Goal: Information Seeking & Learning: Compare options

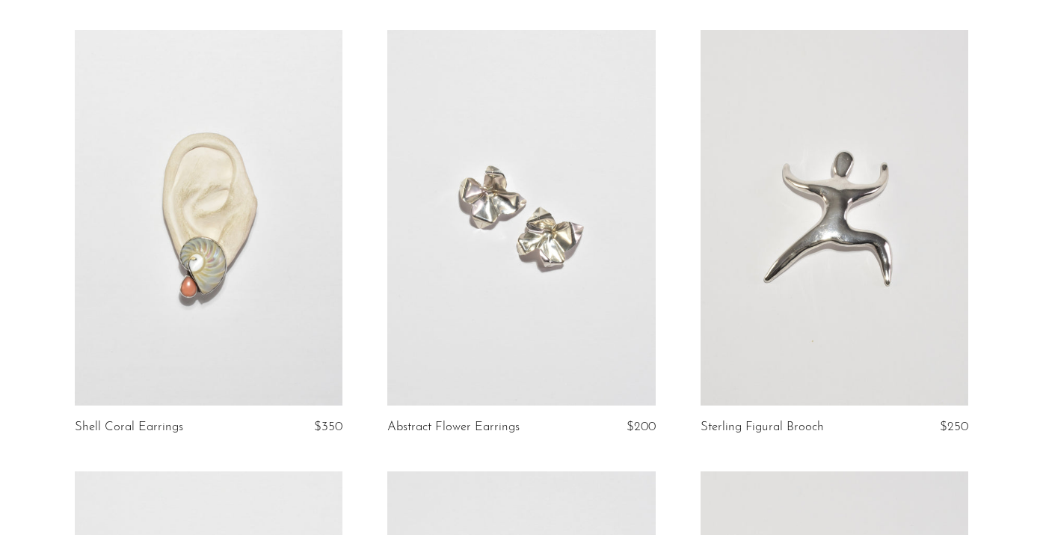
scroll to position [111, 0]
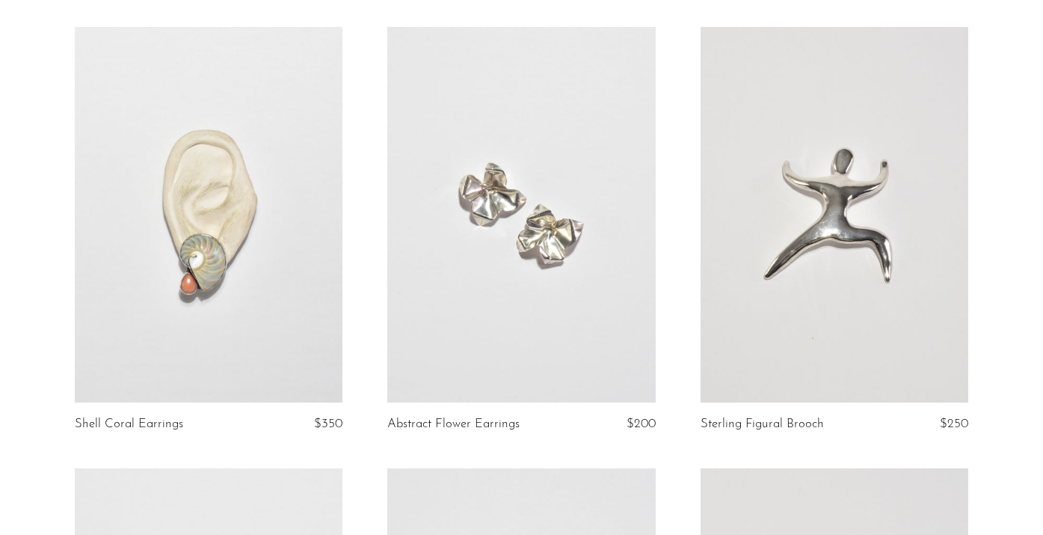
click at [206, 186] on link at bounding box center [209, 214] width 268 height 375
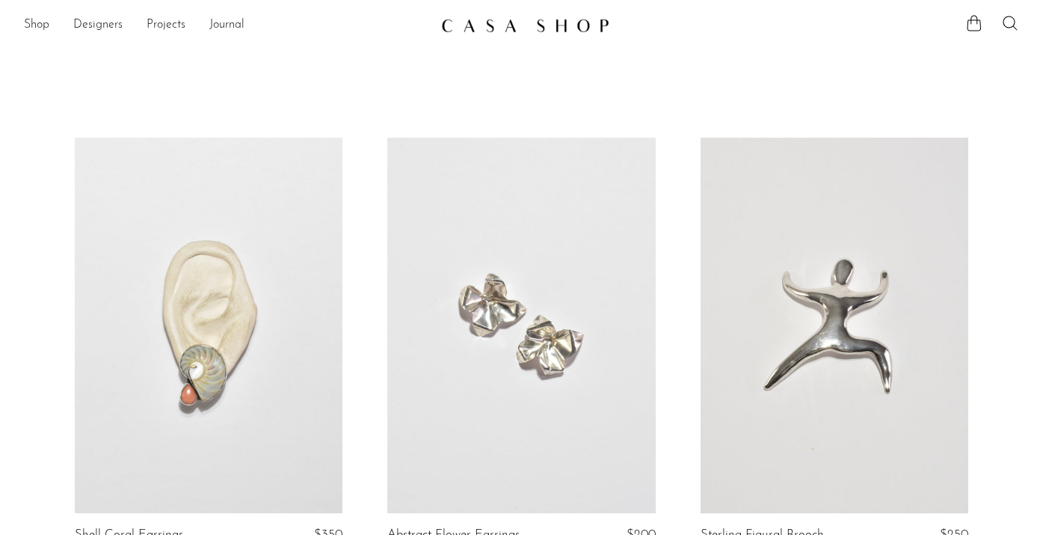
scroll to position [111, 0]
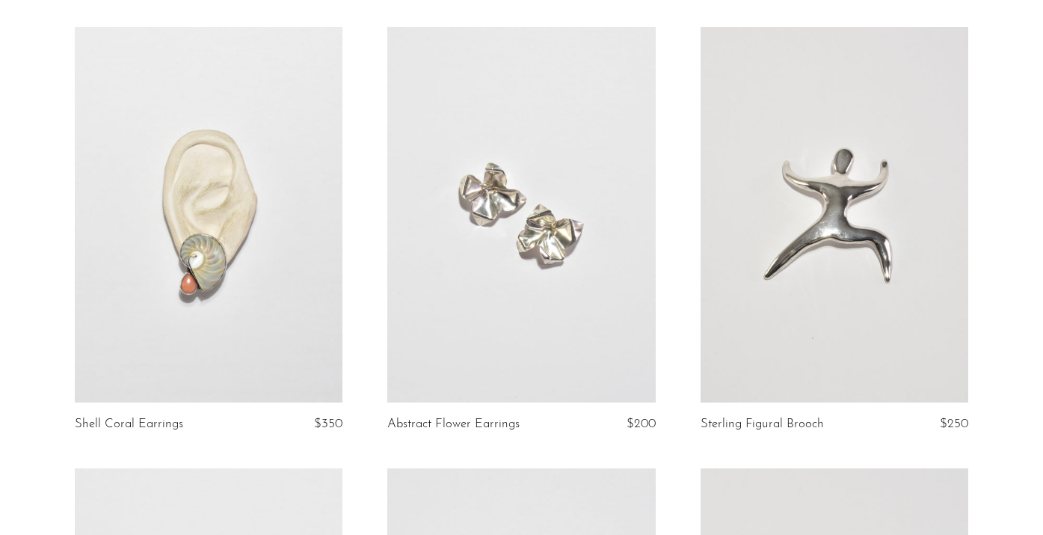
click at [609, 182] on link at bounding box center [521, 214] width 268 height 375
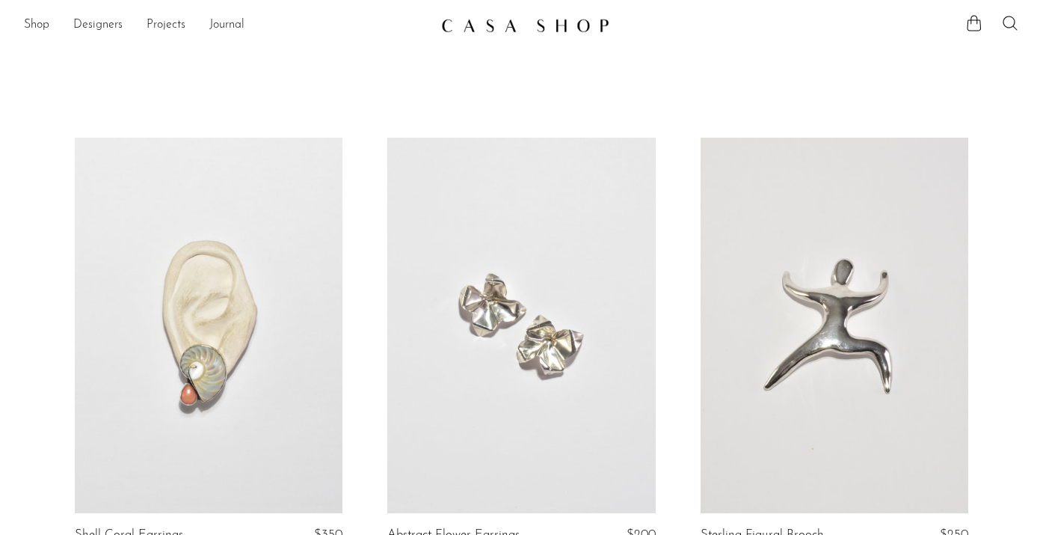
scroll to position [111, 0]
click at [268, 226] on link at bounding box center [209, 325] width 268 height 375
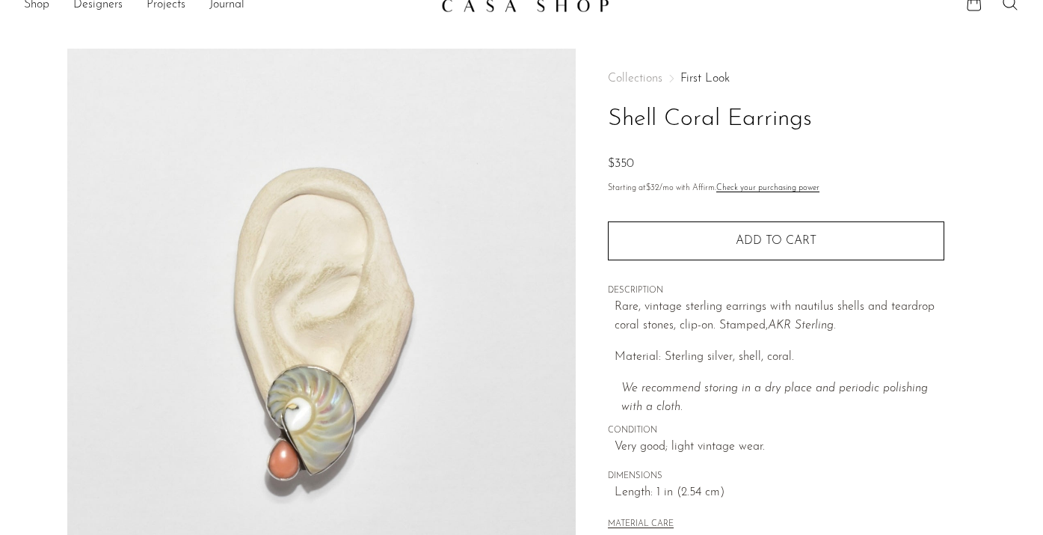
scroll to position [21, 0]
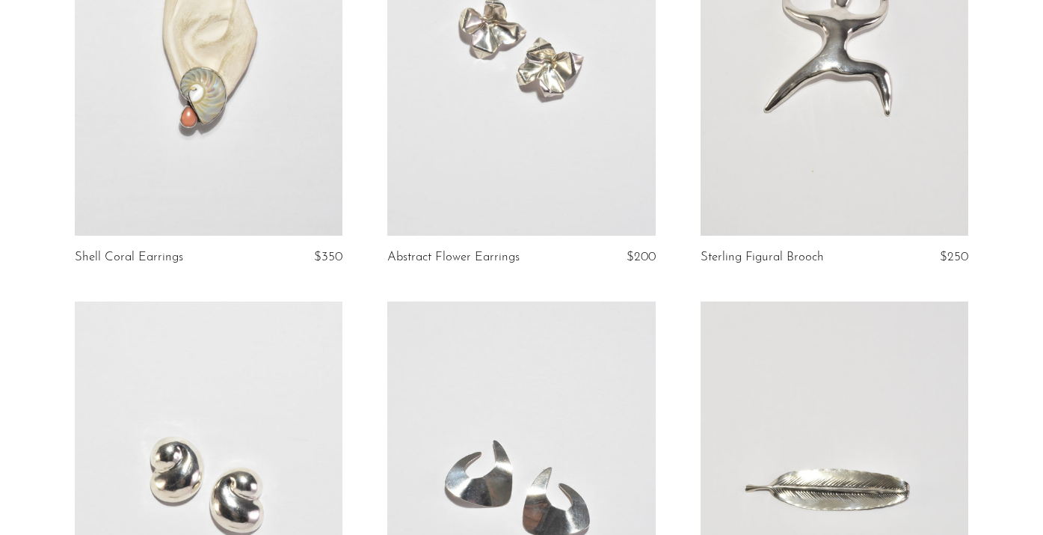
scroll to position [286, 0]
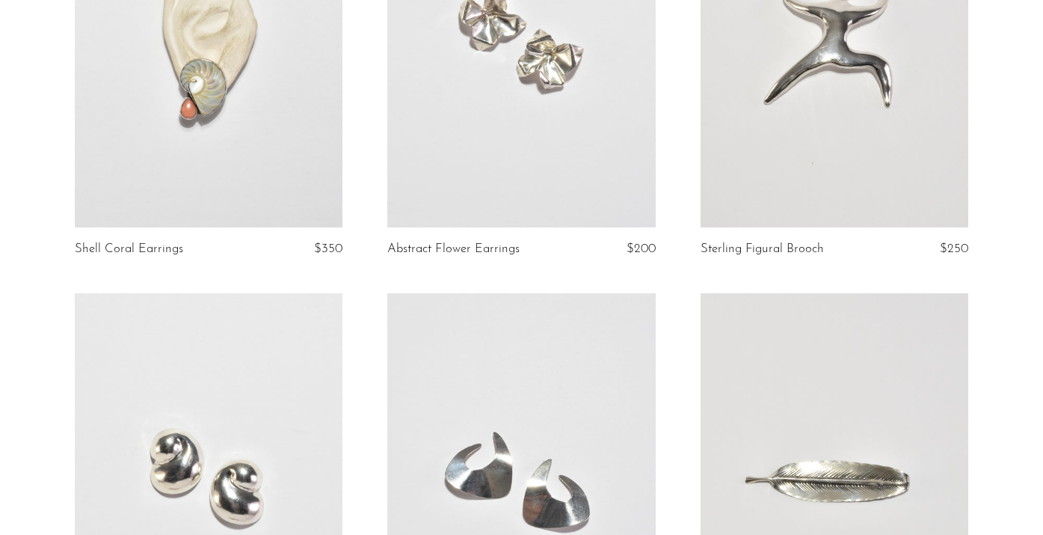
click at [329, 239] on article "Shell Coral Earrings $350" at bounding box center [208, 72] width 313 height 441
click at [289, 171] on link at bounding box center [209, 39] width 268 height 375
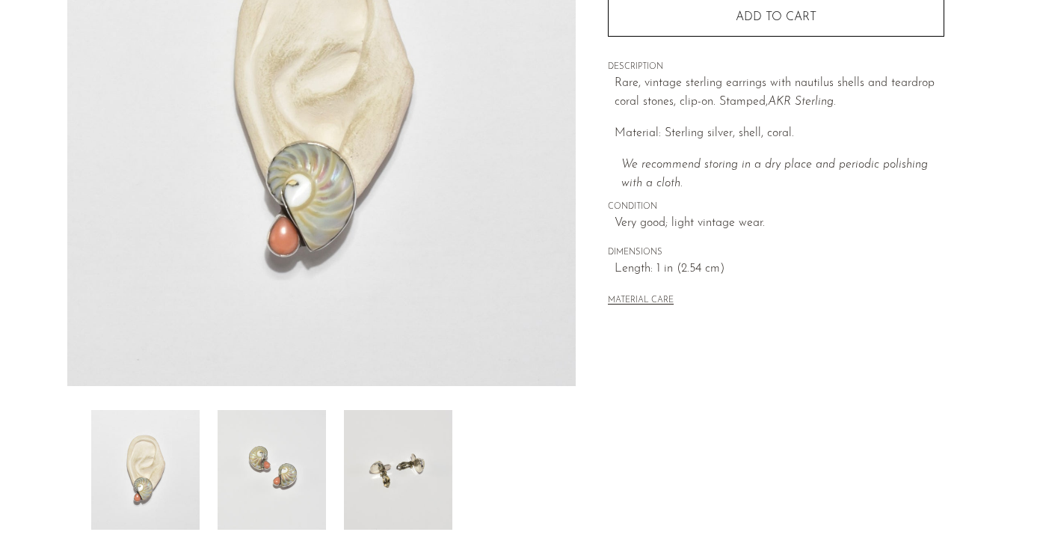
scroll to position [260, 0]
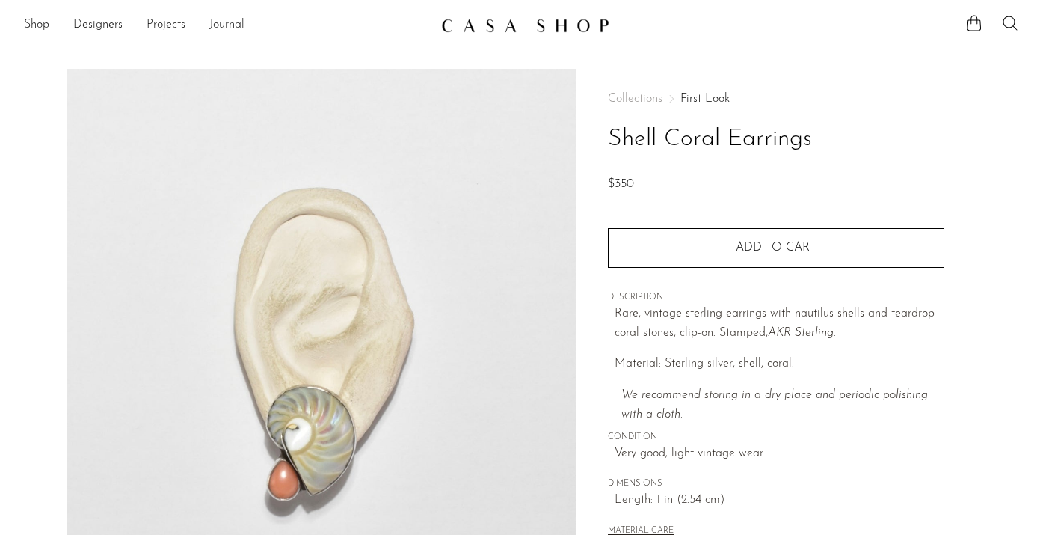
scroll to position [260, 0]
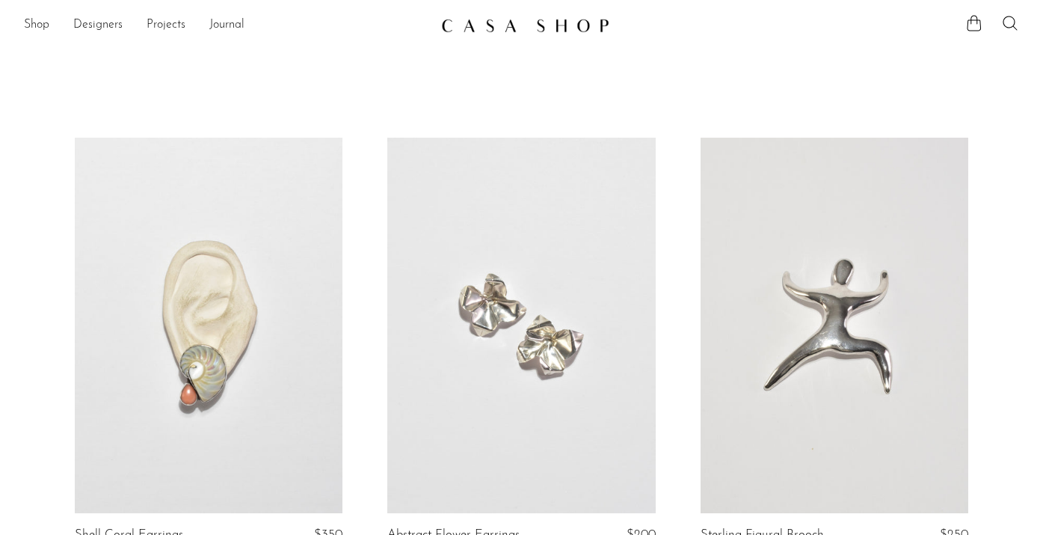
scroll to position [286, 0]
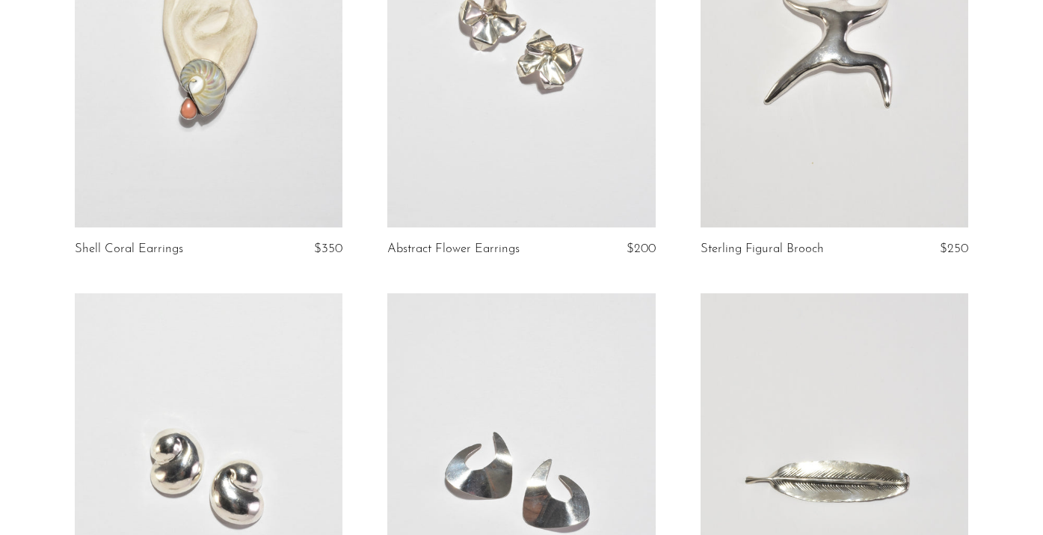
click at [286, 159] on link at bounding box center [209, 39] width 268 height 375
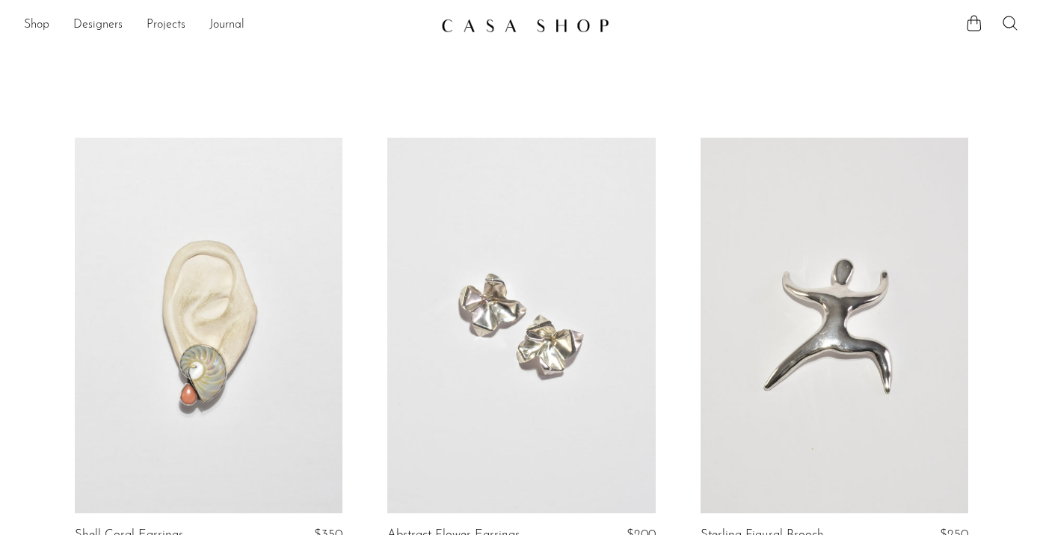
scroll to position [286, 0]
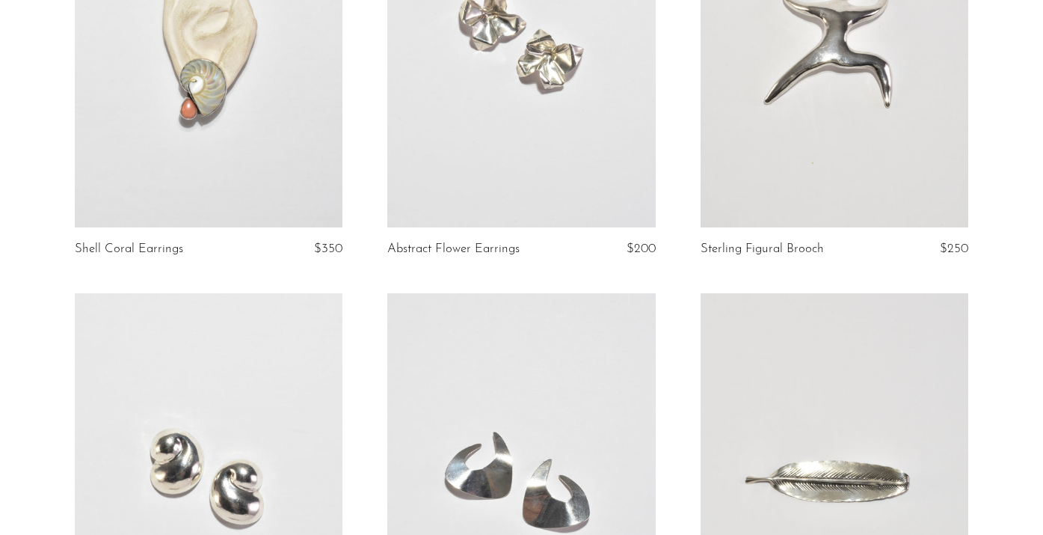
click at [490, 171] on link at bounding box center [521, 39] width 268 height 375
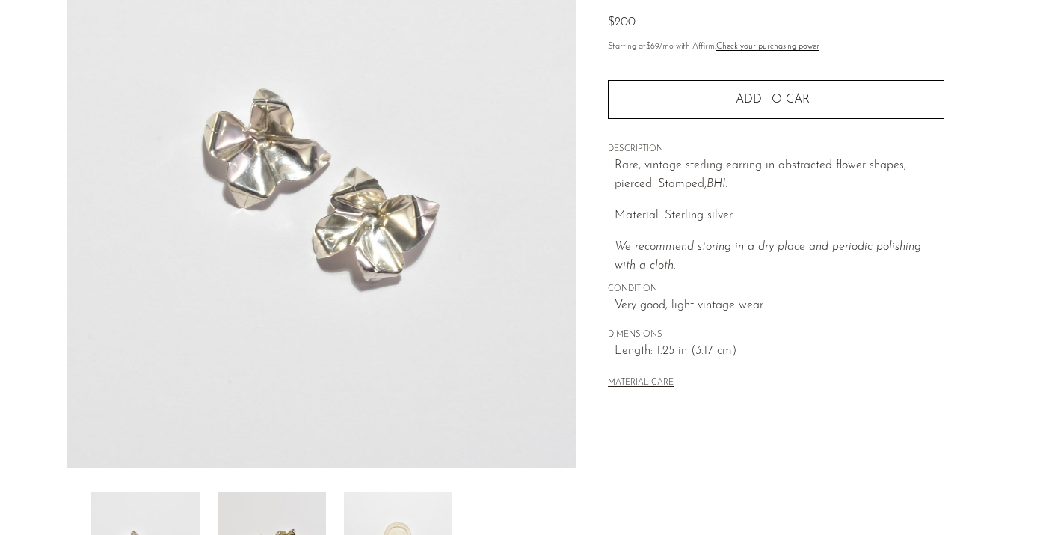
scroll to position [168, 0]
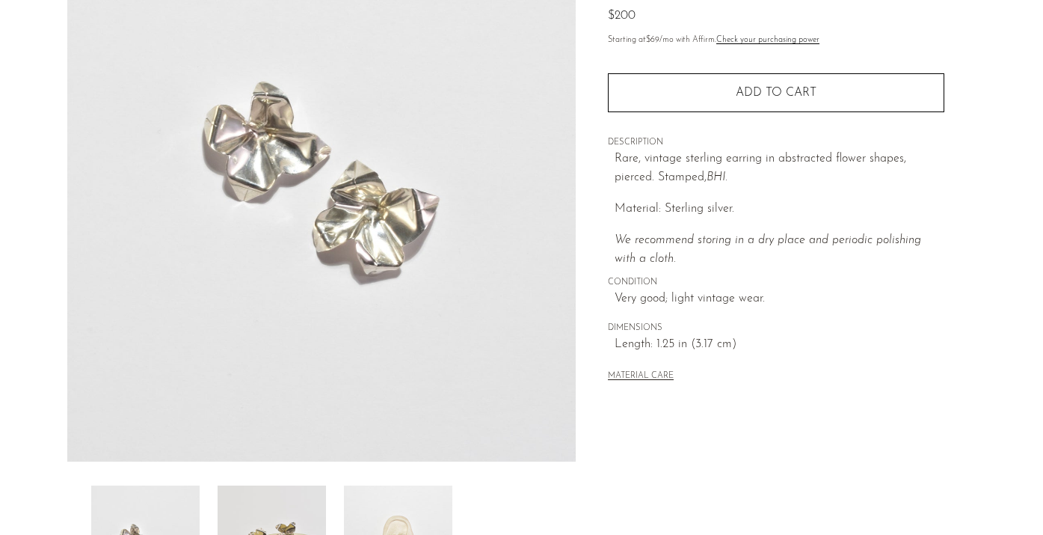
click at [263, 506] on img at bounding box center [272, 545] width 108 height 120
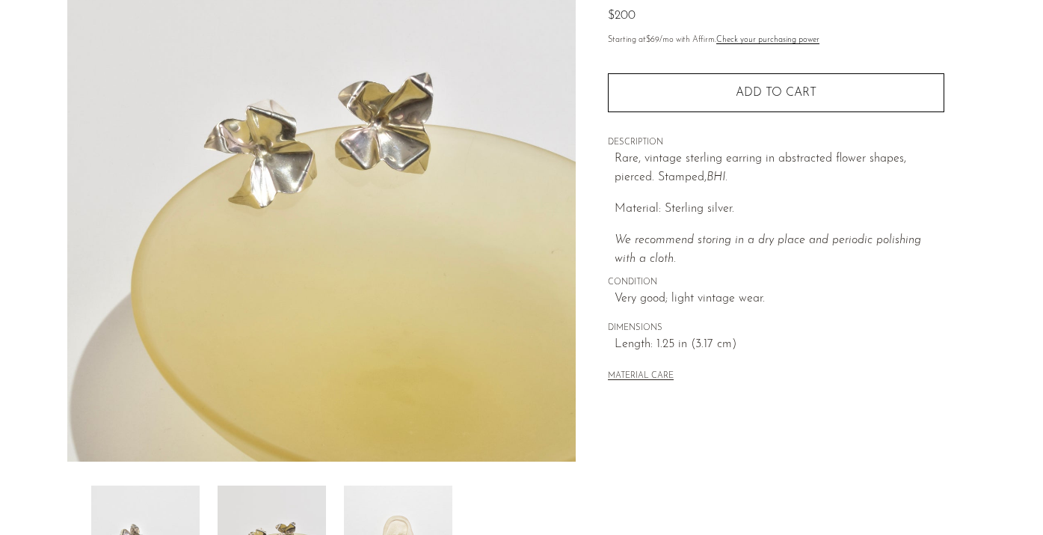
click at [378, 501] on img at bounding box center [398, 545] width 108 height 120
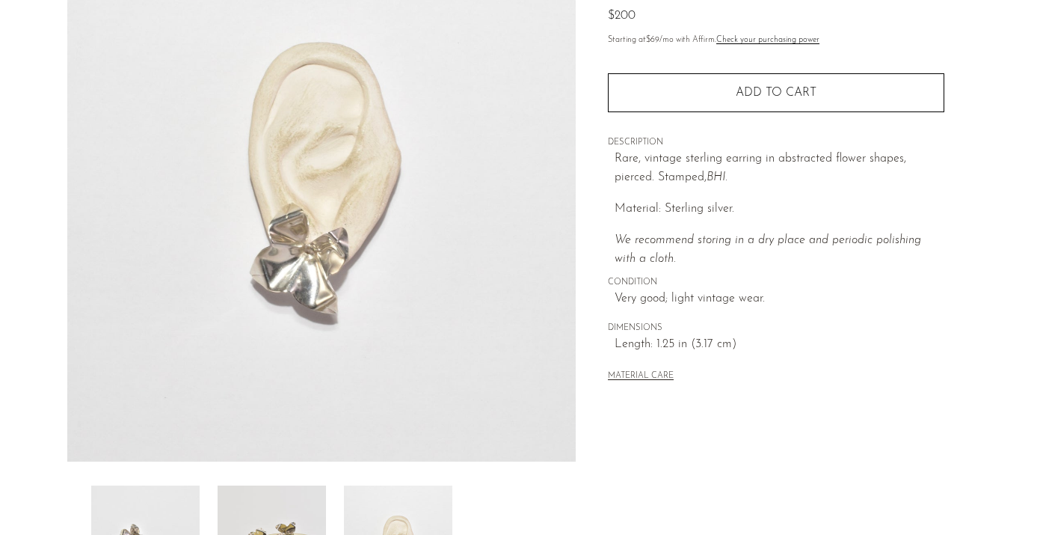
click at [230, 491] on img at bounding box center [272, 545] width 108 height 120
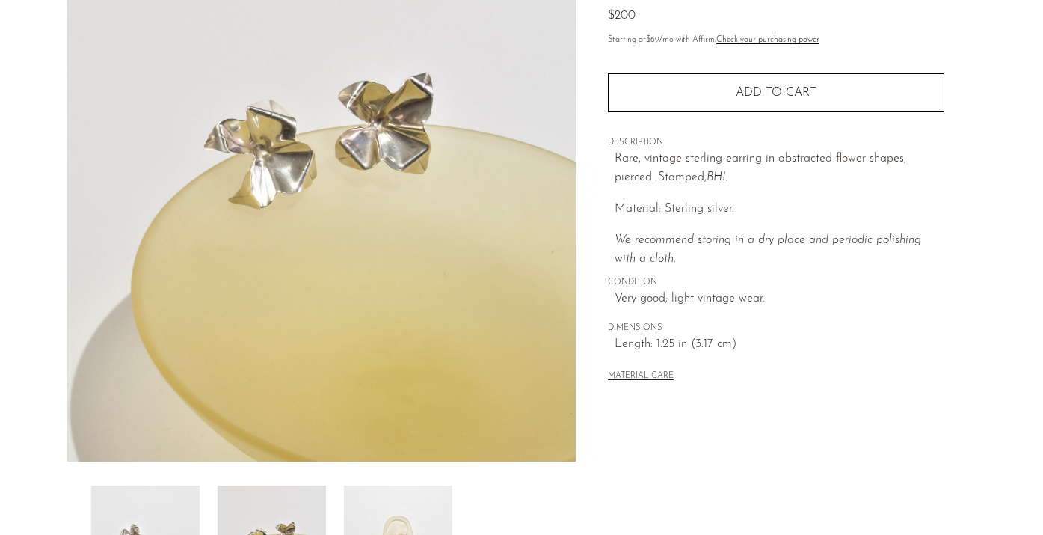
click at [156, 500] on img at bounding box center [145, 545] width 108 height 120
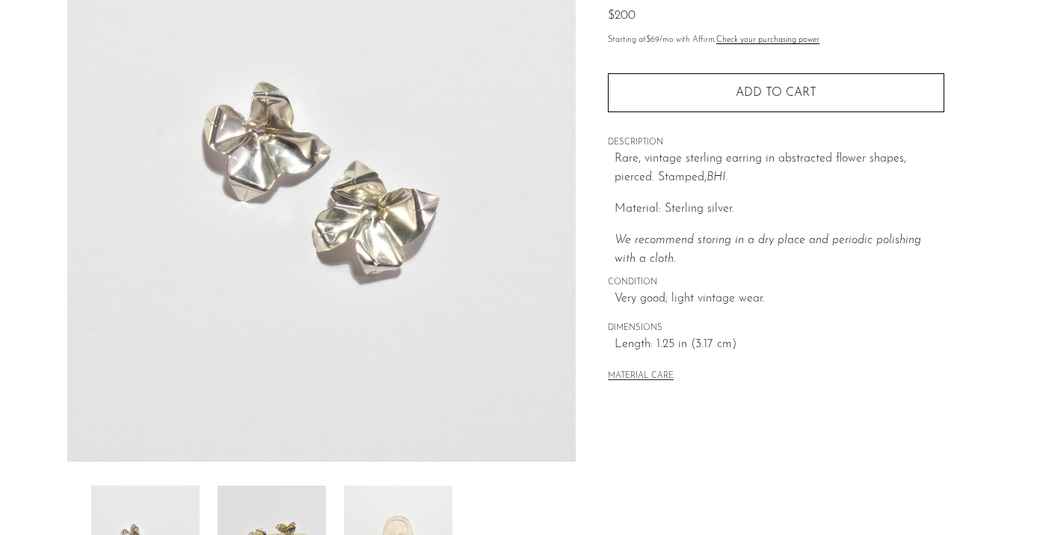
scroll to position [88, 0]
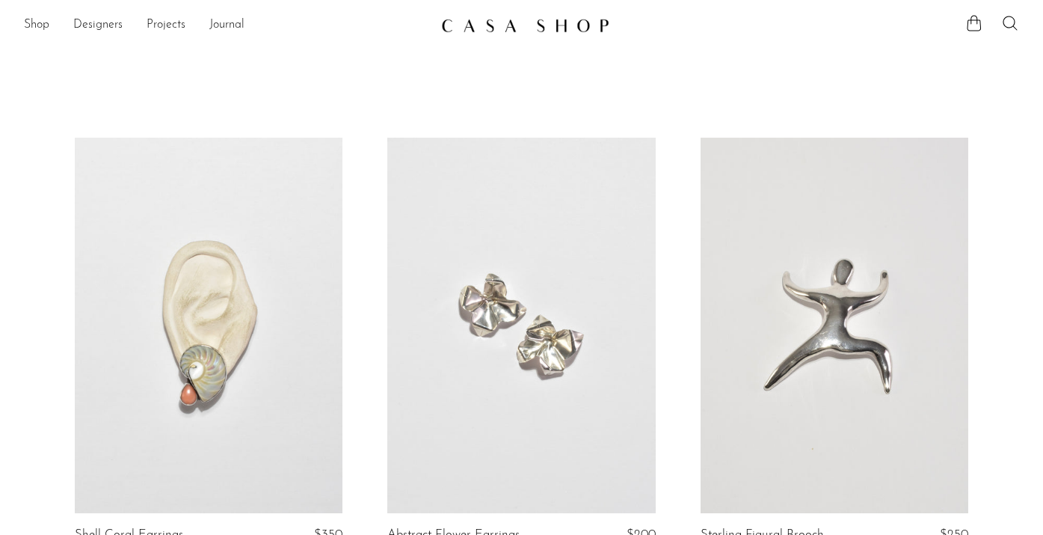
scroll to position [315, 0]
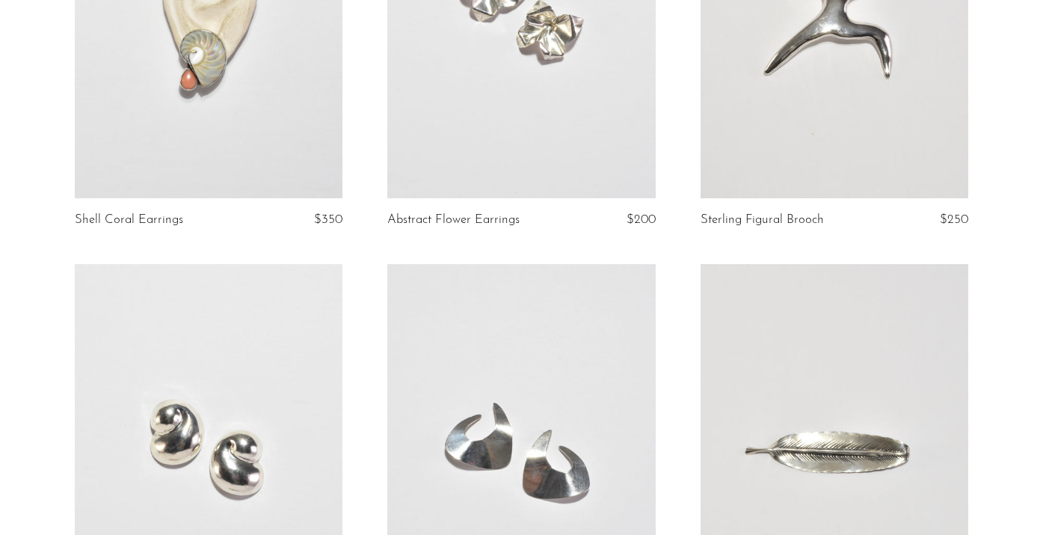
click at [797, 130] on link at bounding box center [835, 10] width 268 height 375
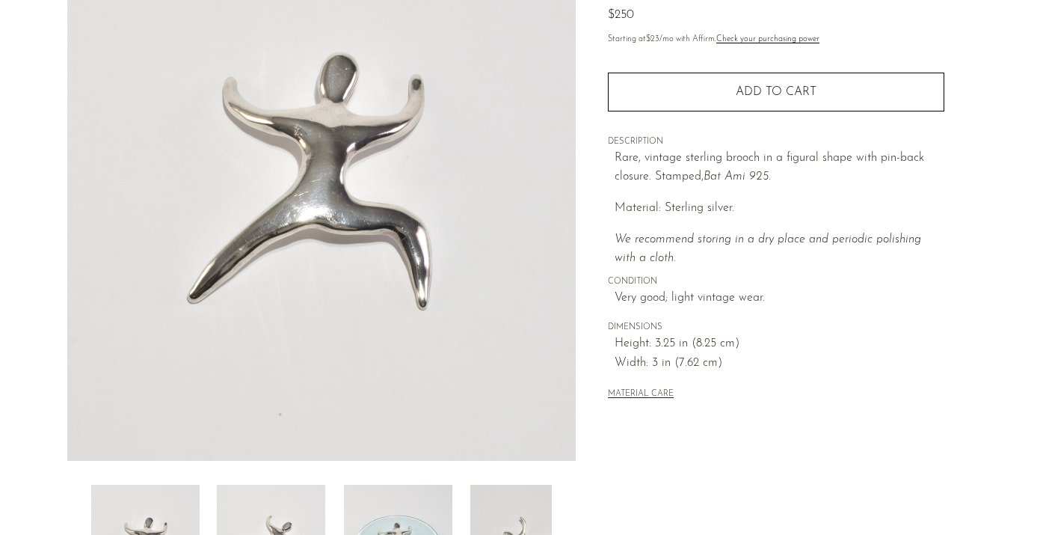
scroll to position [172, 0]
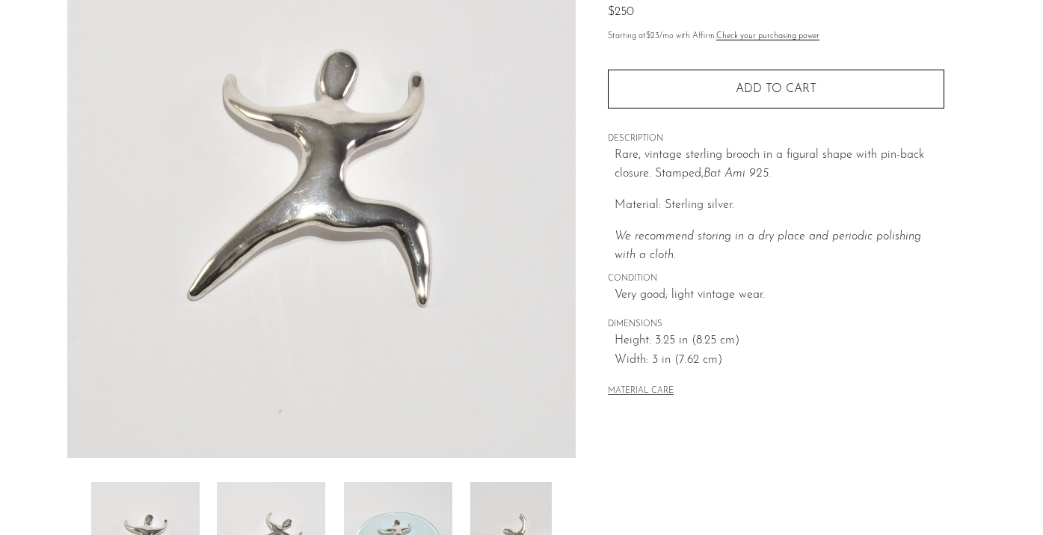
click at [260, 506] on img at bounding box center [271, 542] width 108 height 120
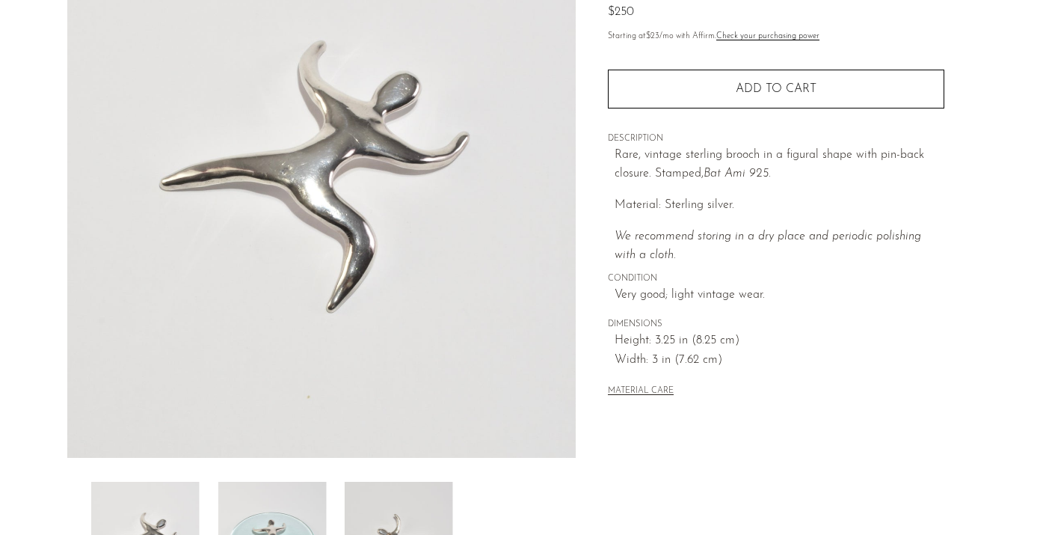
click at [260, 506] on img at bounding box center [272, 542] width 108 height 120
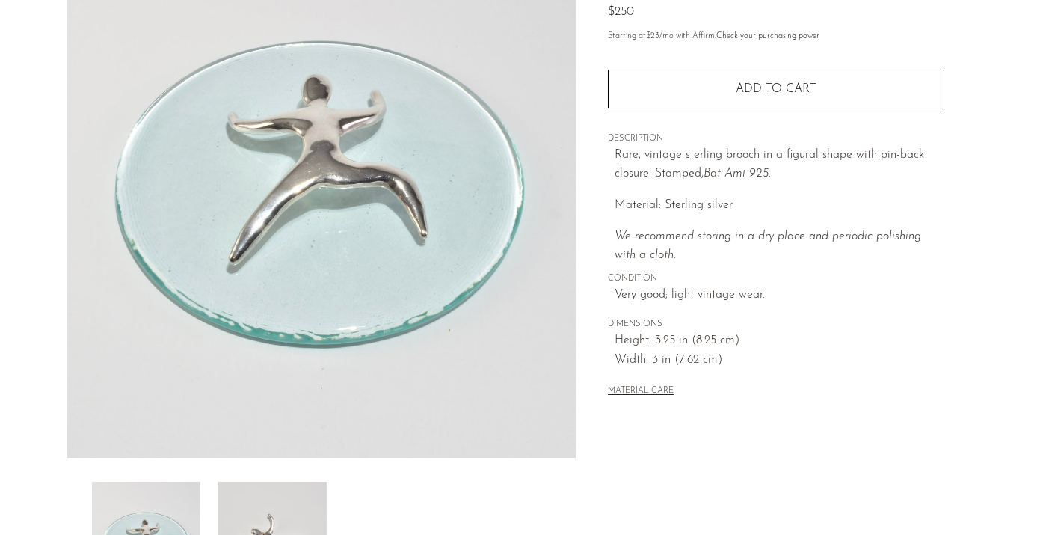
click at [260, 506] on img at bounding box center [272, 542] width 108 height 120
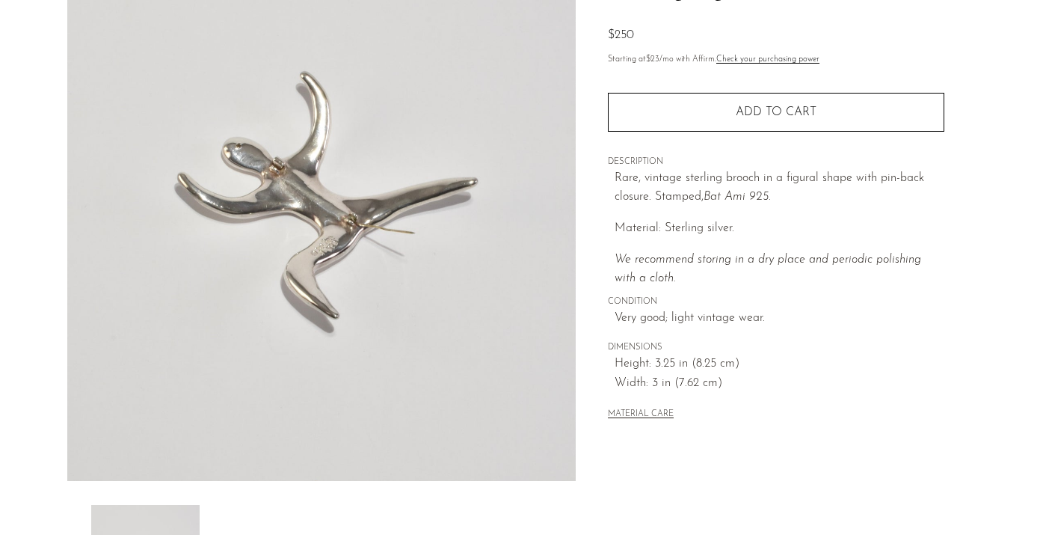
scroll to position [150, 0]
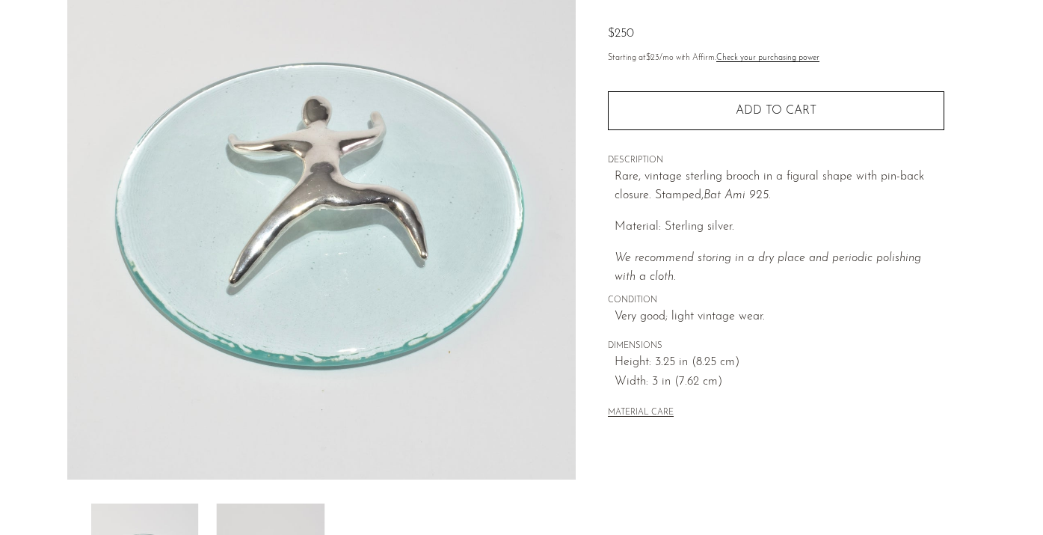
click at [334, 357] on img at bounding box center [321, 198] width 509 height 561
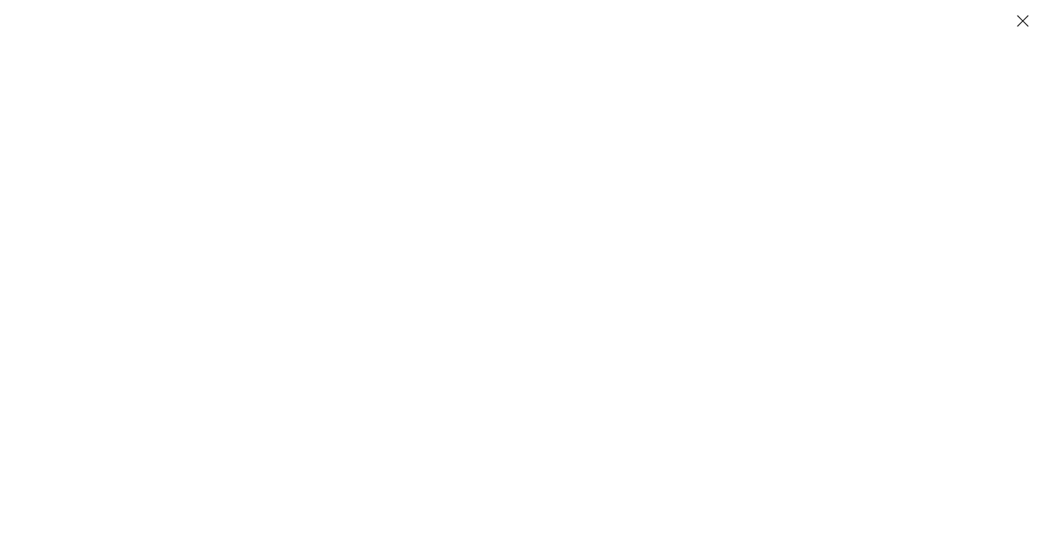
scroll to position [210, 0]
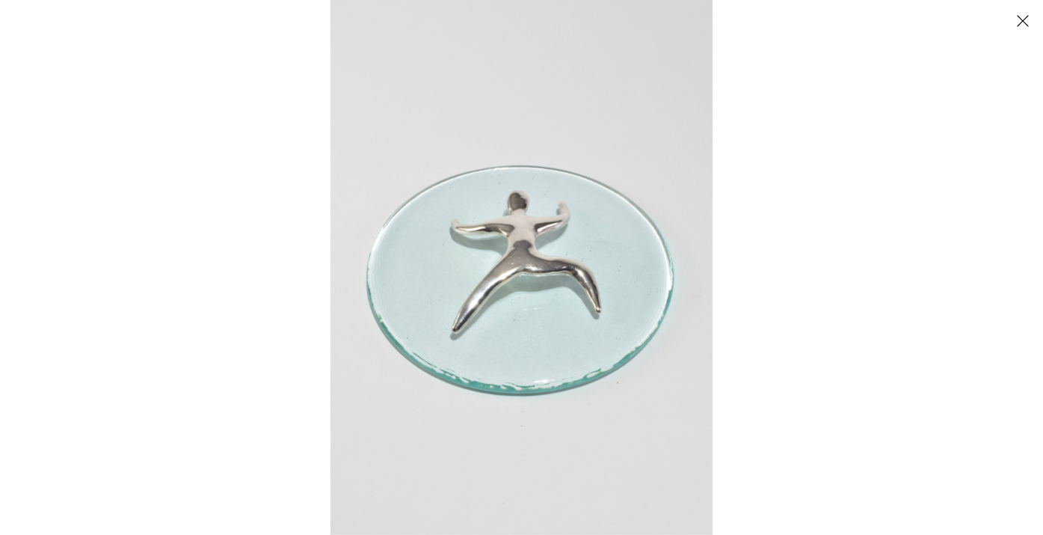
click at [1024, 22] on button "Close" at bounding box center [1023, 20] width 26 height 26
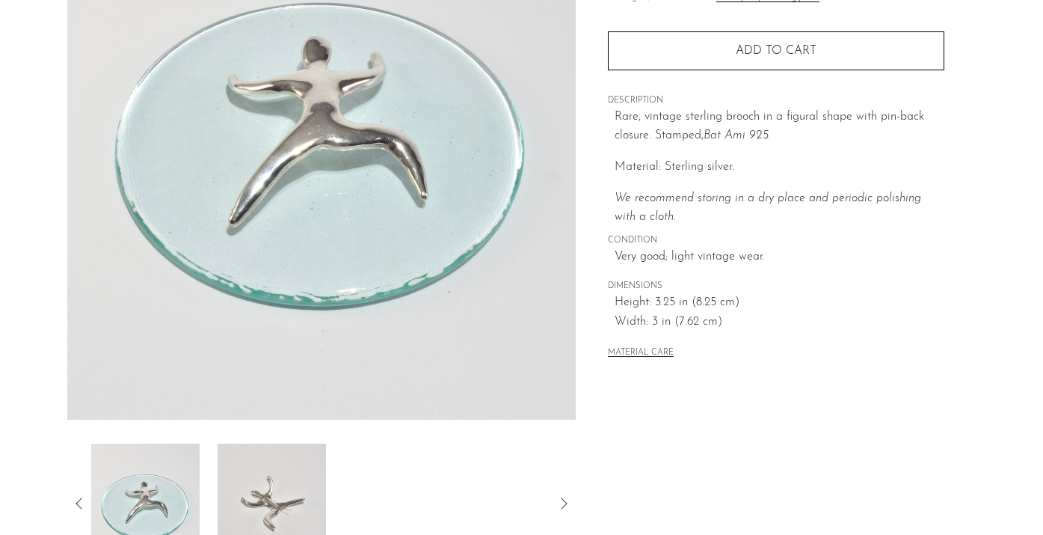
scroll to position [243, 0]
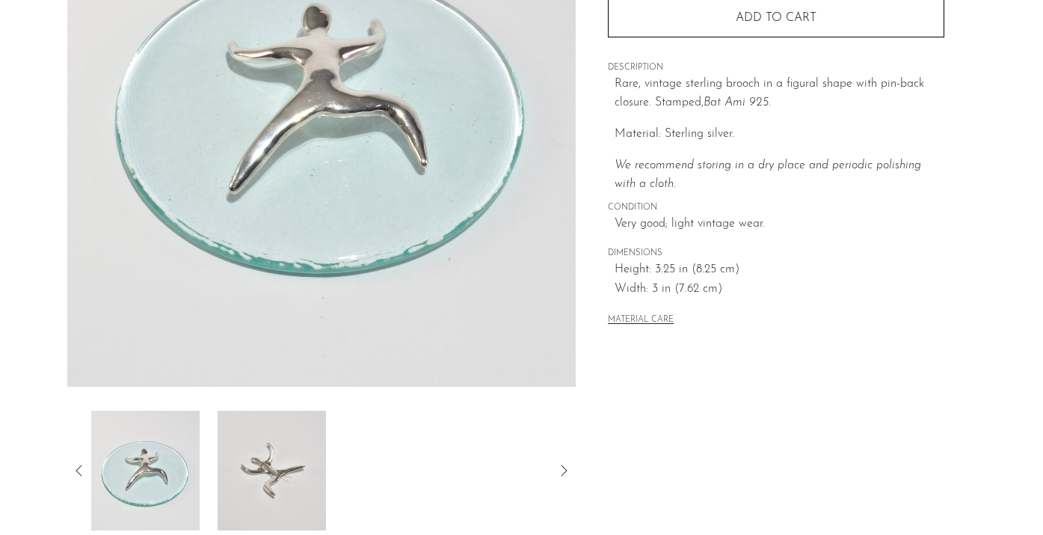
click at [76, 469] on icon at bounding box center [79, 470] width 6 height 11
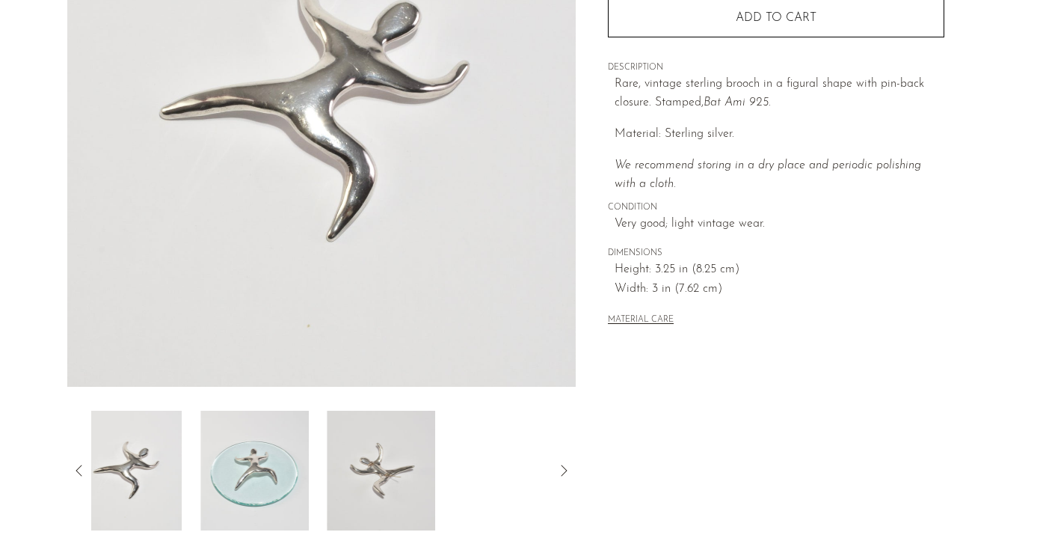
click at [76, 469] on icon at bounding box center [79, 470] width 6 height 11
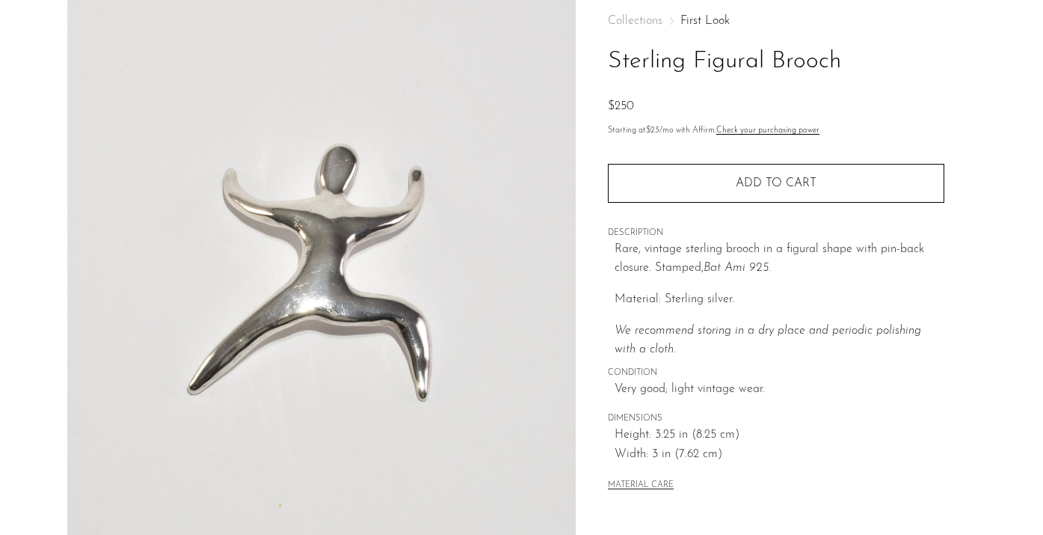
scroll to position [61, 0]
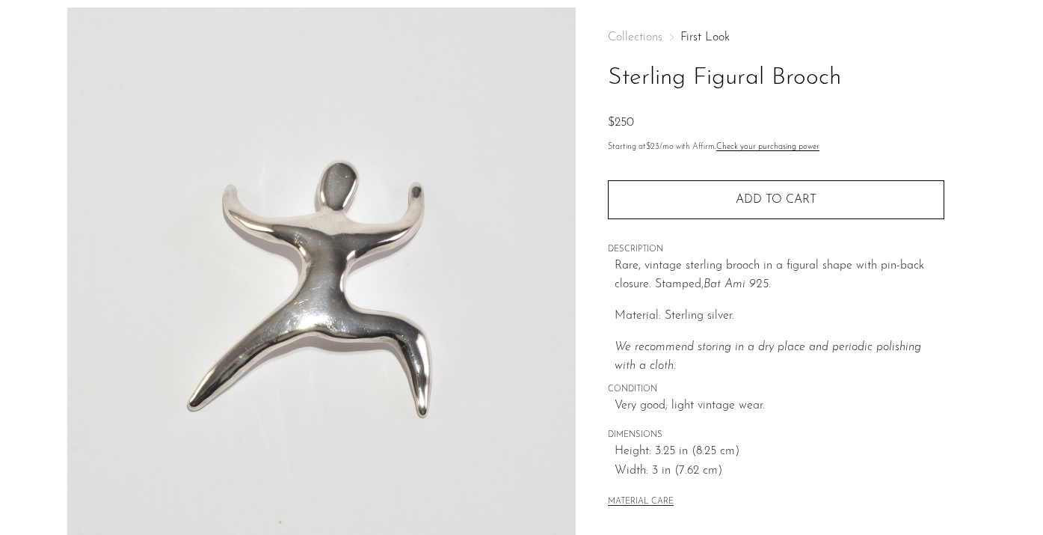
click at [790, 96] on h1 "Sterling Figural Brooch" at bounding box center [776, 78] width 337 height 38
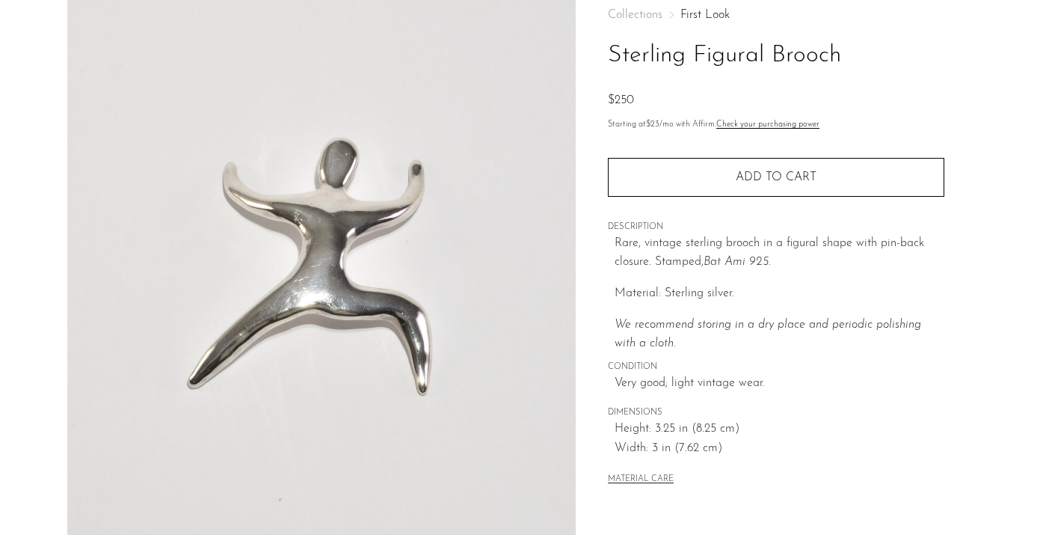
scroll to position [90, 0]
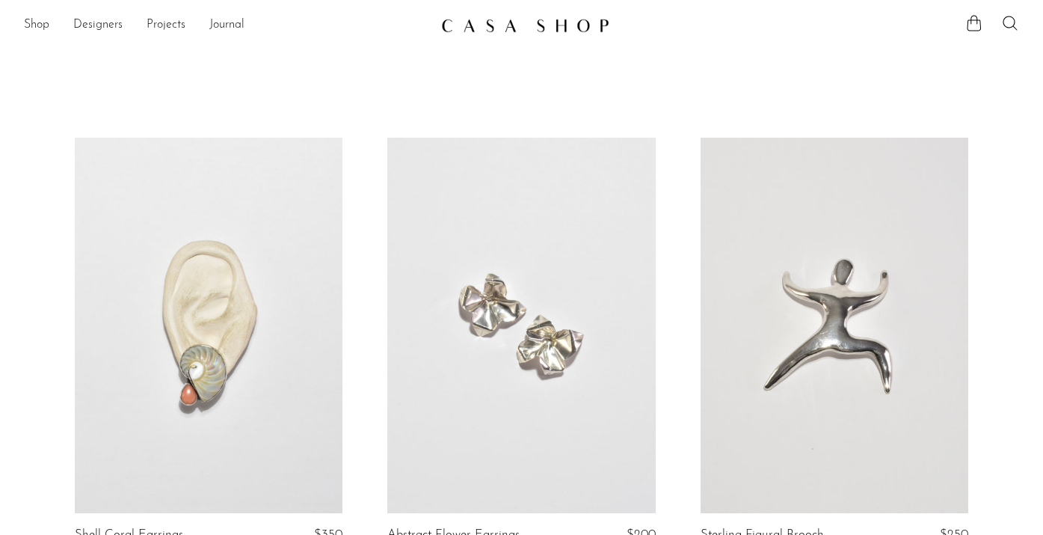
scroll to position [315, 0]
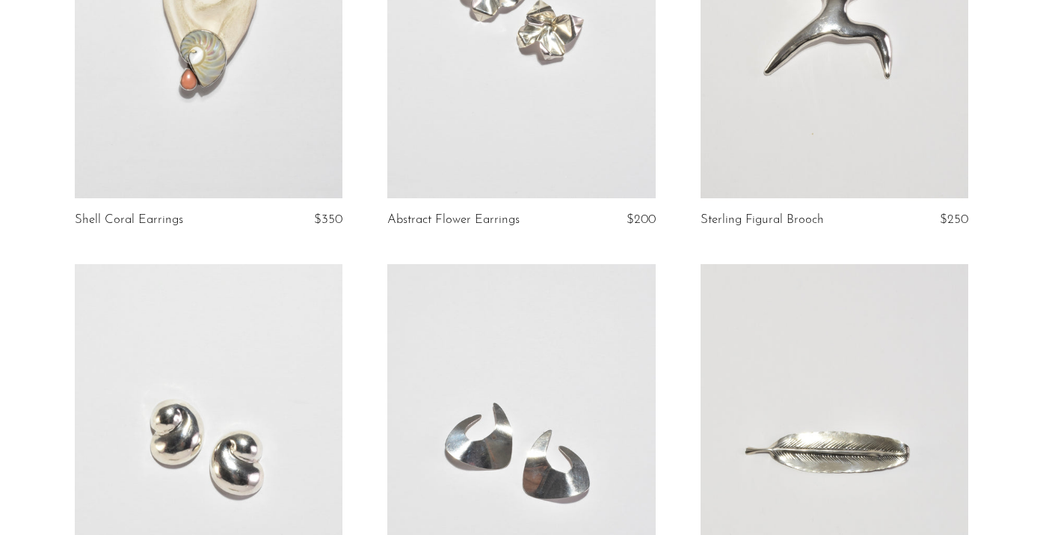
click at [853, 58] on link at bounding box center [835, 10] width 268 height 375
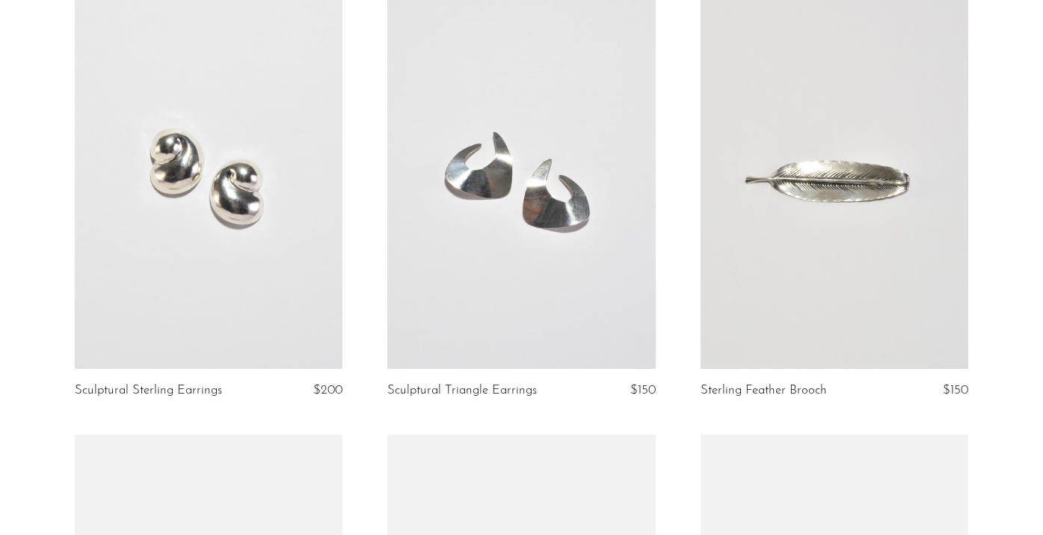
scroll to position [649, 0]
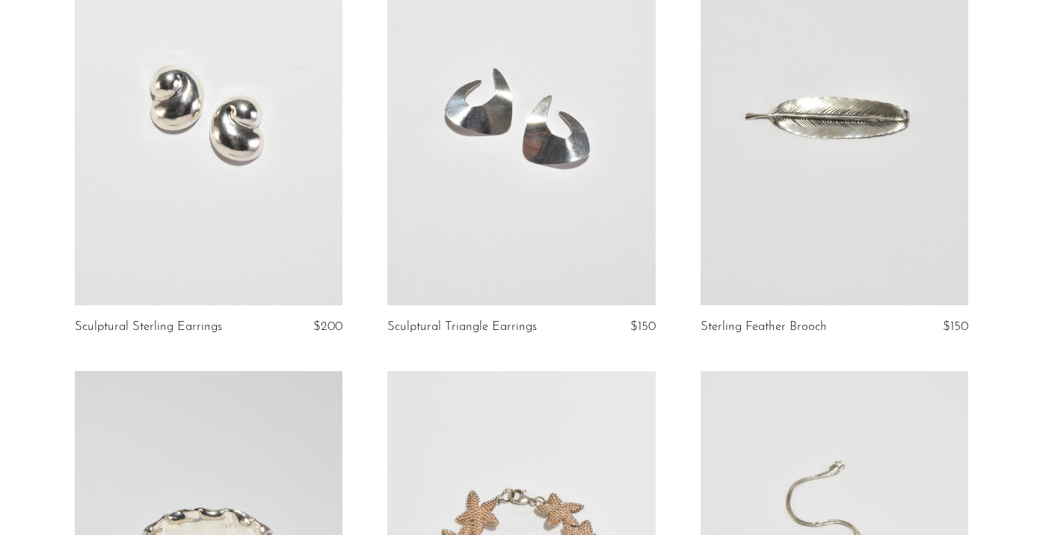
click at [328, 117] on link at bounding box center [209, 117] width 268 height 375
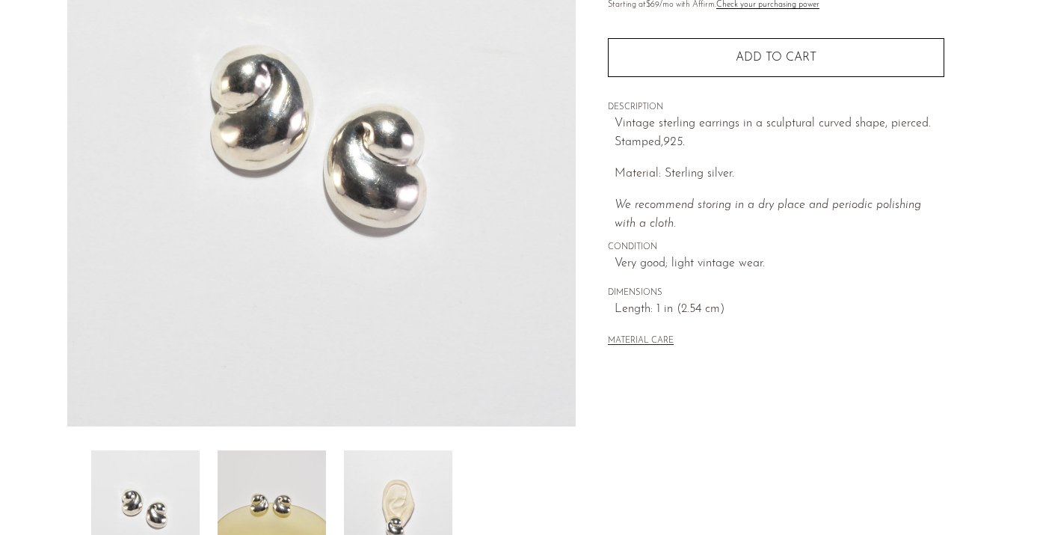
scroll to position [212, 0]
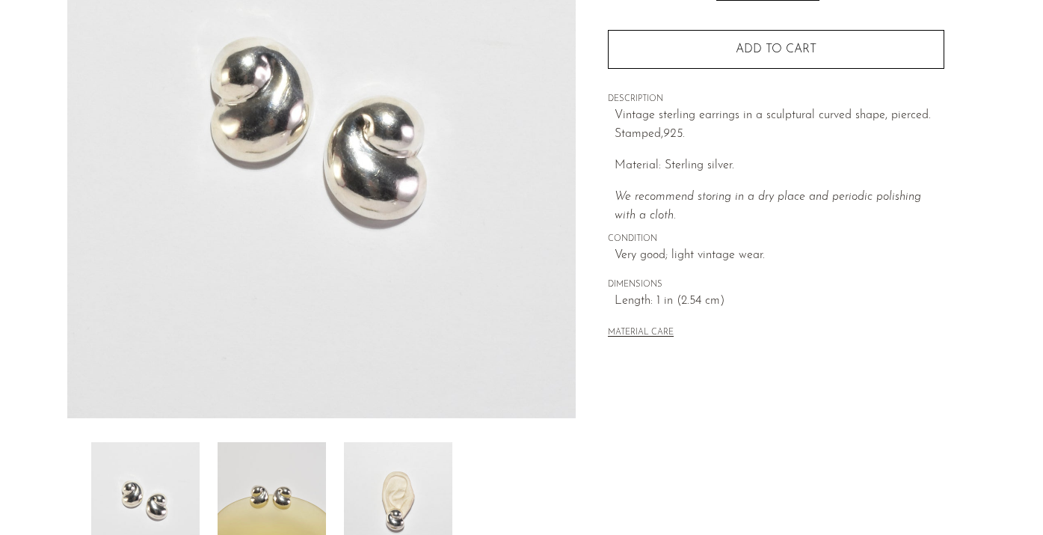
click at [275, 488] on img at bounding box center [272, 502] width 108 height 120
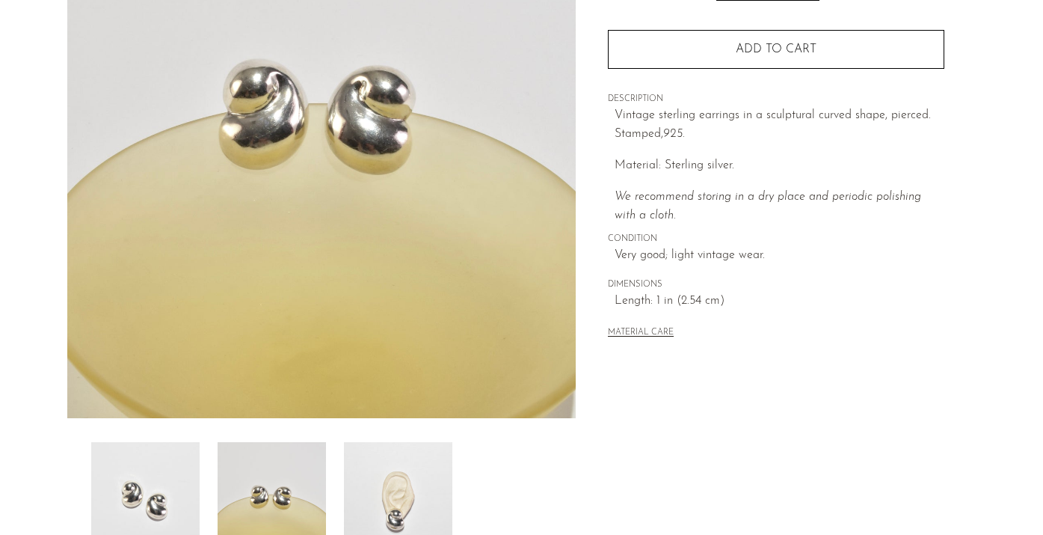
click at [413, 462] on img at bounding box center [398, 502] width 108 height 120
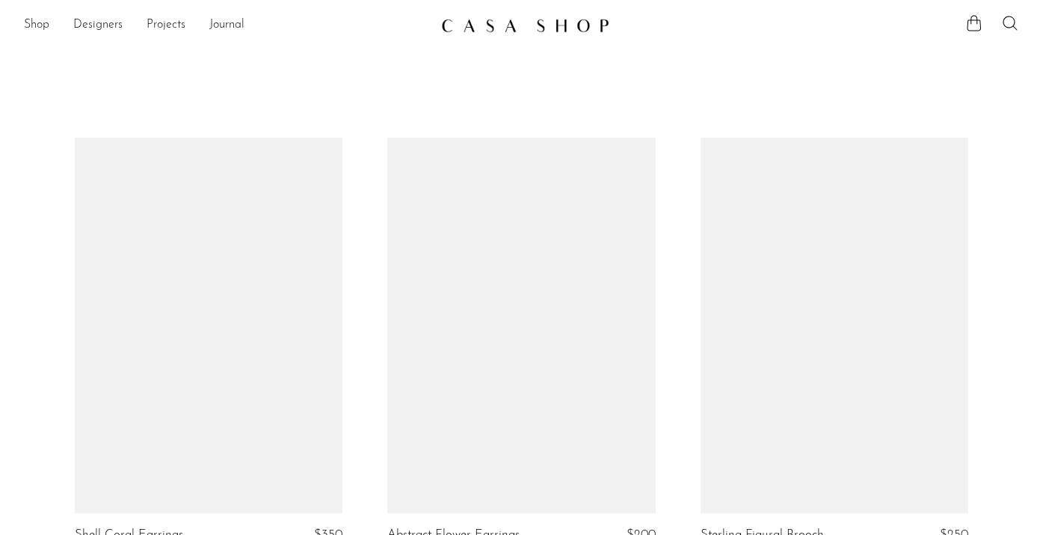
scroll to position [649, 0]
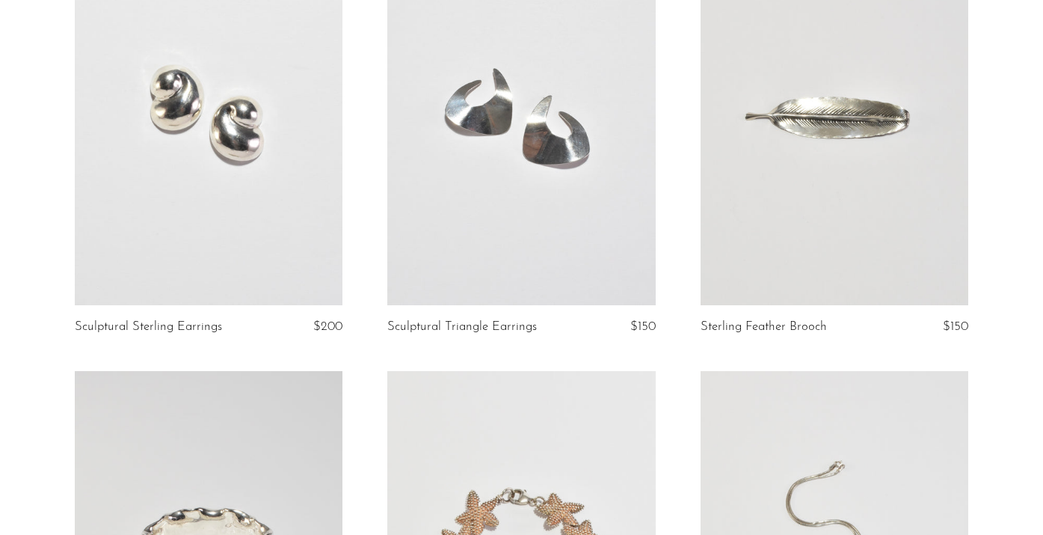
click at [537, 208] on link at bounding box center [521, 117] width 268 height 375
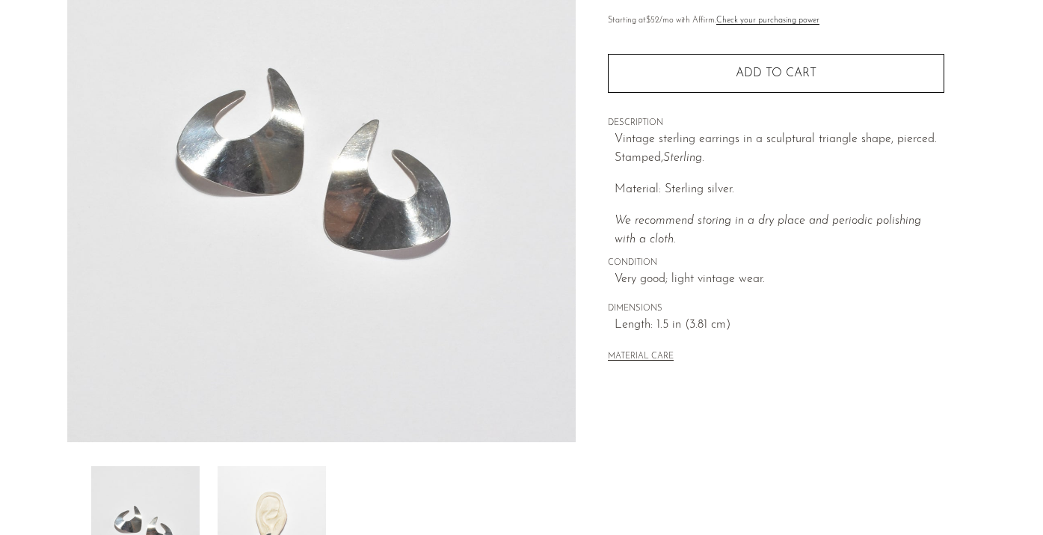
scroll to position [194, 0]
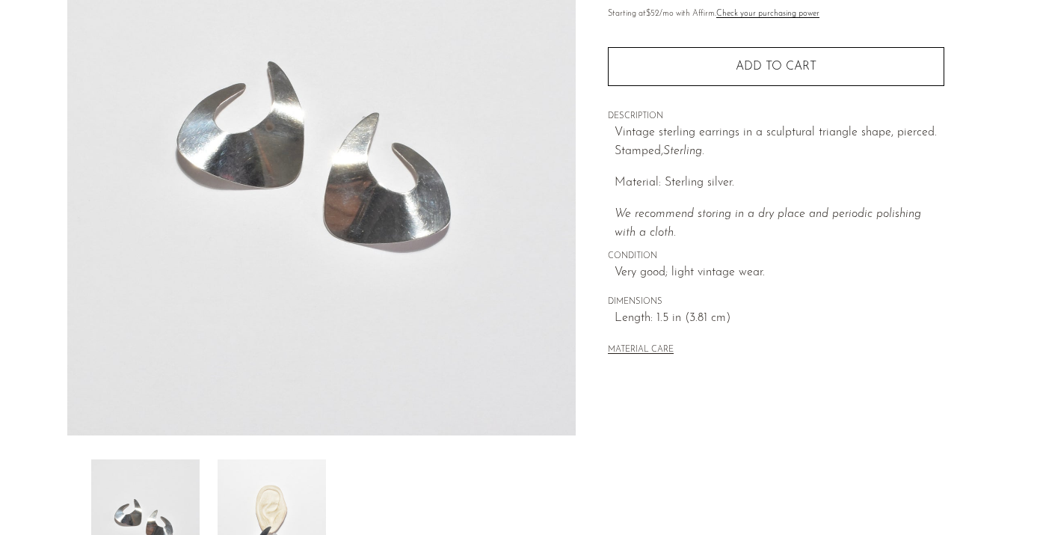
click at [253, 494] on img at bounding box center [272, 519] width 108 height 120
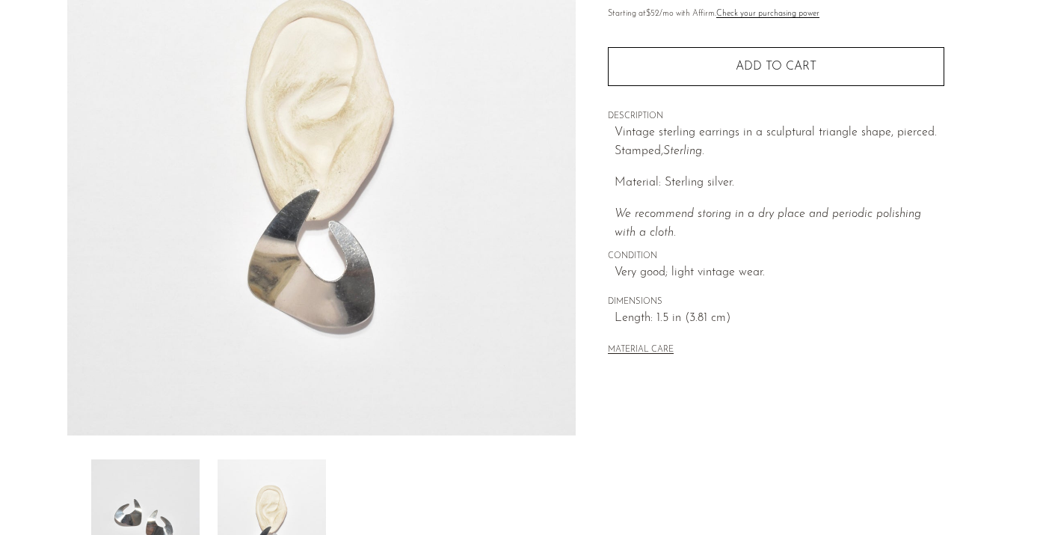
click at [168, 492] on img at bounding box center [145, 519] width 108 height 120
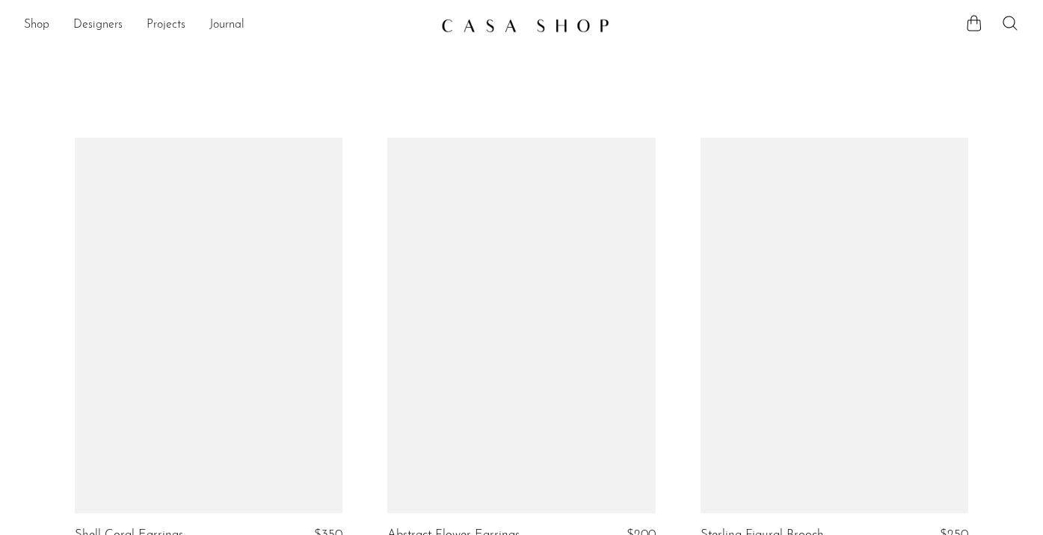
scroll to position [649, 0]
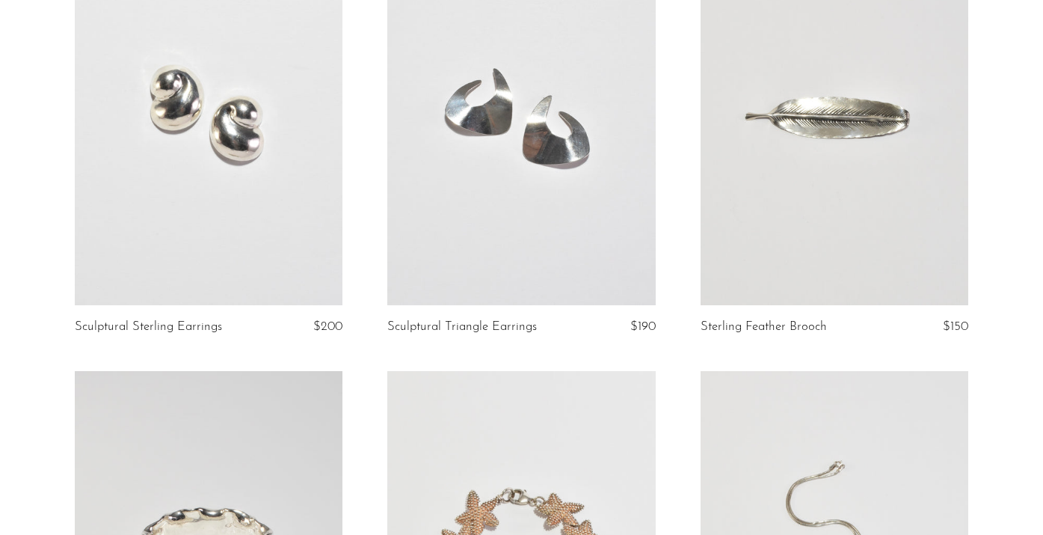
click at [813, 174] on link at bounding box center [835, 117] width 268 height 375
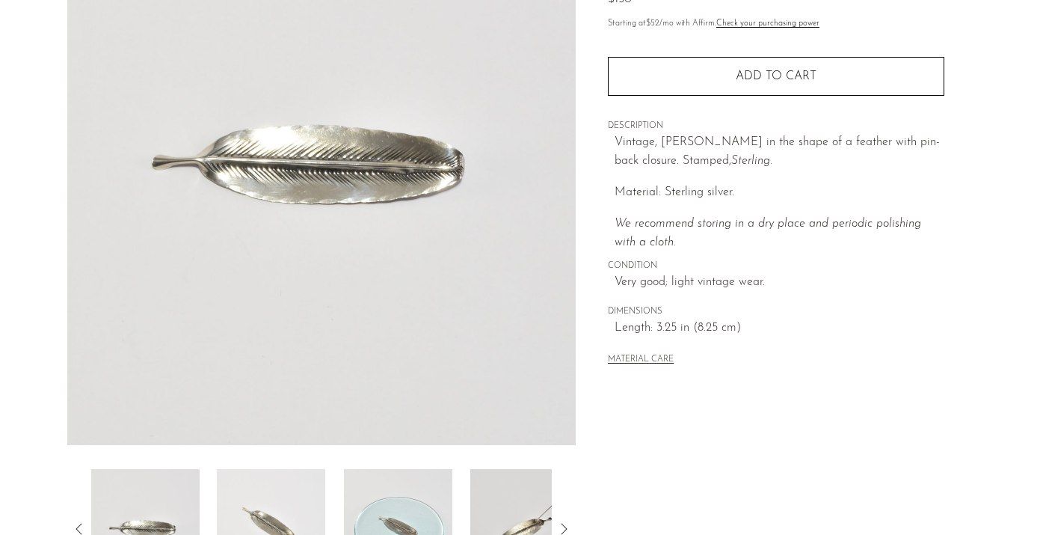
scroll to position [186, 0]
click at [308, 484] on img at bounding box center [271, 528] width 108 height 120
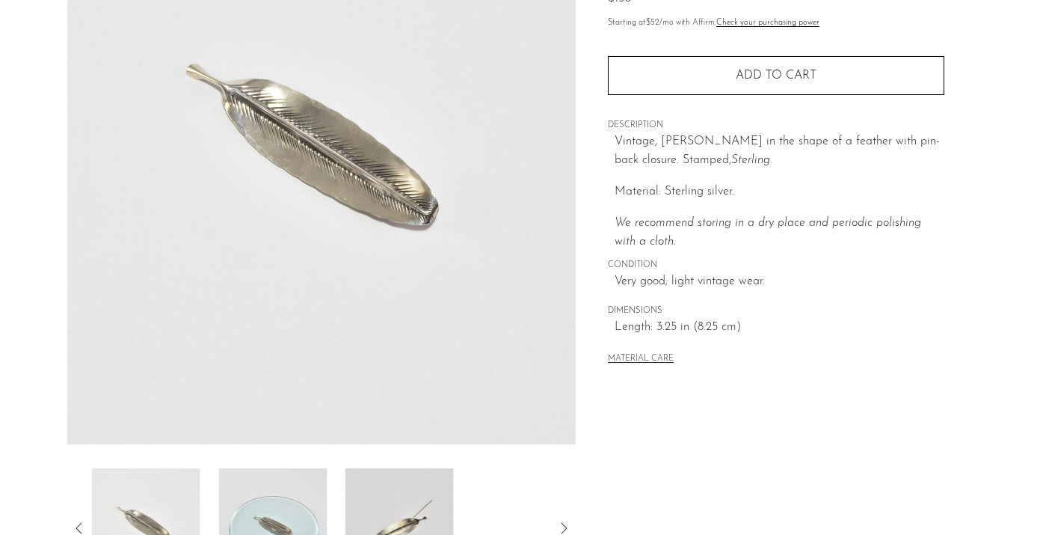
click at [308, 484] on img at bounding box center [272, 528] width 108 height 120
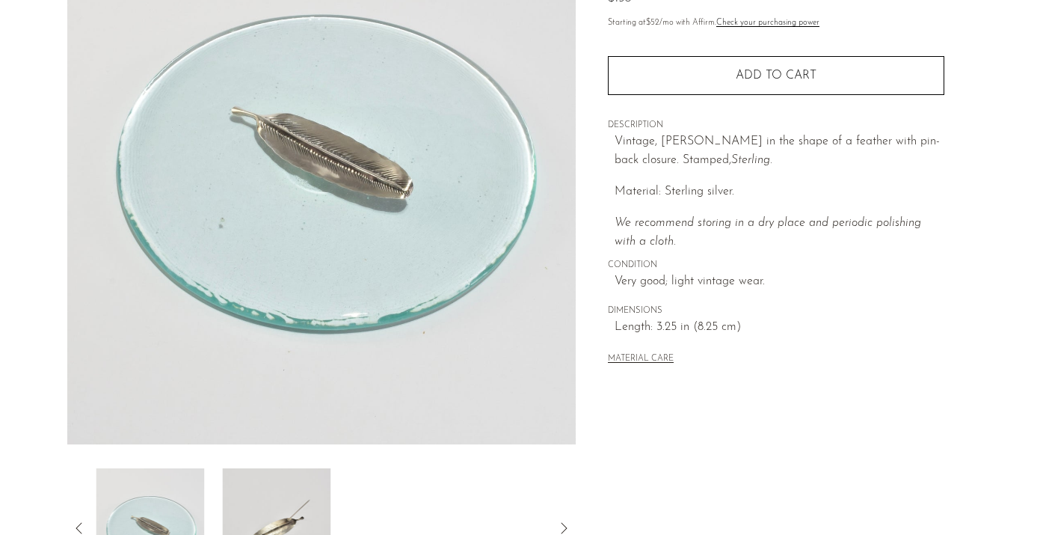
click at [308, 484] on img at bounding box center [276, 528] width 108 height 120
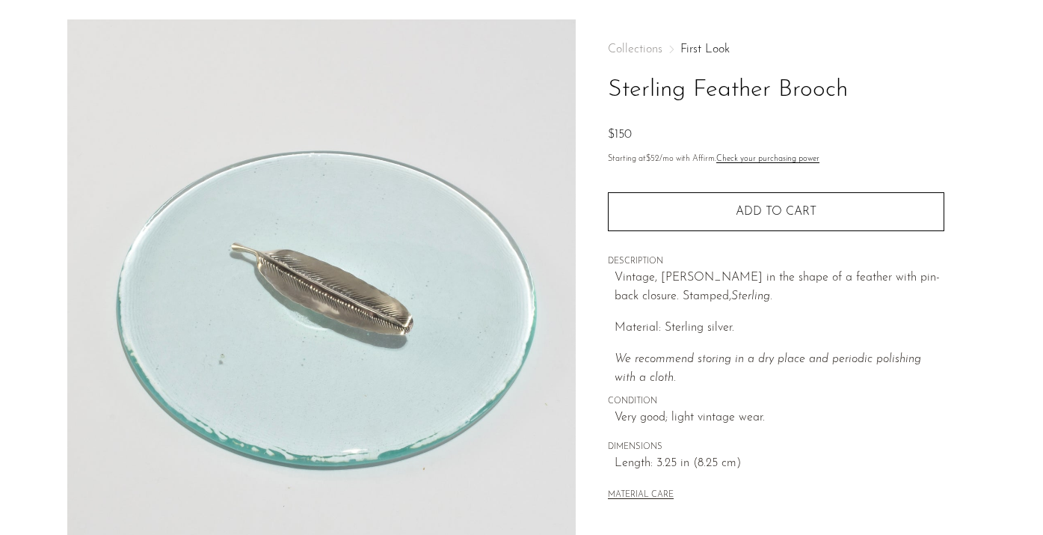
scroll to position [49, 0]
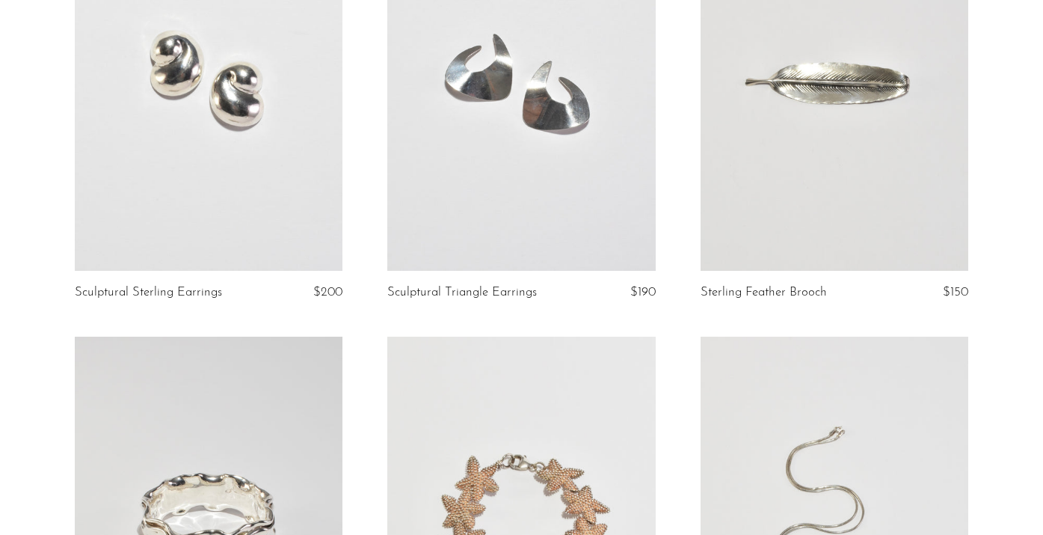
scroll to position [996, 0]
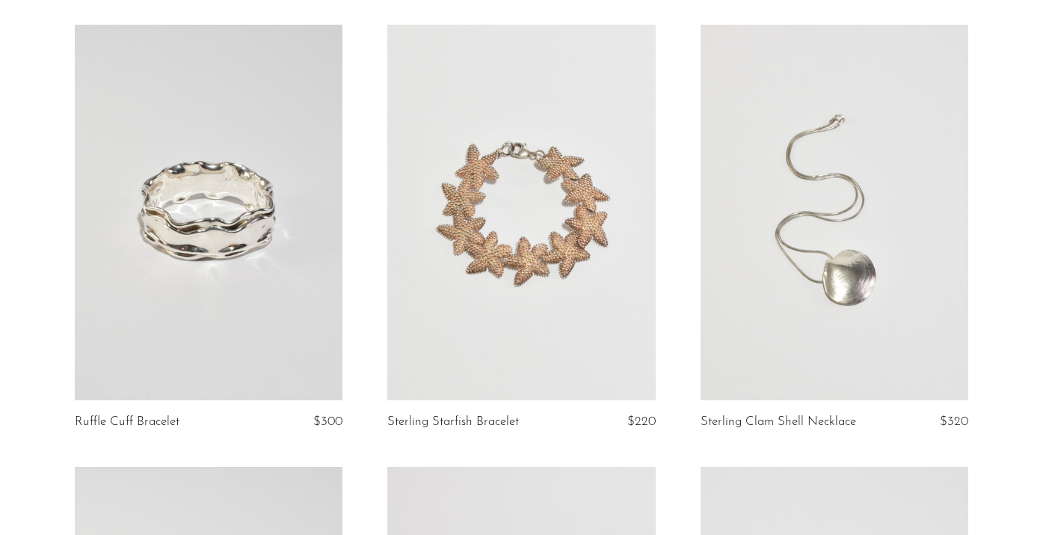
click at [236, 294] on link at bounding box center [209, 212] width 268 height 375
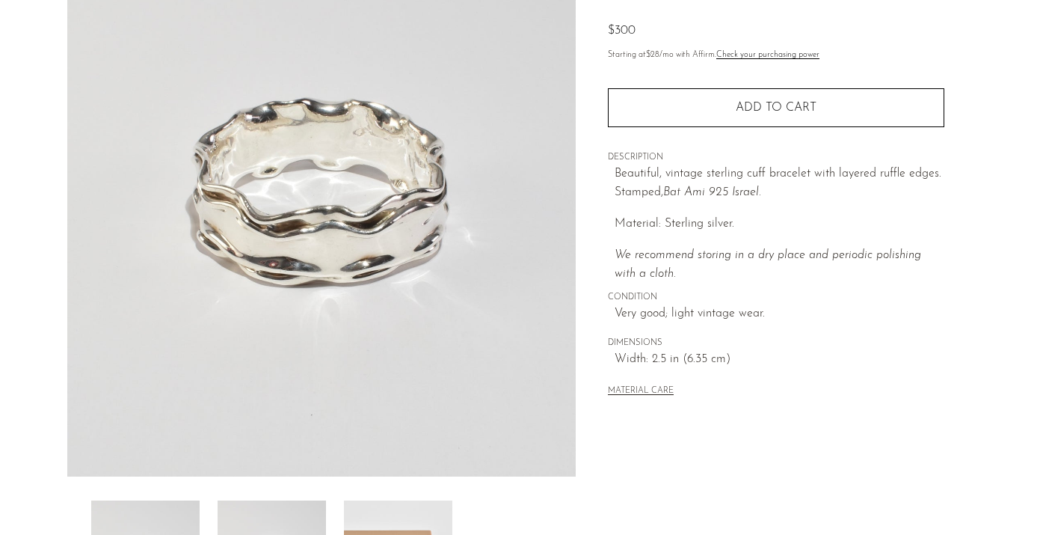
scroll to position [227, 0]
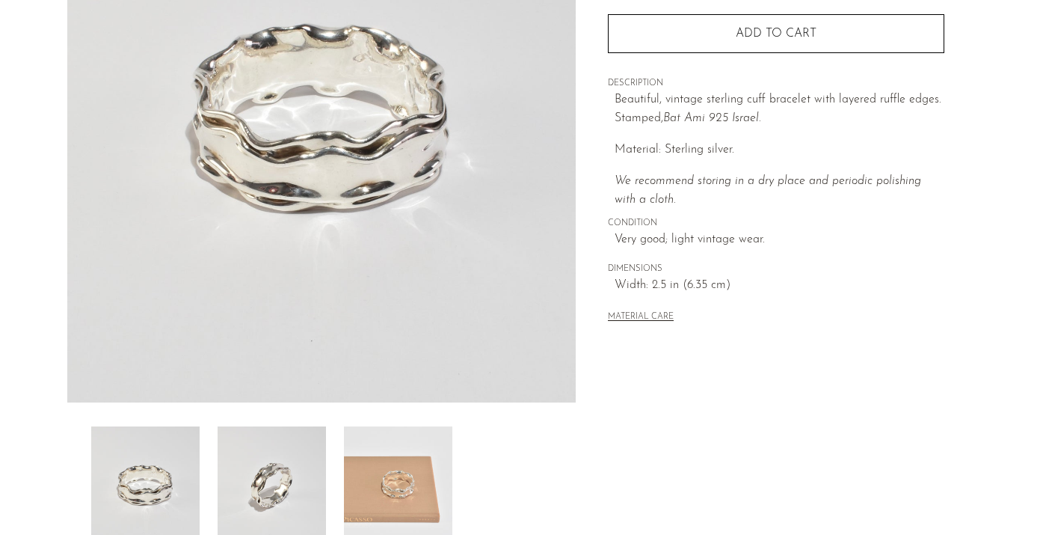
click at [283, 464] on img at bounding box center [272, 486] width 108 height 120
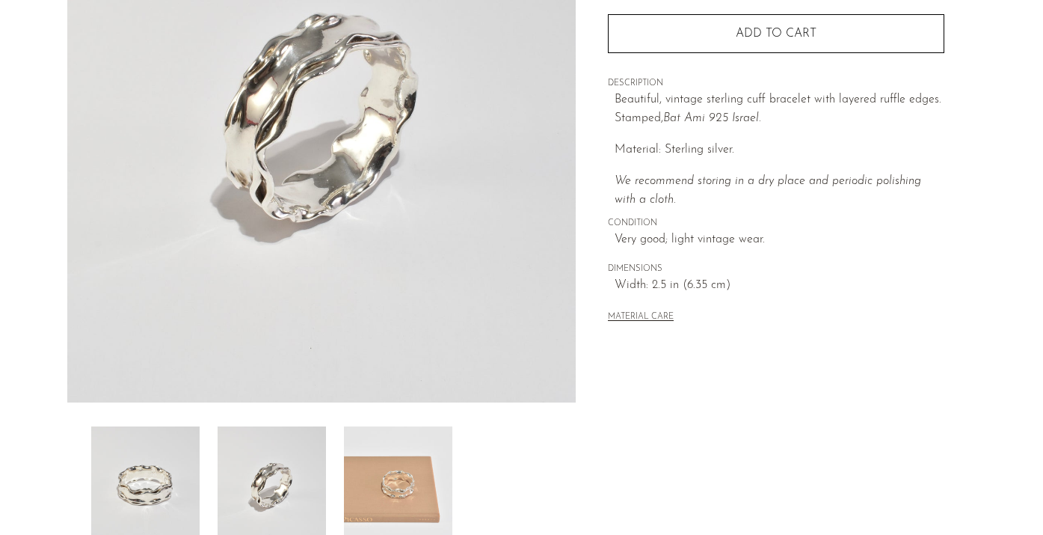
click at [398, 456] on img at bounding box center [398, 486] width 108 height 120
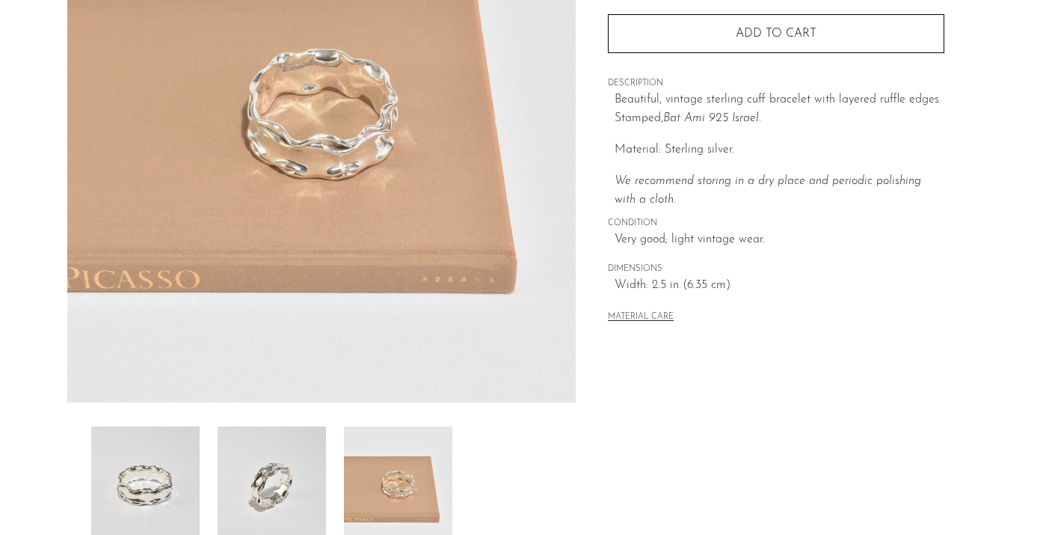
scroll to position [226, 0]
click at [272, 476] on img at bounding box center [272, 488] width 108 height 120
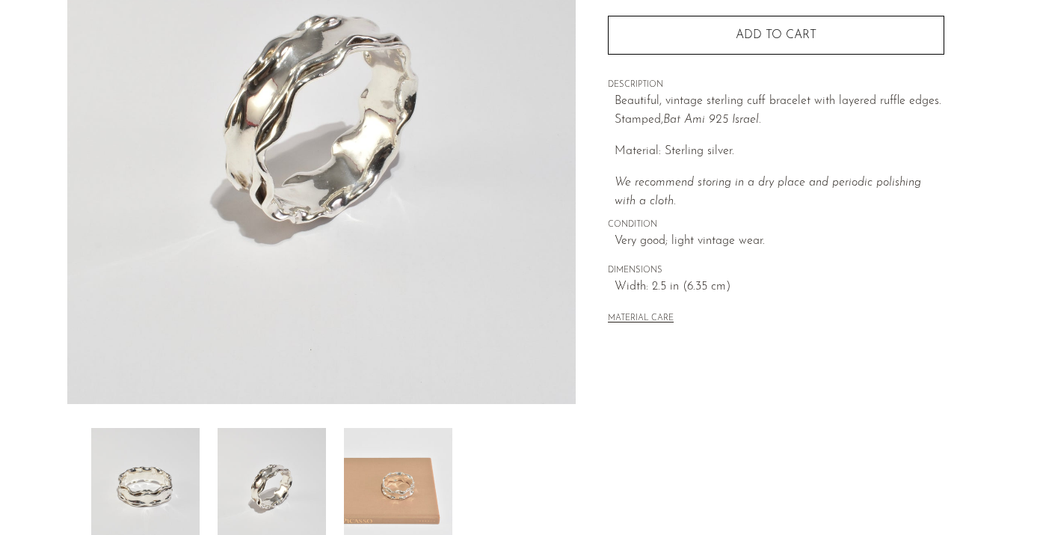
click at [158, 473] on img at bounding box center [145, 488] width 108 height 120
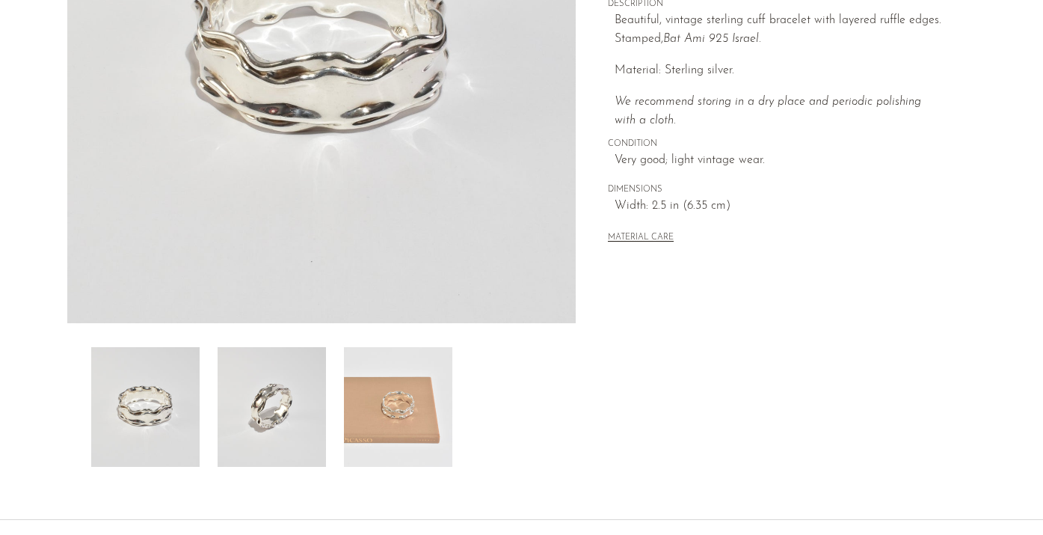
scroll to position [309, 0]
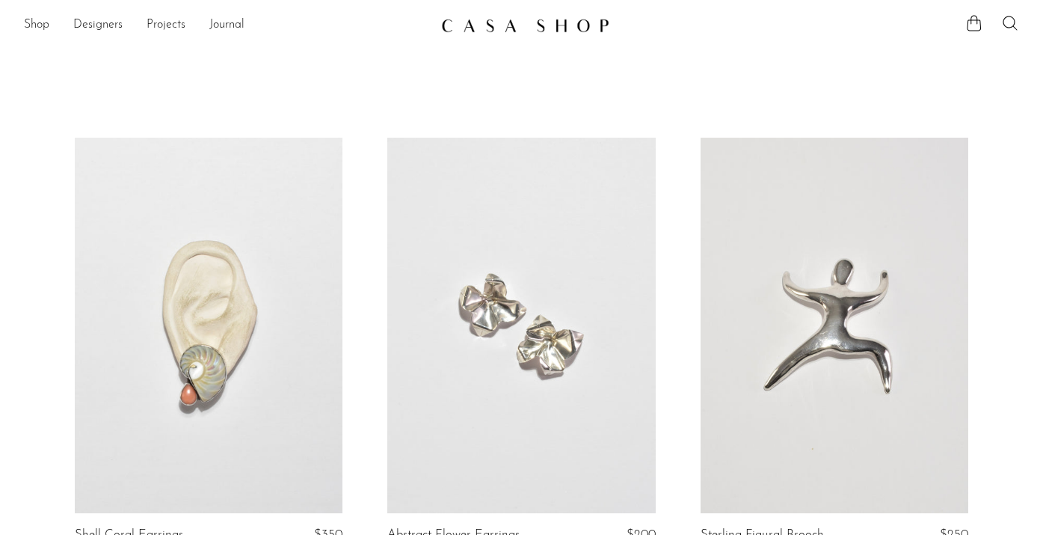
click at [1010, 19] on icon at bounding box center [1011, 23] width 18 height 18
type input "t"
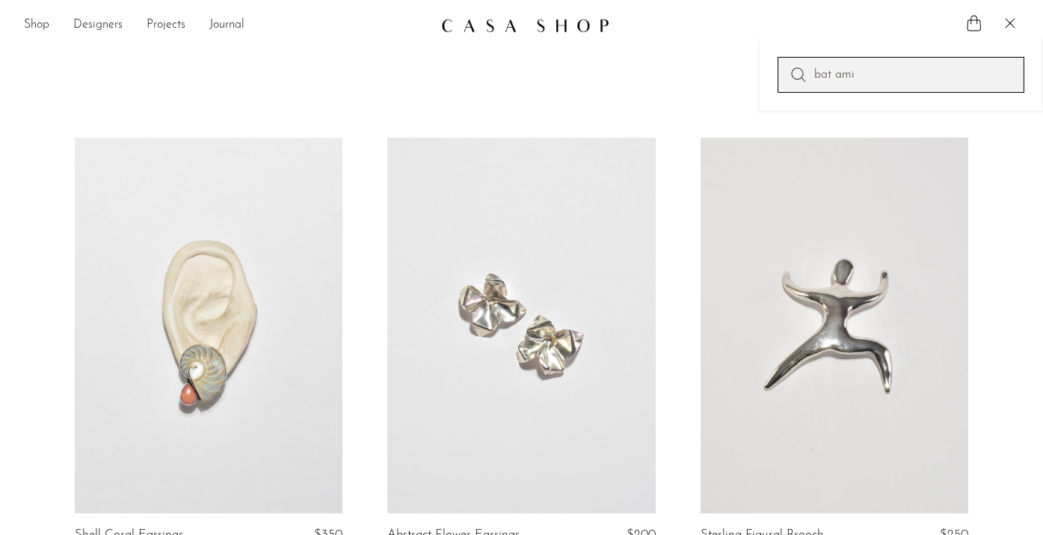
type input "bat ami"
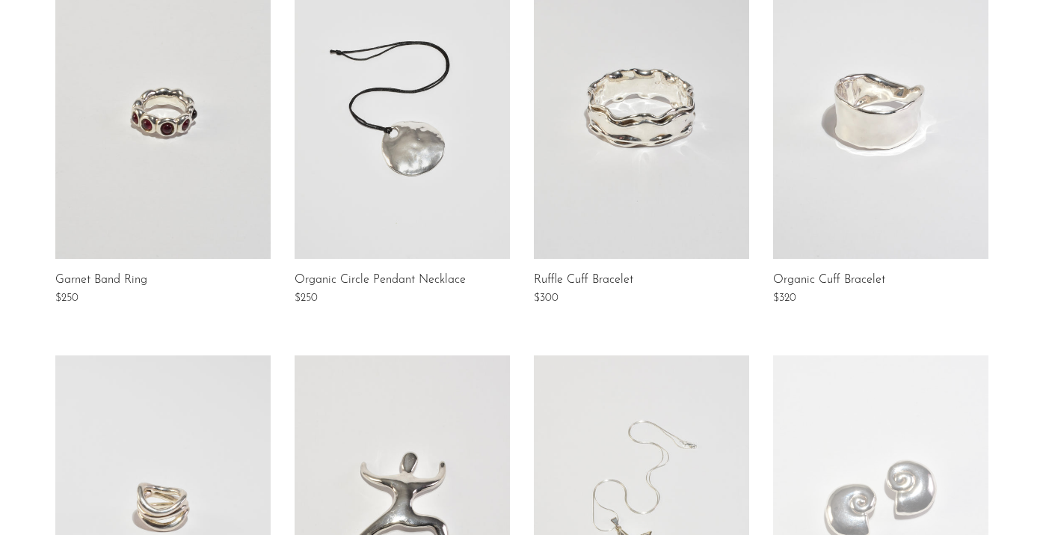
scroll to position [283, 0]
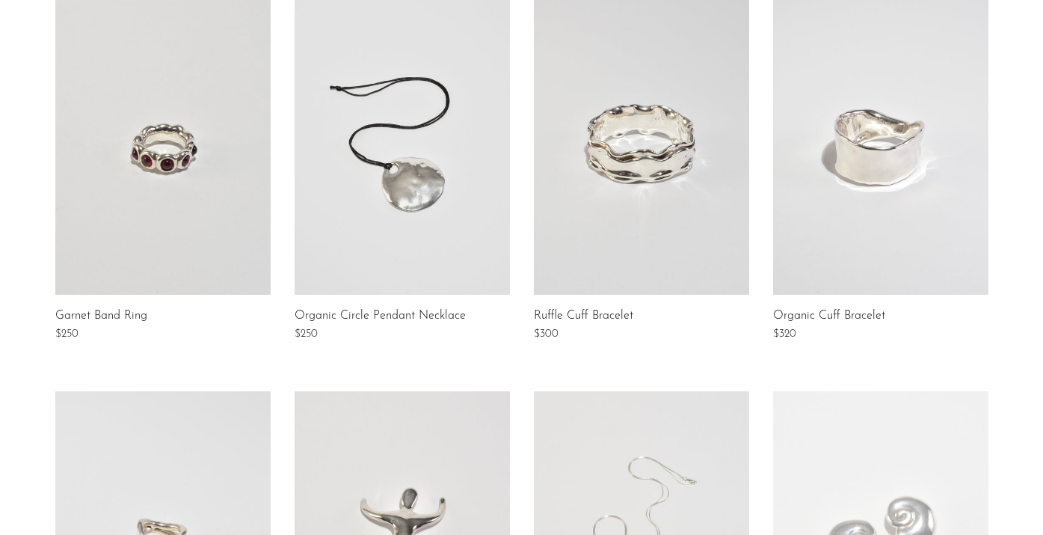
click at [859, 174] on link at bounding box center [880, 145] width 215 height 299
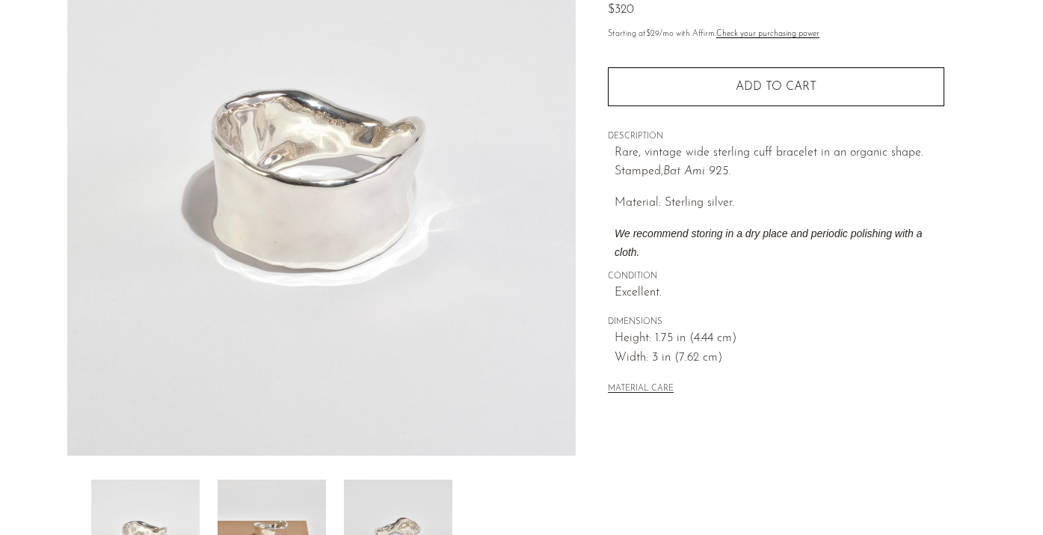
scroll to position [178, 0]
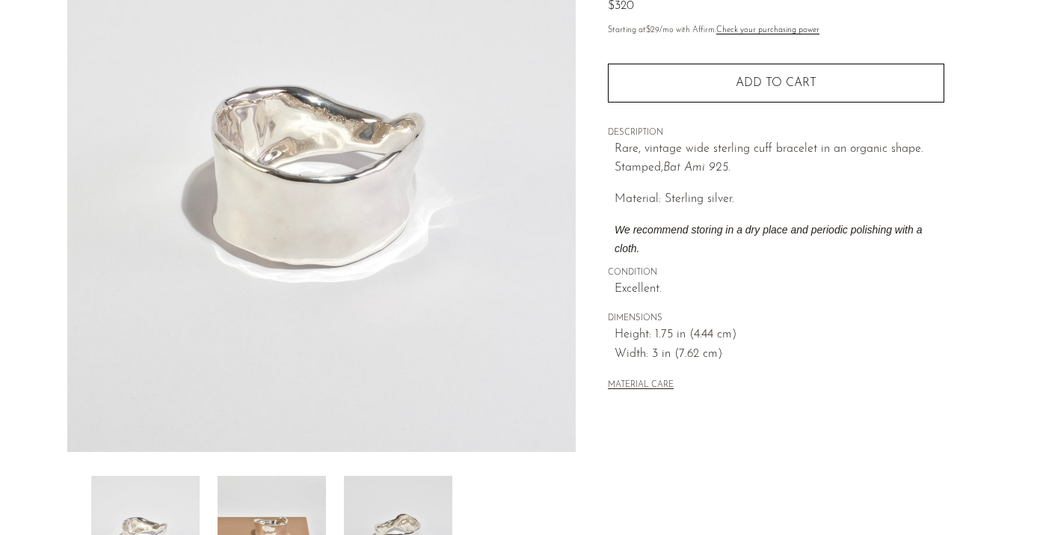
click at [259, 516] on img at bounding box center [272, 536] width 108 height 120
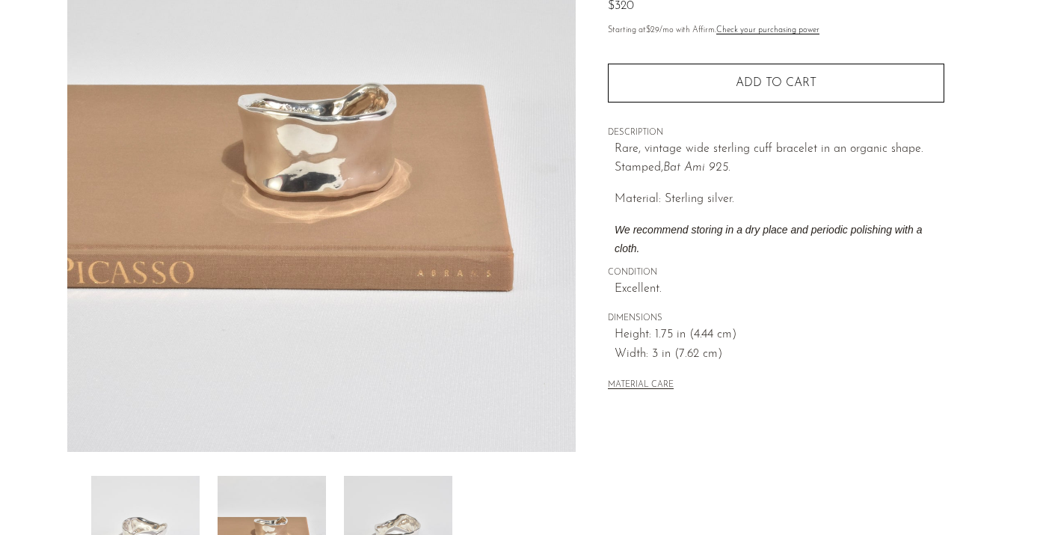
click at [388, 524] on img at bounding box center [398, 536] width 108 height 120
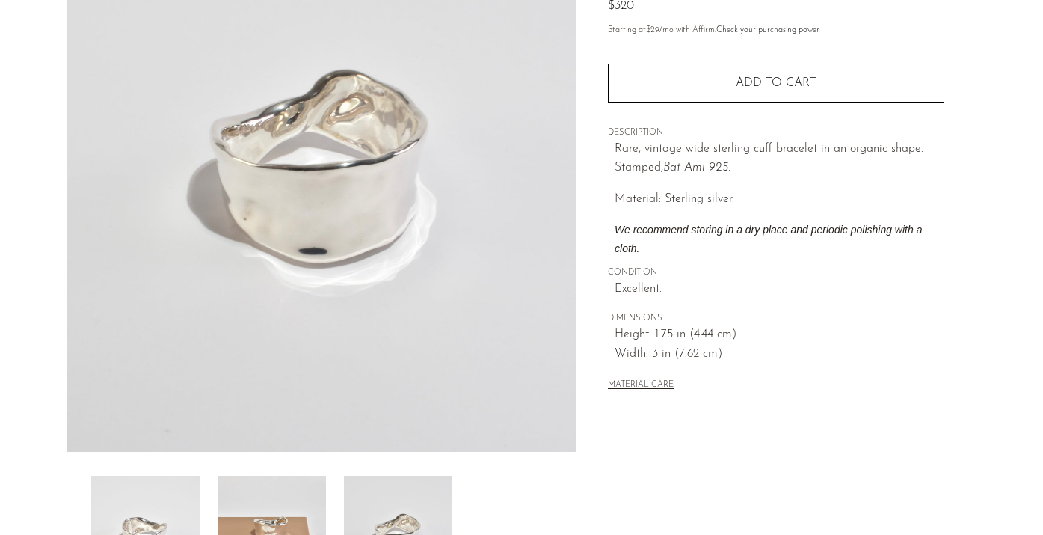
click at [260, 511] on img at bounding box center [272, 536] width 108 height 120
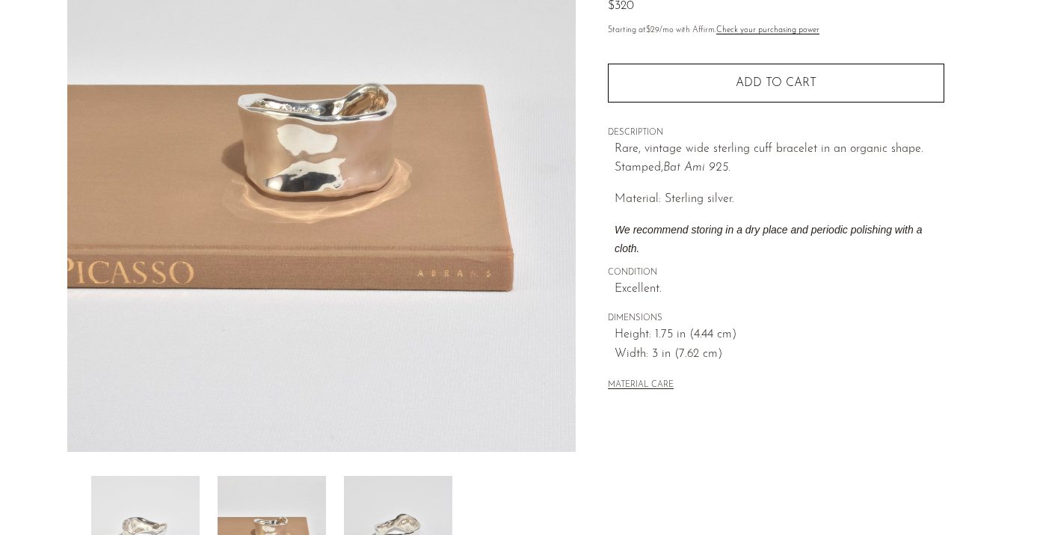
click at [153, 515] on img at bounding box center [145, 536] width 108 height 120
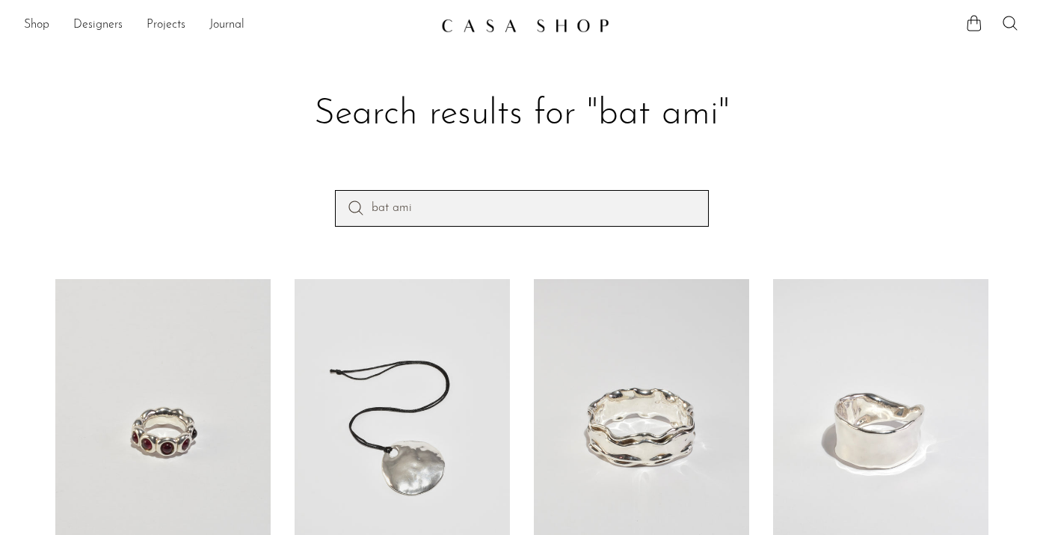
click at [497, 203] on input "bat ami" at bounding box center [522, 208] width 374 height 36
type input "perfume pendant"
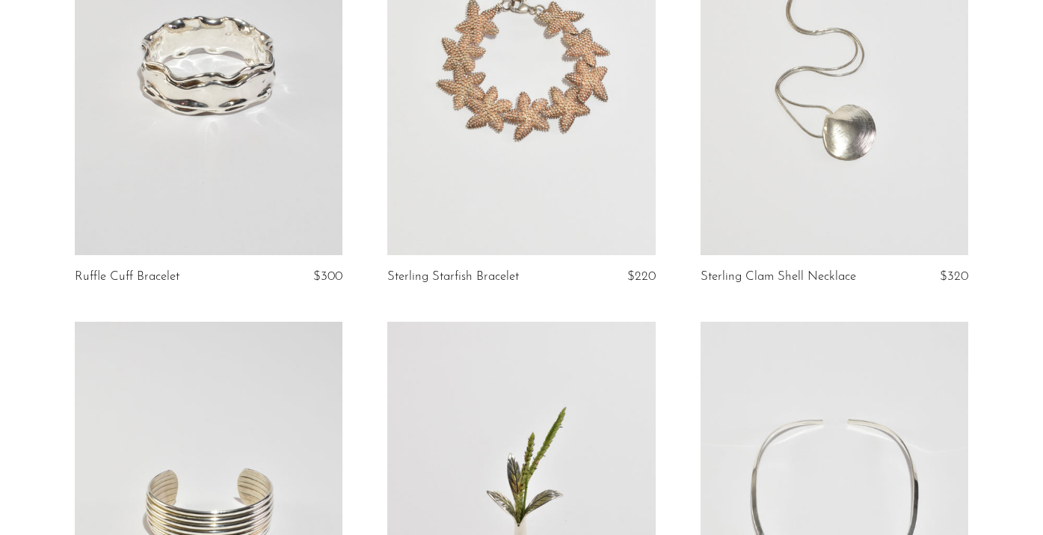
scroll to position [1160, 0]
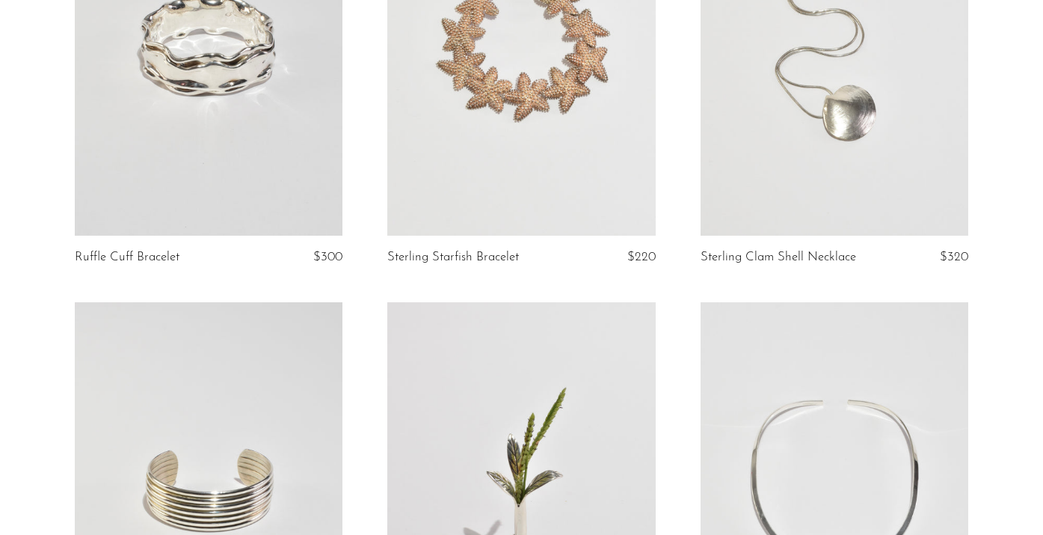
click at [604, 159] on link at bounding box center [521, 47] width 268 height 375
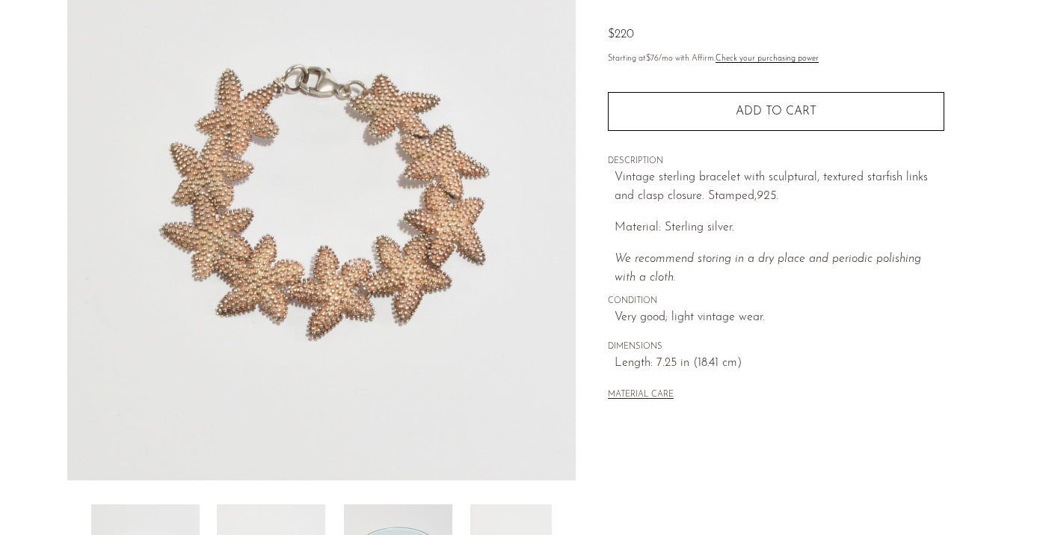
scroll to position [150, 0]
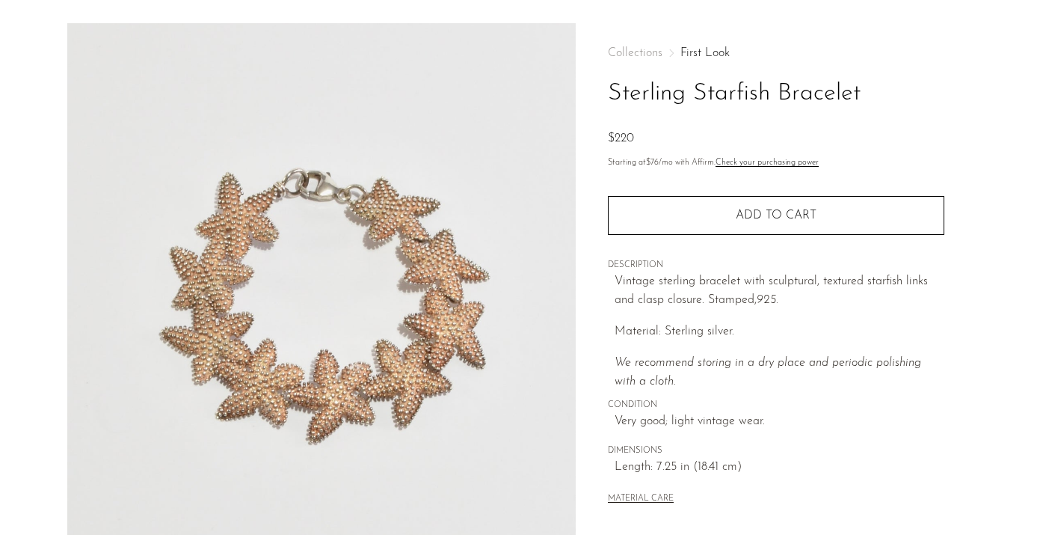
scroll to position [39, 0]
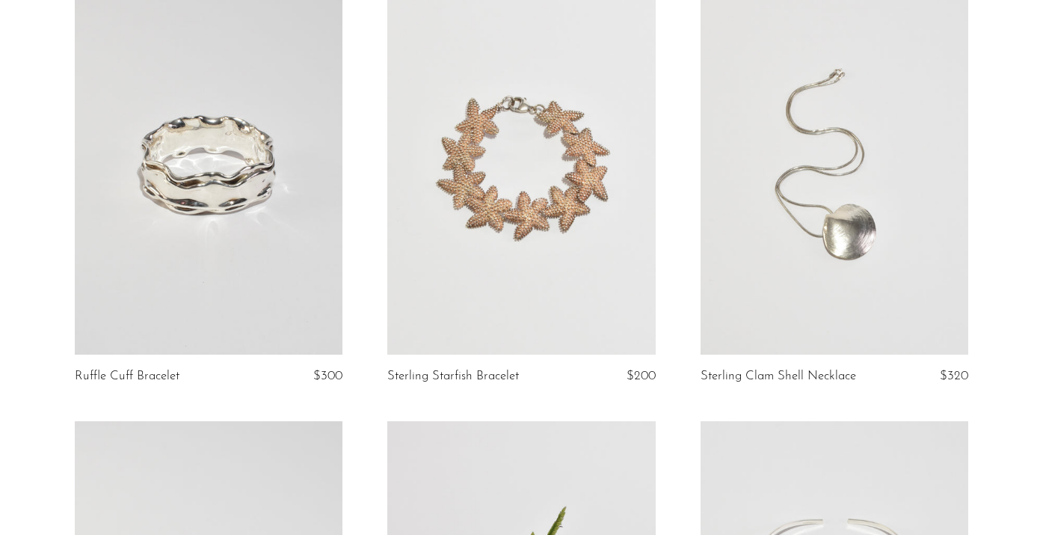
scroll to position [1040, 0]
click at [900, 168] on link at bounding box center [835, 167] width 268 height 375
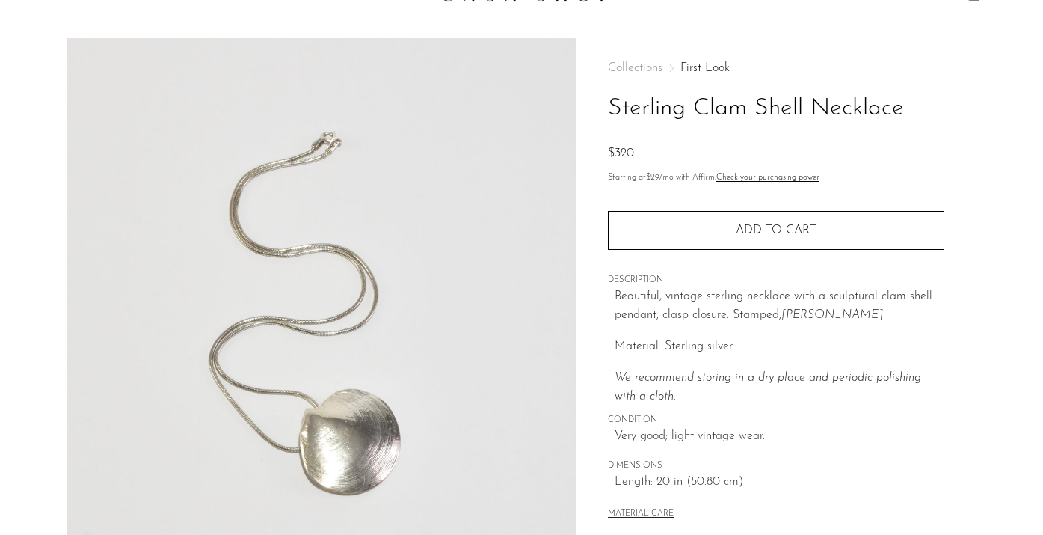
scroll to position [210, 0]
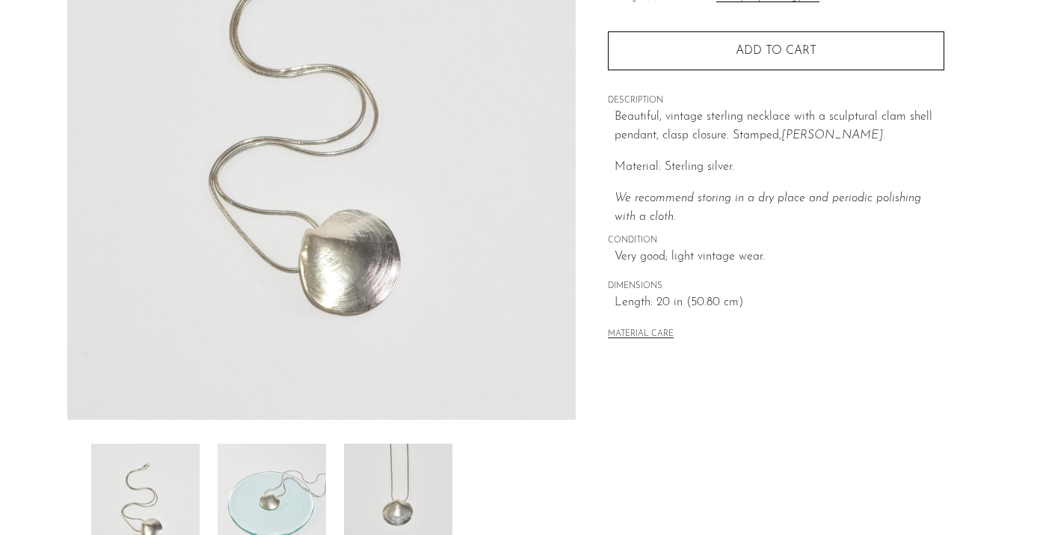
click at [277, 497] on img at bounding box center [272, 504] width 108 height 120
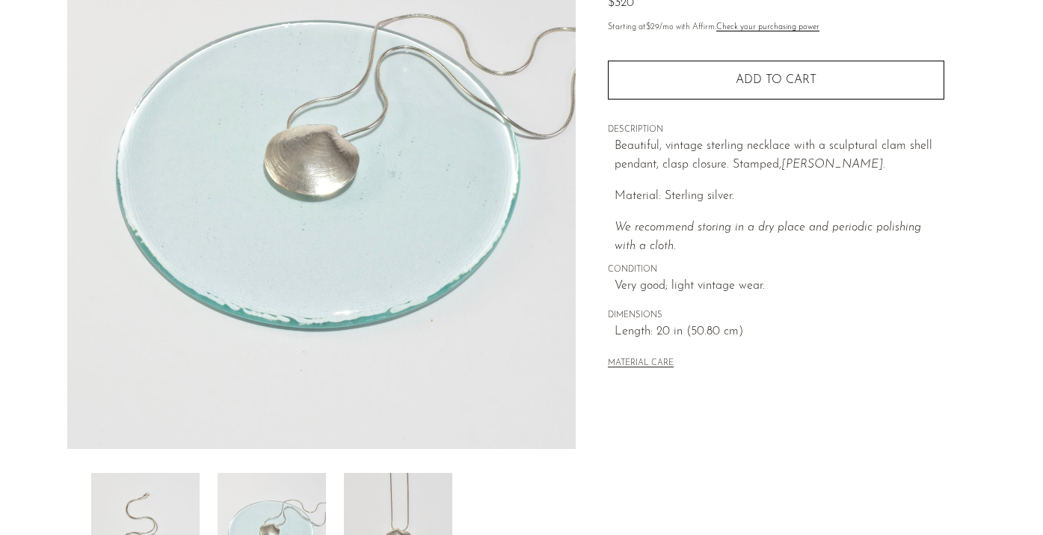
scroll to position [173, 0]
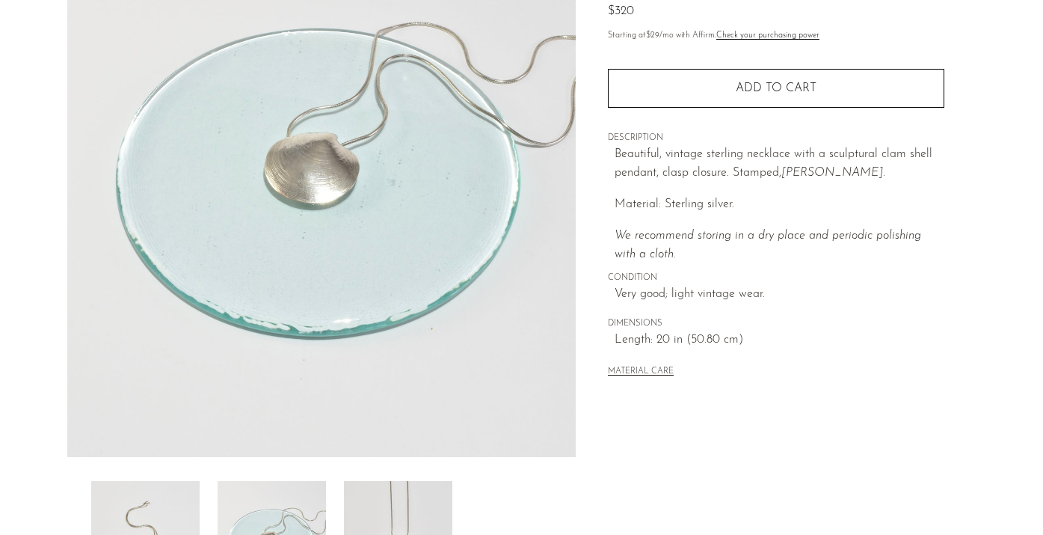
click at [414, 508] on img at bounding box center [398, 541] width 108 height 120
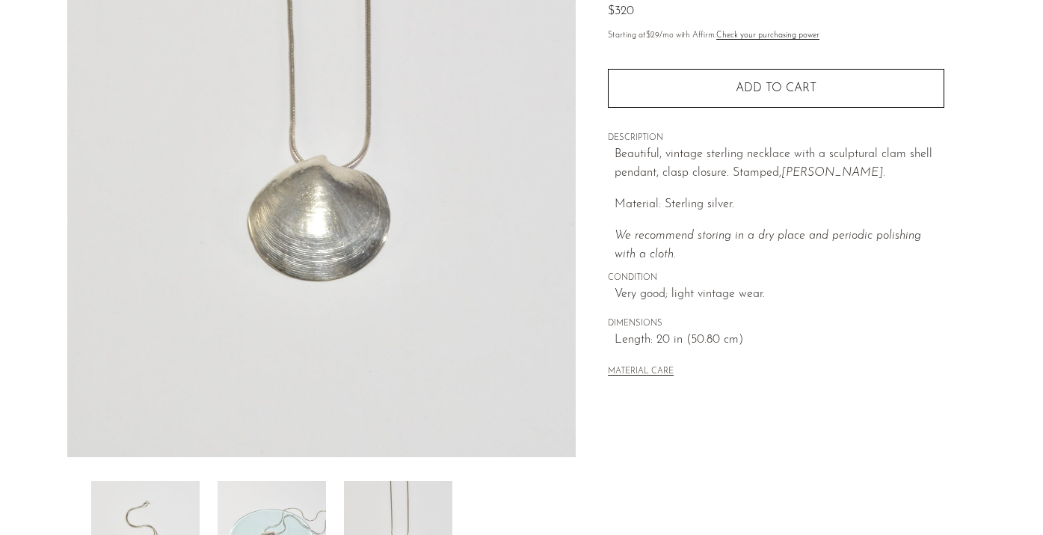
click at [291, 509] on img at bounding box center [272, 541] width 108 height 120
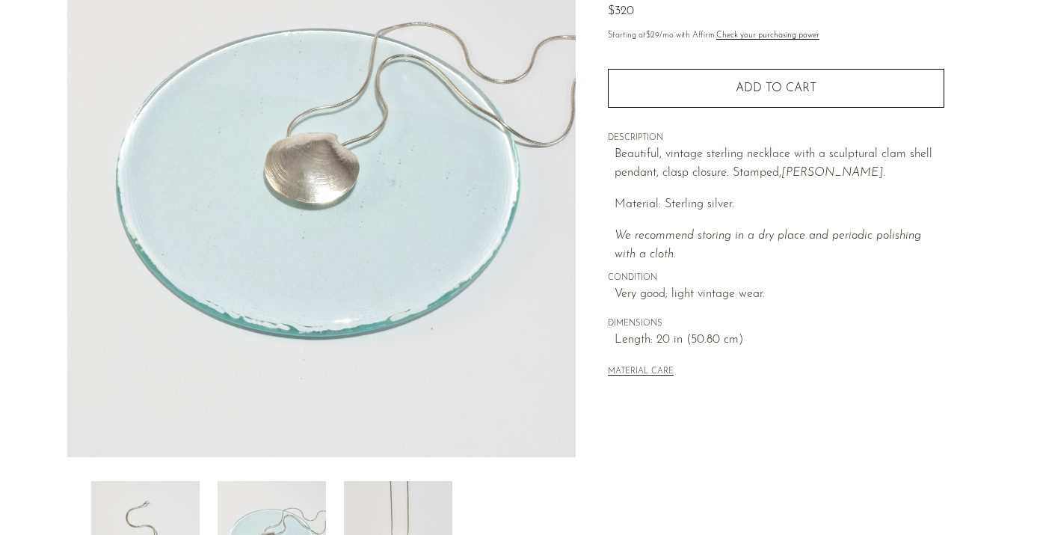
click at [175, 506] on img at bounding box center [145, 541] width 108 height 120
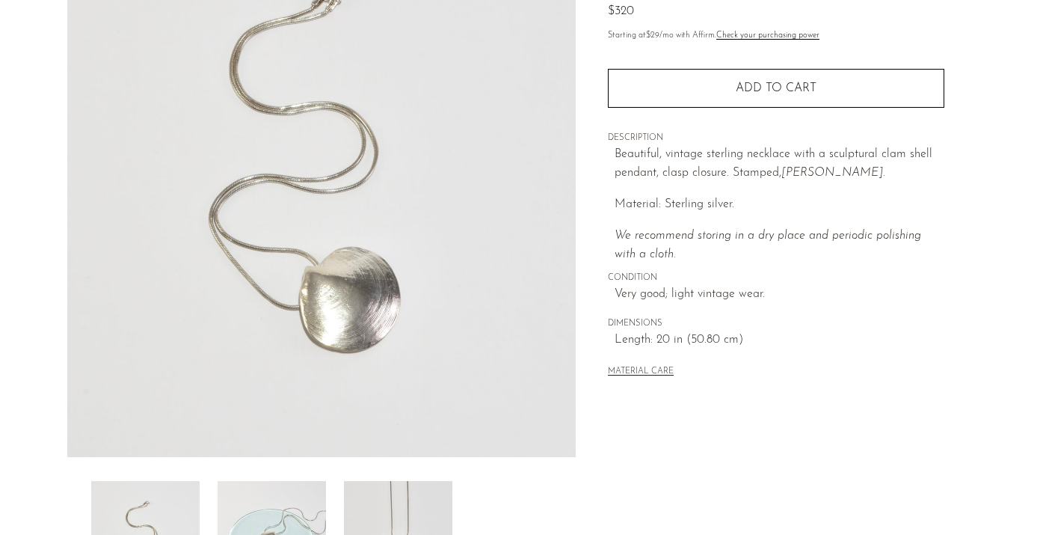
click at [358, 491] on img at bounding box center [398, 541] width 108 height 120
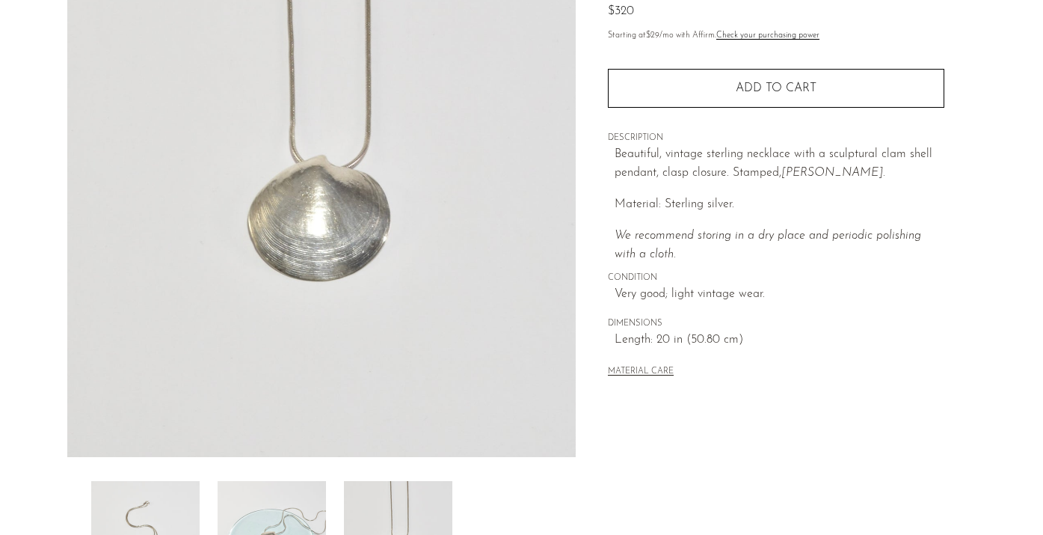
scroll to position [167, 0]
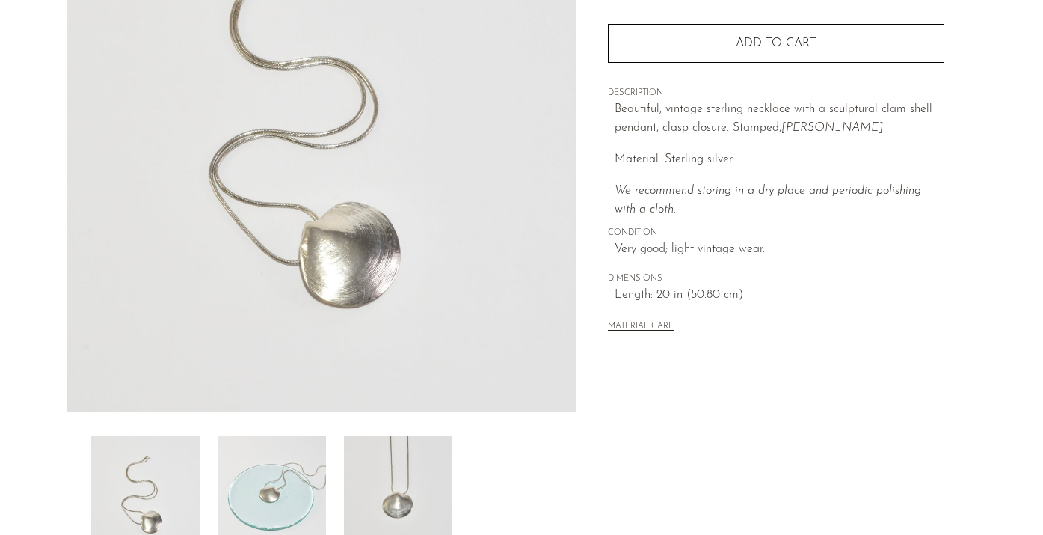
scroll to position [221, 0]
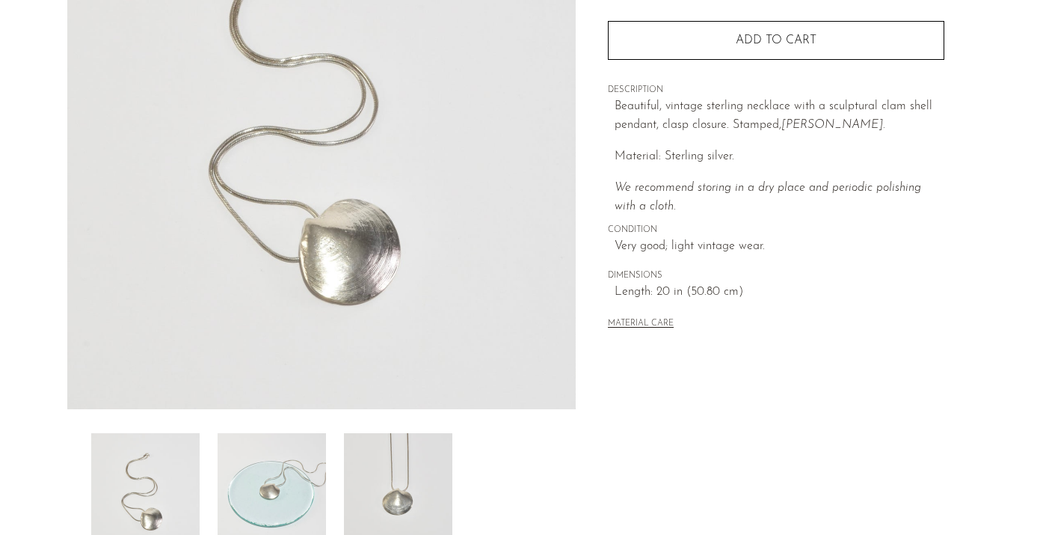
click at [280, 473] on img at bounding box center [272, 493] width 108 height 120
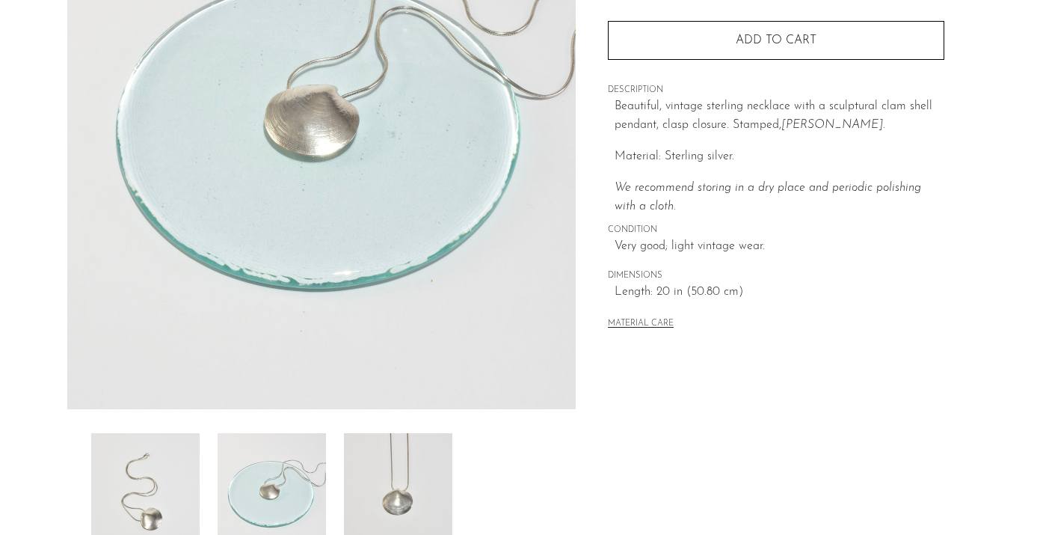
click at [427, 458] on img at bounding box center [398, 493] width 108 height 120
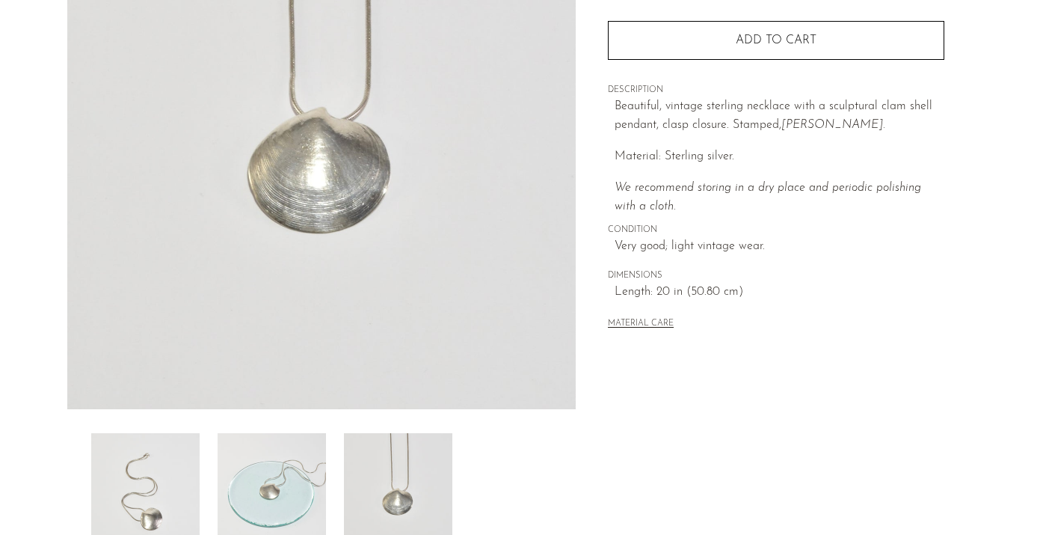
click at [272, 485] on img at bounding box center [272, 493] width 108 height 120
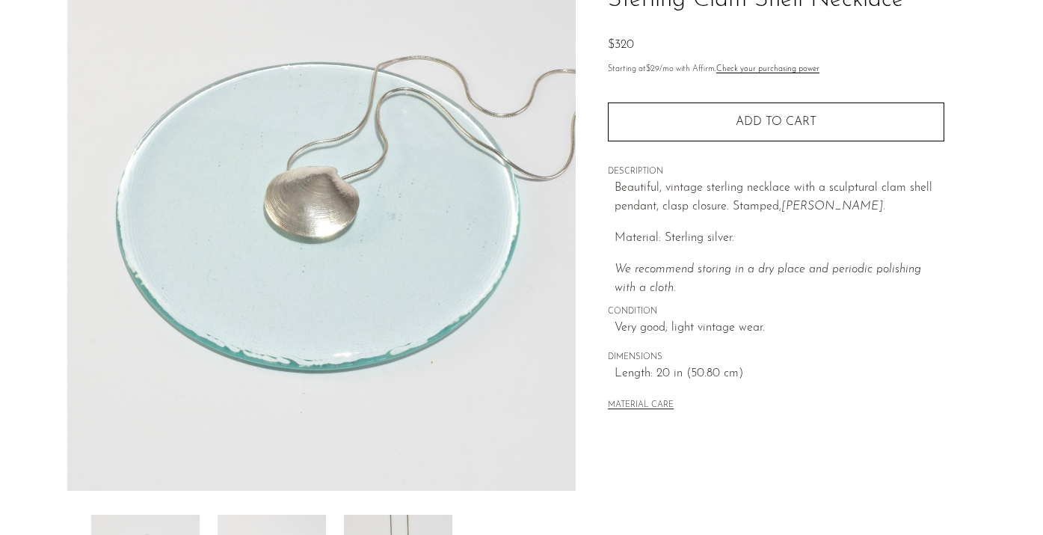
scroll to position [141, 0]
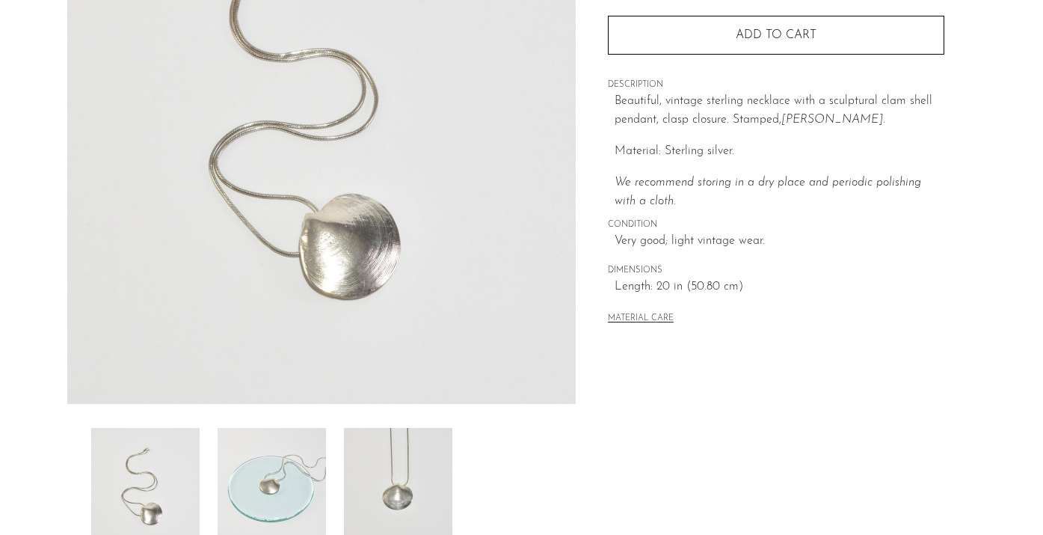
scroll to position [236, 0]
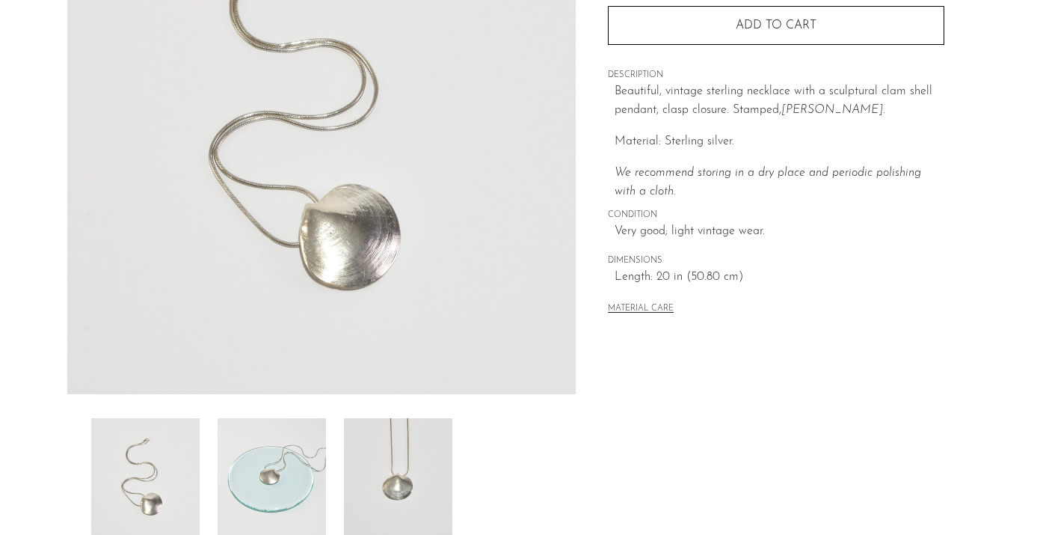
click at [246, 470] on img at bounding box center [272, 478] width 108 height 120
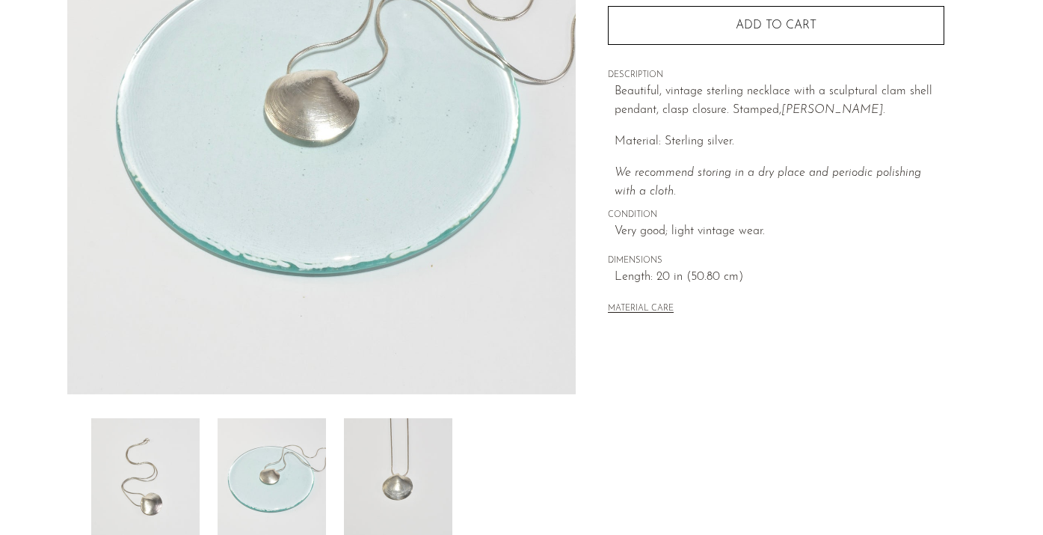
click at [447, 464] on img at bounding box center [398, 478] width 108 height 120
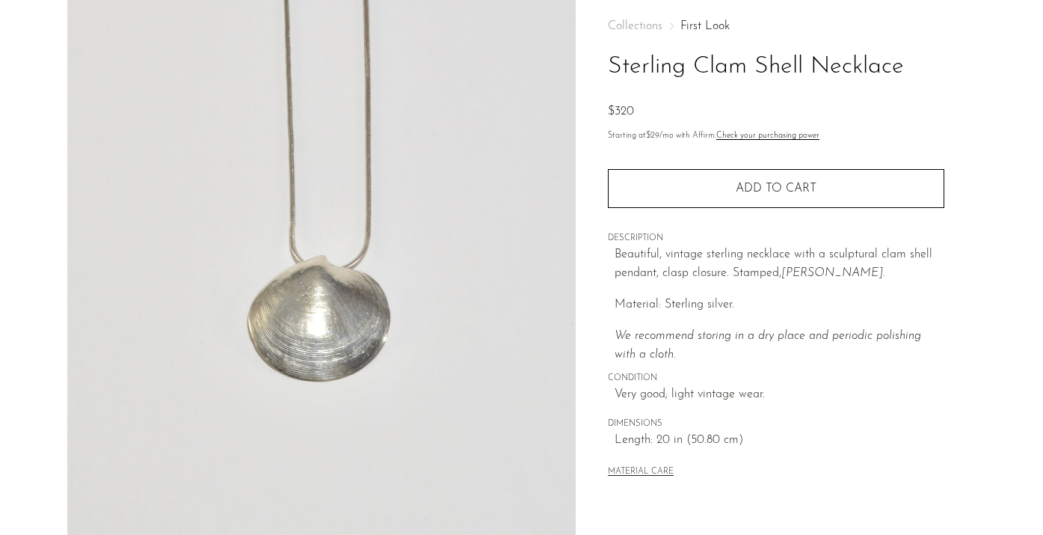
scroll to position [70, 0]
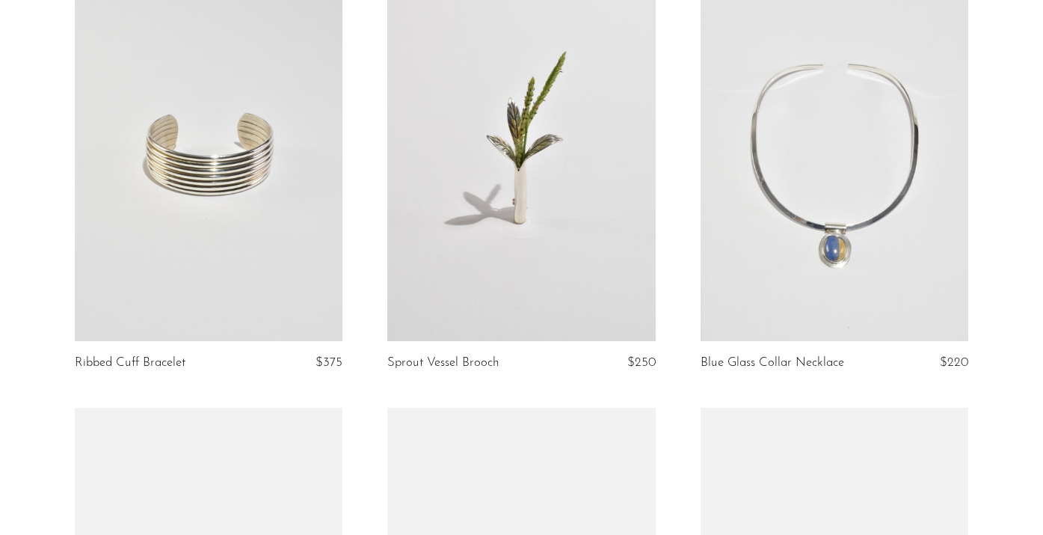
scroll to position [1544, 0]
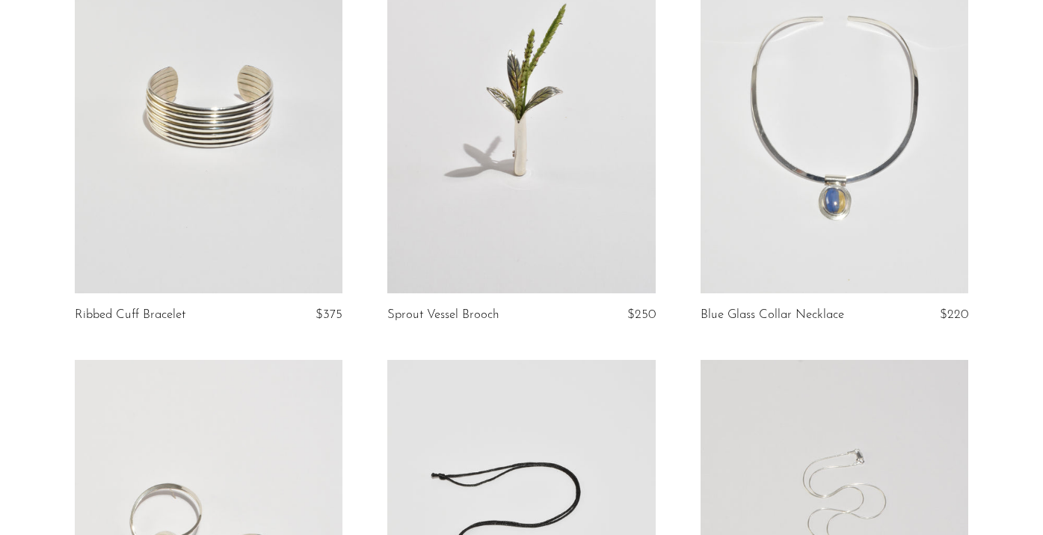
click at [171, 120] on link at bounding box center [209, 105] width 268 height 375
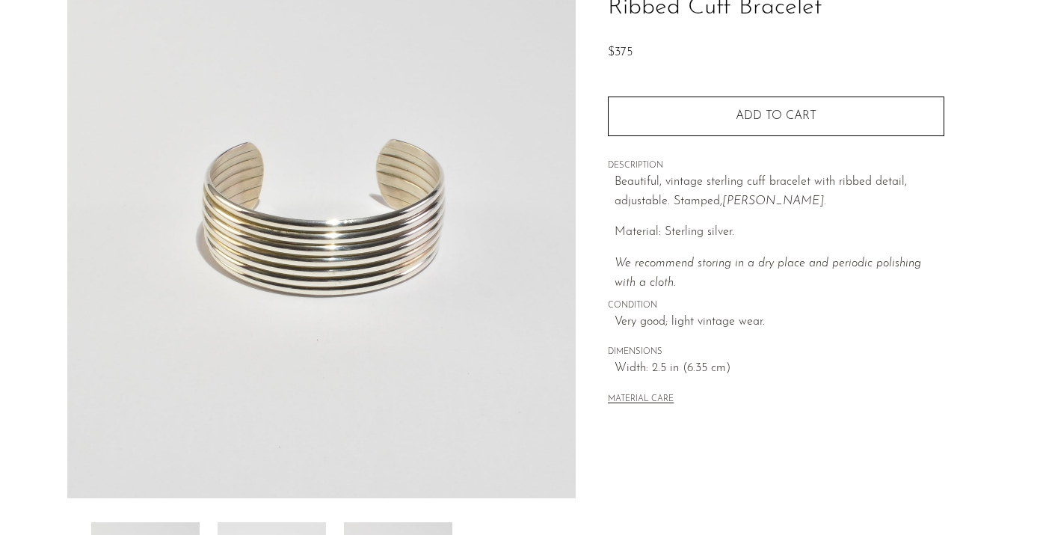
scroll to position [247, 0]
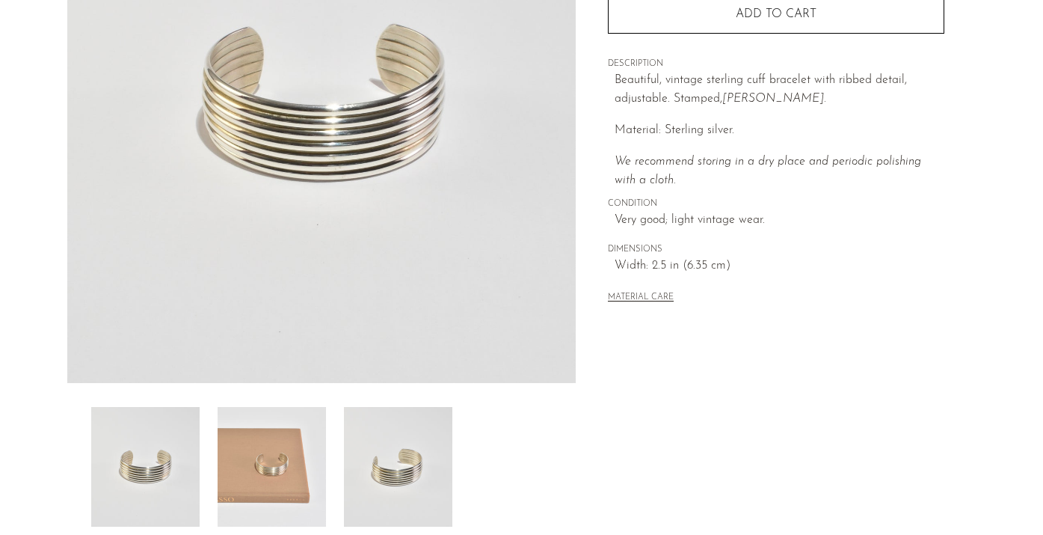
click at [261, 466] on img at bounding box center [272, 467] width 108 height 120
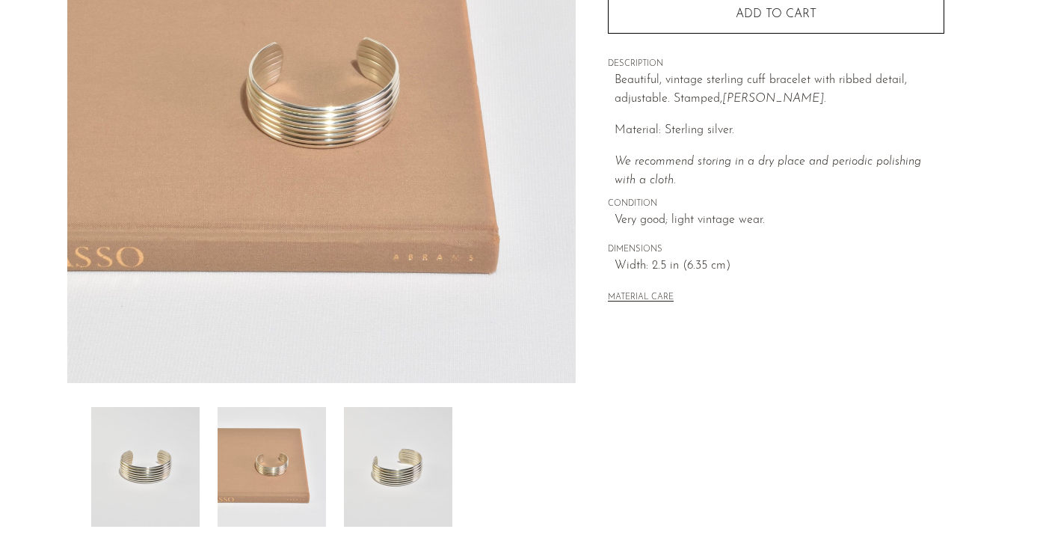
scroll to position [221, 0]
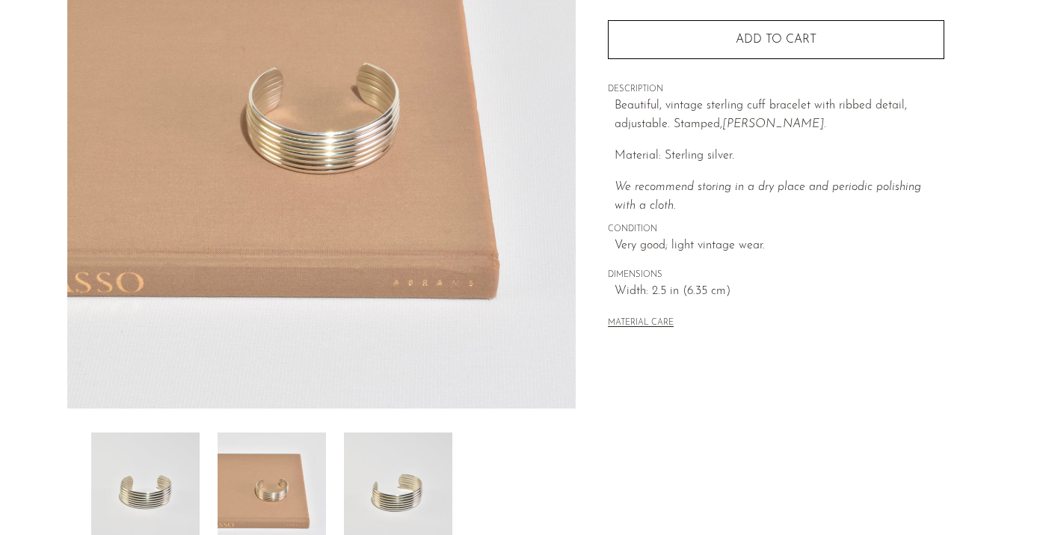
click at [405, 488] on img at bounding box center [398, 492] width 108 height 120
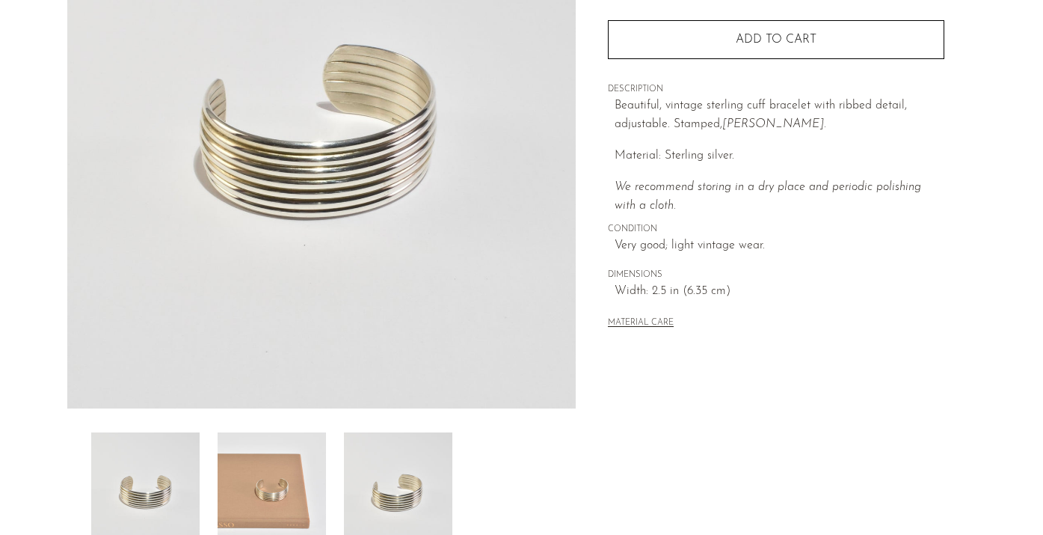
click at [299, 501] on img at bounding box center [272, 492] width 108 height 120
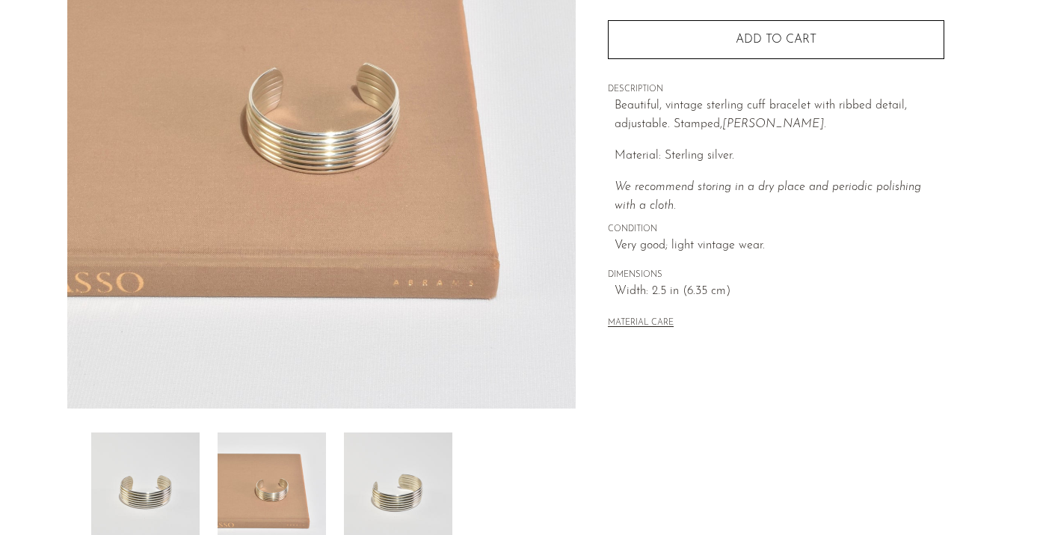
click at [179, 492] on img at bounding box center [145, 492] width 108 height 120
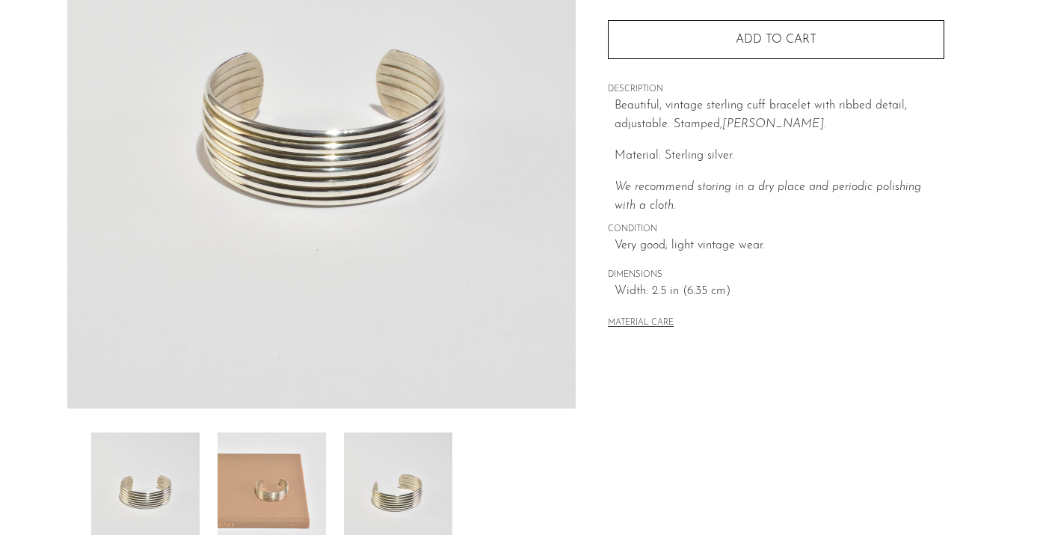
click at [266, 476] on img at bounding box center [272, 492] width 108 height 120
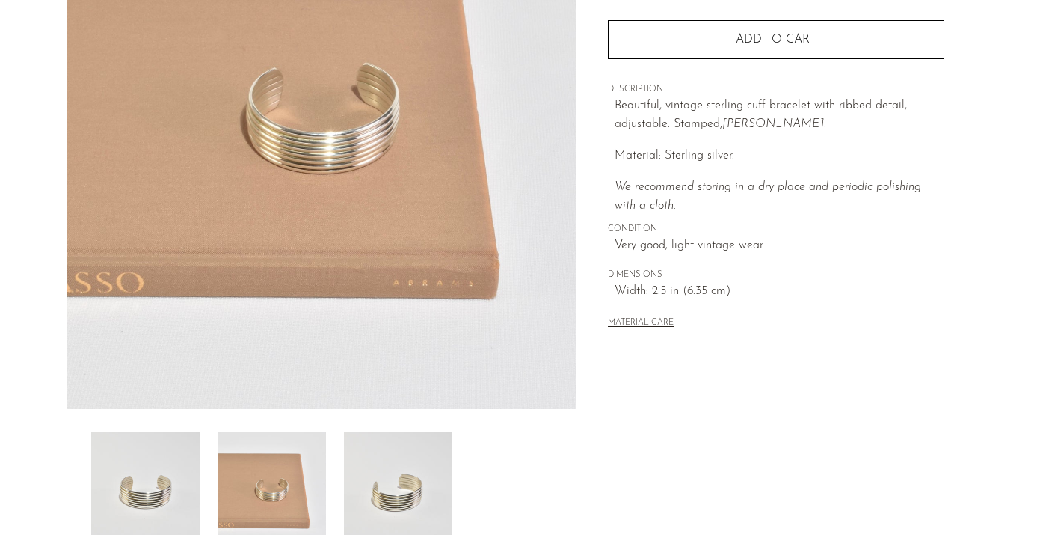
click at [150, 480] on img at bounding box center [145, 492] width 108 height 120
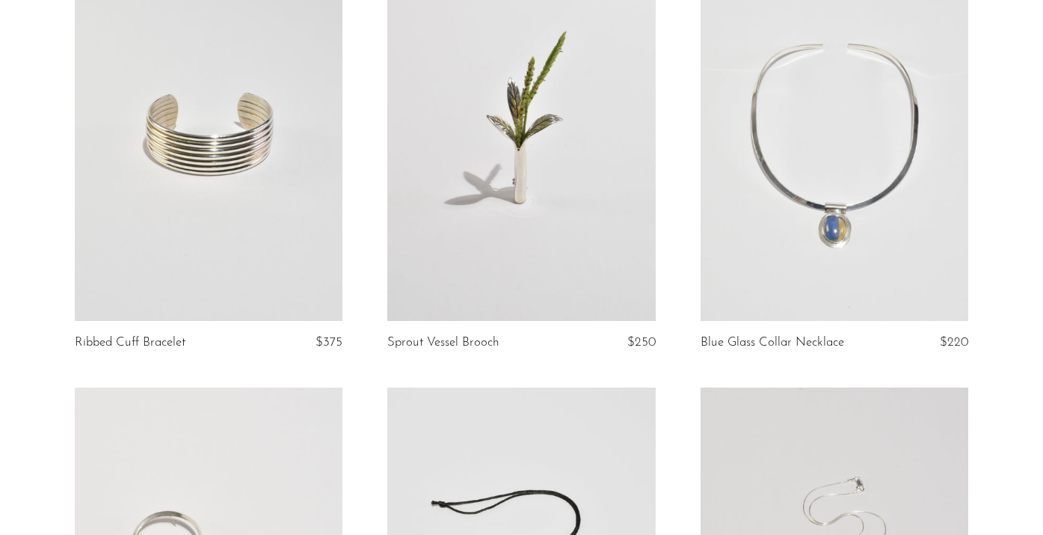
scroll to position [1509, 0]
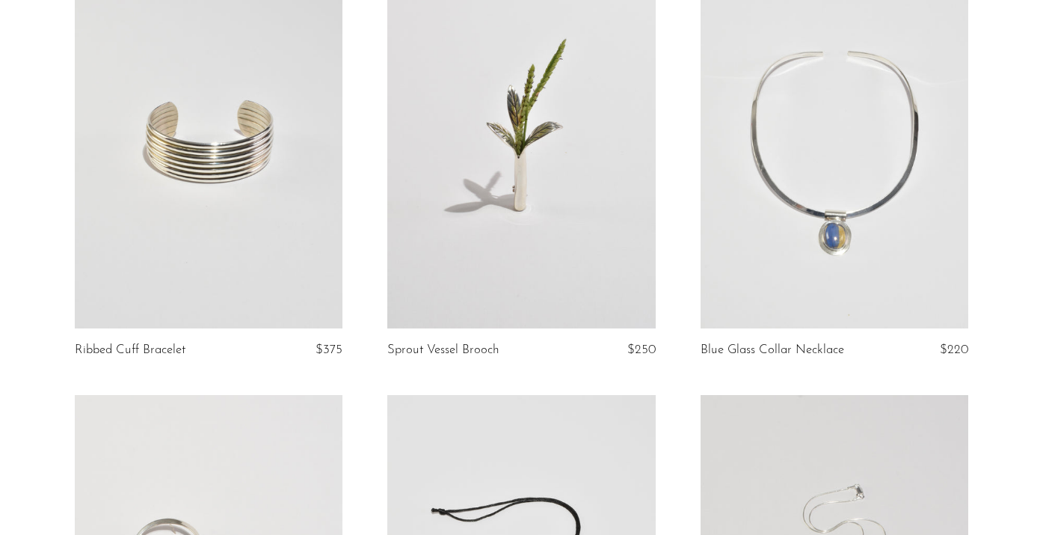
click at [613, 206] on link at bounding box center [521, 141] width 268 height 375
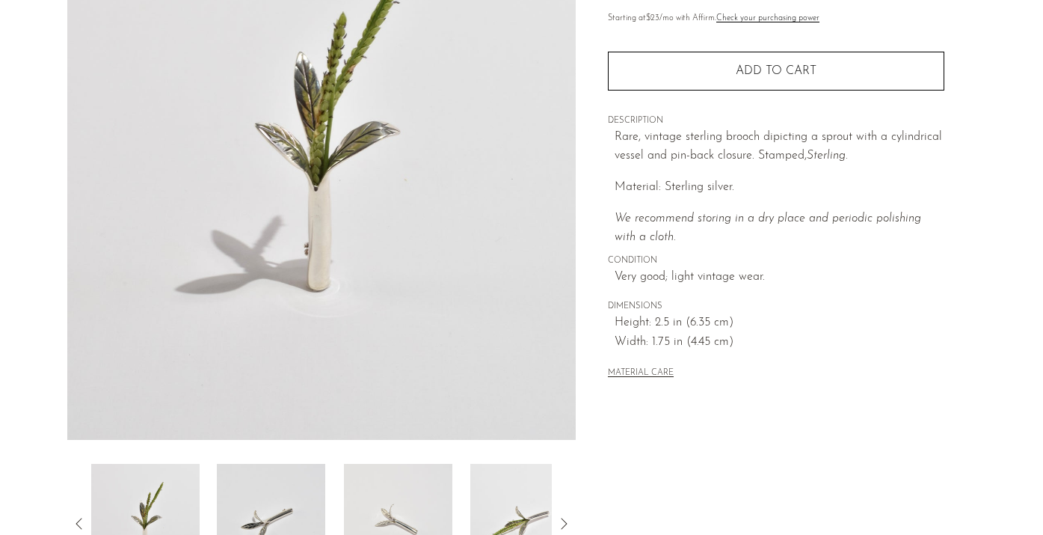
scroll to position [214, 0]
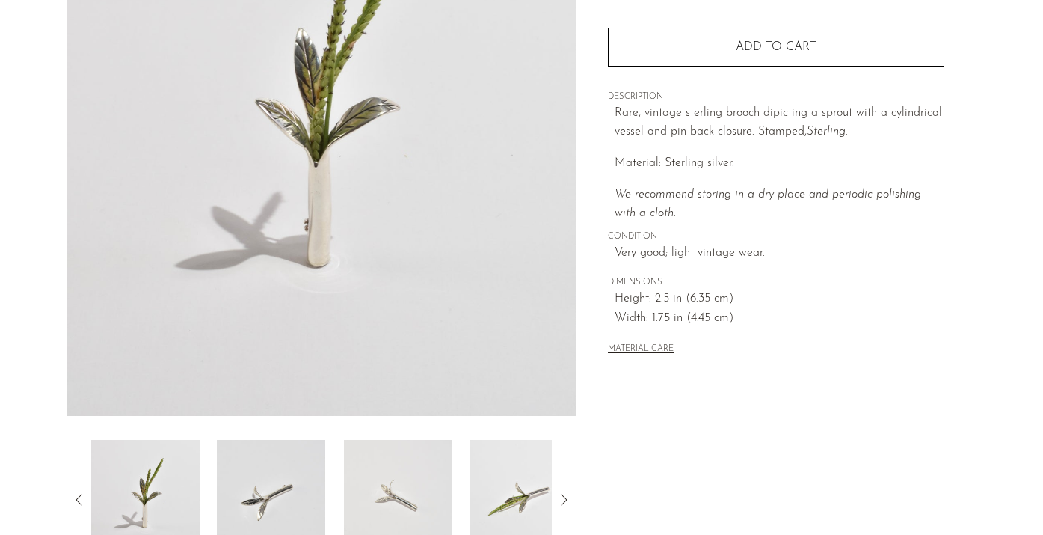
click at [269, 465] on img at bounding box center [271, 500] width 108 height 120
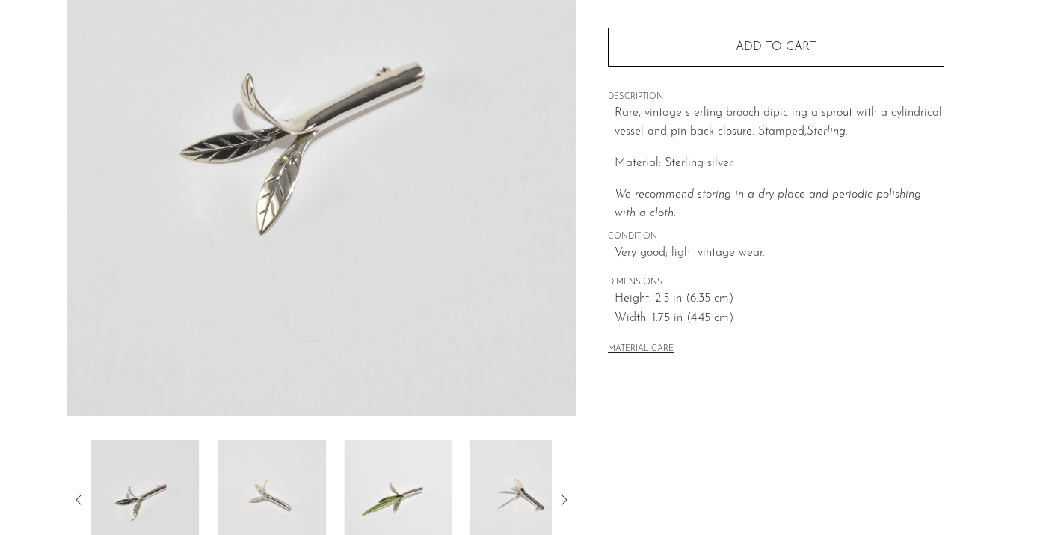
click at [269, 465] on img at bounding box center [272, 500] width 108 height 120
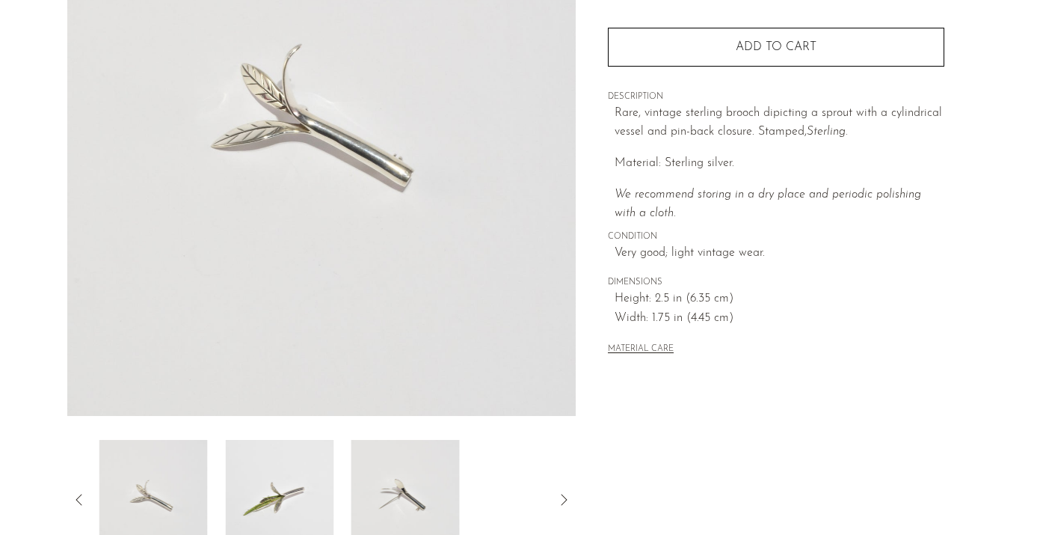
click at [269, 465] on img at bounding box center [279, 500] width 108 height 120
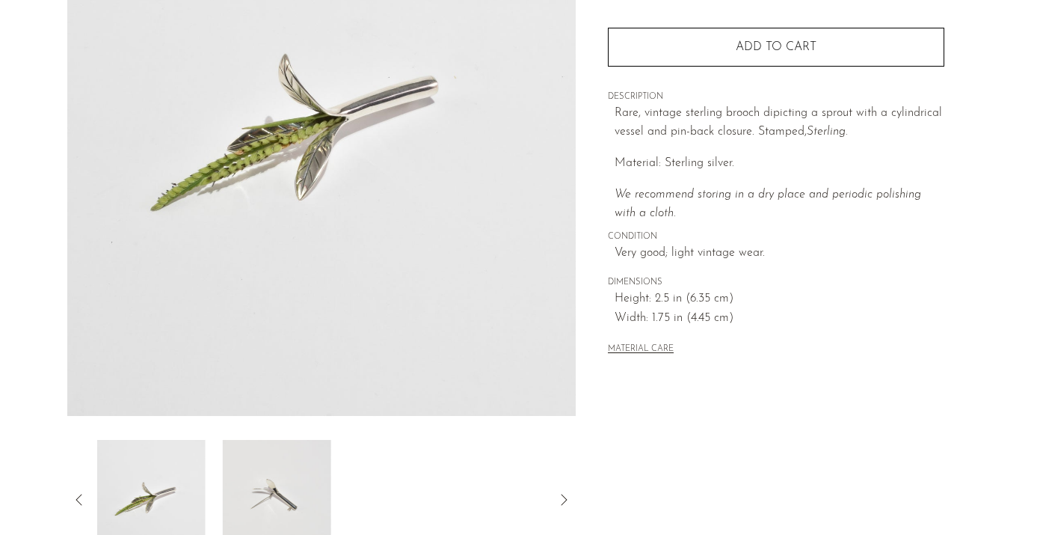
click at [269, 465] on img at bounding box center [277, 500] width 108 height 120
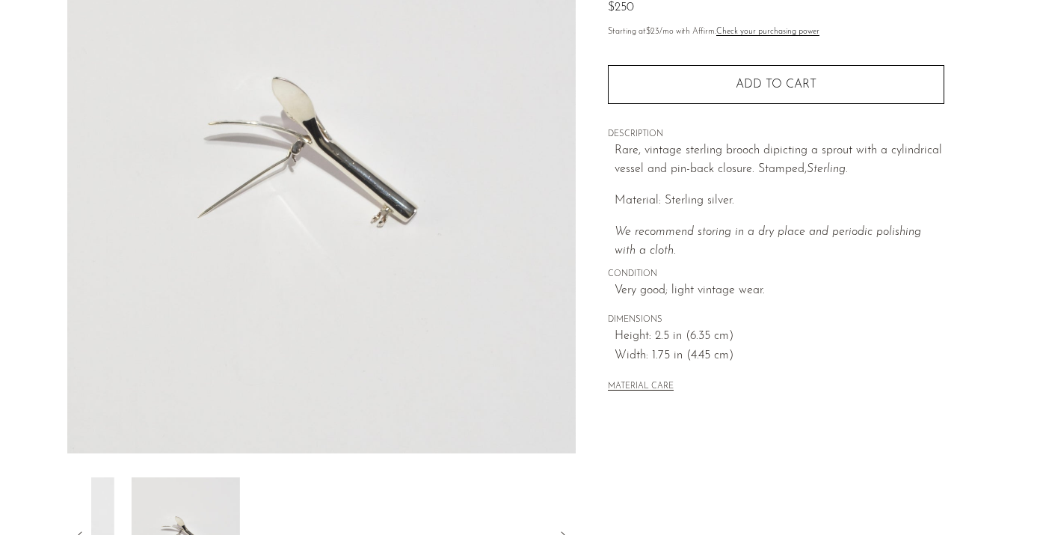
scroll to position [173, 0]
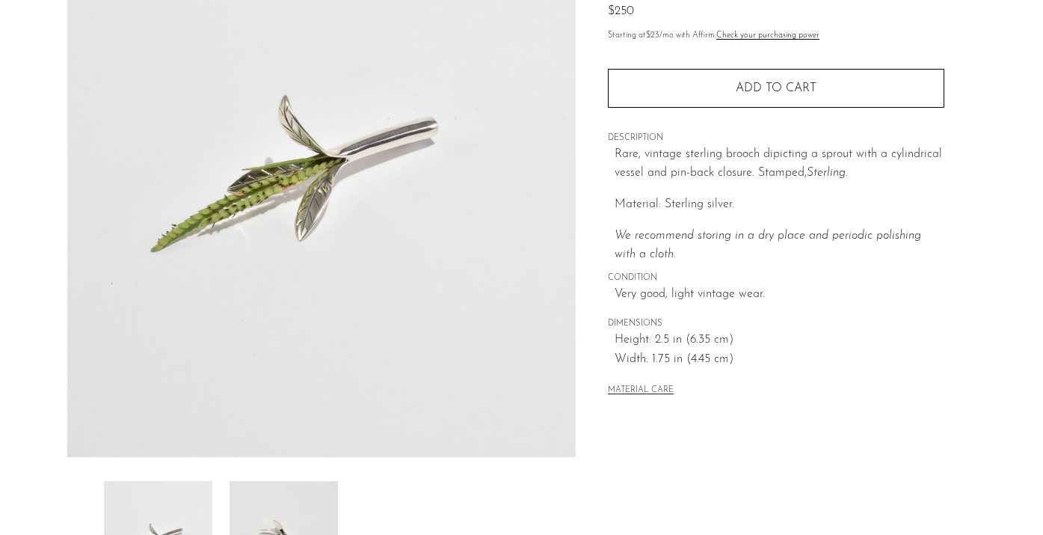
click at [269, 465] on div at bounding box center [321, 248] width 509 height 705
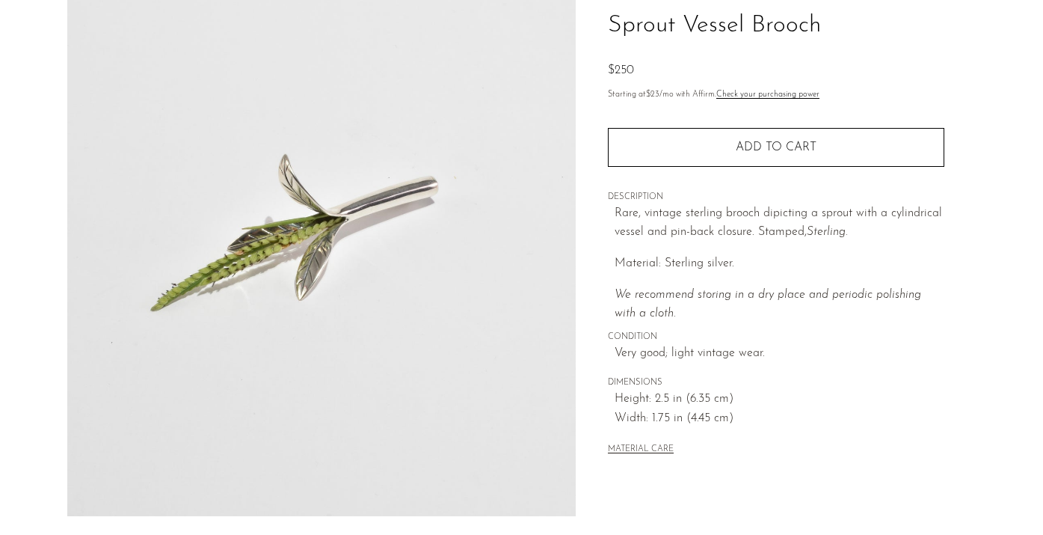
scroll to position [92, 0]
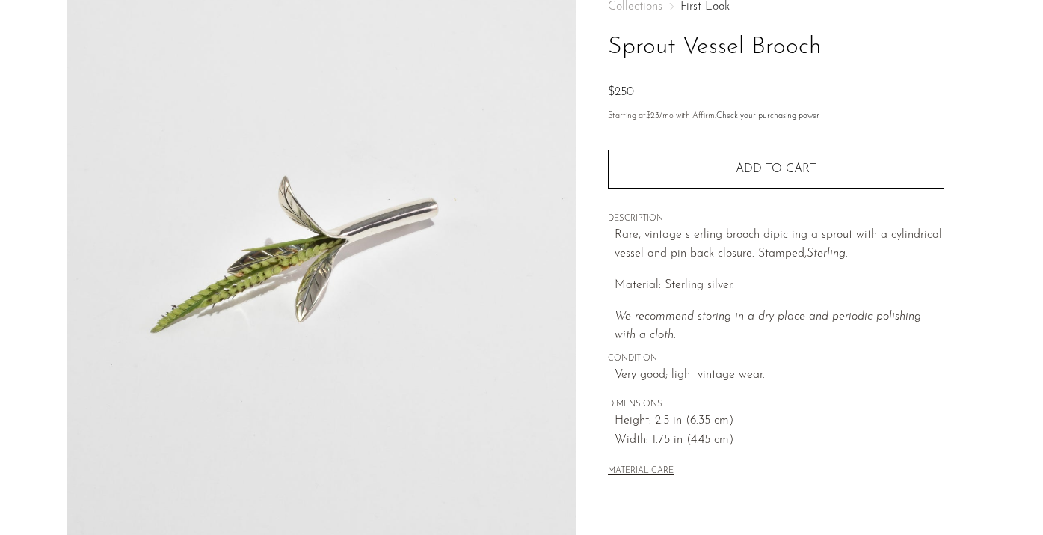
click at [713, 5] on link "First Look" at bounding box center [705, 7] width 49 height 12
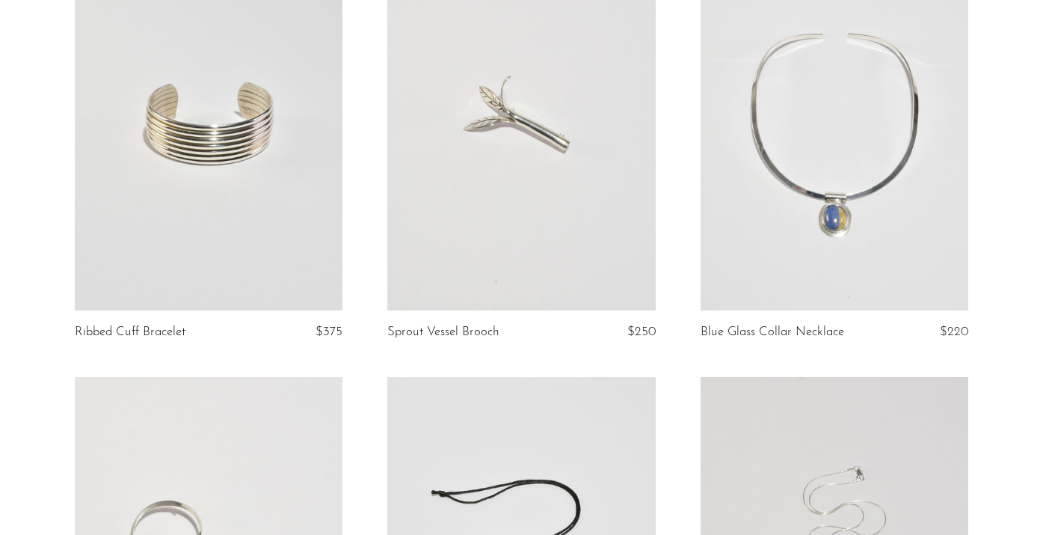
scroll to position [1432, 0]
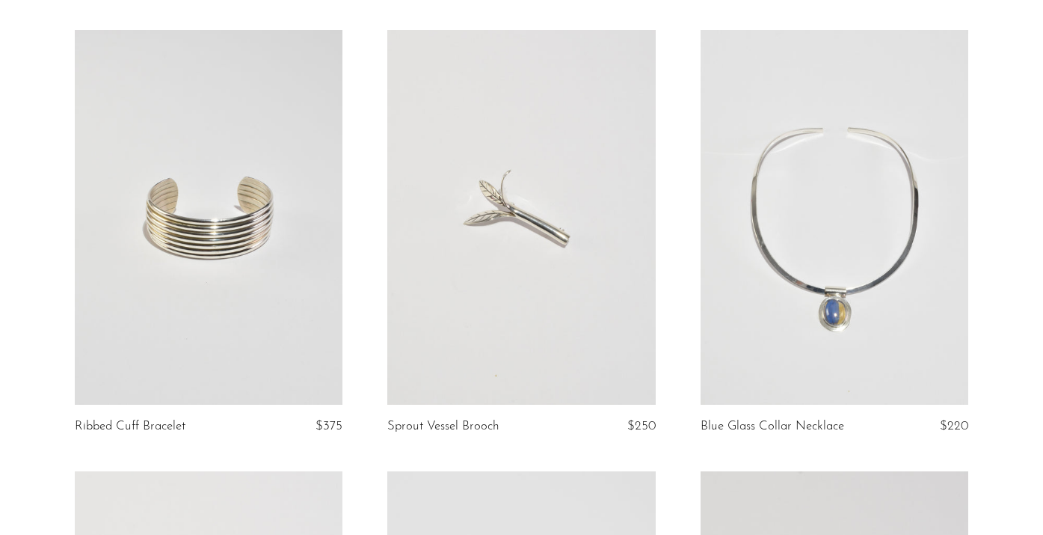
click at [616, 184] on link at bounding box center [521, 217] width 268 height 375
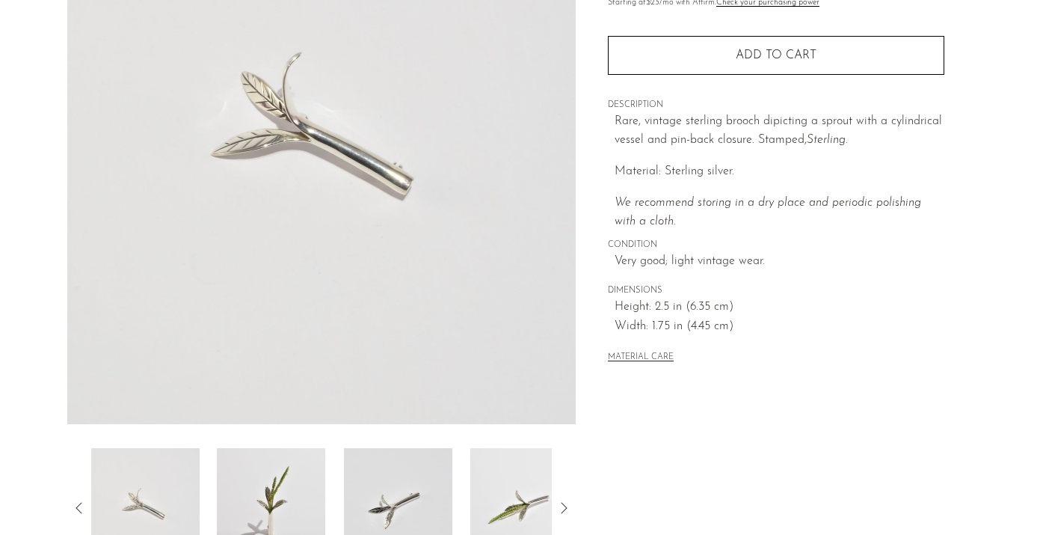
scroll to position [207, 0]
click at [259, 475] on img at bounding box center [271, 507] width 108 height 120
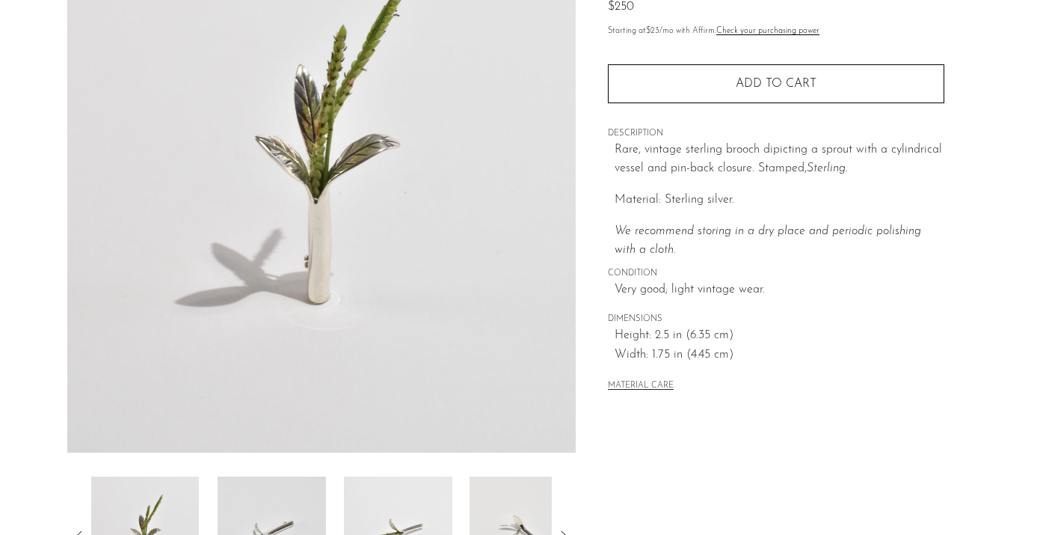
click at [269, 493] on img at bounding box center [272, 536] width 108 height 120
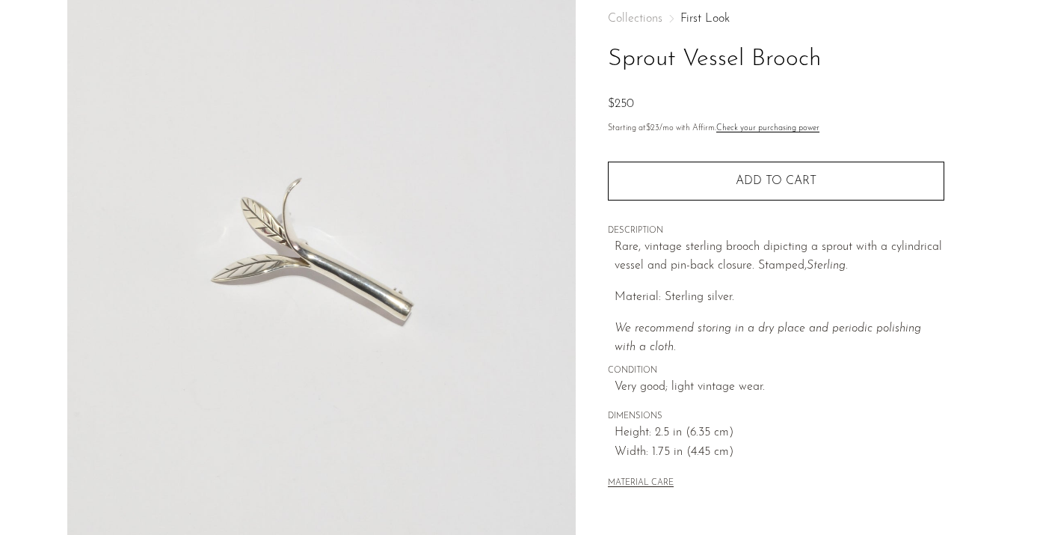
scroll to position [71, 0]
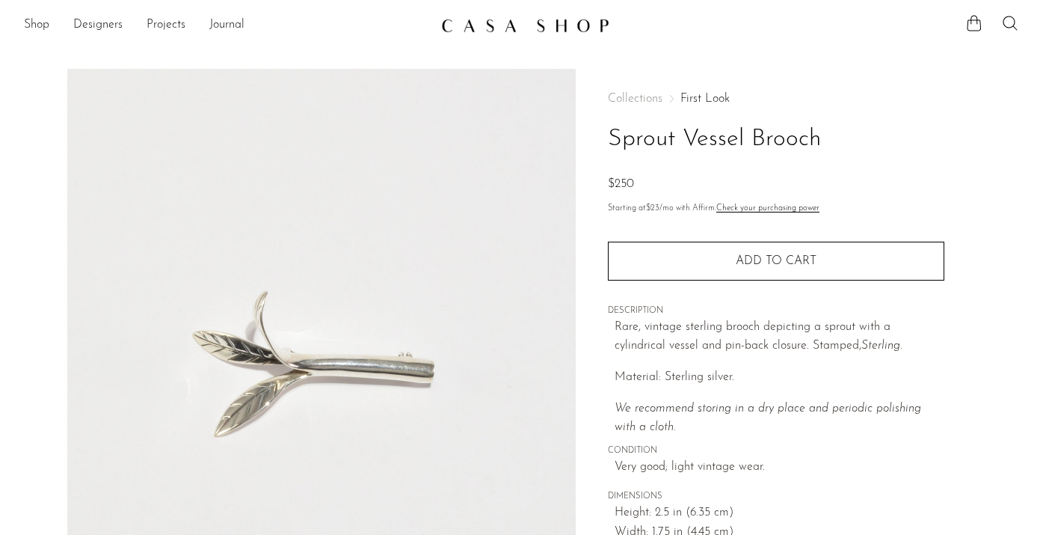
click at [704, 96] on link "First Look" at bounding box center [705, 99] width 49 height 12
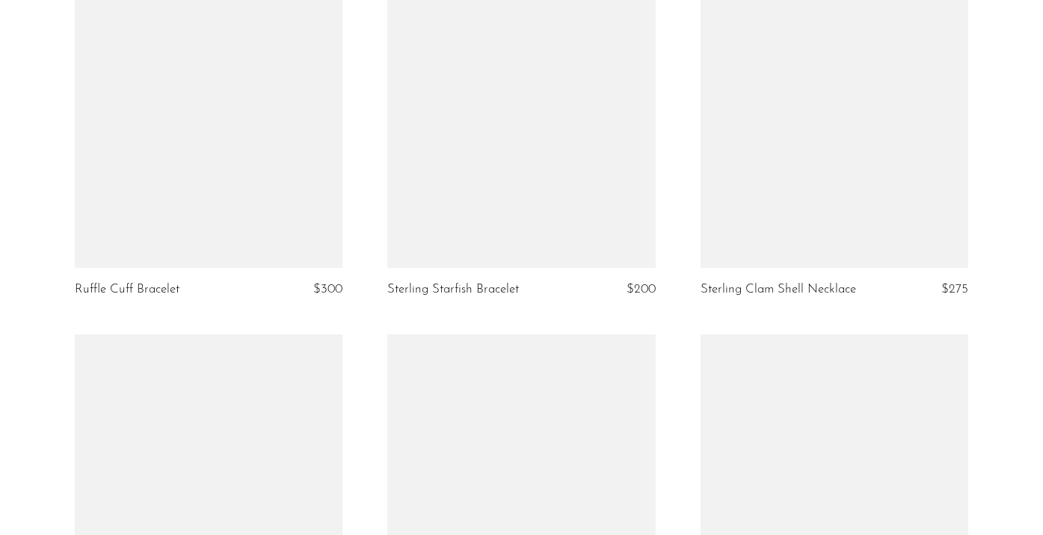
scroll to position [1462, 0]
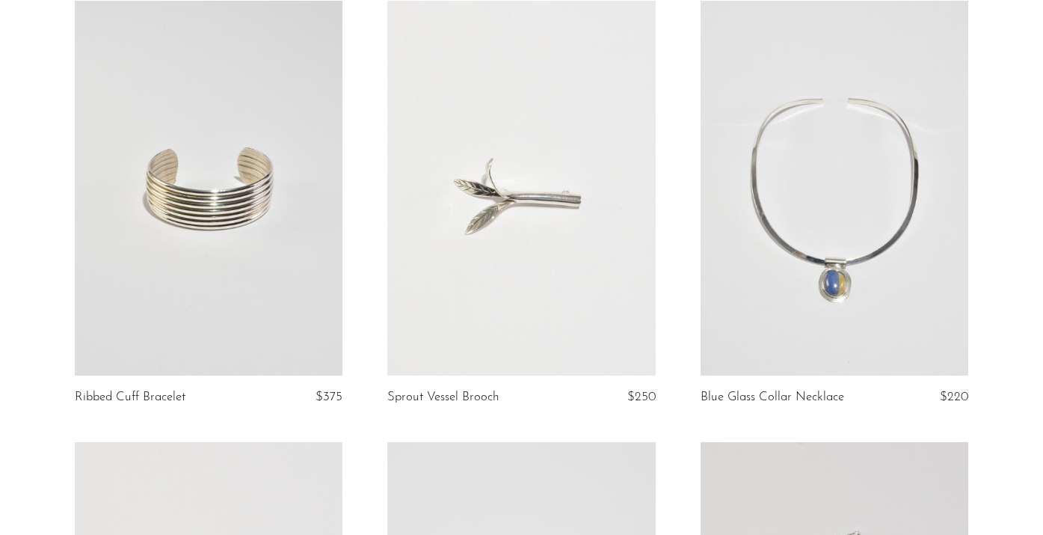
click at [620, 225] on link at bounding box center [521, 188] width 268 height 375
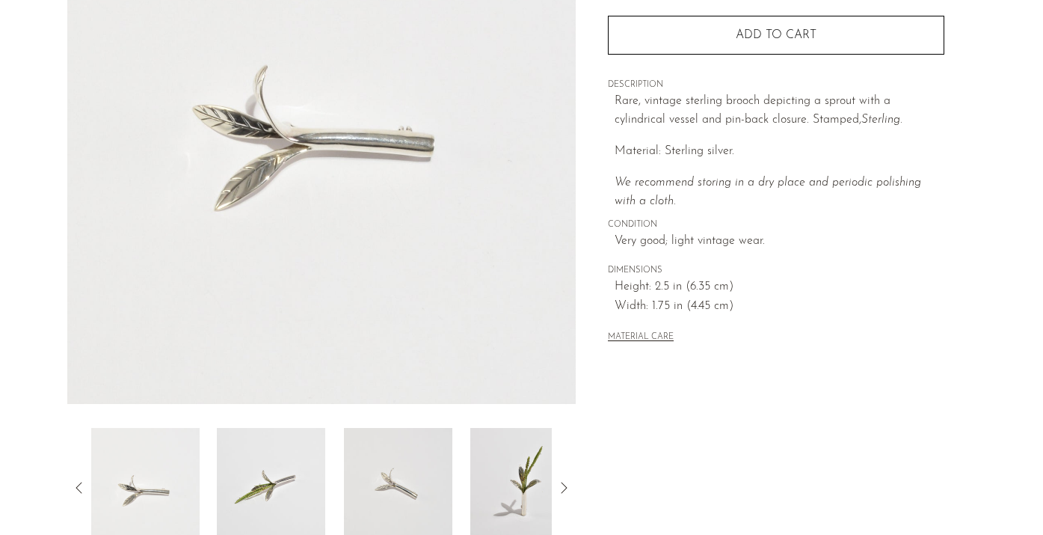
scroll to position [238, 0]
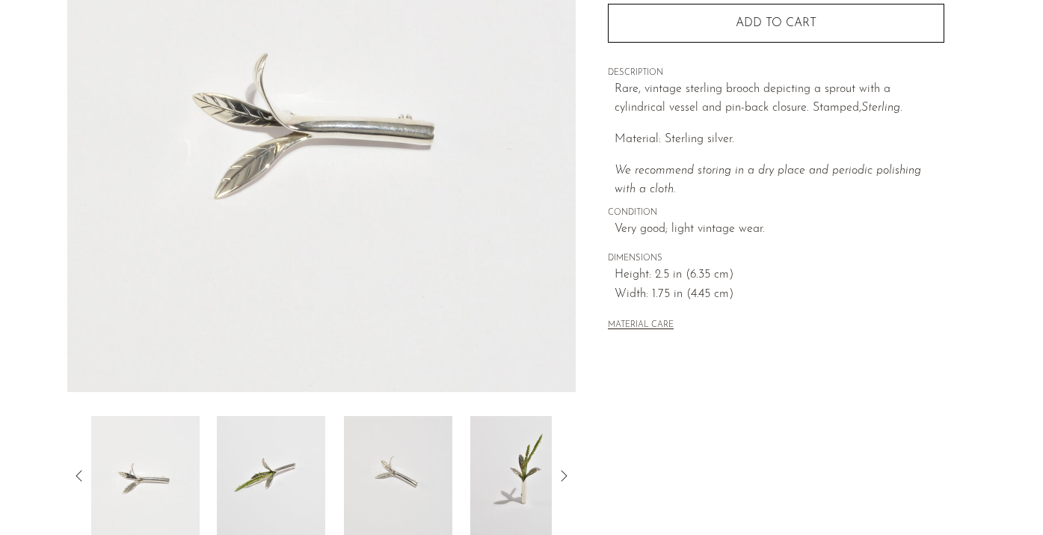
click at [305, 476] on img at bounding box center [271, 476] width 108 height 120
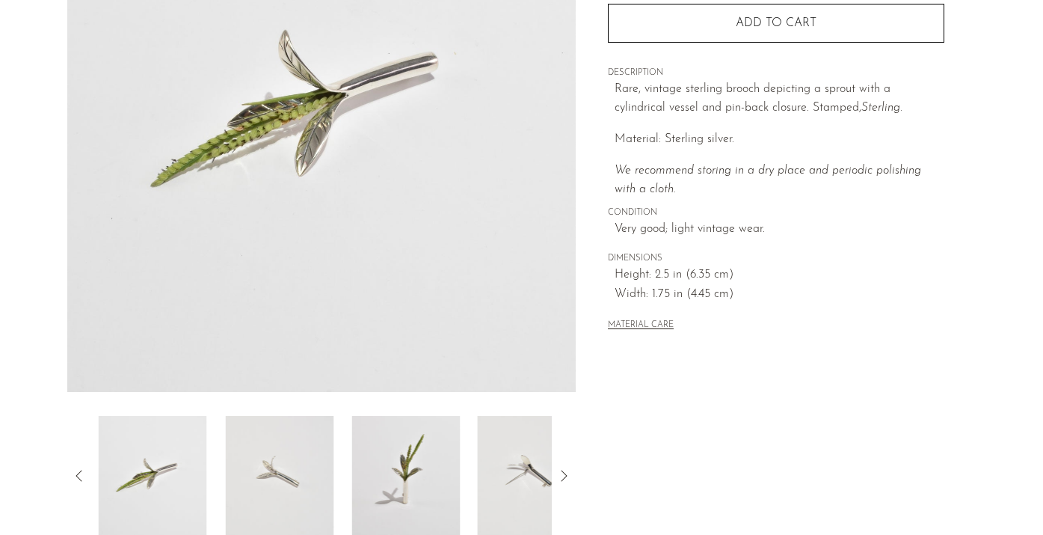
click at [305, 476] on img at bounding box center [279, 476] width 108 height 120
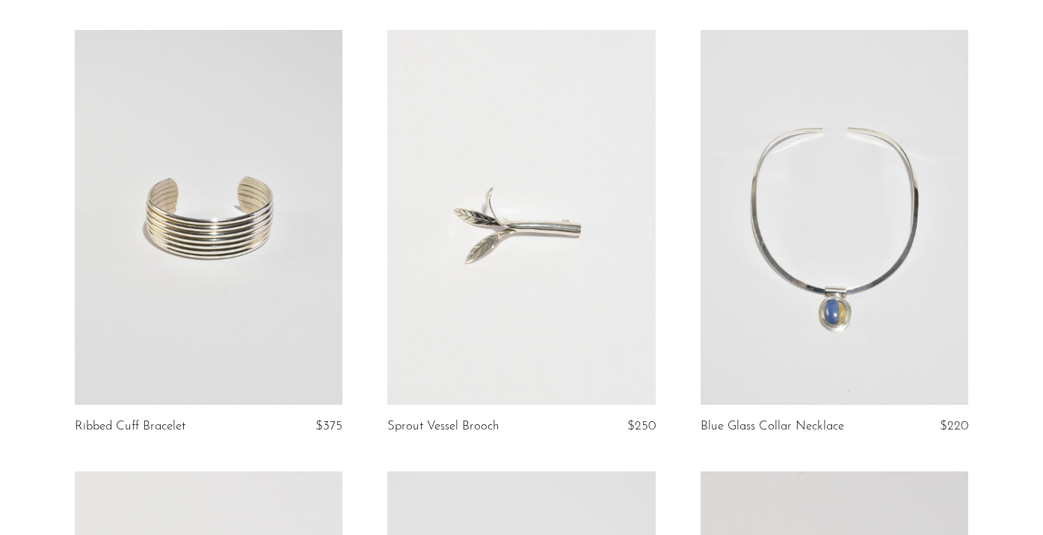
scroll to position [1426, 0]
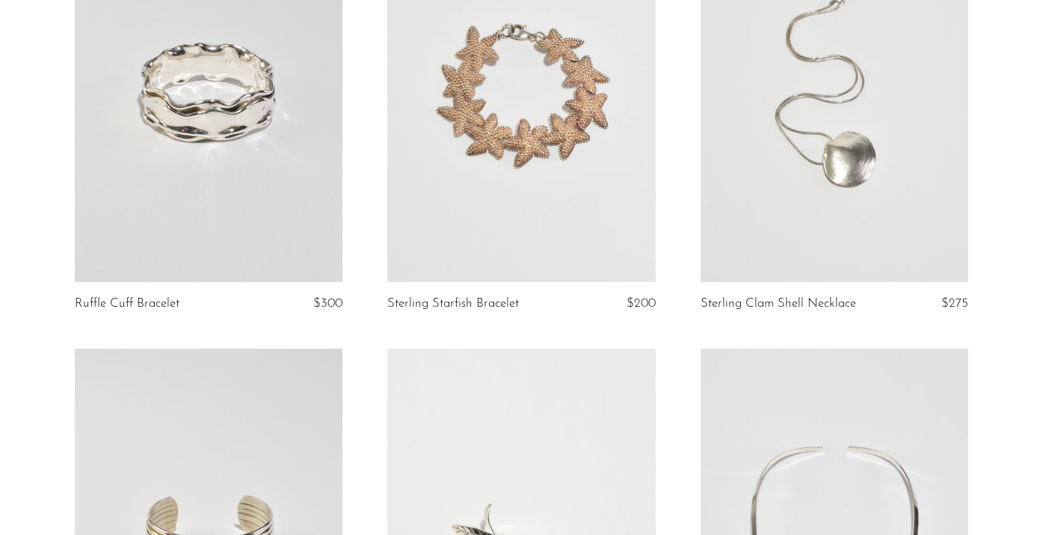
scroll to position [1065, 0]
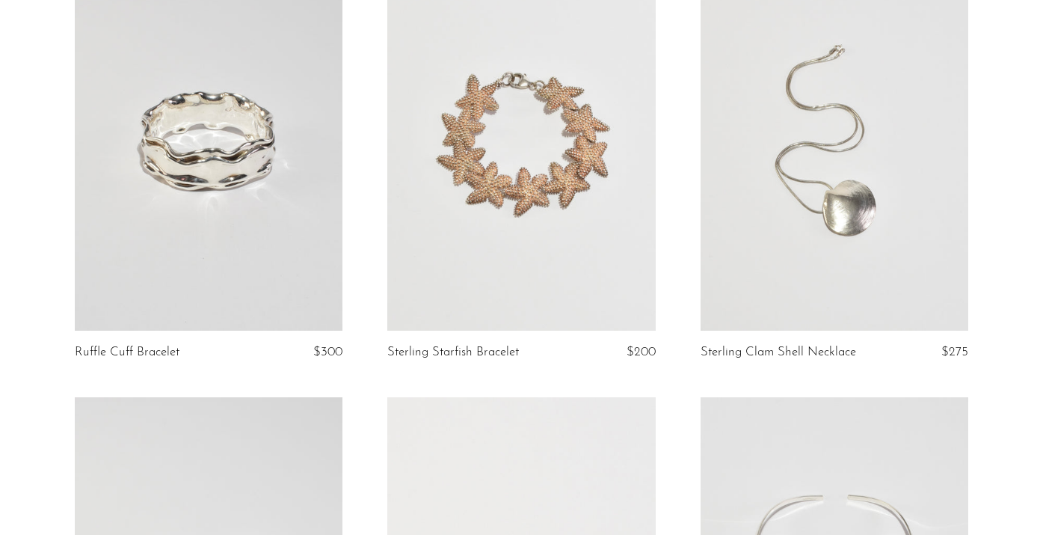
click at [598, 93] on link at bounding box center [521, 142] width 268 height 375
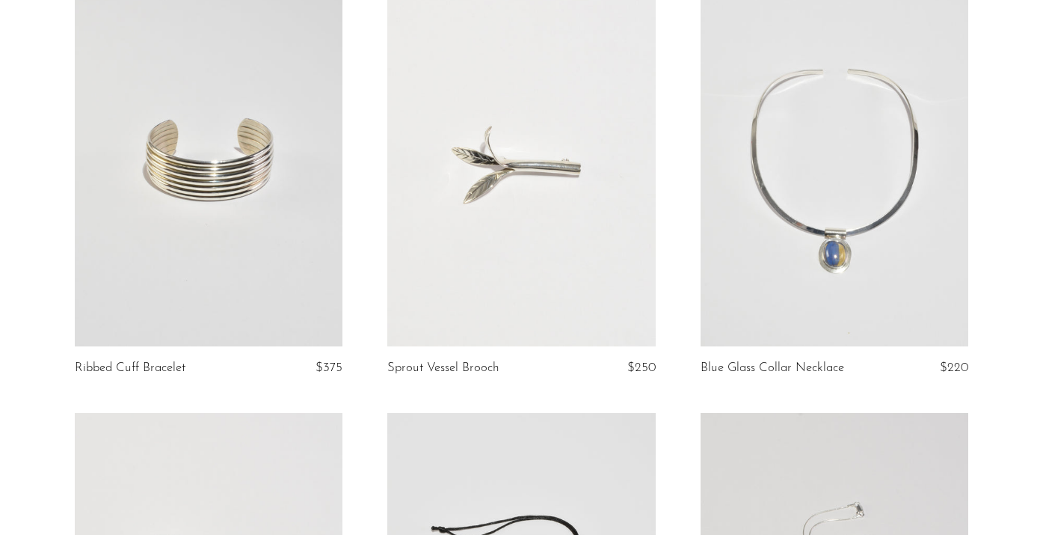
scroll to position [1492, 0]
click at [803, 227] on link at bounding box center [835, 158] width 268 height 375
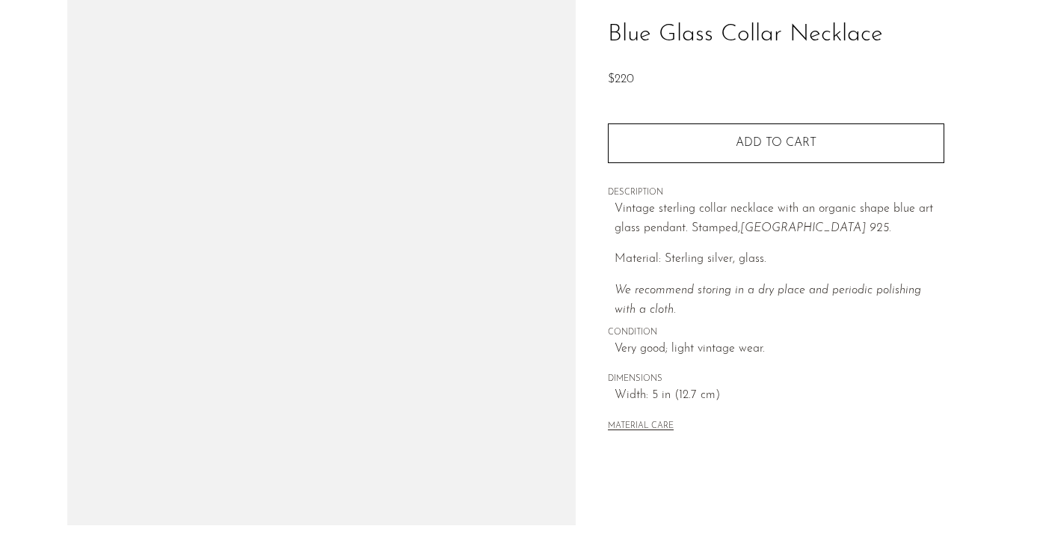
scroll to position [183, 0]
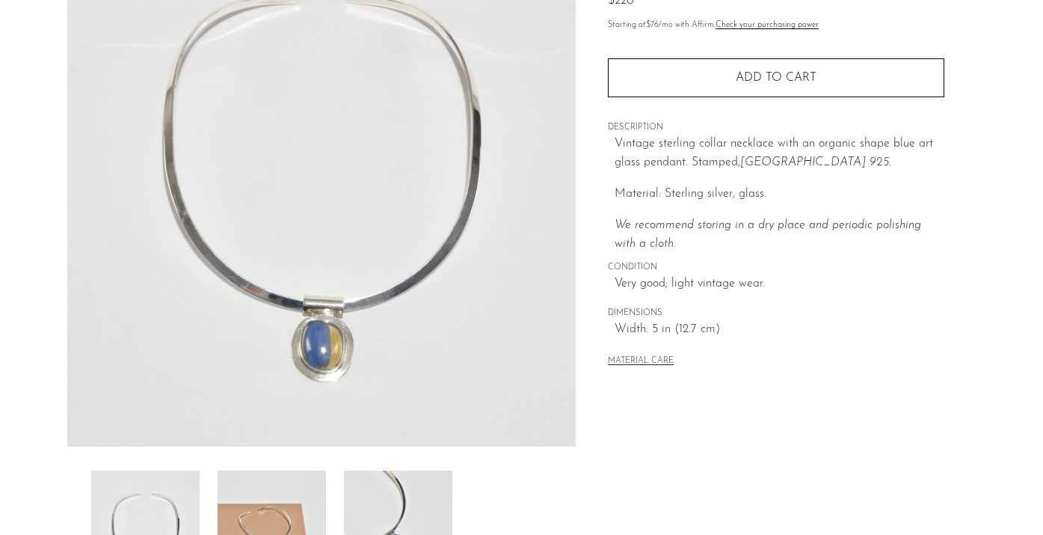
click at [272, 510] on img at bounding box center [272, 530] width 108 height 120
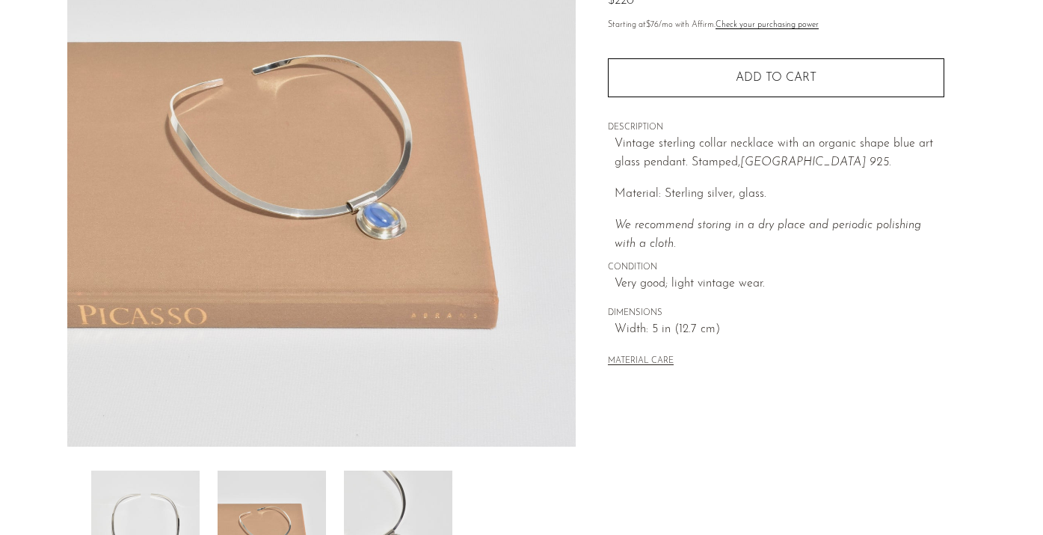
click at [384, 488] on img at bounding box center [398, 530] width 108 height 120
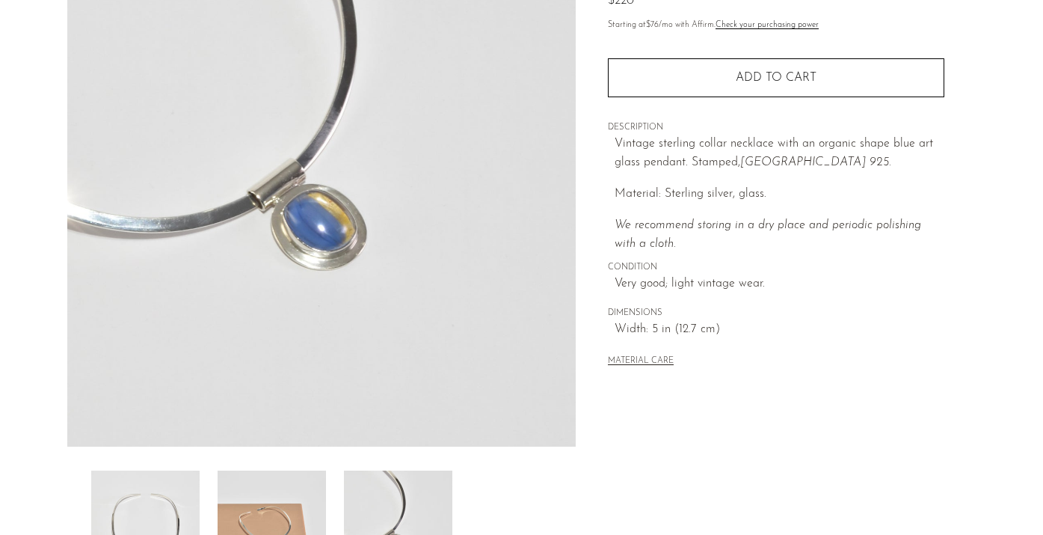
click at [265, 495] on img at bounding box center [272, 530] width 108 height 120
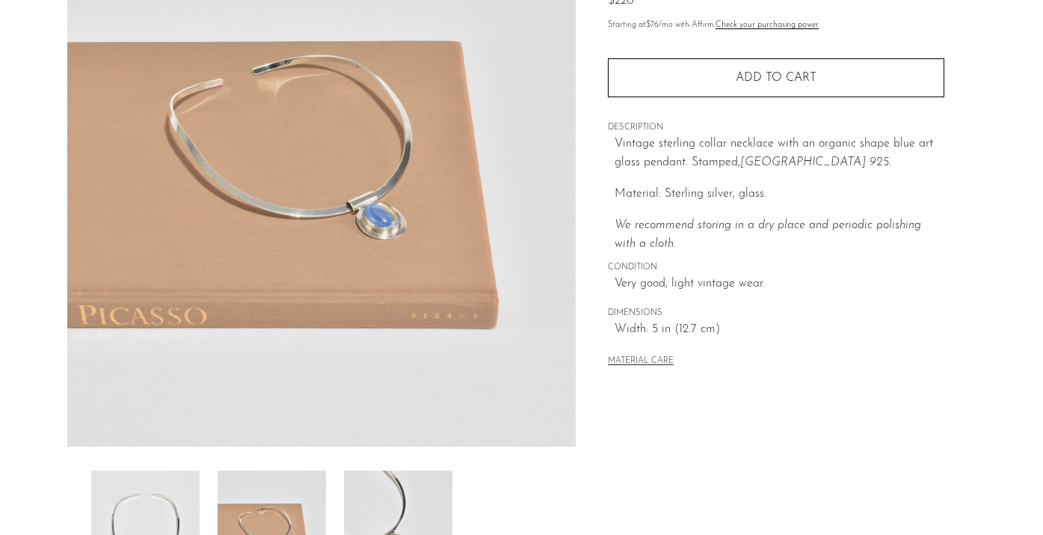
click at [163, 490] on img at bounding box center [145, 530] width 108 height 120
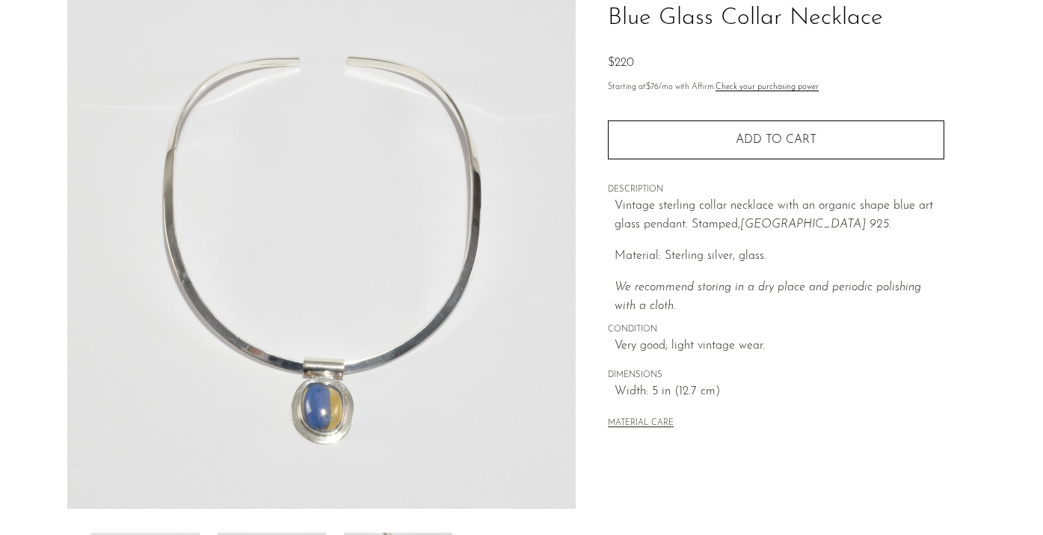
scroll to position [141, 0]
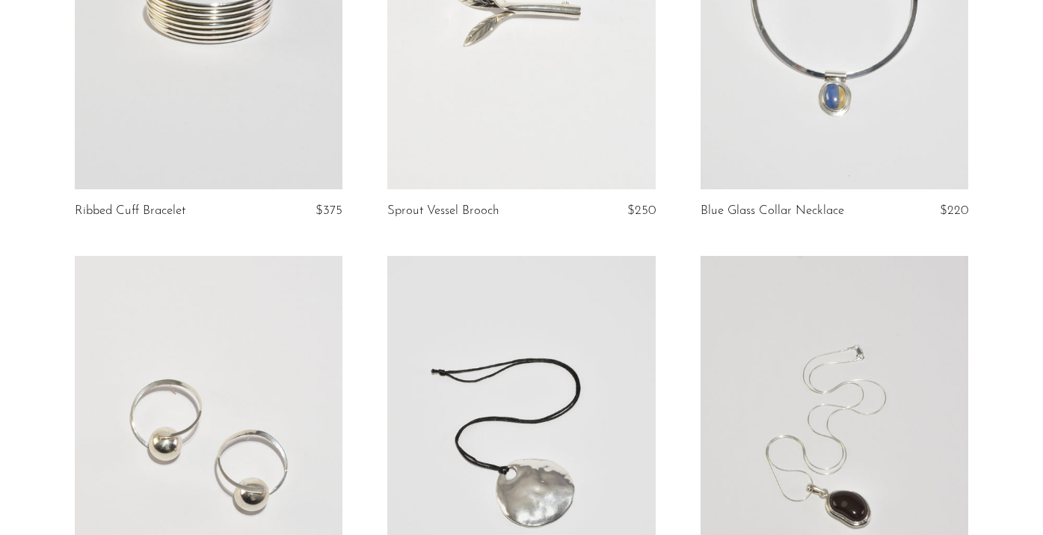
scroll to position [1925, 0]
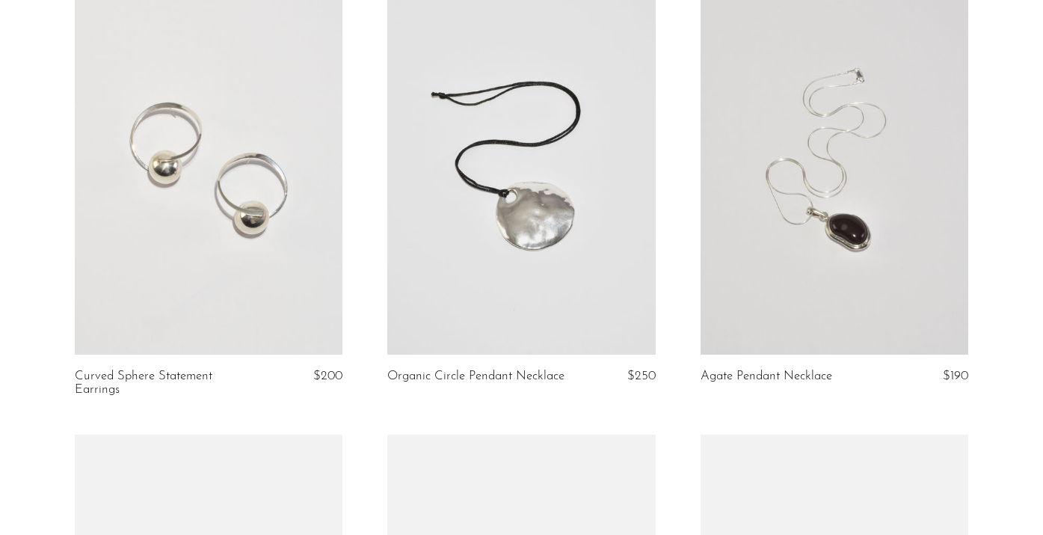
click at [229, 187] on link at bounding box center [209, 166] width 268 height 375
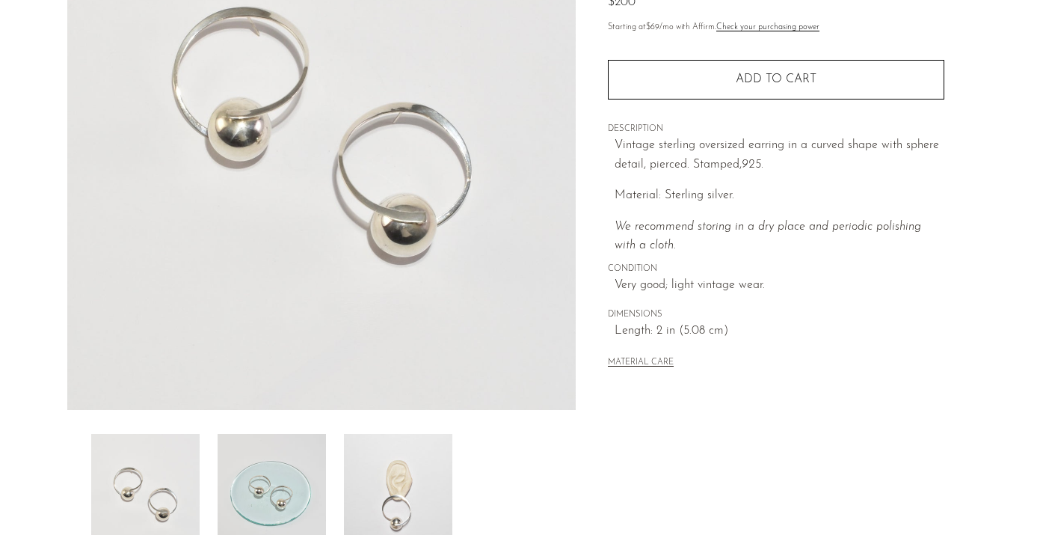
scroll to position [221, 0]
click at [279, 491] on img at bounding box center [272, 493] width 108 height 120
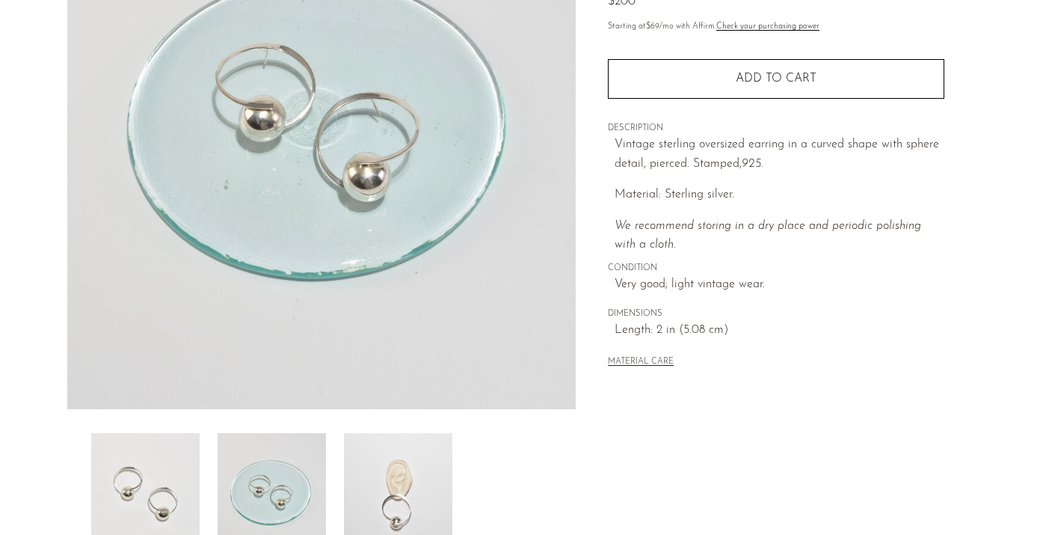
click at [378, 486] on img at bounding box center [398, 493] width 108 height 120
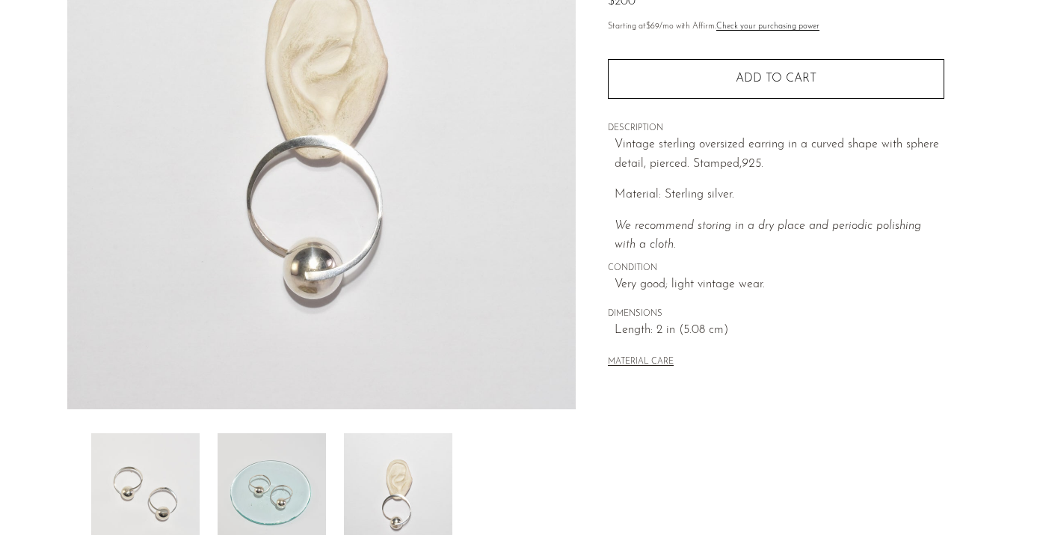
click at [275, 477] on img at bounding box center [272, 493] width 108 height 120
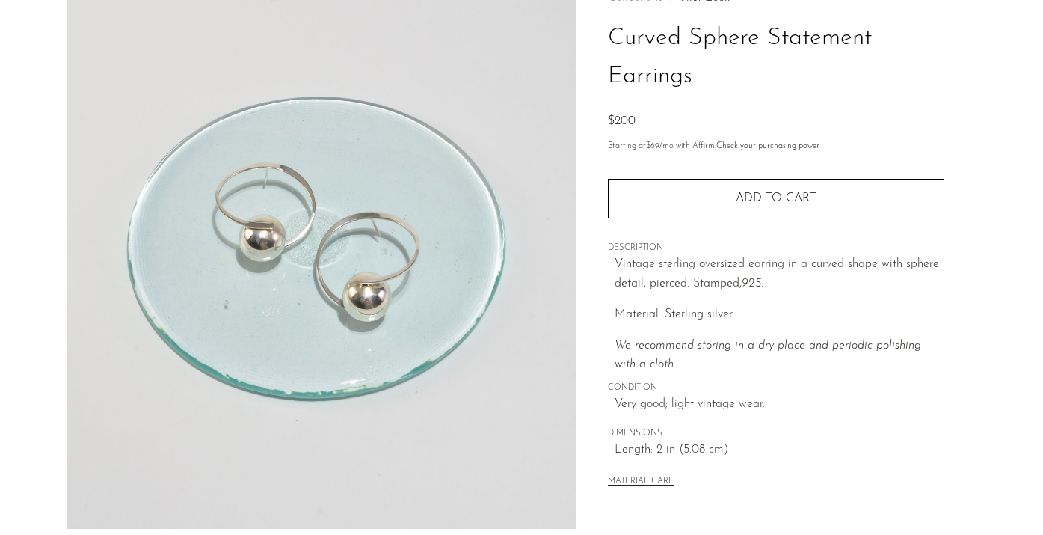
scroll to position [95, 0]
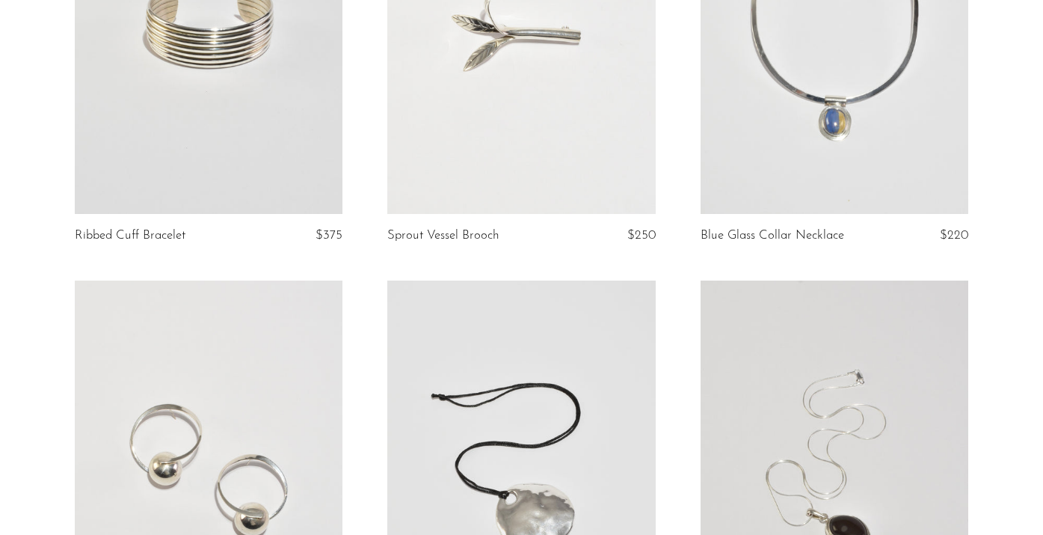
scroll to position [2082, 0]
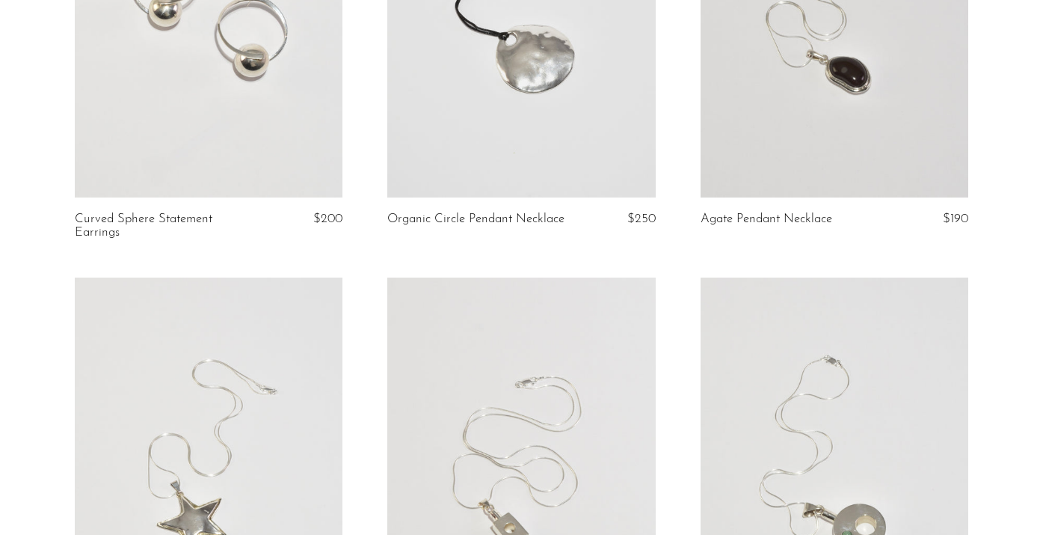
click at [532, 101] on link at bounding box center [521, 9] width 268 height 375
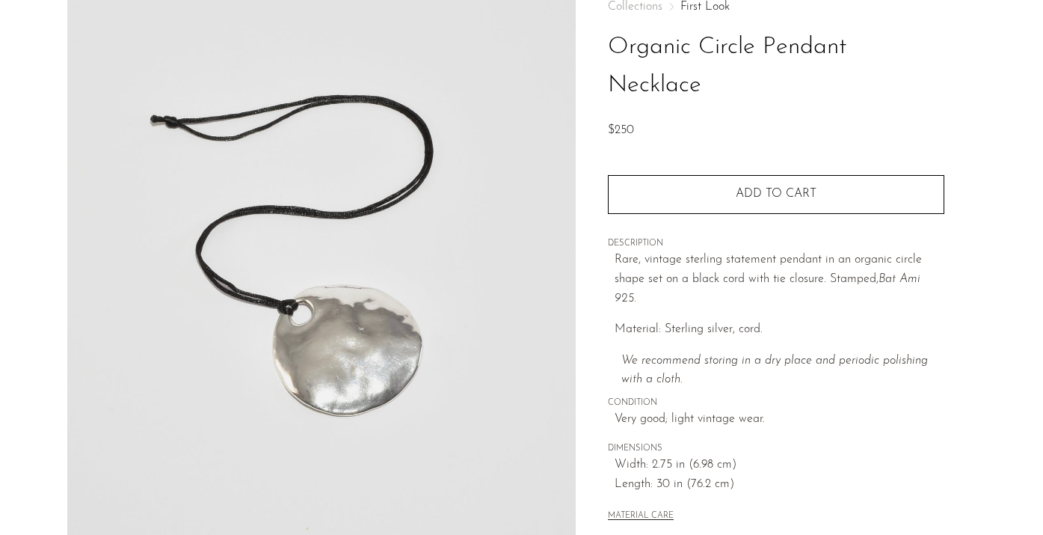
scroll to position [211, 0]
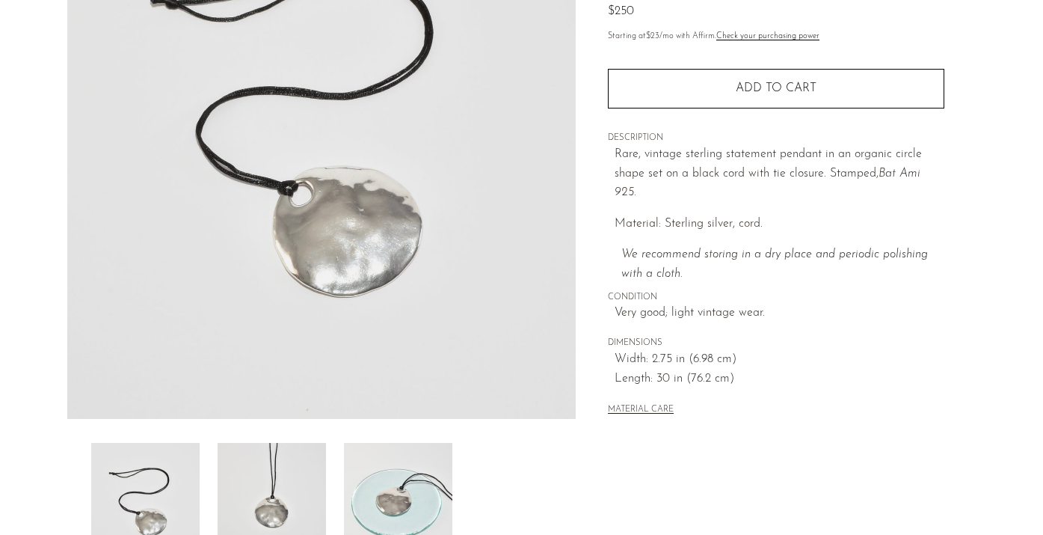
click at [277, 461] on img at bounding box center [272, 503] width 108 height 120
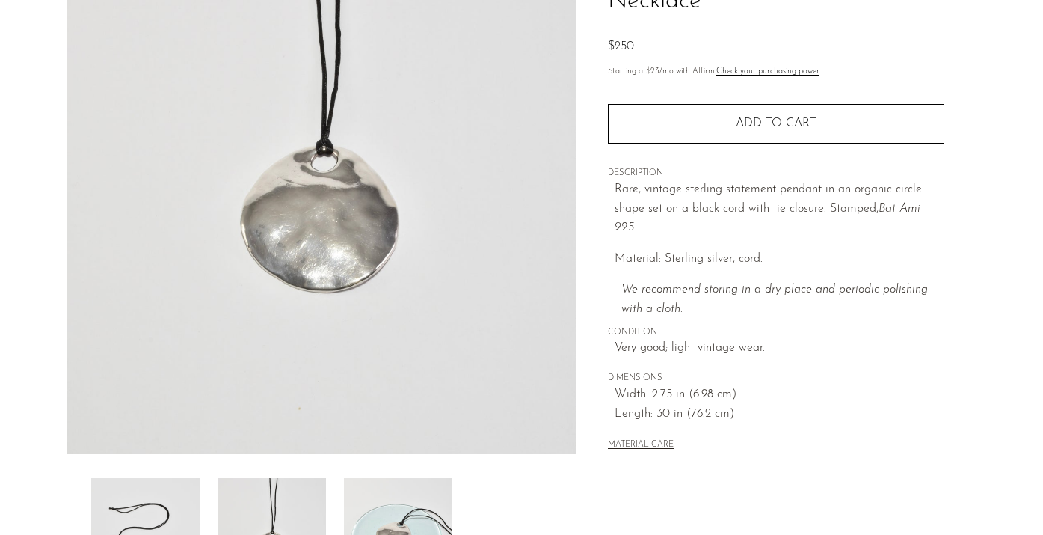
scroll to position [177, 0]
click at [419, 501] on img at bounding box center [398, 537] width 108 height 120
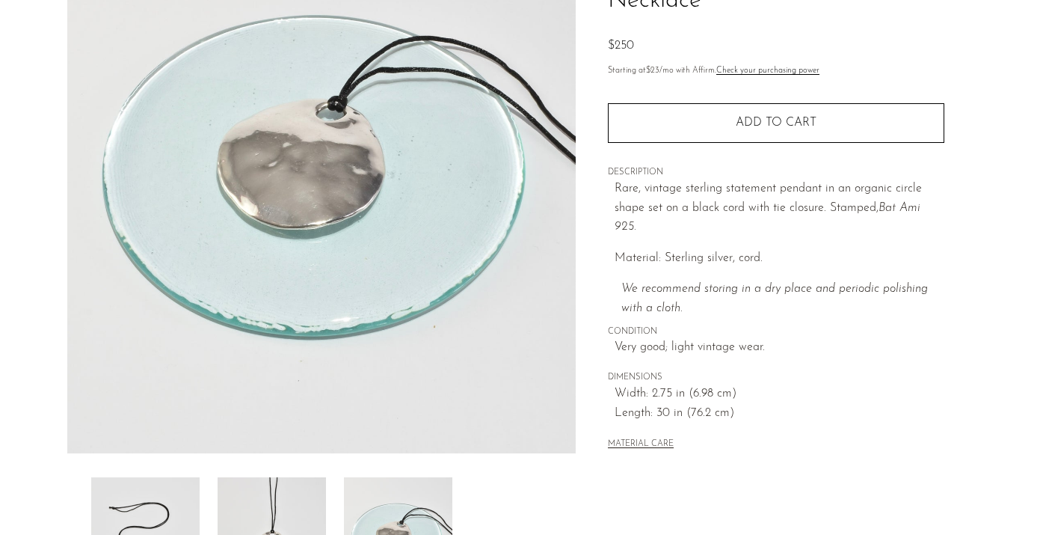
click at [289, 494] on img at bounding box center [272, 537] width 108 height 120
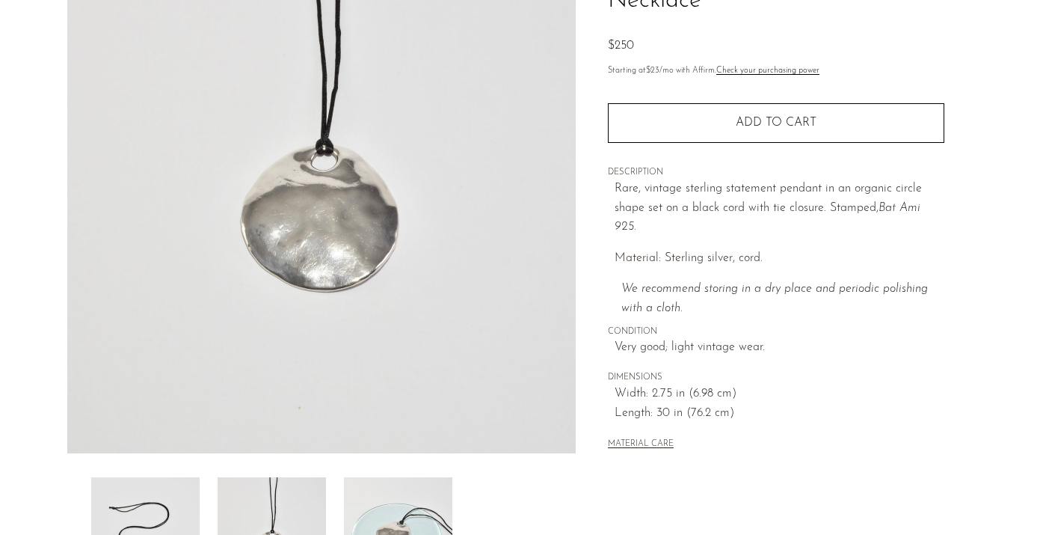
click at [164, 492] on img at bounding box center [145, 537] width 108 height 120
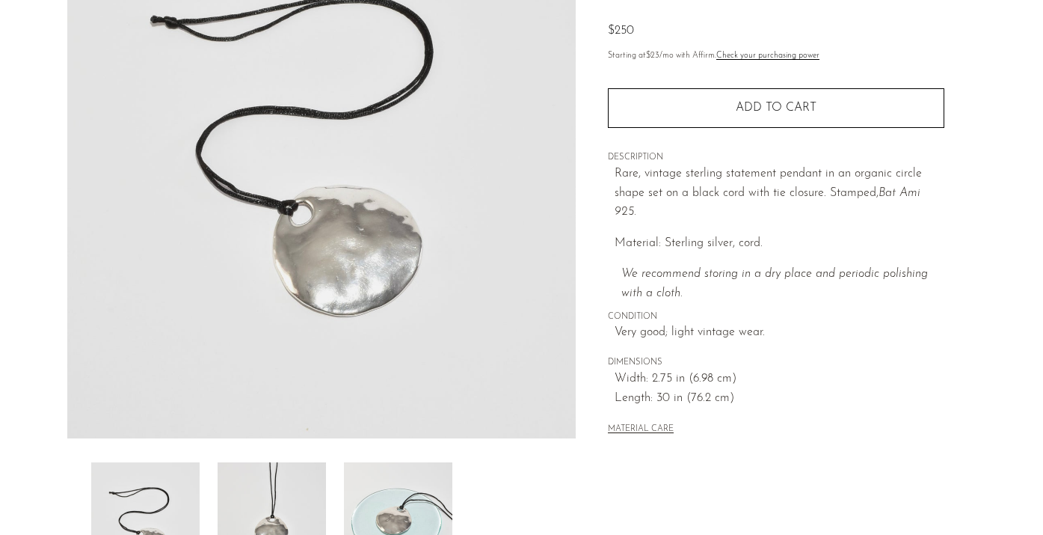
scroll to position [0, 0]
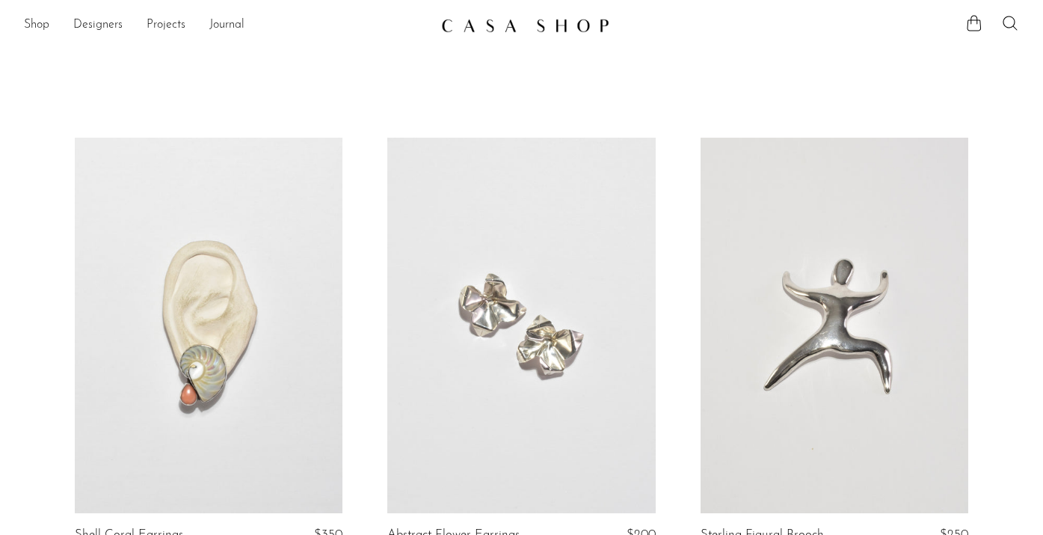
click at [235, 260] on link at bounding box center [209, 325] width 268 height 375
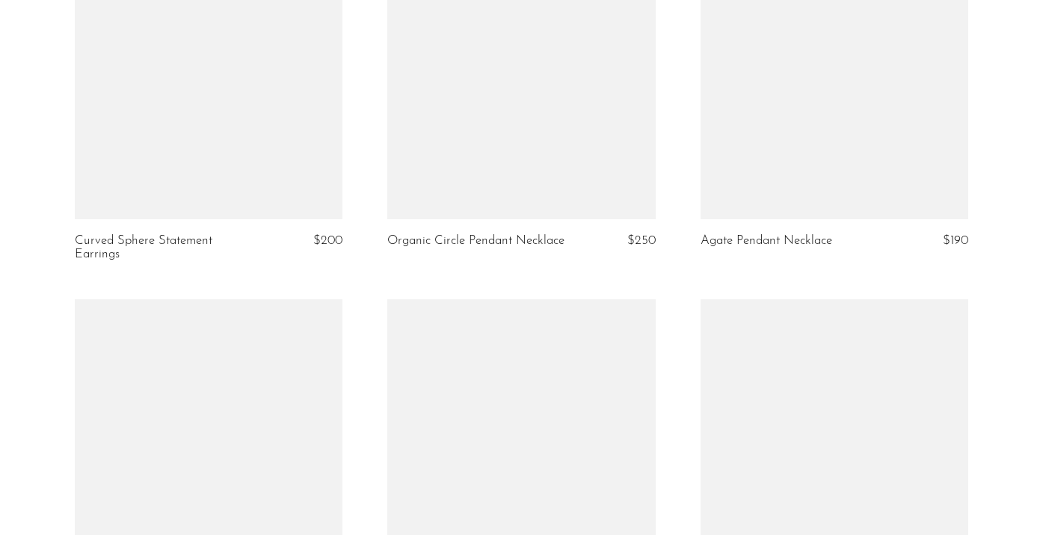
scroll to position [2061, 0]
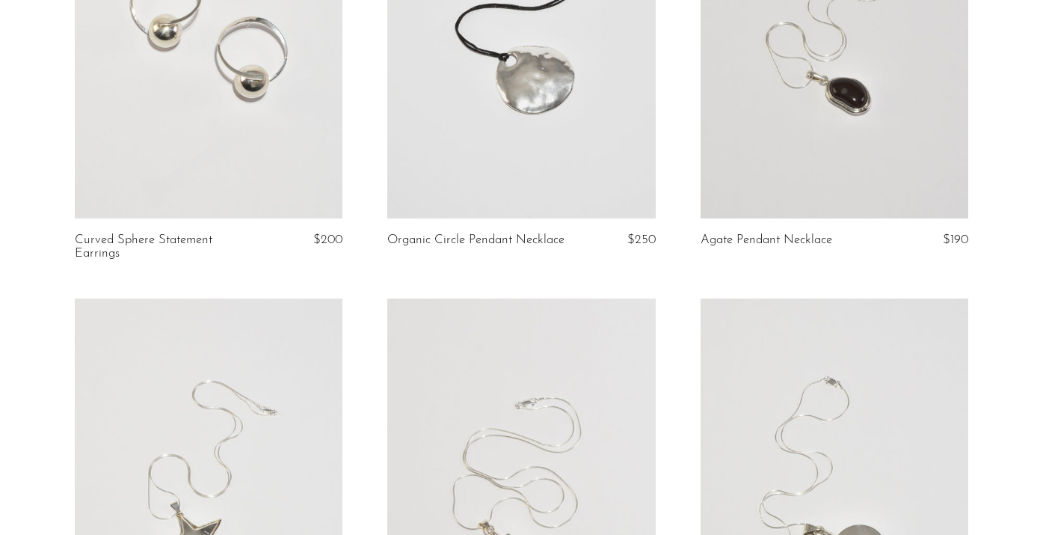
click at [541, 203] on link at bounding box center [521, 30] width 268 height 375
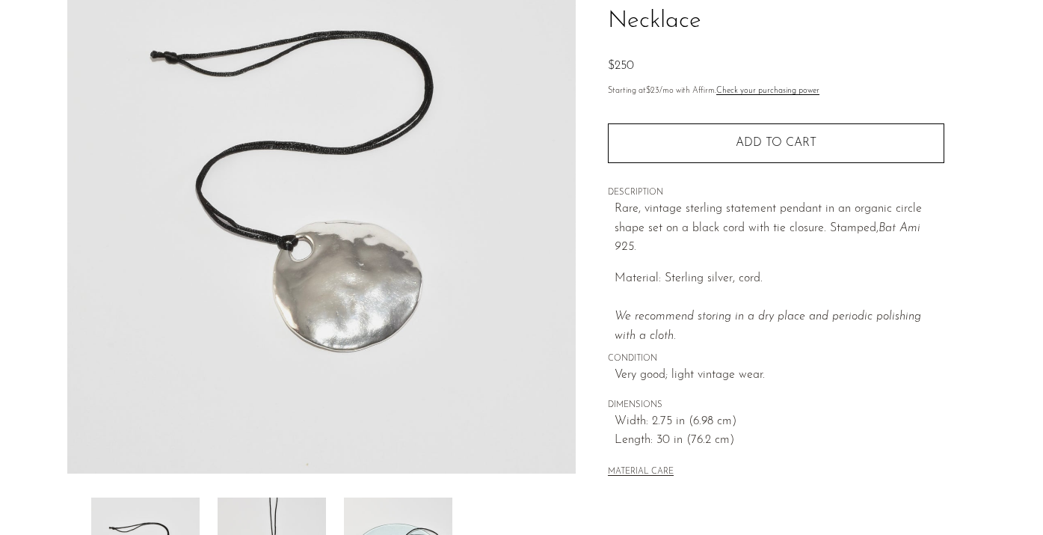
scroll to position [233, 0]
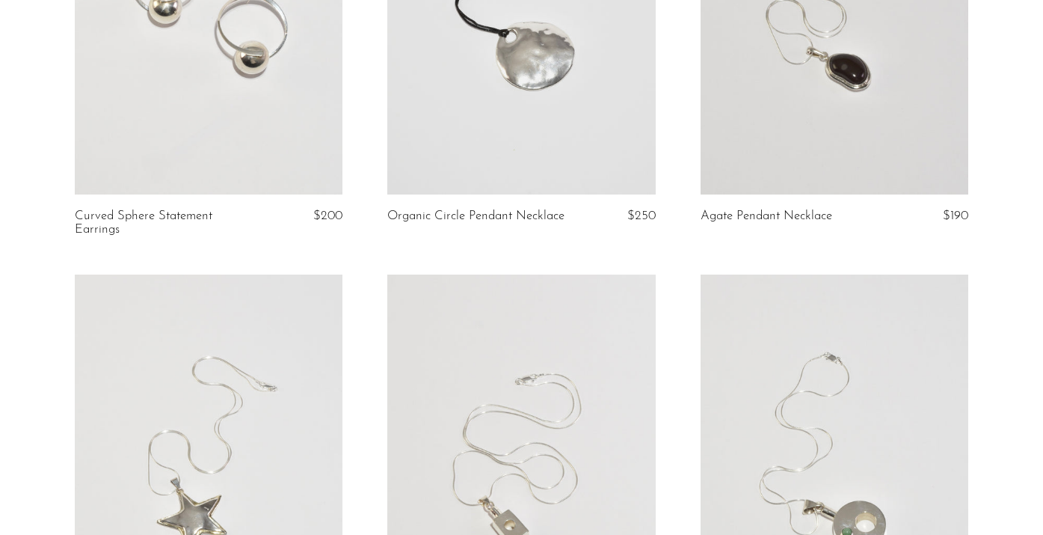
scroll to position [2088, 0]
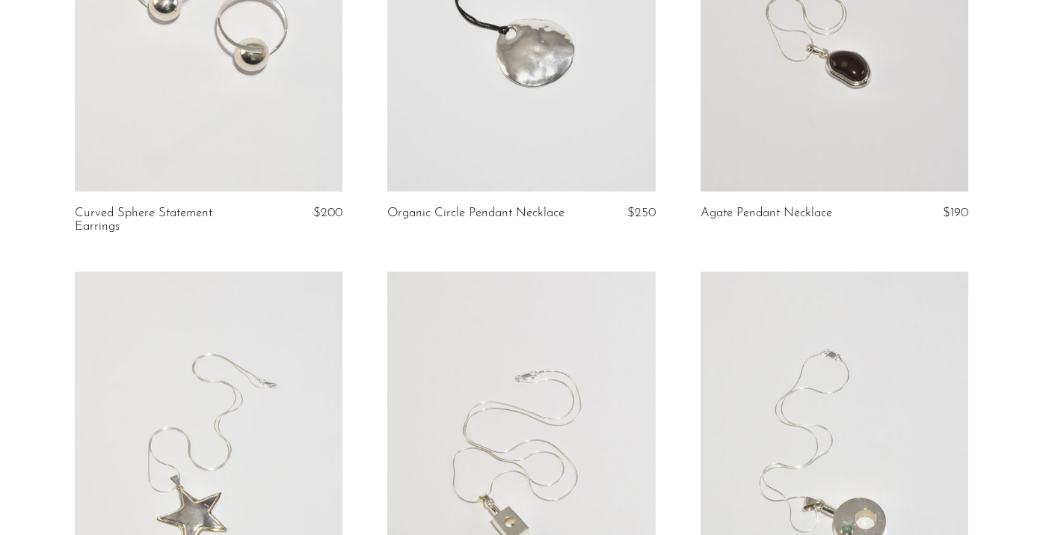
click at [824, 86] on link at bounding box center [835, 3] width 268 height 375
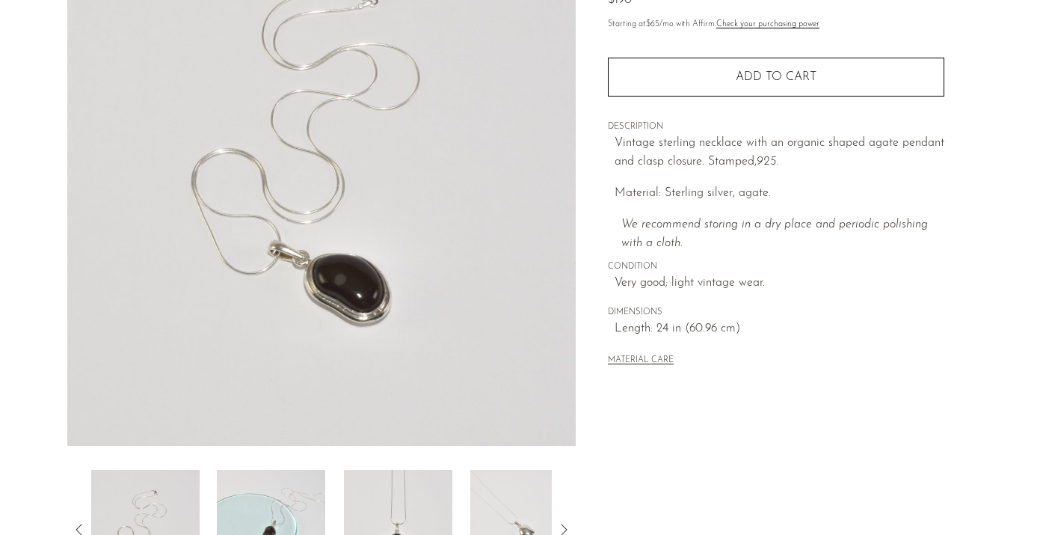
scroll to position [186, 0]
click at [285, 506] on img at bounding box center [271, 528] width 108 height 120
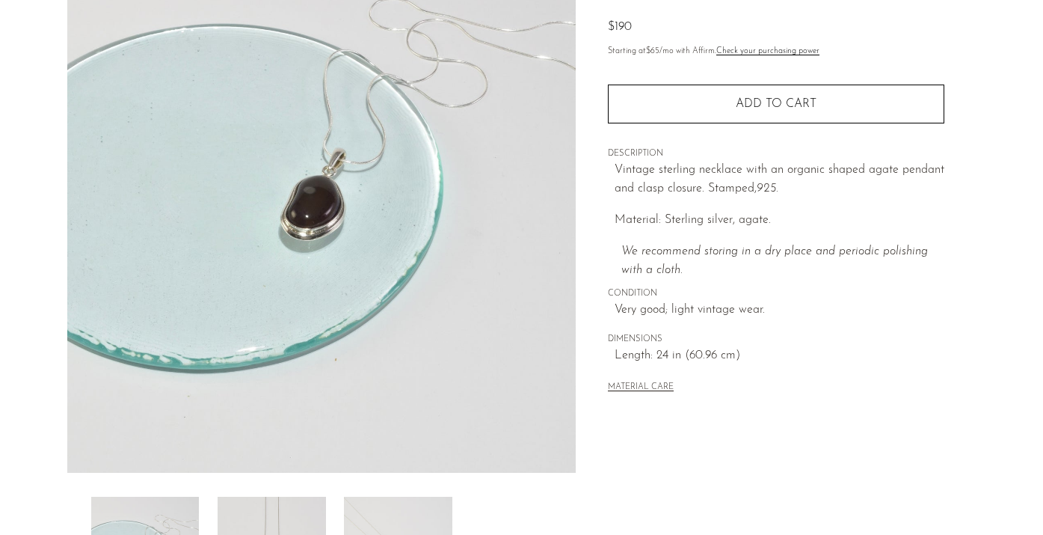
scroll to position [176, 0]
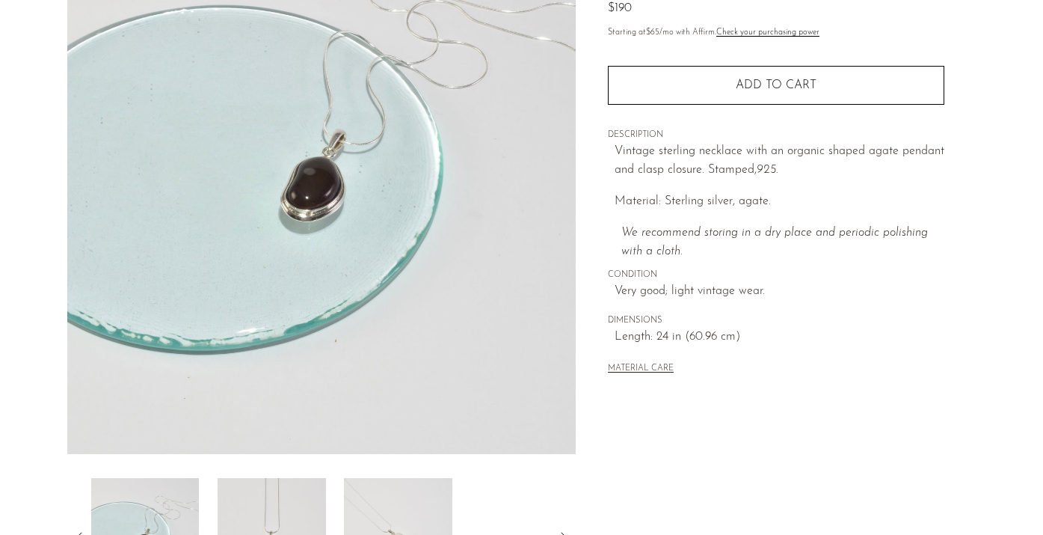
click at [260, 513] on img at bounding box center [272, 538] width 108 height 120
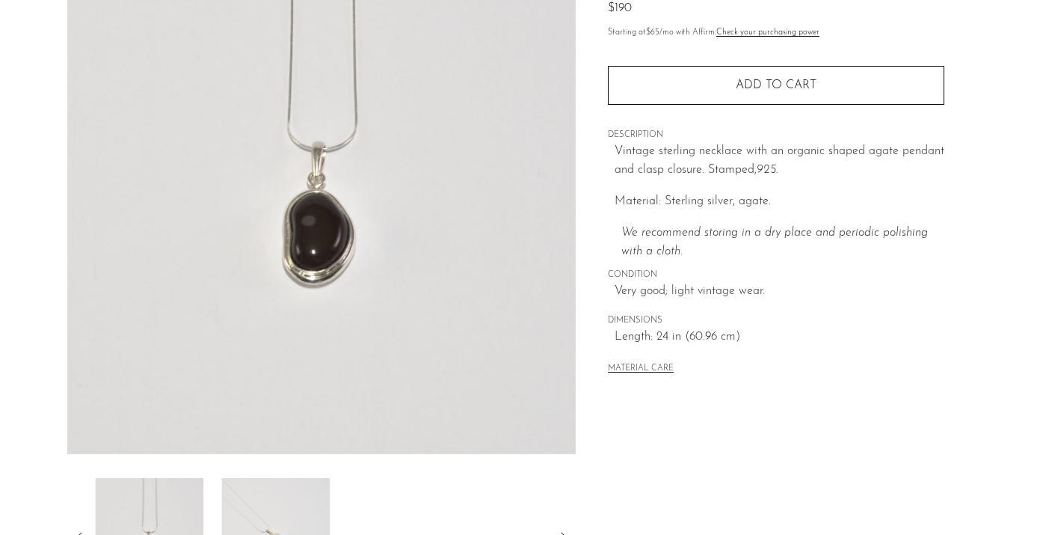
click at [310, 506] on img at bounding box center [275, 538] width 108 height 120
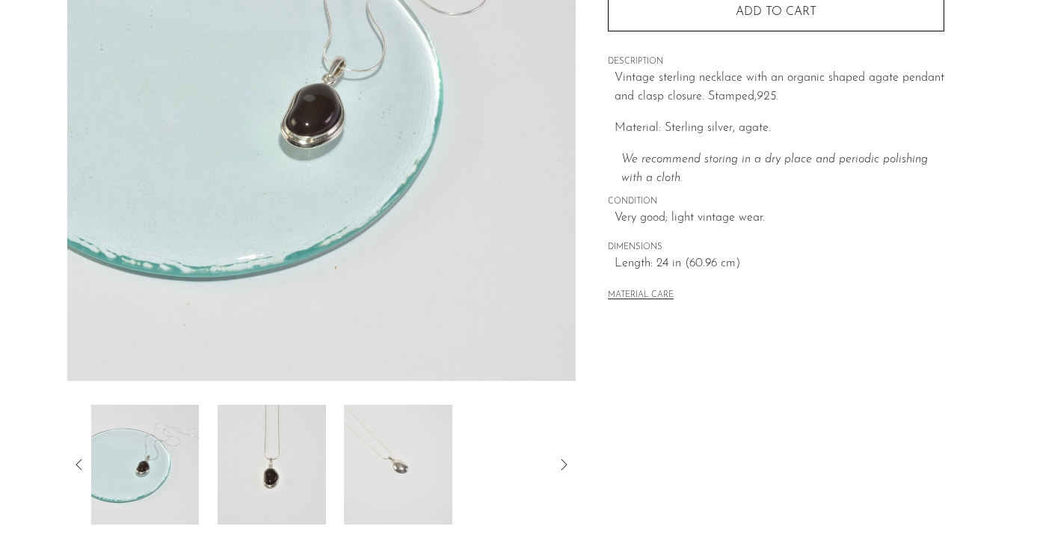
scroll to position [254, 0]
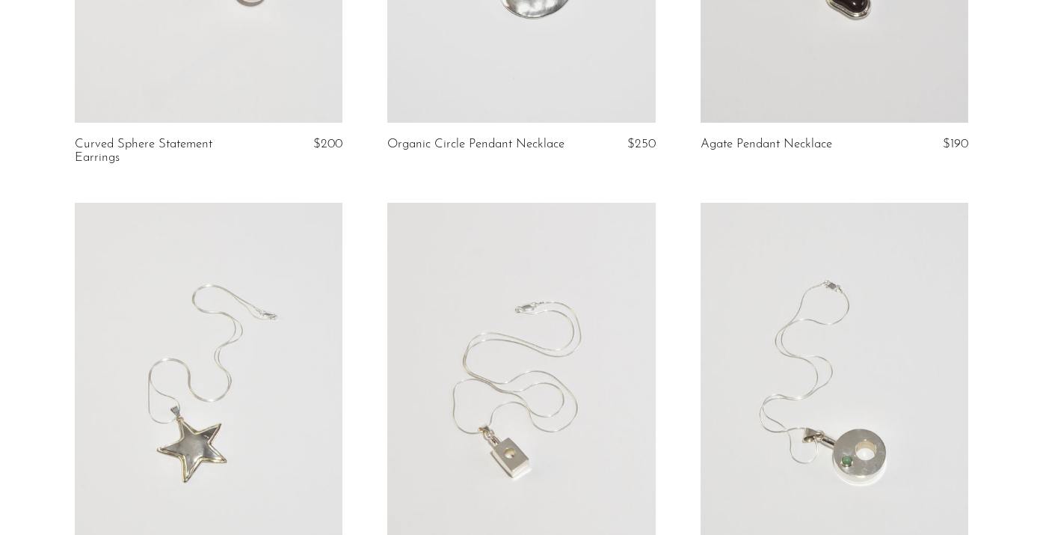
scroll to position [2274, 0]
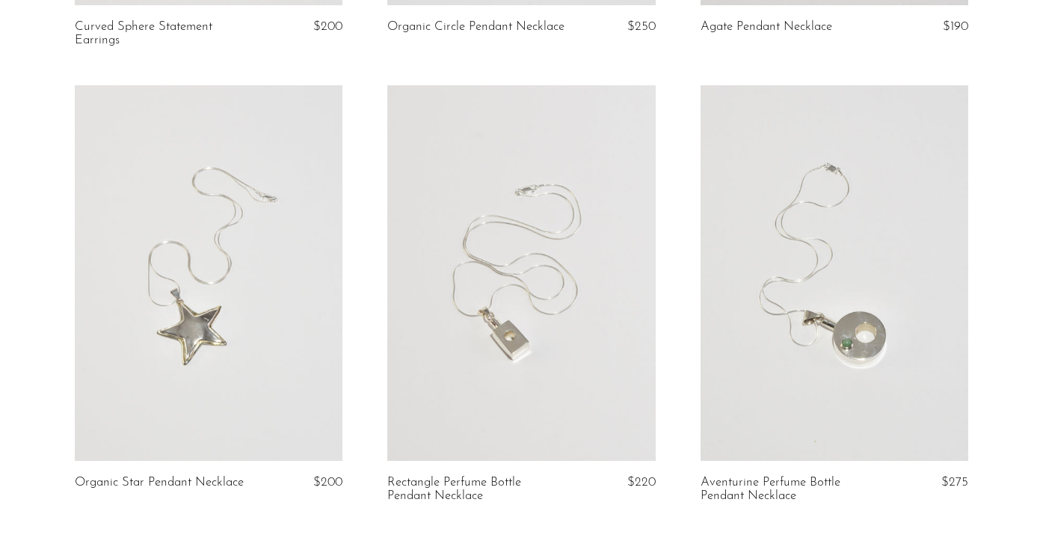
click at [221, 253] on link at bounding box center [209, 272] width 268 height 375
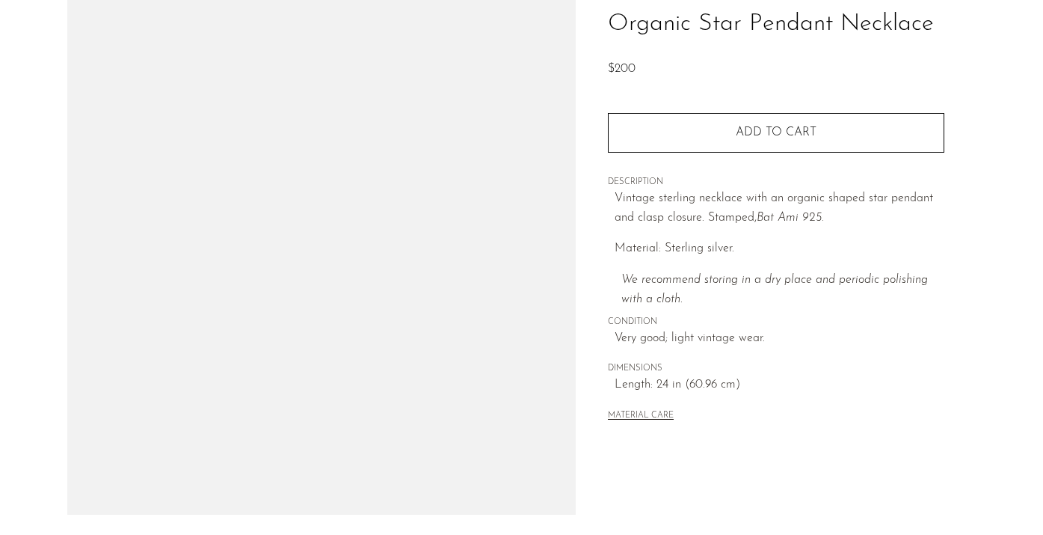
scroll to position [265, 0]
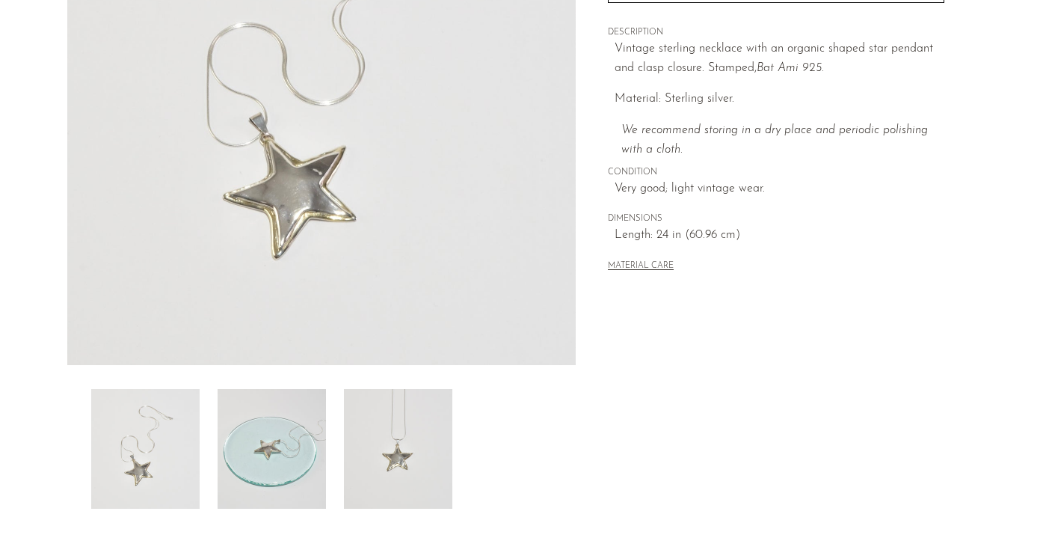
click at [300, 427] on img at bounding box center [272, 449] width 108 height 120
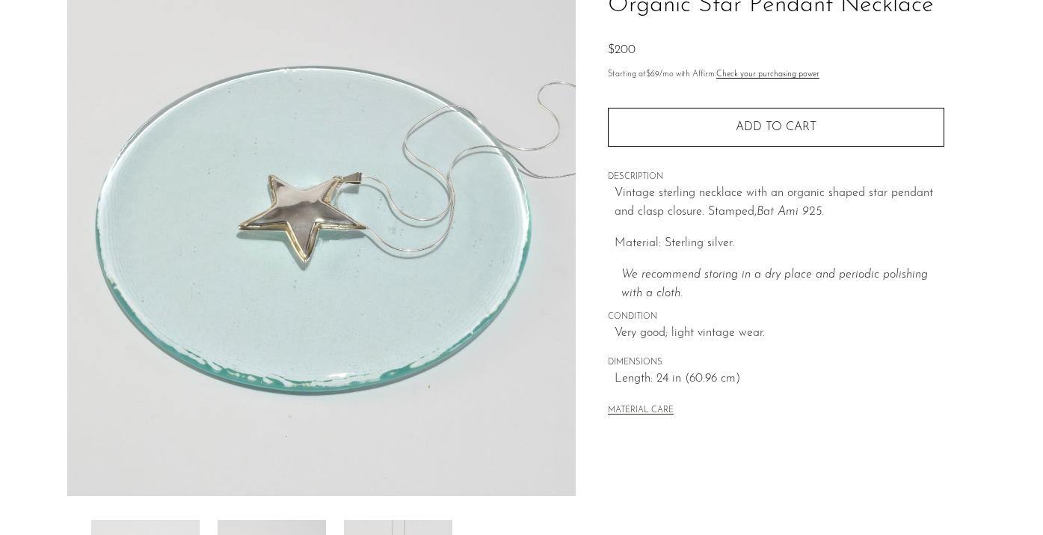
scroll to position [178, 0]
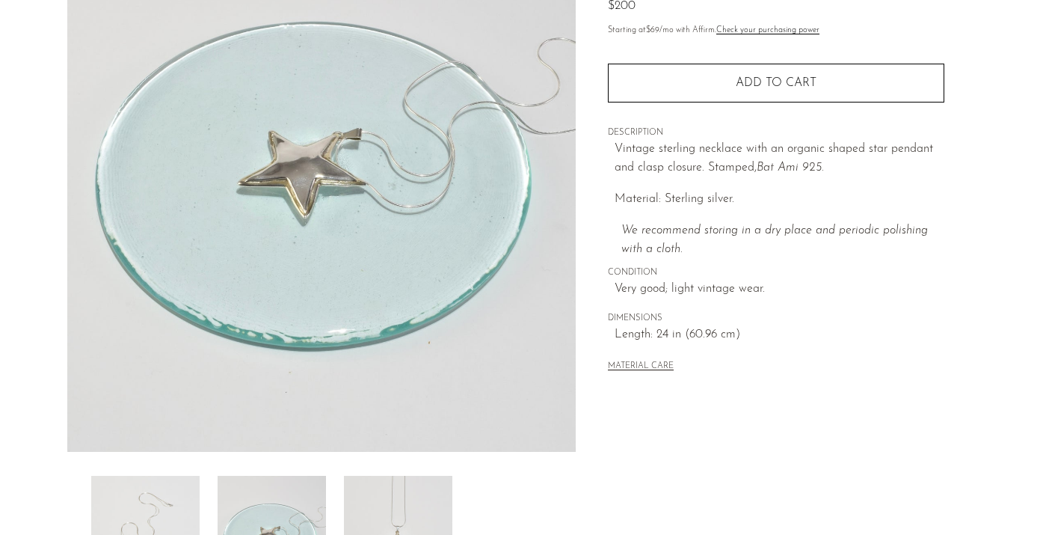
click at [420, 505] on img at bounding box center [398, 536] width 108 height 120
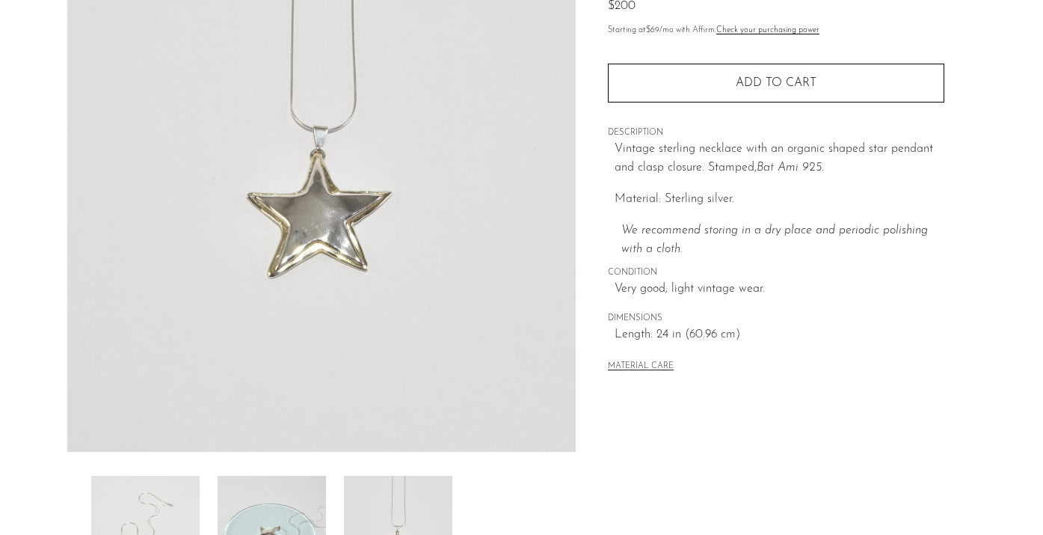
click at [301, 494] on img at bounding box center [272, 536] width 108 height 120
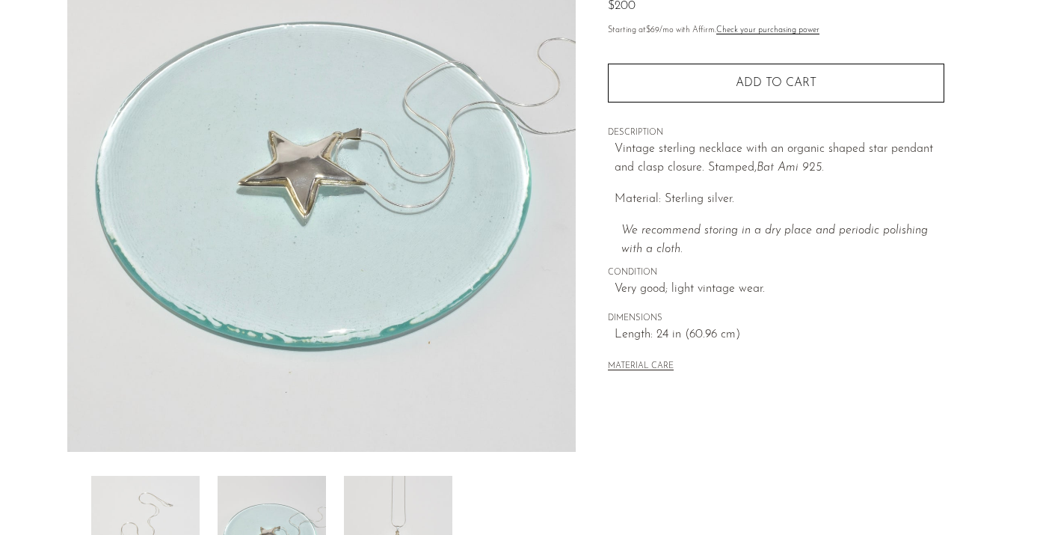
click at [171, 481] on img at bounding box center [145, 536] width 108 height 120
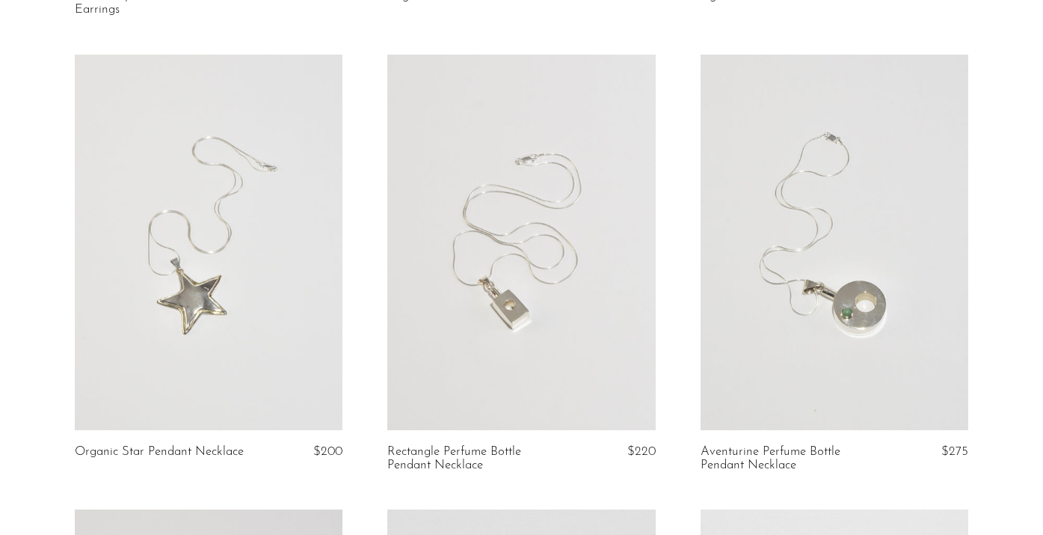
scroll to position [2320, 0]
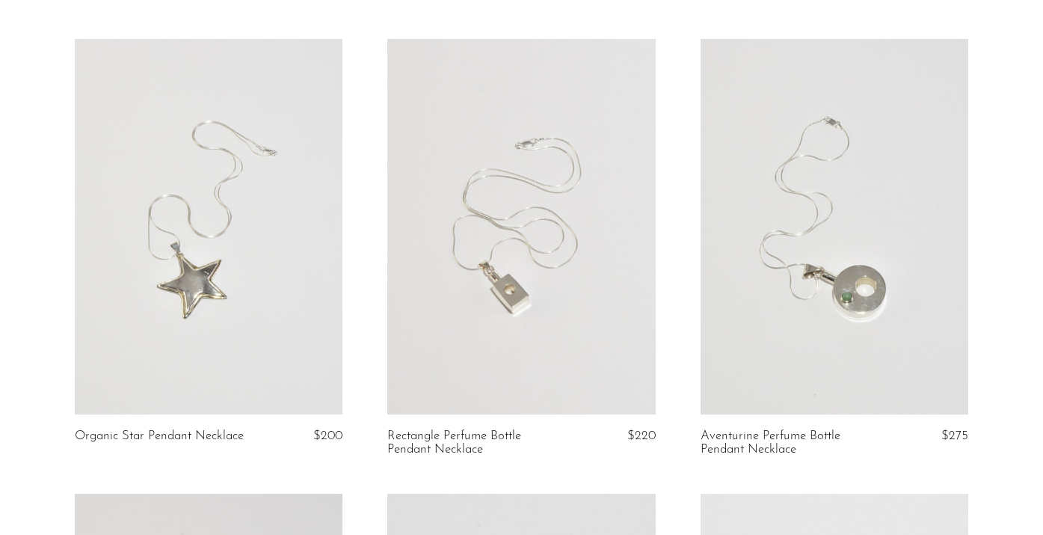
click at [595, 310] on link at bounding box center [521, 226] width 268 height 375
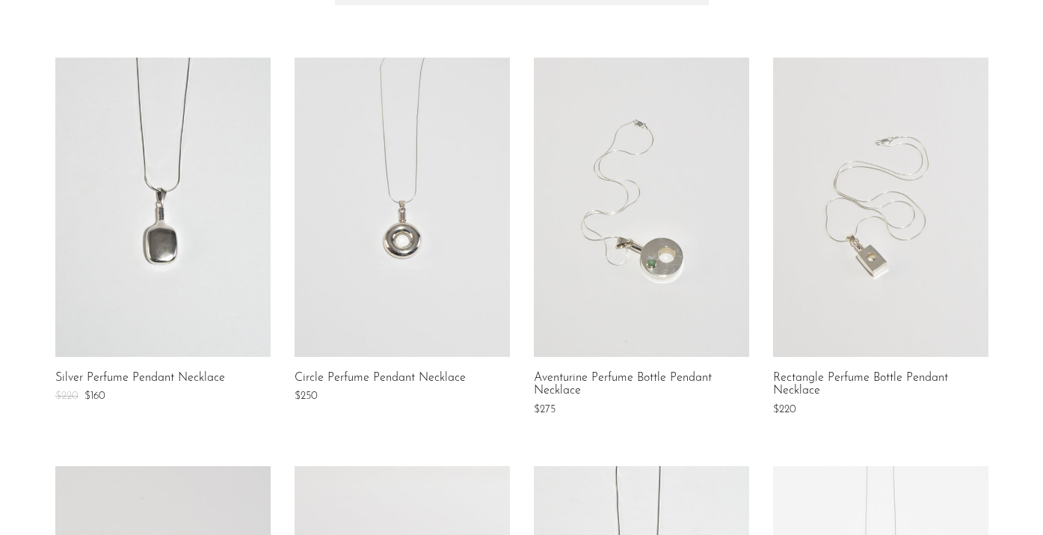
scroll to position [460, 0]
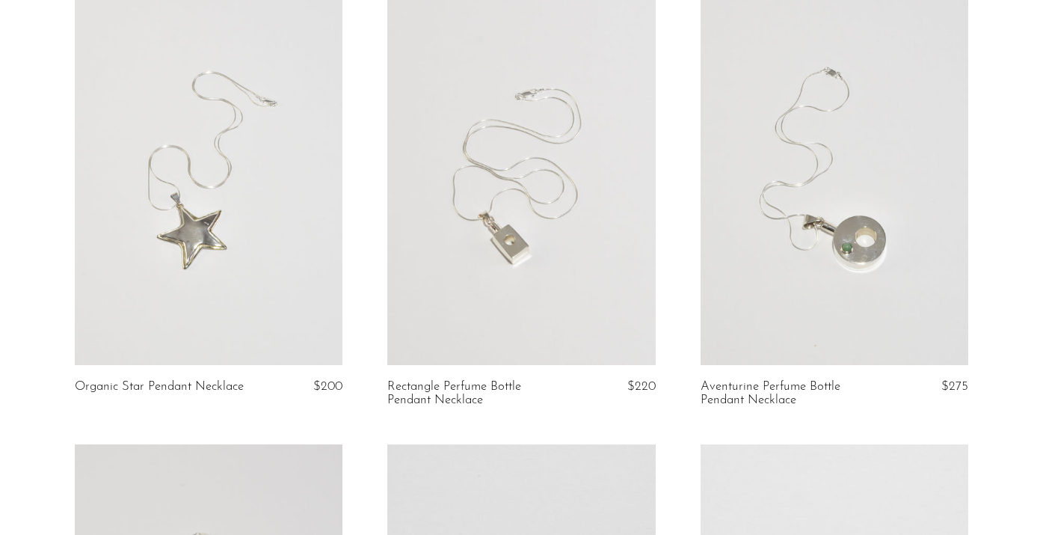
scroll to position [2372, 0]
click at [759, 260] on link at bounding box center [835, 174] width 268 height 375
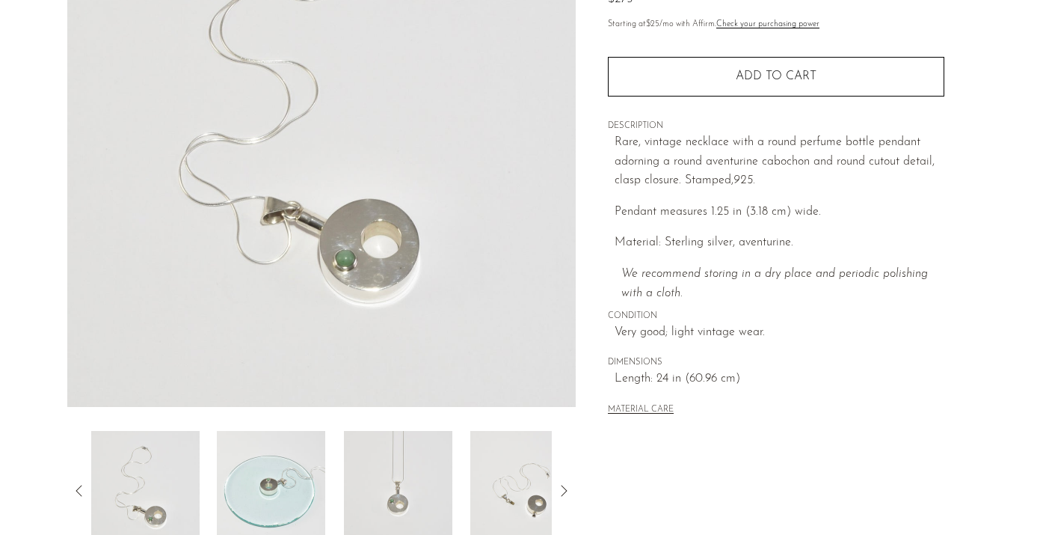
scroll to position [238, 0]
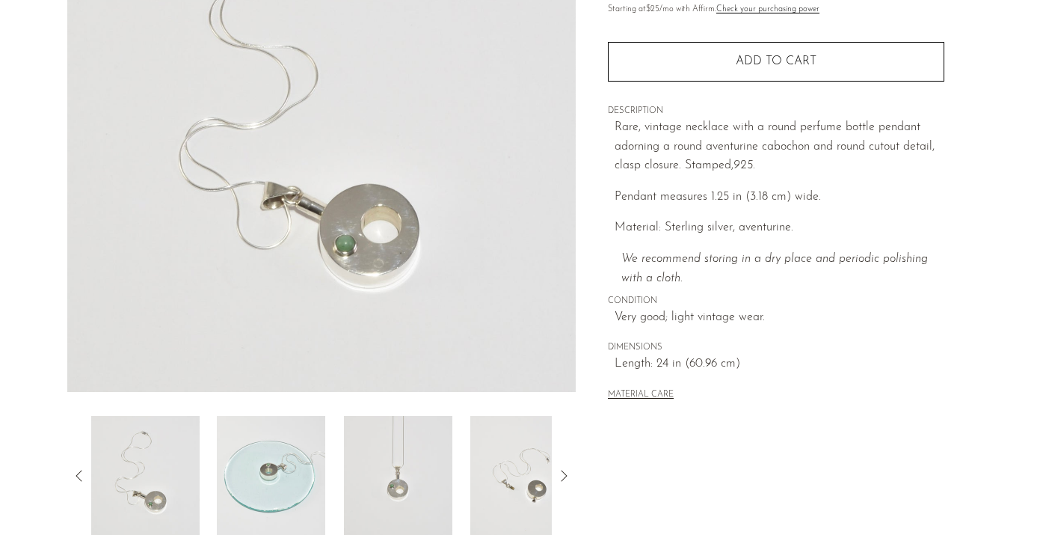
click at [277, 490] on img at bounding box center [271, 476] width 108 height 120
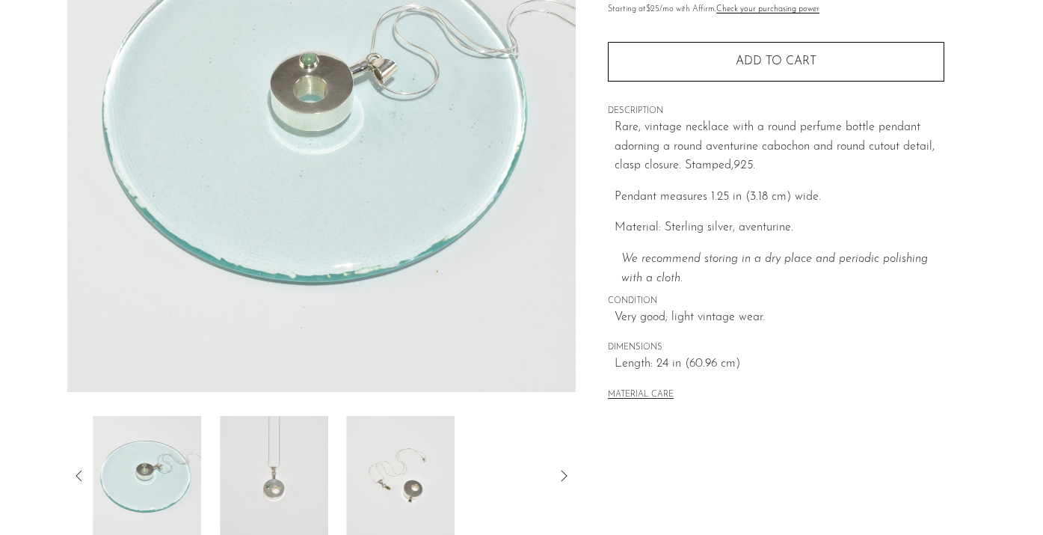
click at [277, 490] on img at bounding box center [274, 476] width 108 height 120
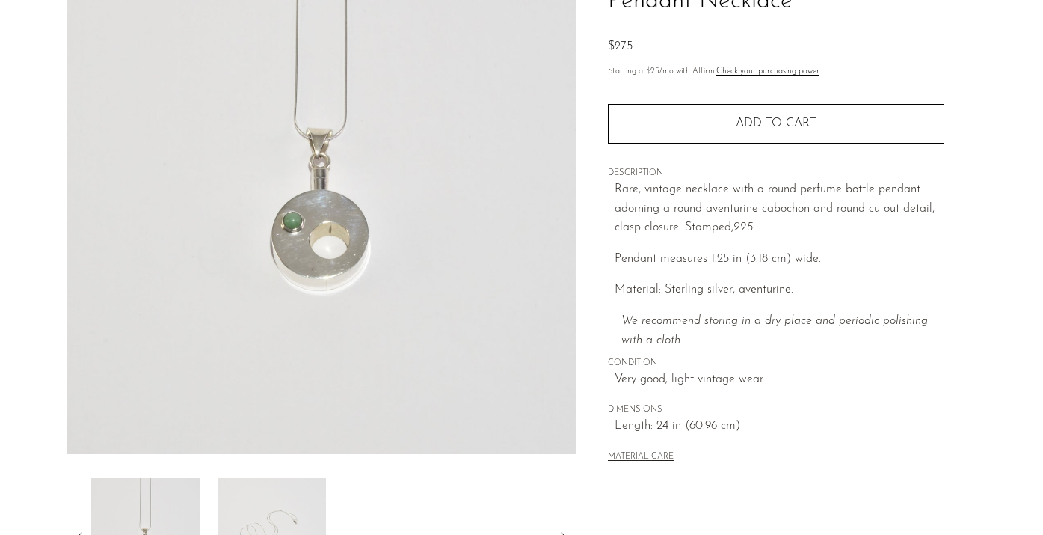
click at [278, 491] on img at bounding box center [271, 538] width 108 height 120
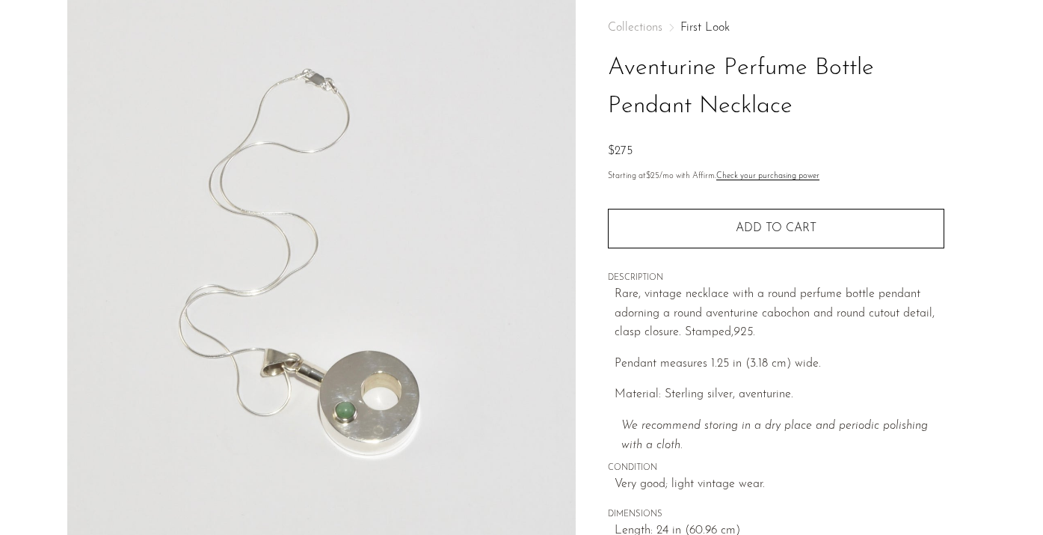
scroll to position [125, 0]
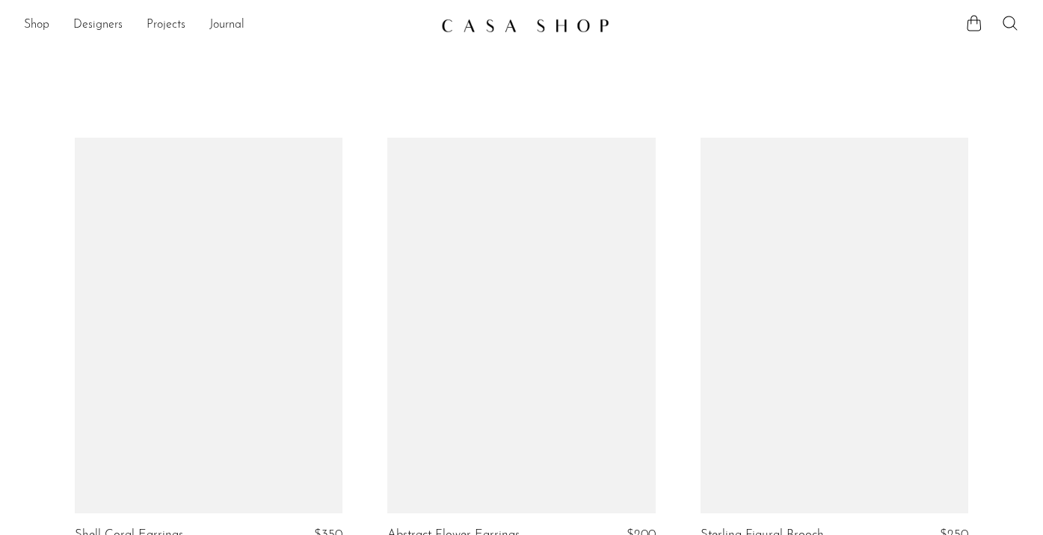
scroll to position [2372, 0]
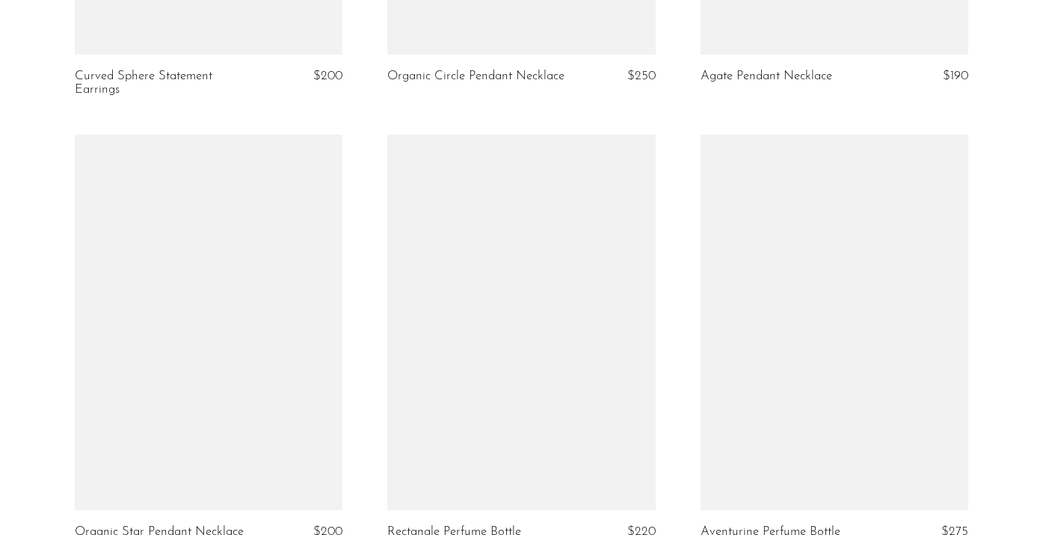
scroll to position [2392, 0]
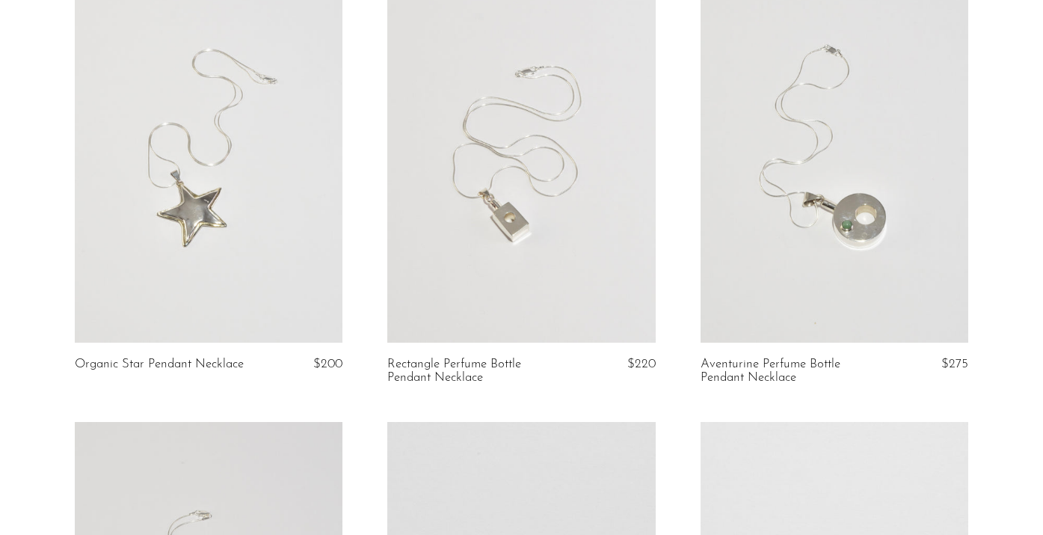
click at [797, 220] on link at bounding box center [835, 154] width 268 height 375
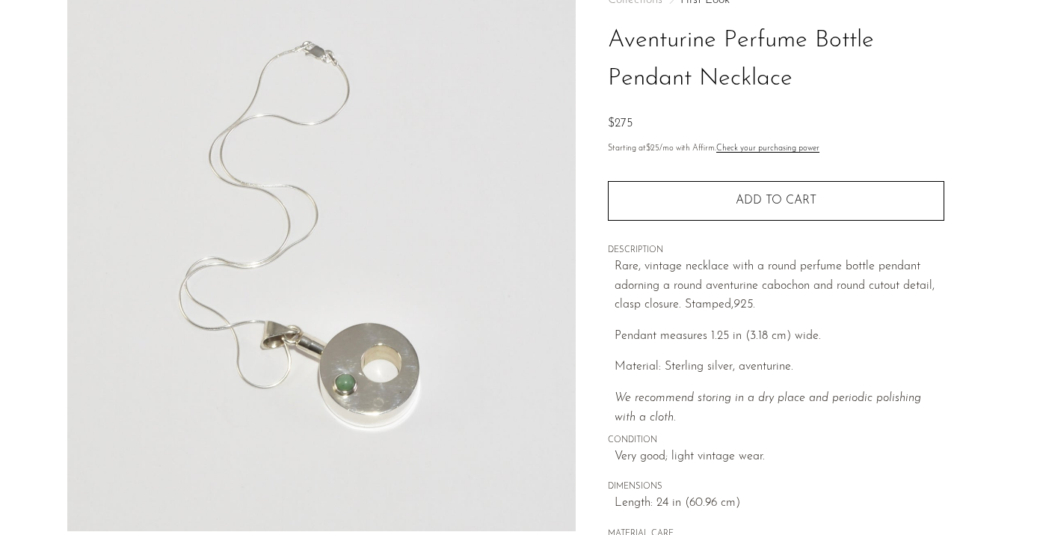
scroll to position [191, 0]
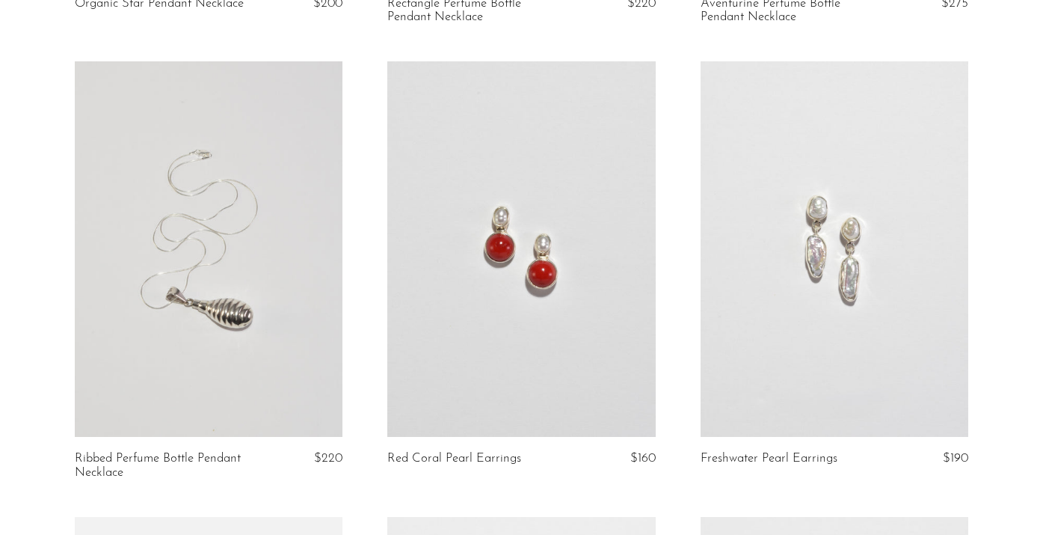
scroll to position [2769, 0]
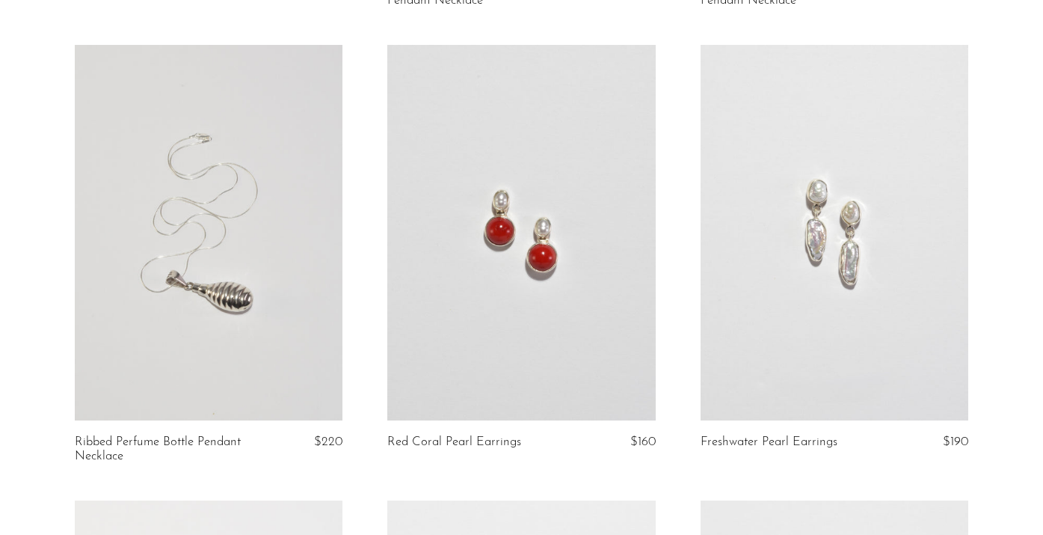
click at [239, 249] on link at bounding box center [209, 232] width 268 height 375
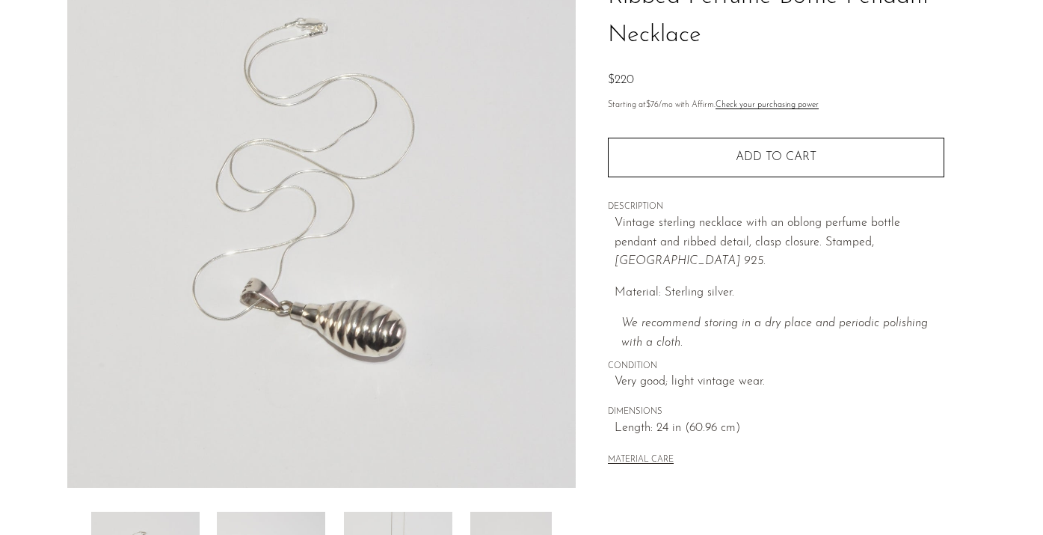
scroll to position [72, 0]
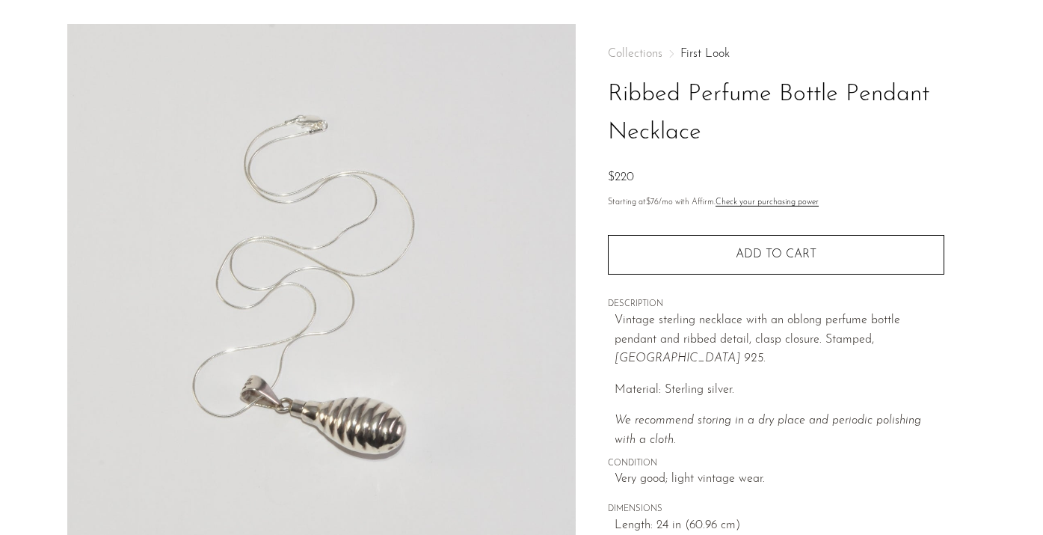
scroll to position [49, 0]
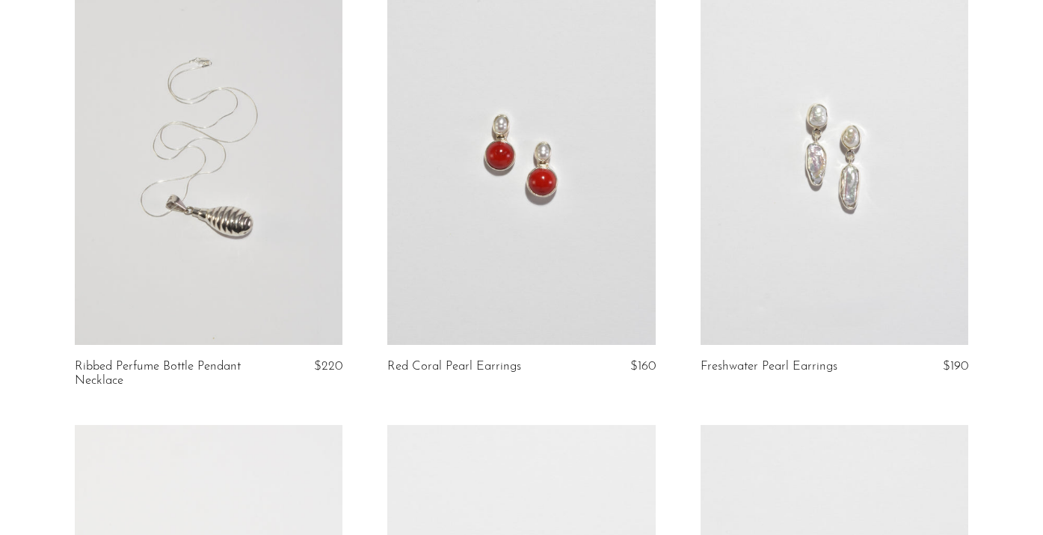
scroll to position [2845, 0]
click at [498, 221] on link at bounding box center [521, 156] width 268 height 375
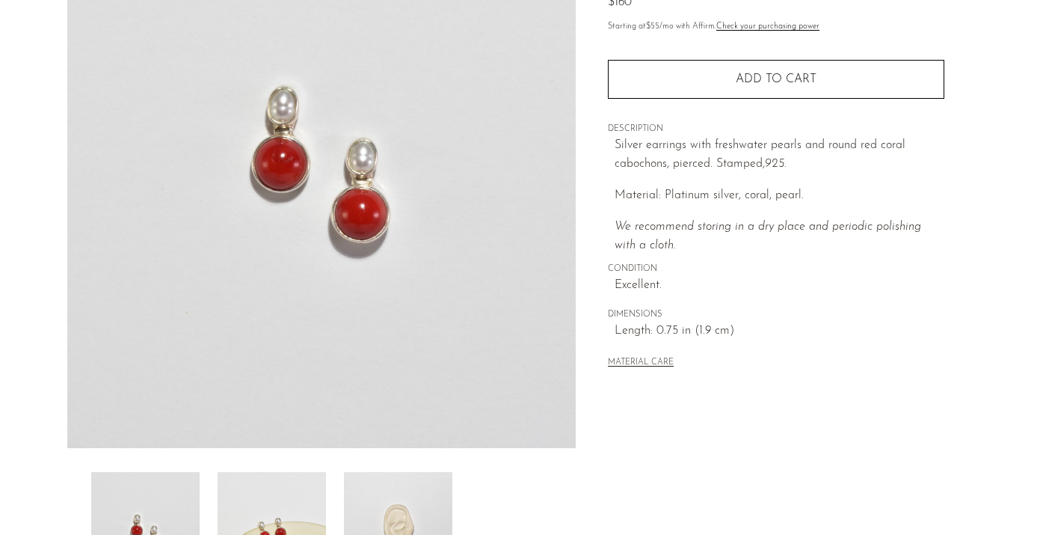
scroll to position [185, 0]
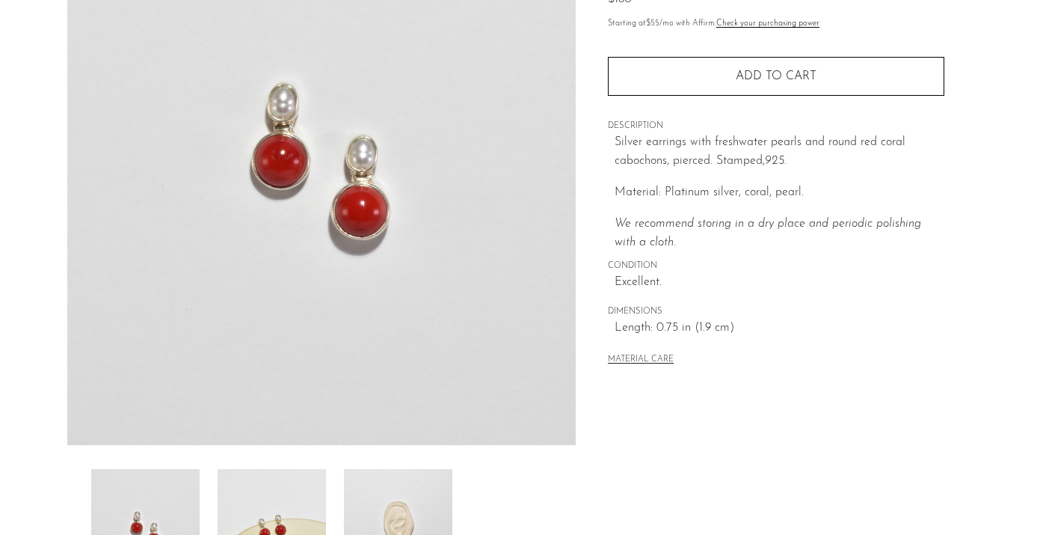
click at [243, 531] on img at bounding box center [272, 529] width 108 height 120
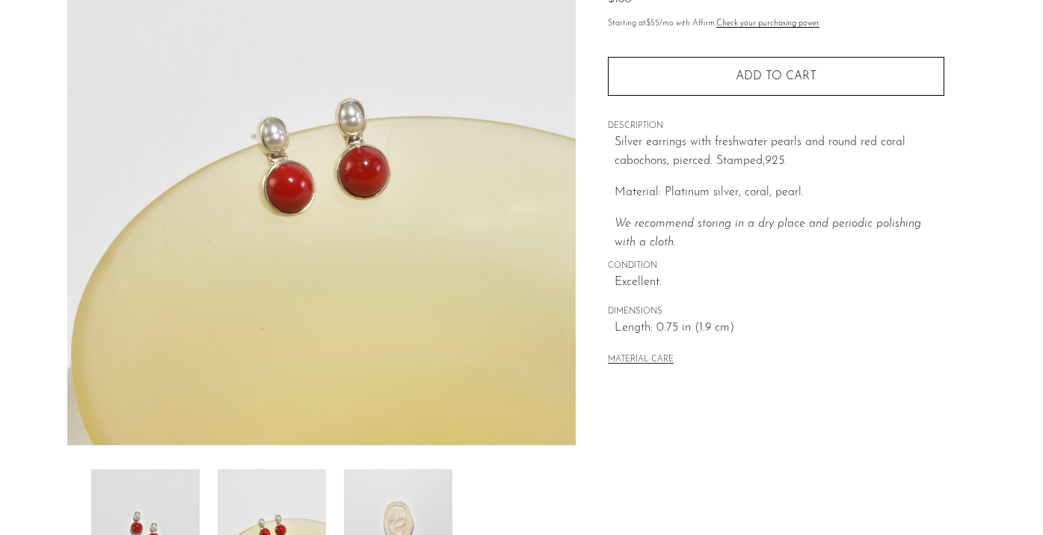
click at [420, 494] on img at bounding box center [398, 529] width 108 height 120
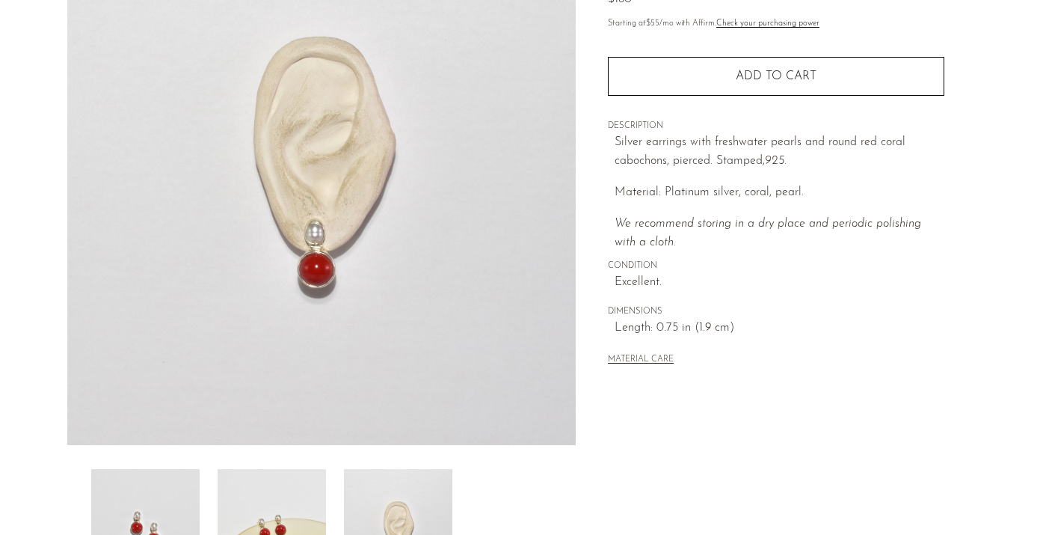
click at [292, 518] on img at bounding box center [272, 529] width 108 height 120
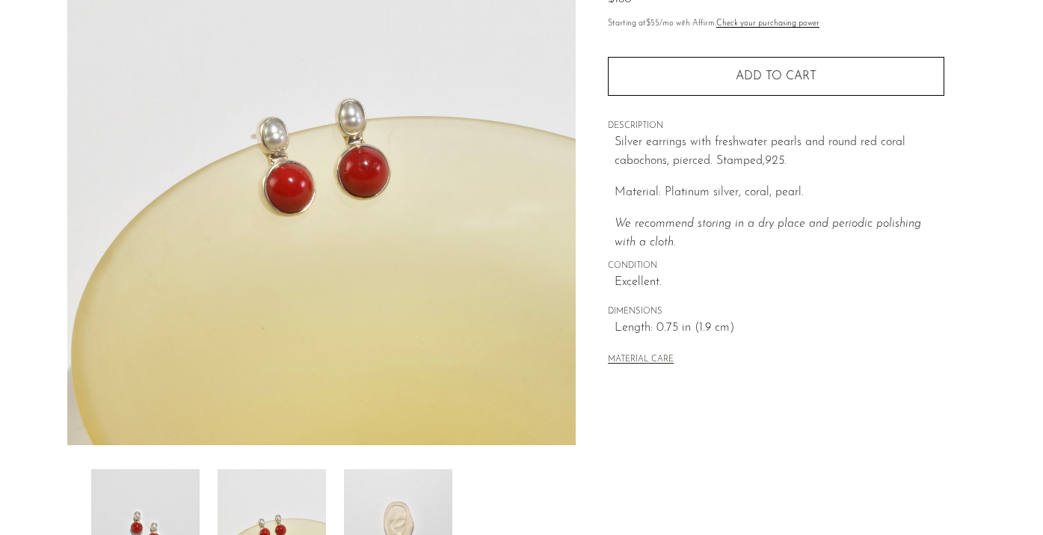
click at [144, 501] on img at bounding box center [145, 529] width 108 height 120
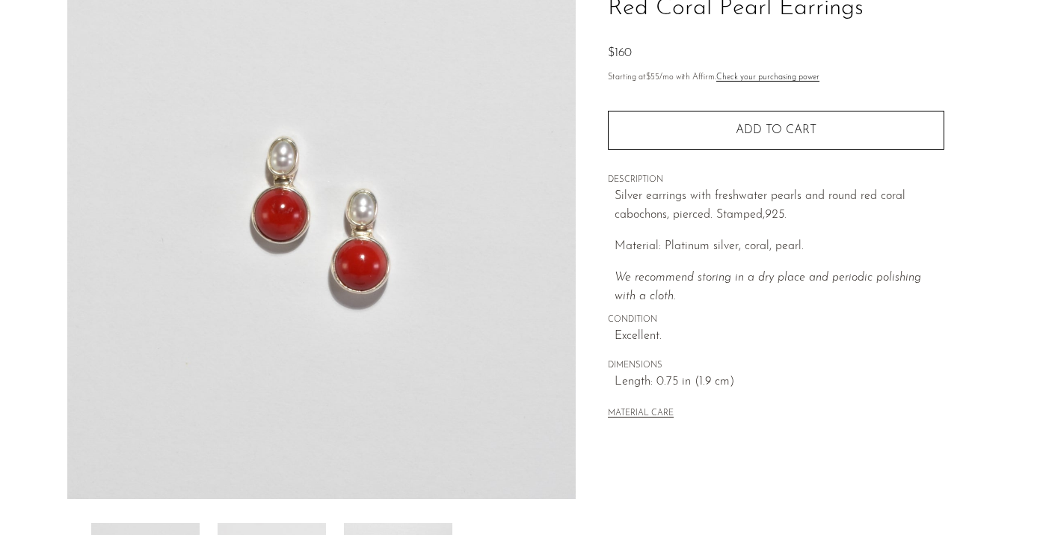
scroll to position [111, 0]
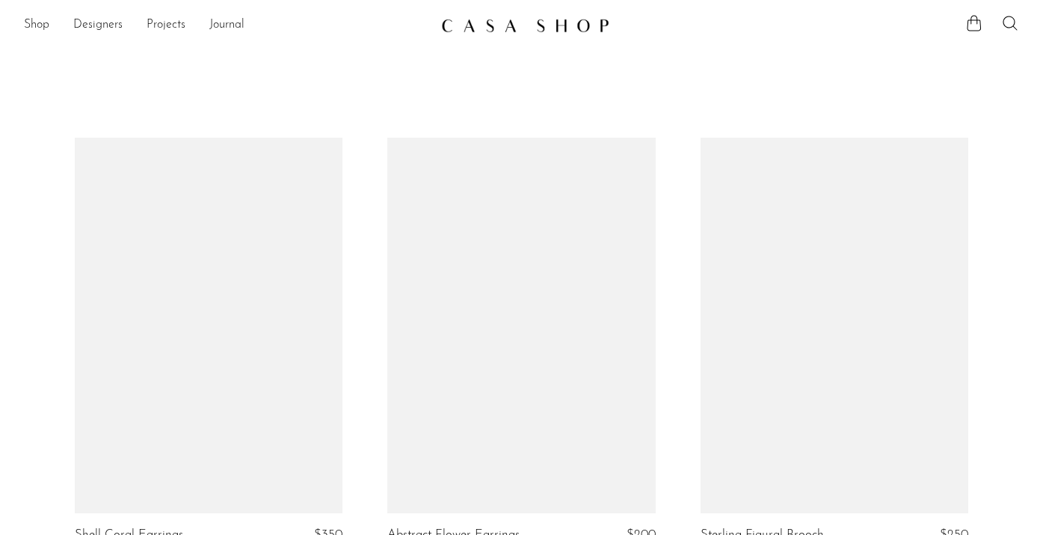
scroll to position [2845, 0]
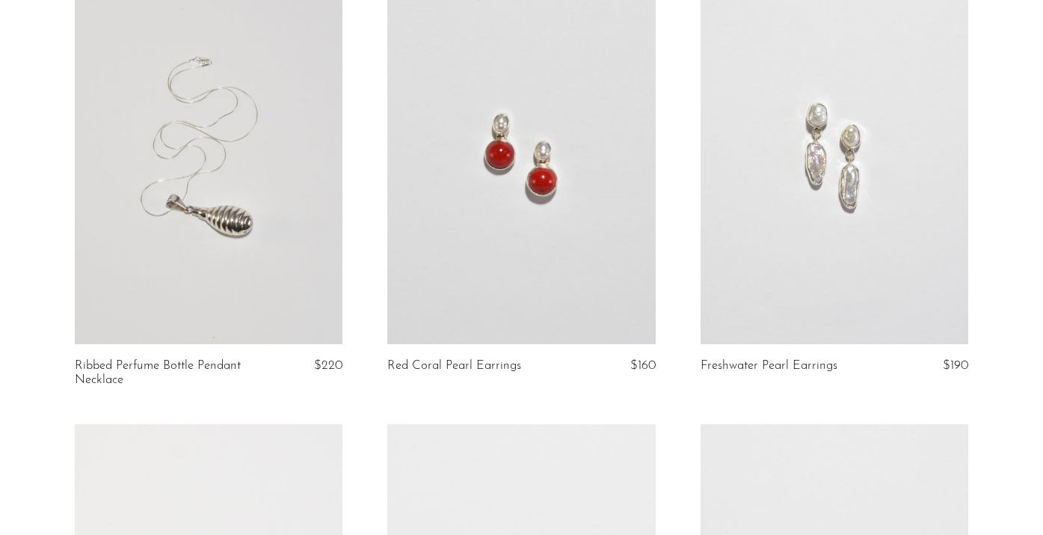
click at [868, 217] on link at bounding box center [835, 156] width 268 height 375
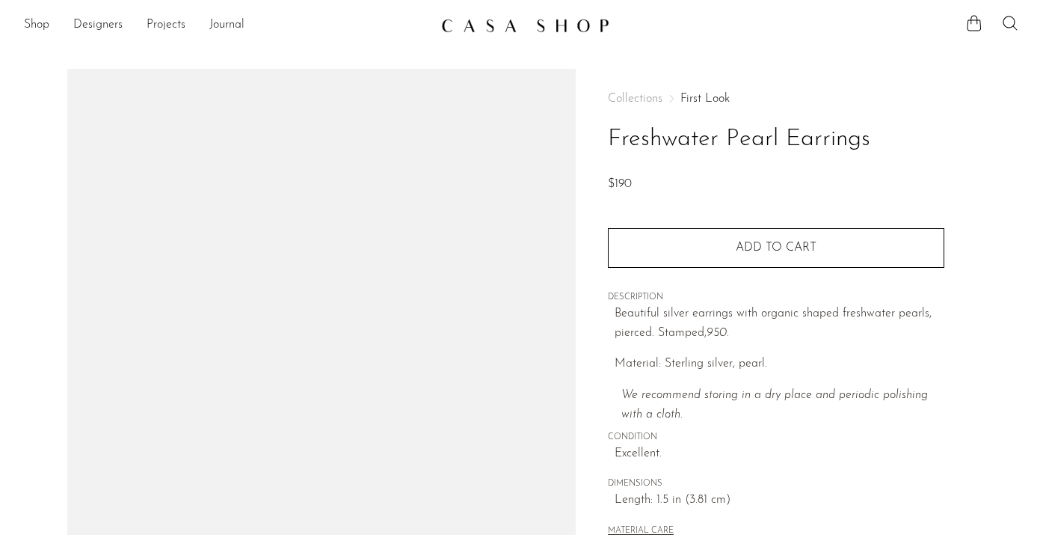
scroll to position [70, 0]
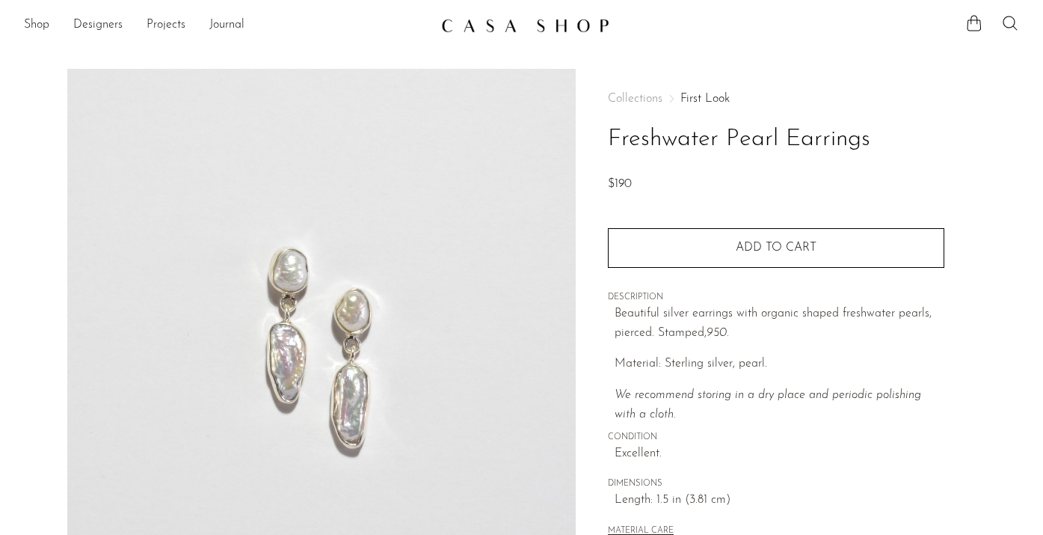
scroll to position [13, 0]
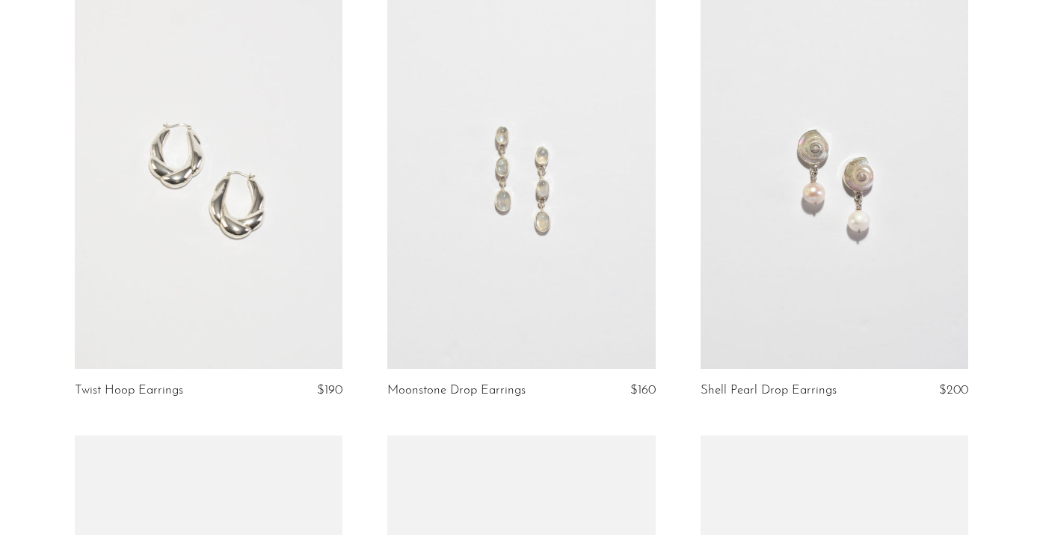
scroll to position [3382, 0]
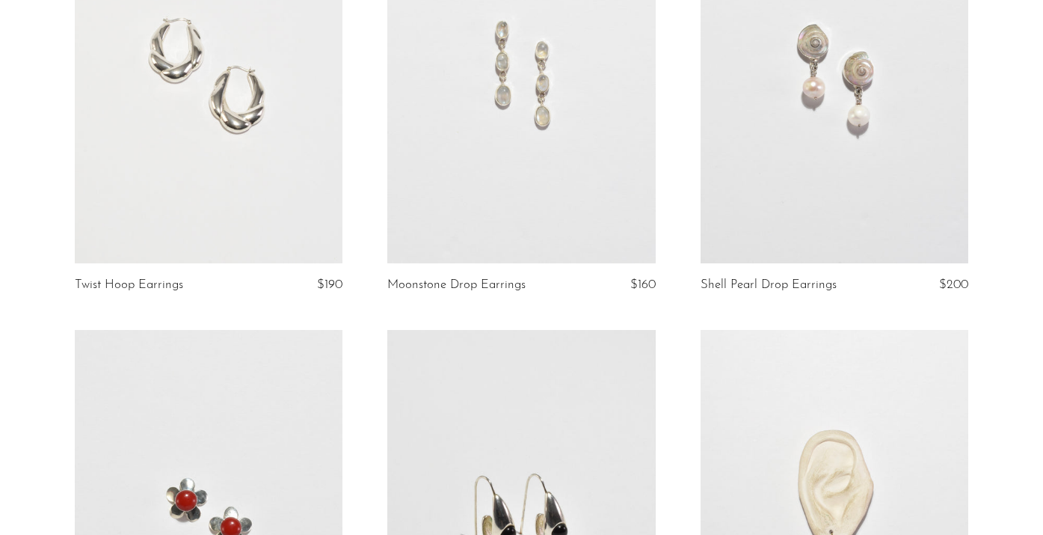
click at [233, 191] on link at bounding box center [209, 75] width 268 height 375
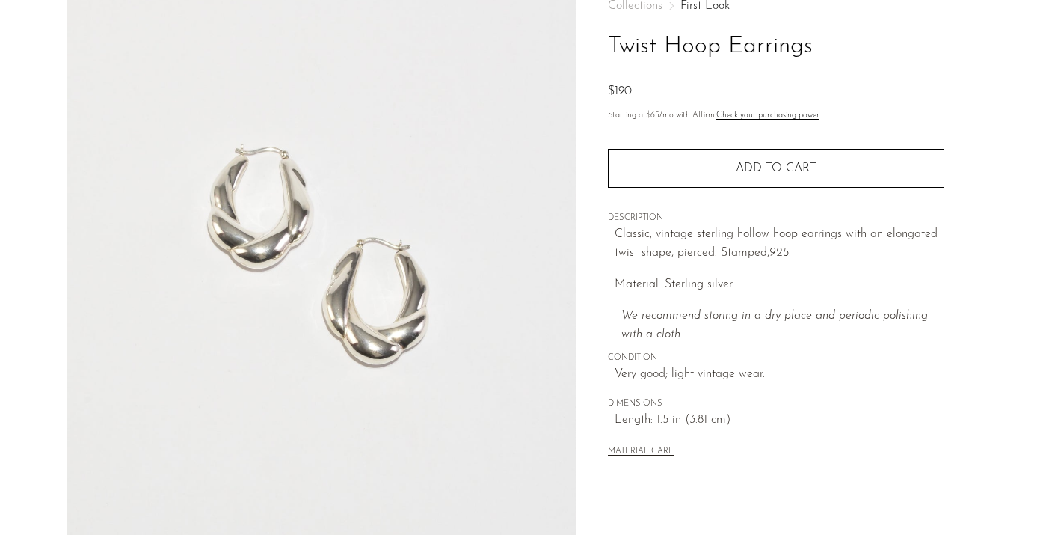
scroll to position [236, 0]
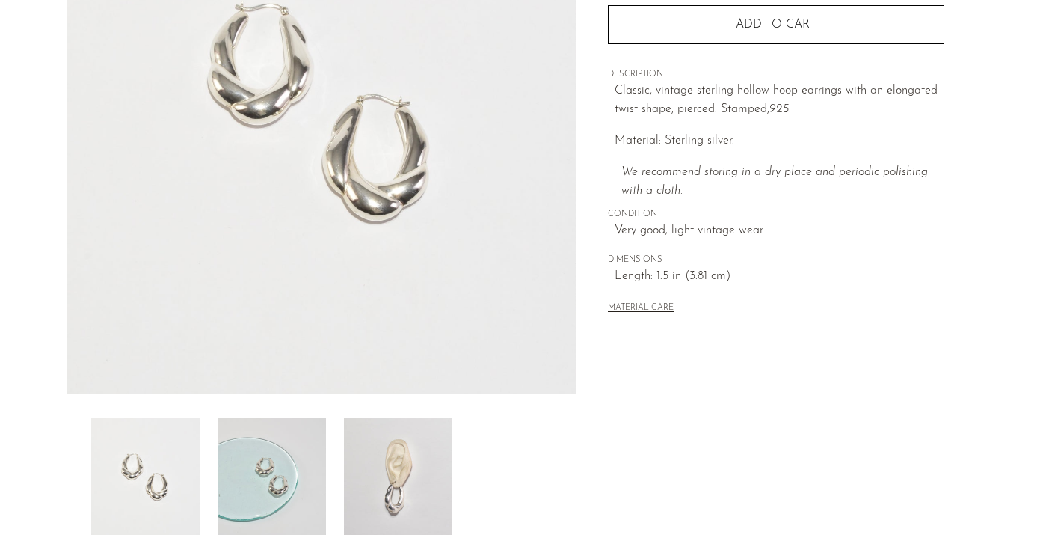
click at [275, 470] on img at bounding box center [272, 477] width 108 height 120
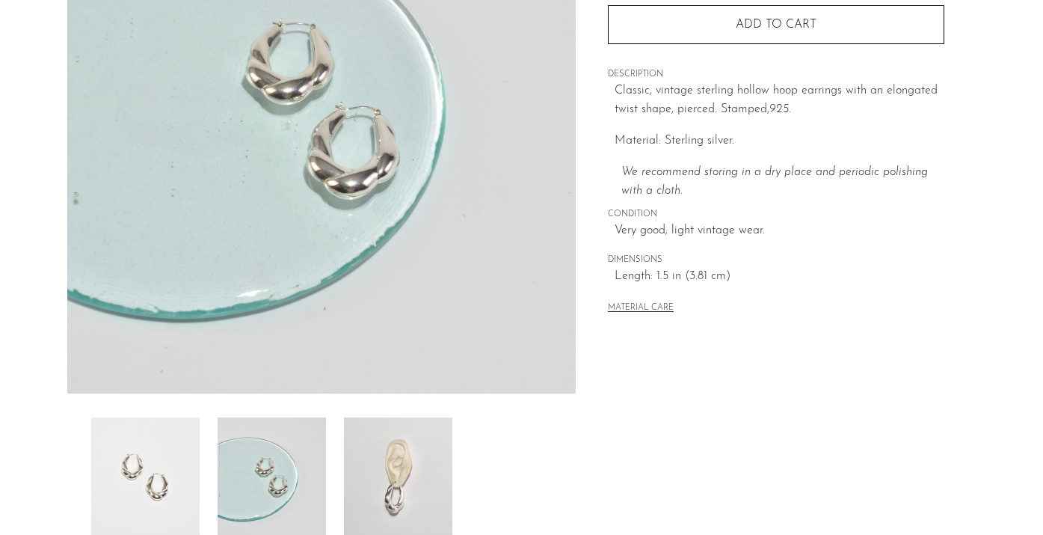
click at [403, 466] on img at bounding box center [398, 477] width 108 height 120
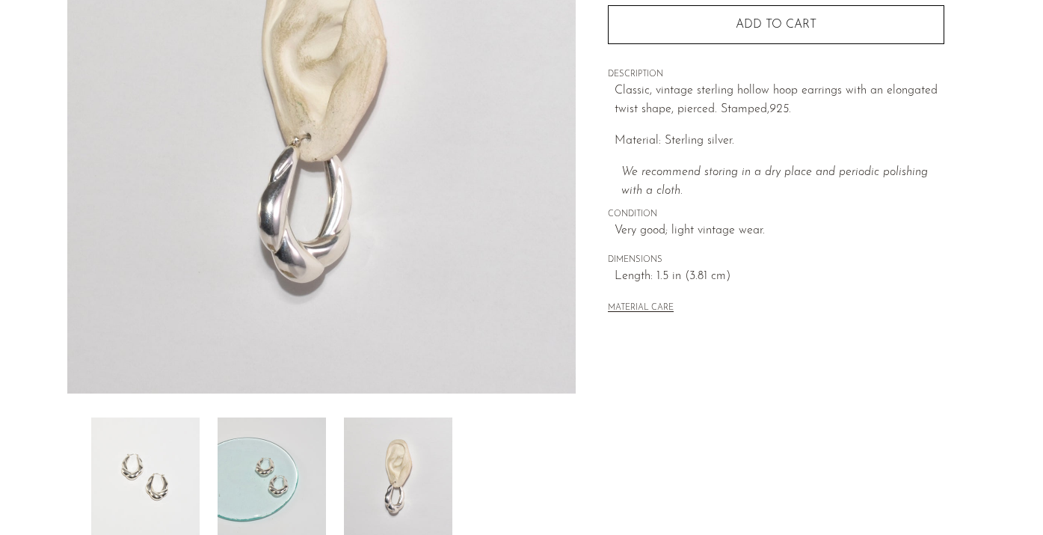
click at [295, 480] on img at bounding box center [272, 477] width 108 height 120
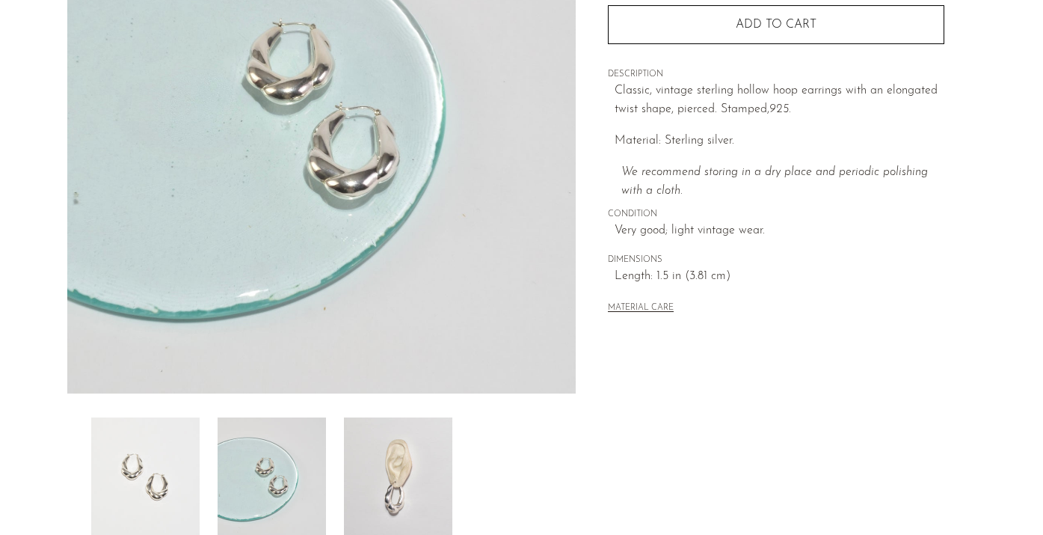
click at [171, 474] on img at bounding box center [145, 477] width 108 height 120
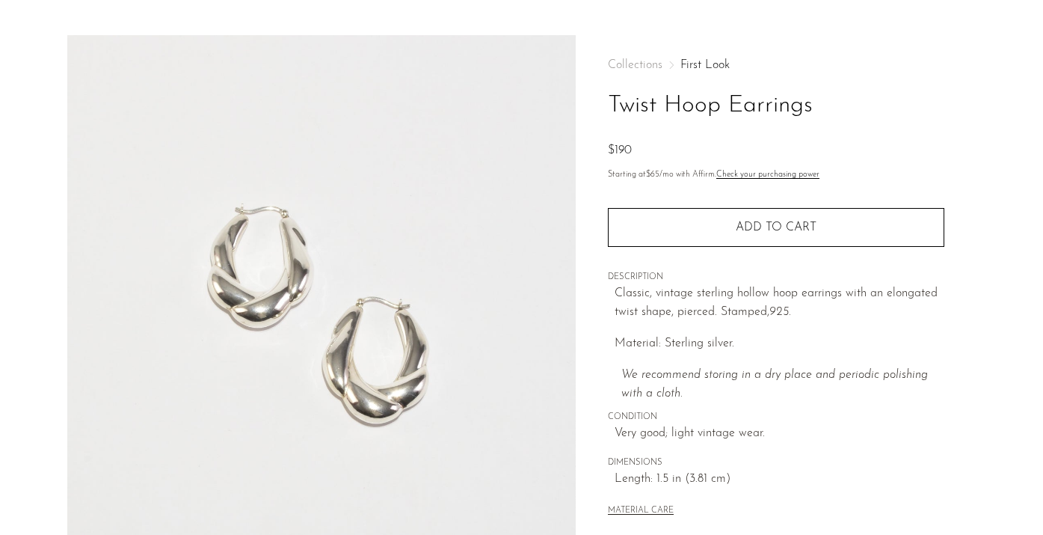
scroll to position [0, 0]
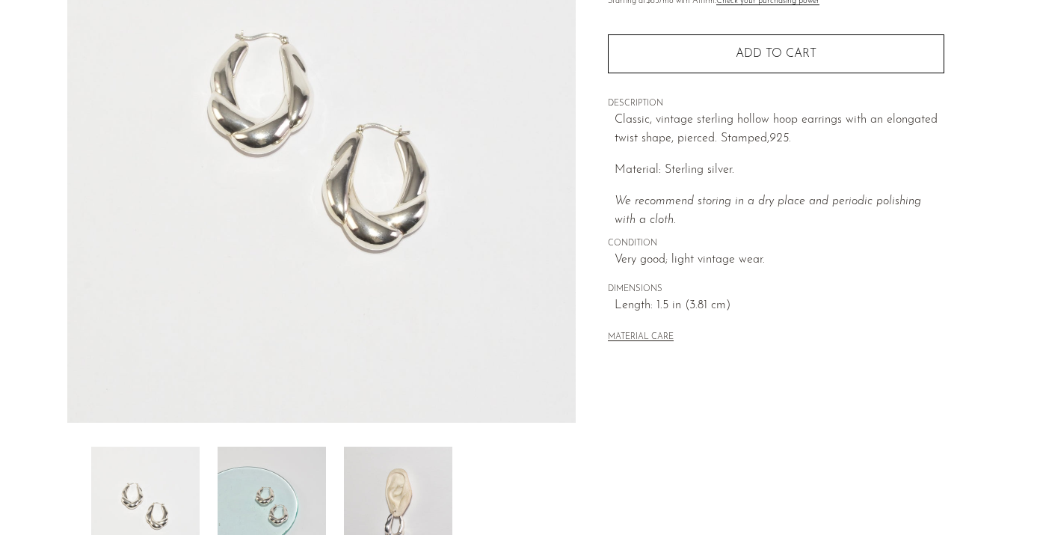
scroll to position [212, 0]
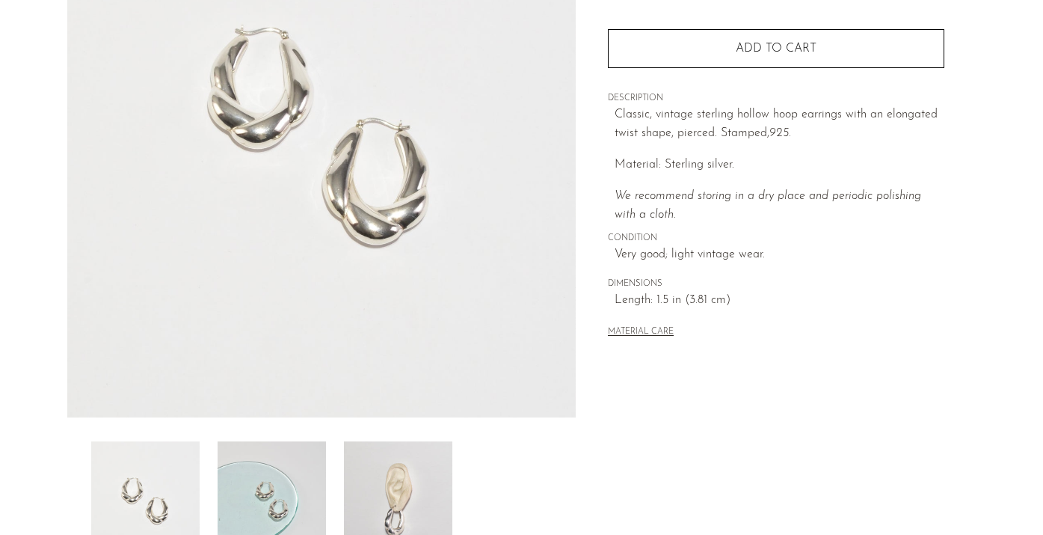
click at [310, 488] on img at bounding box center [272, 501] width 108 height 120
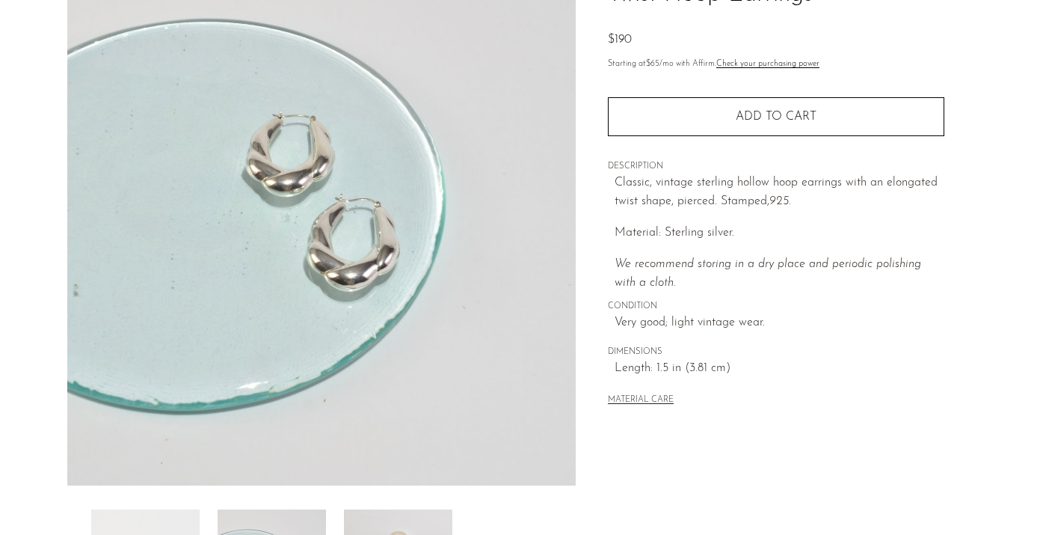
scroll to position [153, 0]
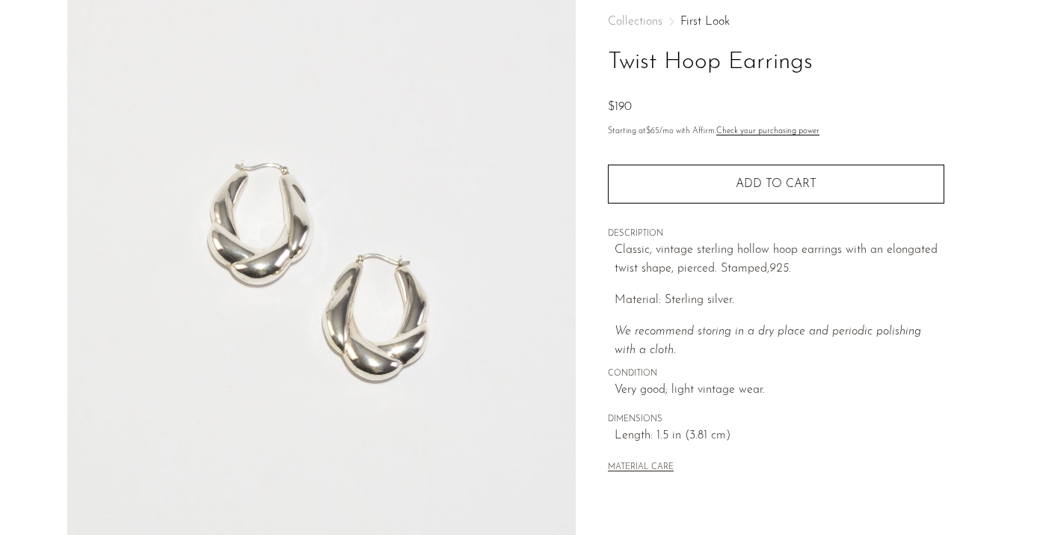
scroll to position [59, 0]
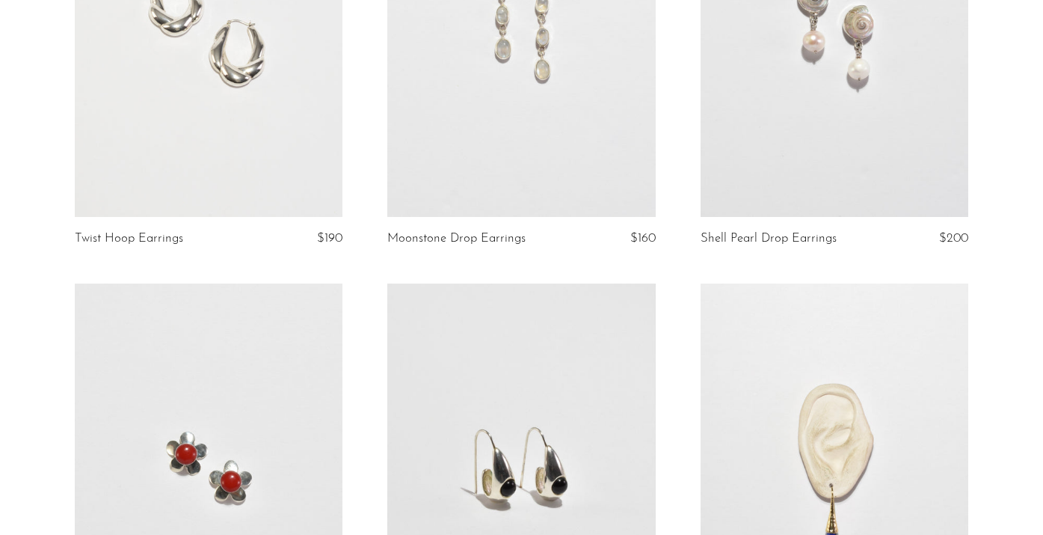
scroll to position [3430, 0]
click at [601, 191] on link at bounding box center [521, 27] width 268 height 375
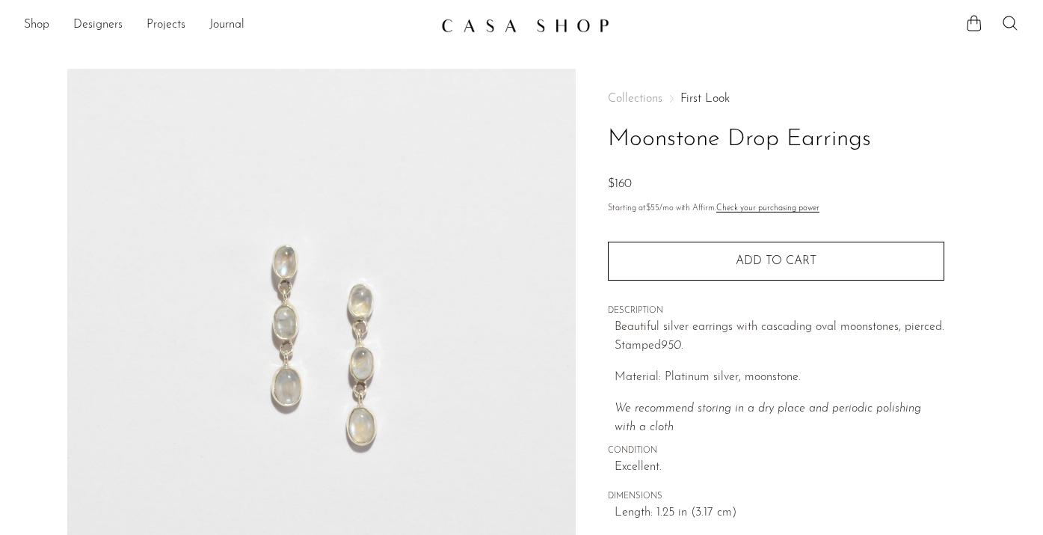
scroll to position [228, 0]
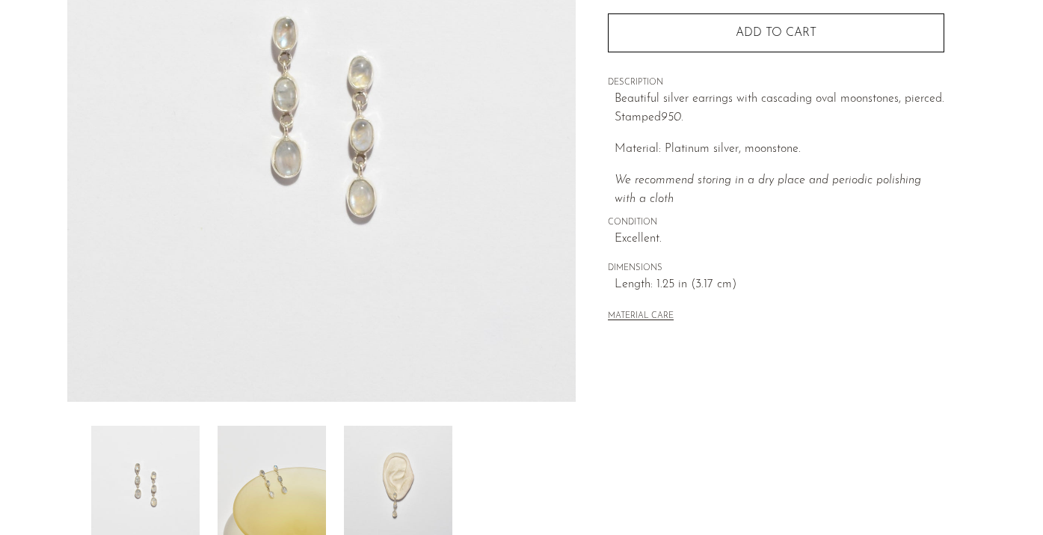
click at [271, 476] on img at bounding box center [272, 486] width 108 height 120
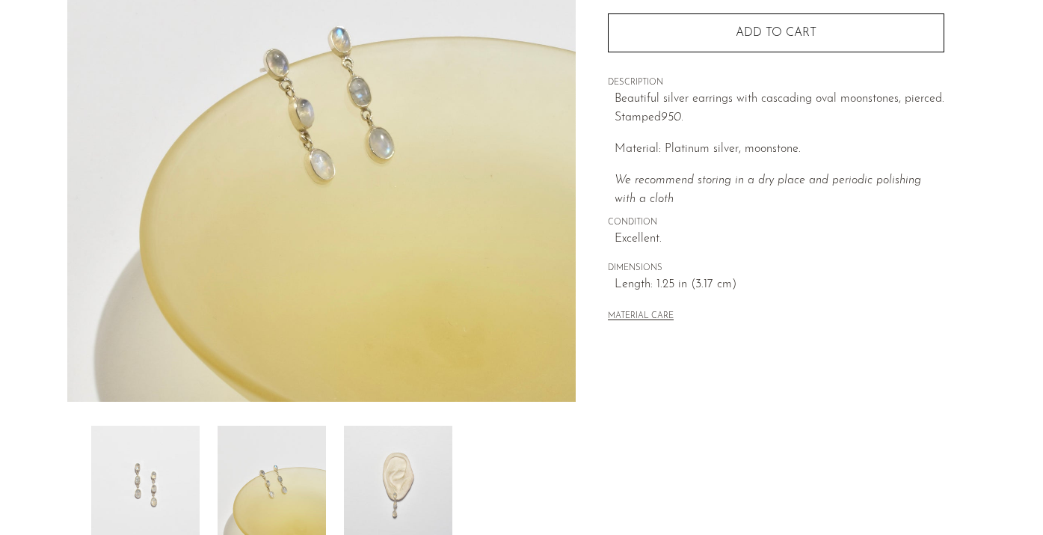
click at [398, 469] on img at bounding box center [398, 486] width 108 height 120
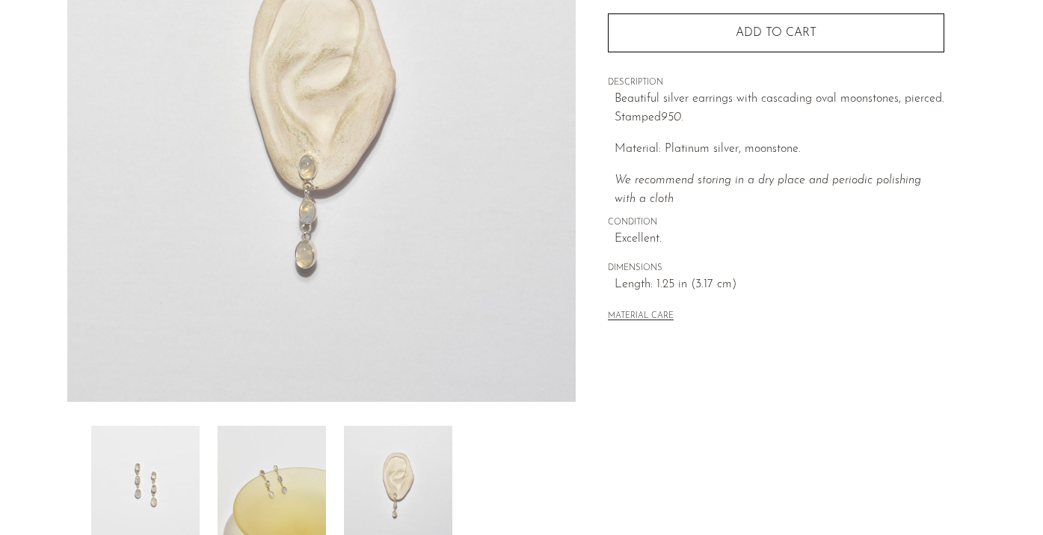
click at [302, 481] on img at bounding box center [272, 486] width 108 height 120
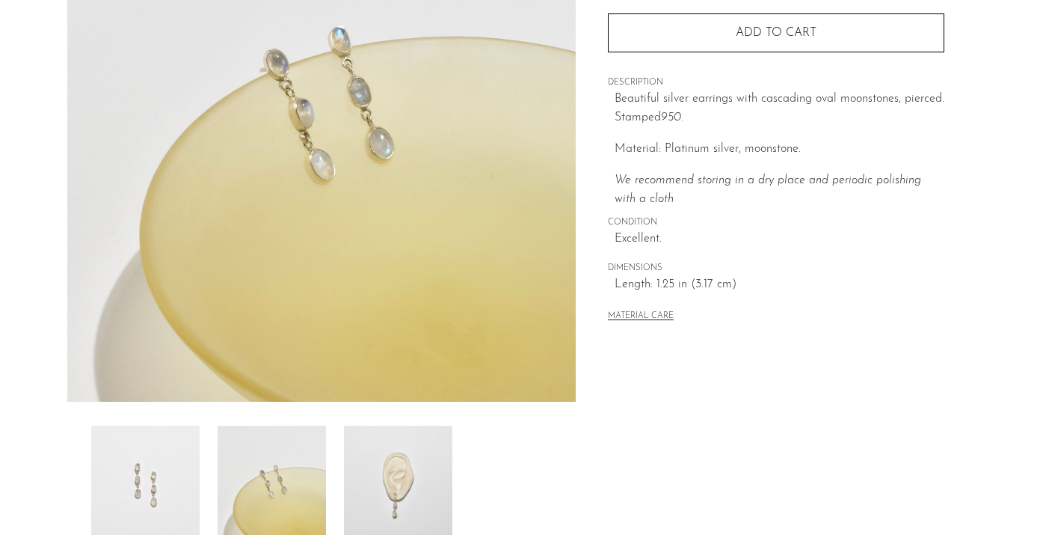
click at [136, 478] on img at bounding box center [145, 486] width 108 height 120
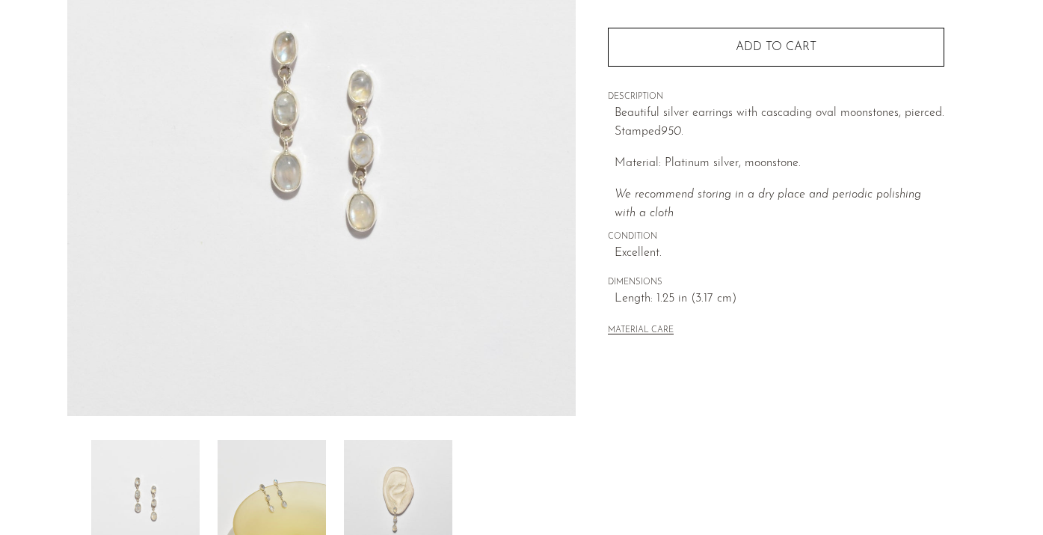
scroll to position [0, 0]
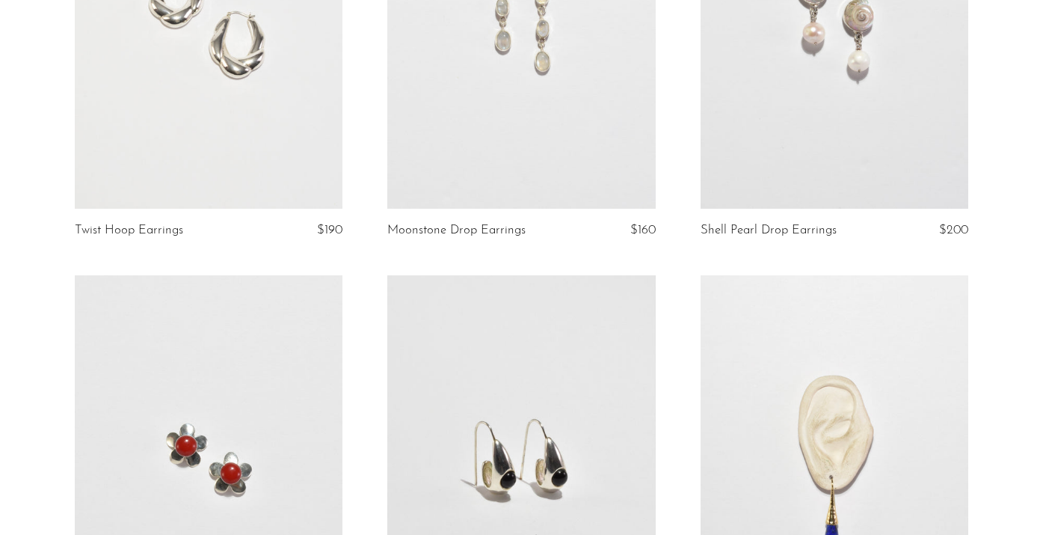
scroll to position [3439, 0]
click at [748, 123] on link at bounding box center [835, 18] width 268 height 375
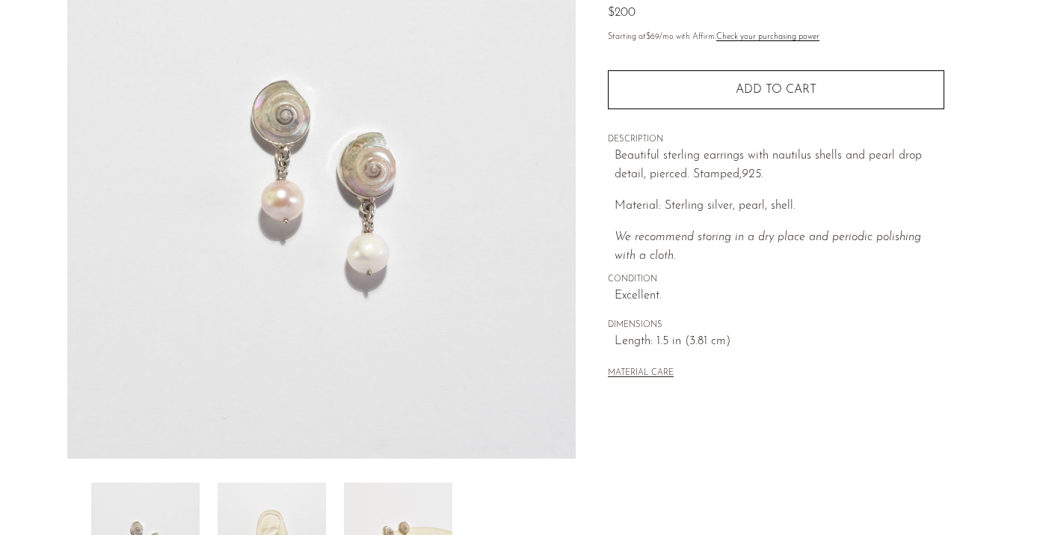
scroll to position [177, 0]
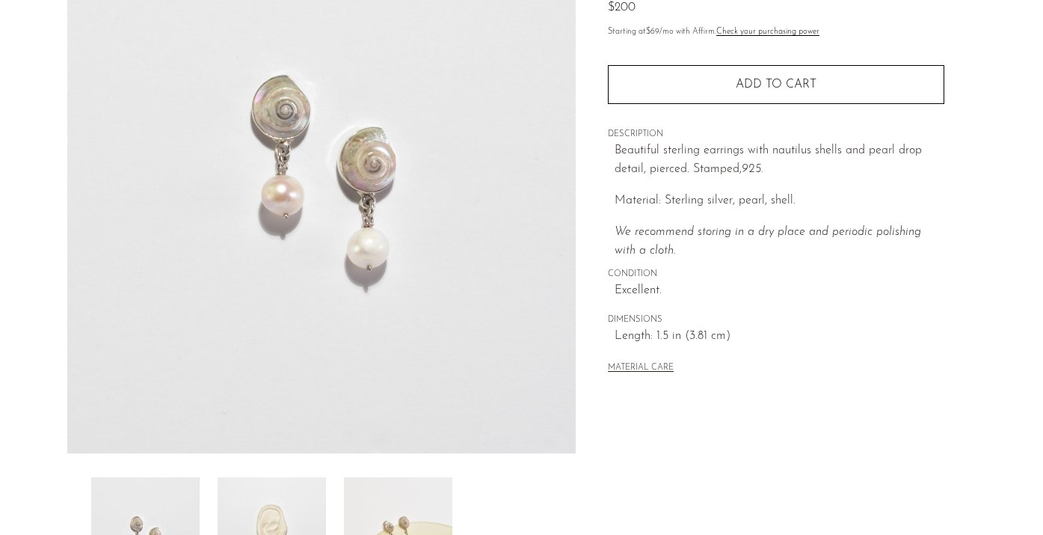
click at [295, 502] on img at bounding box center [272, 537] width 108 height 120
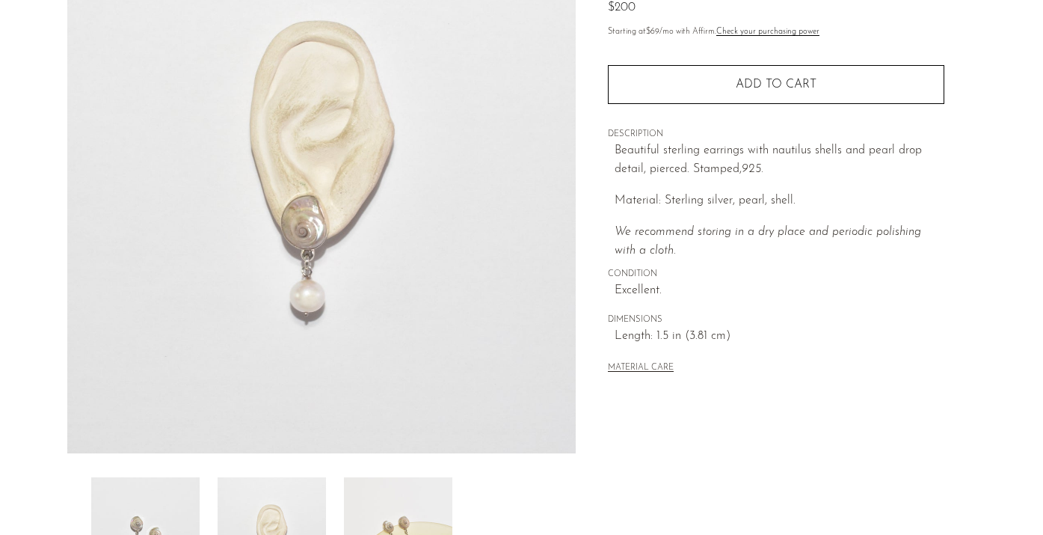
click at [381, 497] on img at bounding box center [398, 537] width 108 height 120
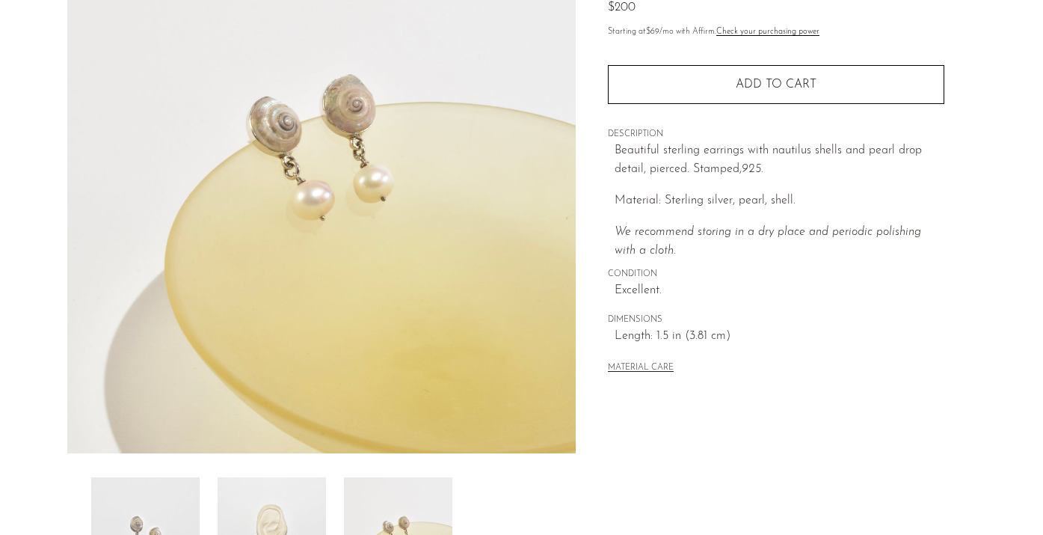
click at [255, 500] on img at bounding box center [272, 537] width 108 height 120
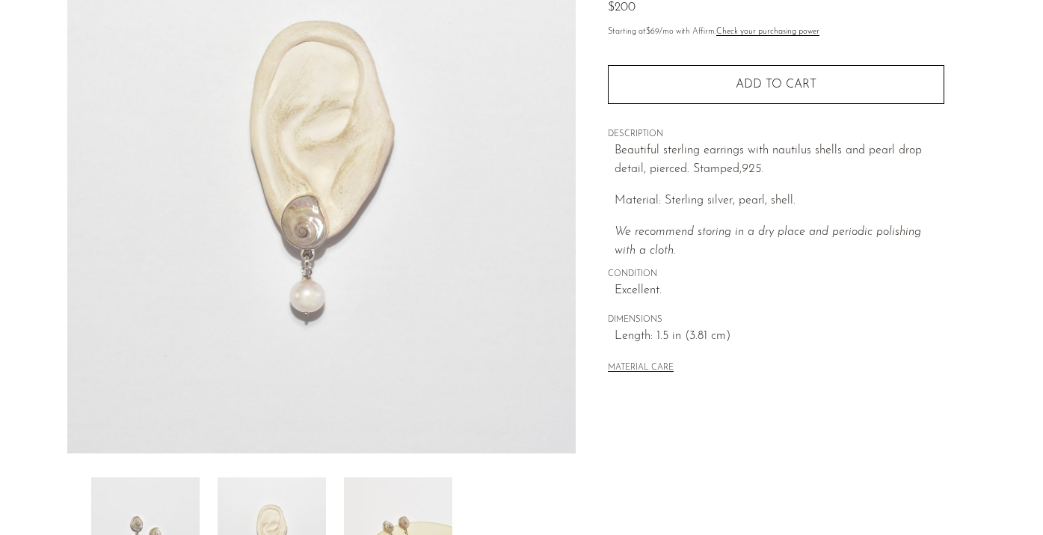
click at [174, 493] on img at bounding box center [145, 537] width 108 height 120
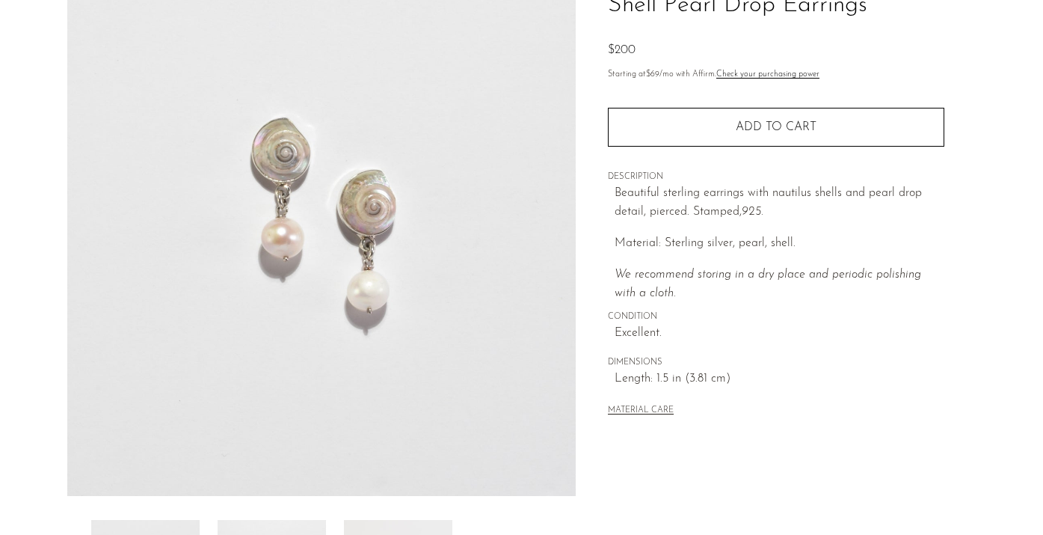
scroll to position [131, 0]
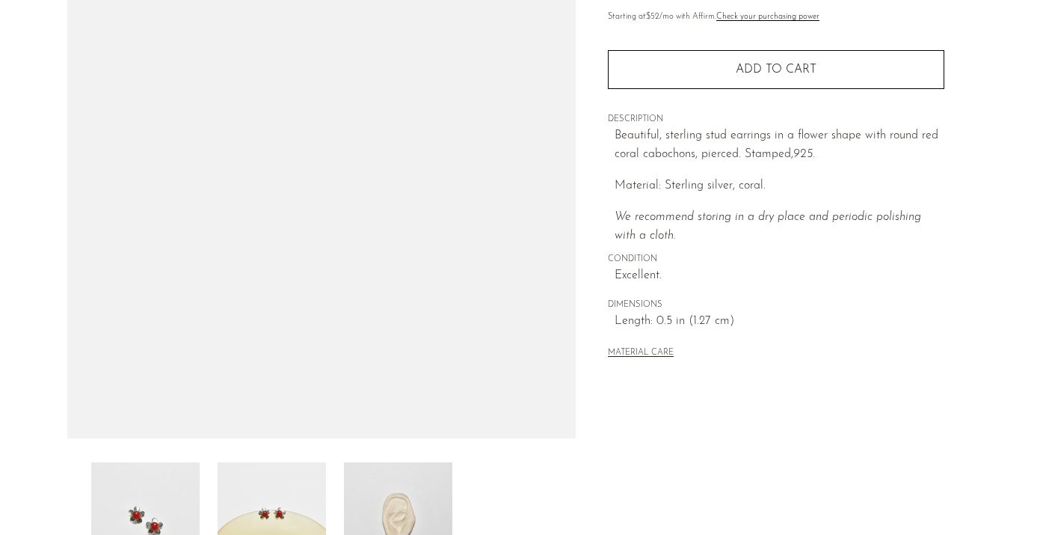
scroll to position [207, 0]
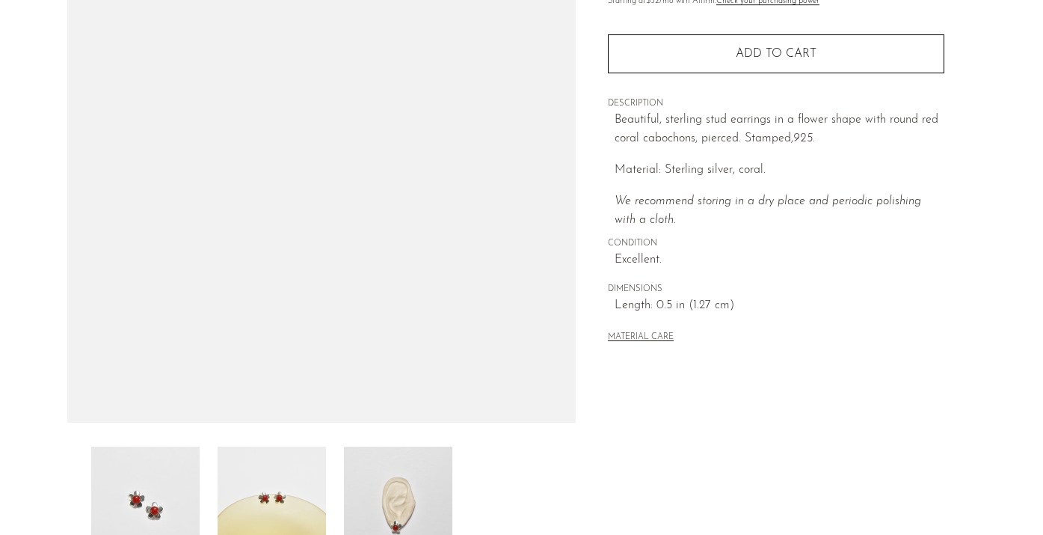
click at [261, 523] on img at bounding box center [272, 507] width 108 height 120
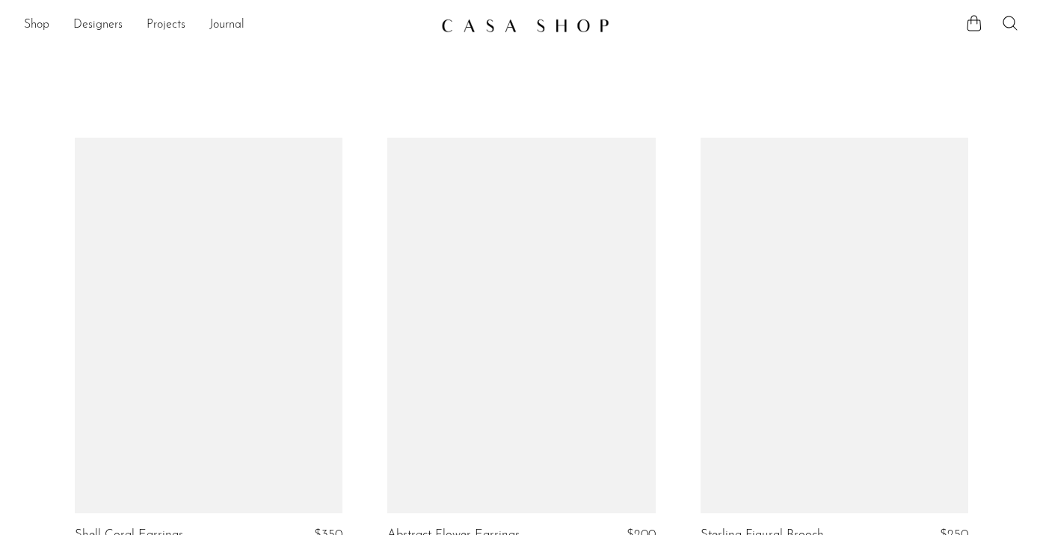
scroll to position [3692, 0]
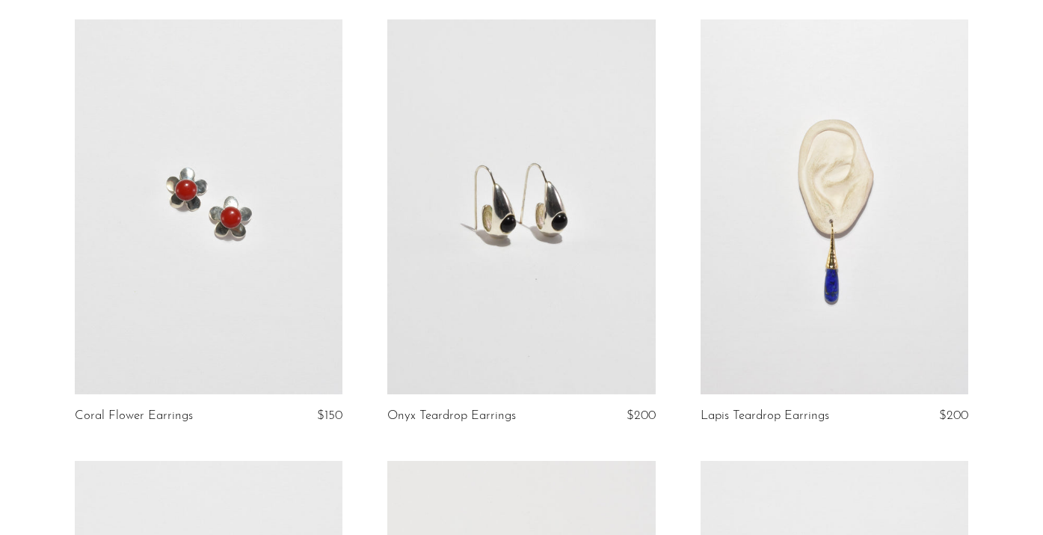
click at [545, 185] on link at bounding box center [521, 206] width 268 height 375
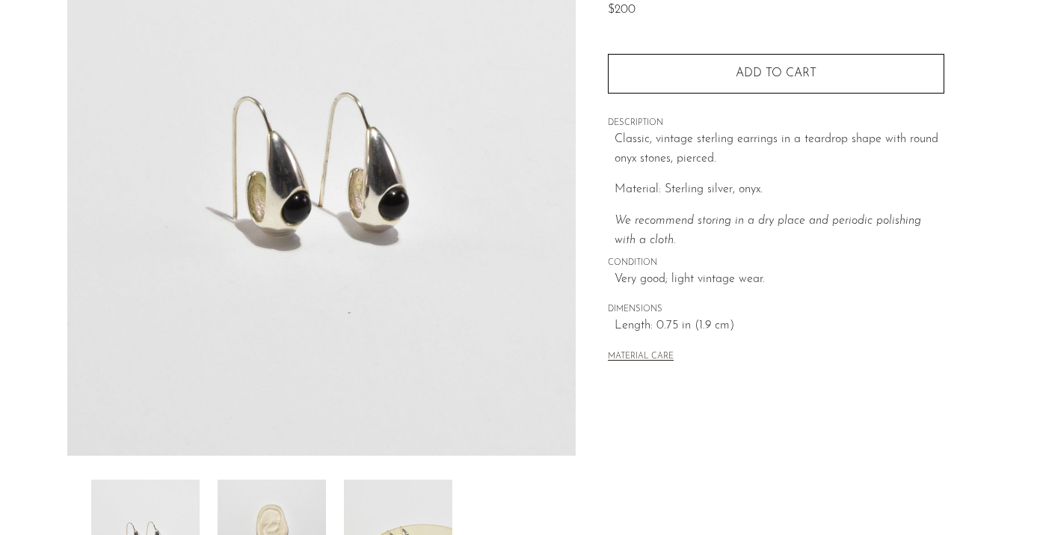
scroll to position [179, 0]
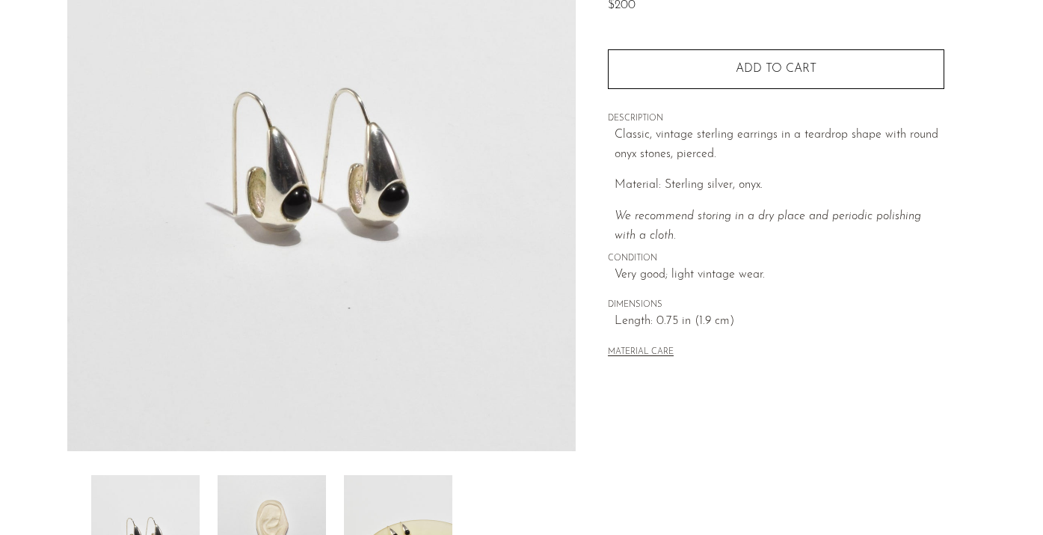
click at [303, 485] on img at bounding box center [272, 535] width 108 height 120
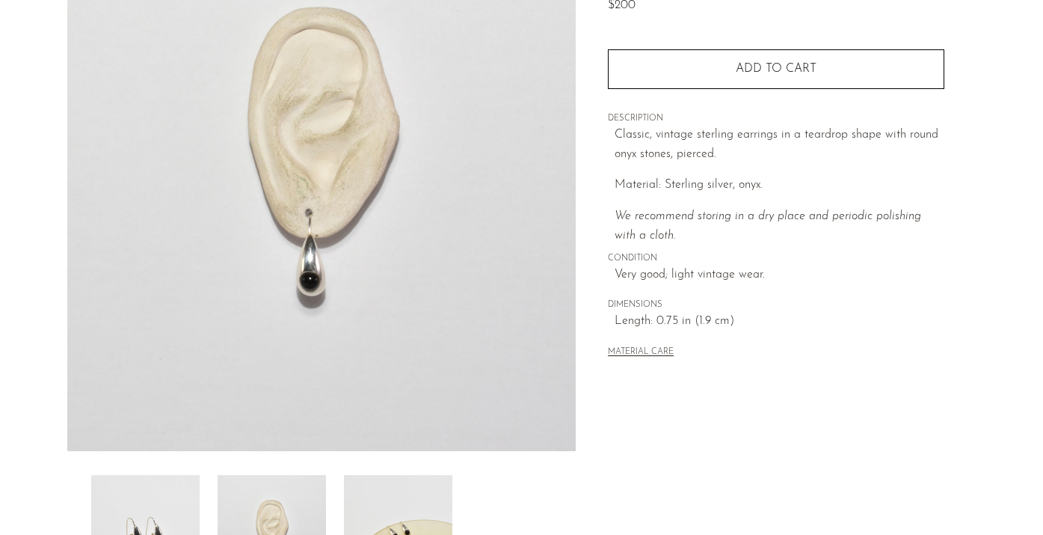
click at [374, 492] on img at bounding box center [398, 535] width 108 height 120
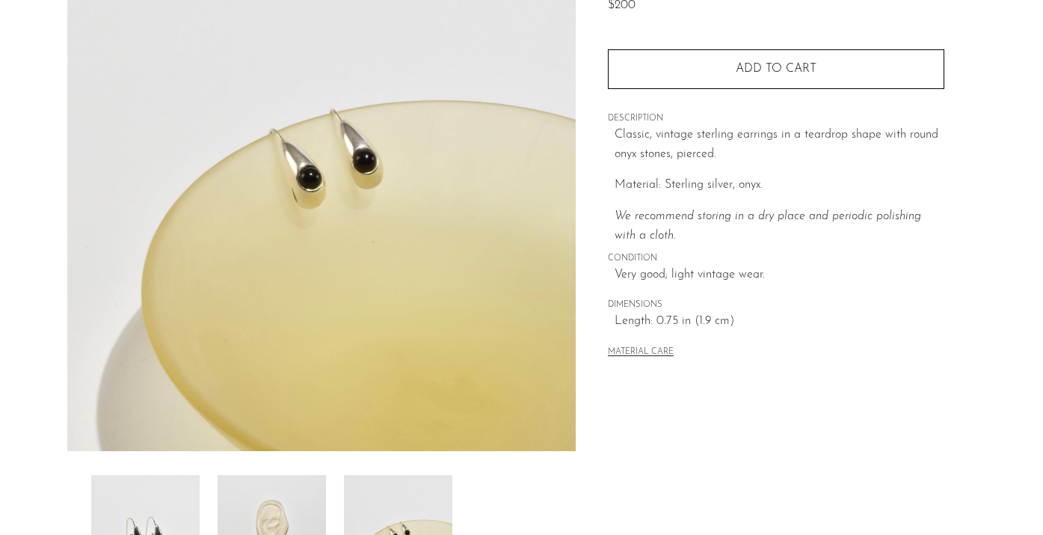
click at [288, 503] on img at bounding box center [272, 535] width 108 height 120
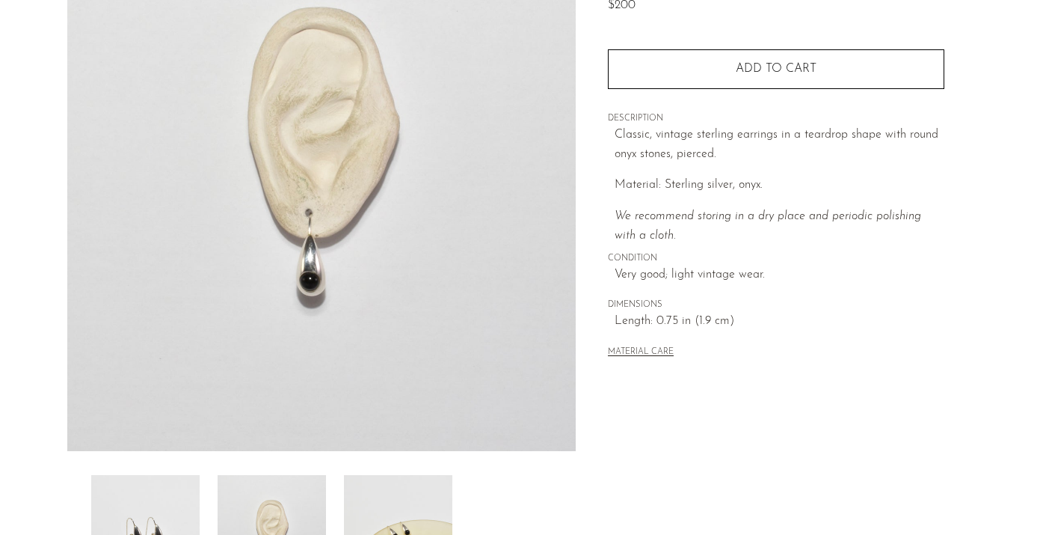
click at [128, 503] on img at bounding box center [145, 535] width 108 height 120
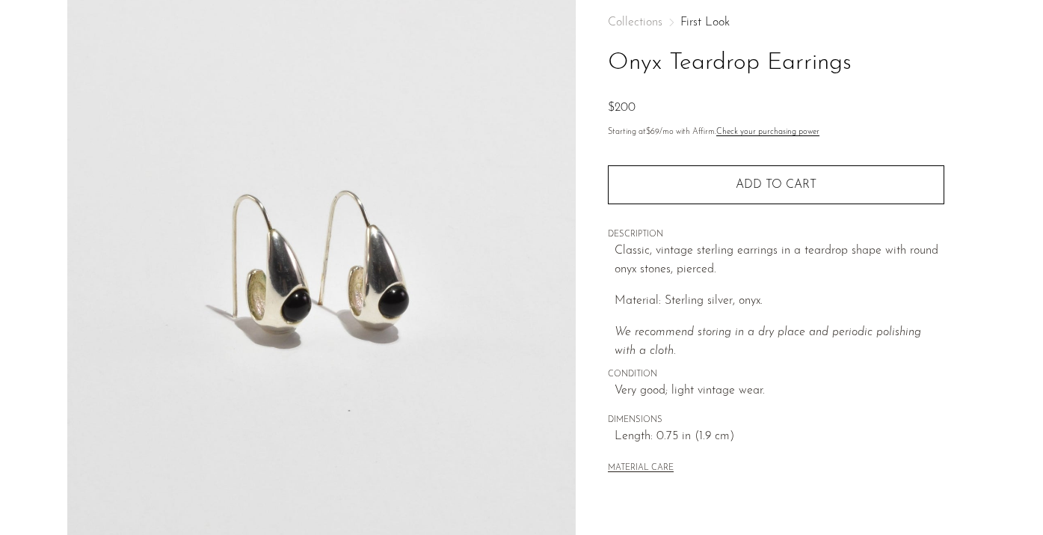
scroll to position [73, 0]
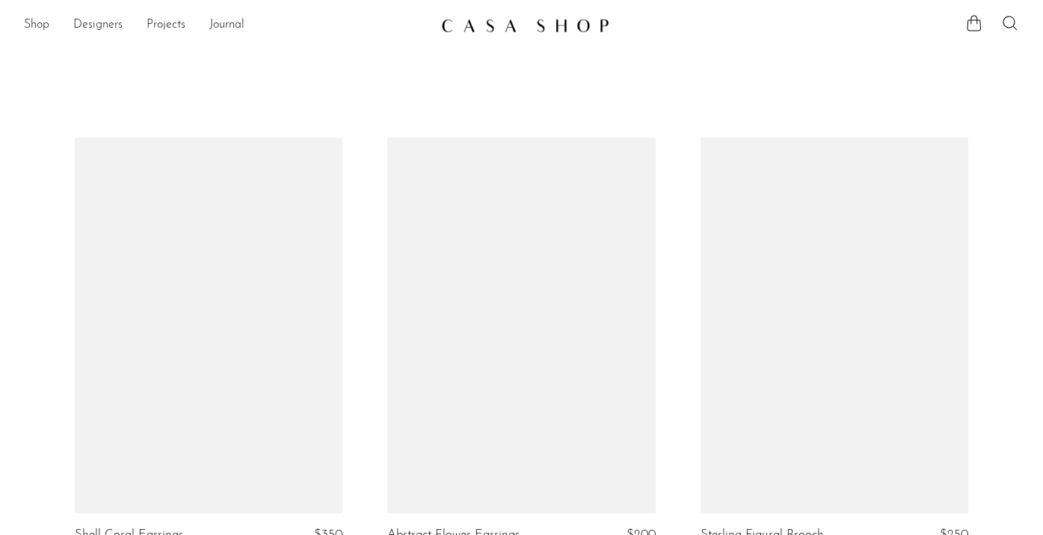
scroll to position [3692, 0]
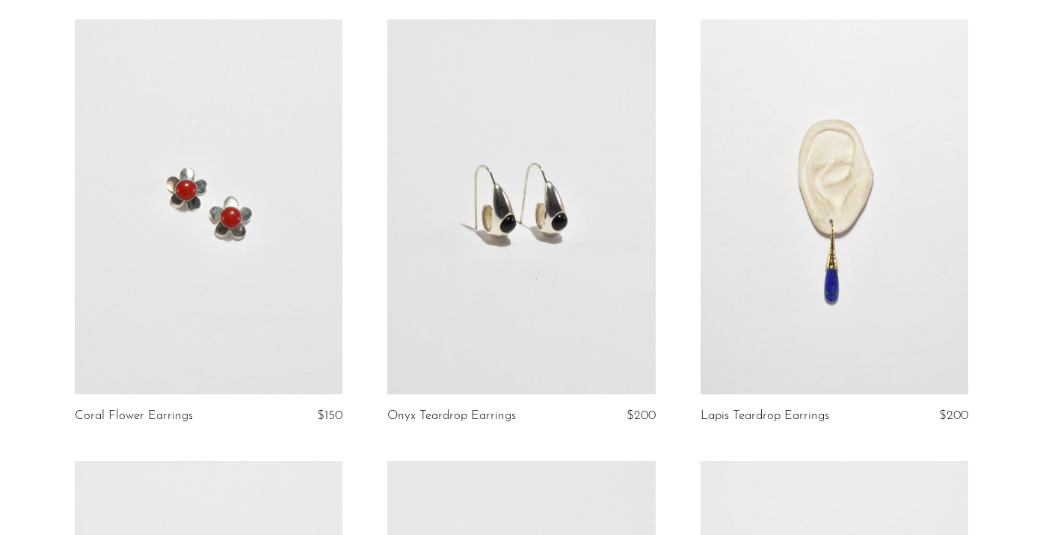
click at [610, 318] on link at bounding box center [521, 206] width 268 height 375
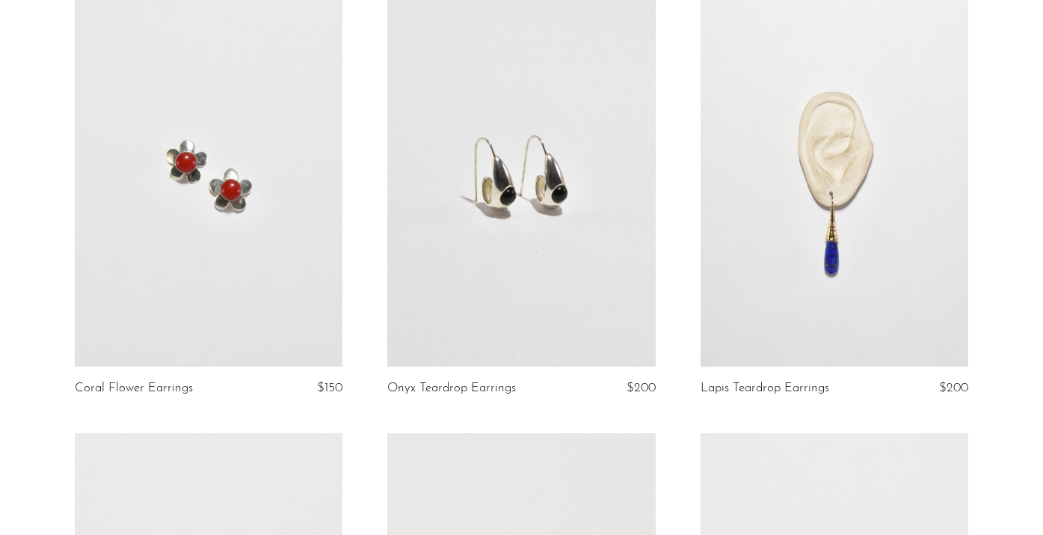
scroll to position [3729, 0]
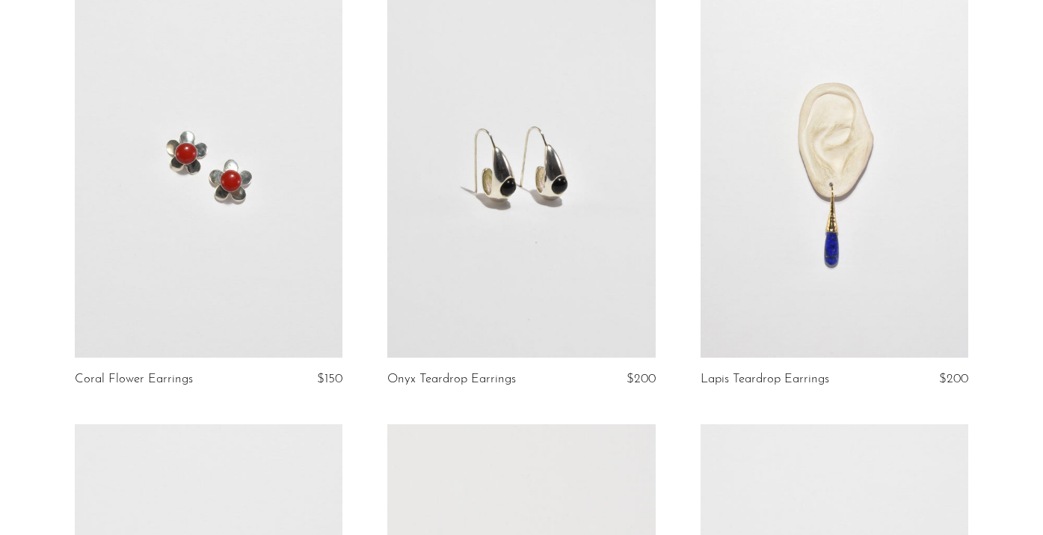
click at [807, 258] on link at bounding box center [835, 170] width 268 height 375
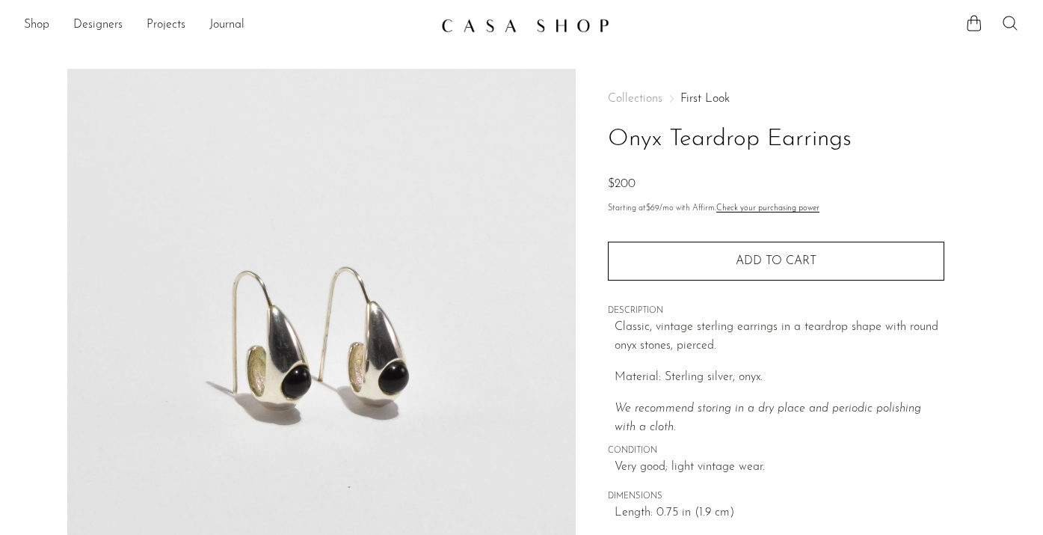
click at [1008, 20] on icon at bounding box center [1011, 23] width 18 height 18
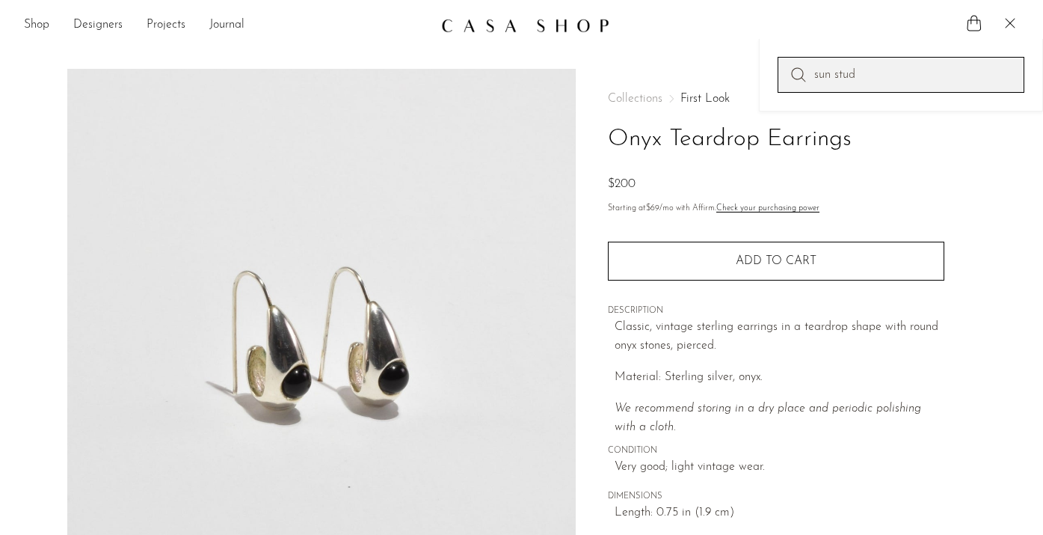
type input "sun stud"
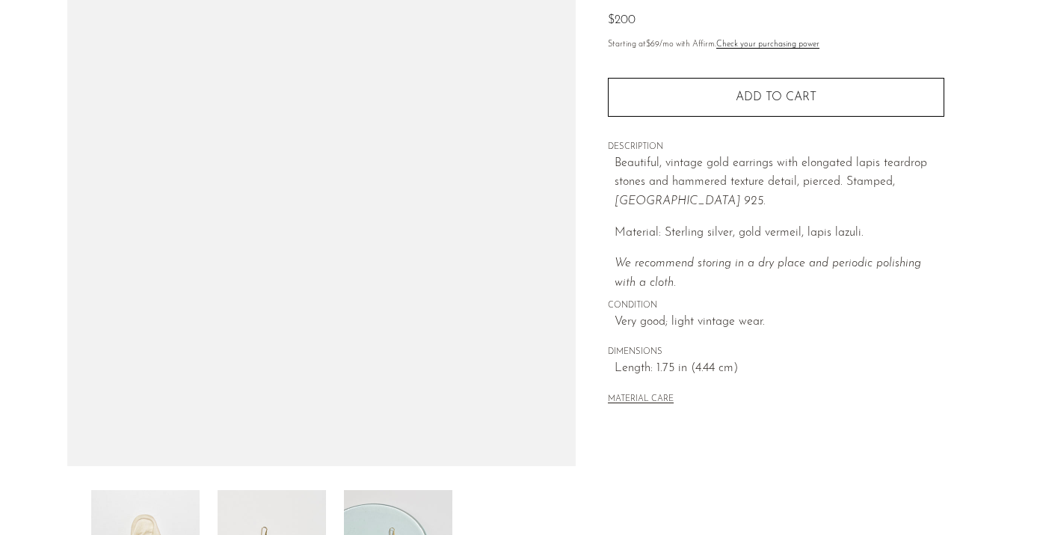
scroll to position [165, 0]
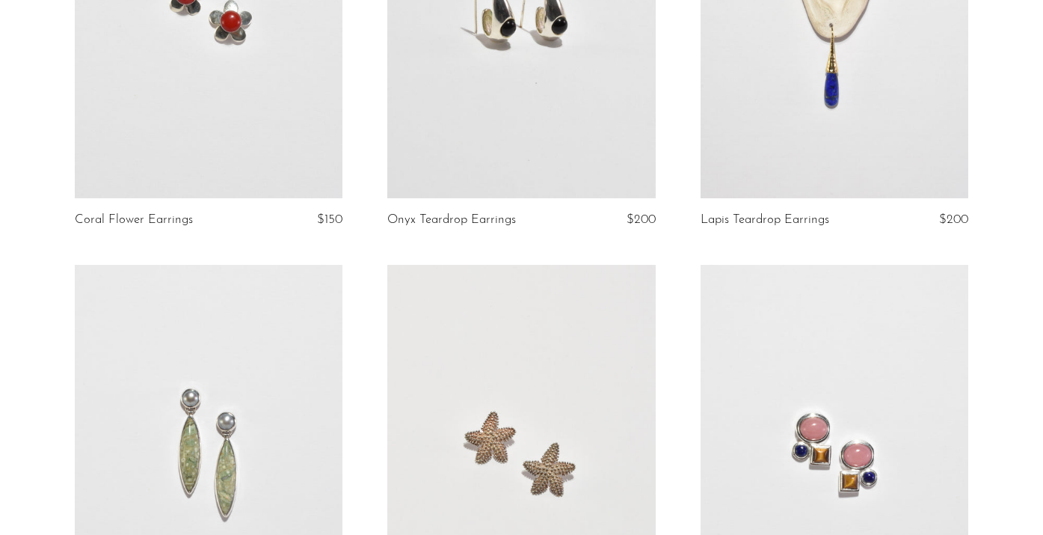
scroll to position [3890, 0]
click at [197, 404] on link at bounding box center [209, 450] width 268 height 375
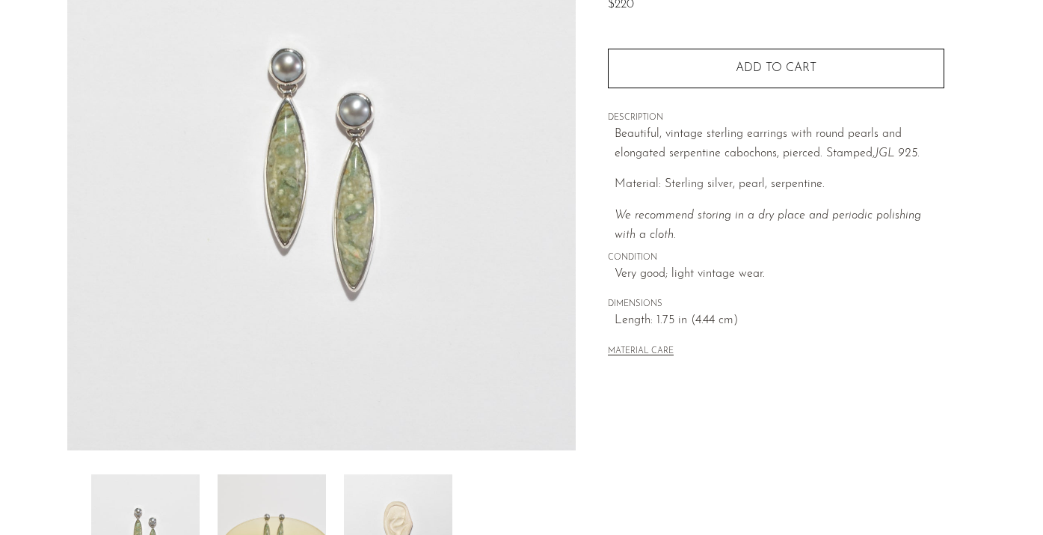
scroll to position [180, 0]
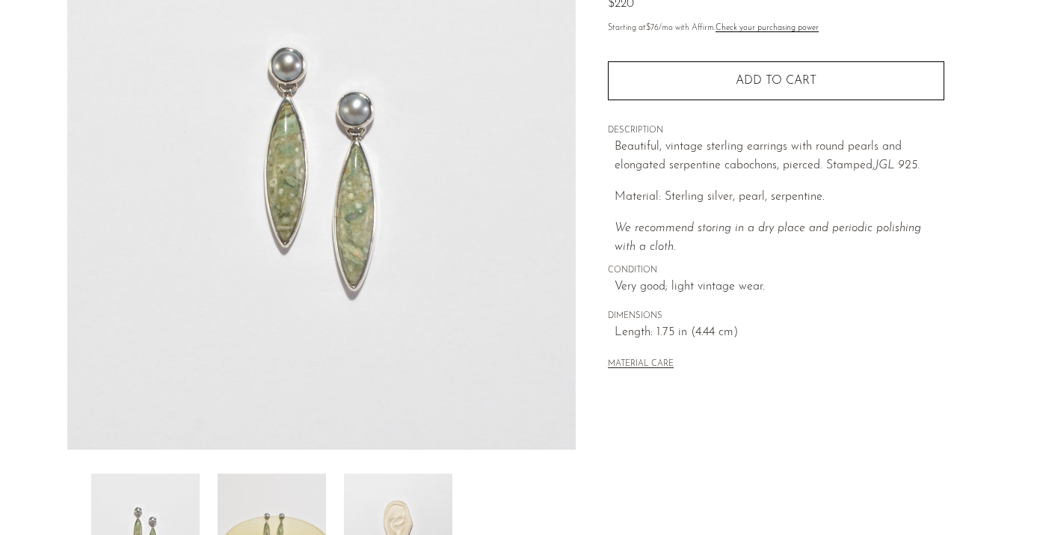
click at [278, 506] on img at bounding box center [272, 533] width 108 height 120
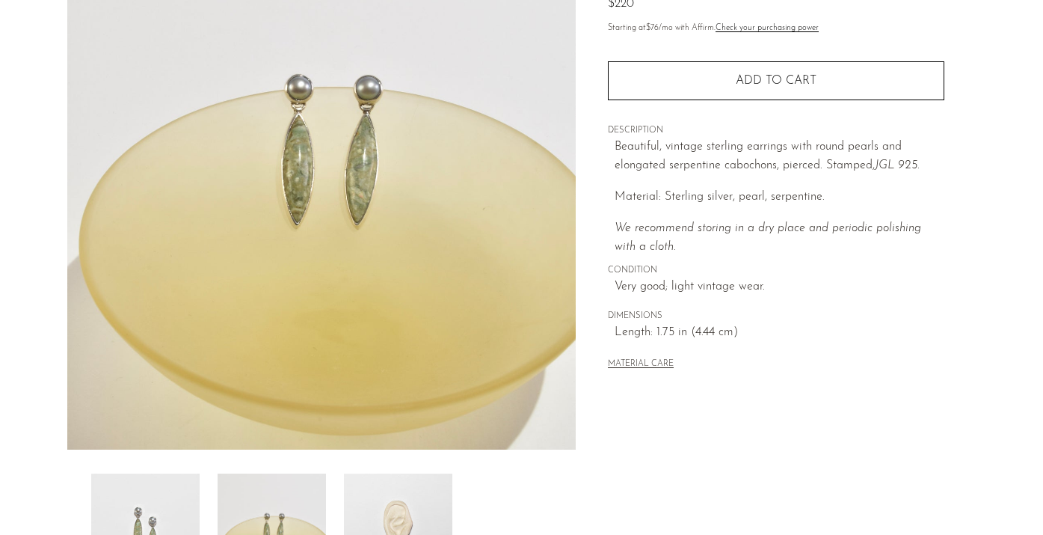
click at [387, 500] on img at bounding box center [398, 533] width 108 height 120
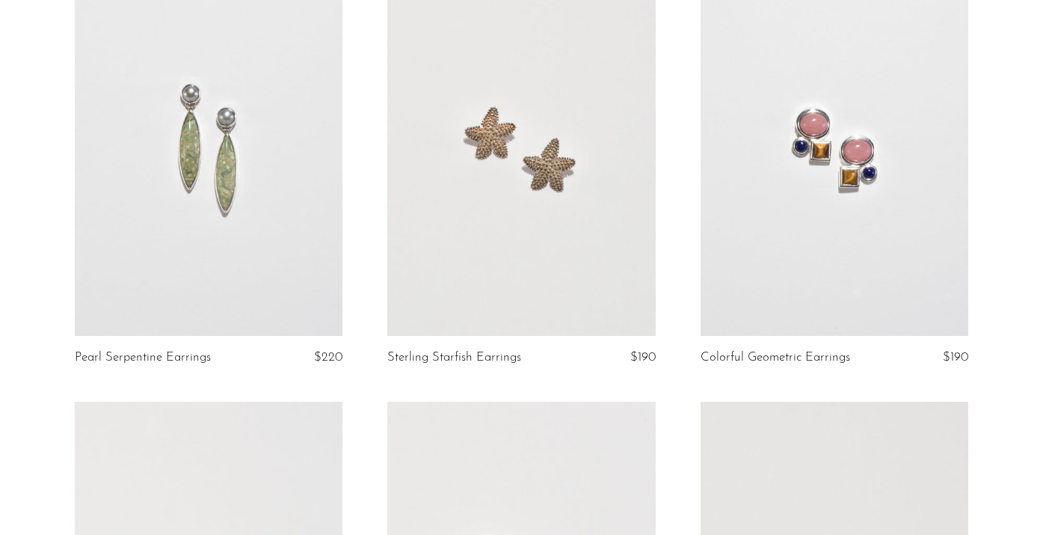
scroll to position [4193, 0]
click at [560, 191] on link at bounding box center [521, 147] width 268 height 375
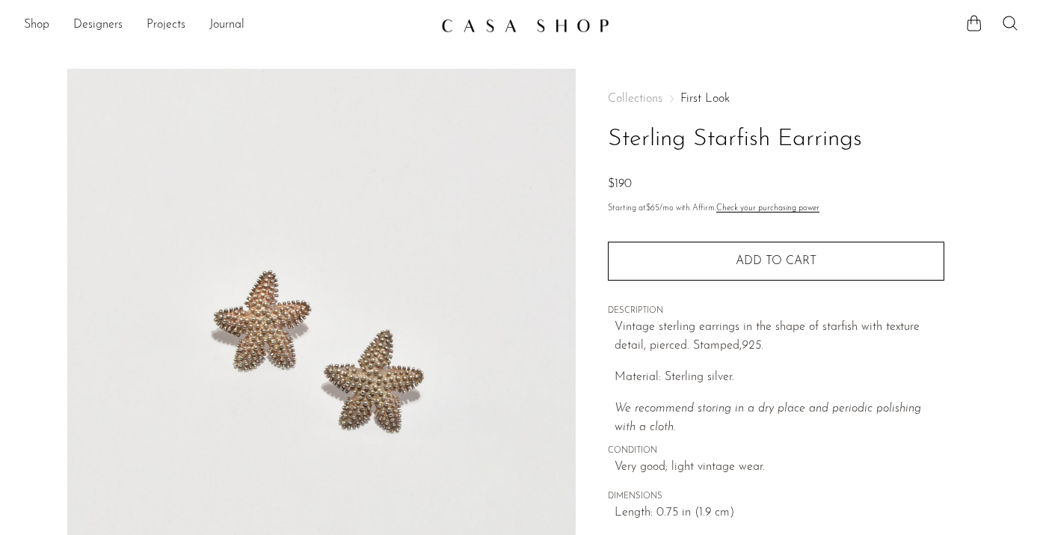
scroll to position [187, 0]
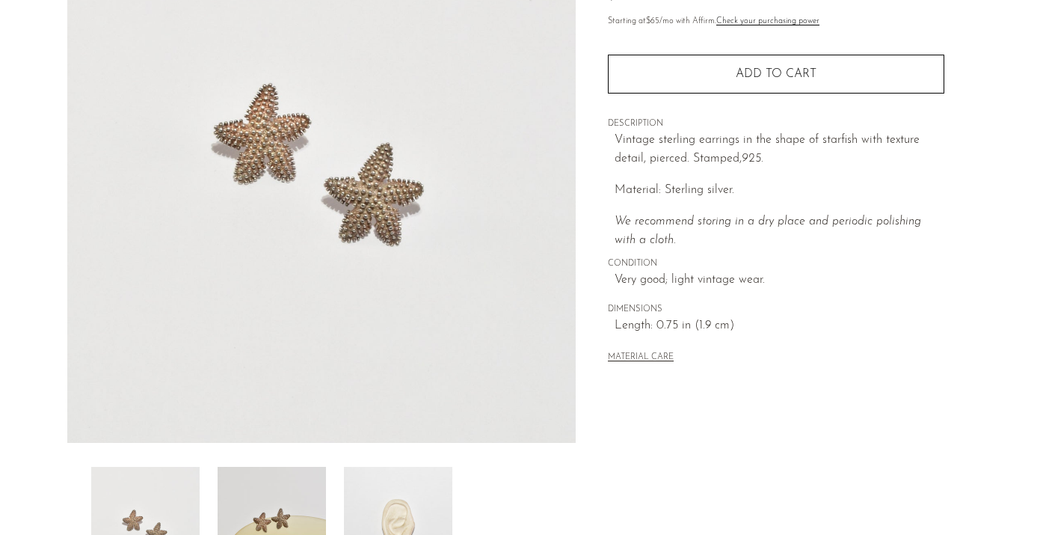
click at [288, 486] on img at bounding box center [272, 527] width 108 height 120
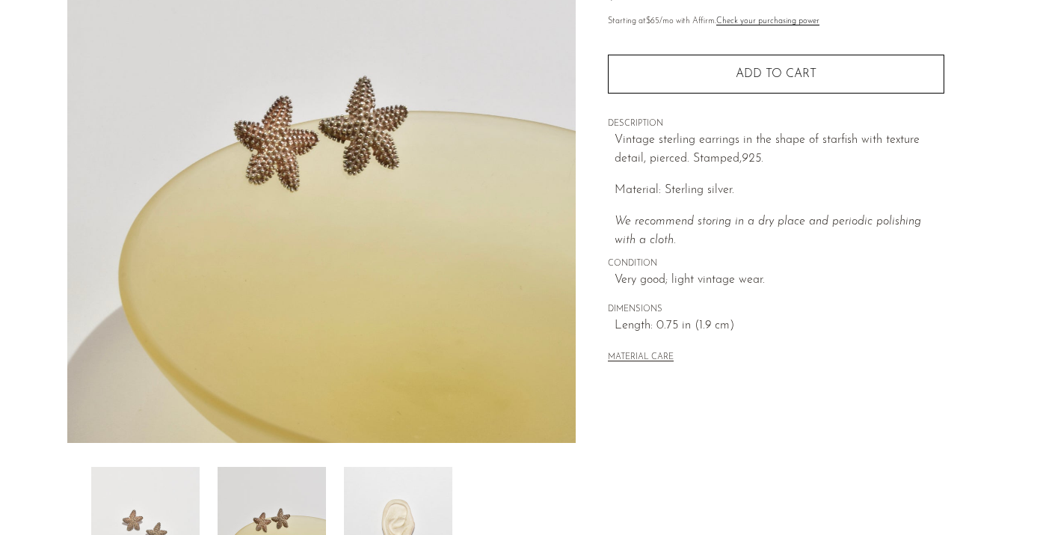
click at [405, 497] on img at bounding box center [398, 527] width 108 height 120
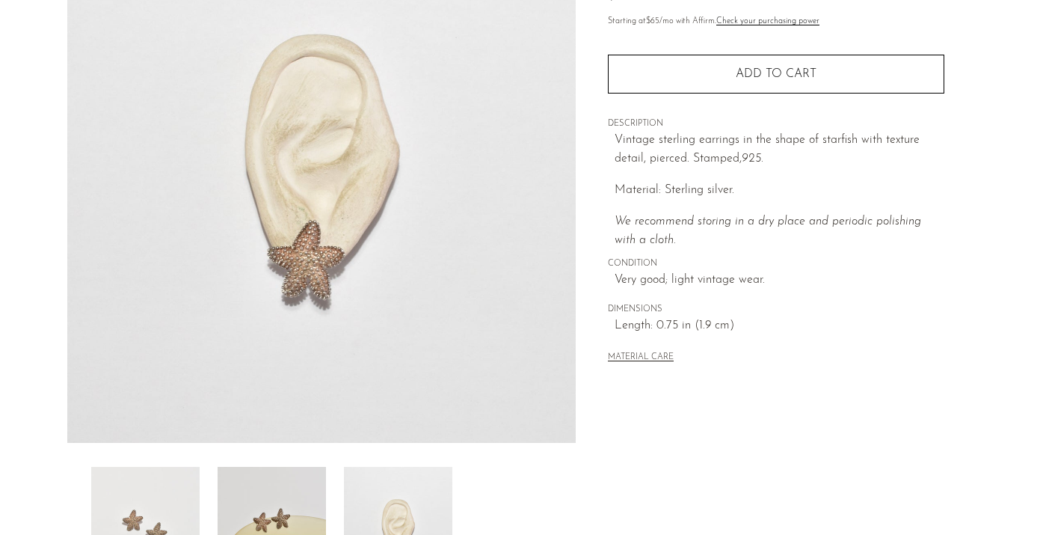
click at [279, 503] on img at bounding box center [272, 527] width 108 height 120
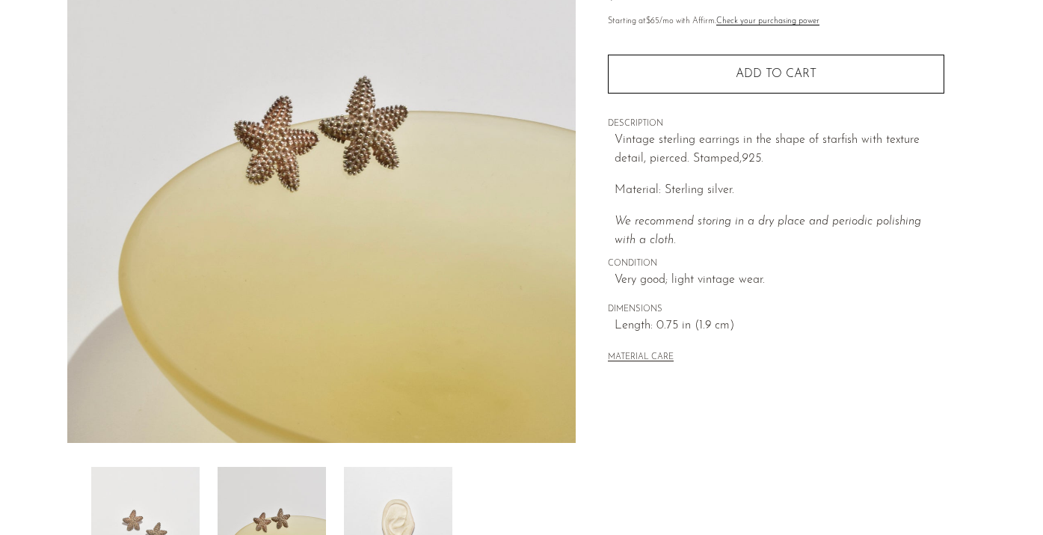
click at [155, 500] on img at bounding box center [145, 527] width 108 height 120
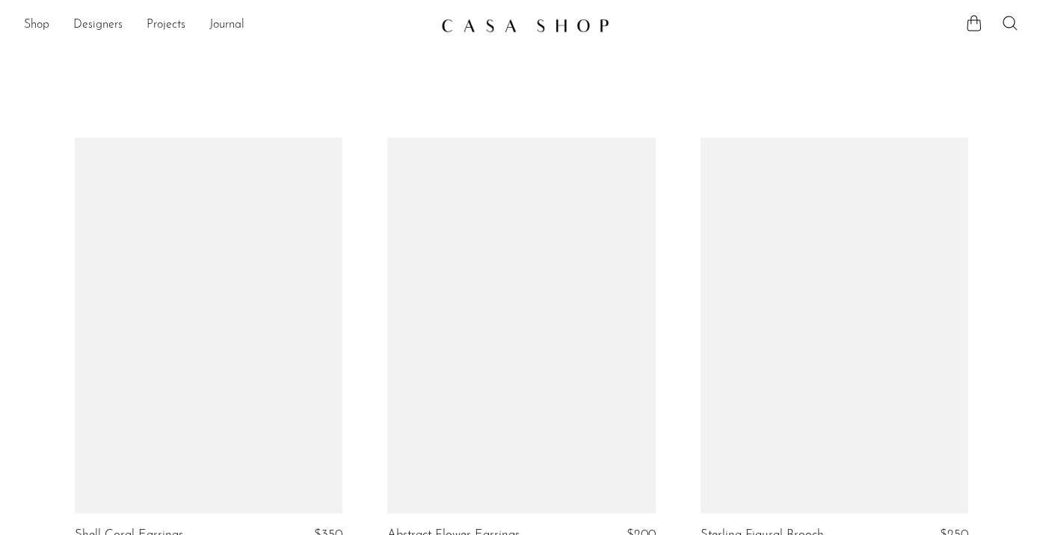
scroll to position [4222, 0]
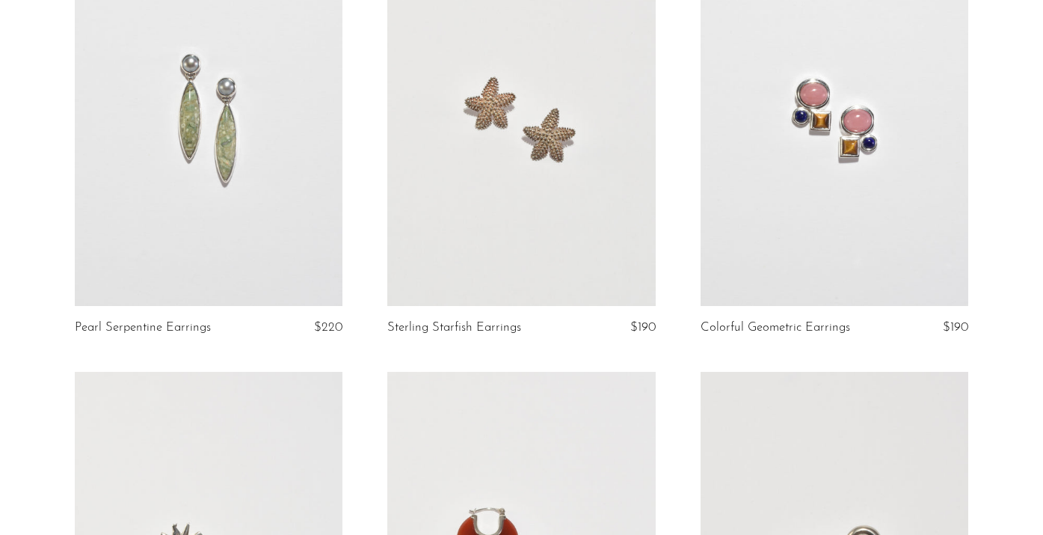
click at [788, 184] on link at bounding box center [835, 117] width 268 height 375
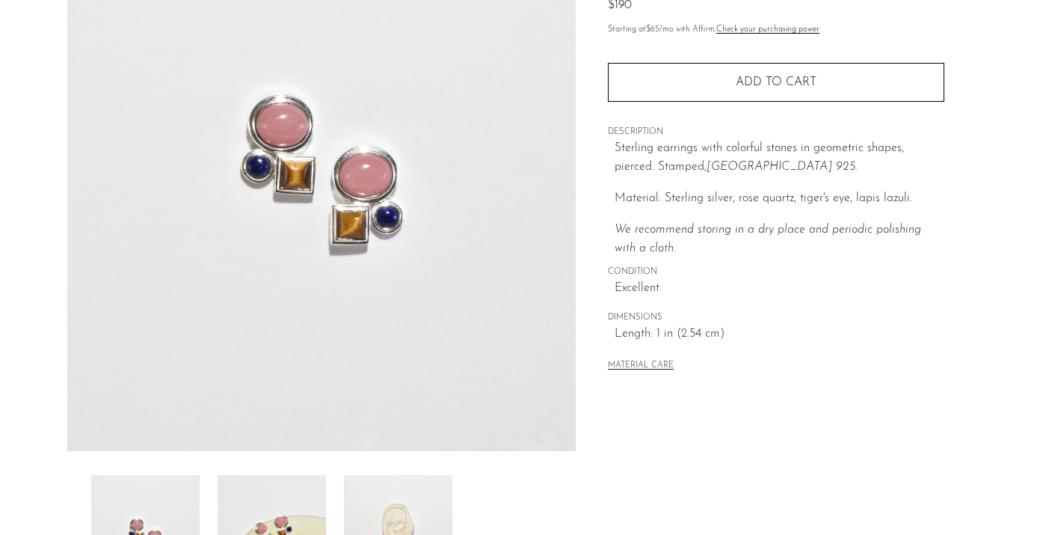
scroll to position [183, 0]
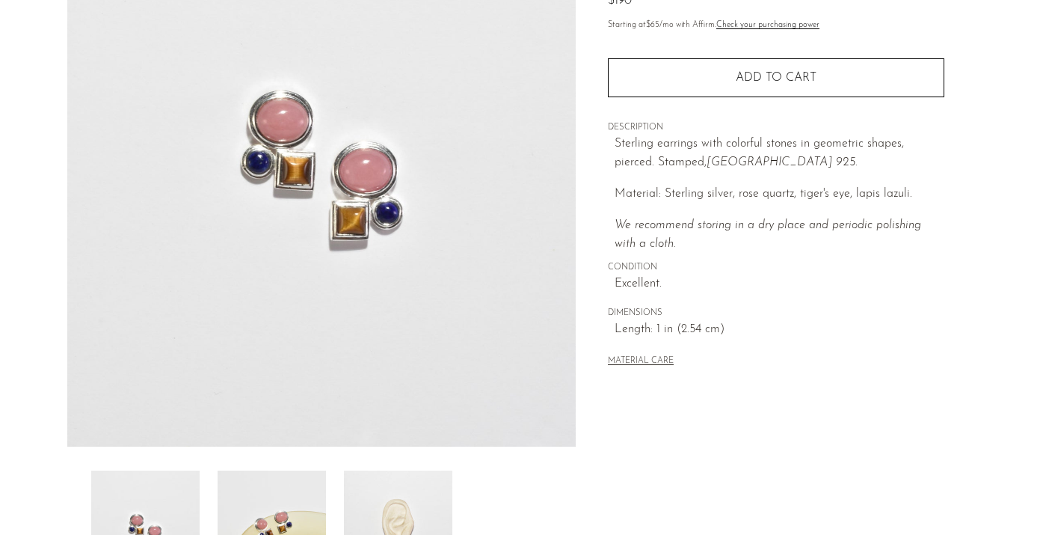
click at [285, 493] on img at bounding box center [272, 530] width 108 height 120
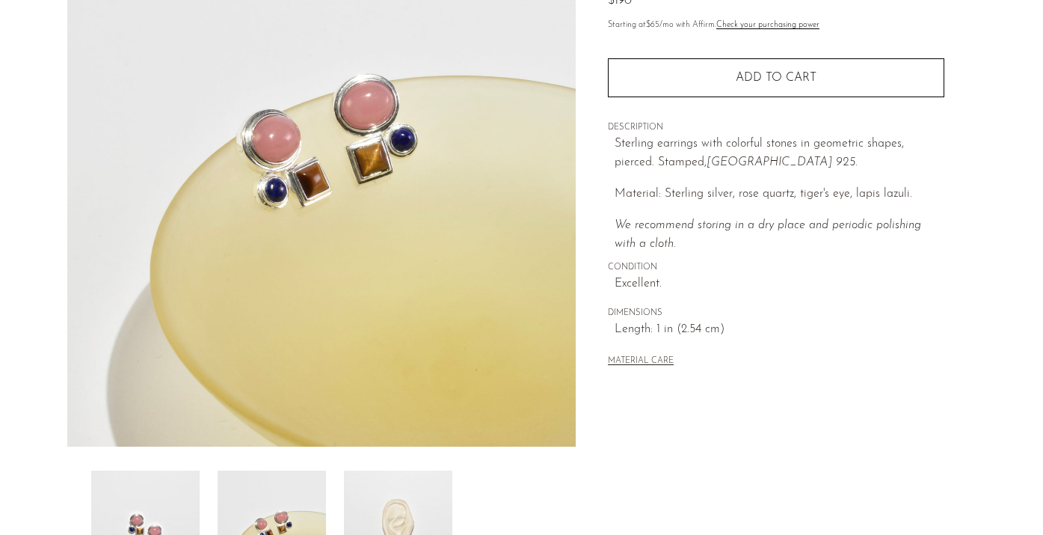
click at [415, 506] on img at bounding box center [398, 530] width 108 height 120
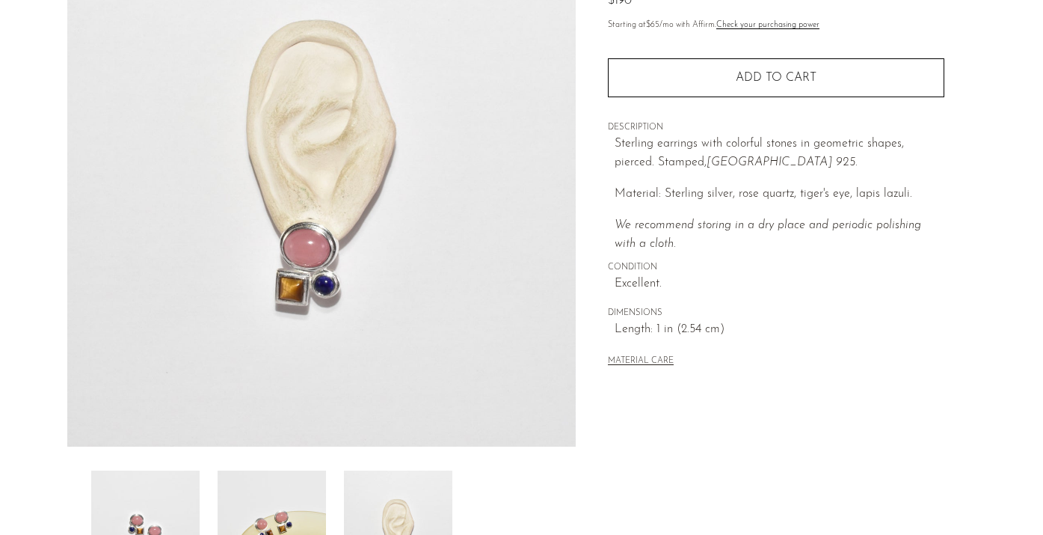
click at [278, 506] on img at bounding box center [272, 530] width 108 height 120
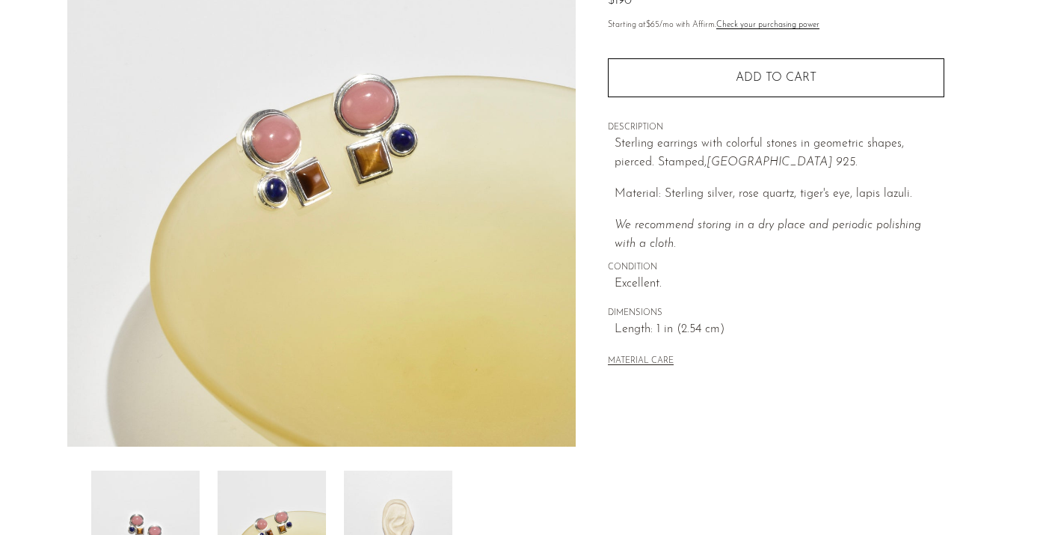
click at [174, 493] on img at bounding box center [145, 530] width 108 height 120
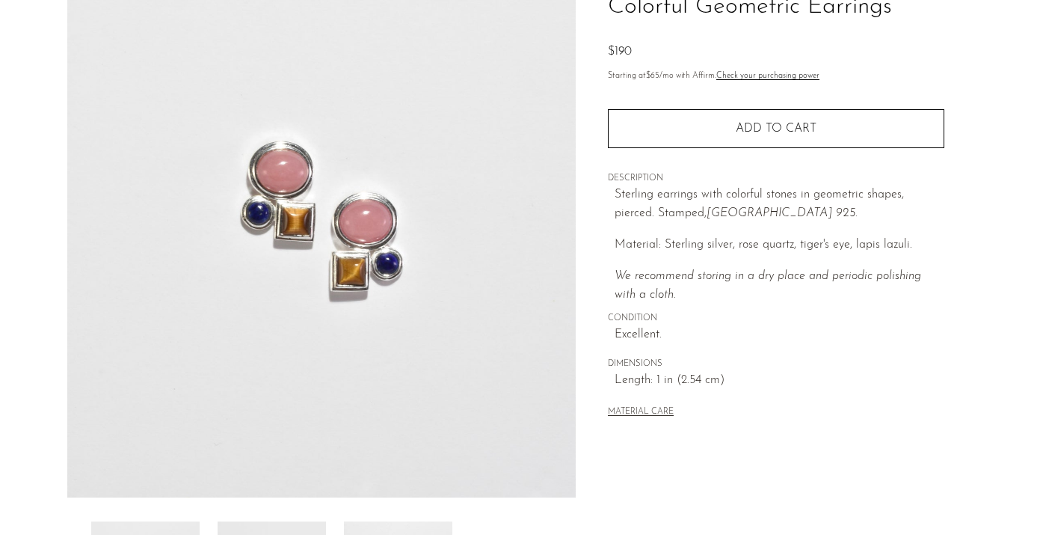
scroll to position [111, 0]
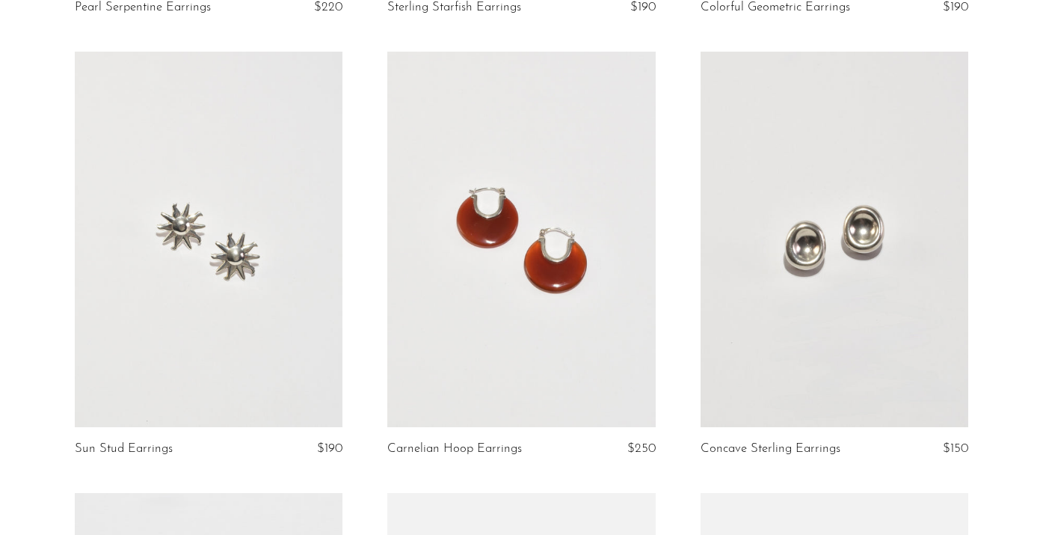
scroll to position [4549, 0]
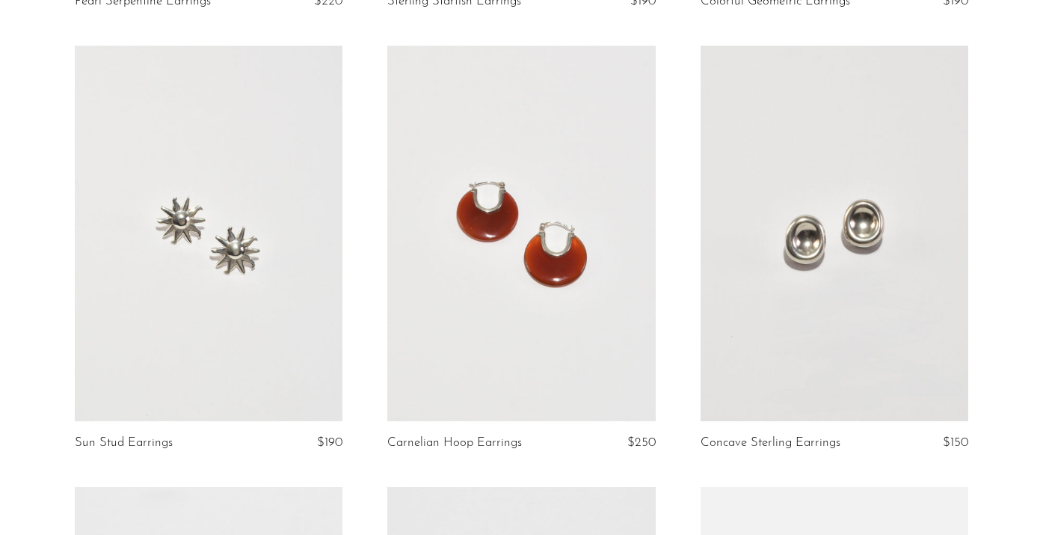
click at [183, 257] on link at bounding box center [209, 233] width 268 height 375
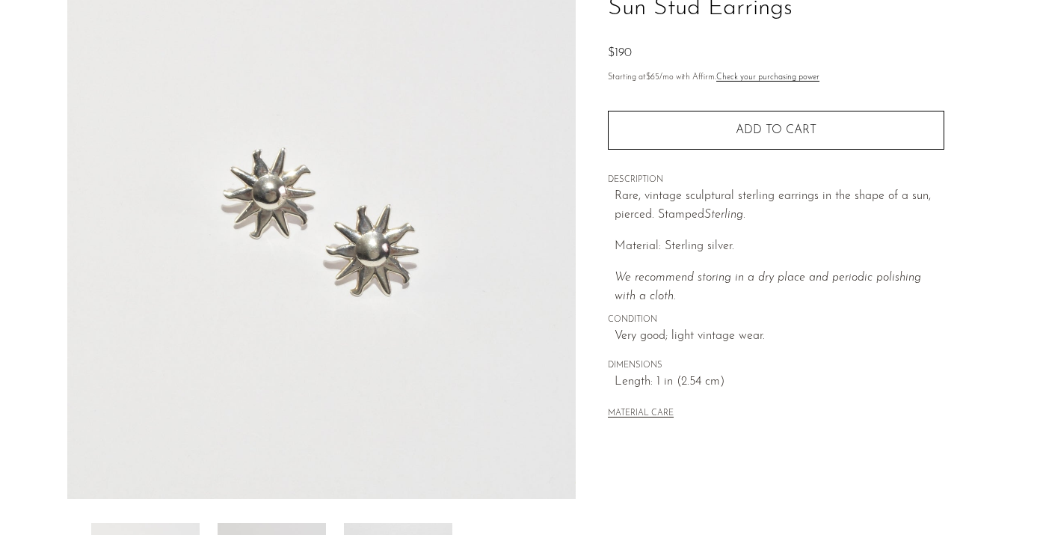
scroll to position [13, 0]
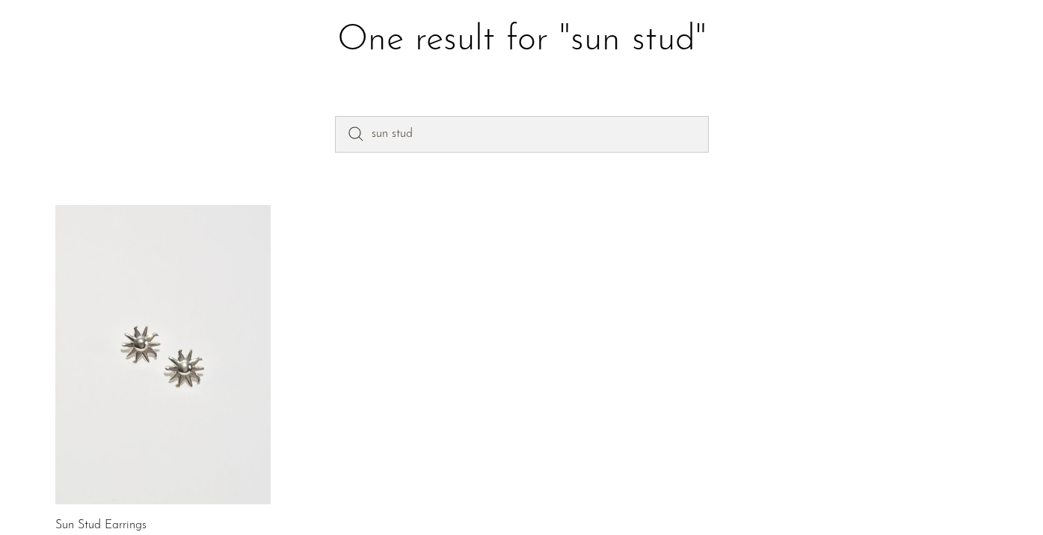
scroll to position [136, 0]
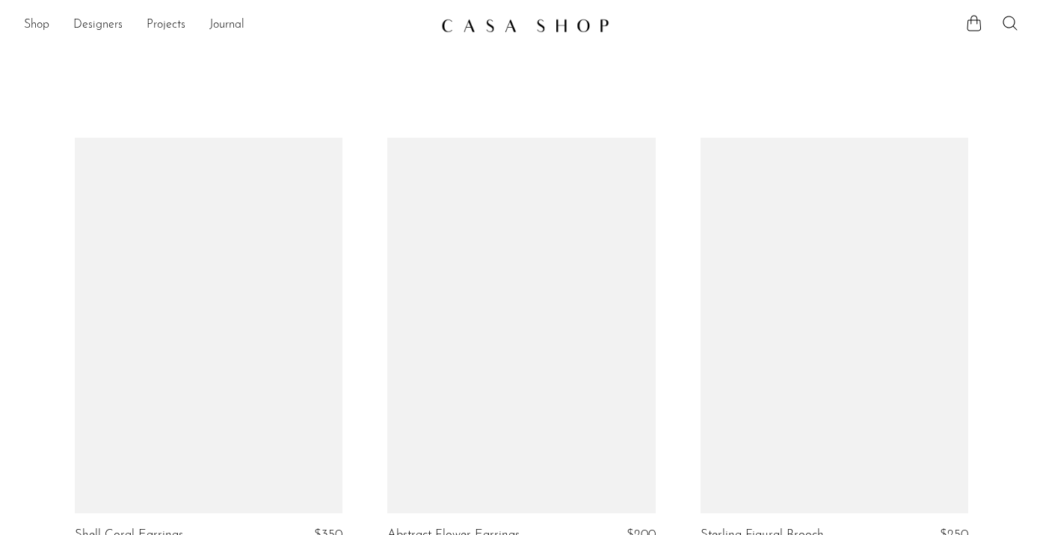
scroll to position [4548, 0]
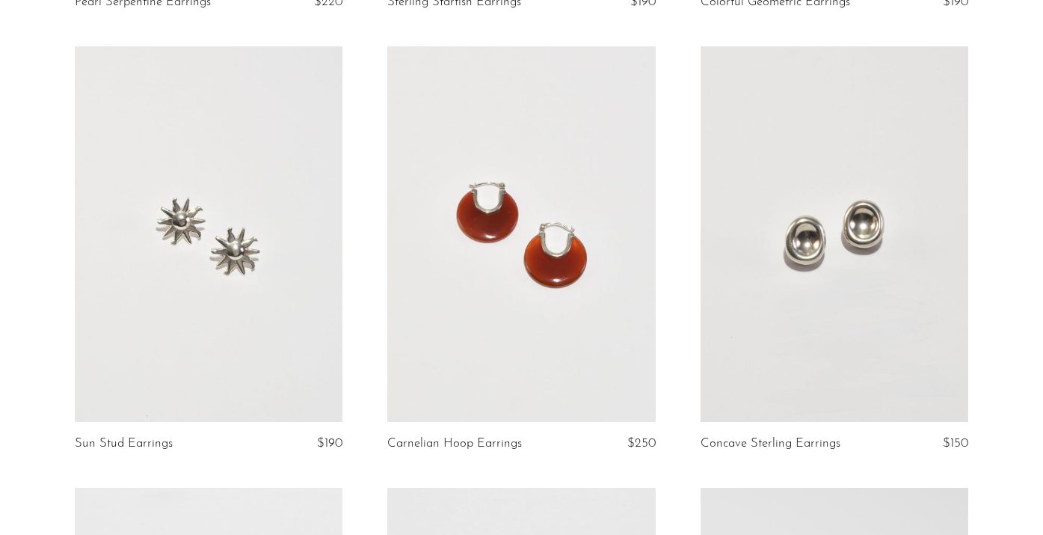
click at [560, 209] on link at bounding box center [521, 233] width 268 height 375
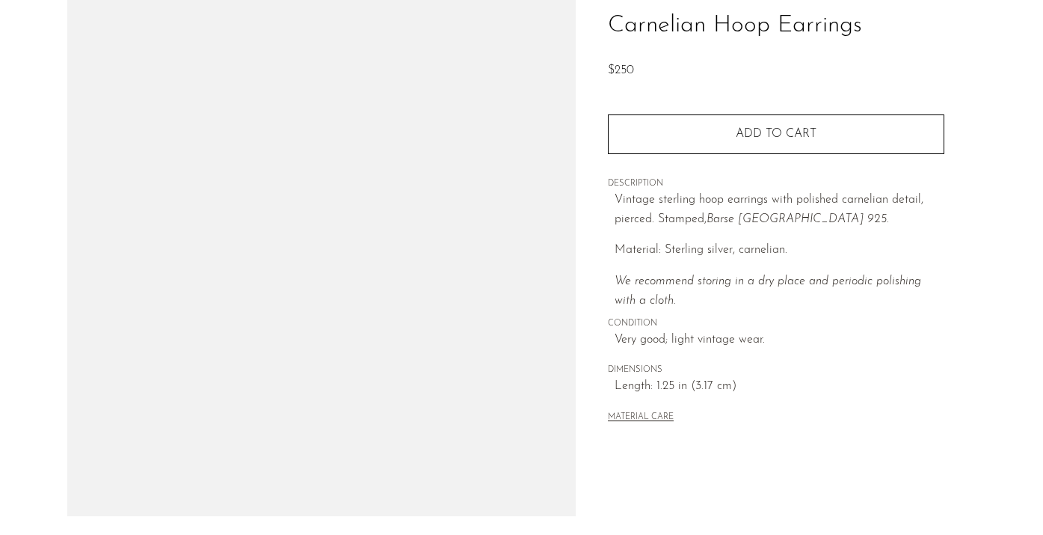
scroll to position [207, 0]
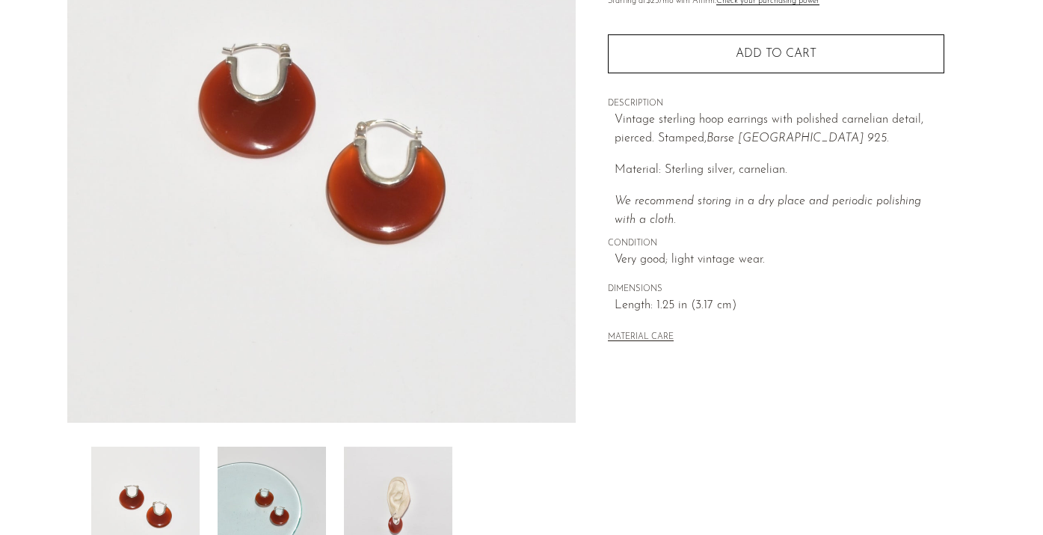
click at [270, 486] on img at bounding box center [272, 507] width 108 height 120
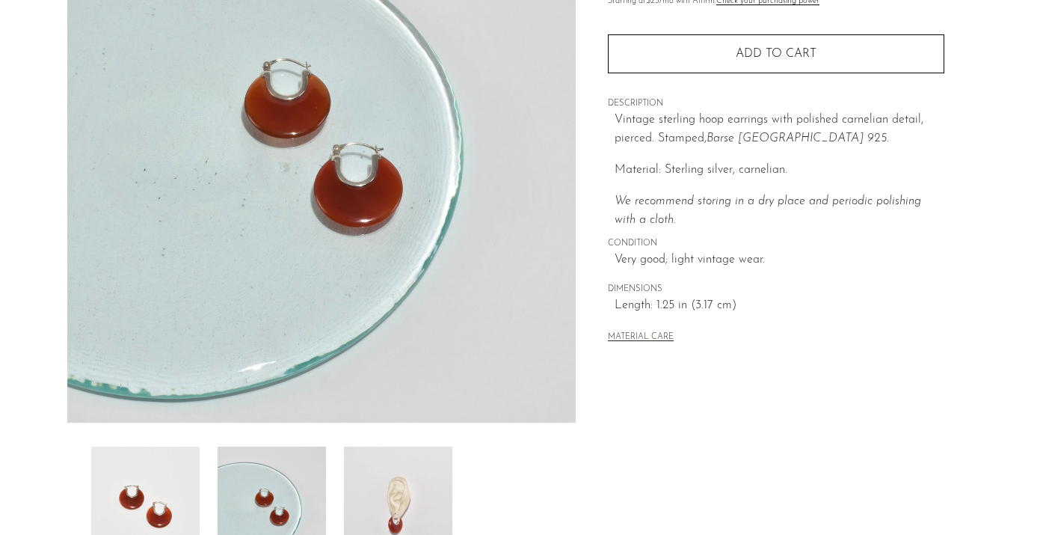
click at [387, 478] on img at bounding box center [398, 507] width 108 height 120
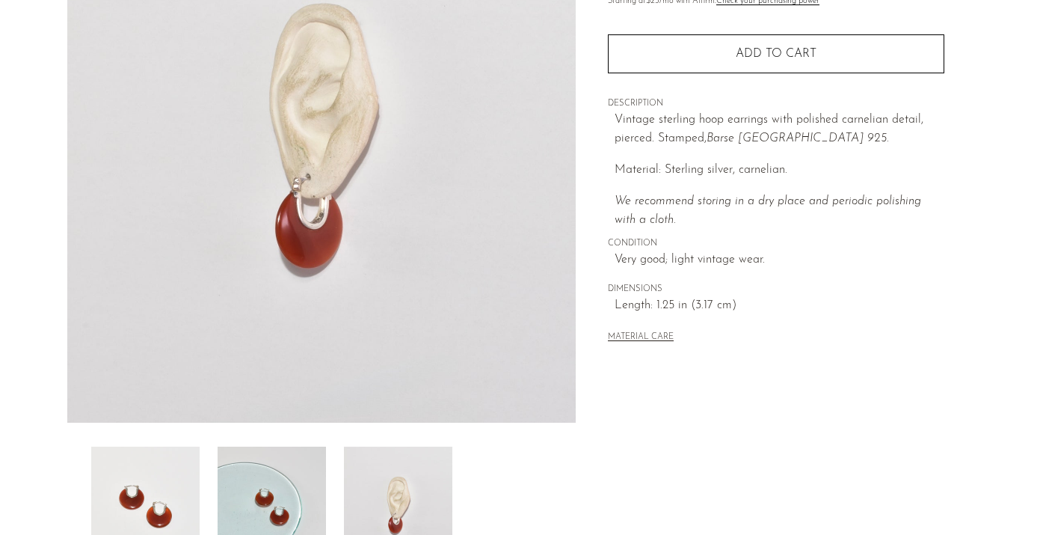
click at [266, 483] on img at bounding box center [272, 507] width 108 height 120
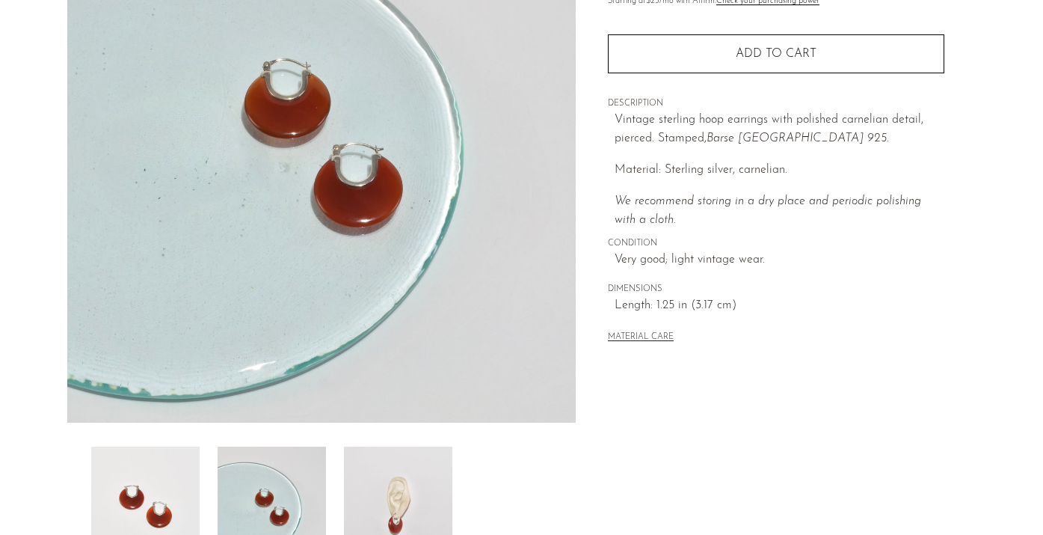
click at [172, 482] on img at bounding box center [145, 507] width 108 height 120
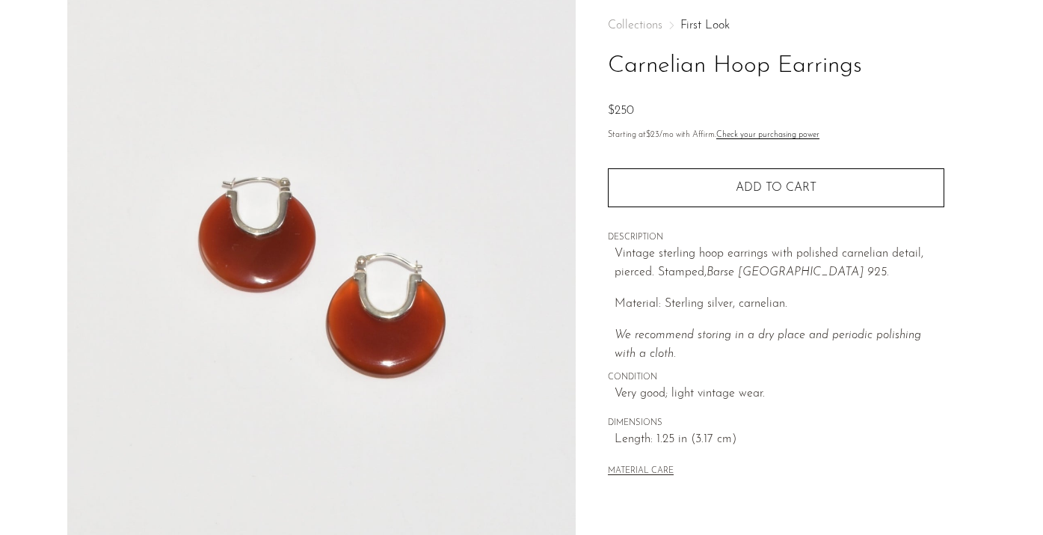
scroll to position [65, 0]
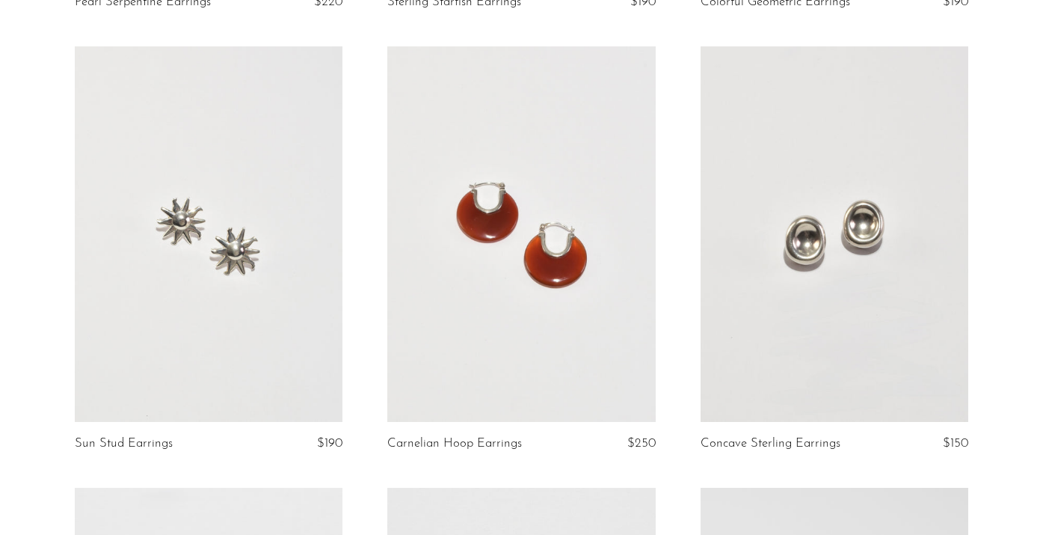
scroll to position [4573, 0]
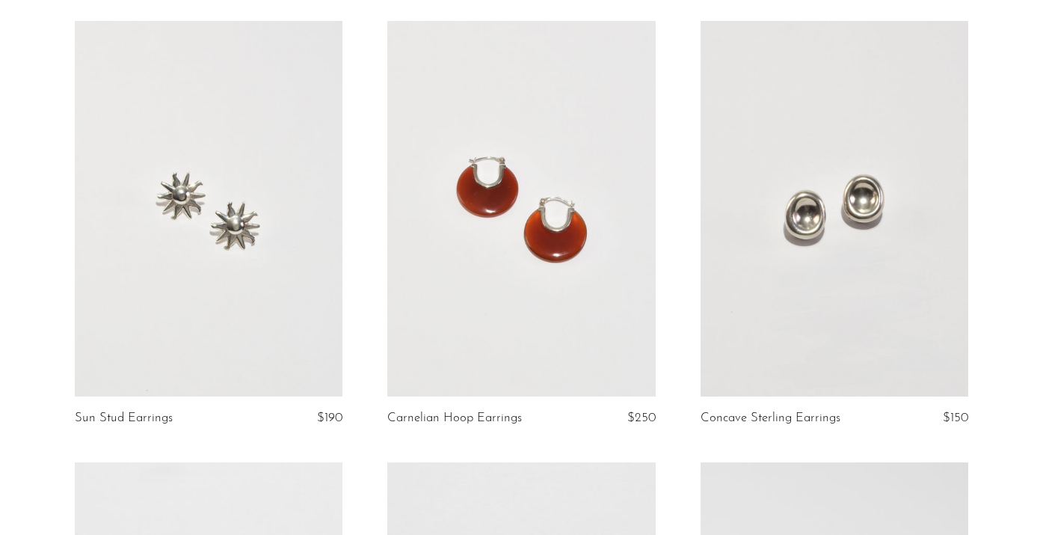
click at [818, 227] on link at bounding box center [835, 208] width 268 height 375
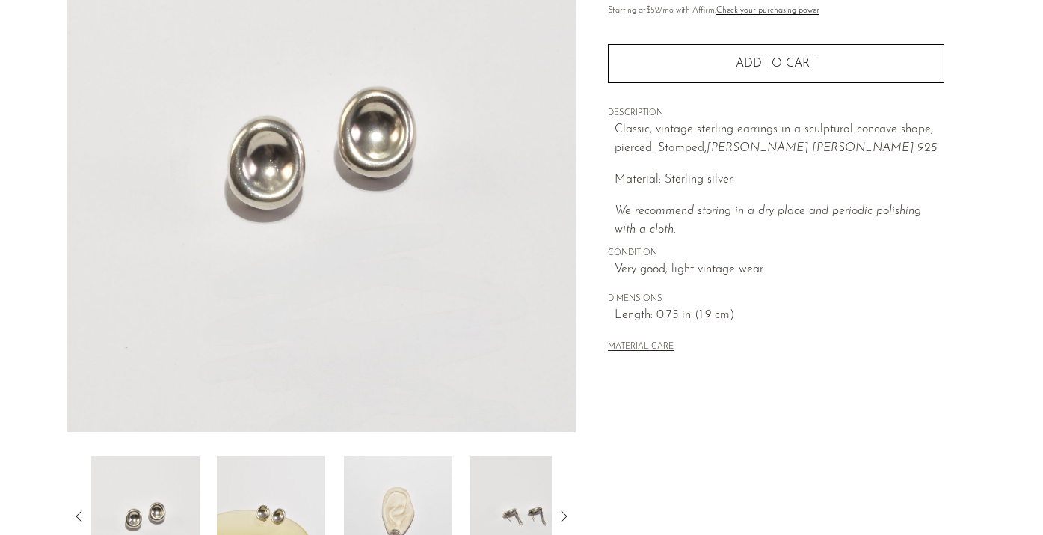
scroll to position [206, 0]
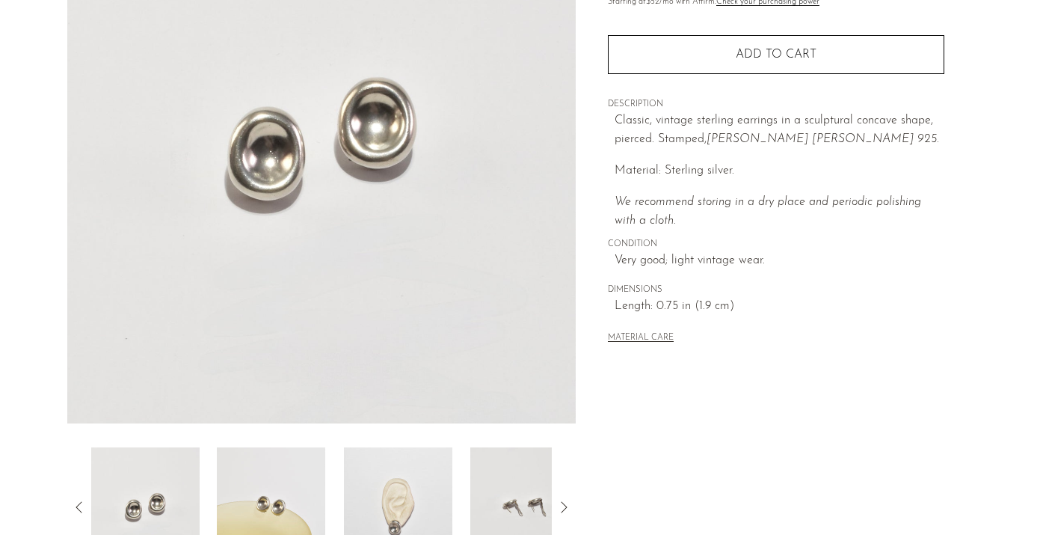
click at [272, 500] on img at bounding box center [271, 507] width 108 height 120
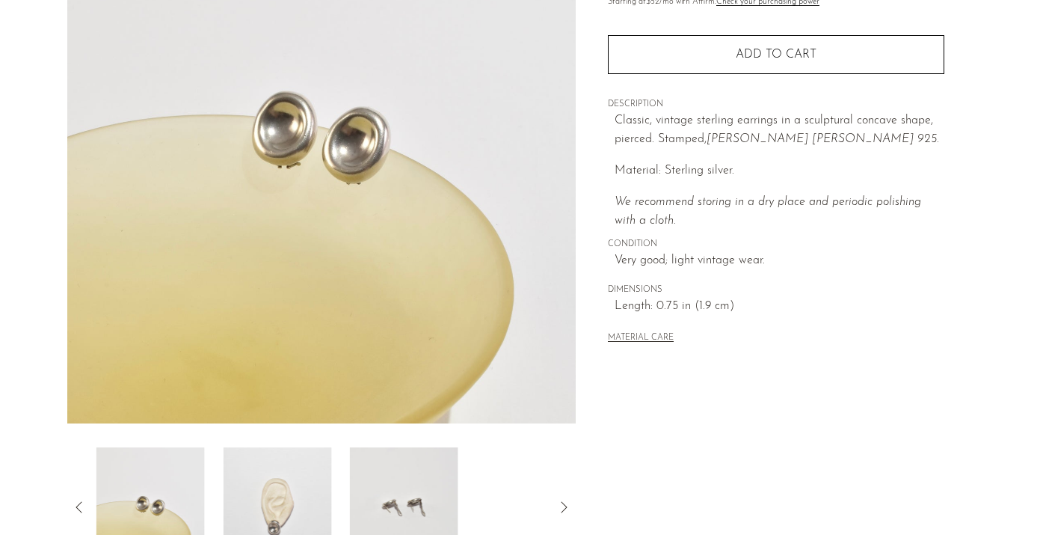
click at [311, 499] on img at bounding box center [277, 507] width 108 height 120
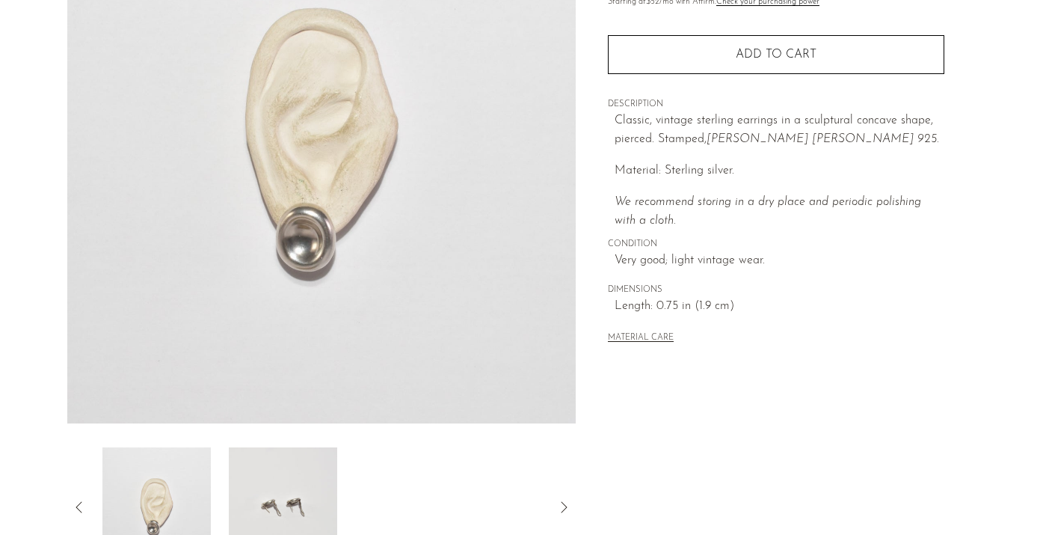
click at [311, 499] on img at bounding box center [282, 507] width 108 height 120
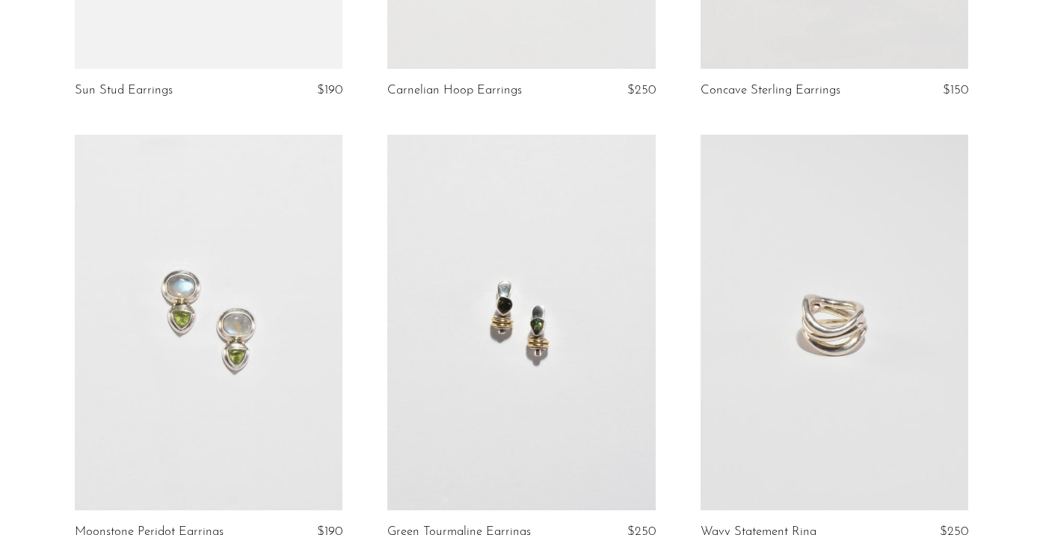
scroll to position [4969, 0]
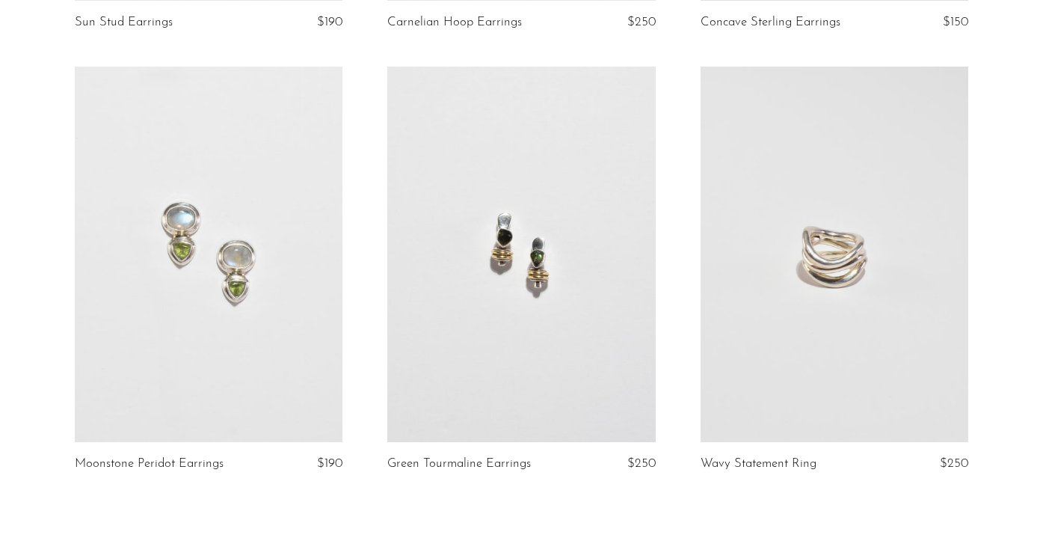
click at [181, 222] on link at bounding box center [209, 254] width 268 height 375
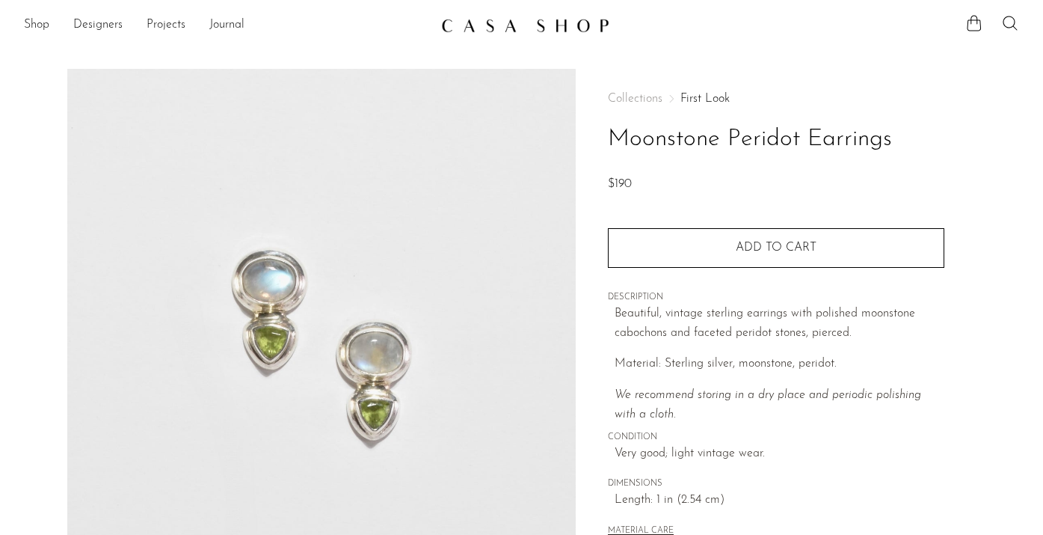
scroll to position [193, 0]
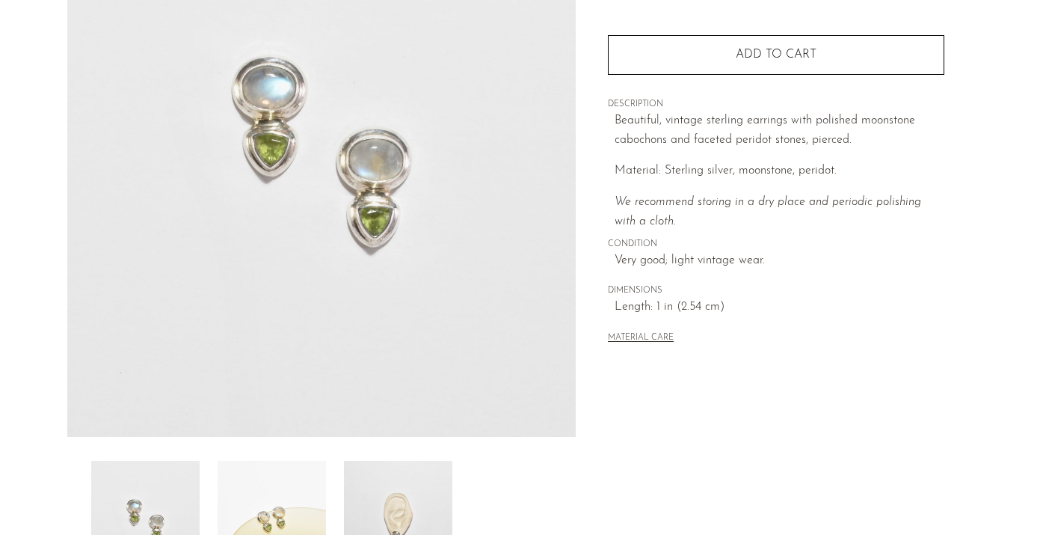
click at [278, 495] on img at bounding box center [272, 521] width 108 height 120
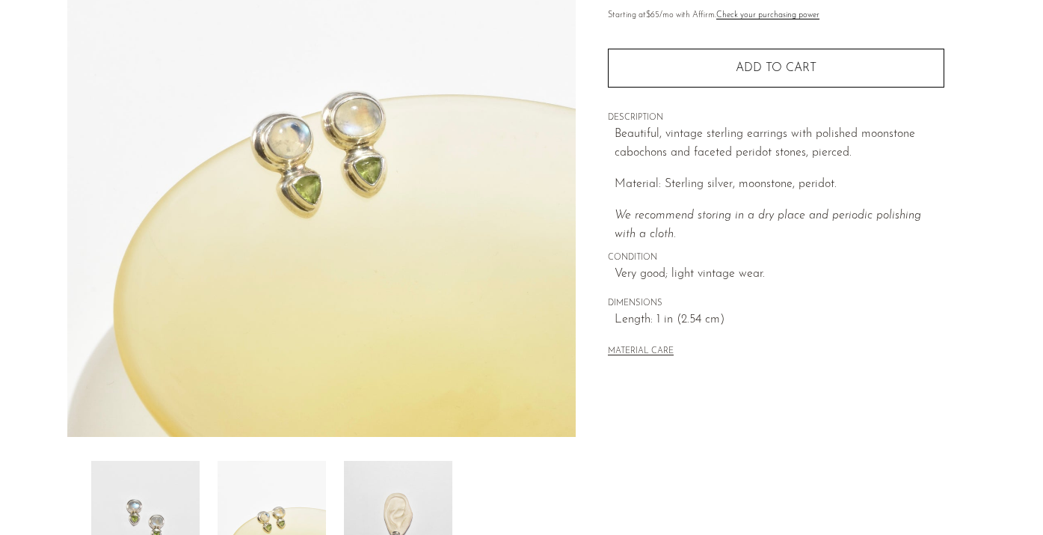
click at [409, 491] on img at bounding box center [398, 521] width 108 height 120
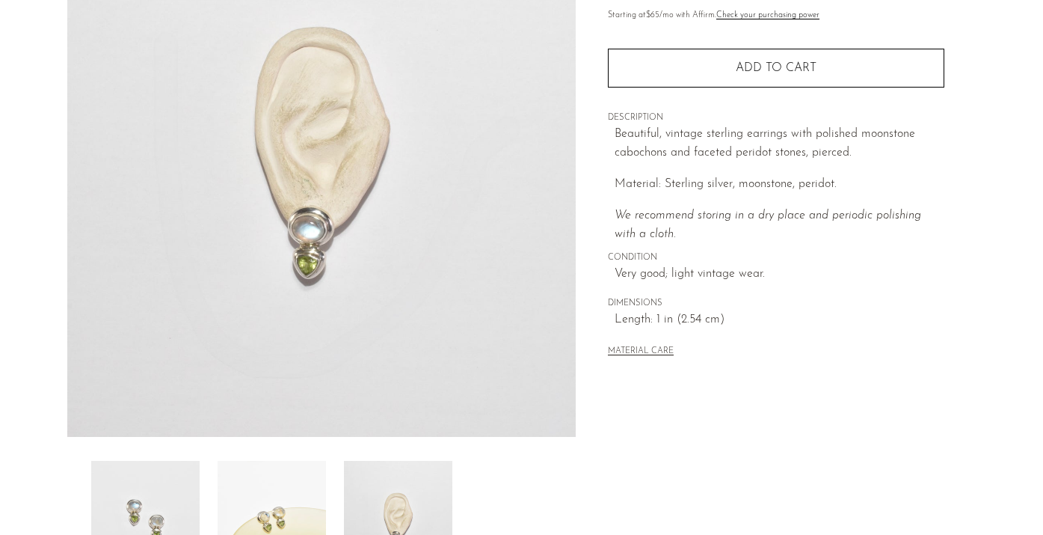
click at [312, 497] on img at bounding box center [272, 521] width 108 height 120
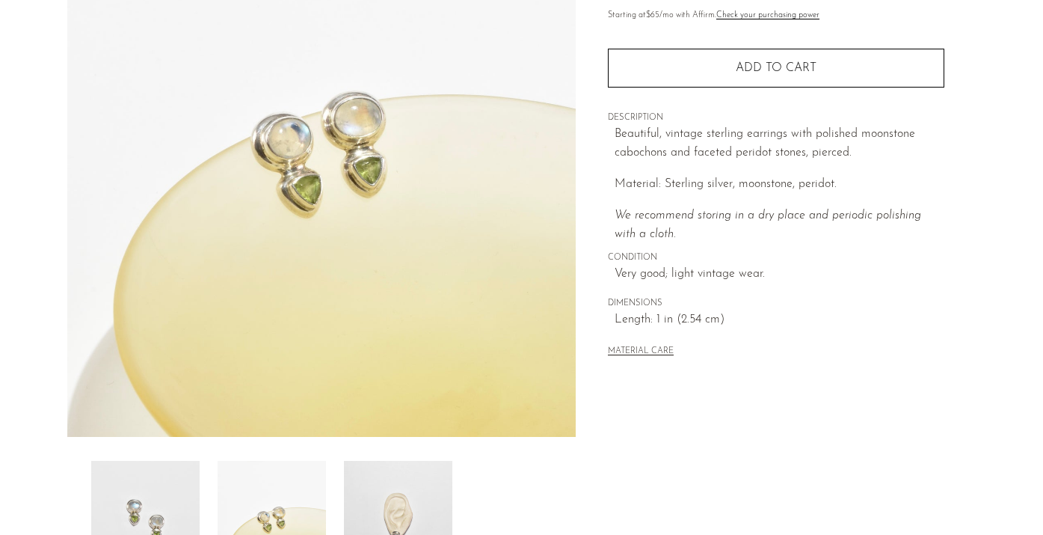
click at [159, 490] on img at bounding box center [145, 521] width 108 height 120
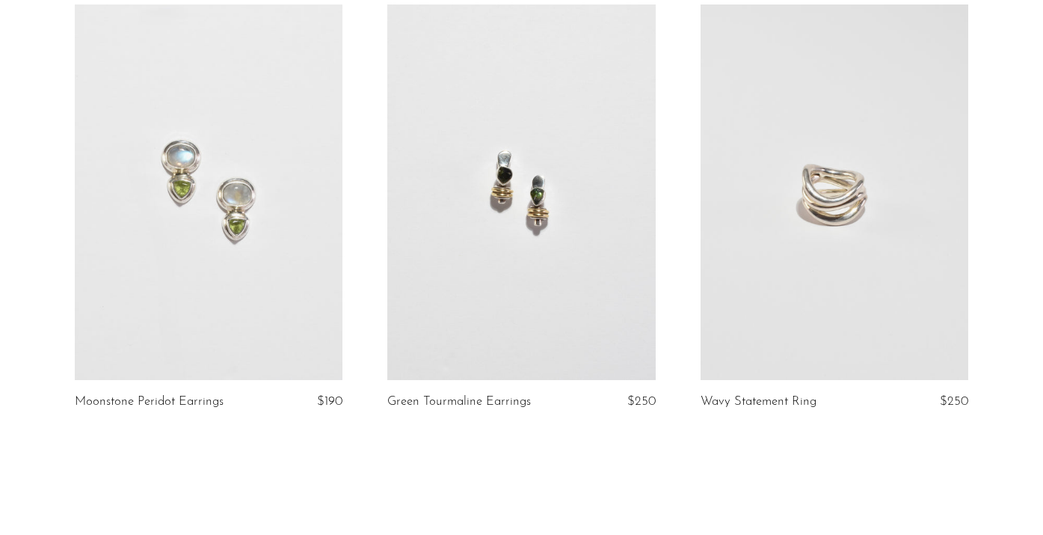
scroll to position [5041, 0]
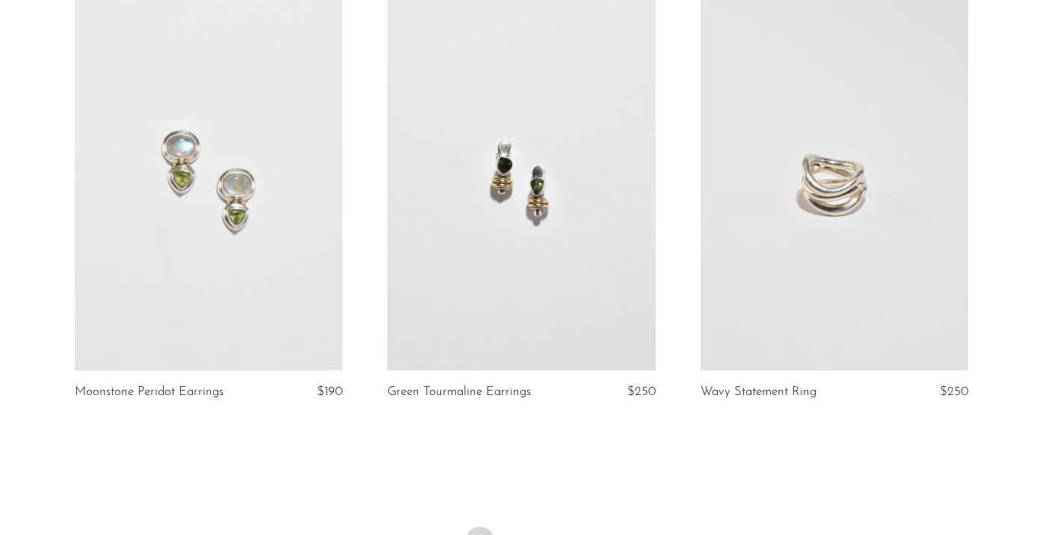
click at [546, 297] on link at bounding box center [521, 182] width 268 height 375
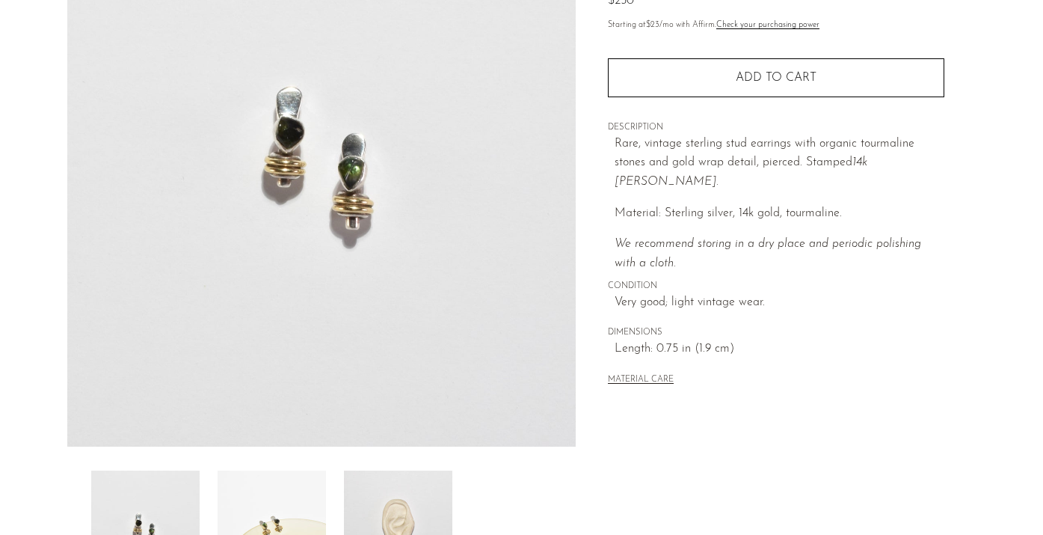
scroll to position [200, 0]
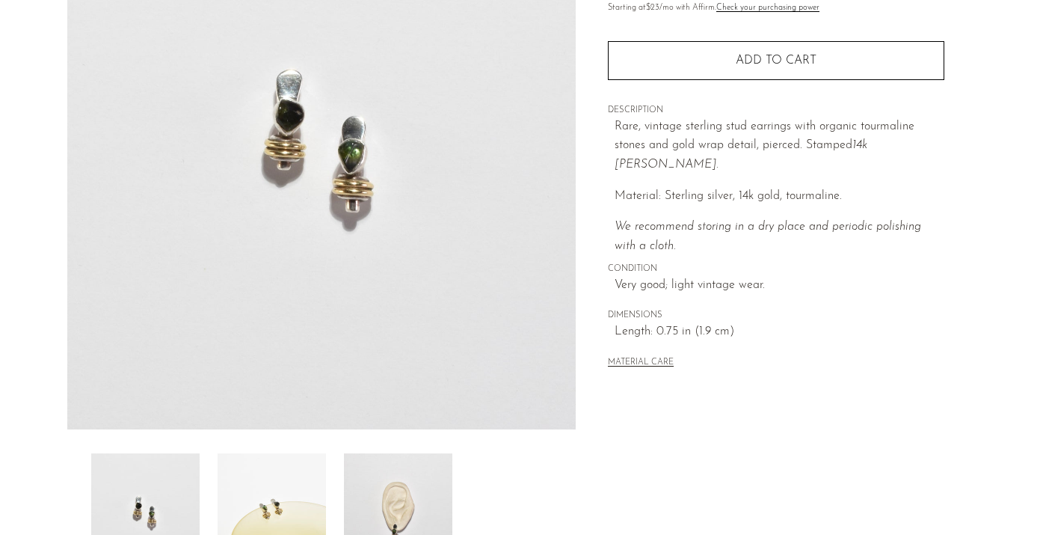
click at [288, 508] on img at bounding box center [272, 513] width 108 height 120
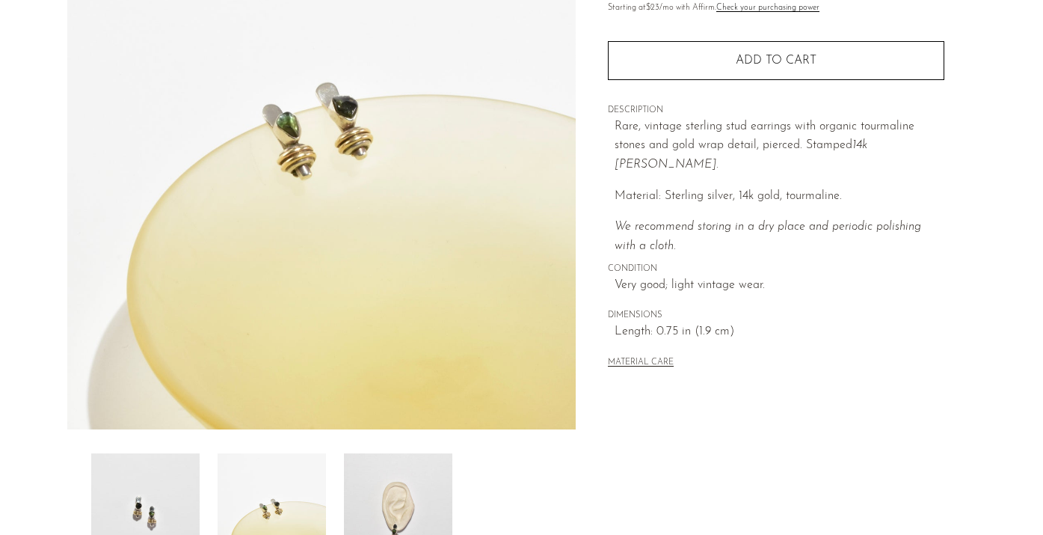
click at [399, 498] on img at bounding box center [398, 513] width 108 height 120
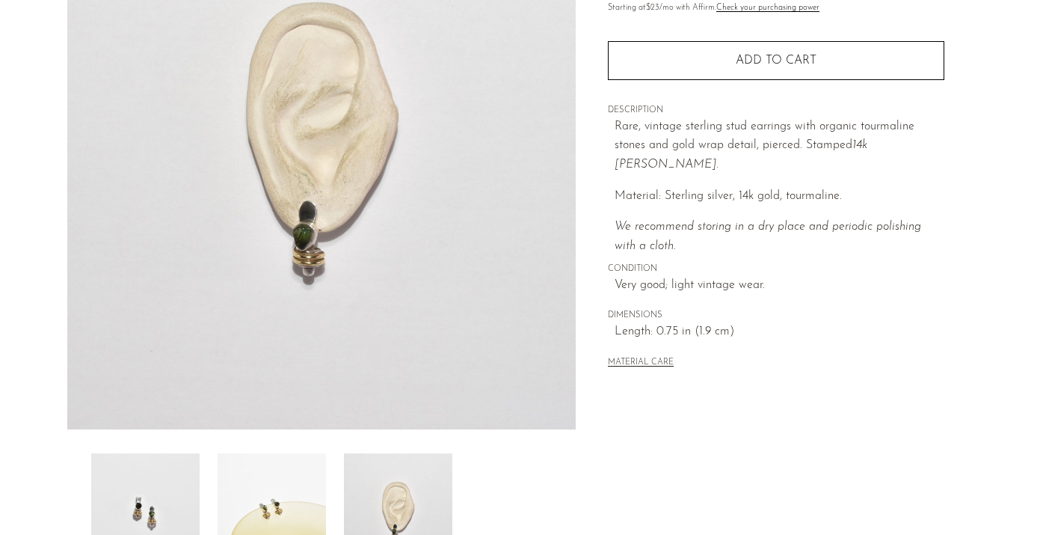
click at [275, 506] on img at bounding box center [272, 513] width 108 height 120
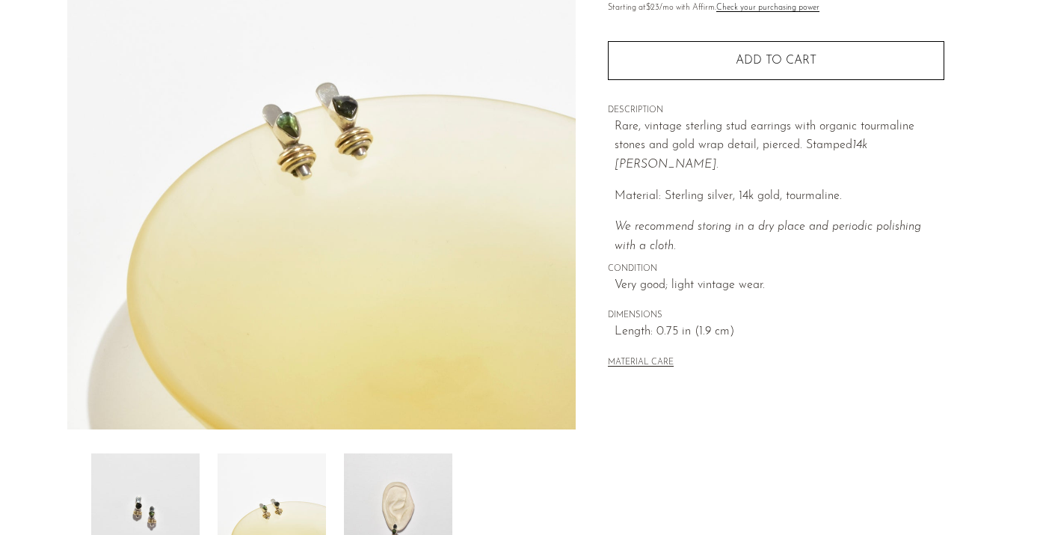
click at [158, 491] on img at bounding box center [145, 513] width 108 height 120
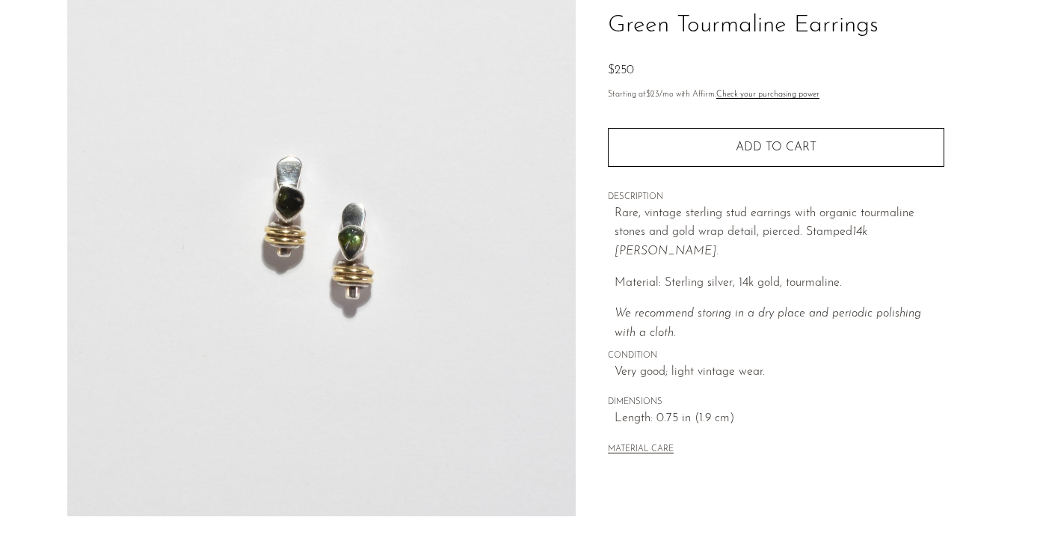
scroll to position [81, 0]
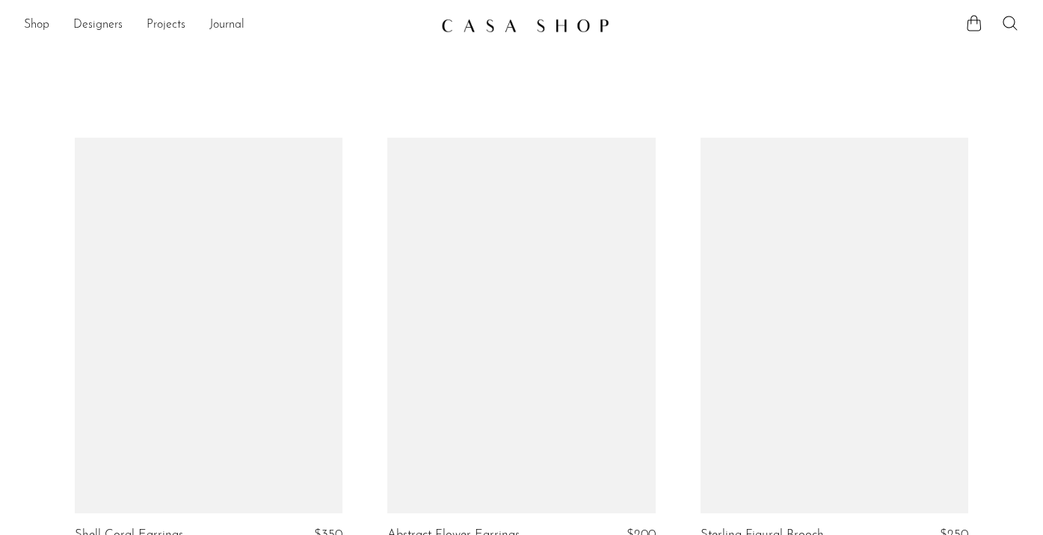
scroll to position [5060, 0]
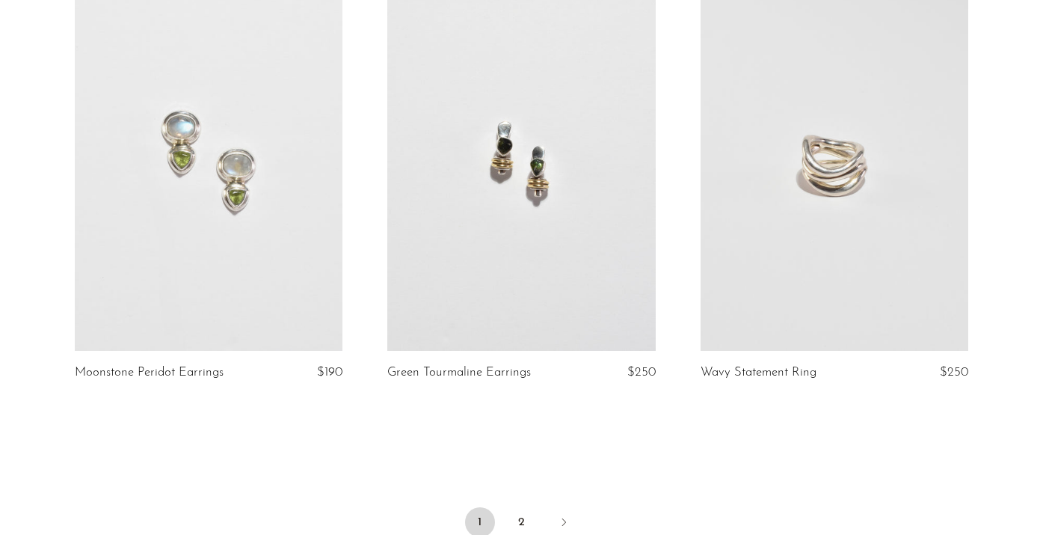
click at [784, 223] on link at bounding box center [835, 162] width 268 height 375
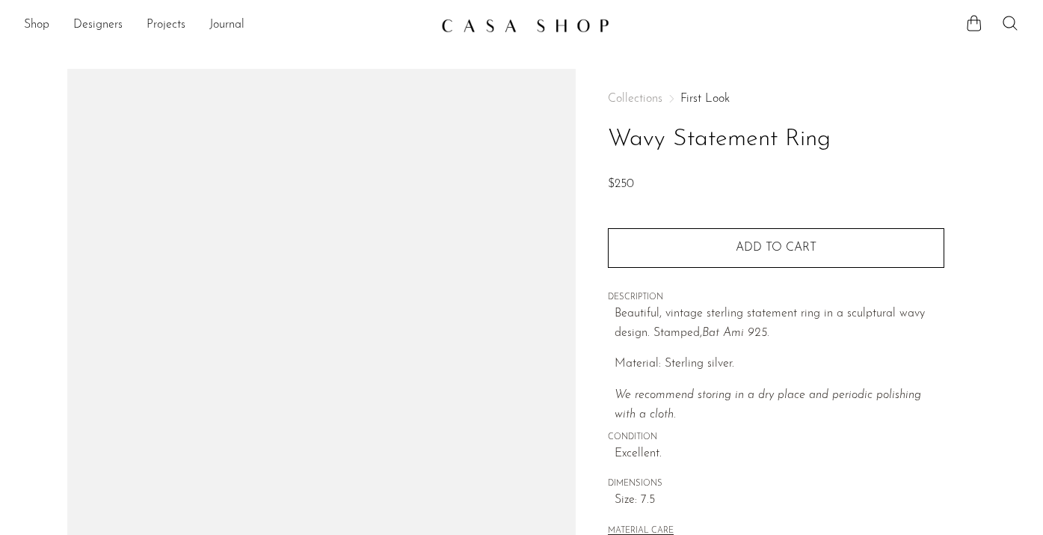
scroll to position [232, 0]
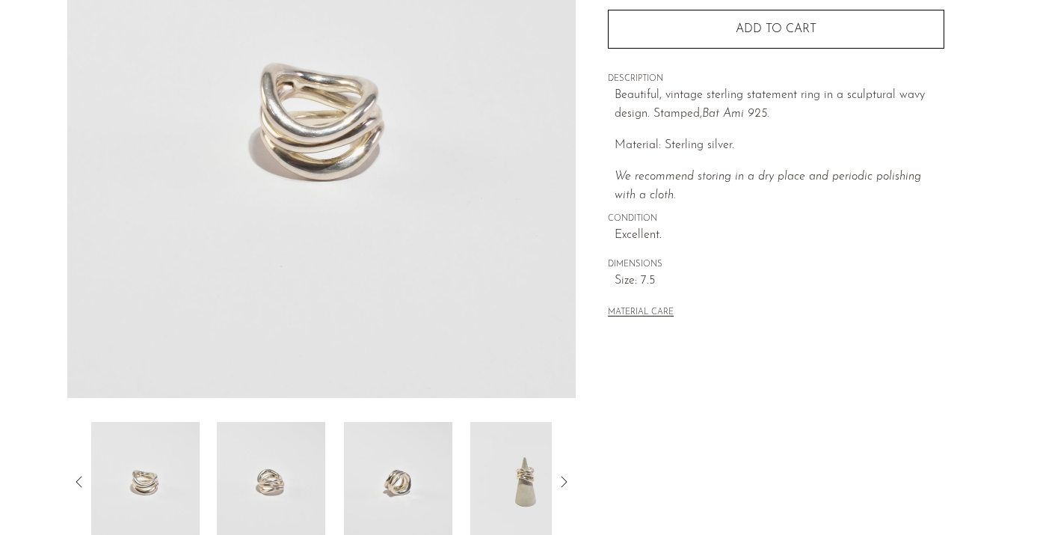
click at [272, 459] on img at bounding box center [271, 482] width 108 height 120
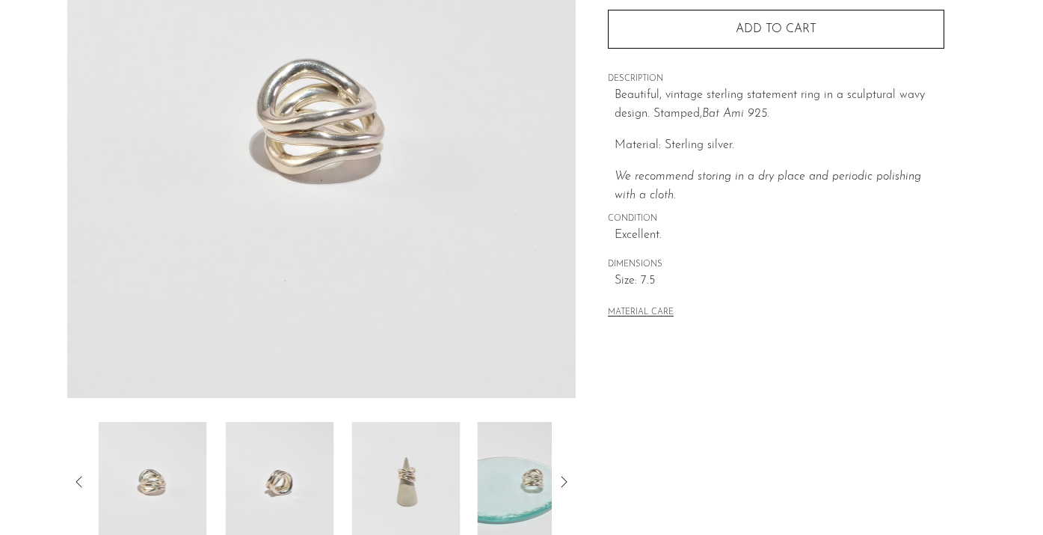
click at [328, 465] on img at bounding box center [279, 482] width 108 height 120
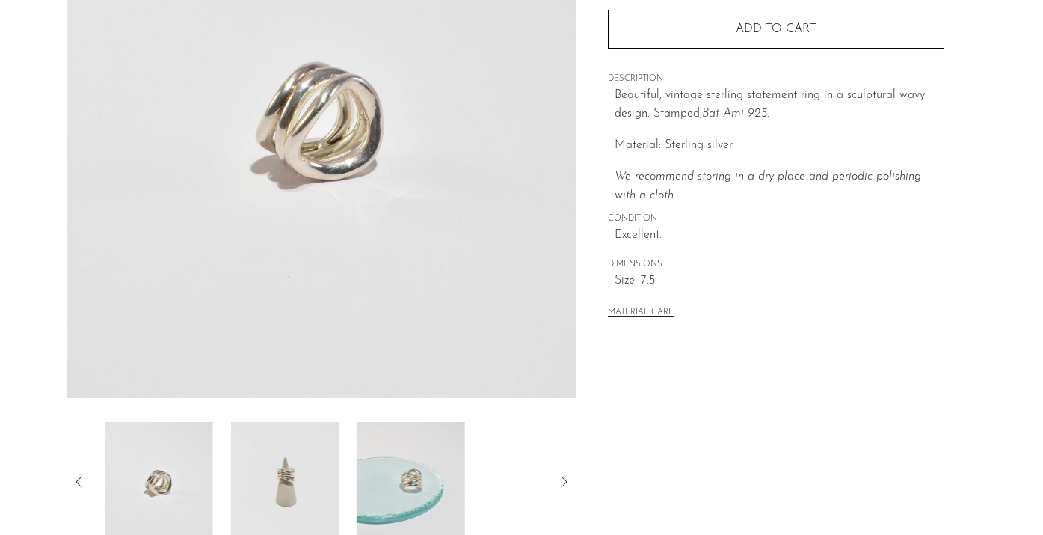
click at [328, 465] on img at bounding box center [284, 482] width 108 height 120
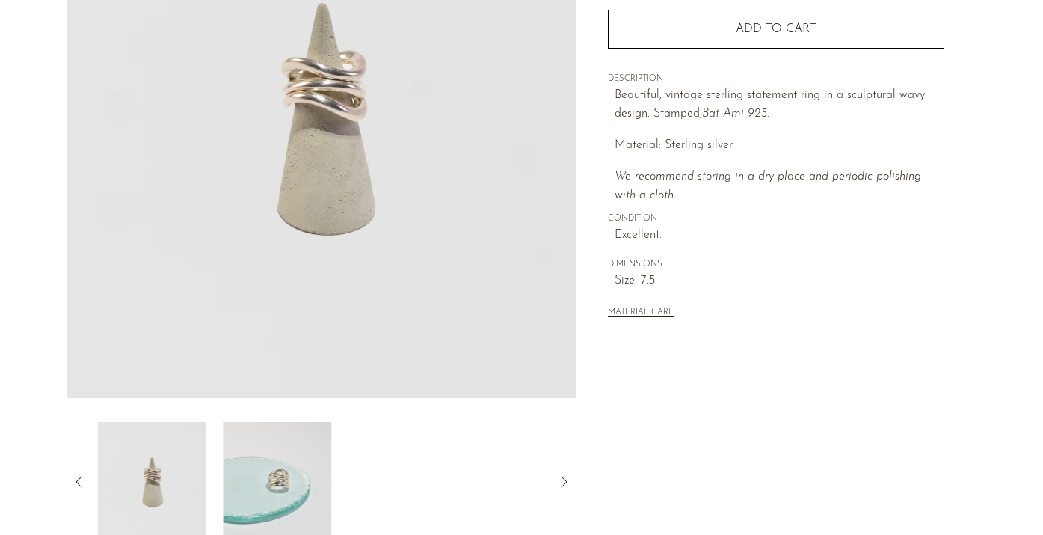
click at [328, 465] on img at bounding box center [278, 482] width 108 height 120
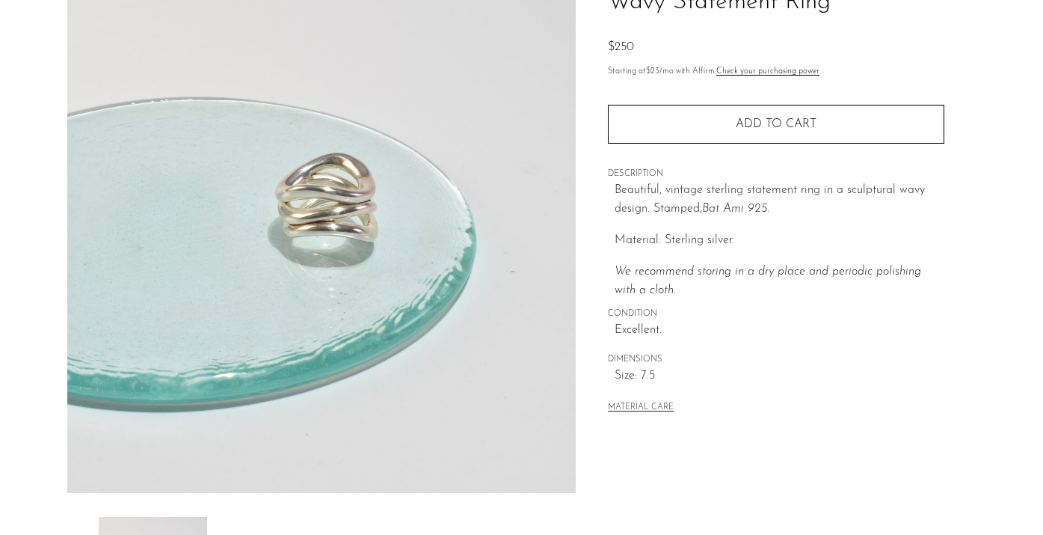
scroll to position [131, 0]
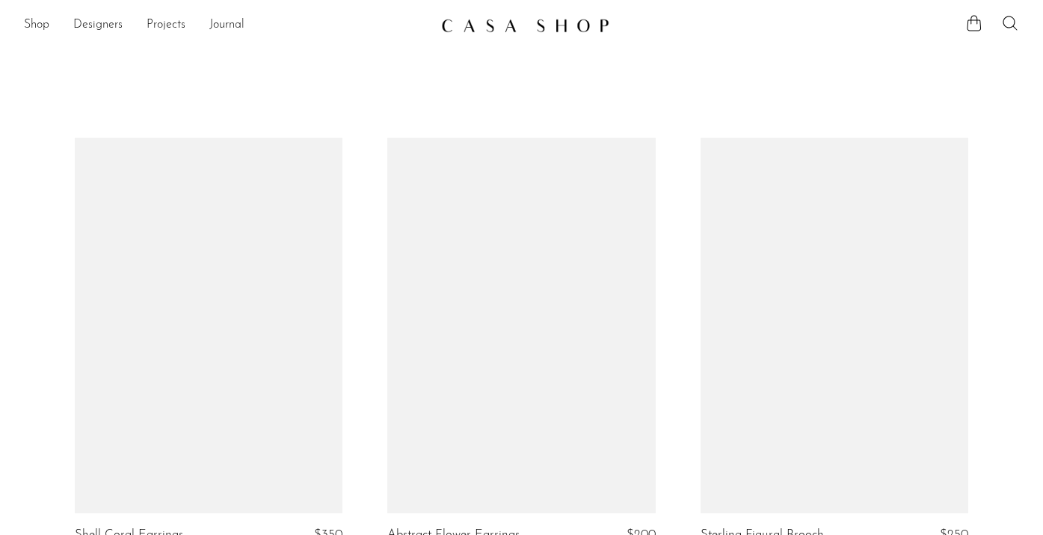
scroll to position [5060, 0]
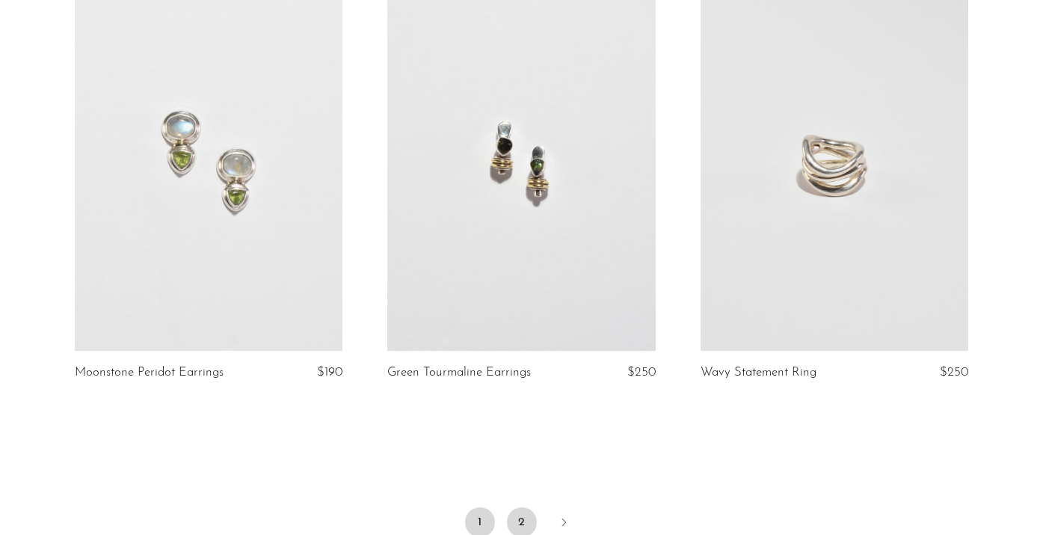
click at [516, 515] on link "2" at bounding box center [522, 522] width 30 height 30
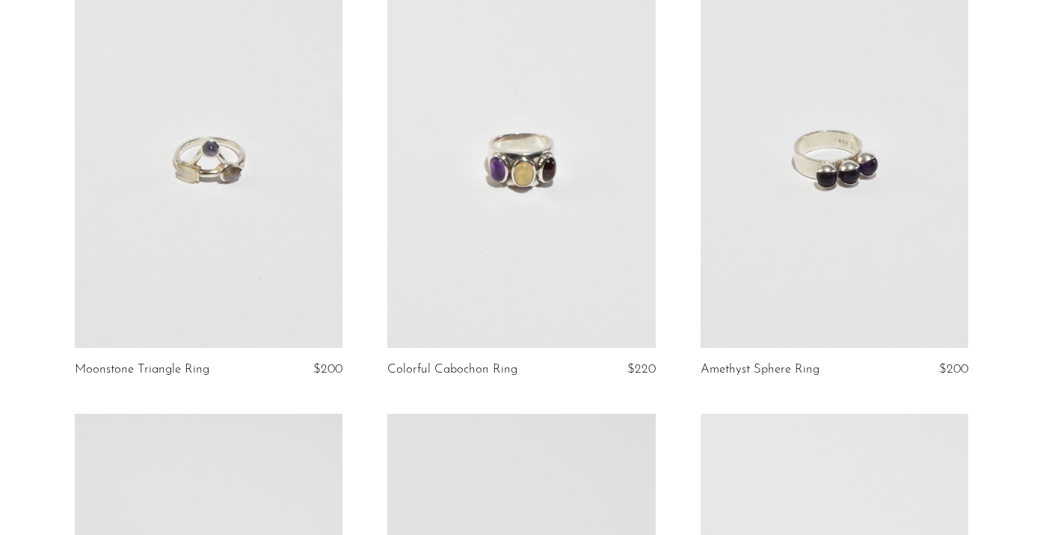
scroll to position [151, 0]
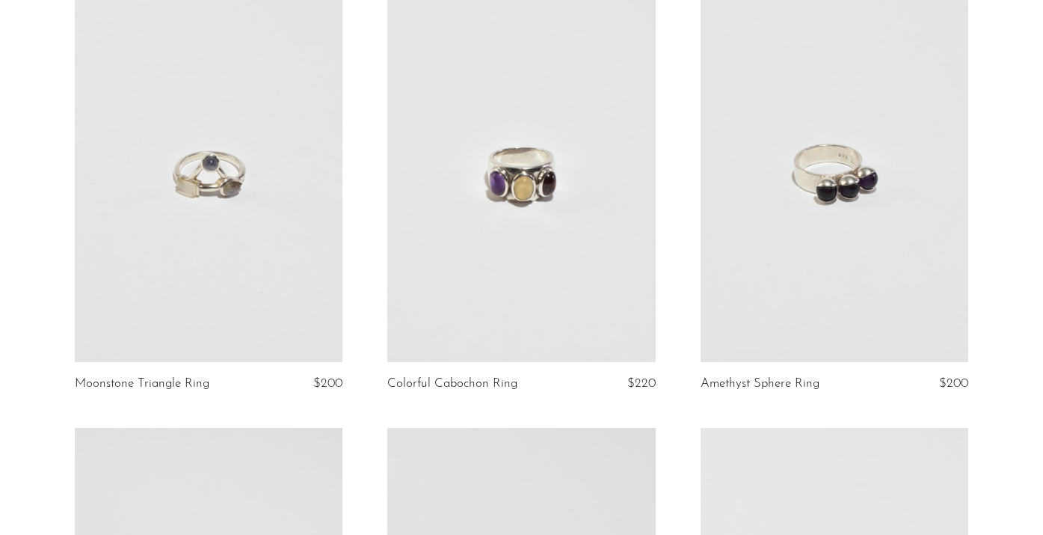
click at [197, 160] on link at bounding box center [209, 174] width 268 height 375
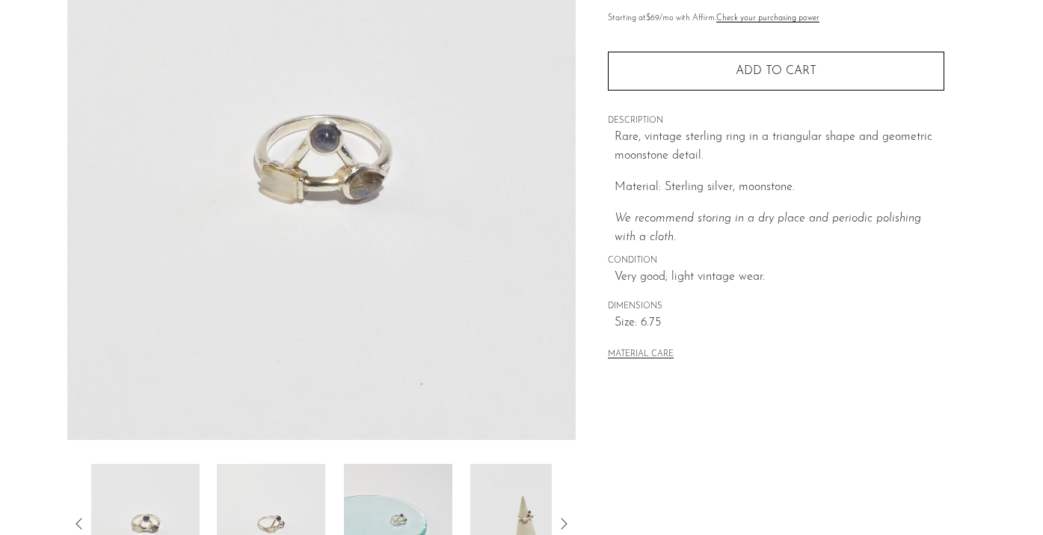
scroll to position [263, 0]
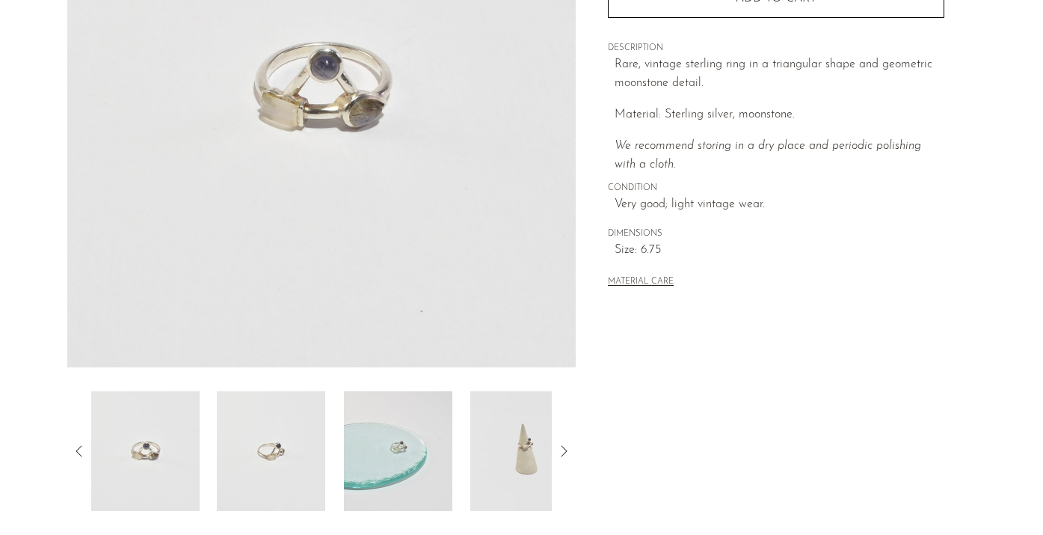
click at [263, 472] on img at bounding box center [271, 451] width 108 height 120
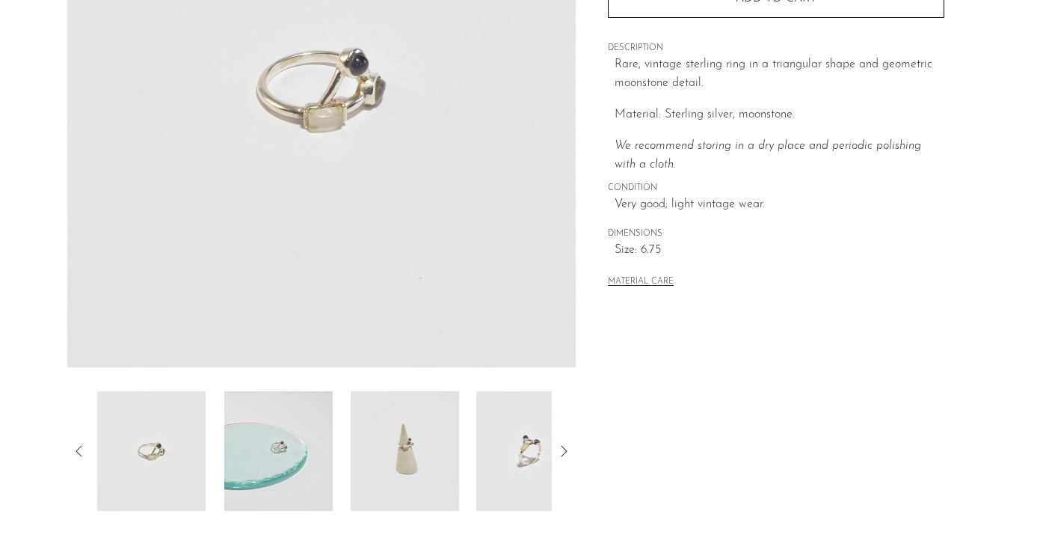
scroll to position [219, 0]
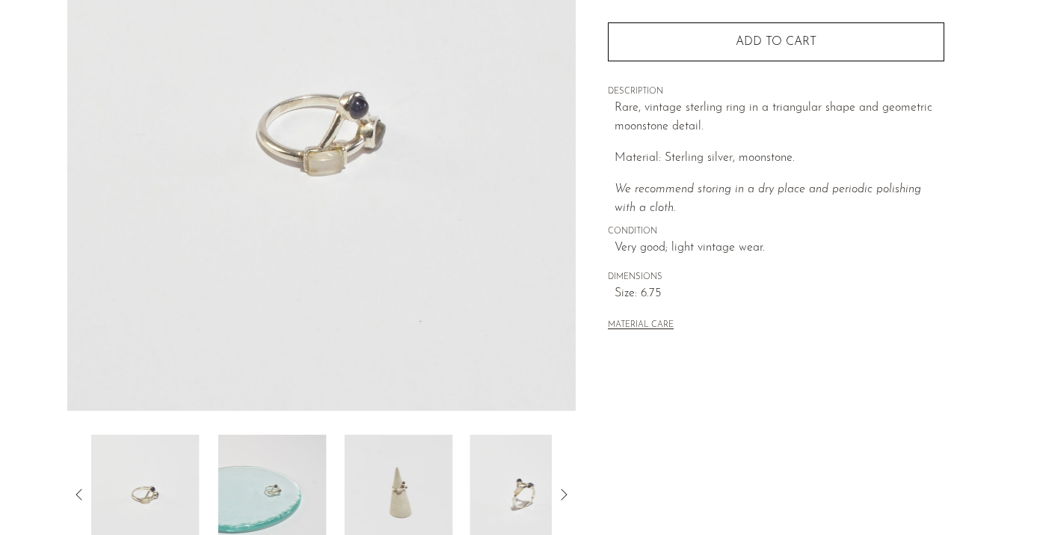
click at [263, 472] on img at bounding box center [272, 495] width 108 height 120
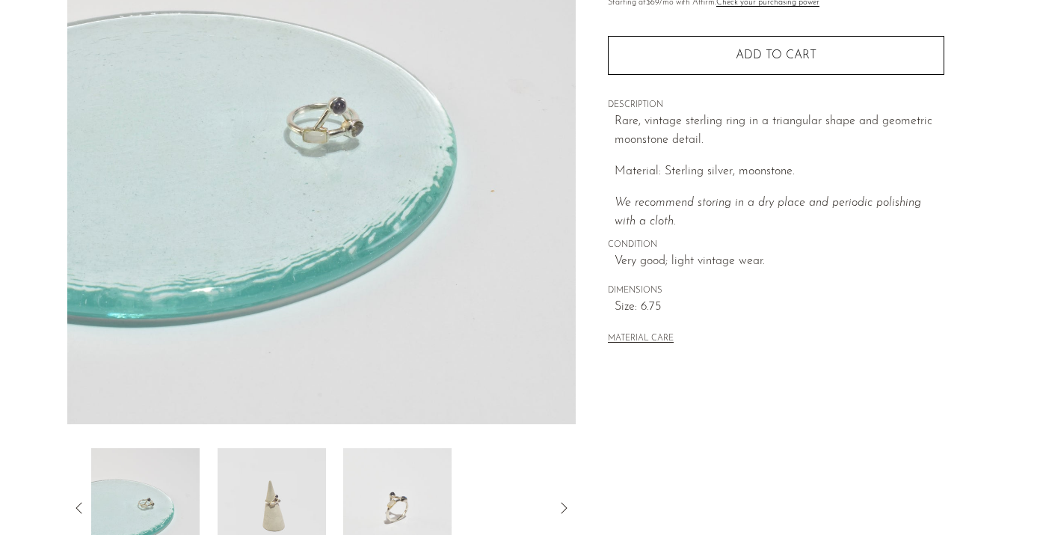
scroll to position [203, 0]
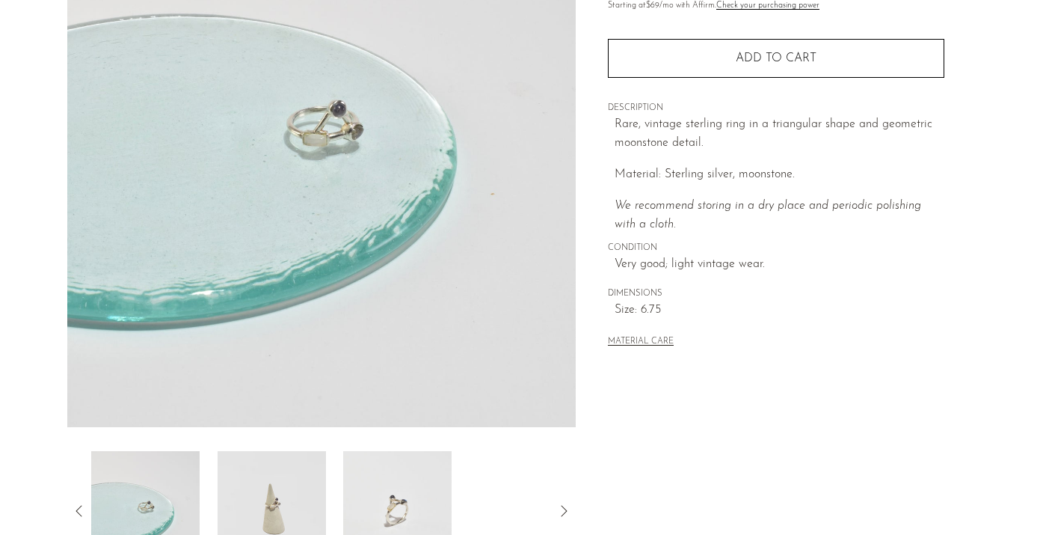
click at [264, 478] on img at bounding box center [271, 511] width 108 height 120
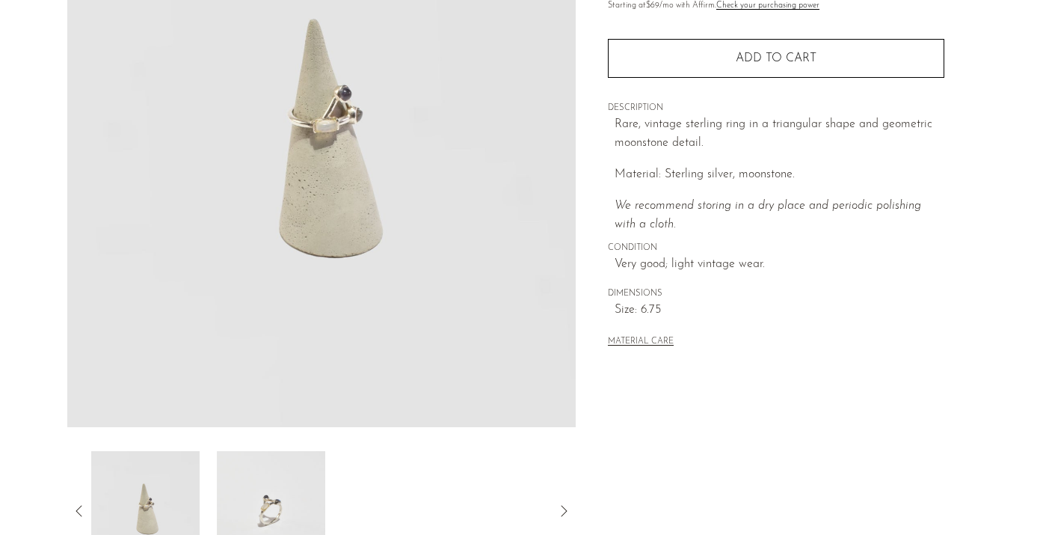
click at [264, 478] on img at bounding box center [272, 511] width 108 height 120
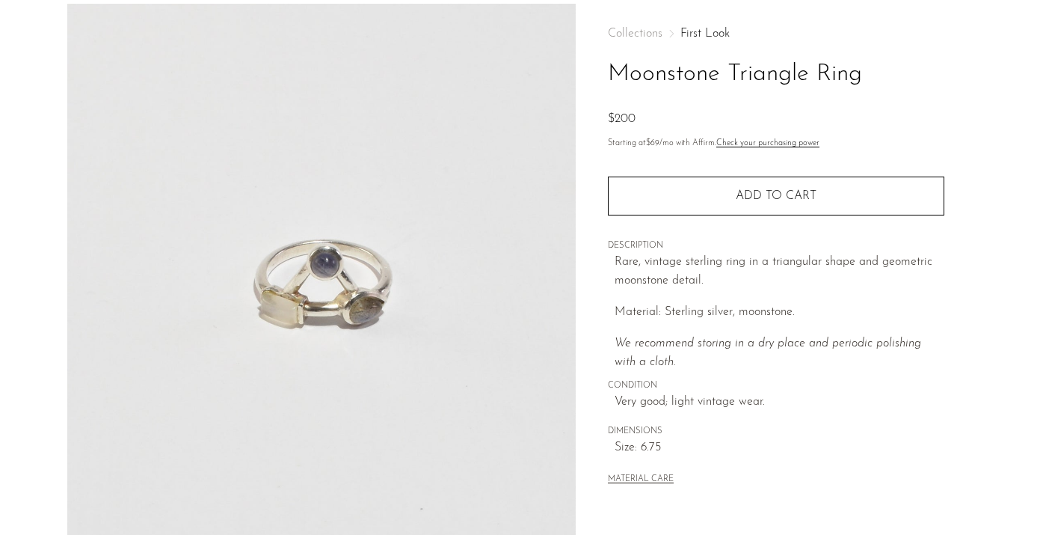
scroll to position [70, 0]
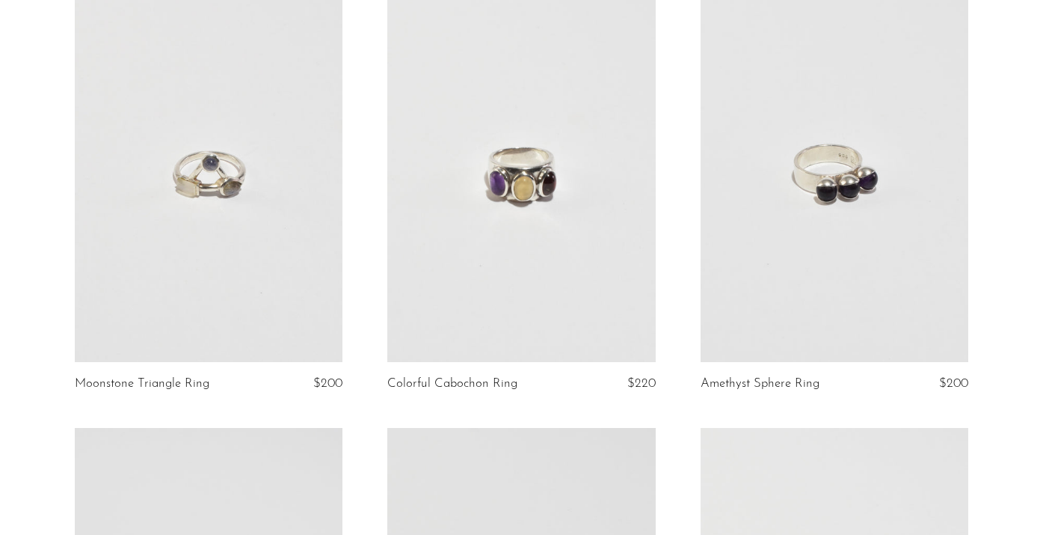
scroll to position [161, 0]
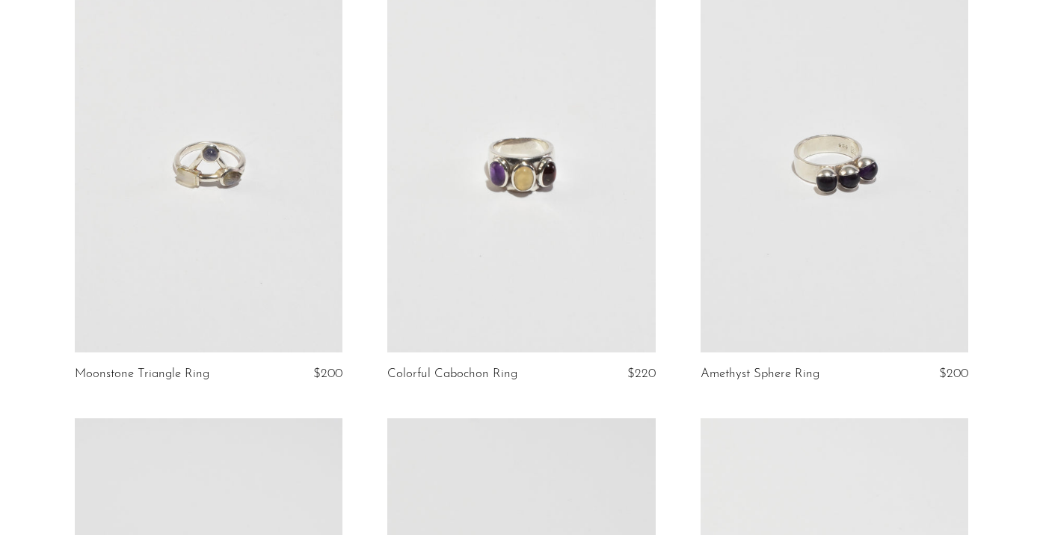
click at [251, 218] on link at bounding box center [209, 164] width 268 height 375
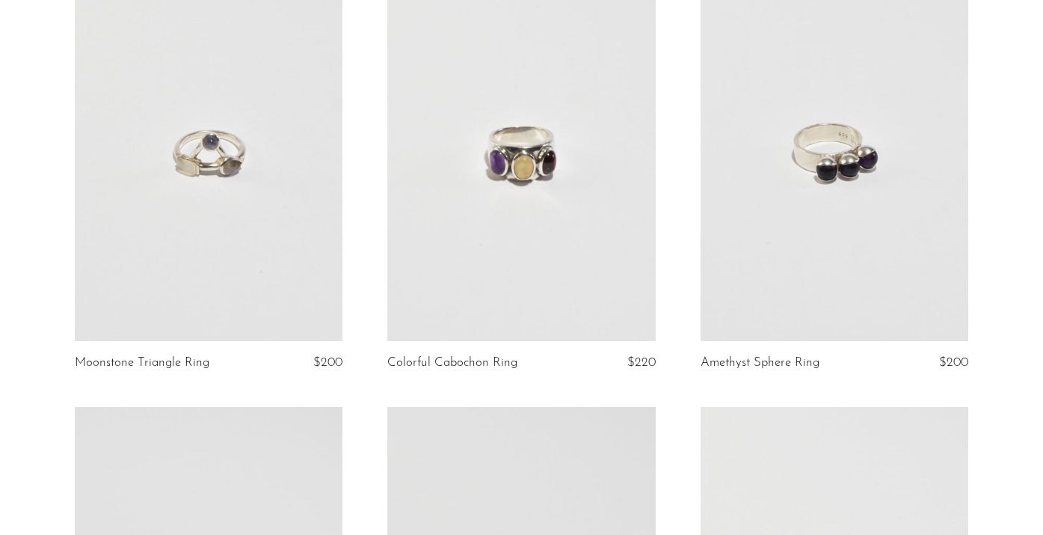
scroll to position [174, 0]
click at [567, 202] on link at bounding box center [521, 151] width 268 height 375
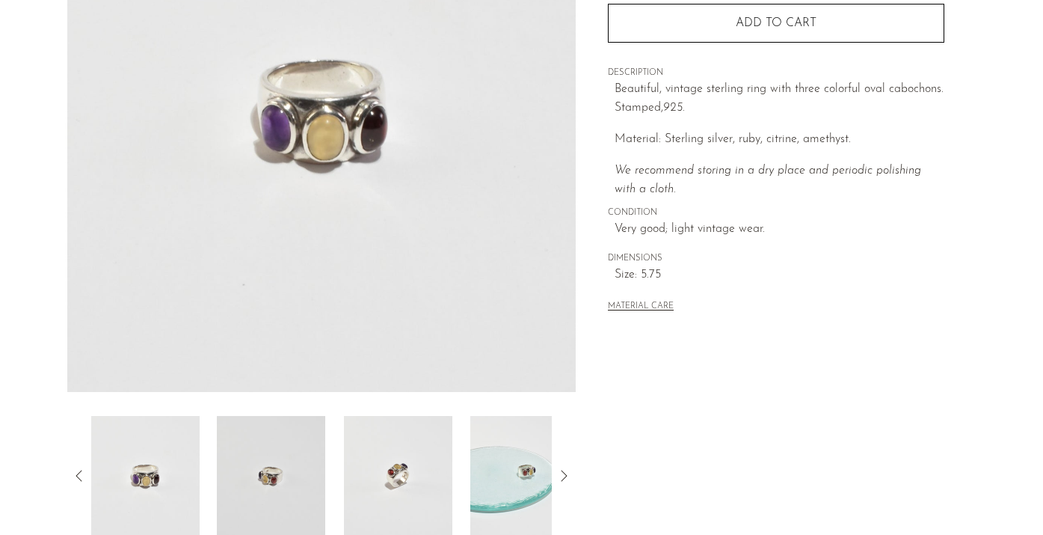
scroll to position [243, 0]
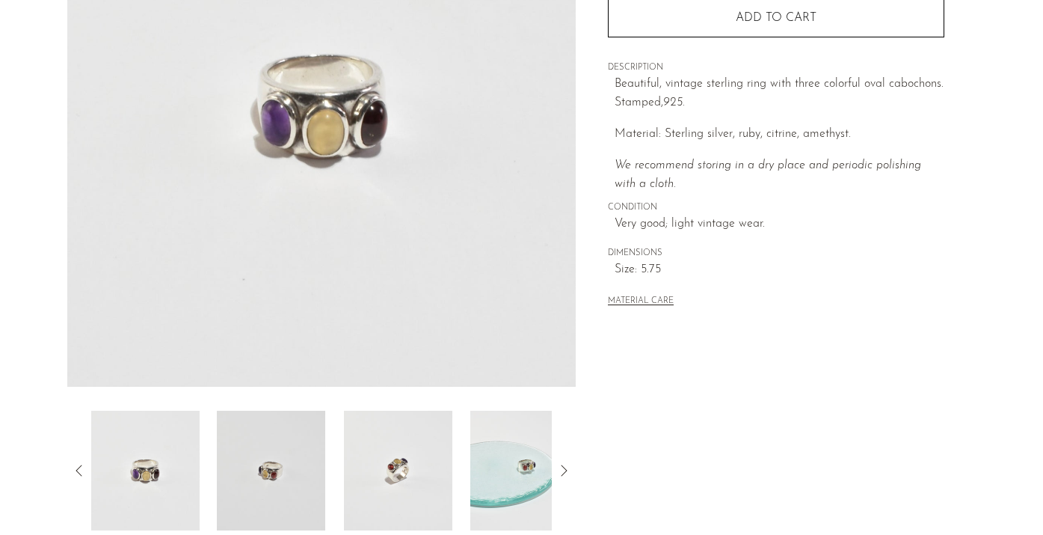
click at [274, 453] on img at bounding box center [271, 471] width 108 height 120
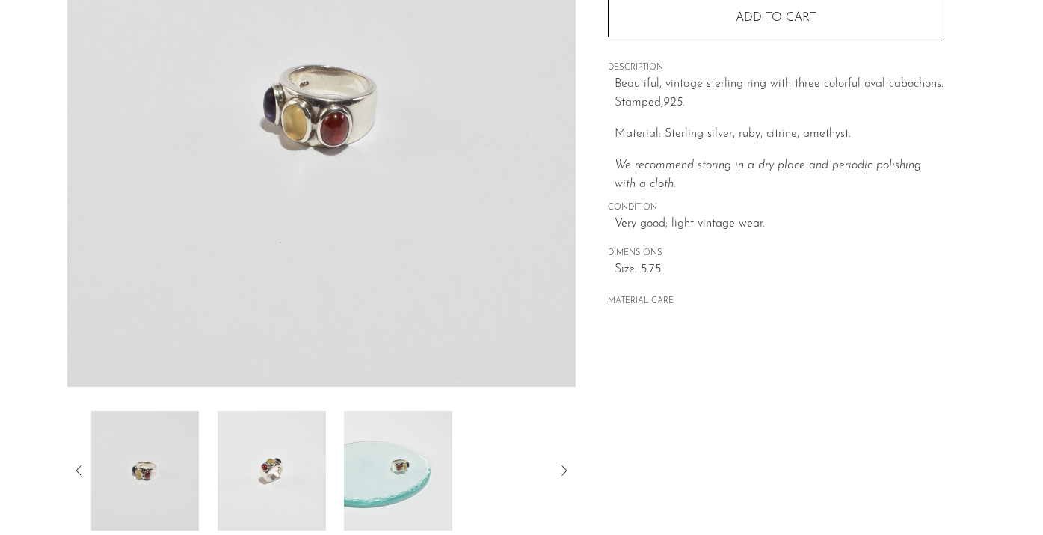
click at [274, 453] on img at bounding box center [272, 471] width 108 height 120
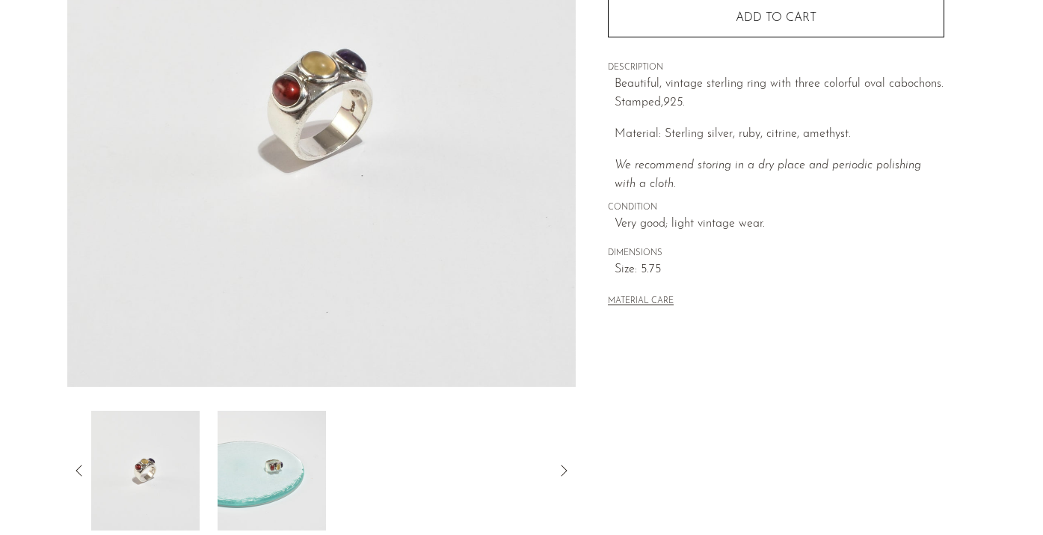
click at [274, 453] on img at bounding box center [271, 471] width 108 height 120
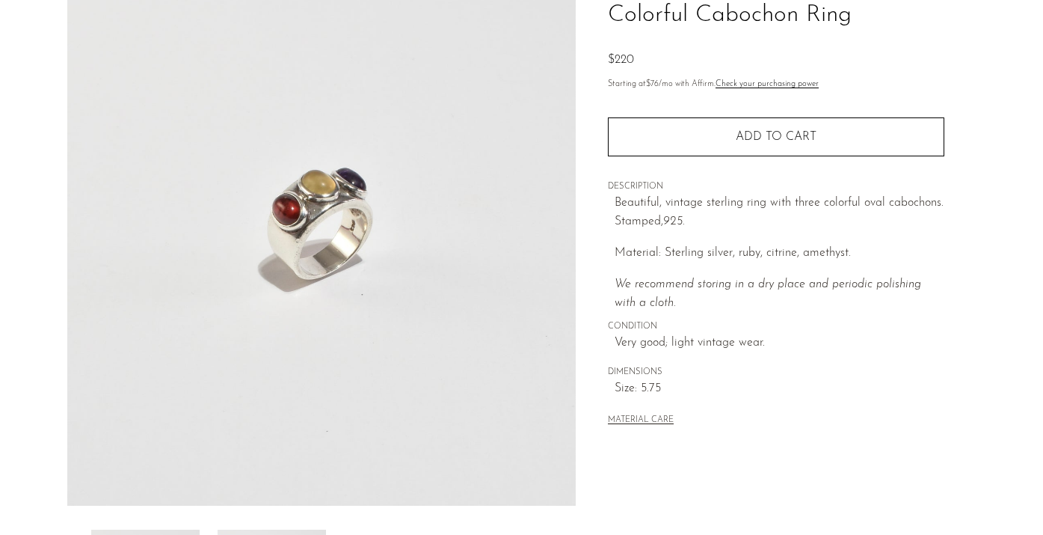
scroll to position [120, 0]
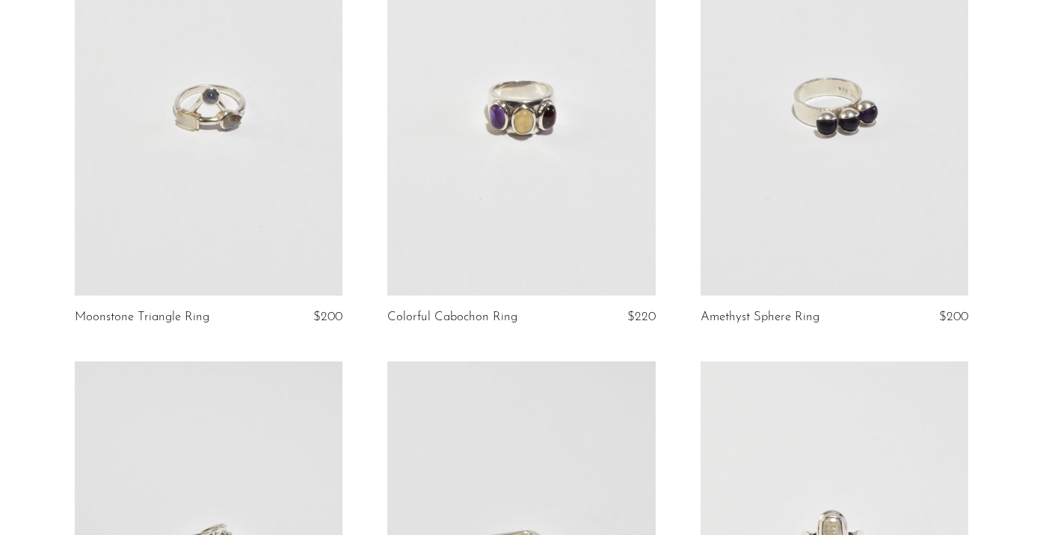
scroll to position [222, 0]
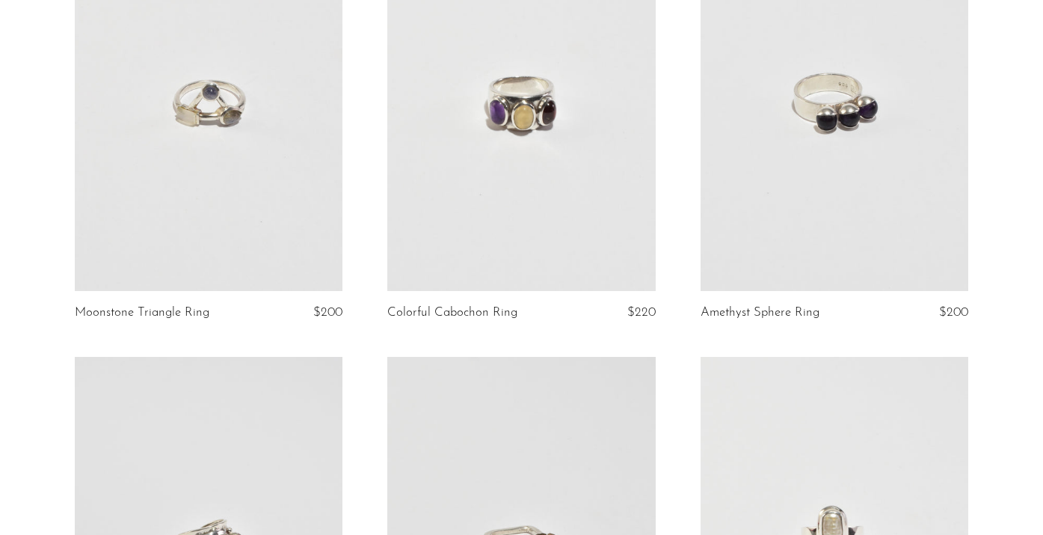
click at [872, 166] on link at bounding box center [835, 102] width 268 height 375
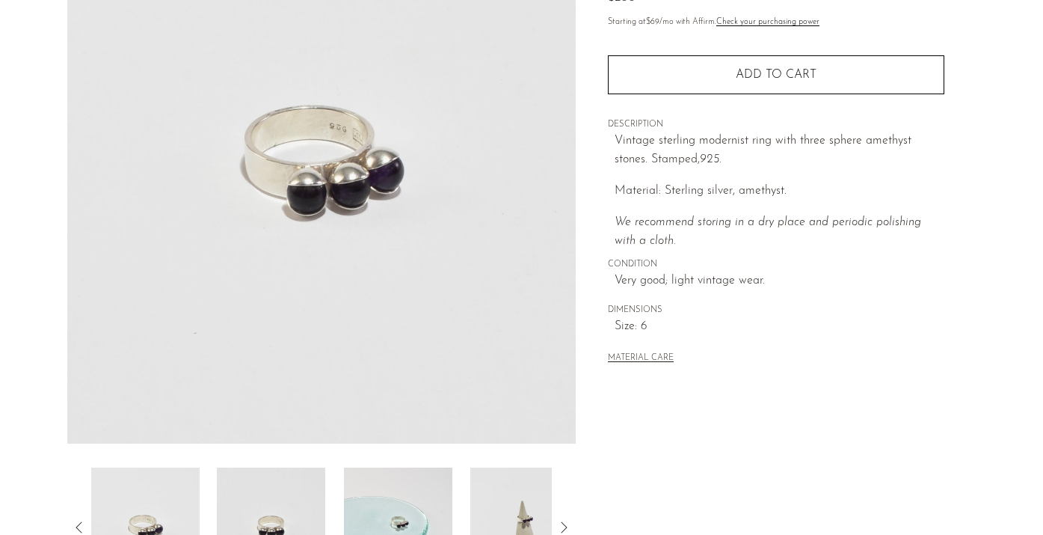
scroll to position [191, 0]
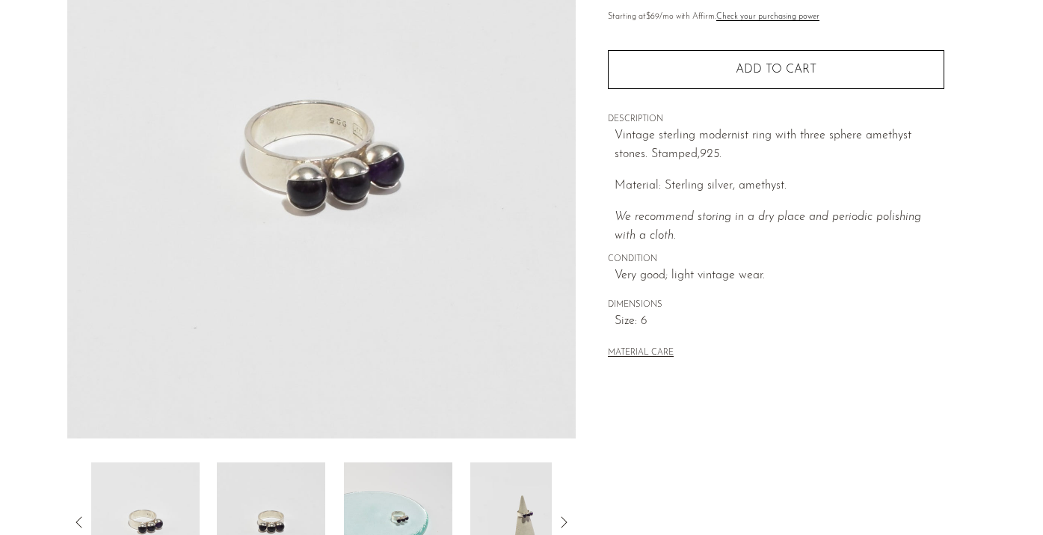
click at [283, 487] on img at bounding box center [271, 522] width 108 height 120
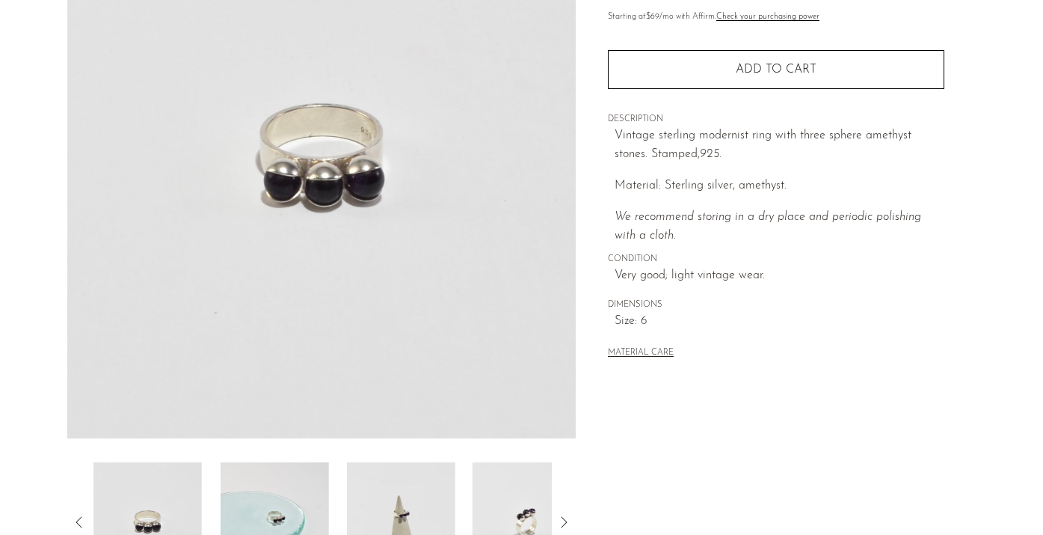
click at [283, 487] on img at bounding box center [274, 522] width 108 height 120
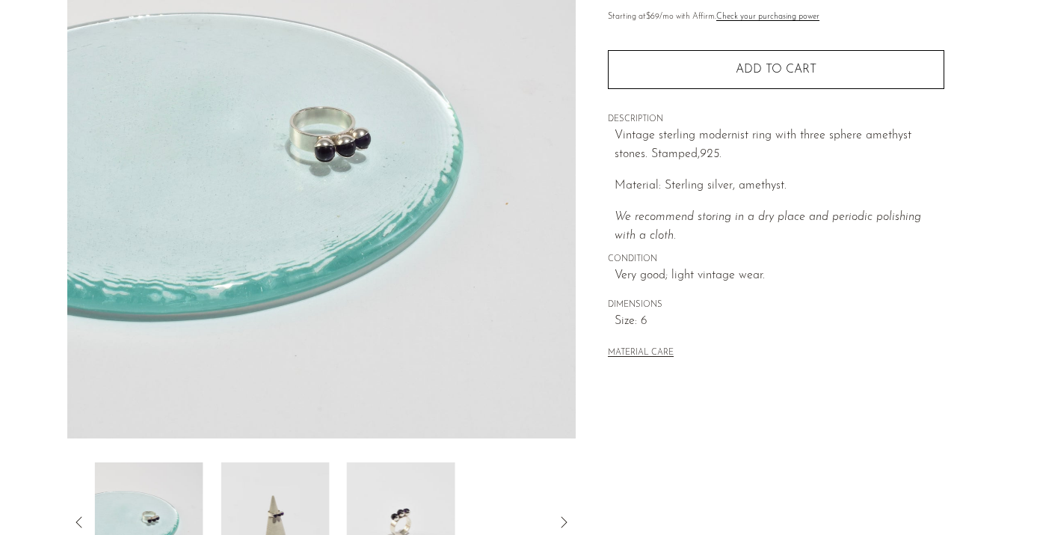
click at [283, 487] on img at bounding box center [275, 522] width 108 height 120
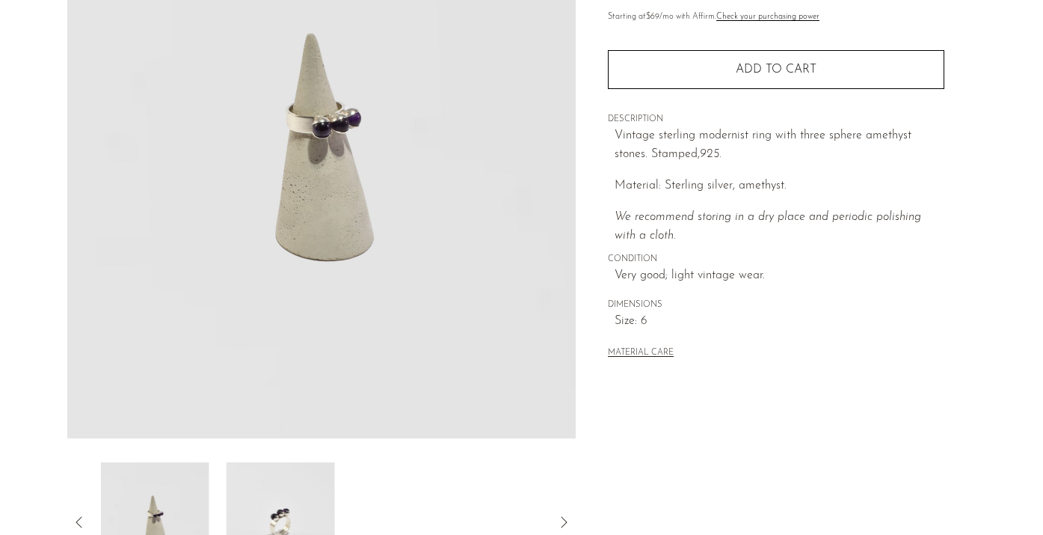
click at [283, 487] on img at bounding box center [281, 522] width 108 height 120
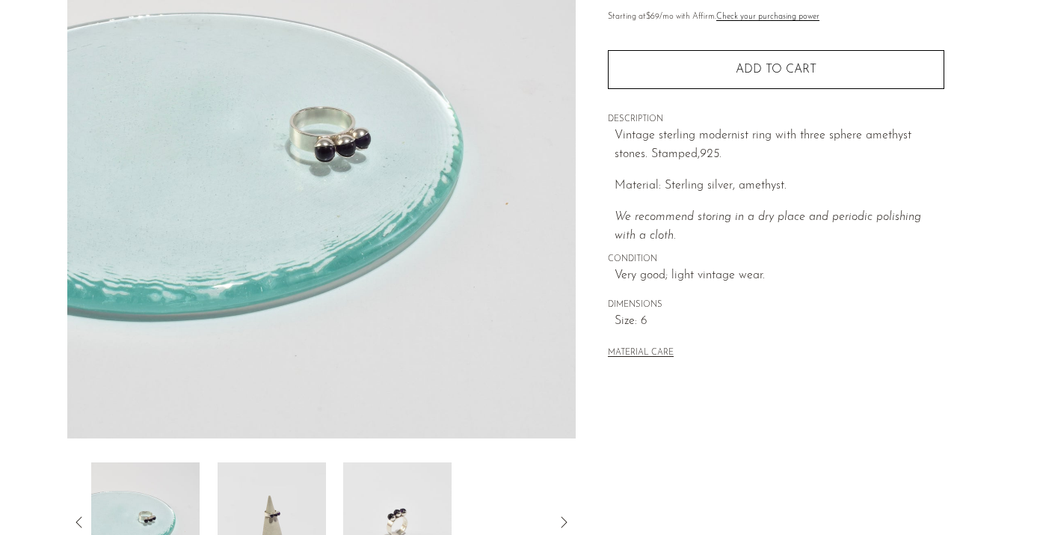
click at [156, 248] on img at bounding box center [321, 157] width 509 height 561
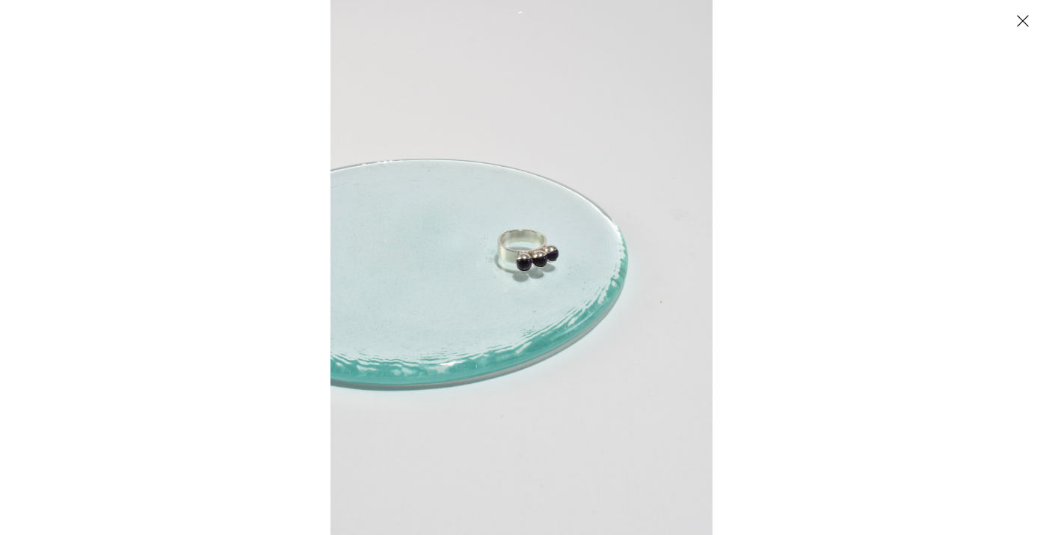
click at [1023, 15] on button "Close" at bounding box center [1023, 20] width 26 height 26
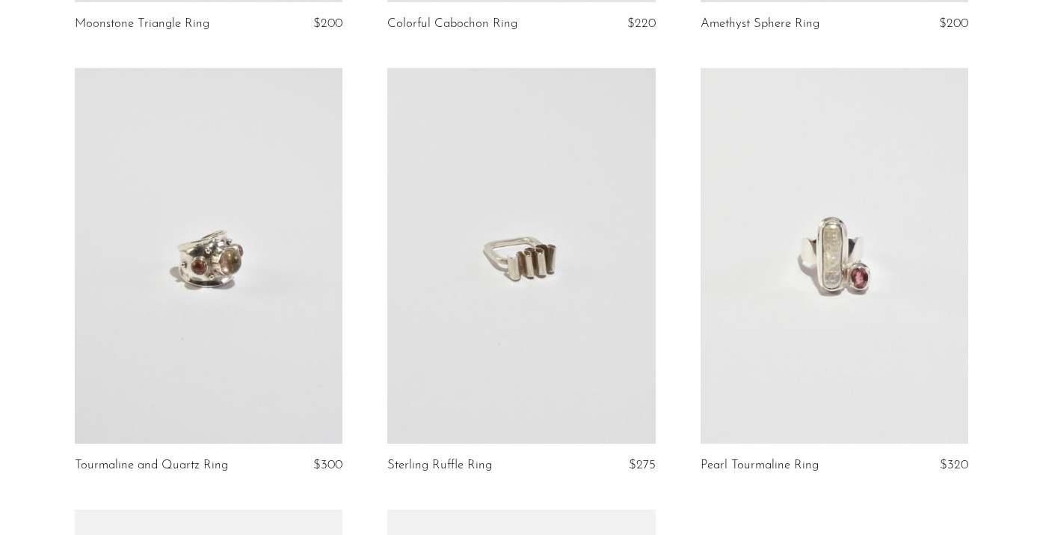
scroll to position [576, 0]
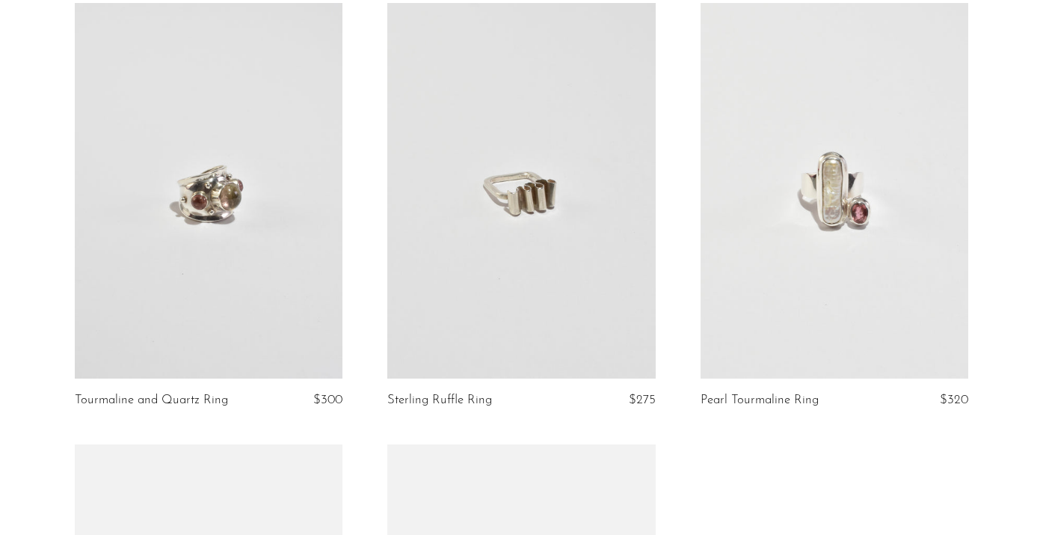
click at [189, 177] on link at bounding box center [209, 190] width 268 height 375
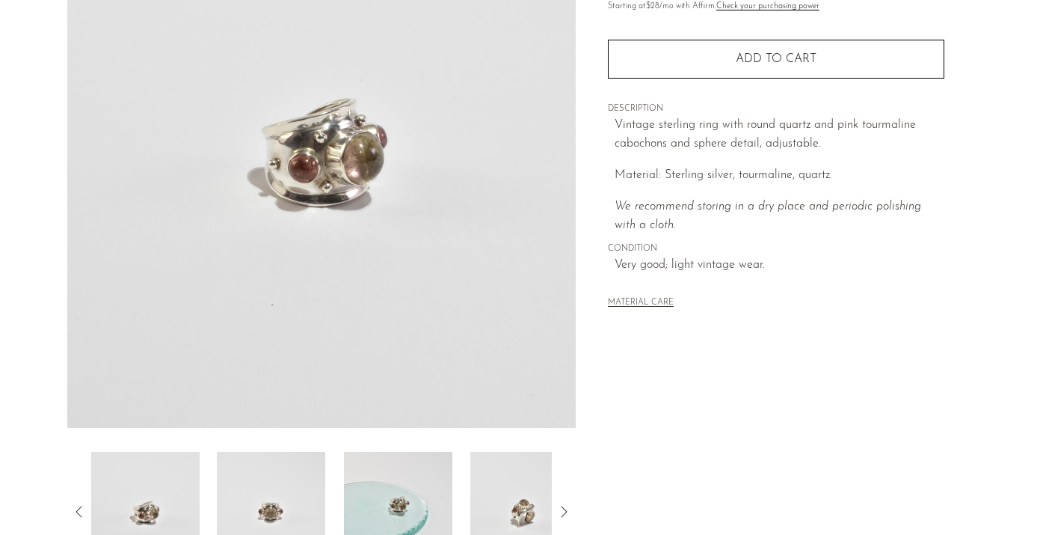
scroll to position [214, 0]
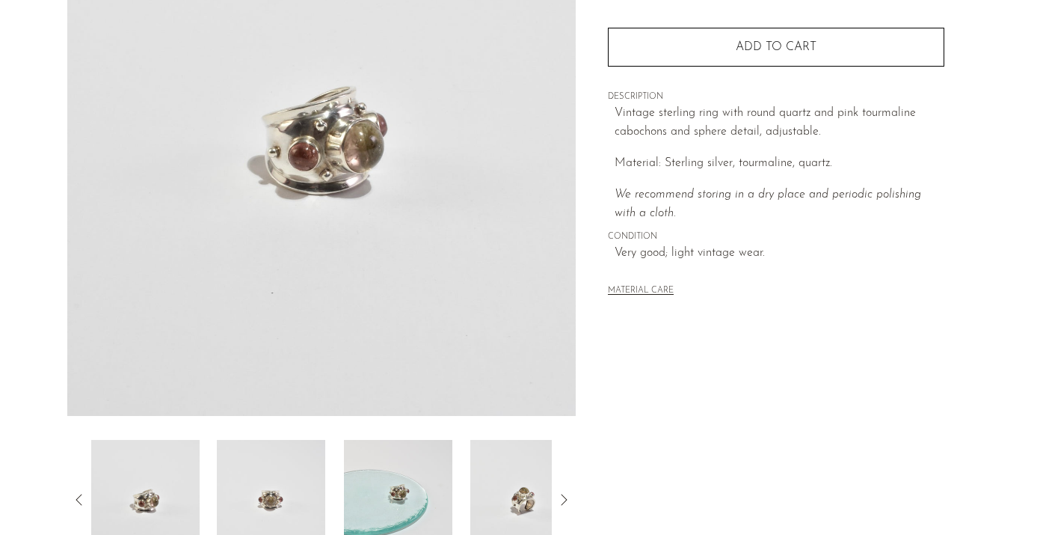
click at [254, 456] on img at bounding box center [271, 500] width 108 height 120
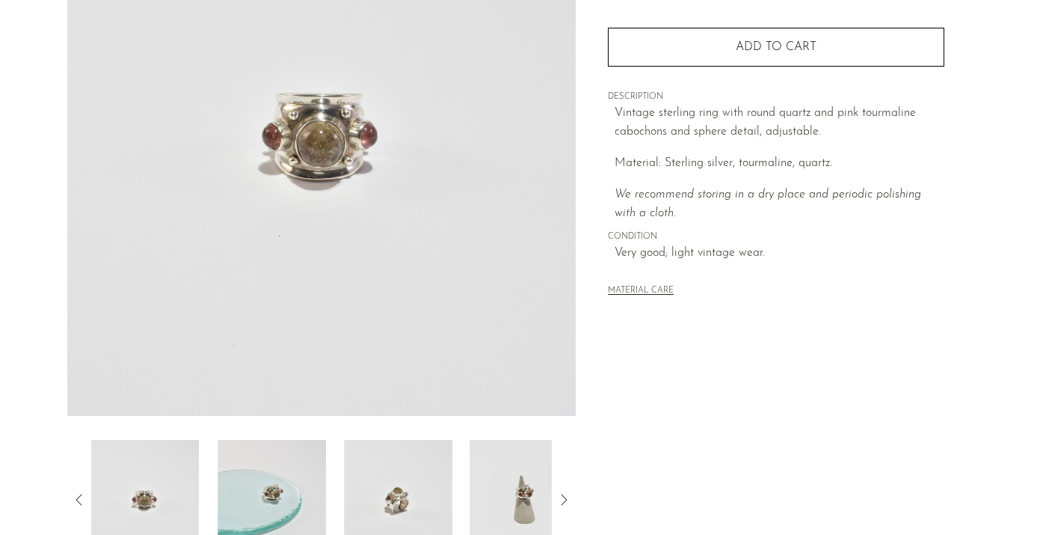
click at [254, 456] on img at bounding box center [272, 500] width 108 height 120
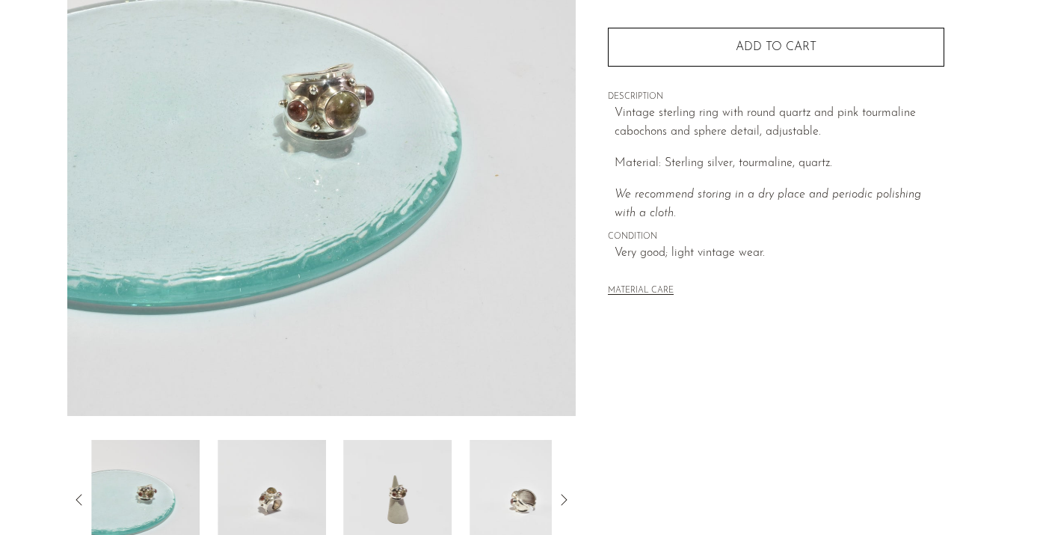
click at [254, 456] on img at bounding box center [272, 500] width 108 height 120
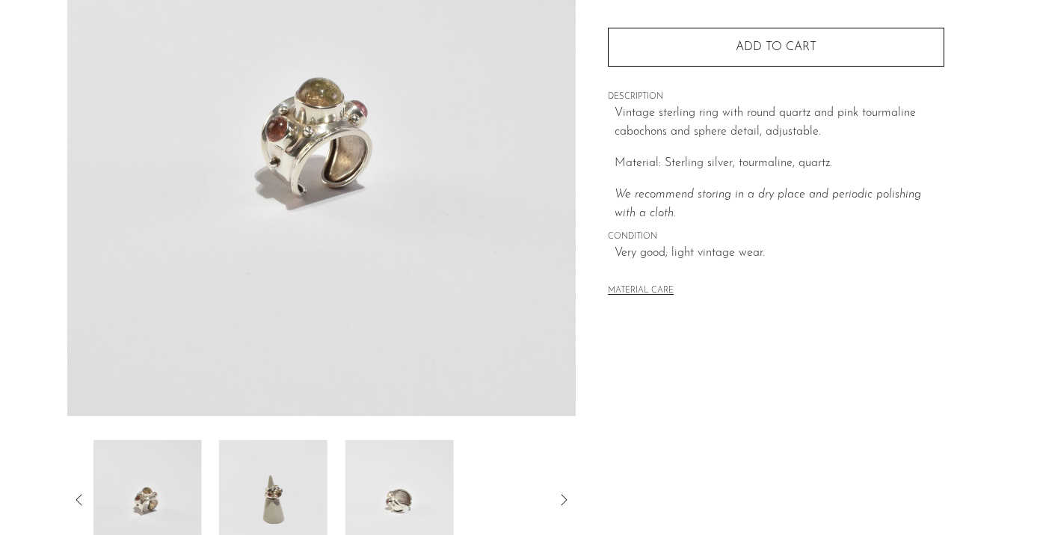
click at [254, 456] on img at bounding box center [273, 500] width 108 height 120
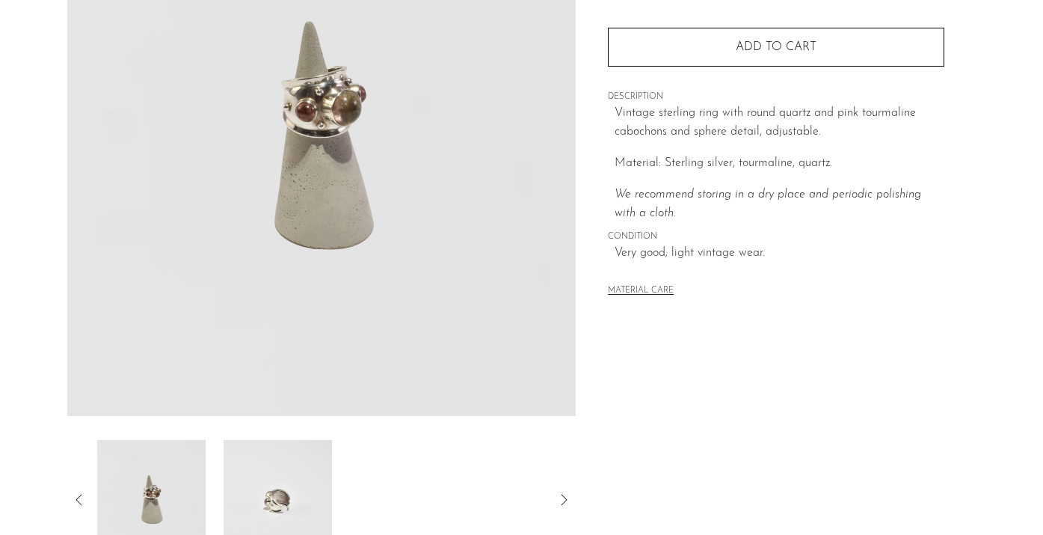
click at [254, 456] on img at bounding box center [278, 500] width 108 height 120
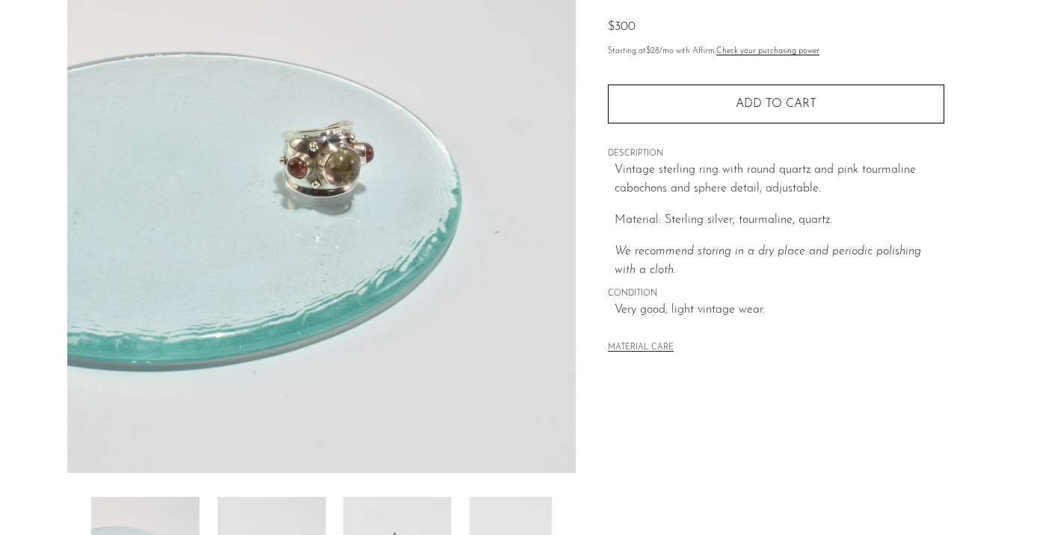
scroll to position [43, 0]
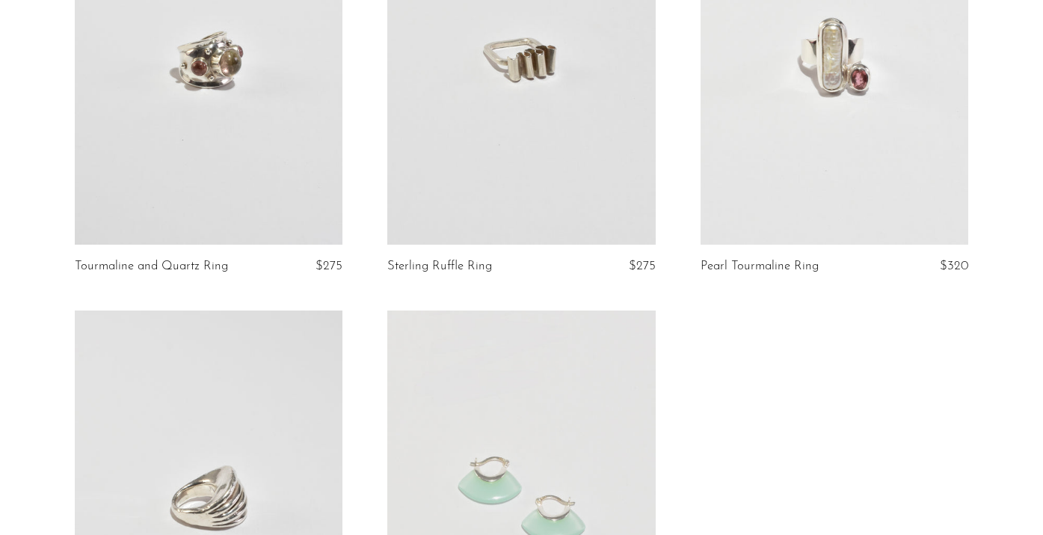
scroll to position [613, 0]
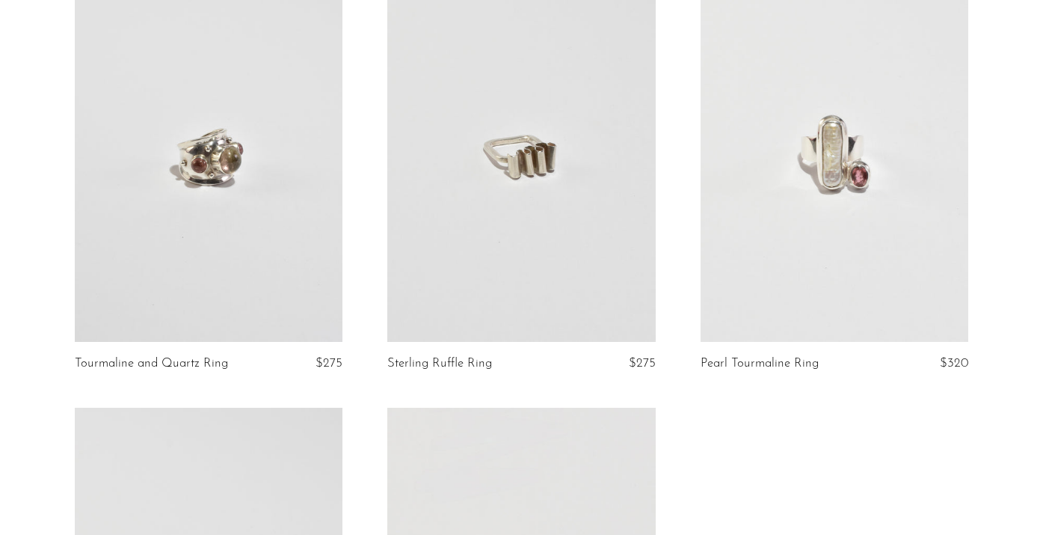
click at [542, 176] on link at bounding box center [521, 153] width 268 height 375
click at [255, 250] on link at bounding box center [209, 153] width 268 height 375
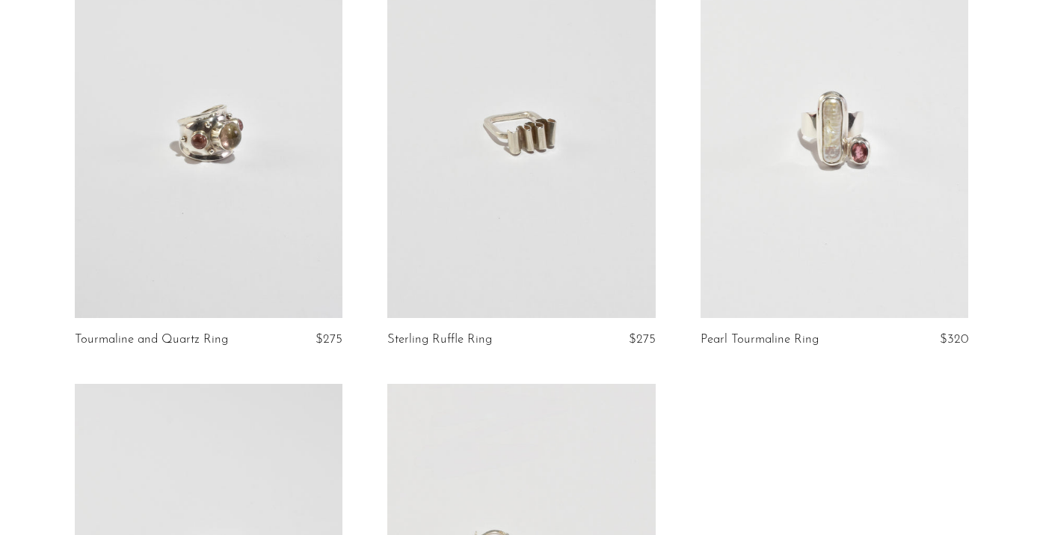
click at [797, 191] on link at bounding box center [835, 129] width 268 height 375
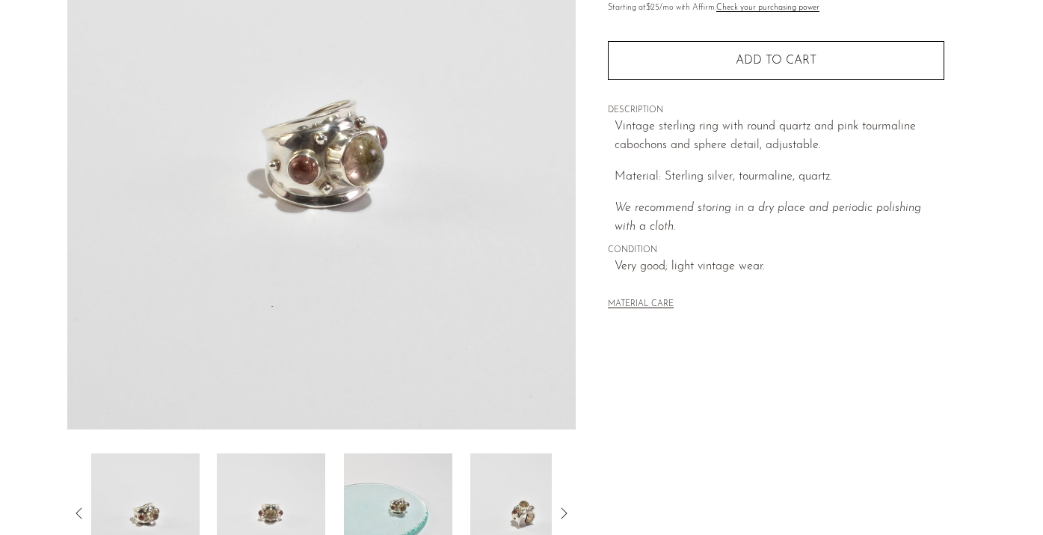
scroll to position [202, 0]
click at [313, 494] on img at bounding box center [271, 512] width 108 height 120
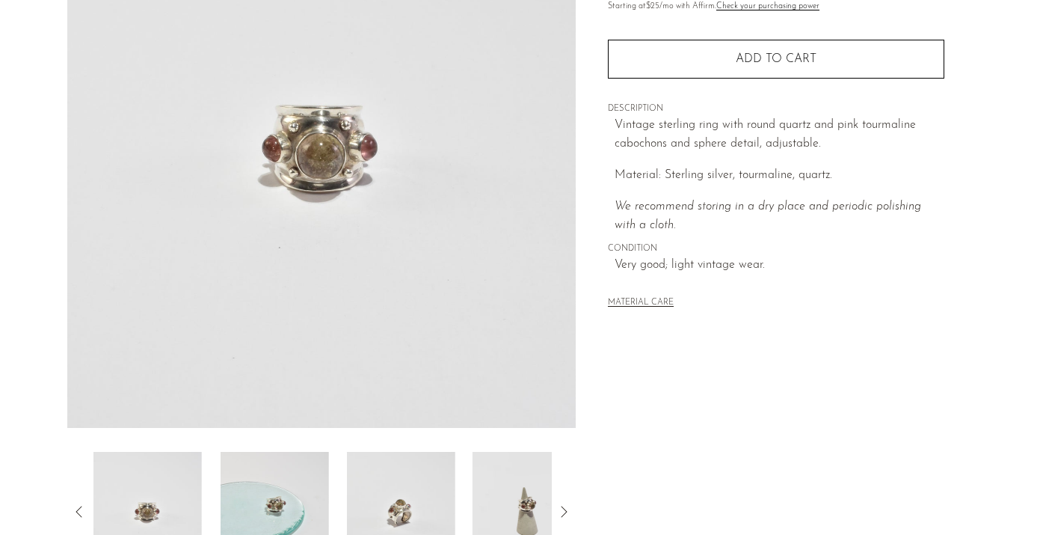
click at [313, 494] on img at bounding box center [274, 512] width 108 height 120
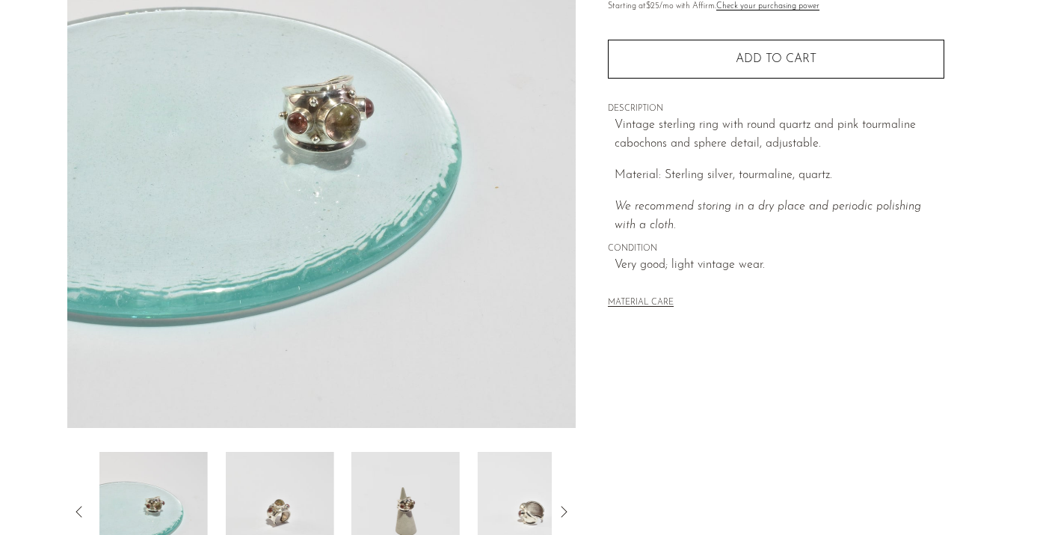
click at [313, 494] on img at bounding box center [279, 512] width 108 height 120
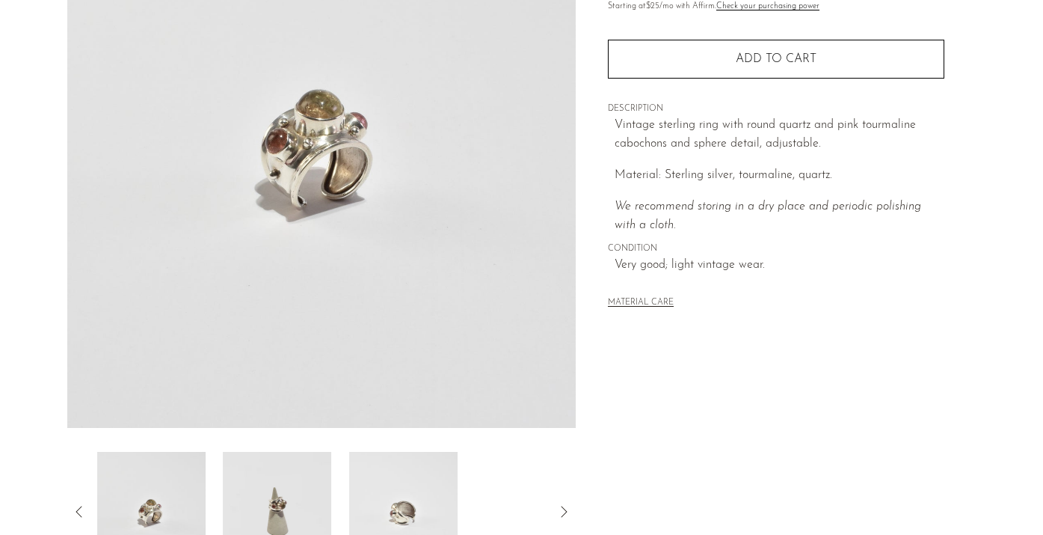
click at [313, 494] on img at bounding box center [278, 512] width 108 height 120
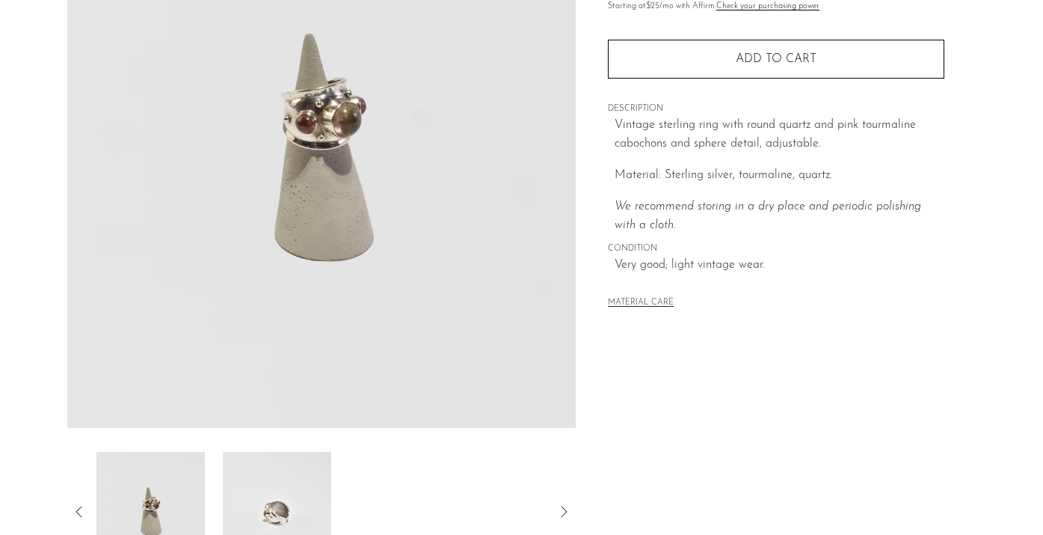
click at [313, 494] on img at bounding box center [277, 512] width 108 height 120
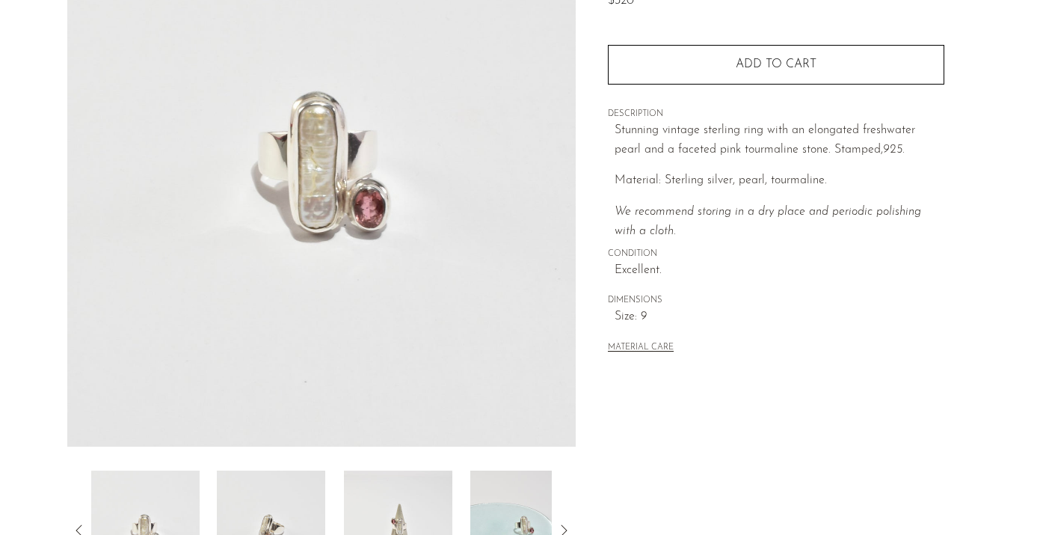
scroll to position [184, 0]
click at [280, 496] on img at bounding box center [271, 530] width 108 height 120
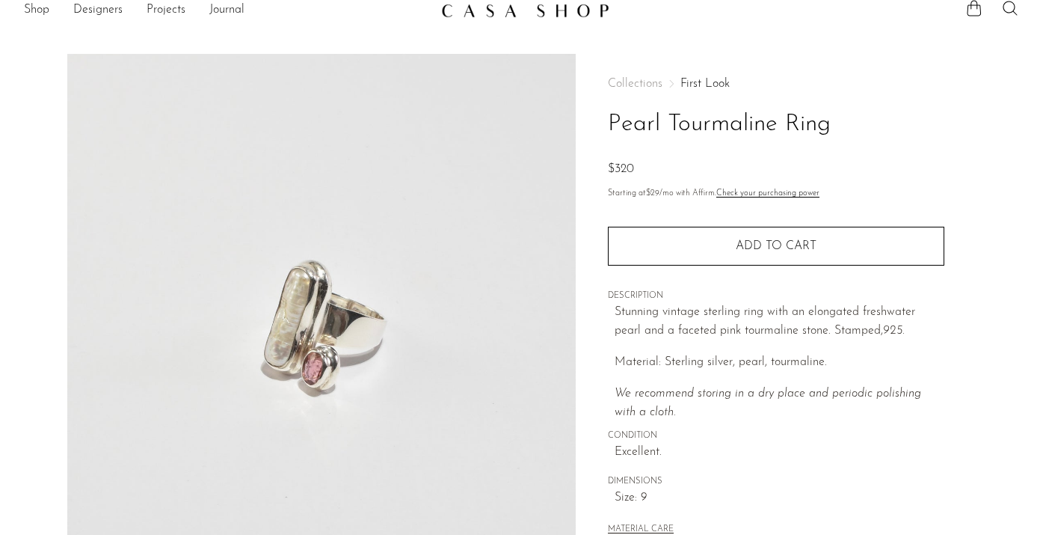
scroll to position [10, 0]
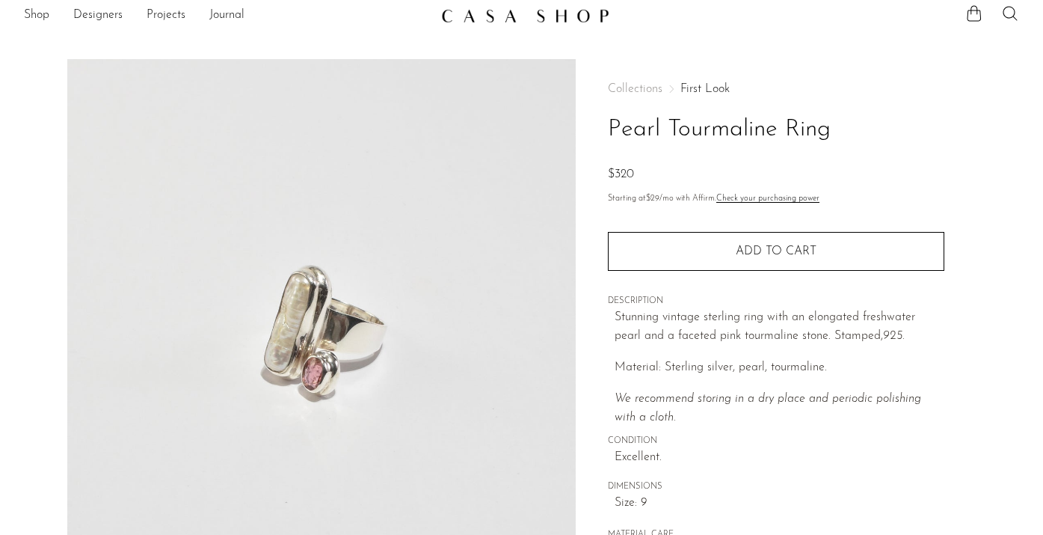
click at [707, 89] on link "First Look" at bounding box center [705, 89] width 49 height 12
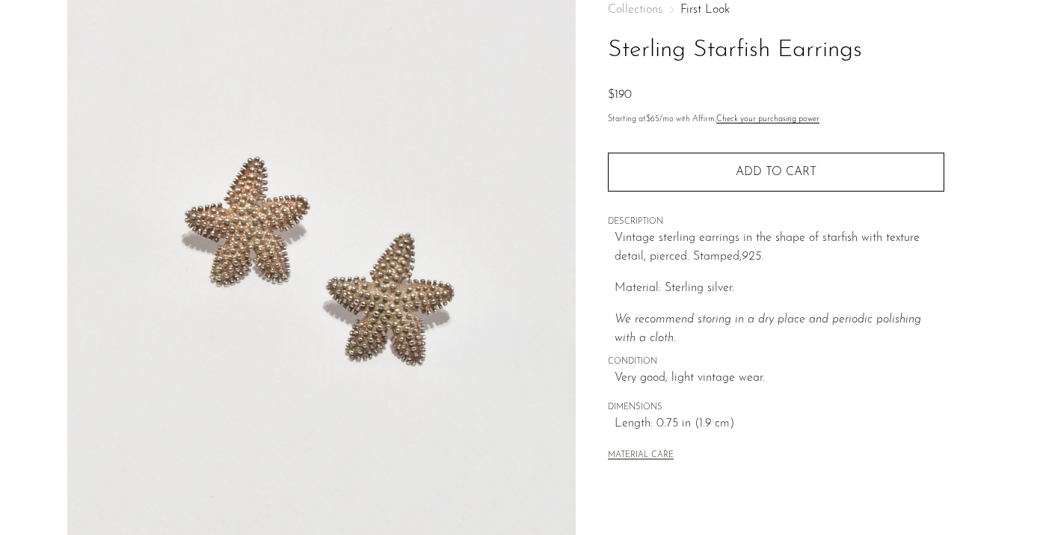
scroll to position [234, 0]
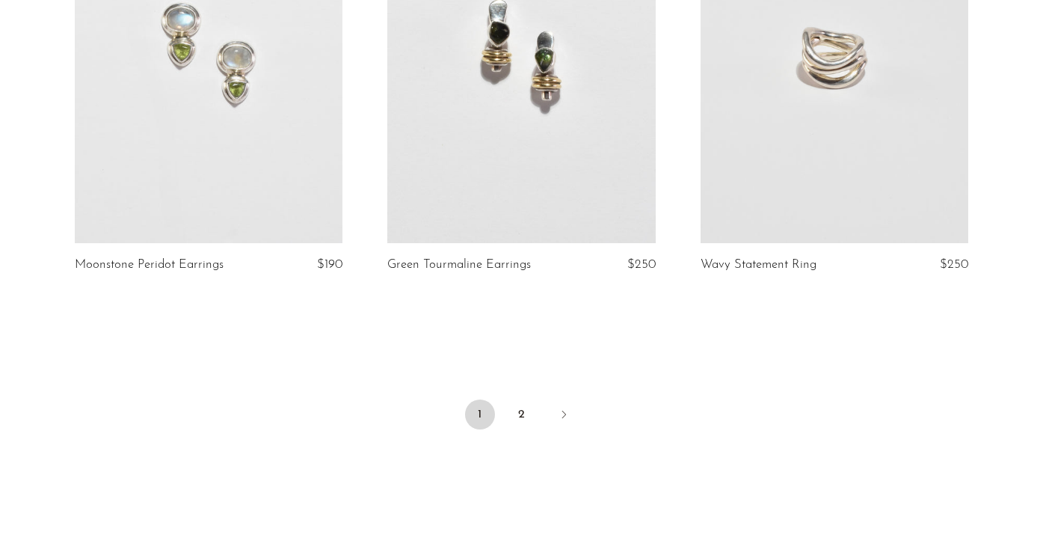
scroll to position [5157, 0]
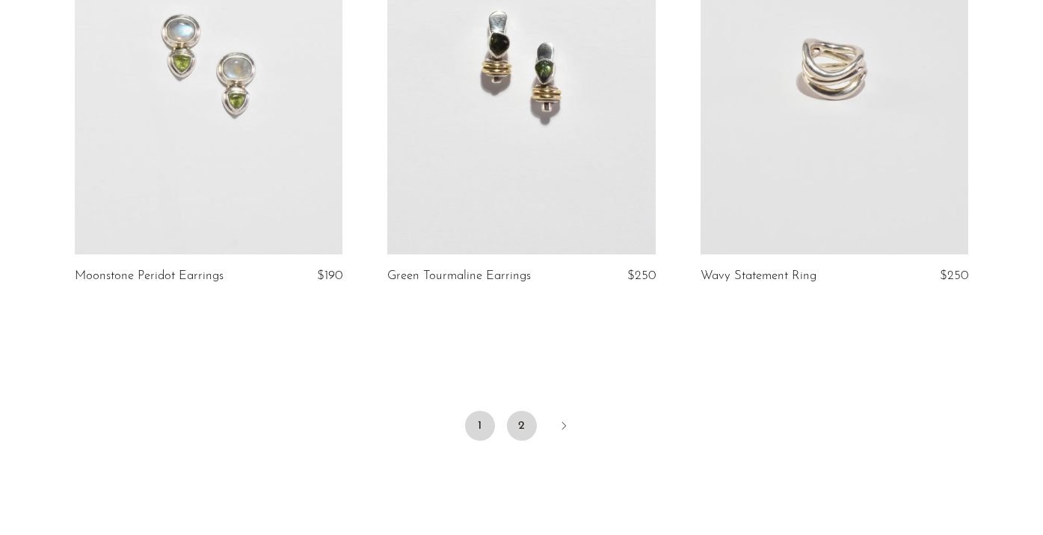
click at [518, 423] on link "2" at bounding box center [522, 426] width 30 height 30
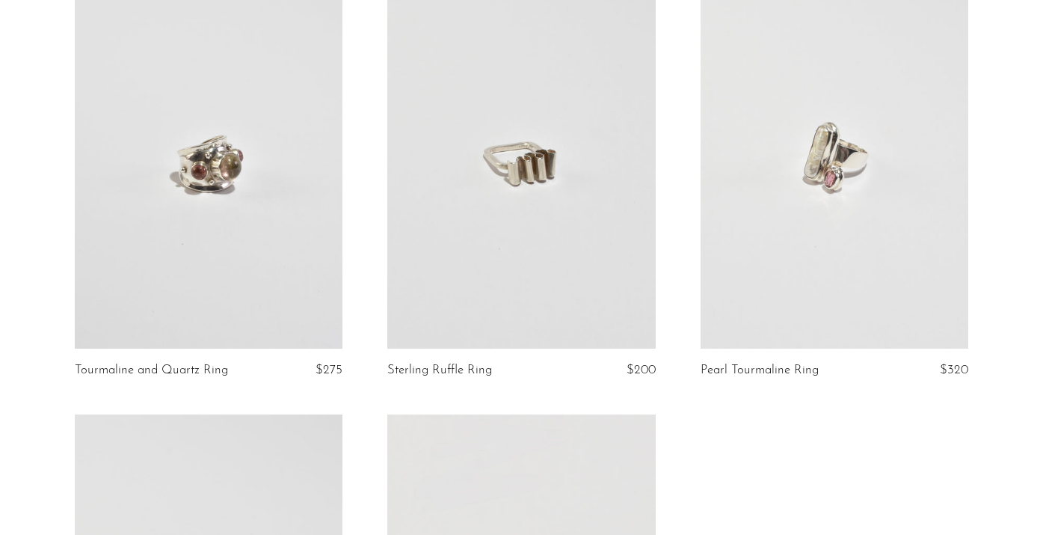
scroll to position [945, 0]
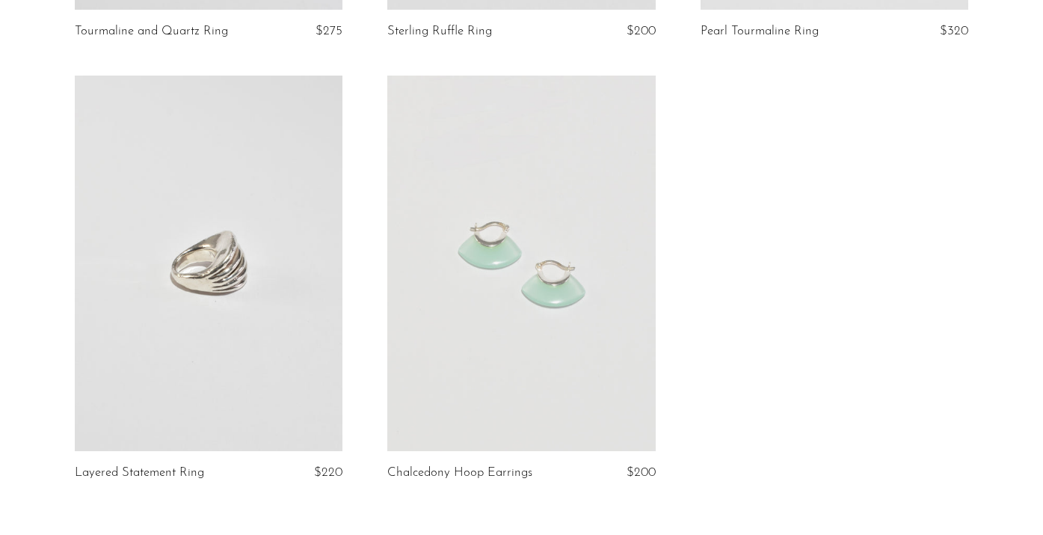
click at [187, 371] on link at bounding box center [209, 263] width 268 height 375
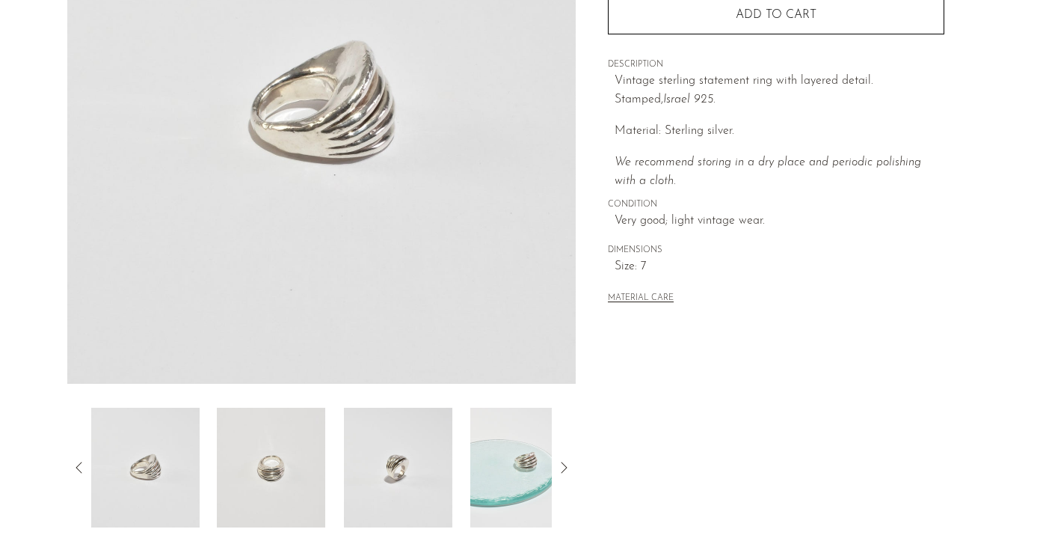
scroll to position [250, 0]
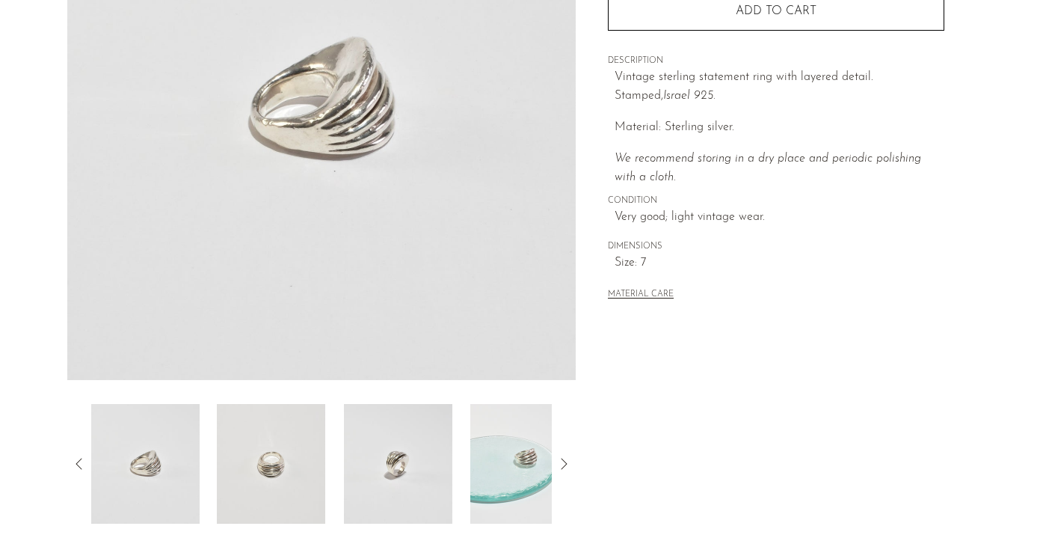
click at [260, 458] on img at bounding box center [271, 464] width 108 height 120
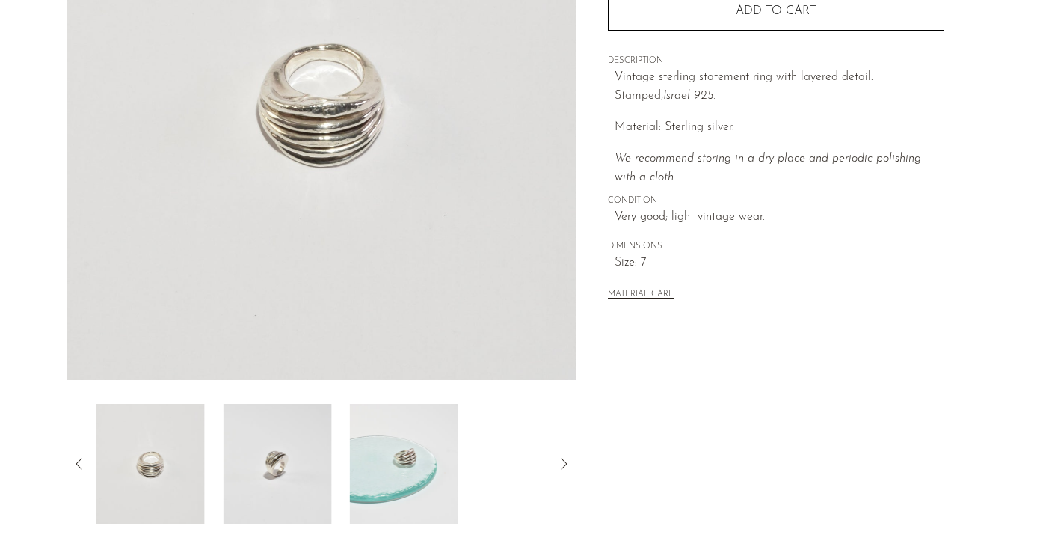
click at [260, 458] on img at bounding box center [277, 464] width 108 height 120
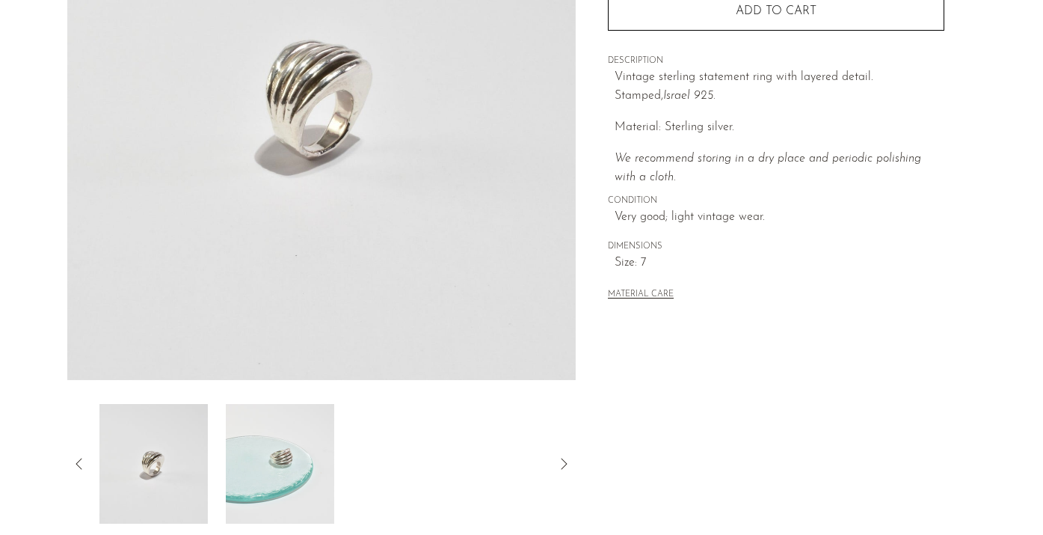
click at [260, 458] on img at bounding box center [279, 464] width 108 height 120
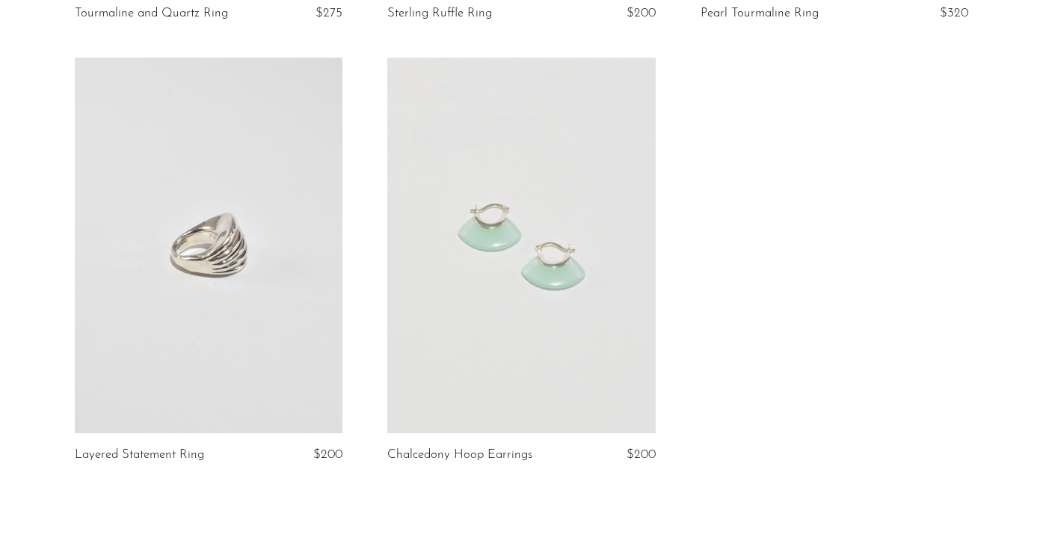
scroll to position [967, 0]
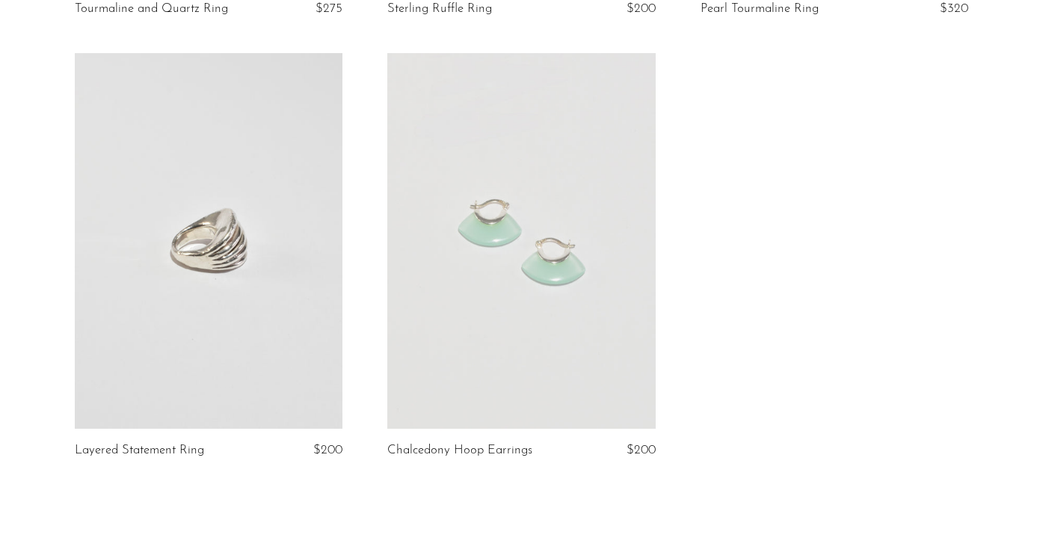
click at [530, 328] on link at bounding box center [521, 240] width 268 height 375
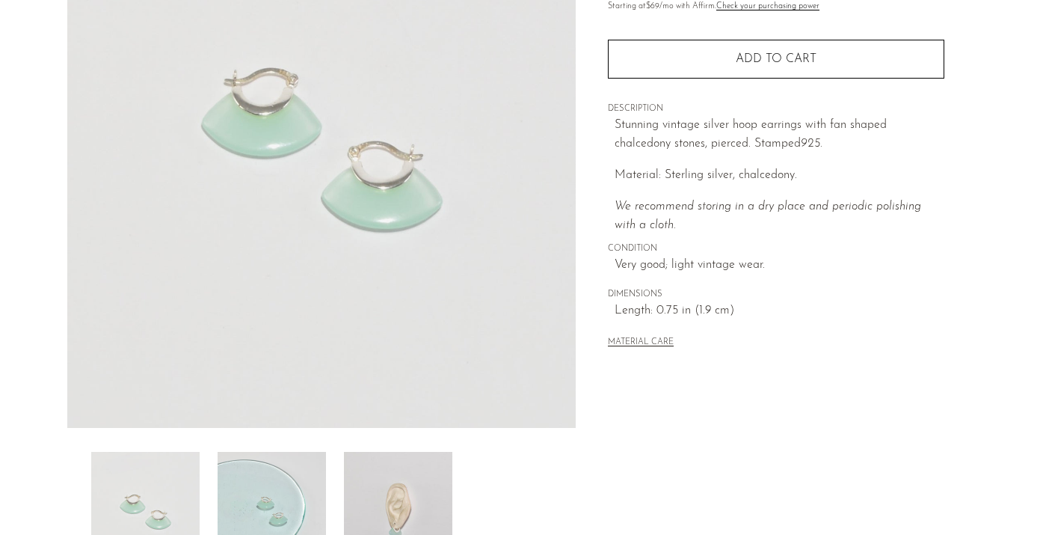
scroll to position [203, 0]
click at [281, 479] on img at bounding box center [272, 511] width 108 height 120
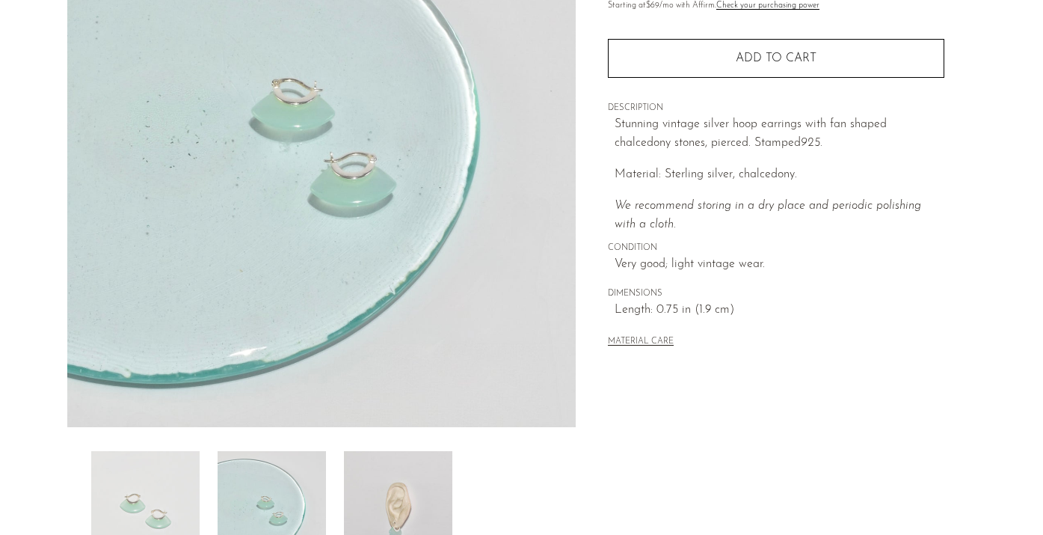
click at [370, 482] on img at bounding box center [398, 511] width 108 height 120
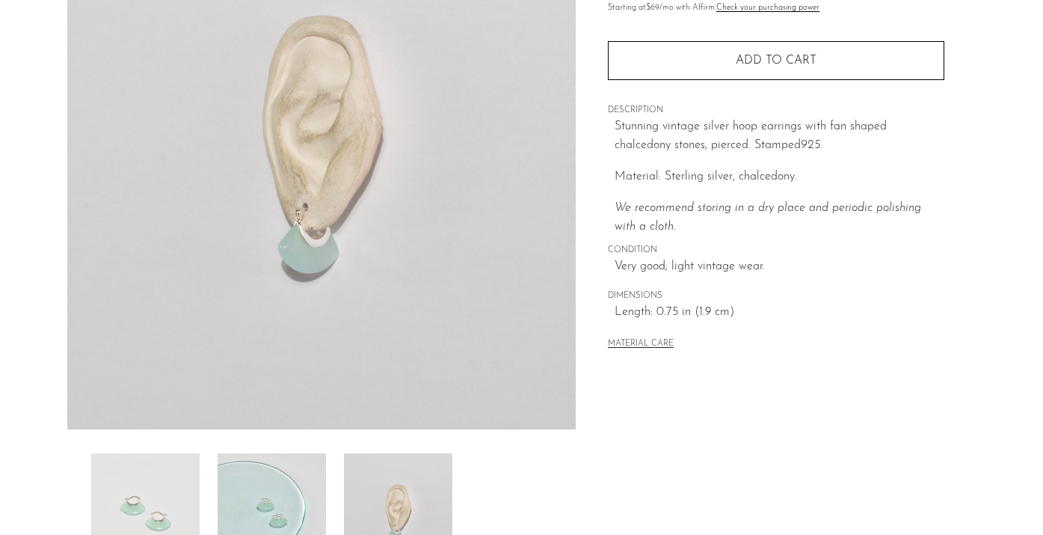
scroll to position [201, 0]
click at [315, 503] on img at bounding box center [272, 513] width 108 height 120
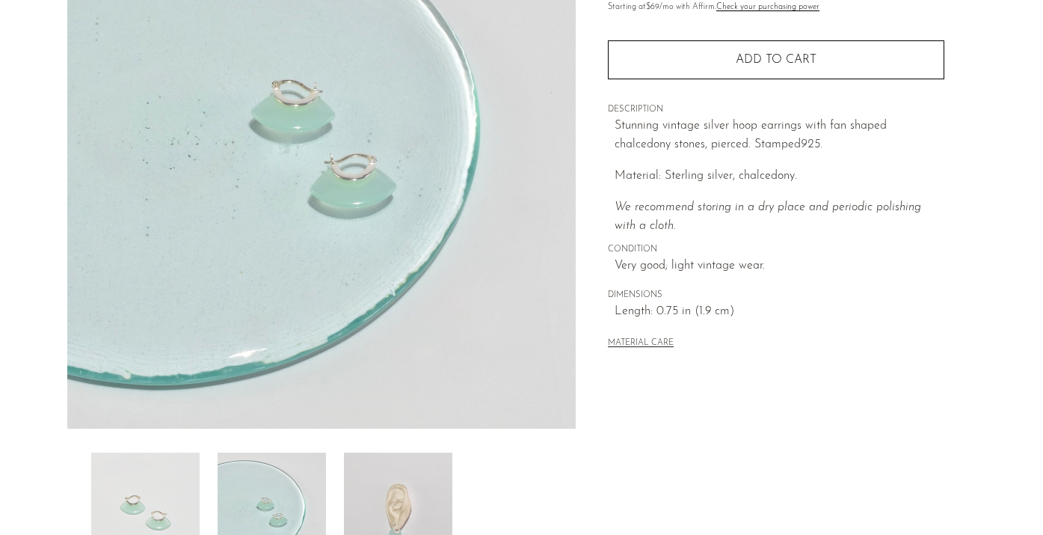
click at [159, 489] on img at bounding box center [145, 513] width 108 height 120
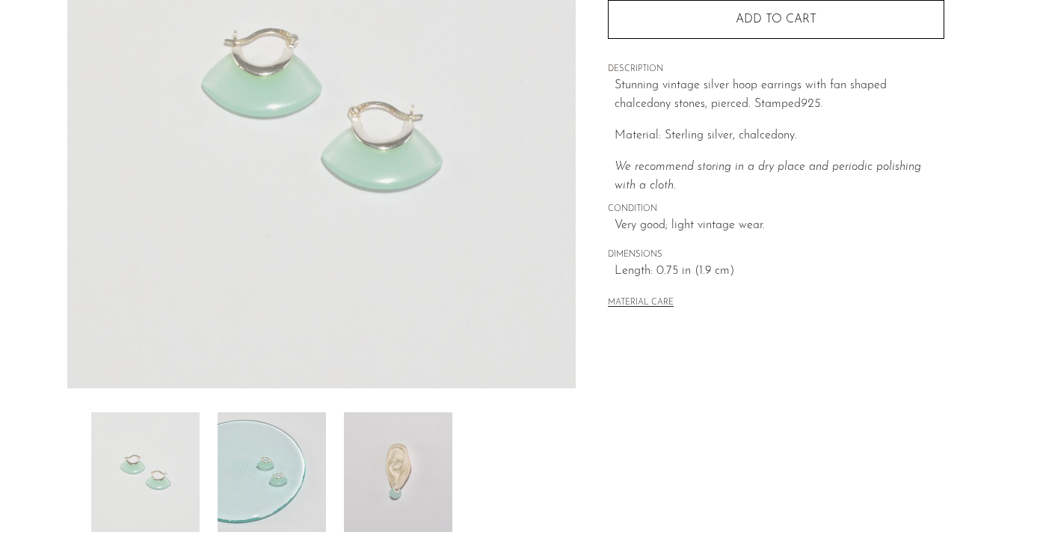
click at [384, 460] on img at bounding box center [398, 472] width 108 height 120
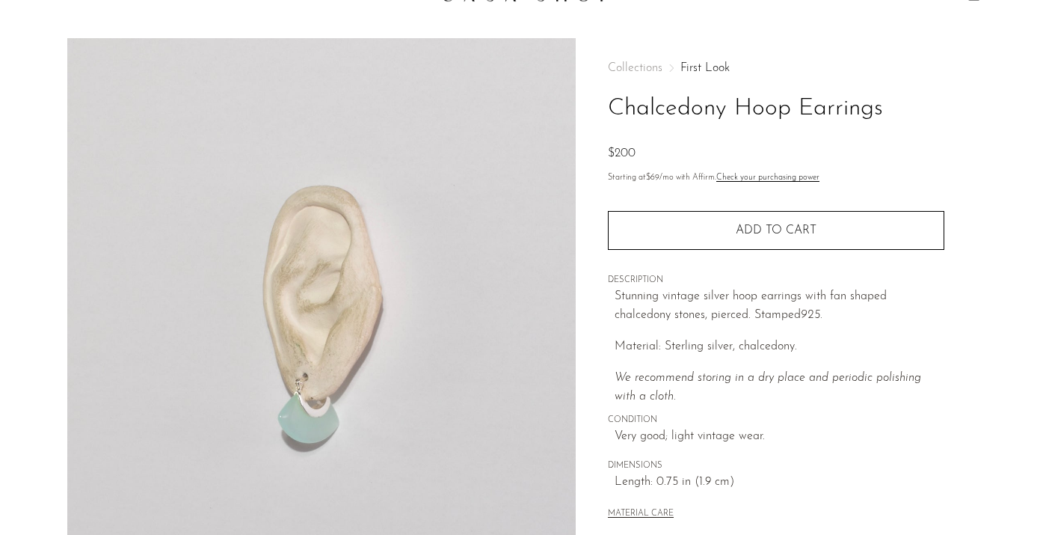
scroll to position [194, 0]
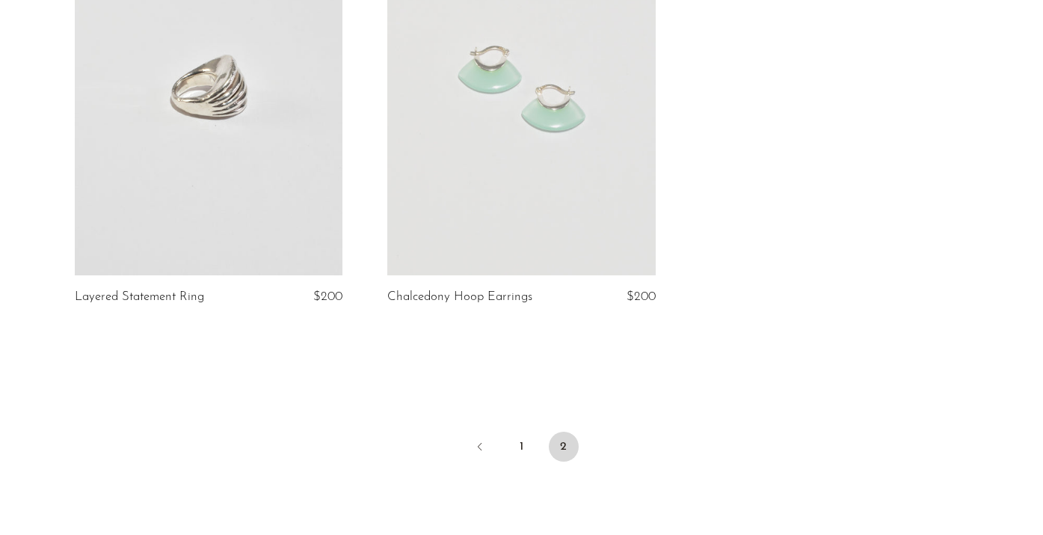
scroll to position [1267, 0]
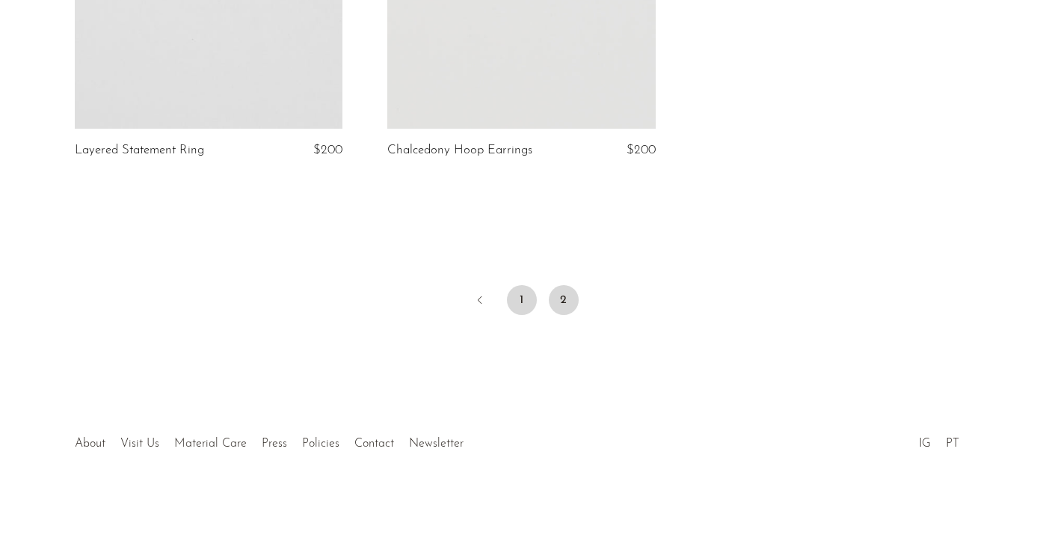
click at [512, 298] on link "1" at bounding box center [522, 300] width 30 height 30
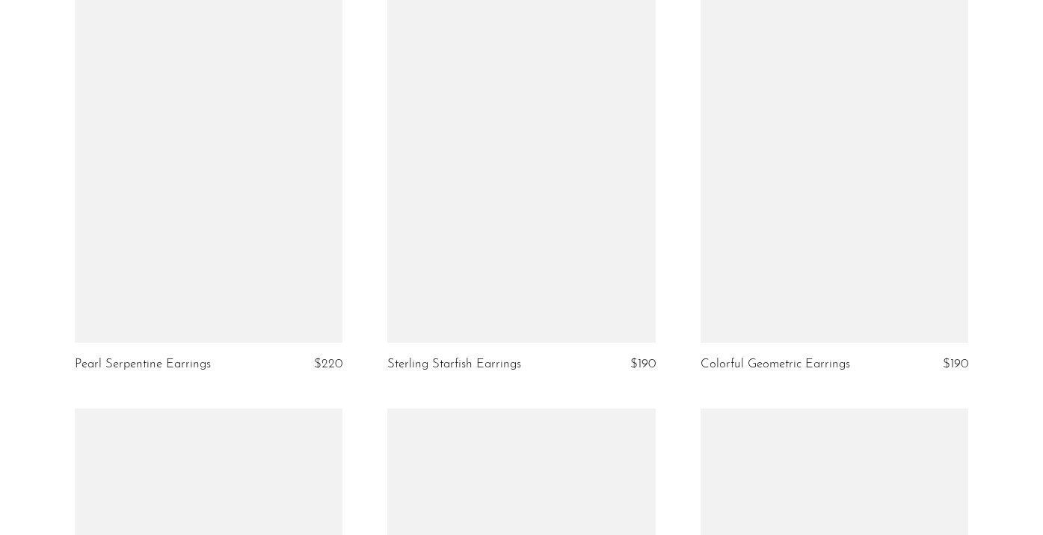
scroll to position [4117, 0]
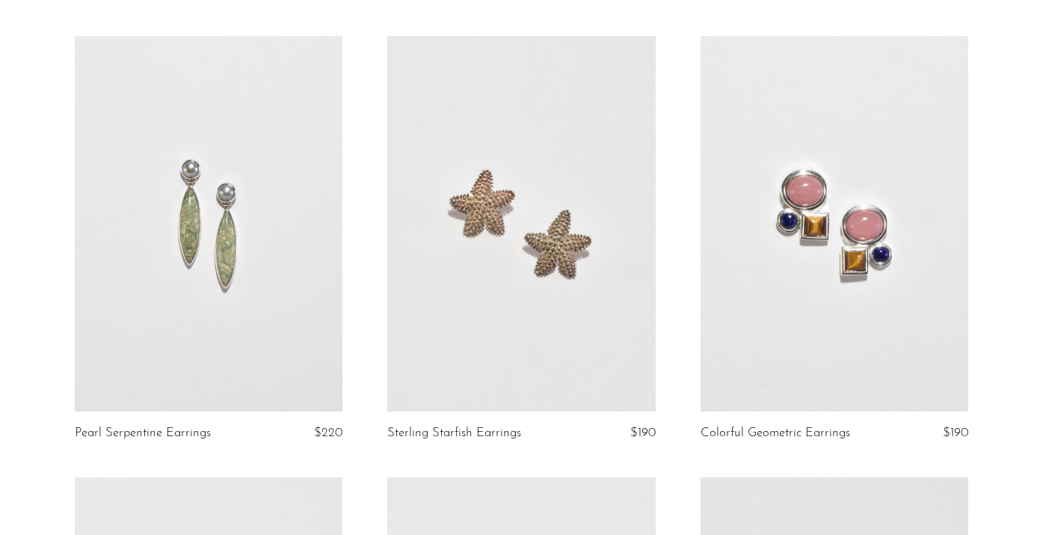
click at [598, 247] on link at bounding box center [521, 223] width 268 height 375
click at [595, 315] on link at bounding box center [521, 223] width 268 height 375
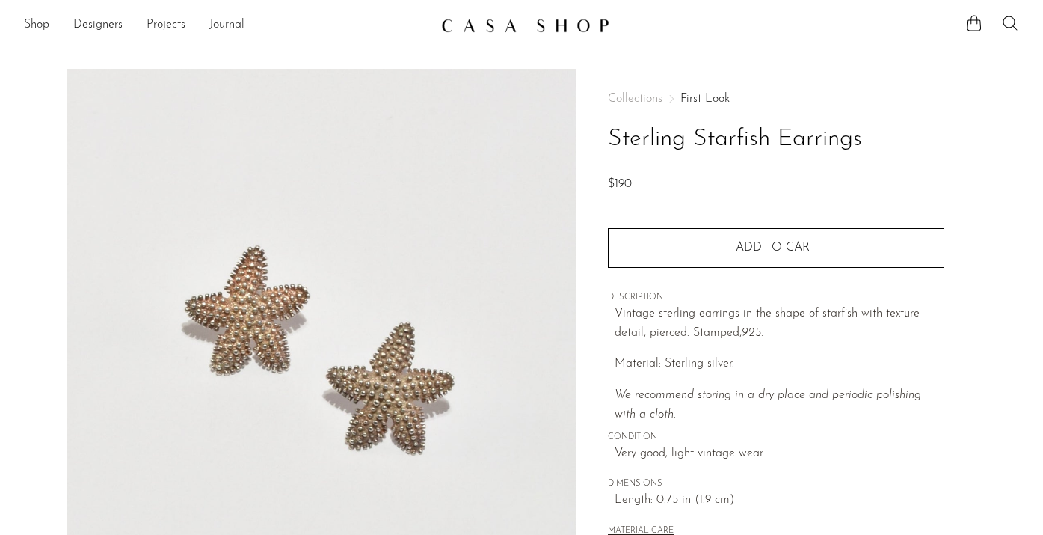
scroll to position [201, 0]
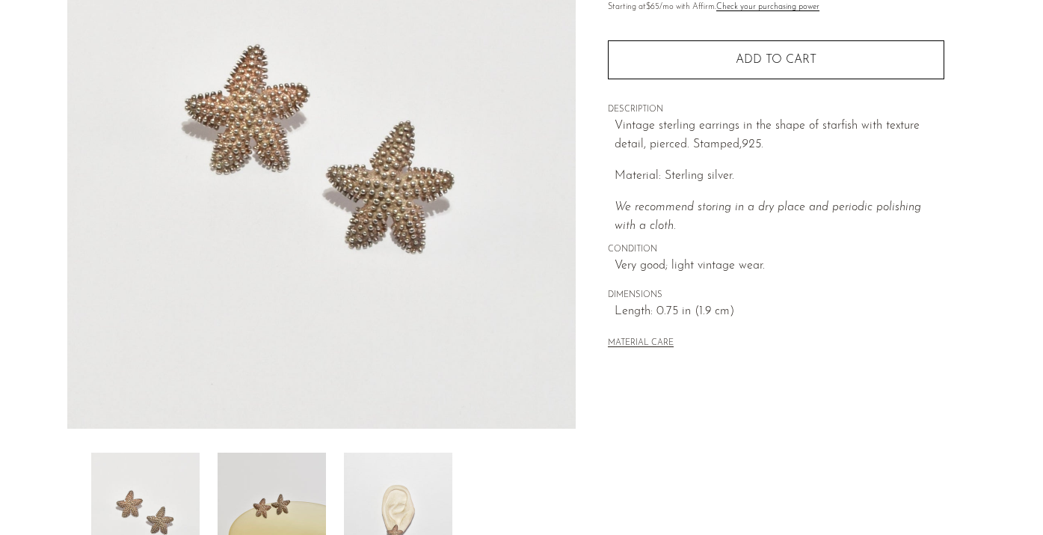
click at [303, 470] on img at bounding box center [272, 513] width 108 height 120
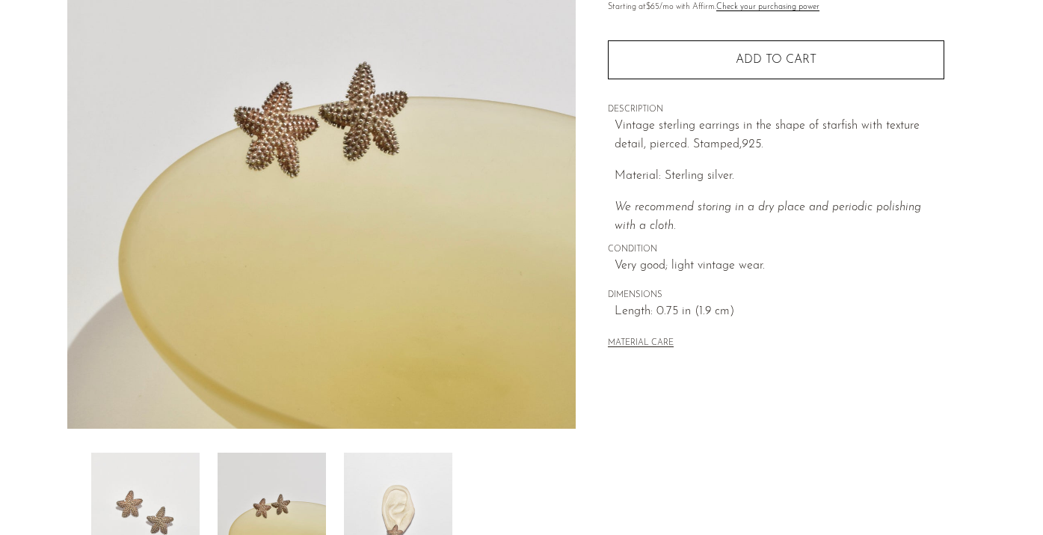
click at [425, 483] on img at bounding box center [398, 513] width 108 height 120
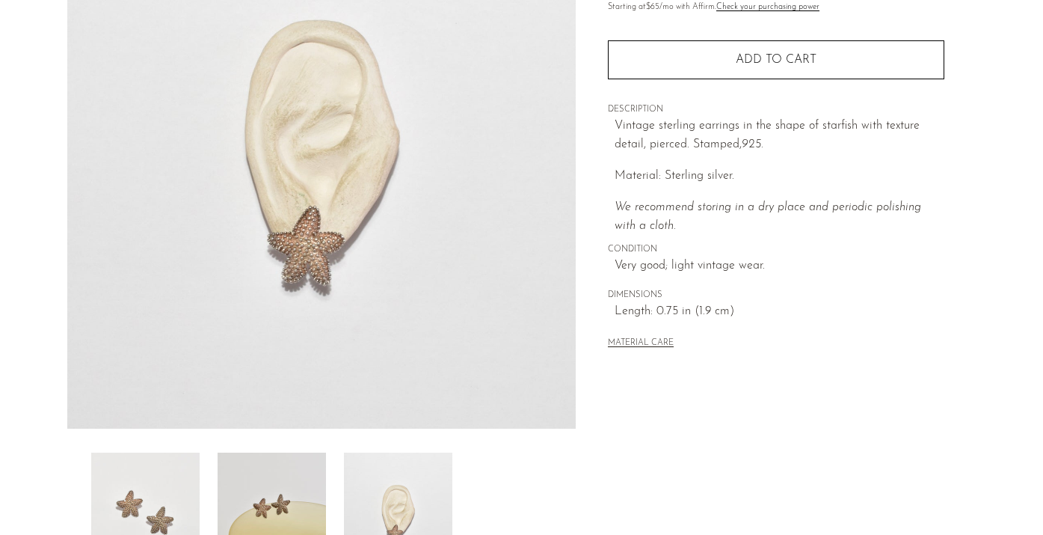
click at [127, 488] on img at bounding box center [145, 513] width 108 height 120
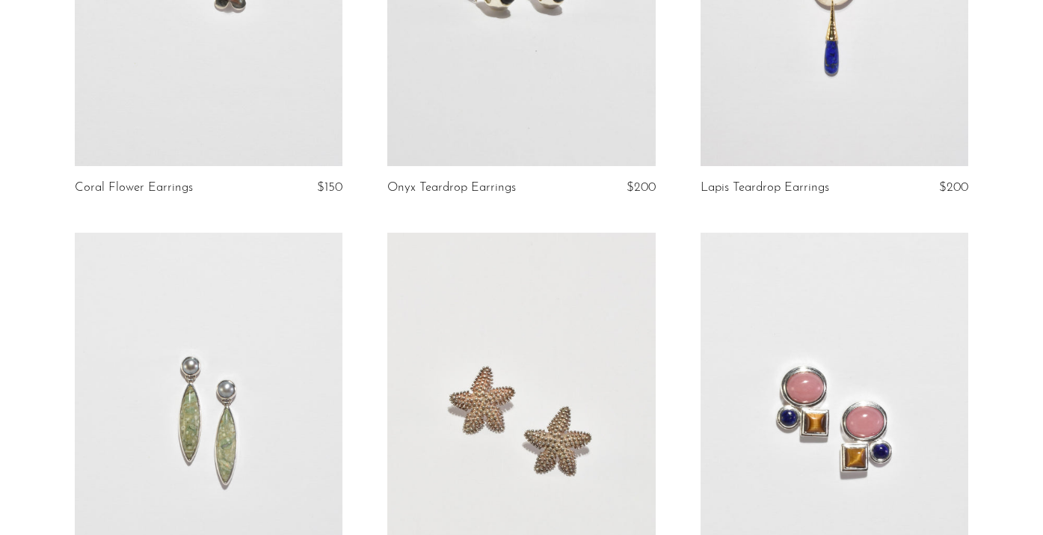
scroll to position [4173, 0]
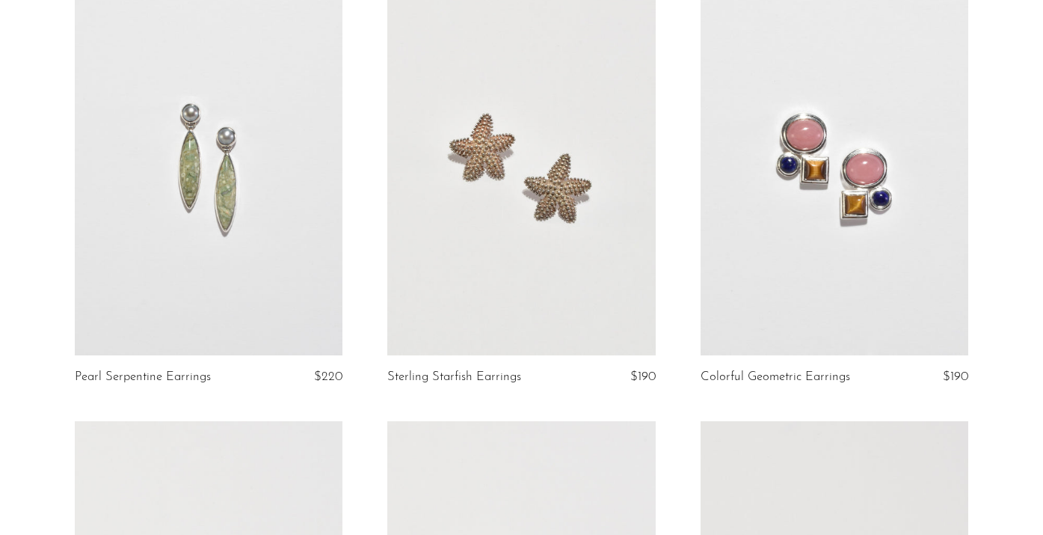
click at [957, 242] on link at bounding box center [835, 167] width 268 height 375
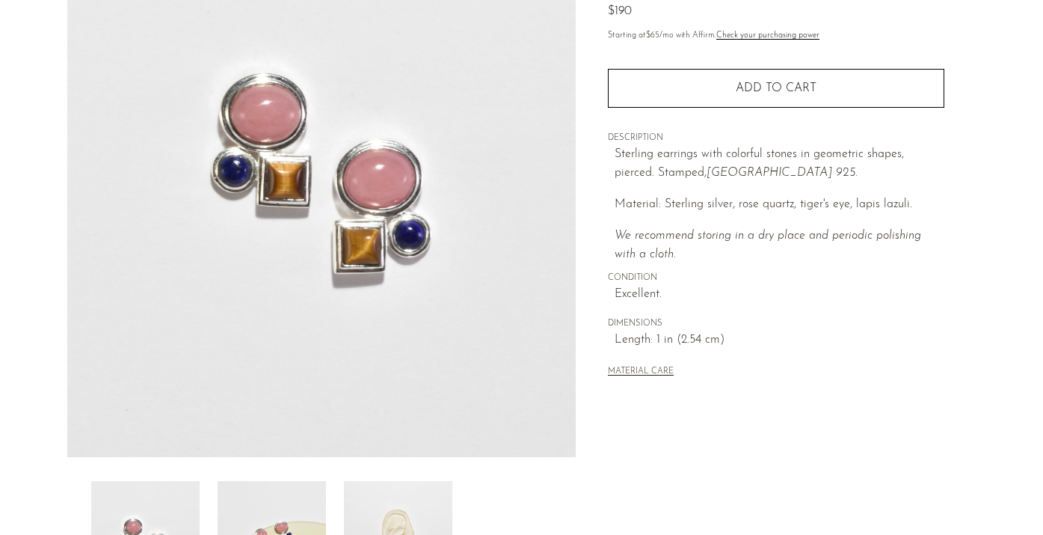
scroll to position [168, 0]
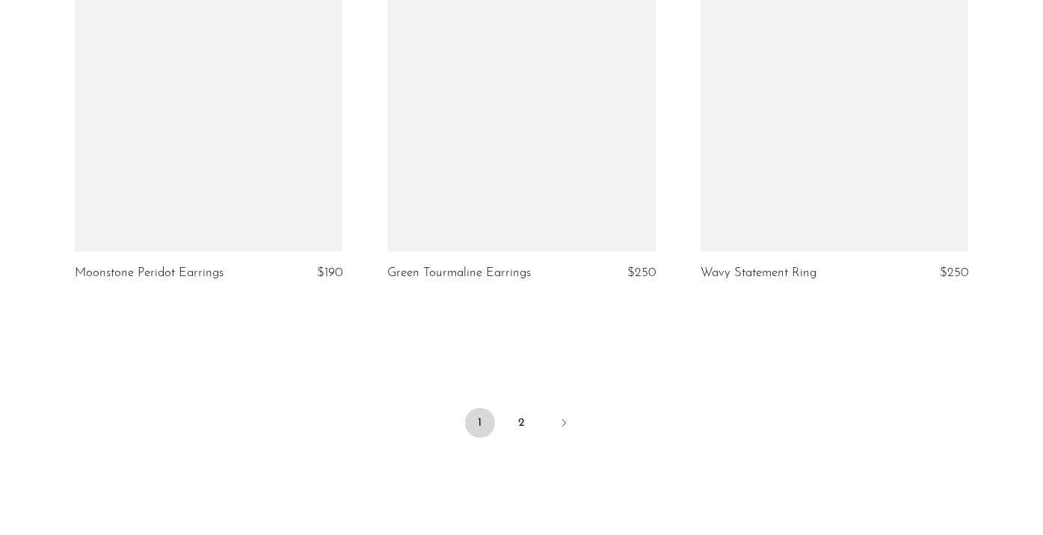
scroll to position [5291, 0]
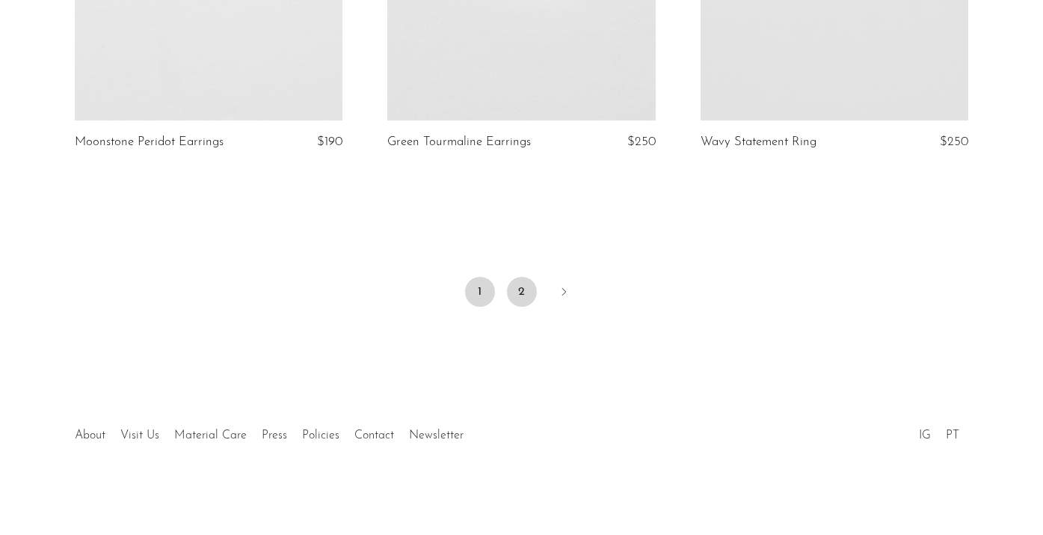
click at [524, 288] on link "2" at bounding box center [522, 292] width 30 height 30
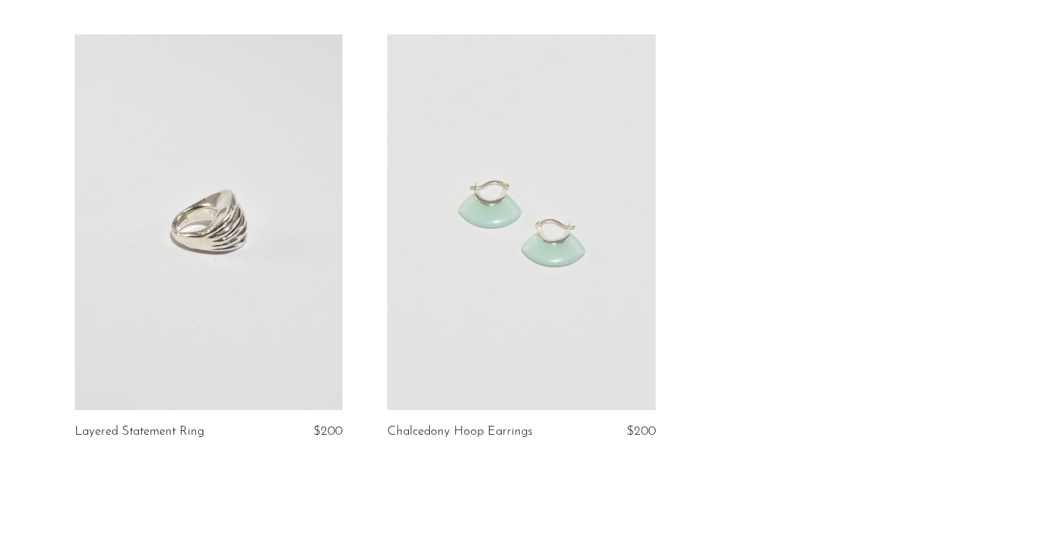
scroll to position [993, 0]
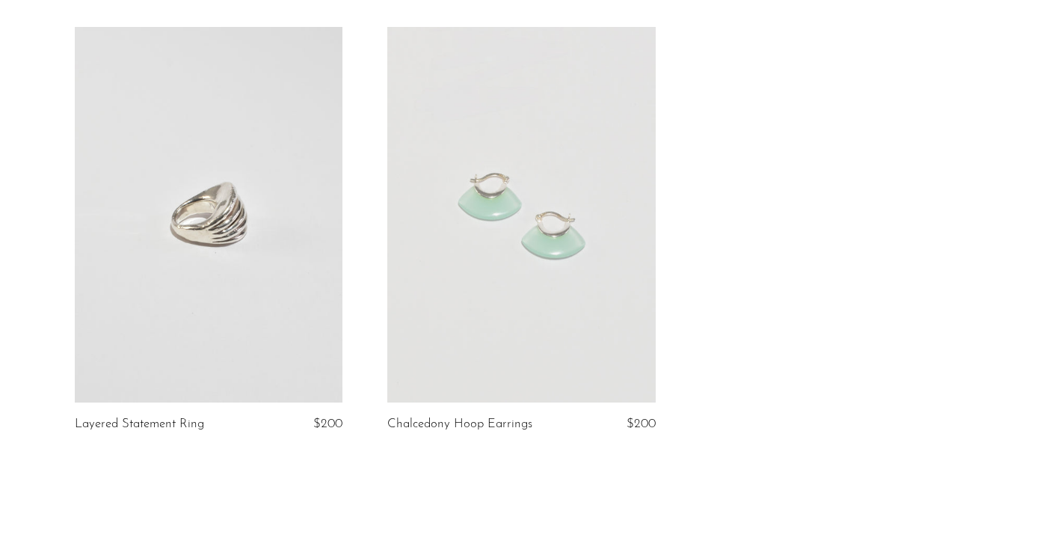
click at [513, 234] on link at bounding box center [521, 214] width 268 height 375
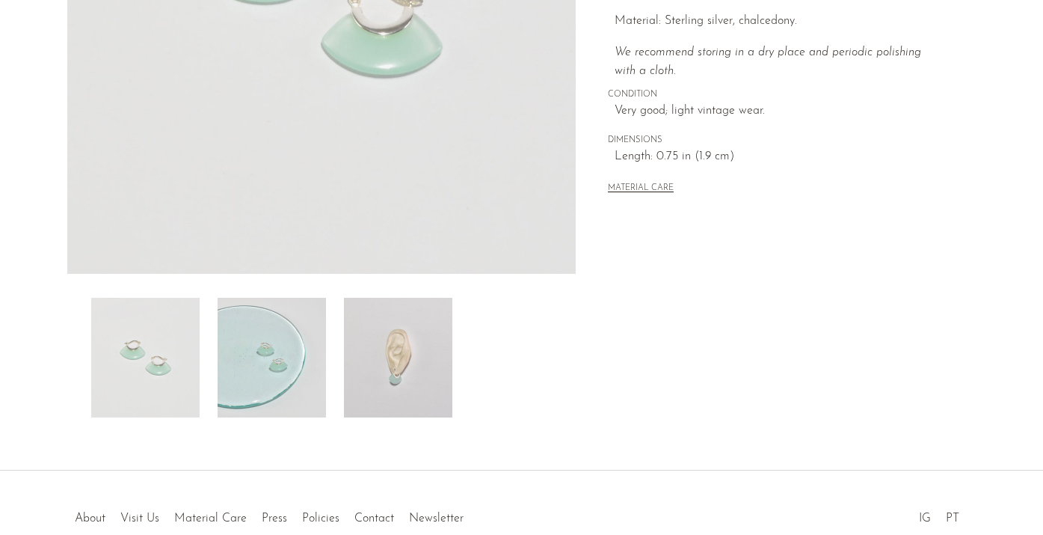
click at [319, 403] on img at bounding box center [272, 358] width 108 height 120
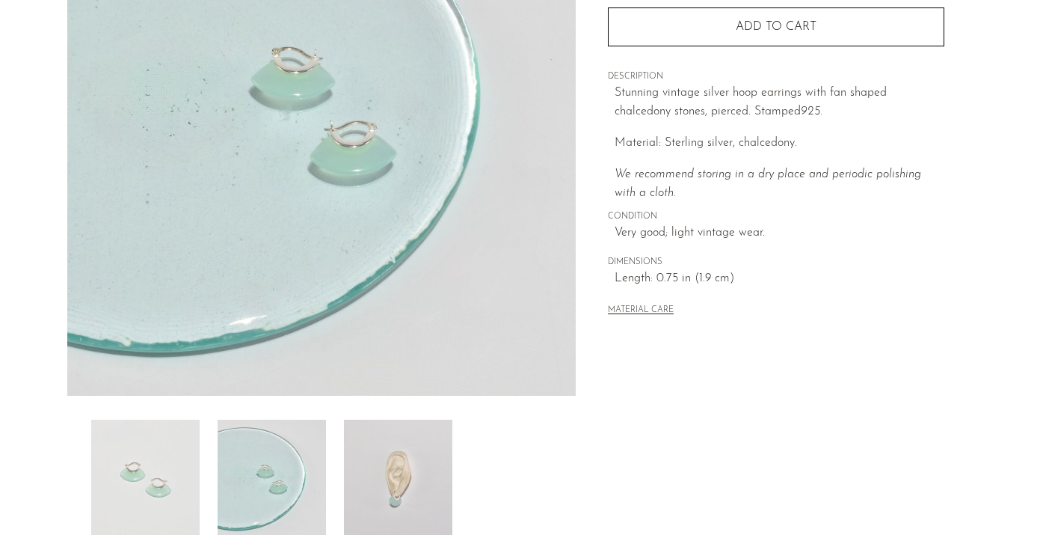
scroll to position [233, 0]
click at [389, 460] on img at bounding box center [398, 480] width 108 height 120
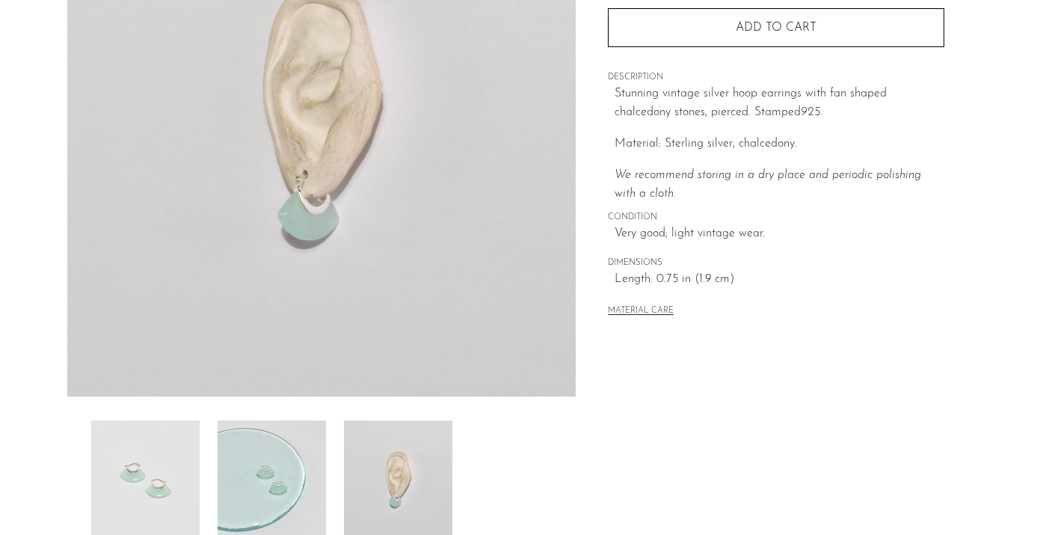
click at [281, 460] on img at bounding box center [272, 480] width 108 height 120
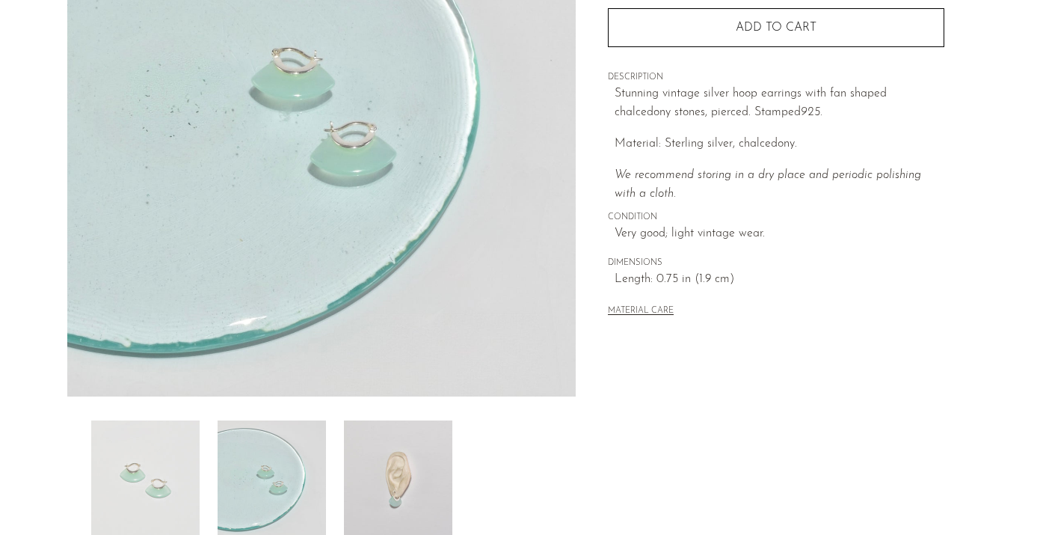
click at [147, 451] on img at bounding box center [145, 480] width 108 height 120
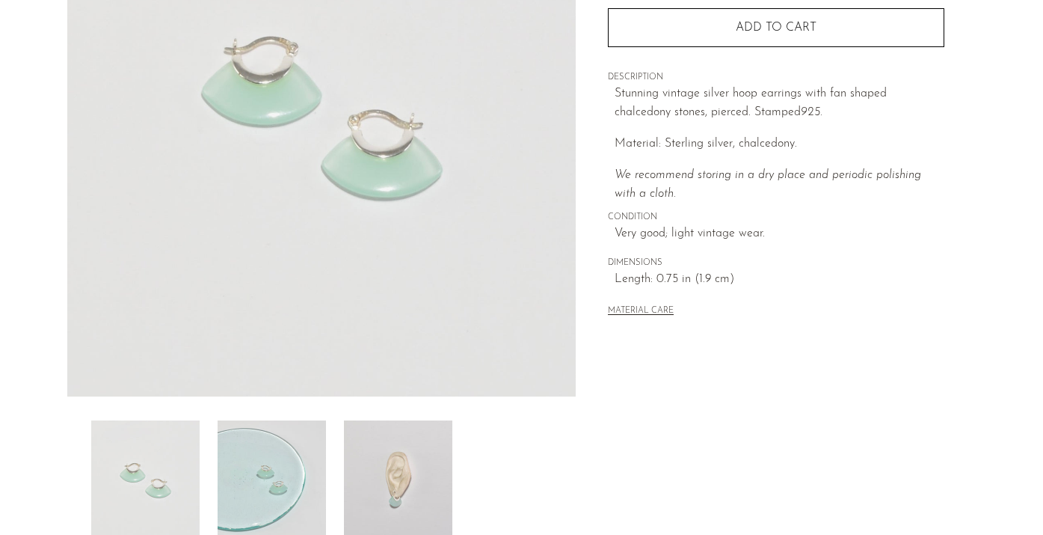
click at [286, 459] on img at bounding box center [272, 480] width 108 height 120
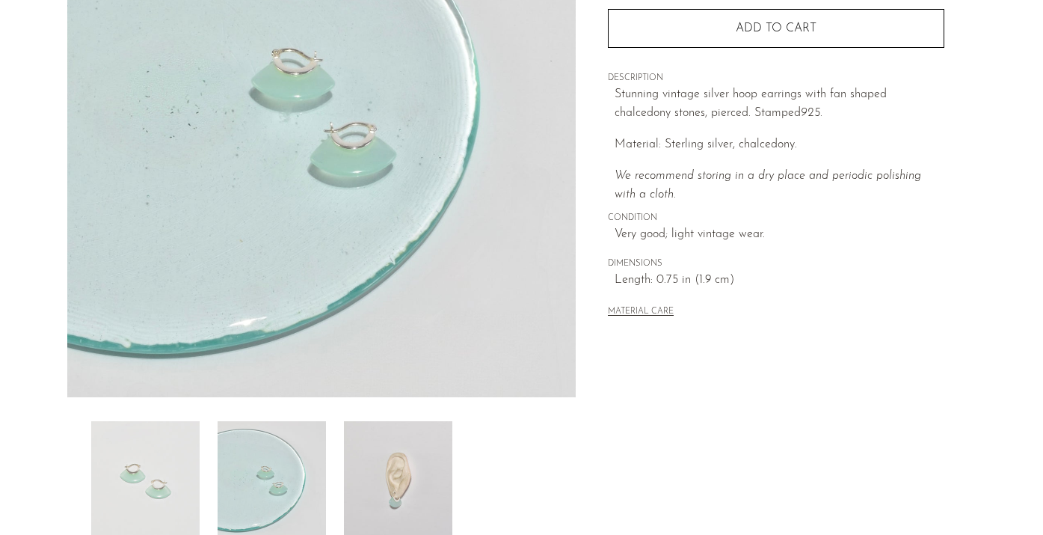
scroll to position [439, 0]
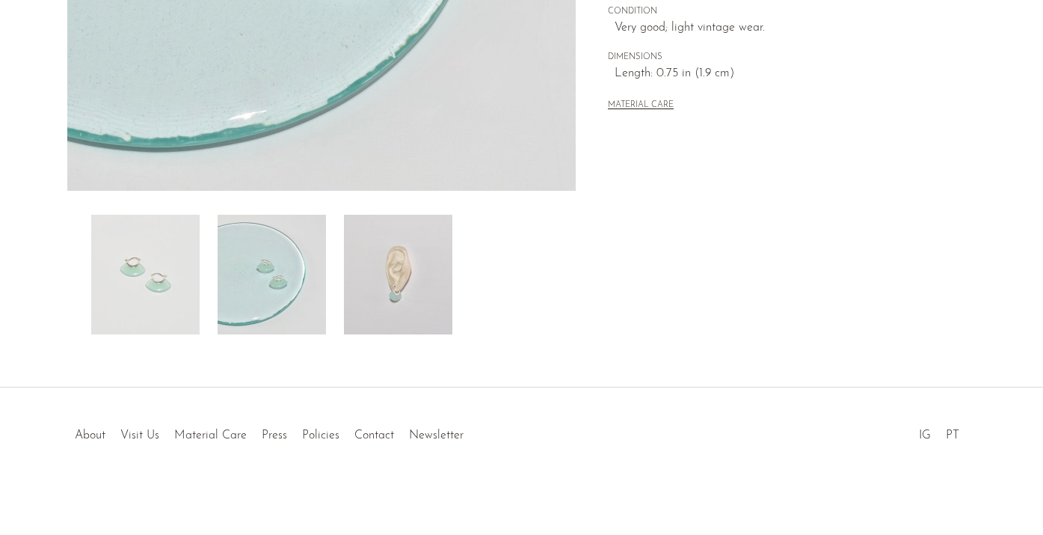
click at [408, 280] on img at bounding box center [398, 275] width 108 height 120
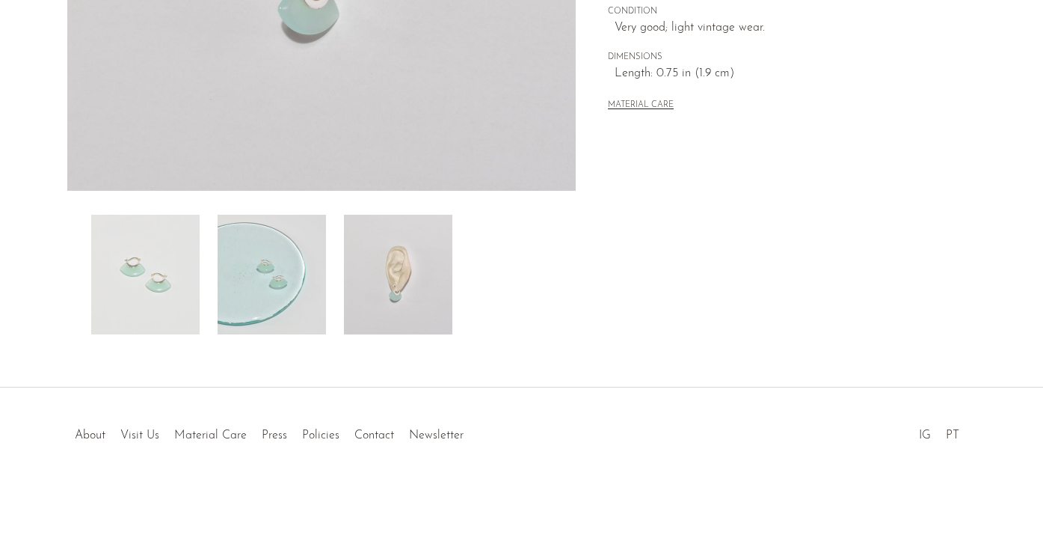
scroll to position [101, 0]
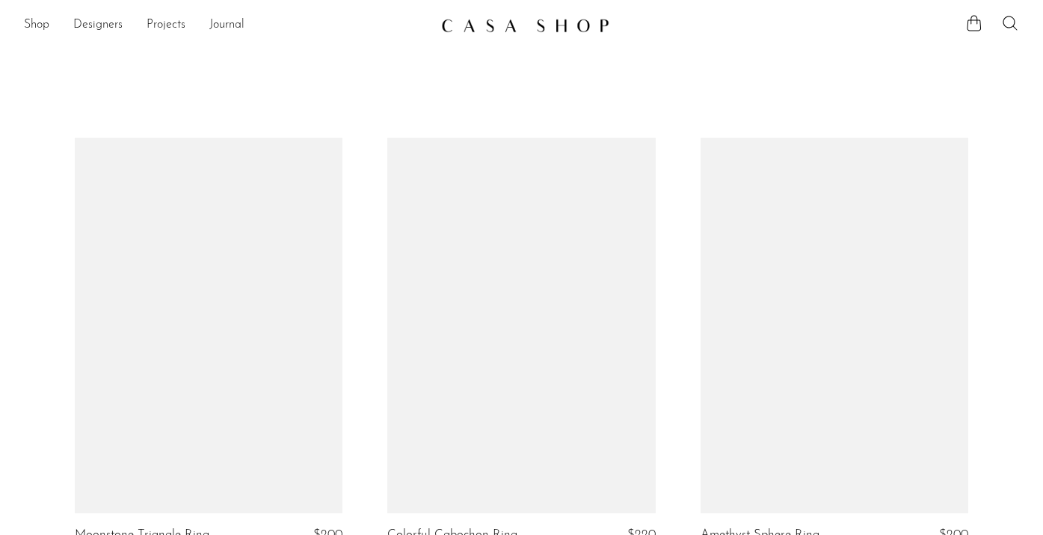
scroll to position [993, 0]
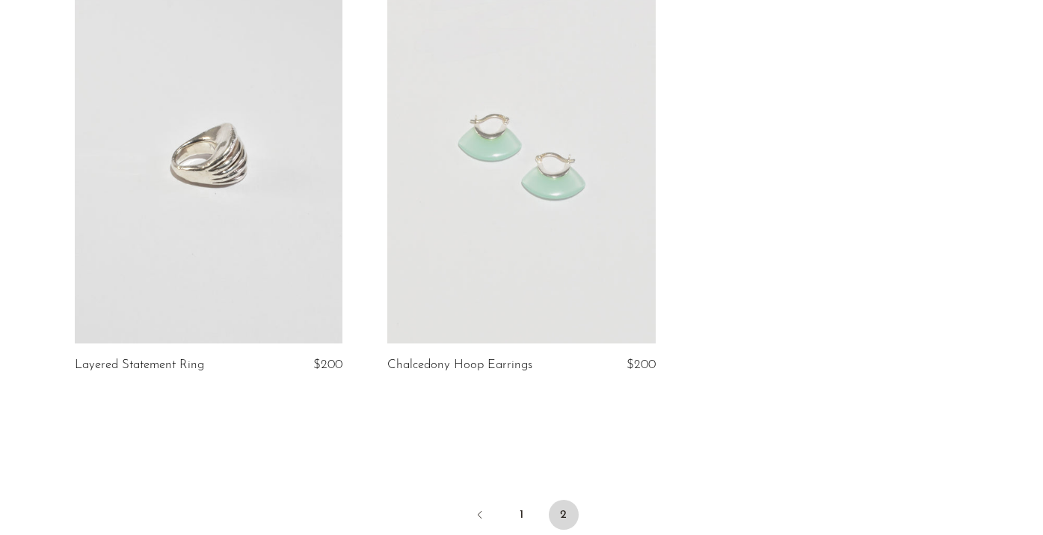
scroll to position [1008, 0]
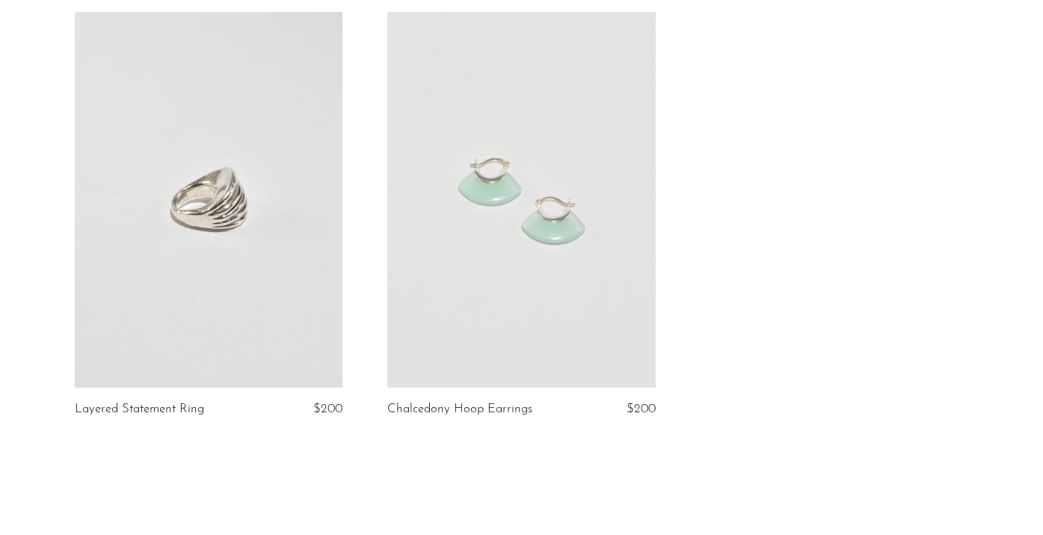
click at [461, 236] on link at bounding box center [521, 199] width 268 height 375
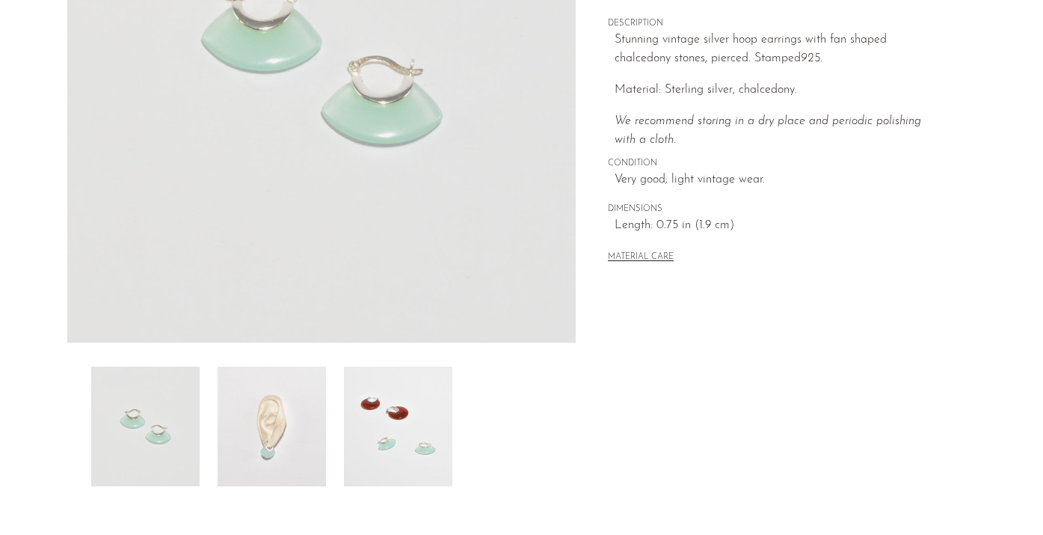
click at [280, 426] on img at bounding box center [272, 427] width 108 height 120
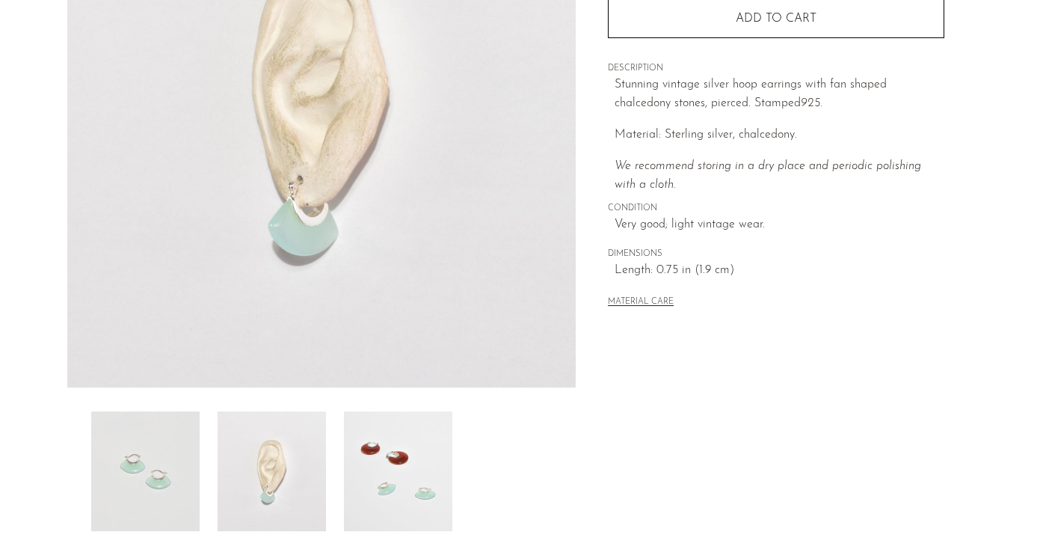
scroll to position [242, 0]
click at [382, 477] on img at bounding box center [398, 472] width 108 height 120
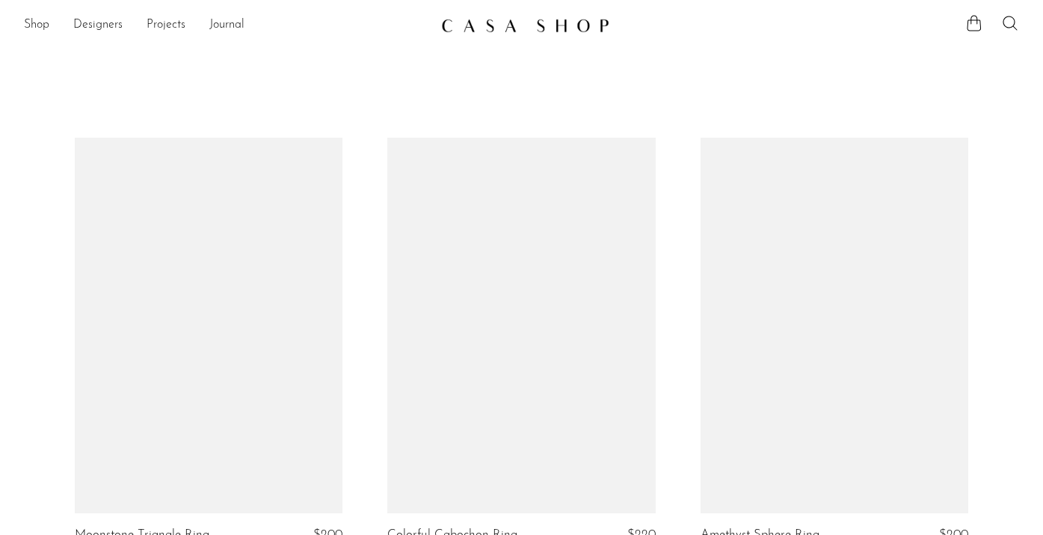
scroll to position [1008, 0]
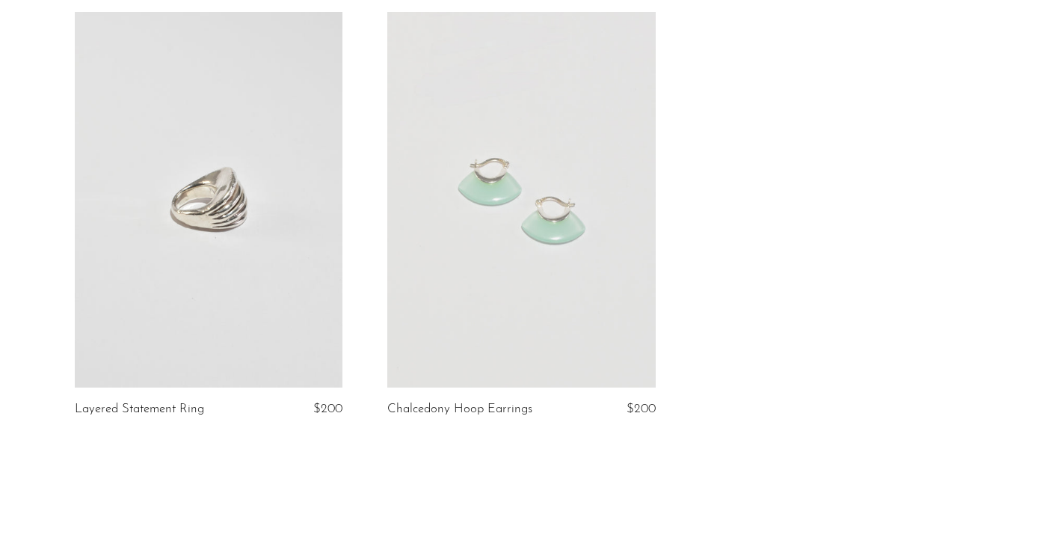
click at [242, 265] on link at bounding box center [209, 199] width 268 height 375
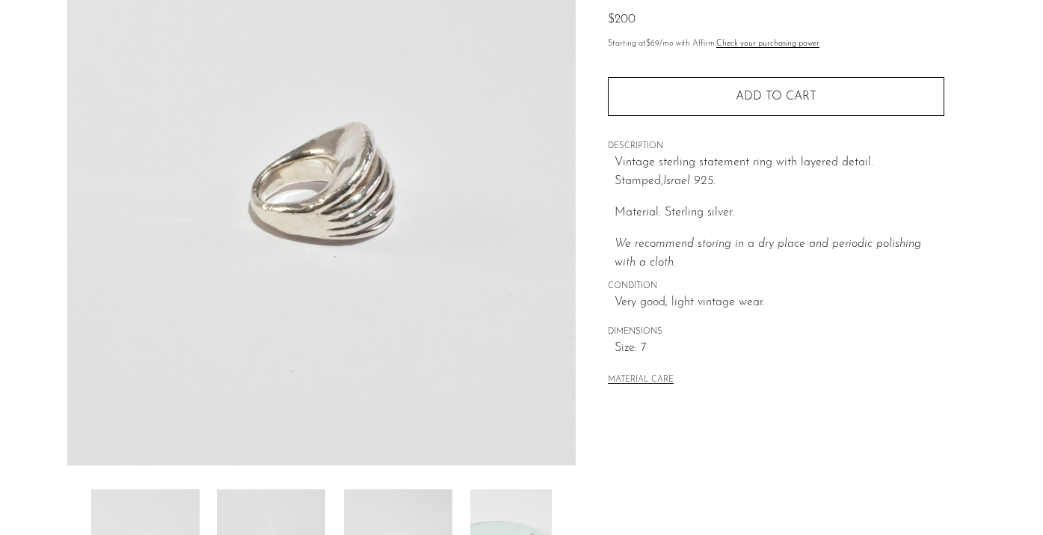
scroll to position [176, 0]
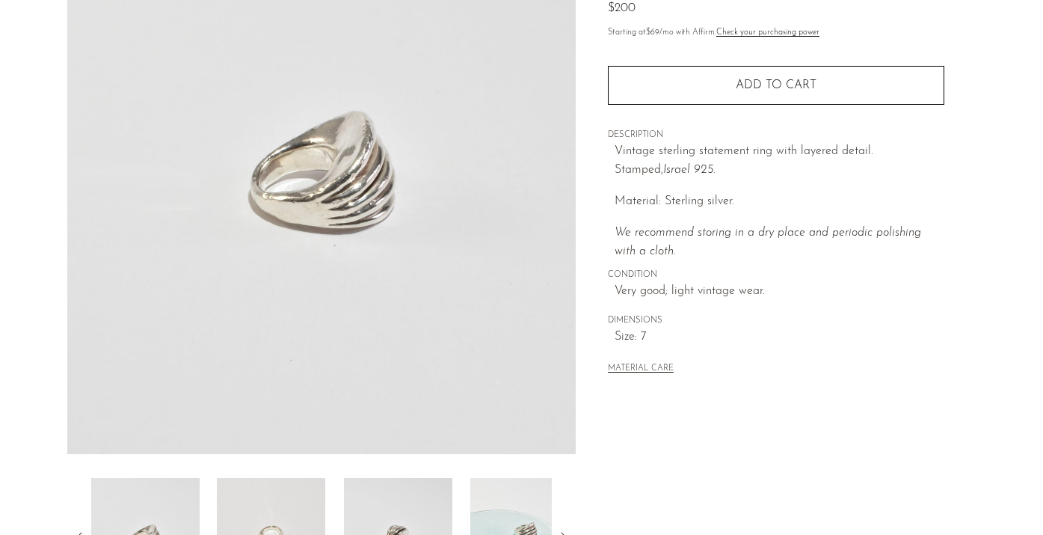
click at [280, 476] on div at bounding box center [321, 245] width 509 height 705
click at [283, 510] on img at bounding box center [271, 538] width 108 height 120
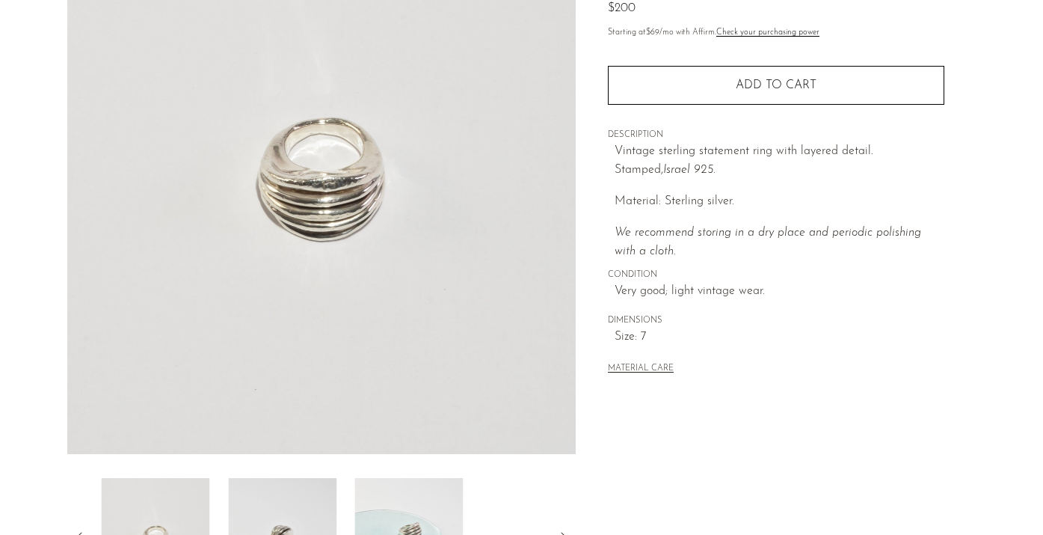
click at [283, 510] on img at bounding box center [282, 538] width 108 height 120
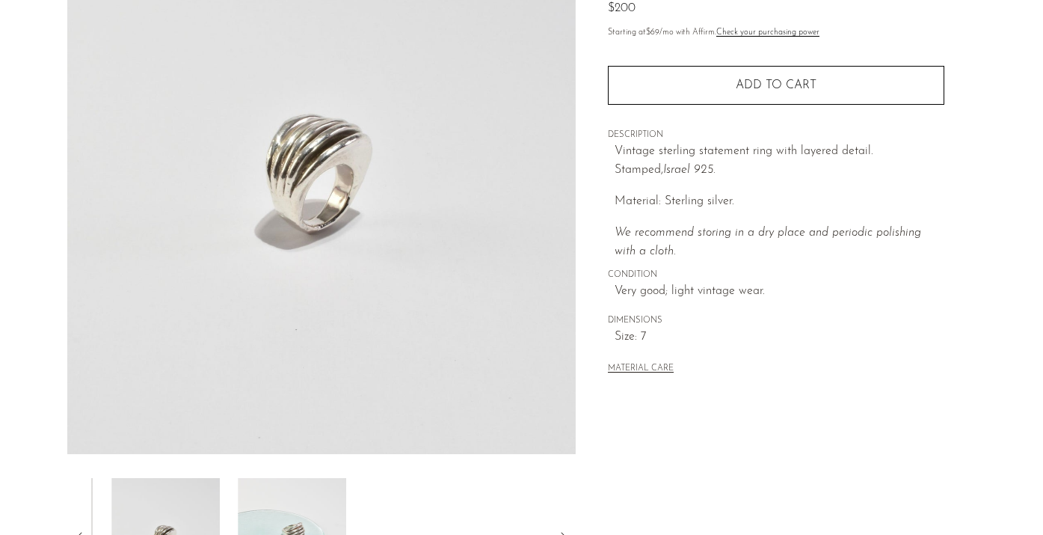
click at [283, 510] on img at bounding box center [292, 538] width 108 height 120
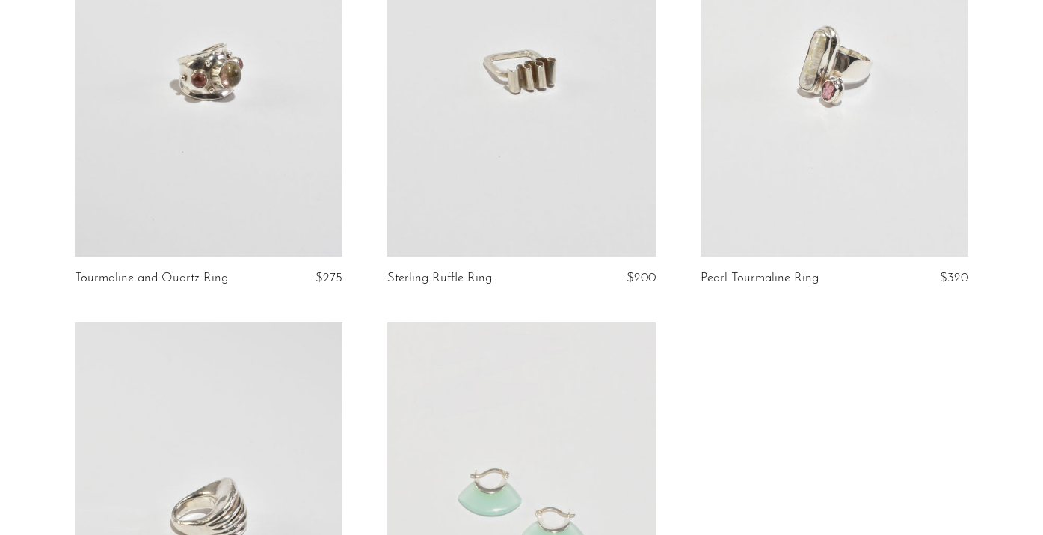
scroll to position [502, 0]
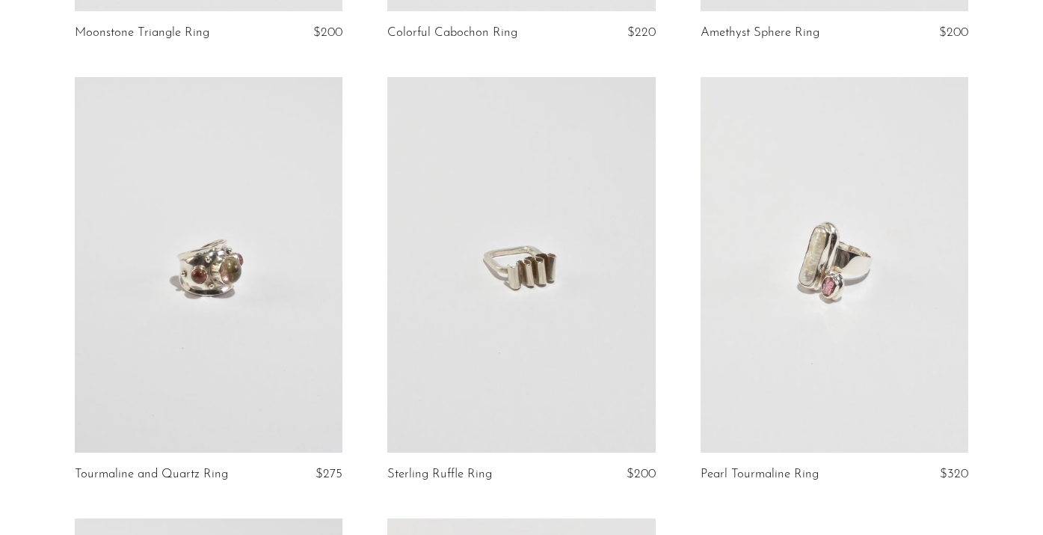
click at [767, 189] on link at bounding box center [835, 264] width 268 height 375
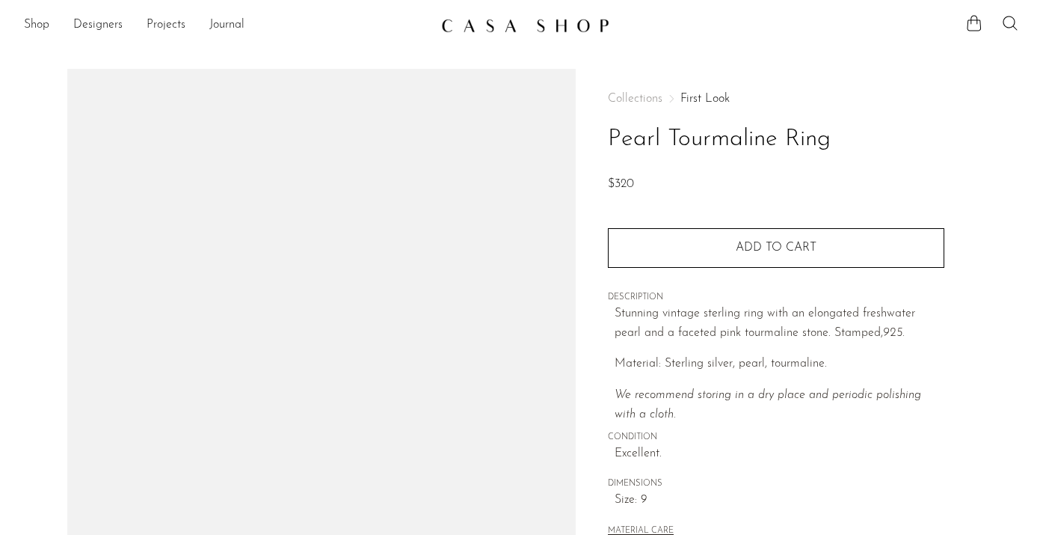
scroll to position [239, 0]
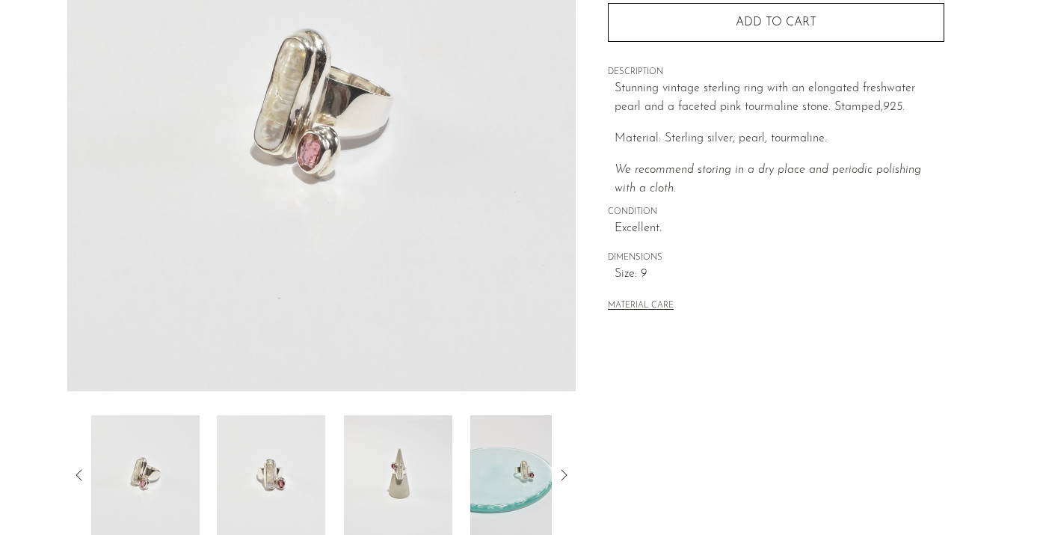
click at [257, 434] on img at bounding box center [271, 475] width 108 height 120
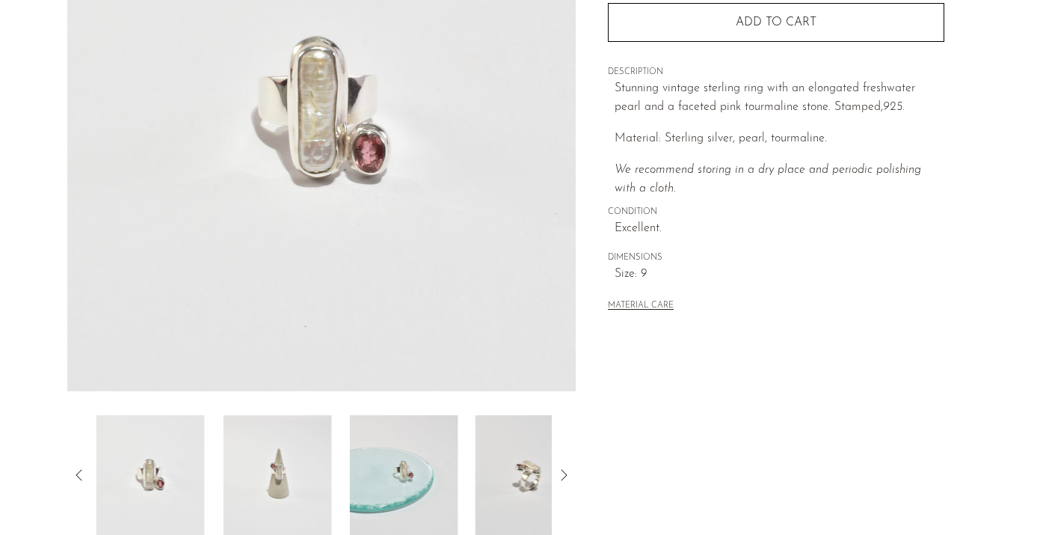
click at [257, 434] on img at bounding box center [277, 475] width 108 height 120
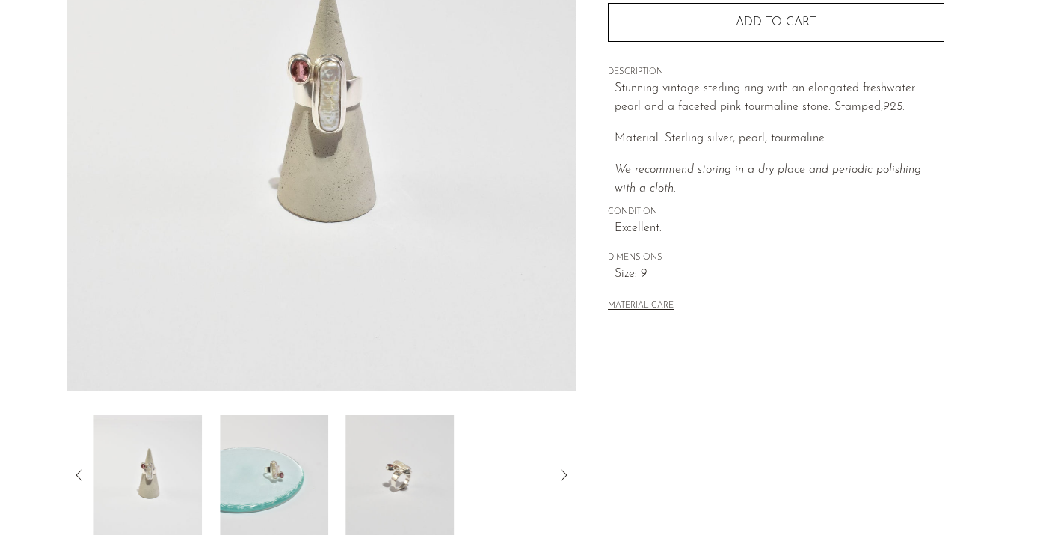
click at [257, 434] on img at bounding box center [274, 475] width 108 height 120
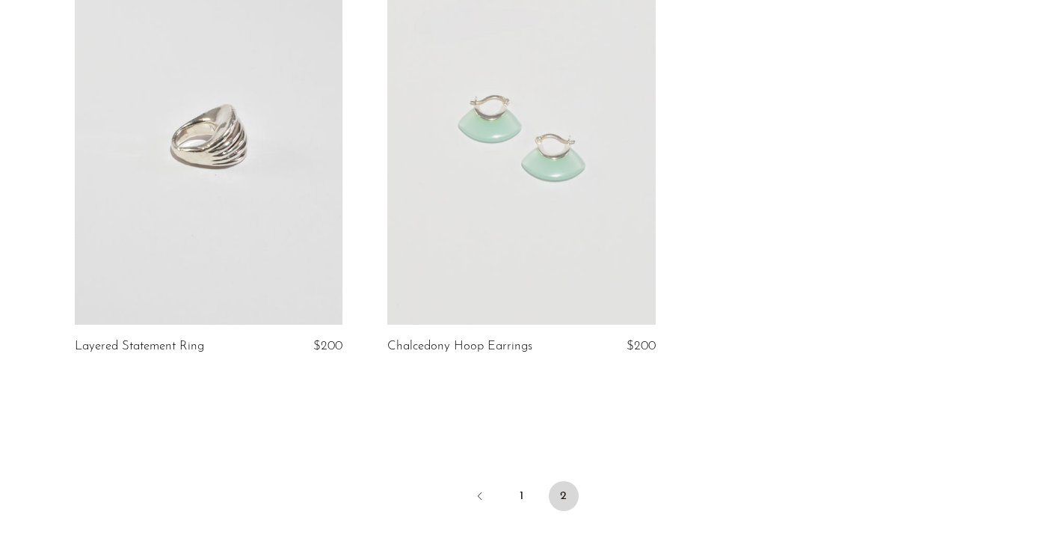
scroll to position [1275, 0]
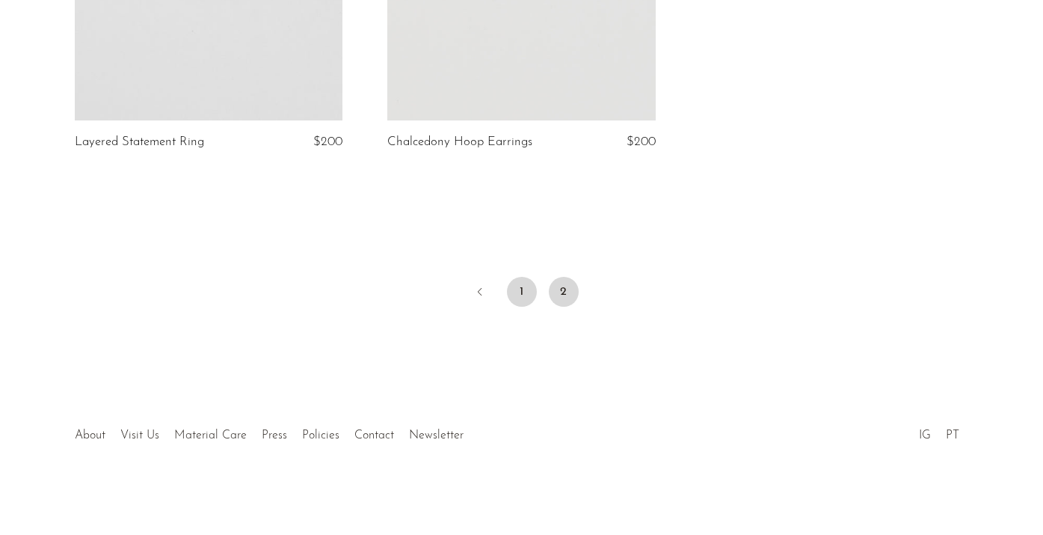
click at [521, 295] on link "1" at bounding box center [522, 292] width 30 height 30
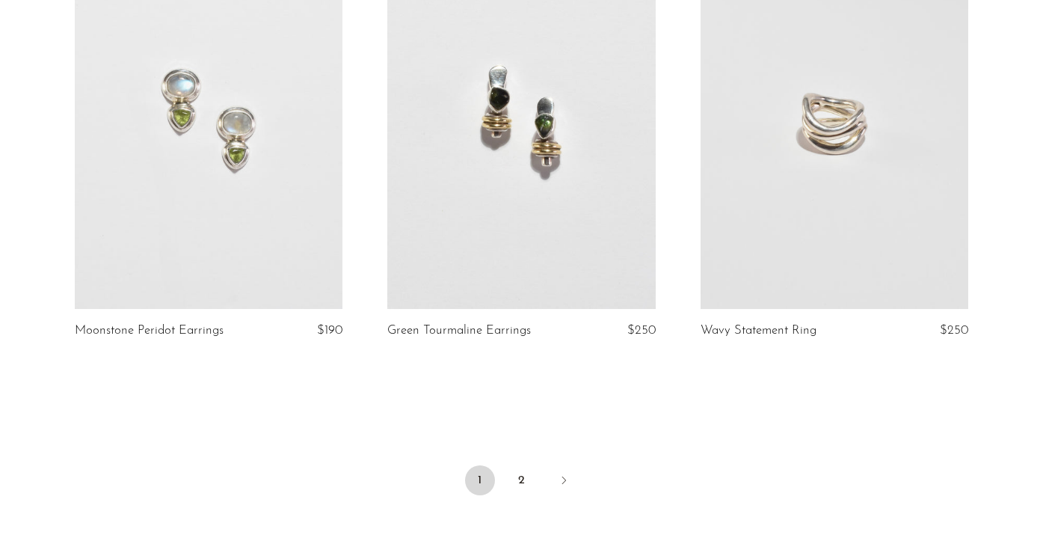
scroll to position [5100, 0]
click at [529, 476] on link "2" at bounding box center [522, 482] width 30 height 30
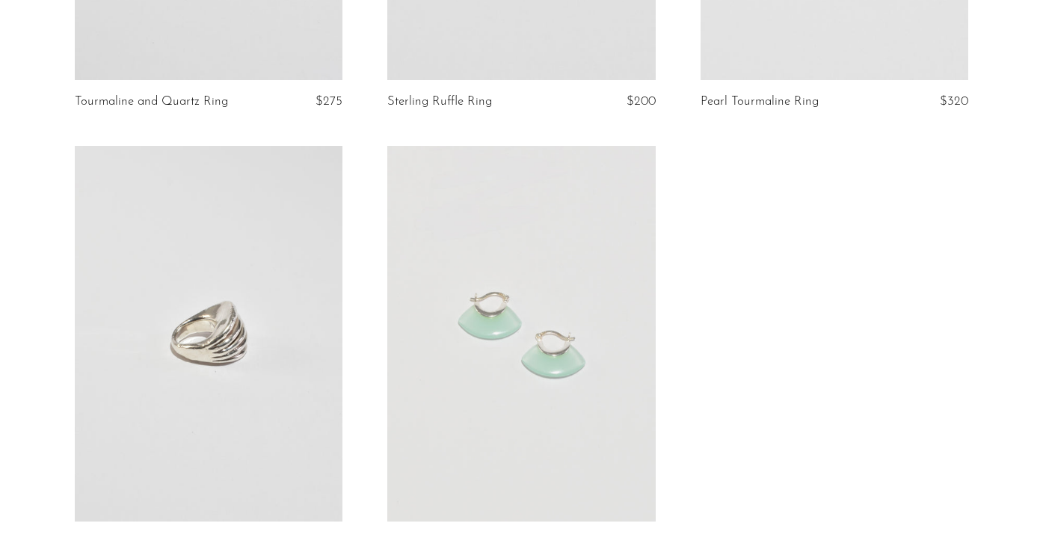
scroll to position [434, 0]
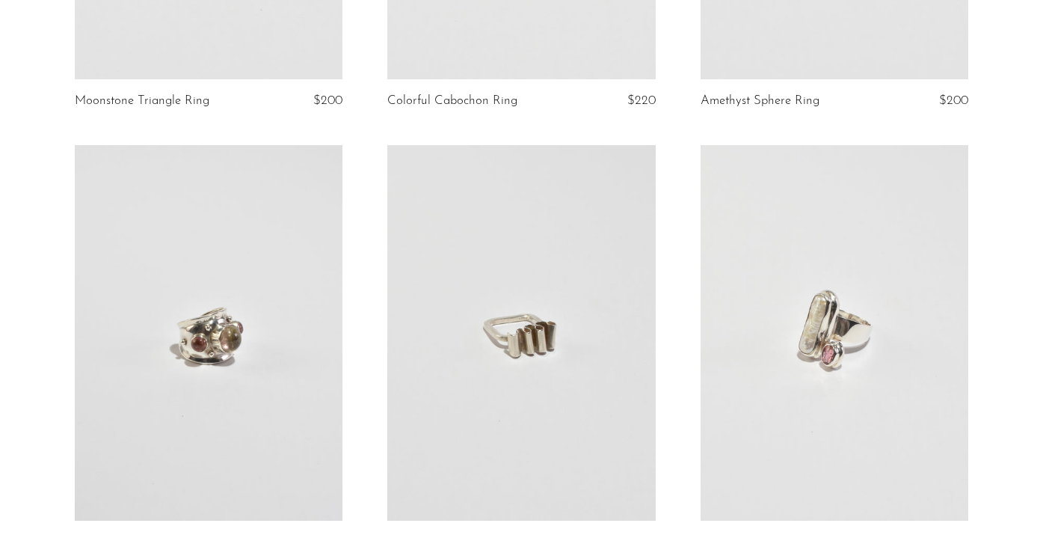
click at [203, 378] on link at bounding box center [209, 332] width 268 height 375
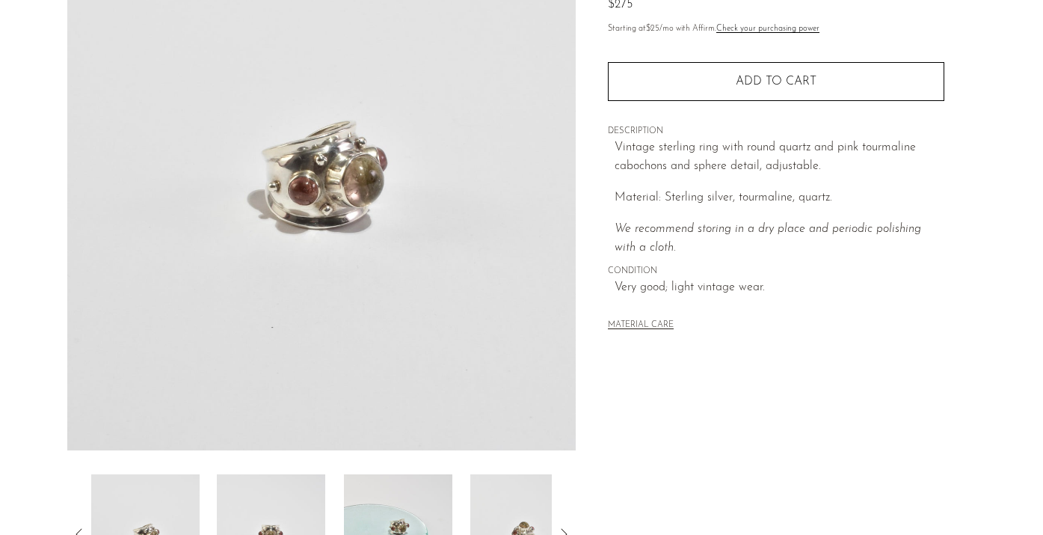
scroll to position [283, 0]
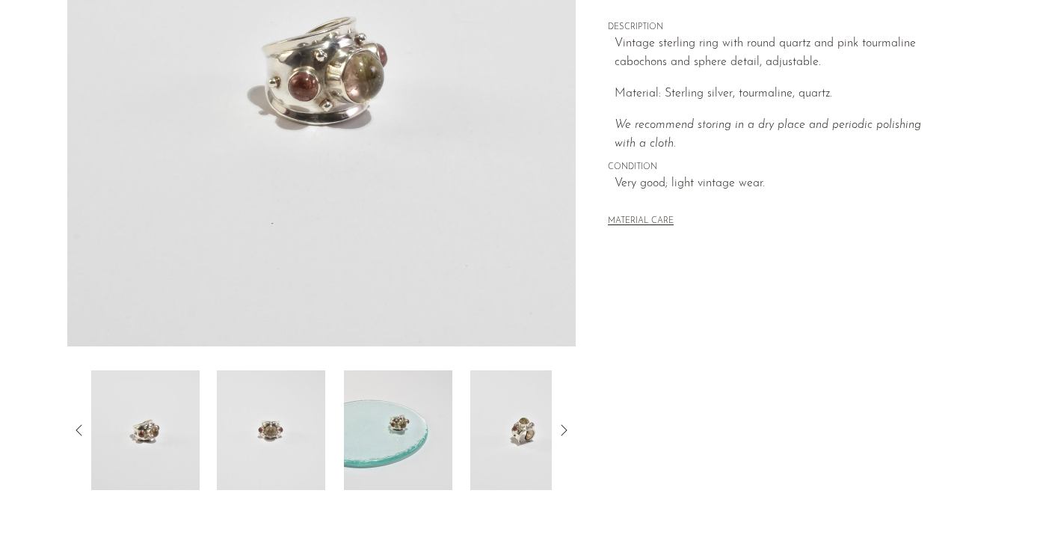
click at [289, 405] on img at bounding box center [271, 430] width 108 height 120
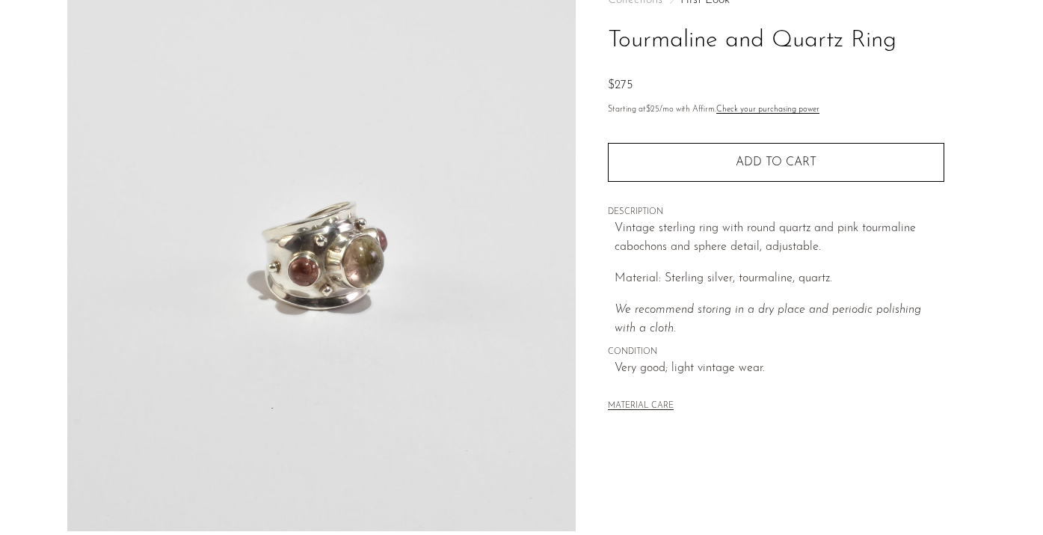
scroll to position [197, 0]
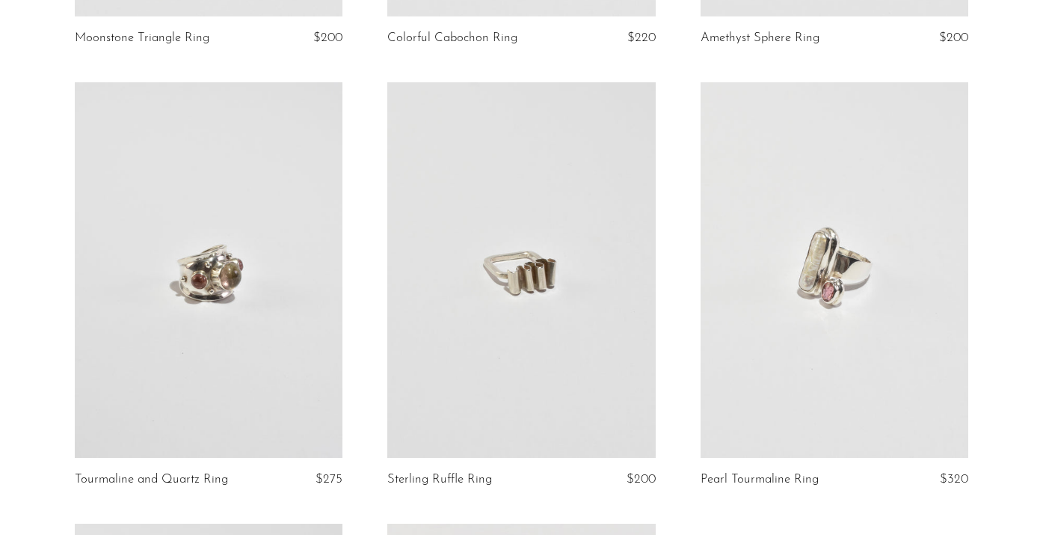
scroll to position [516, 0]
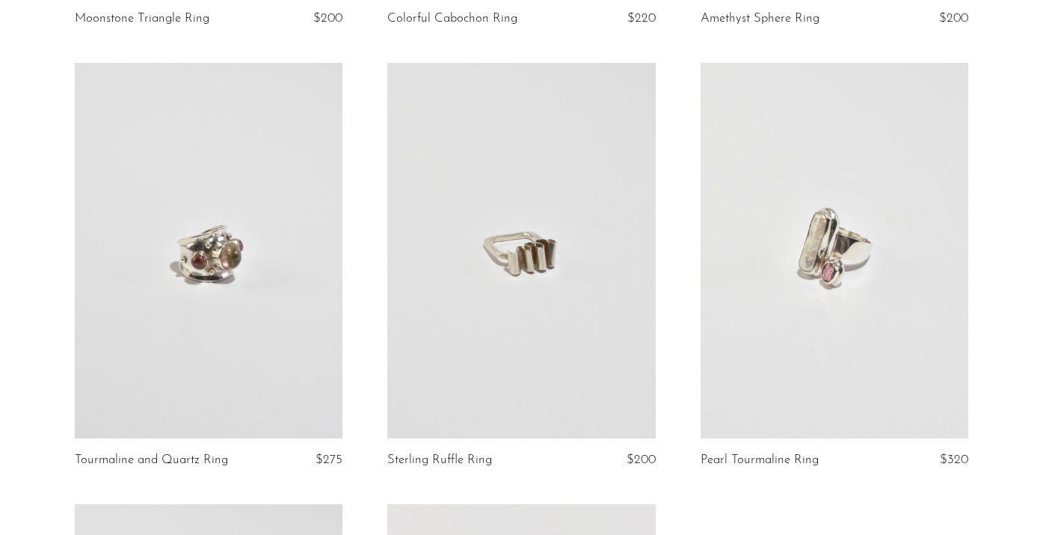
click at [236, 278] on link at bounding box center [209, 250] width 268 height 375
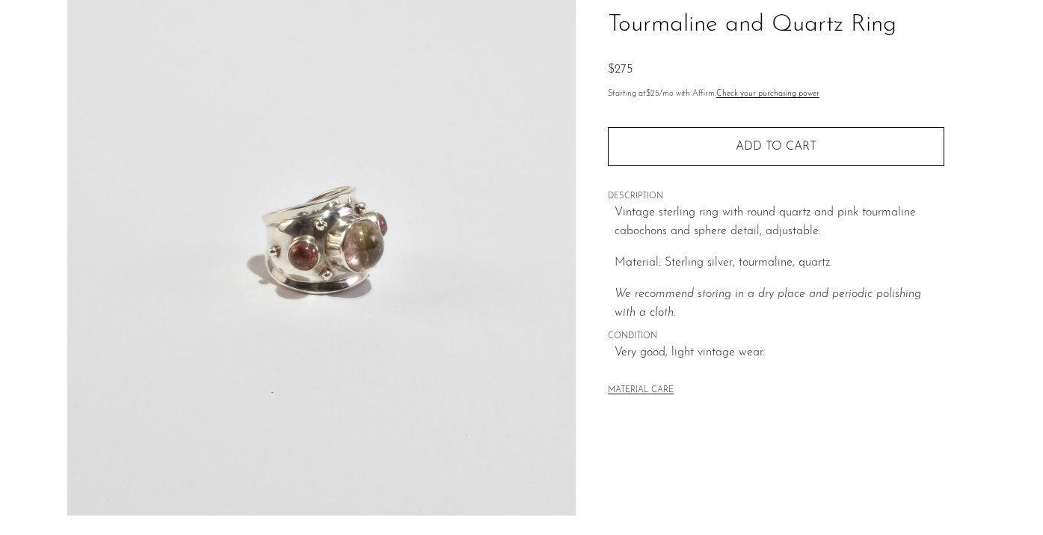
scroll to position [233, 0]
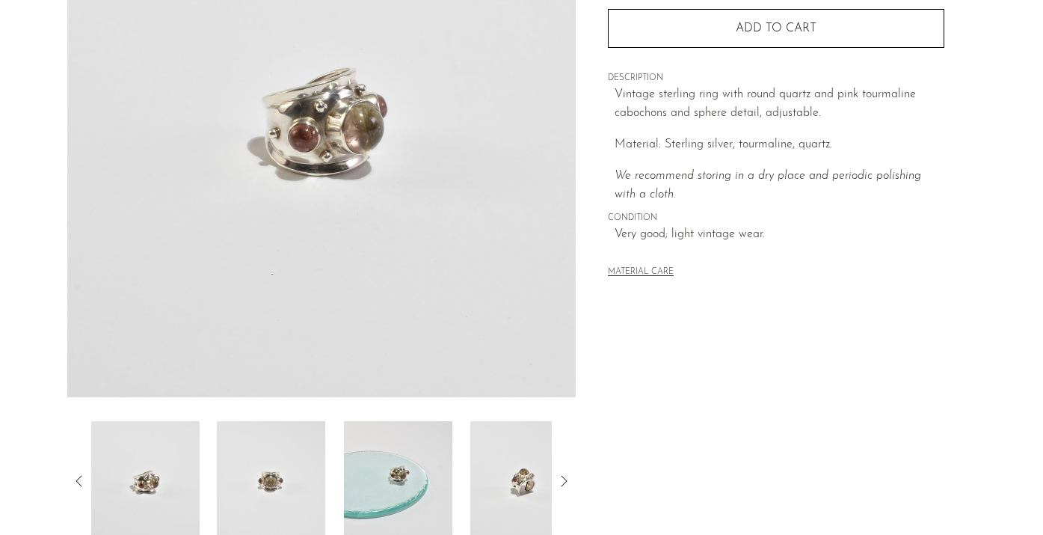
click at [266, 478] on img at bounding box center [271, 481] width 108 height 120
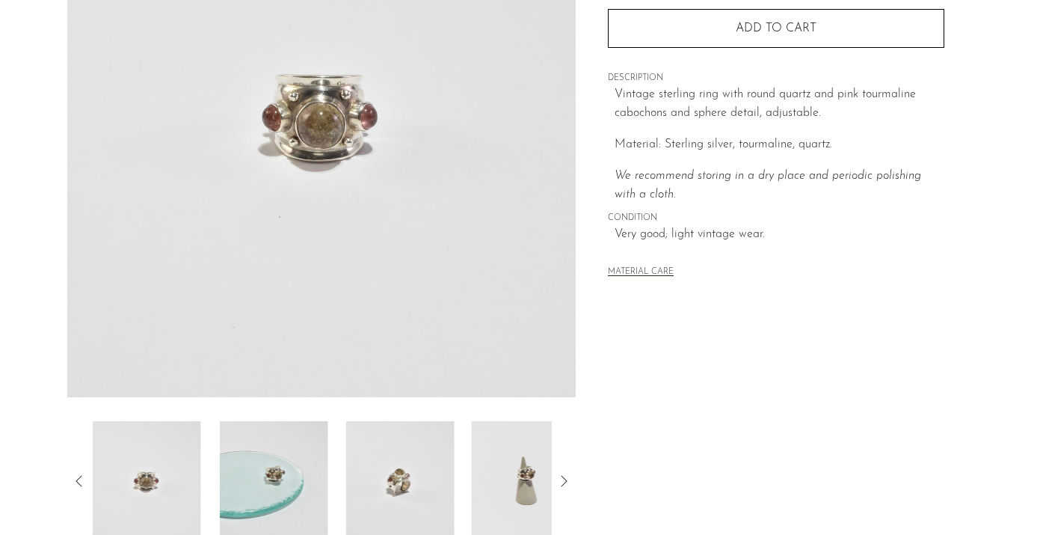
click at [266, 478] on img at bounding box center [273, 481] width 108 height 120
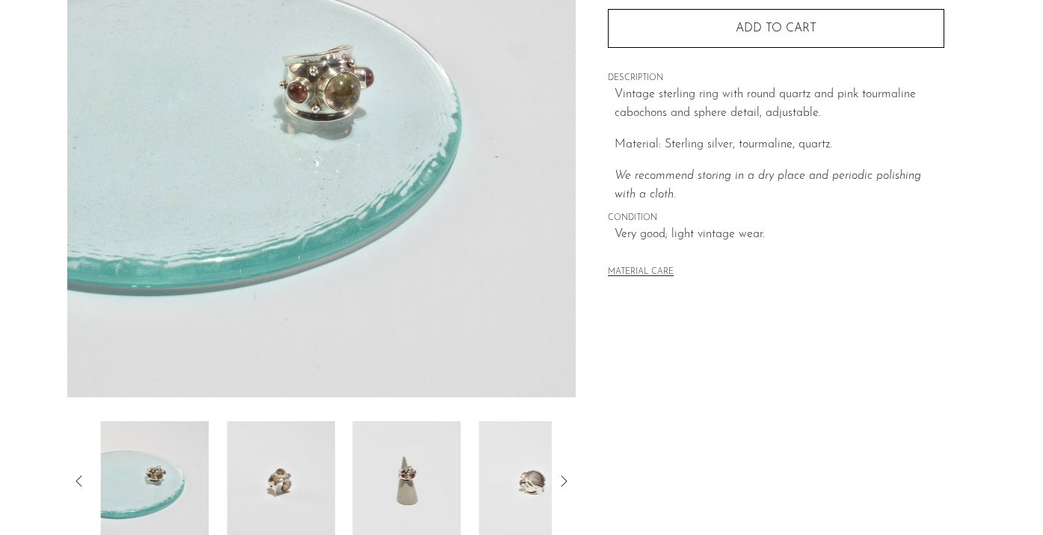
click at [266, 478] on img at bounding box center [281, 481] width 108 height 120
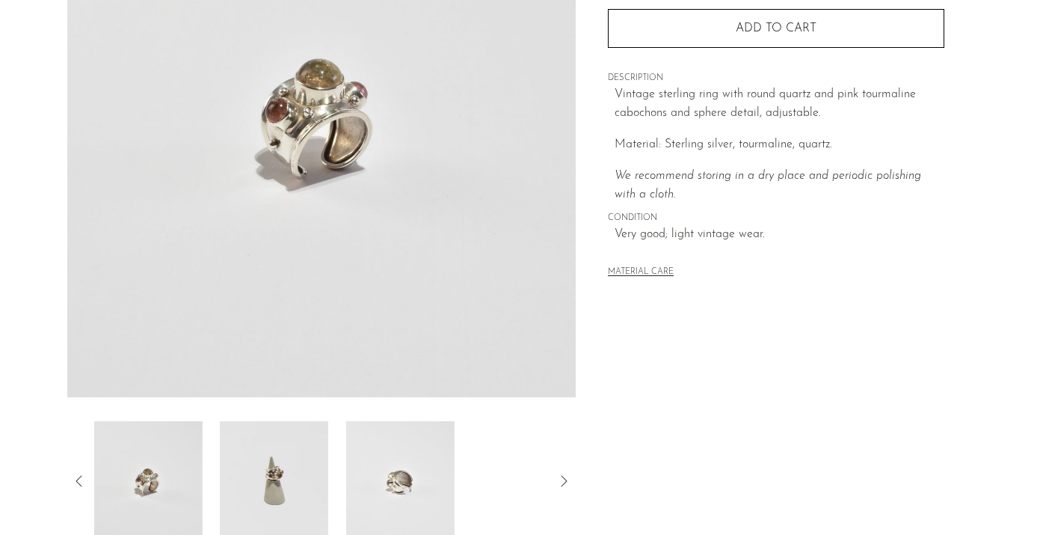
click at [266, 478] on img at bounding box center [274, 481] width 108 height 120
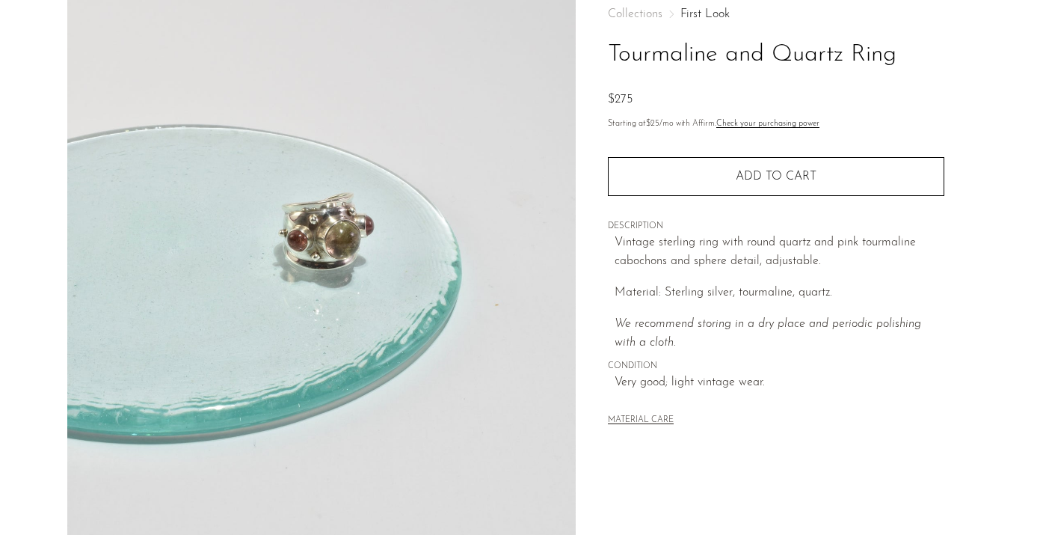
scroll to position [64, 0]
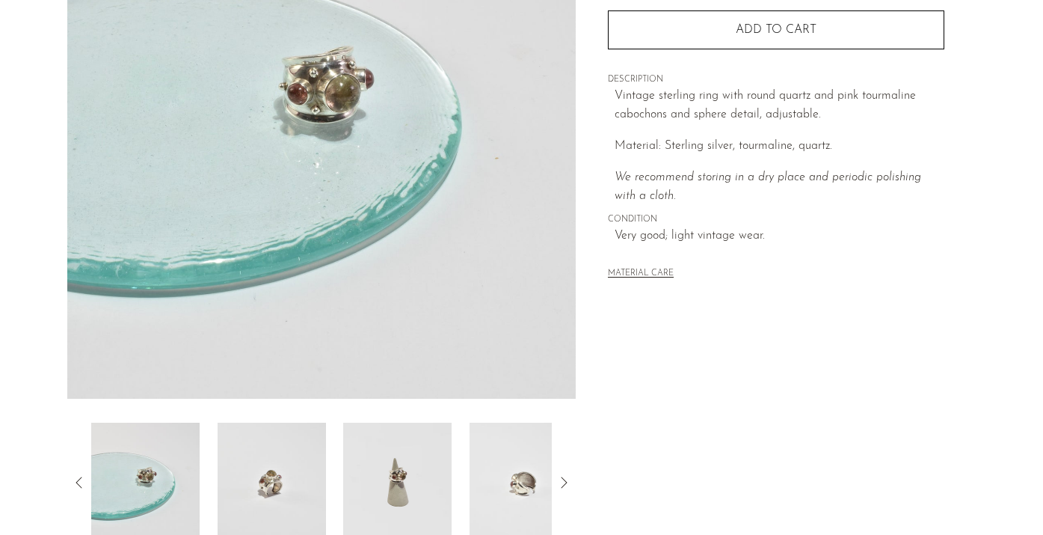
click at [234, 480] on img at bounding box center [272, 483] width 108 height 120
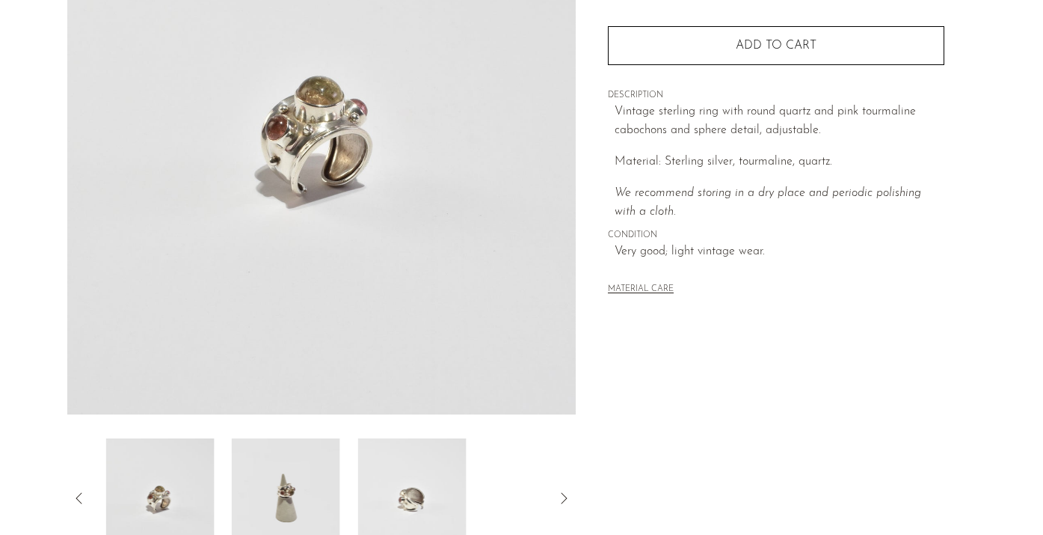
scroll to position [213, 0]
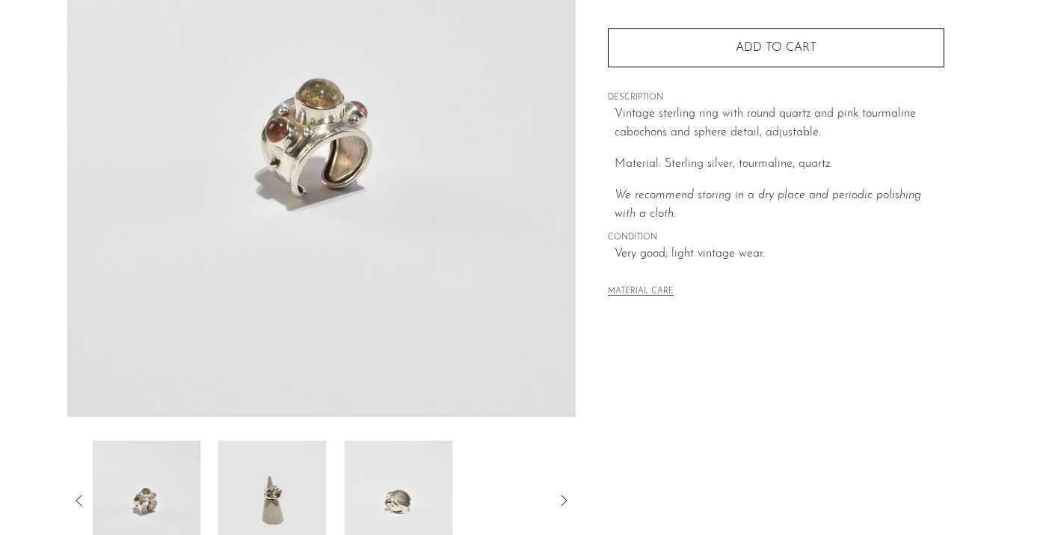
click at [234, 480] on img at bounding box center [272, 501] width 108 height 120
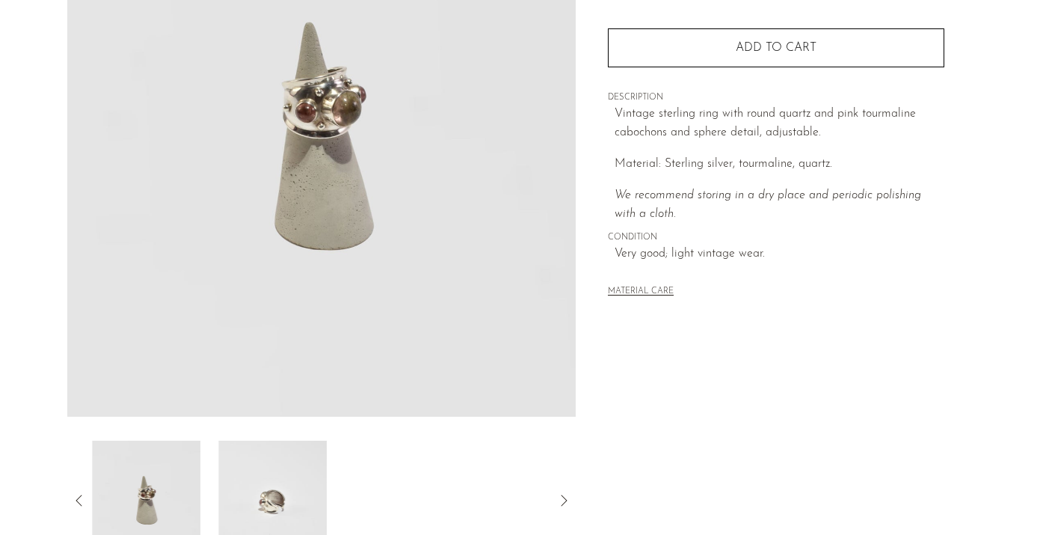
click at [253, 486] on img at bounding box center [273, 501] width 108 height 120
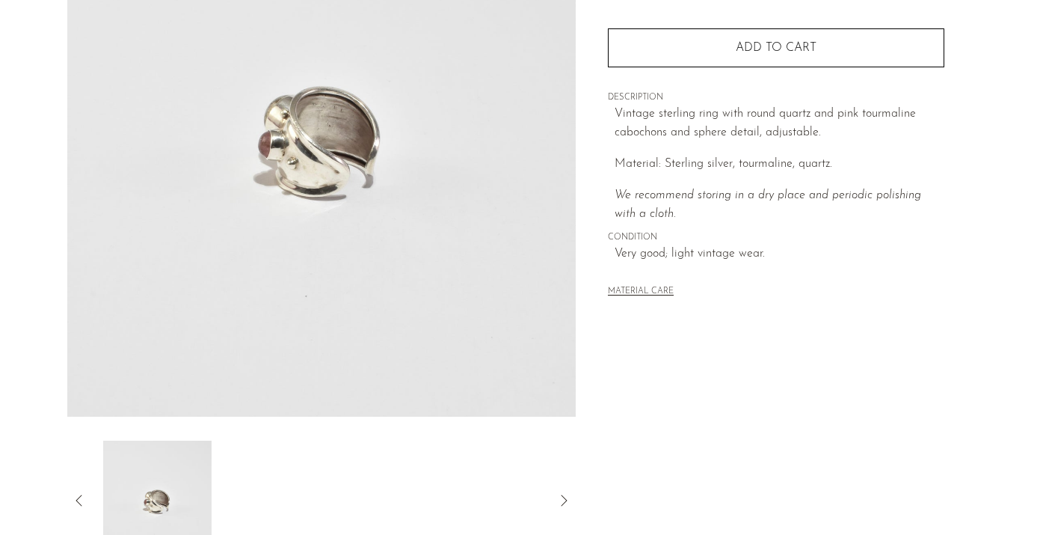
scroll to position [151, 0]
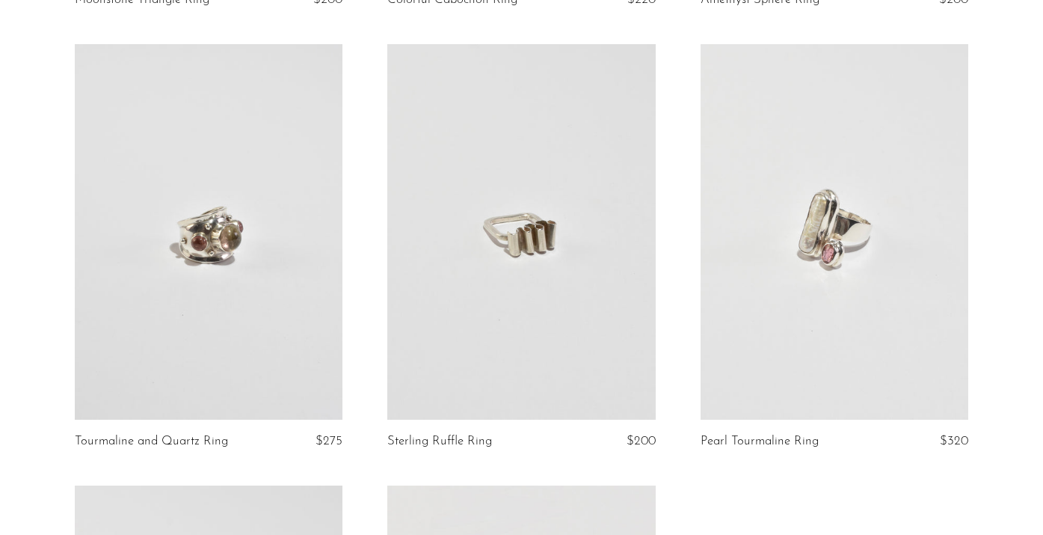
scroll to position [536, 0]
click at [278, 225] on link at bounding box center [209, 230] width 268 height 375
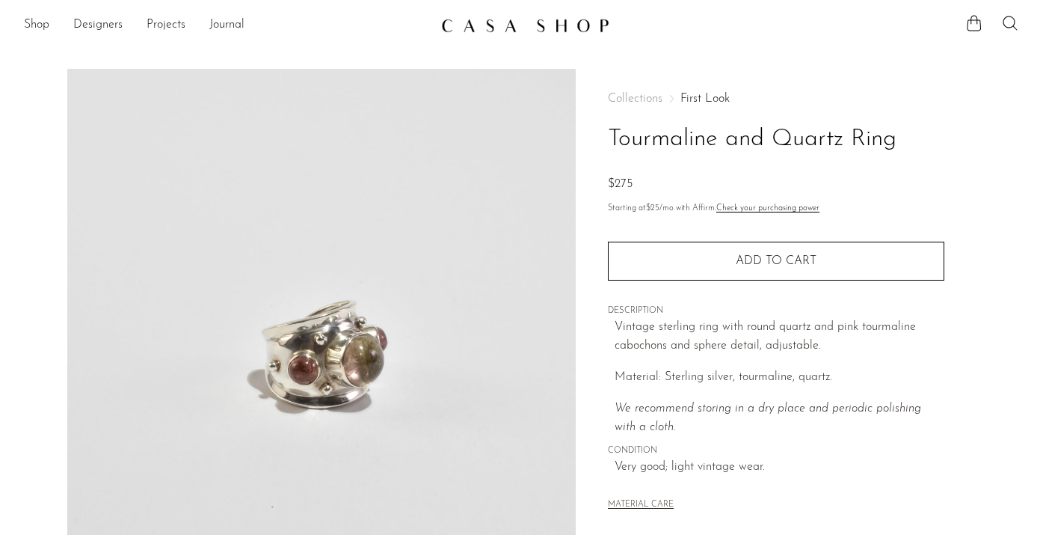
scroll to position [286, 0]
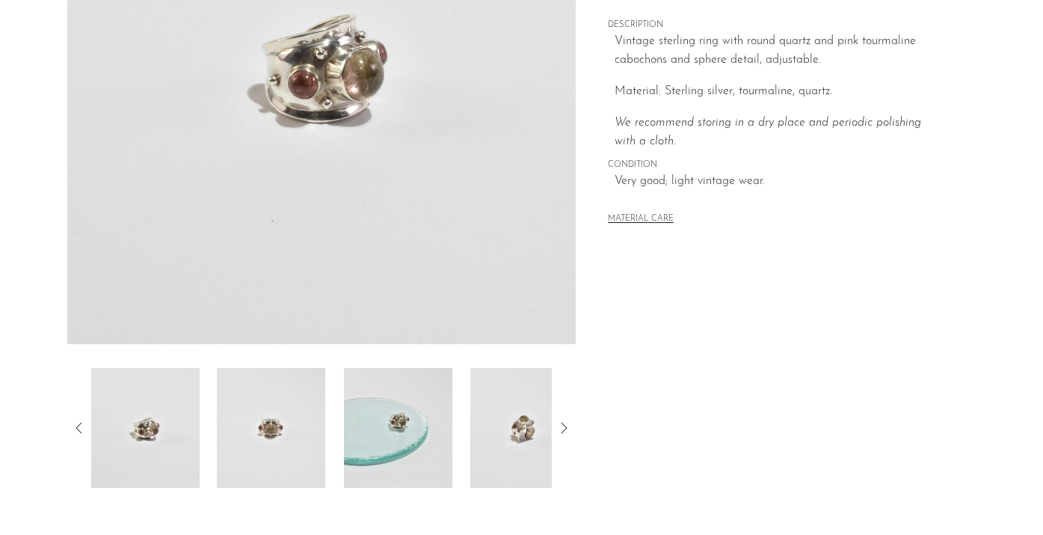
click at [296, 412] on img at bounding box center [271, 428] width 108 height 120
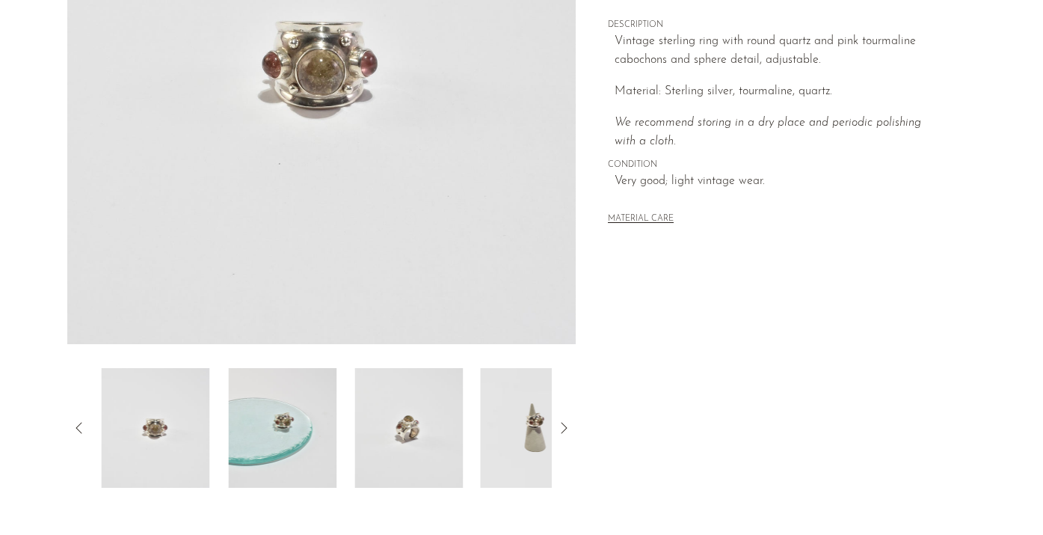
click at [296, 412] on img at bounding box center [282, 428] width 108 height 120
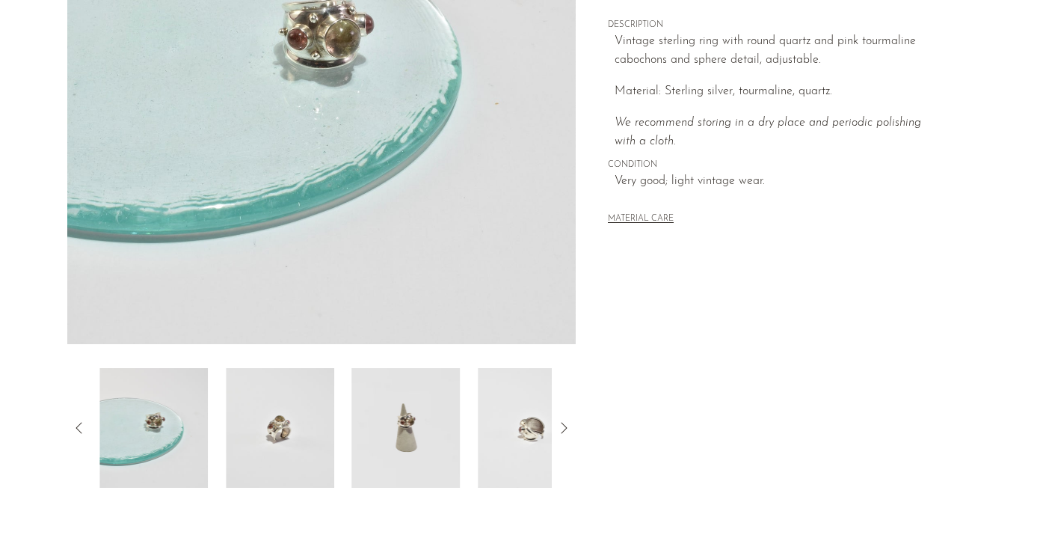
click at [296, 412] on img at bounding box center [280, 428] width 108 height 120
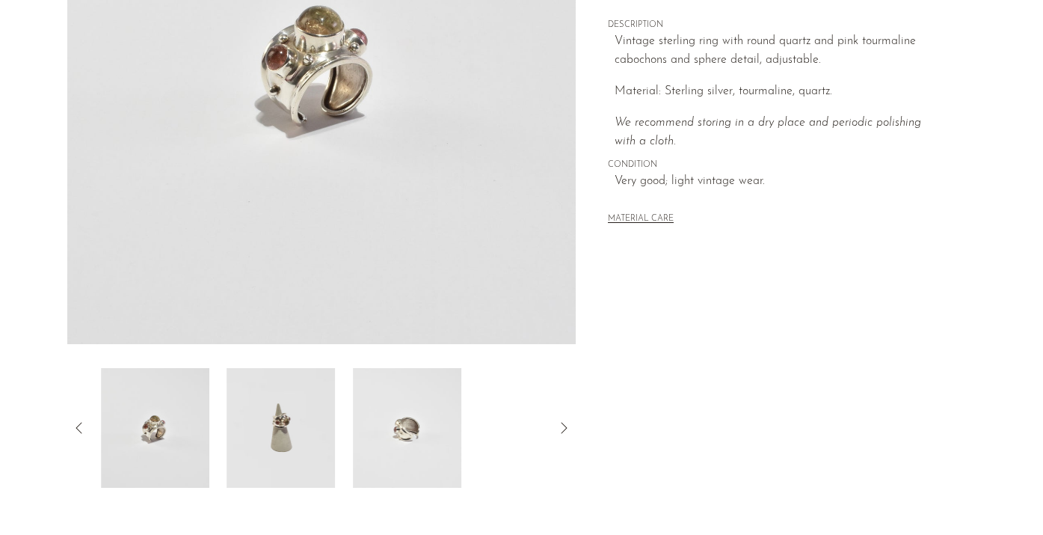
click at [296, 412] on img at bounding box center [281, 428] width 108 height 120
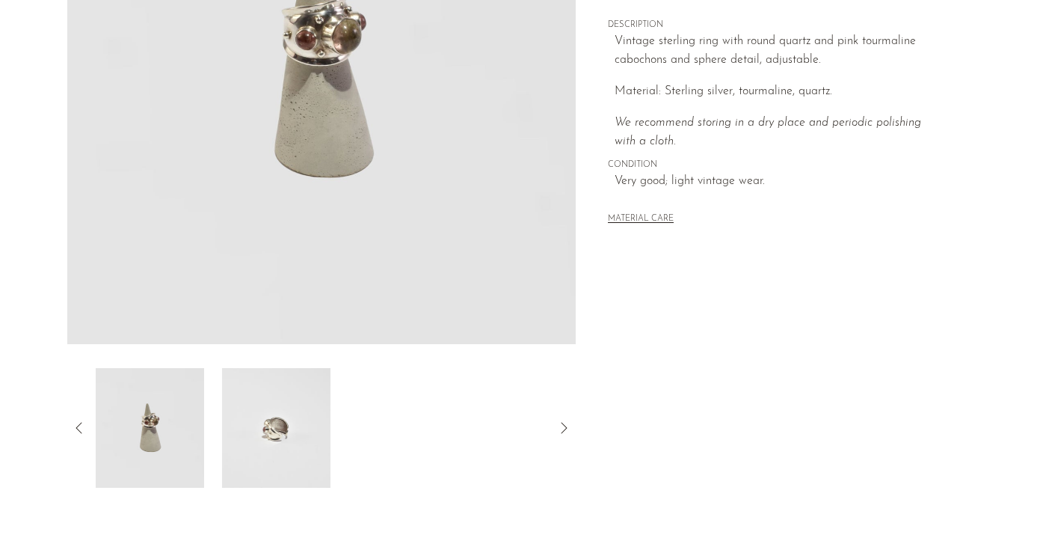
click at [296, 412] on img at bounding box center [276, 428] width 108 height 120
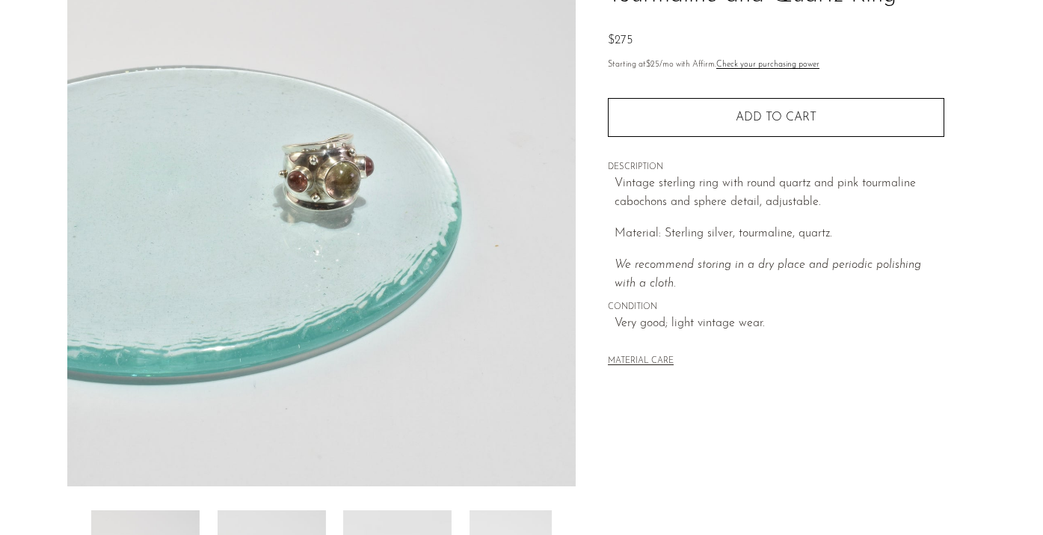
scroll to position [142, 0]
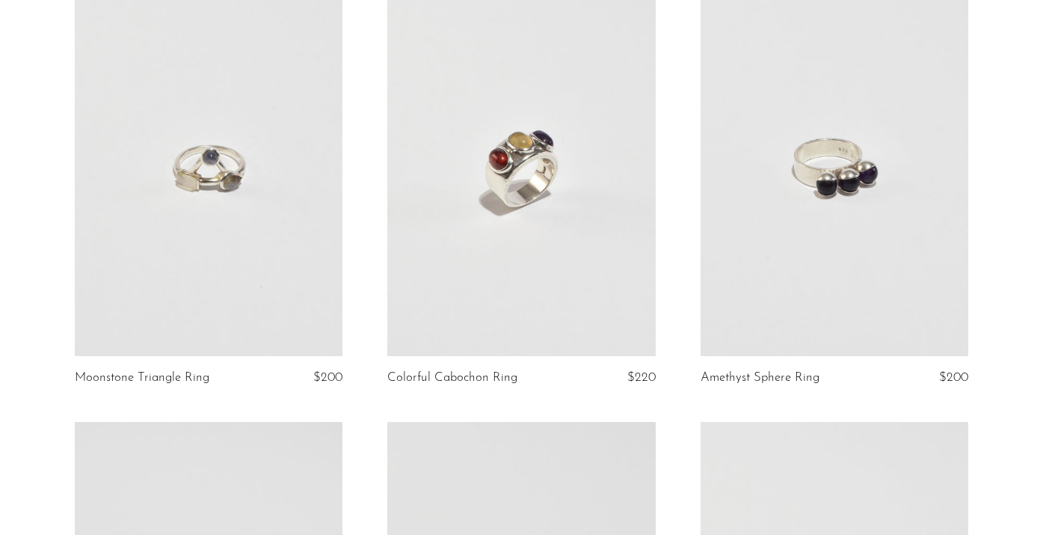
scroll to position [151, 0]
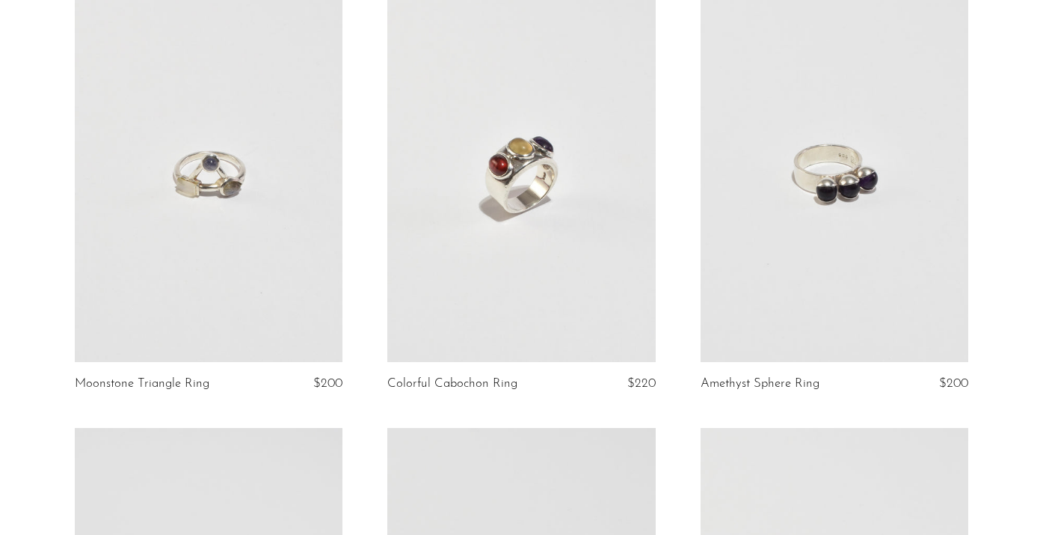
click at [225, 187] on link at bounding box center [209, 174] width 268 height 375
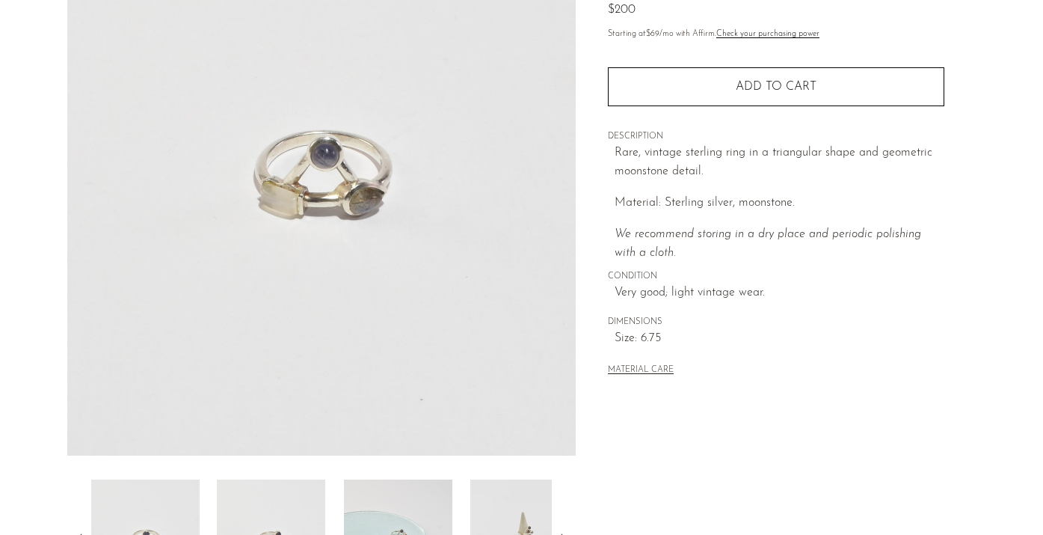
scroll to position [142, 0]
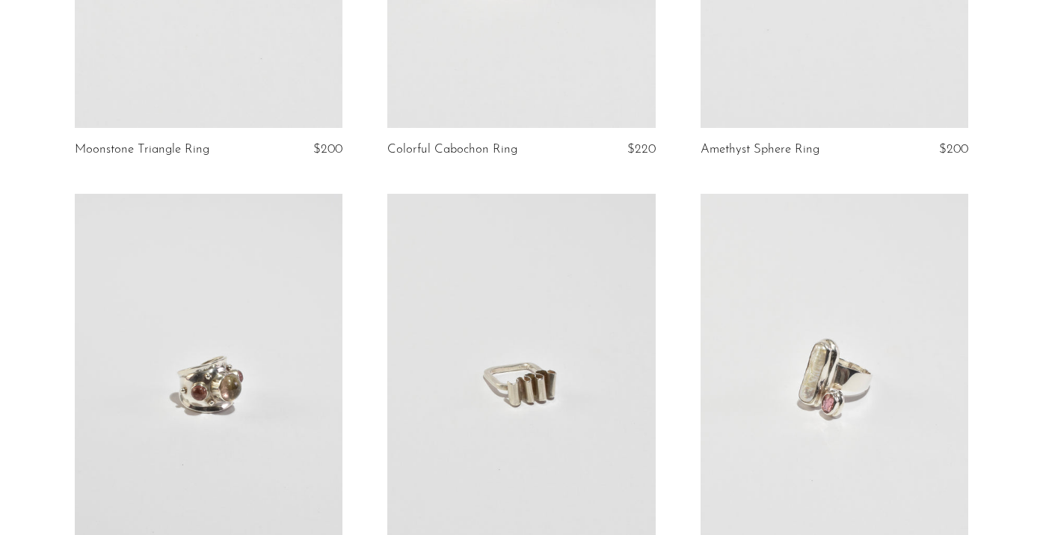
scroll to position [192, 0]
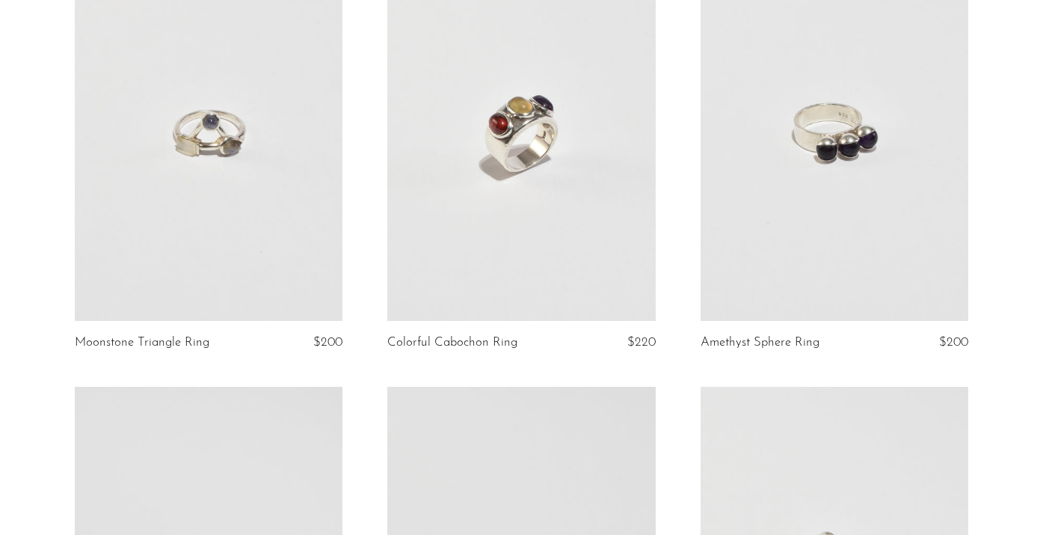
click at [259, 206] on link at bounding box center [209, 132] width 268 height 375
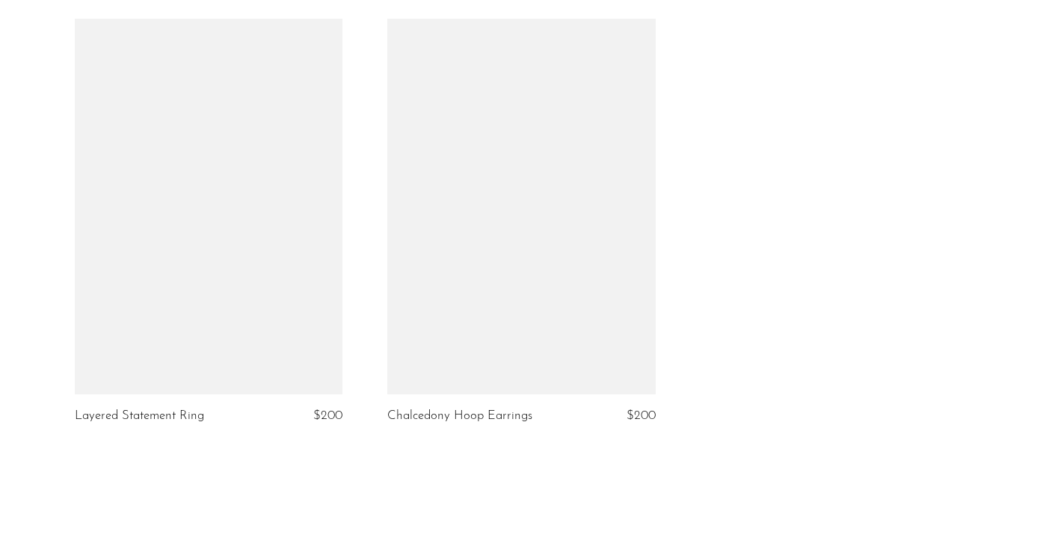
scroll to position [1128, 0]
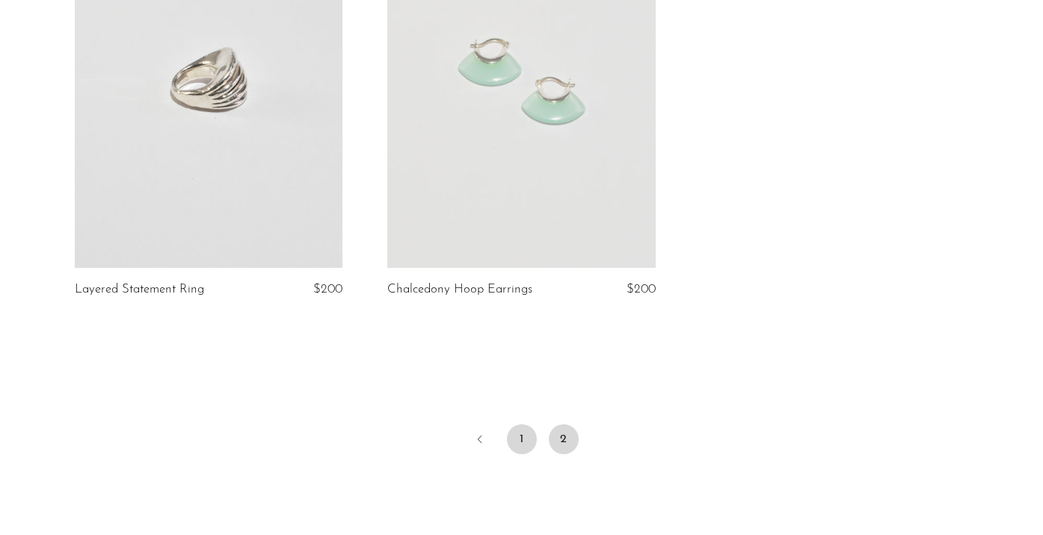
click at [518, 436] on link "1" at bounding box center [522, 439] width 30 height 30
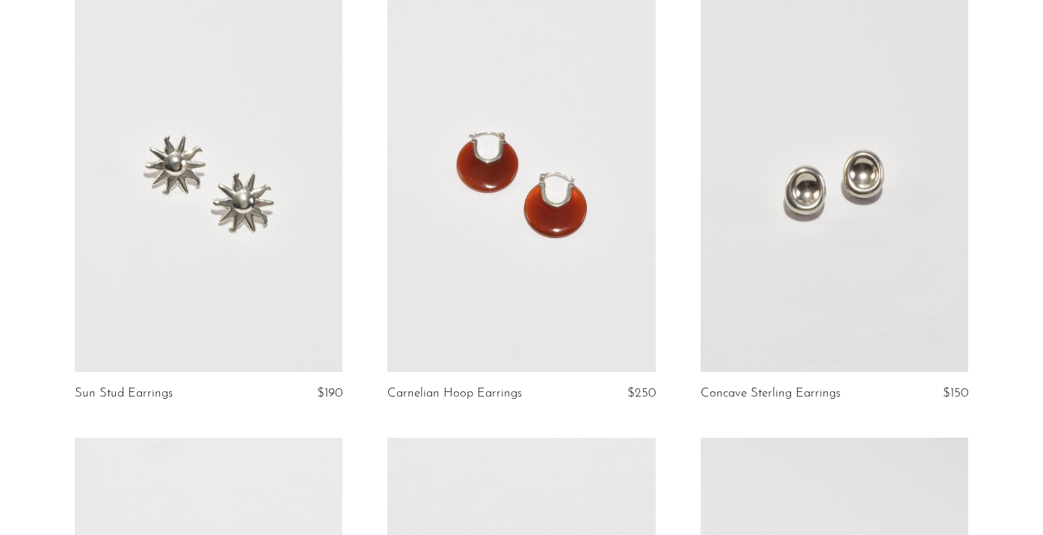
scroll to position [4017, 0]
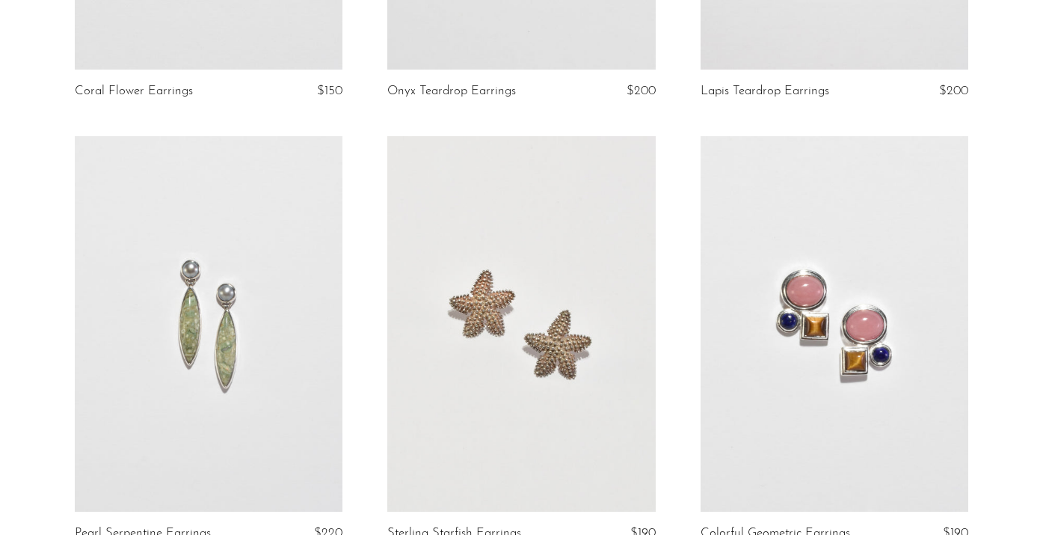
click at [837, 313] on link at bounding box center [835, 323] width 268 height 375
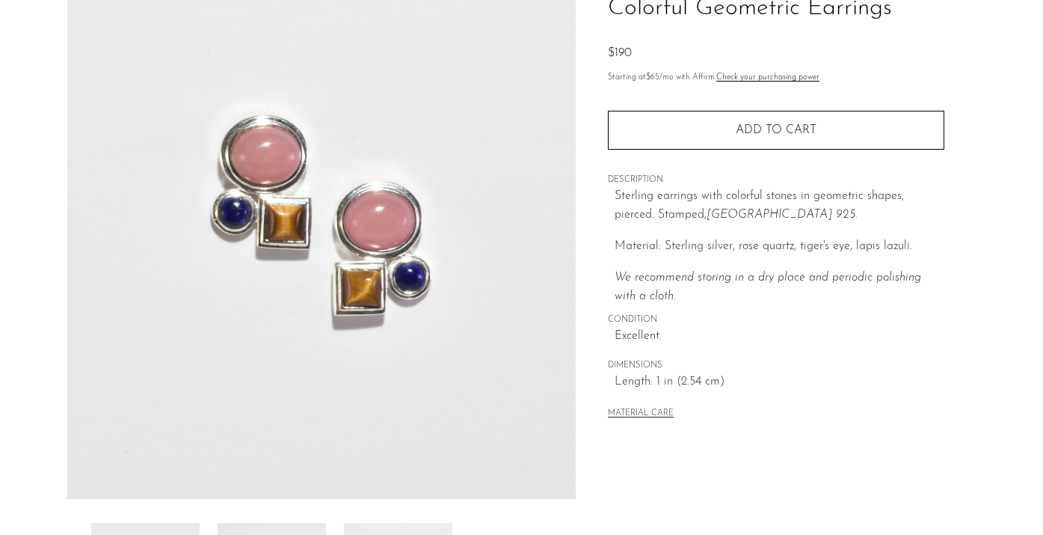
scroll to position [132, 0]
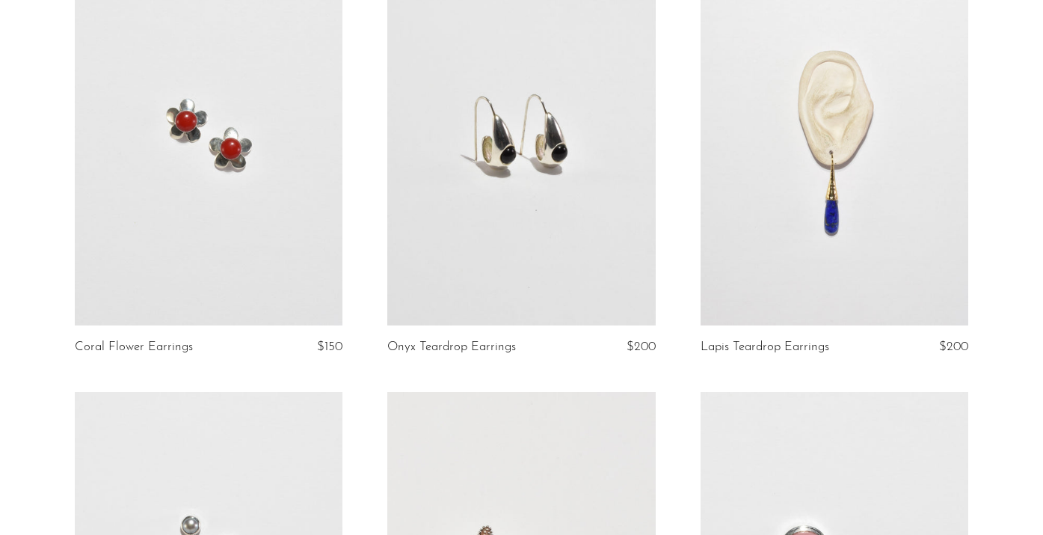
scroll to position [4231, 0]
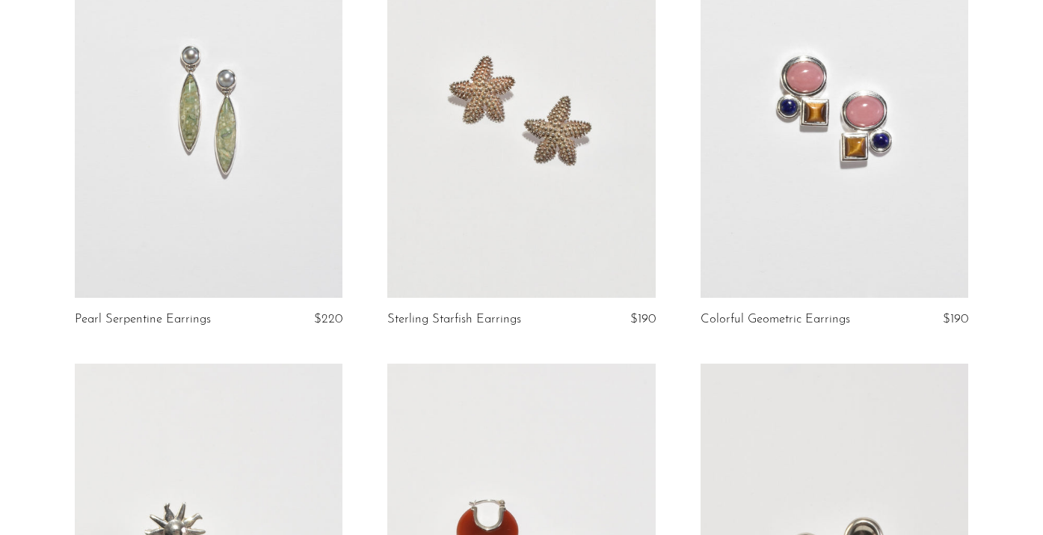
click at [520, 189] on link at bounding box center [521, 109] width 268 height 375
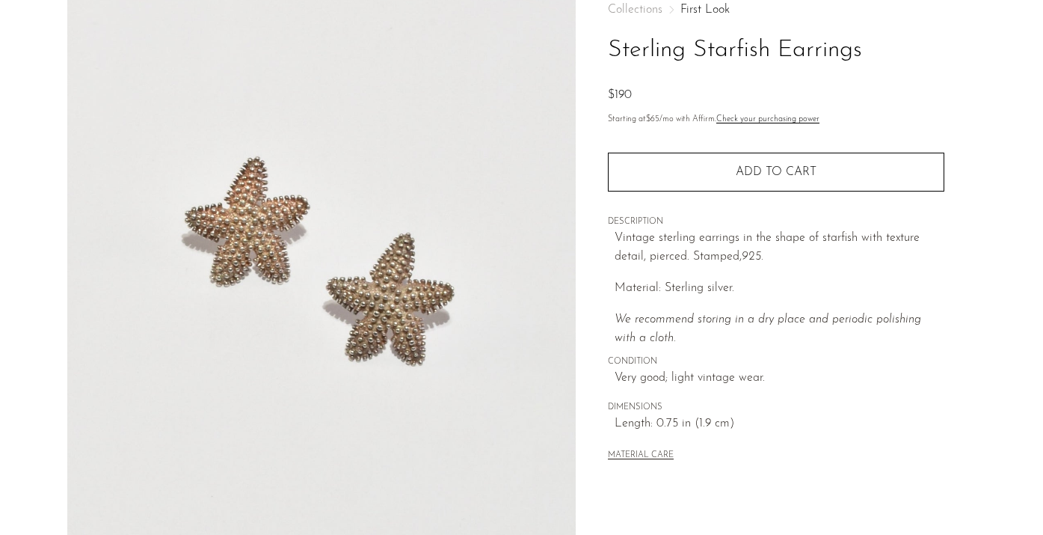
scroll to position [212, 0]
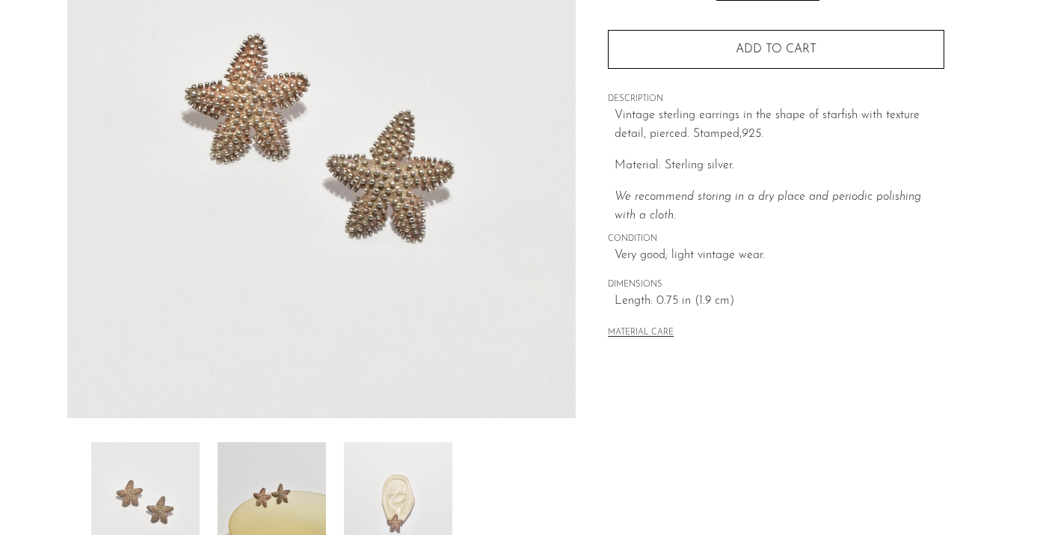
click at [395, 470] on img at bounding box center [398, 502] width 108 height 120
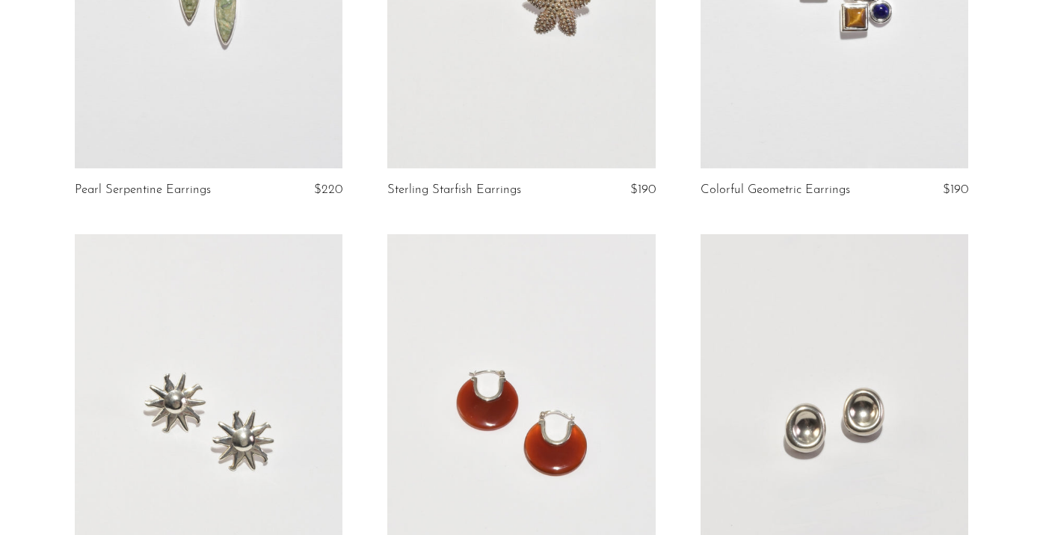
scroll to position [4485, 0]
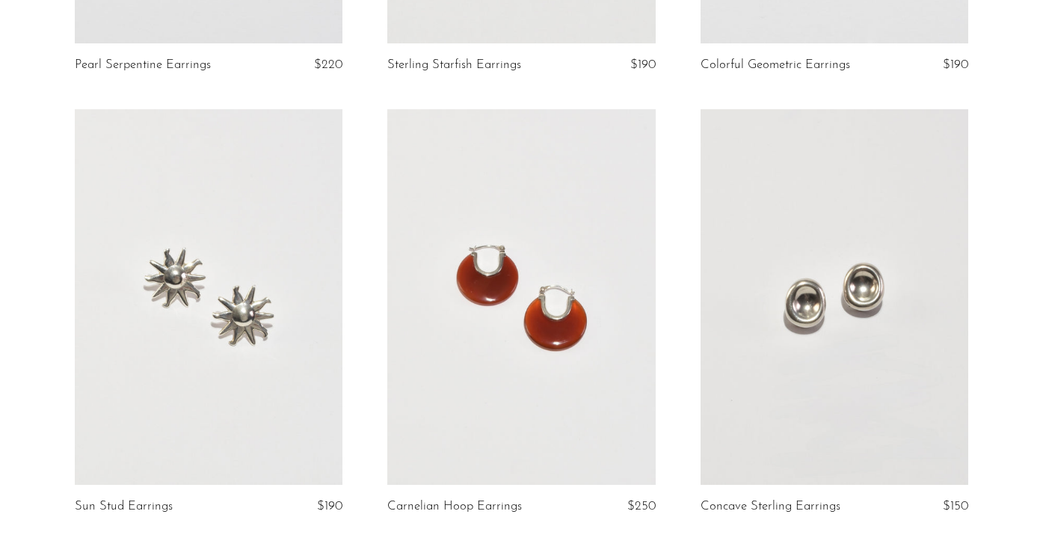
click at [217, 331] on link at bounding box center [209, 296] width 268 height 375
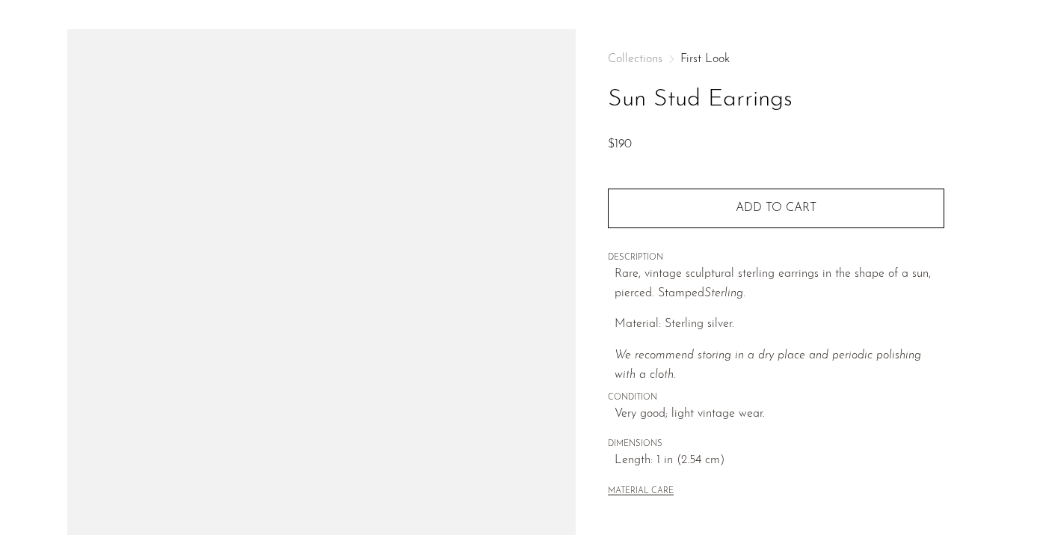
scroll to position [45, 0]
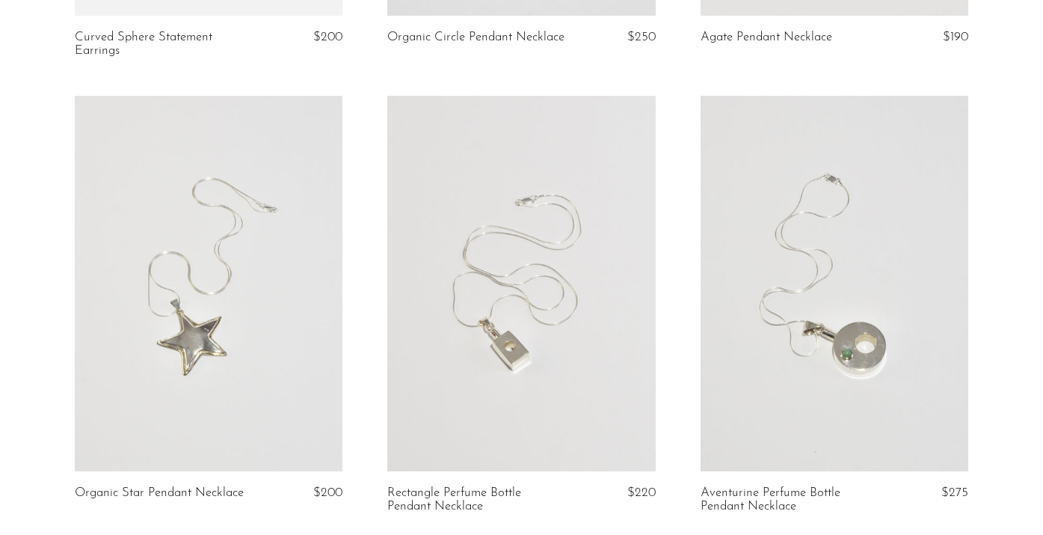
scroll to position [2266, 0]
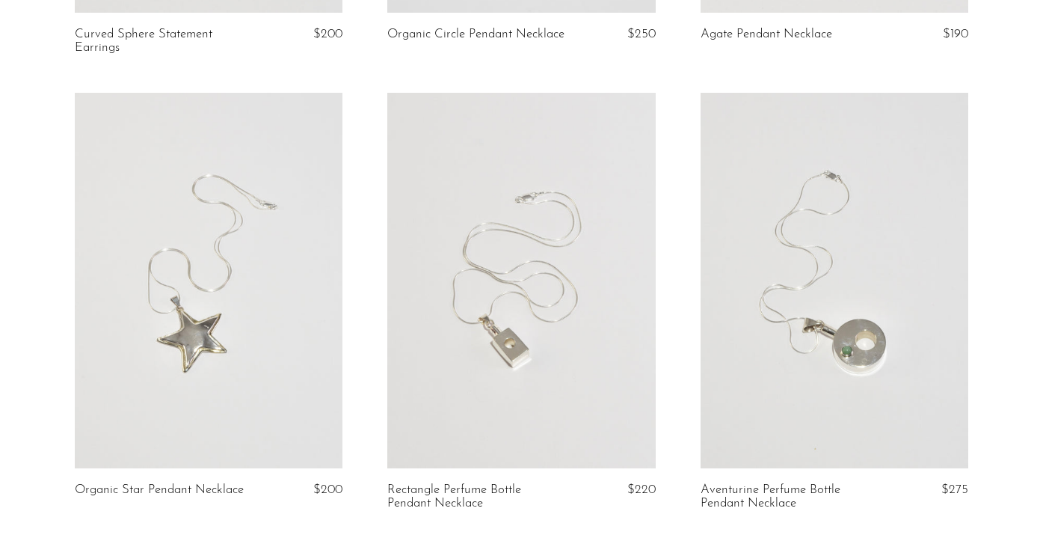
click at [854, 242] on link at bounding box center [835, 280] width 268 height 375
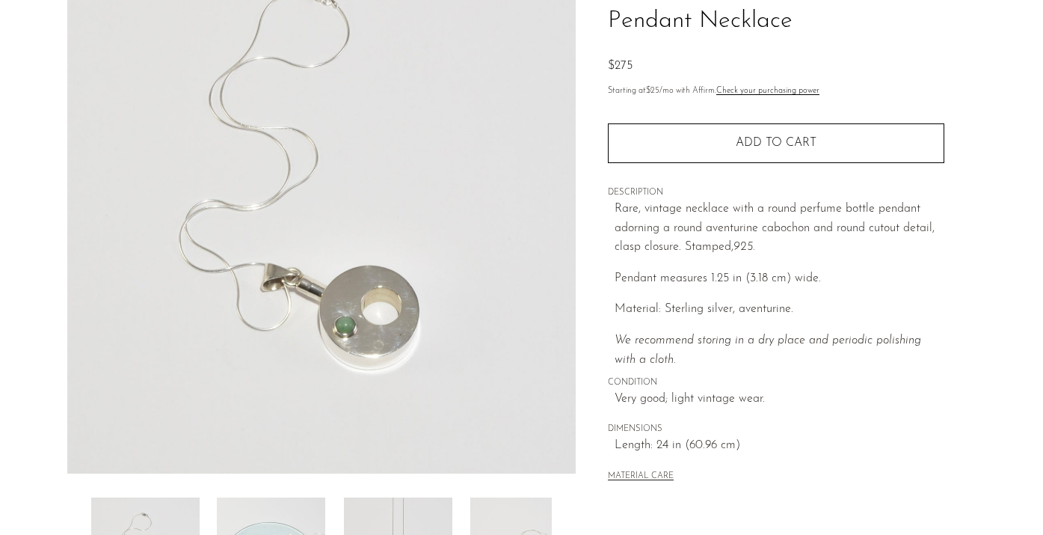
scroll to position [165, 0]
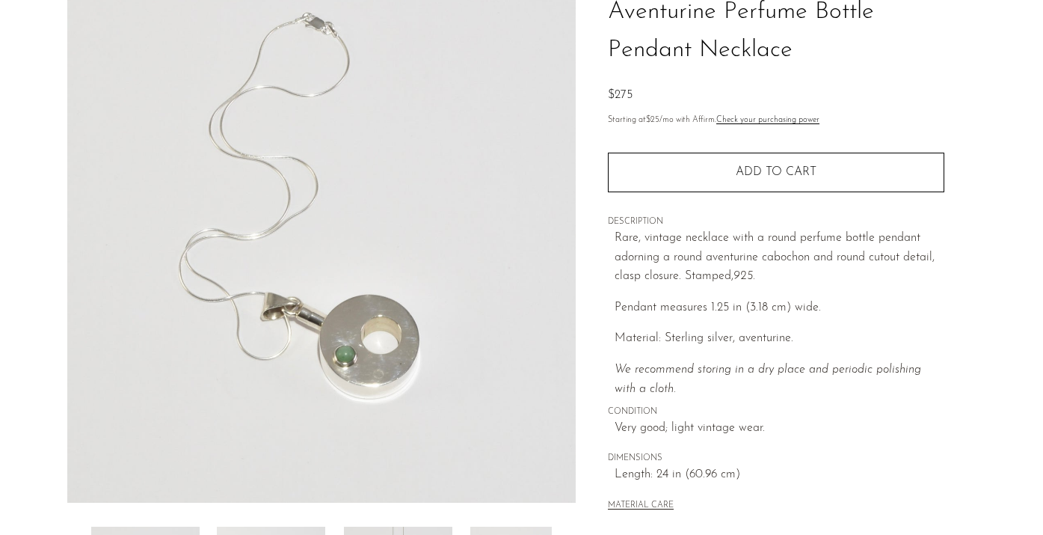
scroll to position [141, 0]
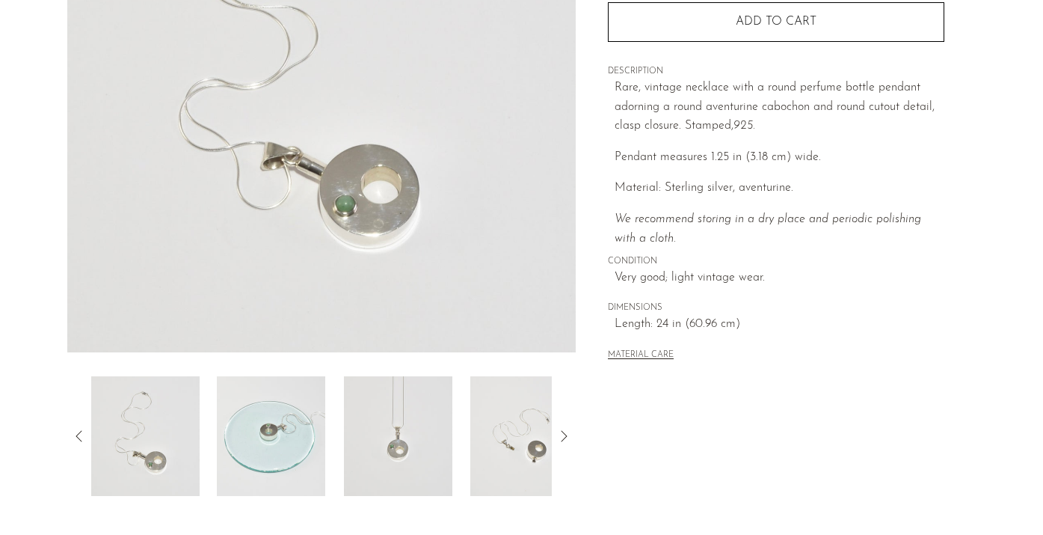
click at [275, 442] on img at bounding box center [271, 436] width 108 height 120
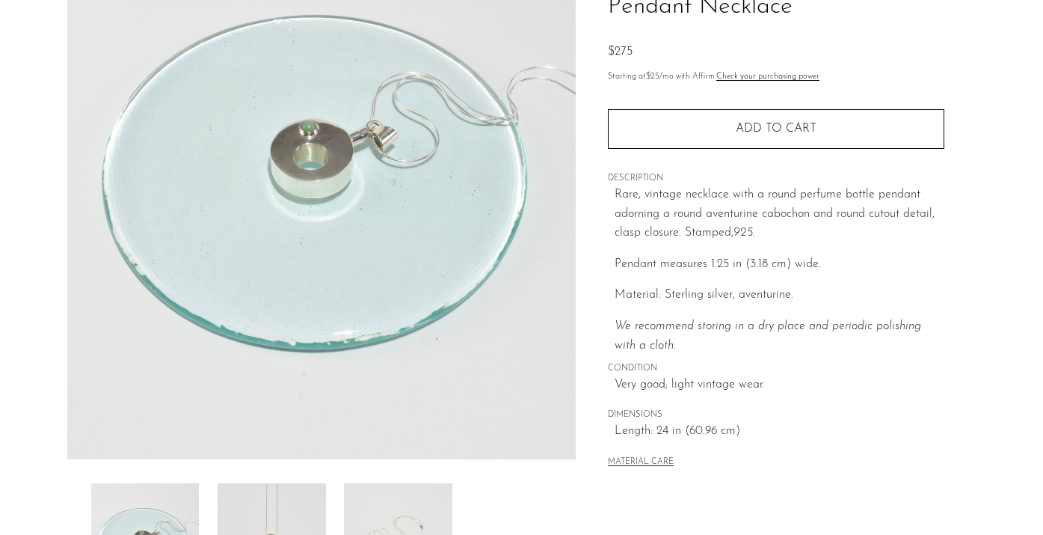
scroll to position [172, 0]
click at [269, 516] on img at bounding box center [272, 542] width 108 height 120
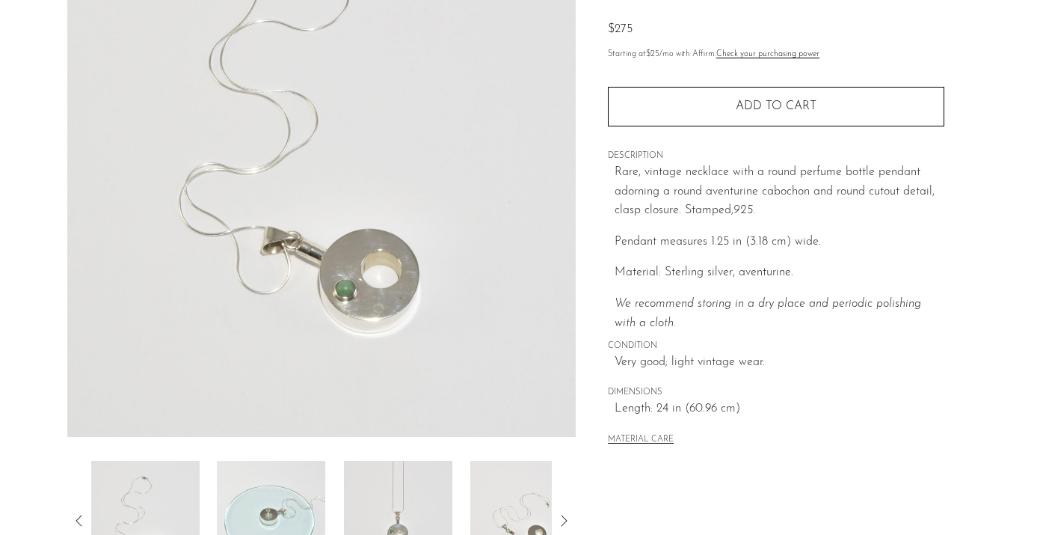
scroll to position [195, 0]
click at [265, 519] on img at bounding box center [271, 519] width 108 height 120
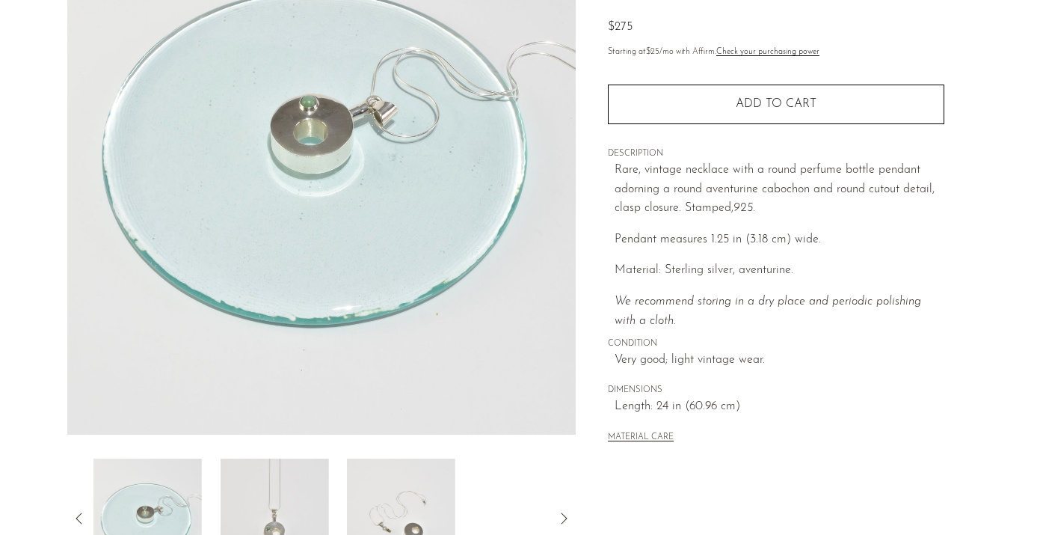
click at [265, 519] on img at bounding box center [274, 519] width 108 height 120
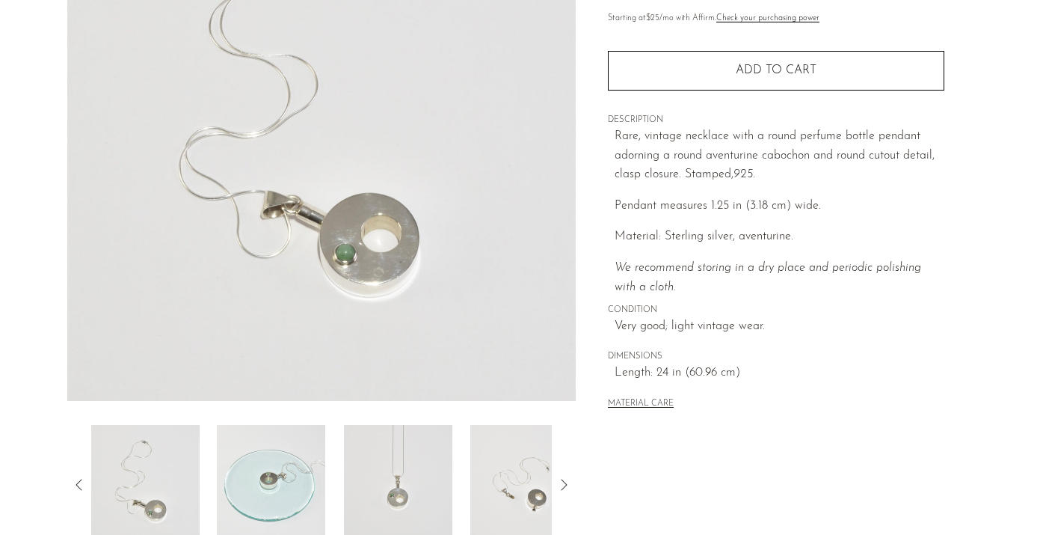
scroll to position [301, 0]
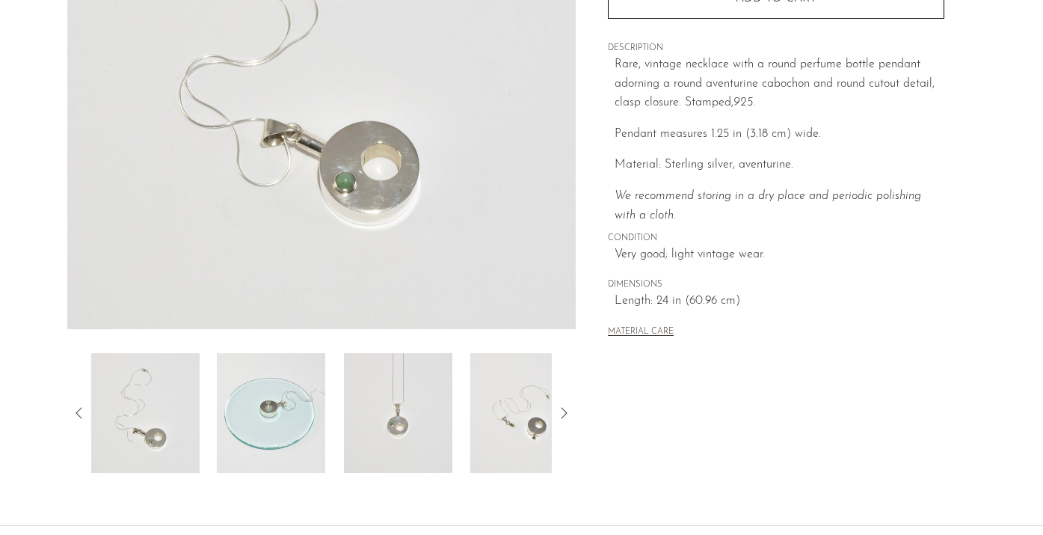
click at [299, 382] on img at bounding box center [271, 413] width 108 height 120
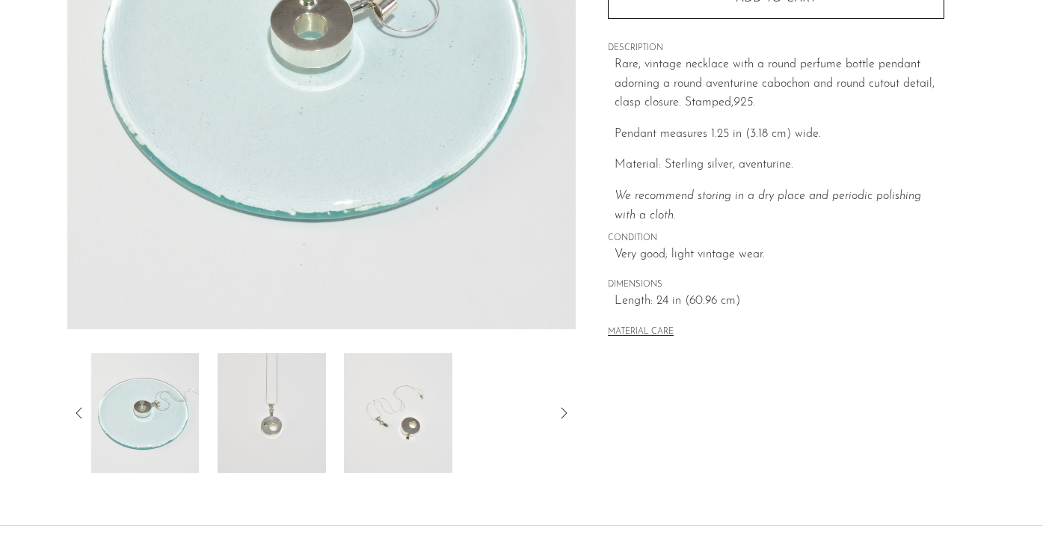
click at [304, 399] on img at bounding box center [272, 413] width 108 height 120
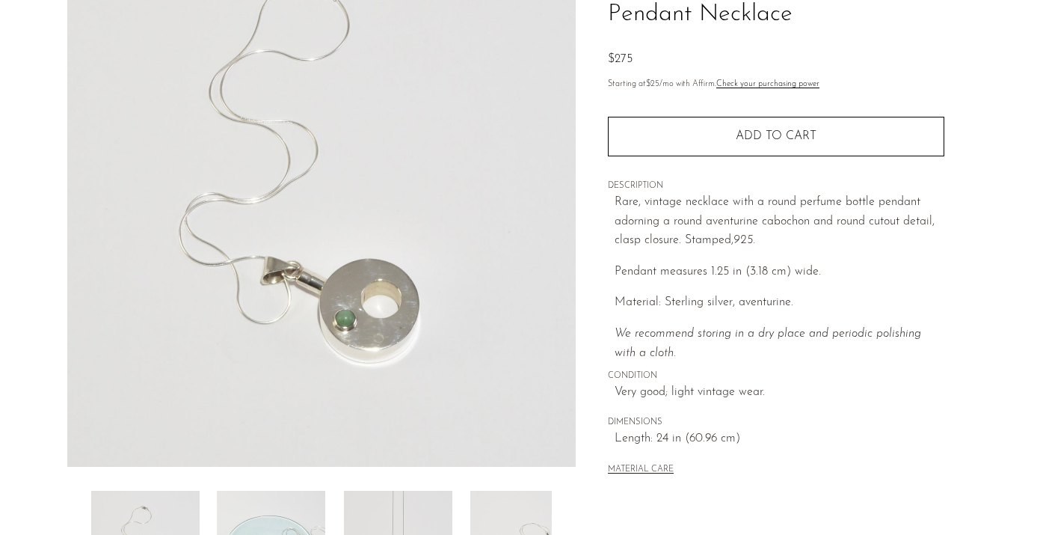
scroll to position [52, 0]
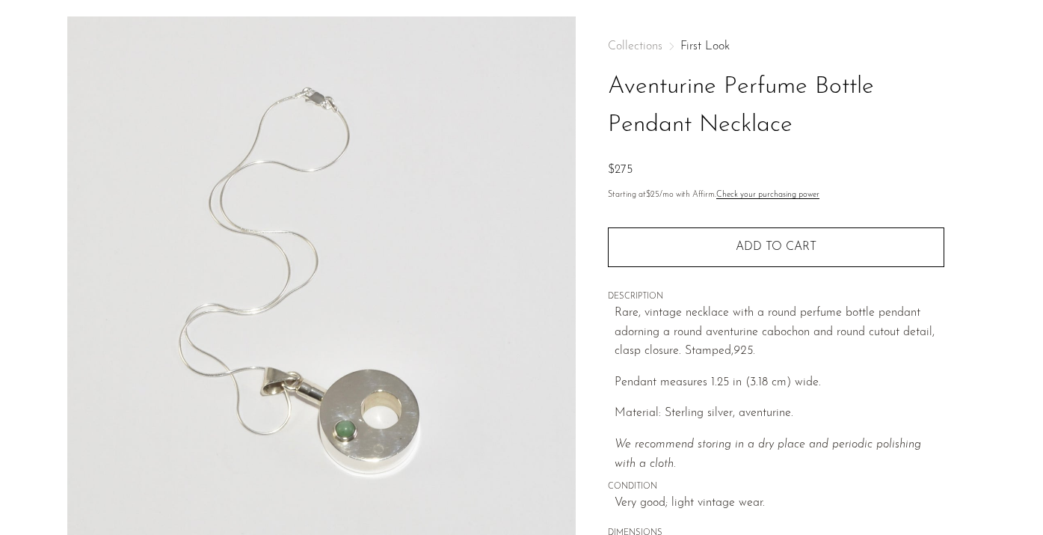
click at [711, 49] on link "First Look" at bounding box center [705, 46] width 49 height 12
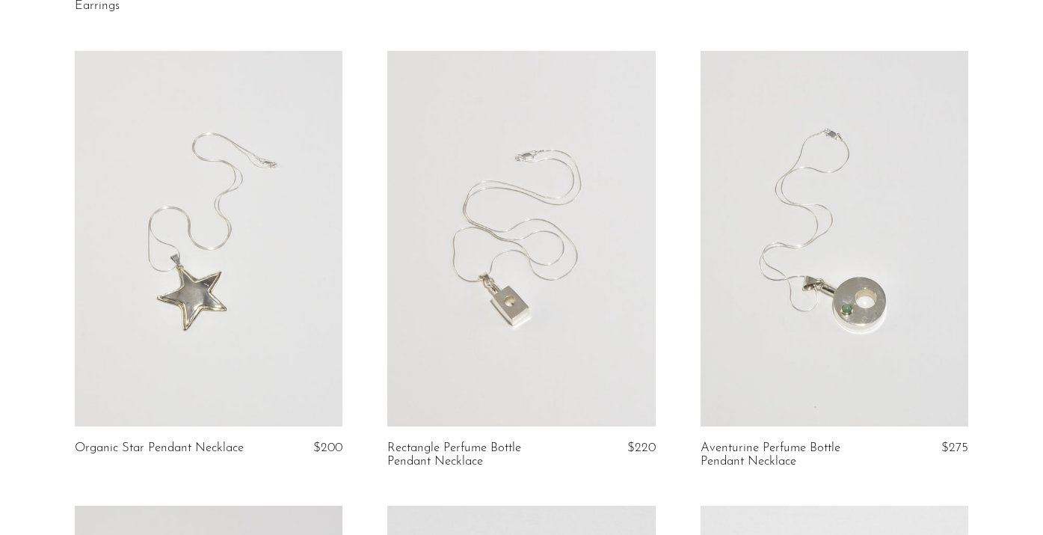
scroll to position [2323, 0]
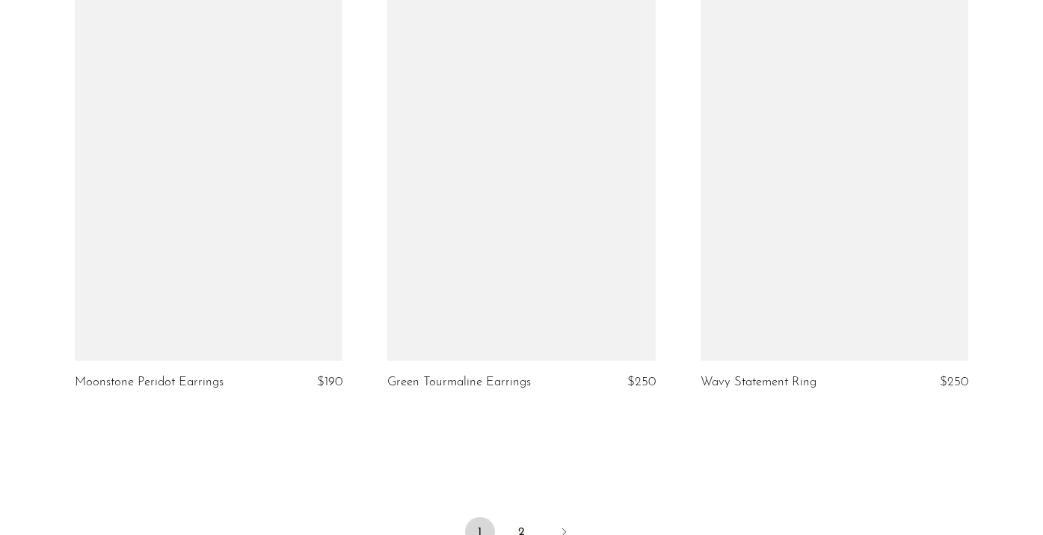
scroll to position [5263, 0]
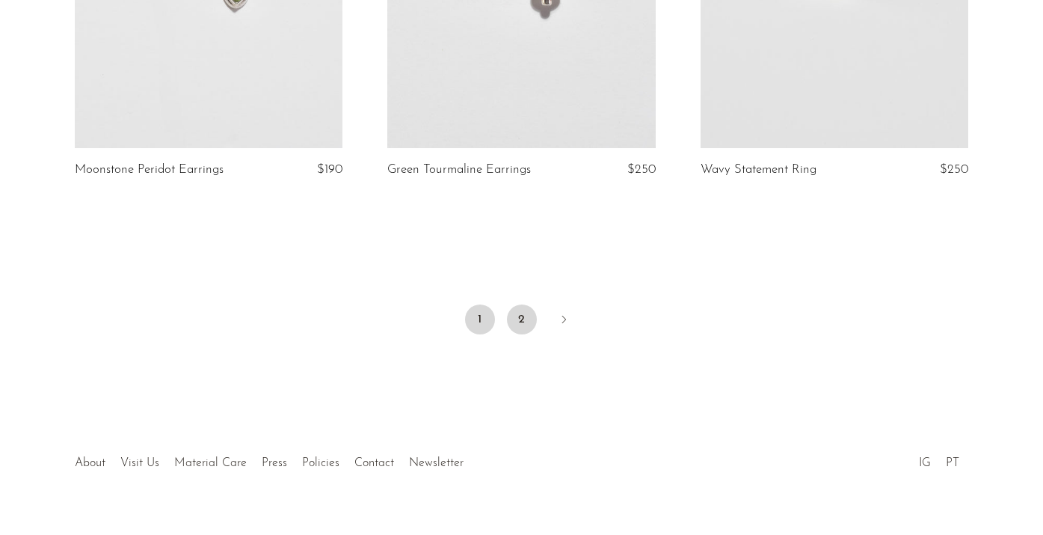
click at [521, 325] on link "2" at bounding box center [522, 319] width 30 height 30
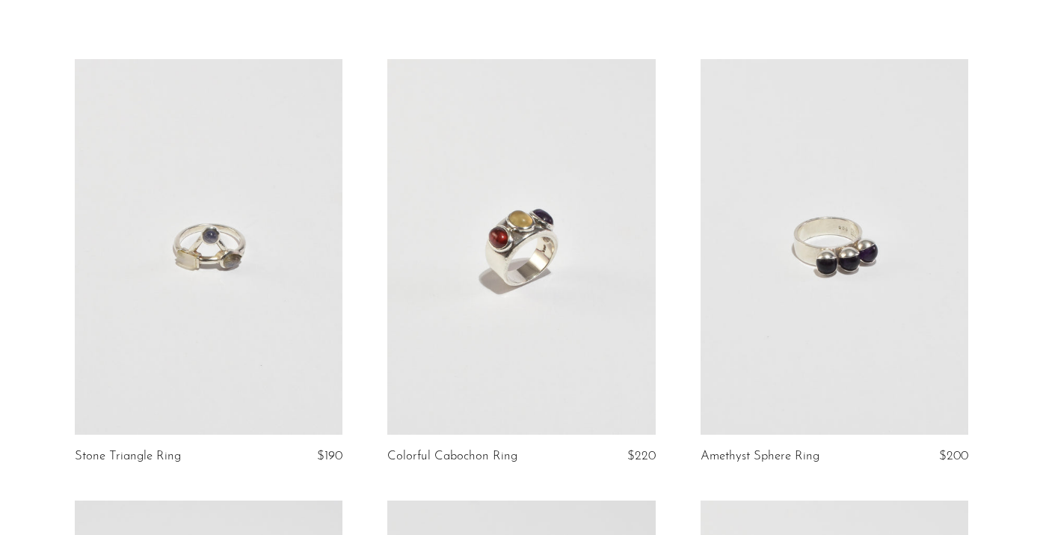
scroll to position [237, 0]
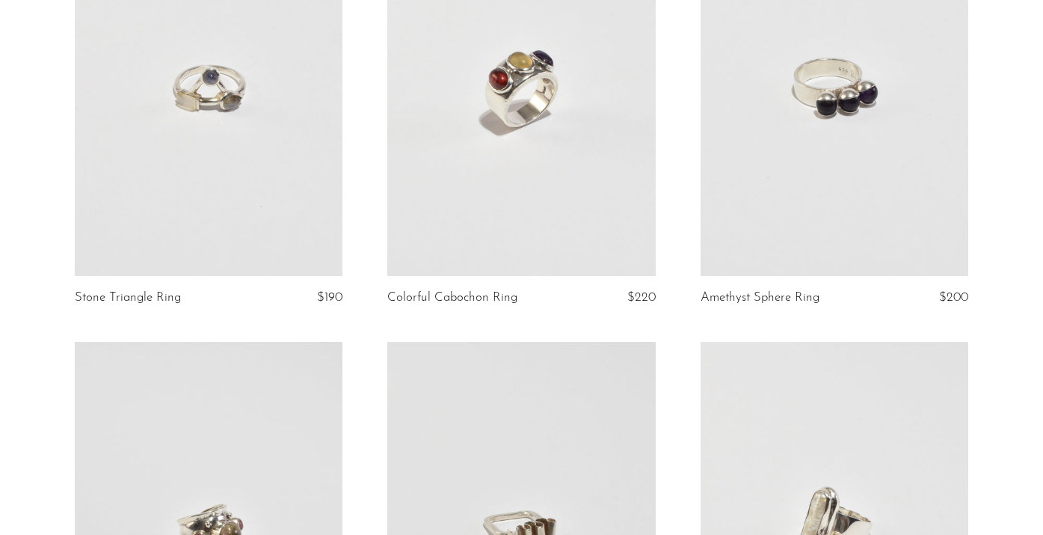
click at [571, 181] on link at bounding box center [521, 88] width 268 height 375
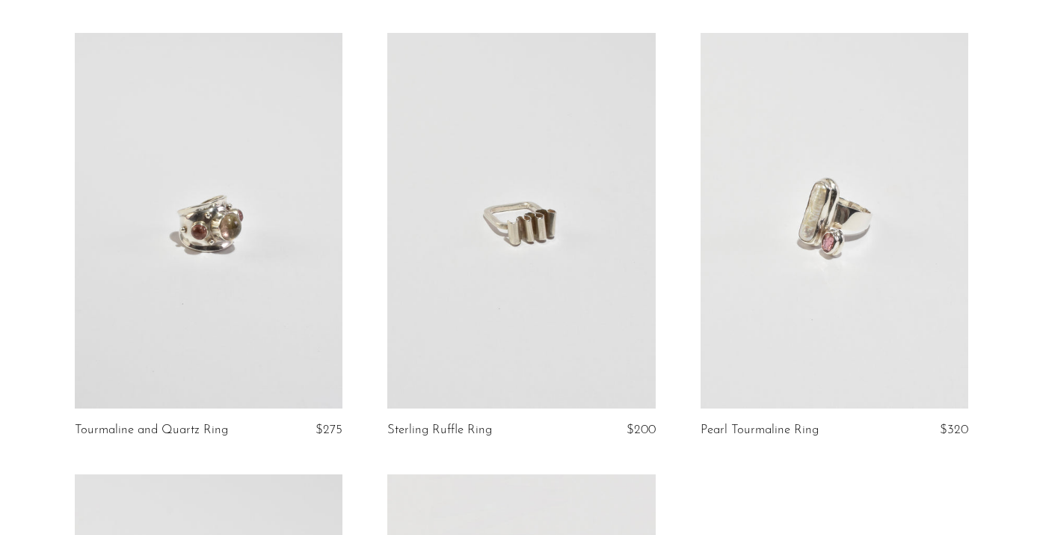
scroll to position [425, 0]
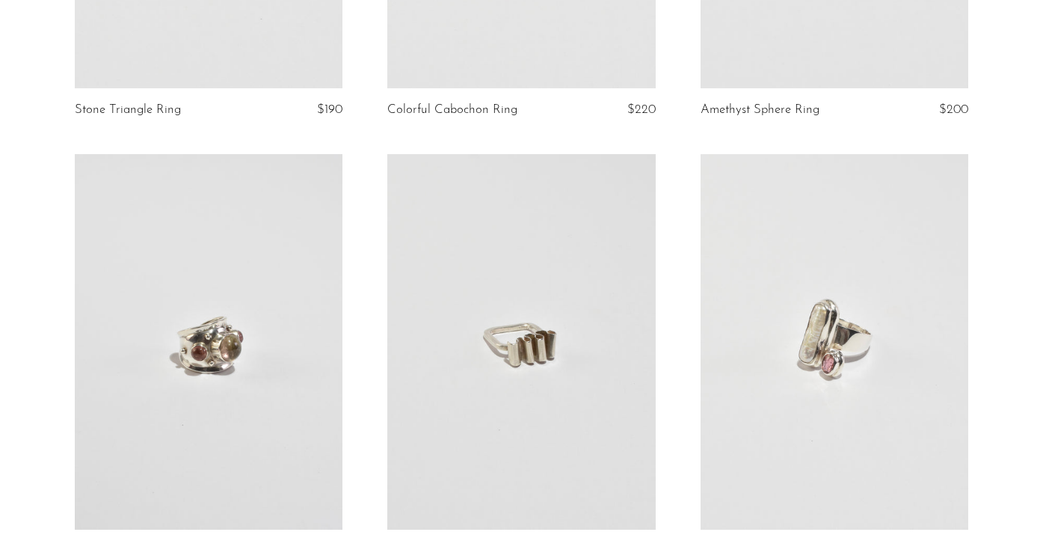
click at [925, 334] on link at bounding box center [835, 341] width 268 height 375
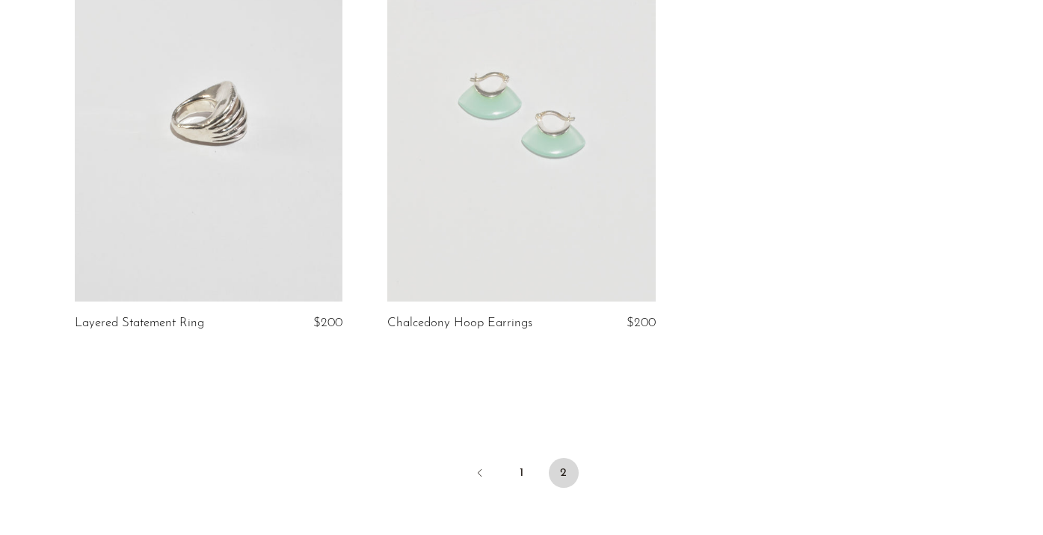
scroll to position [1091, 0]
click at [560, 218] on link at bounding box center [521, 117] width 268 height 375
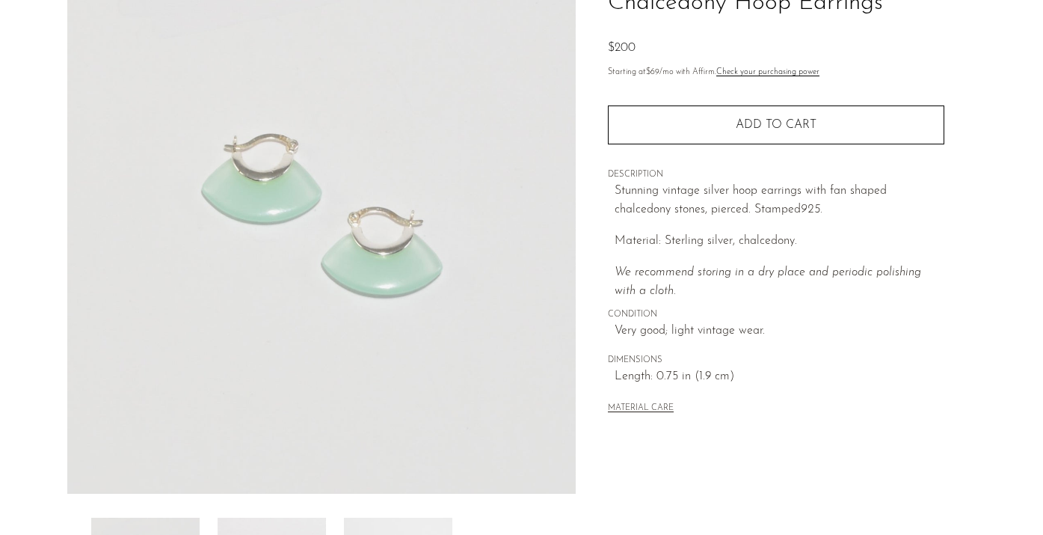
scroll to position [135, 0]
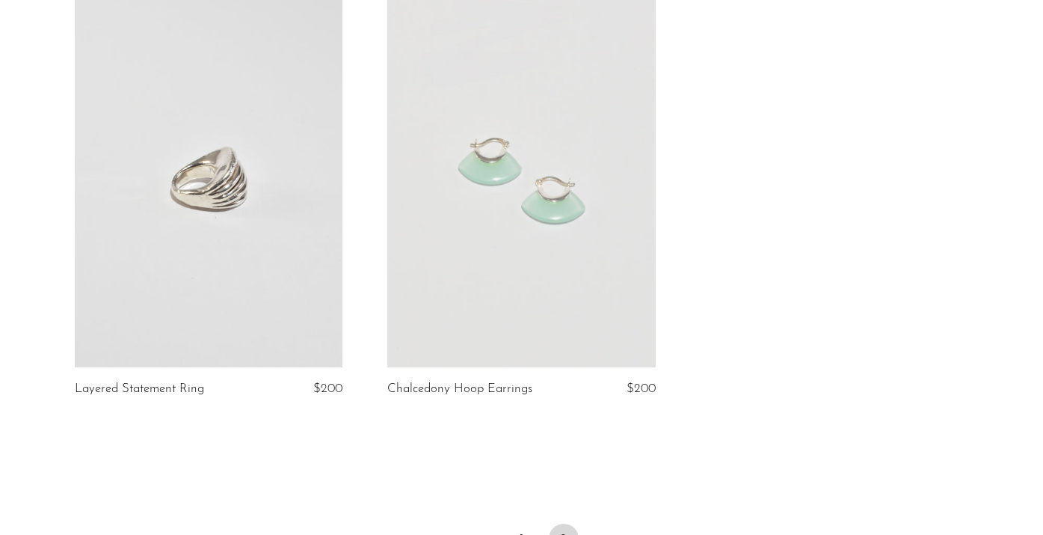
scroll to position [1081, 0]
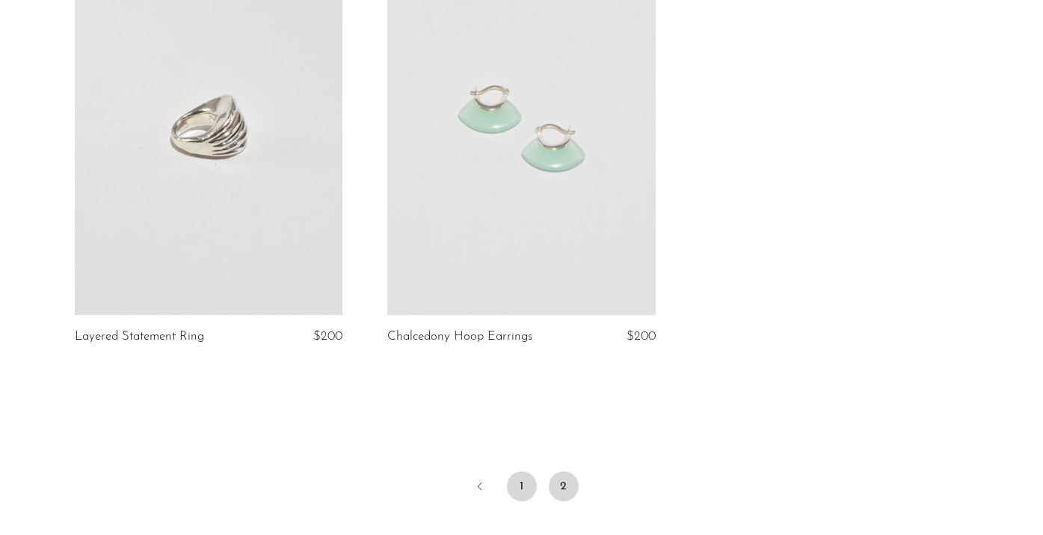
click at [530, 482] on link "1" at bounding box center [522, 486] width 30 height 30
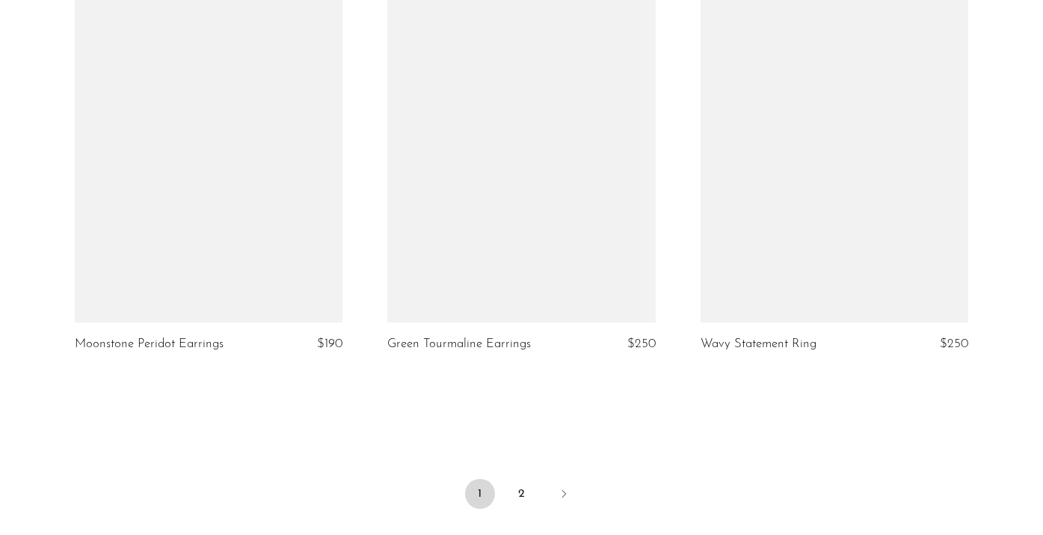
scroll to position [4493, 0]
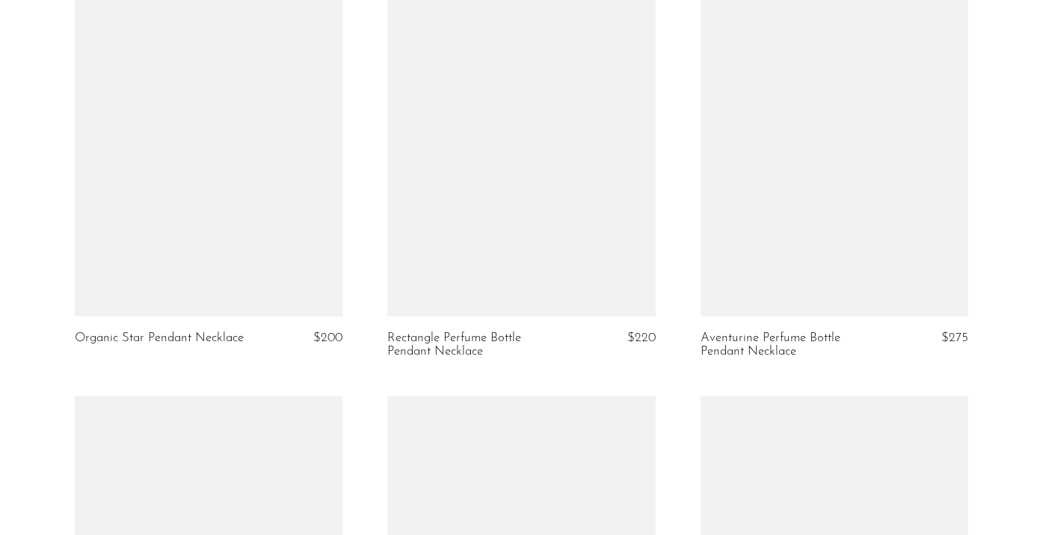
scroll to position [2447, 0]
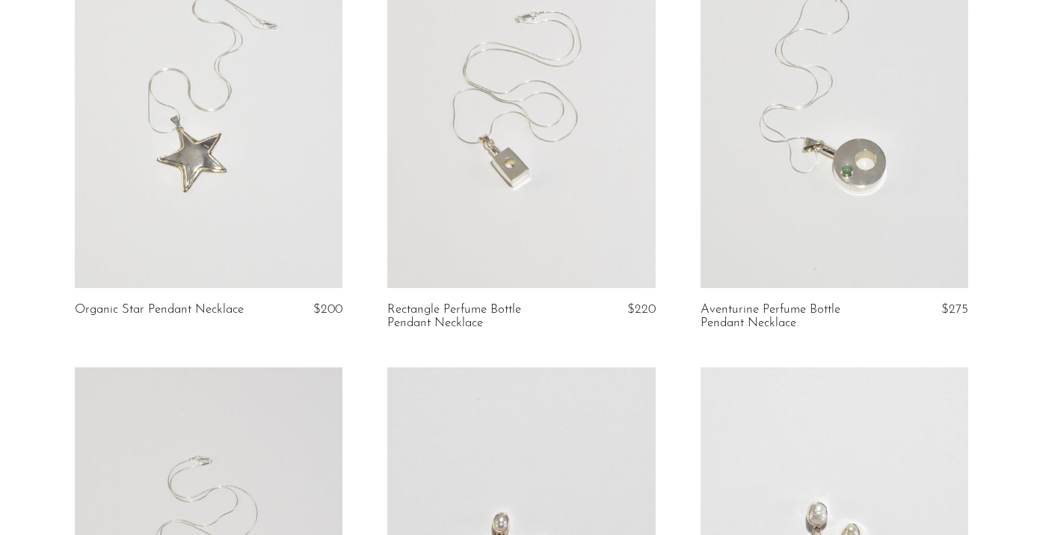
click at [796, 165] on link at bounding box center [835, 99] width 268 height 375
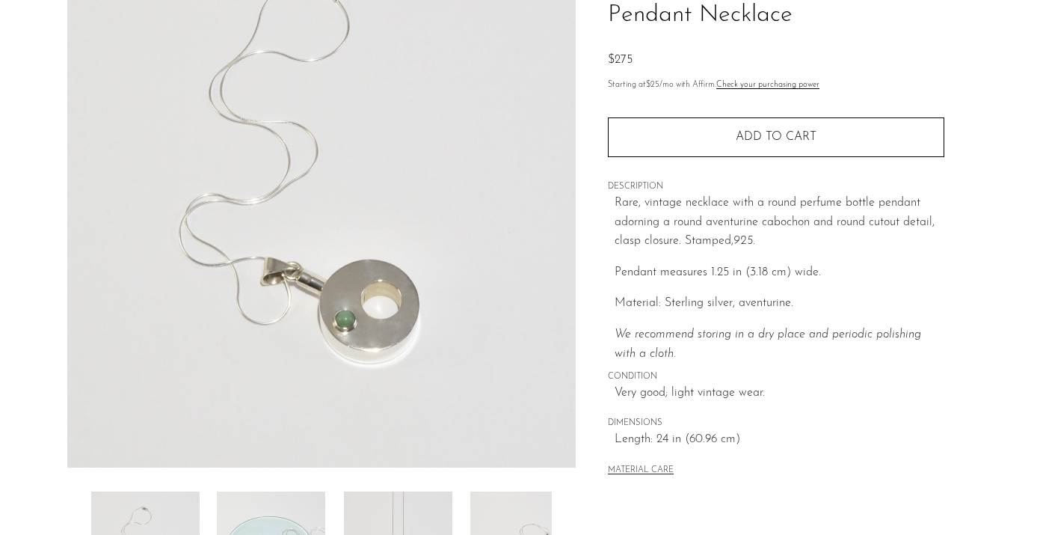
scroll to position [165, 0]
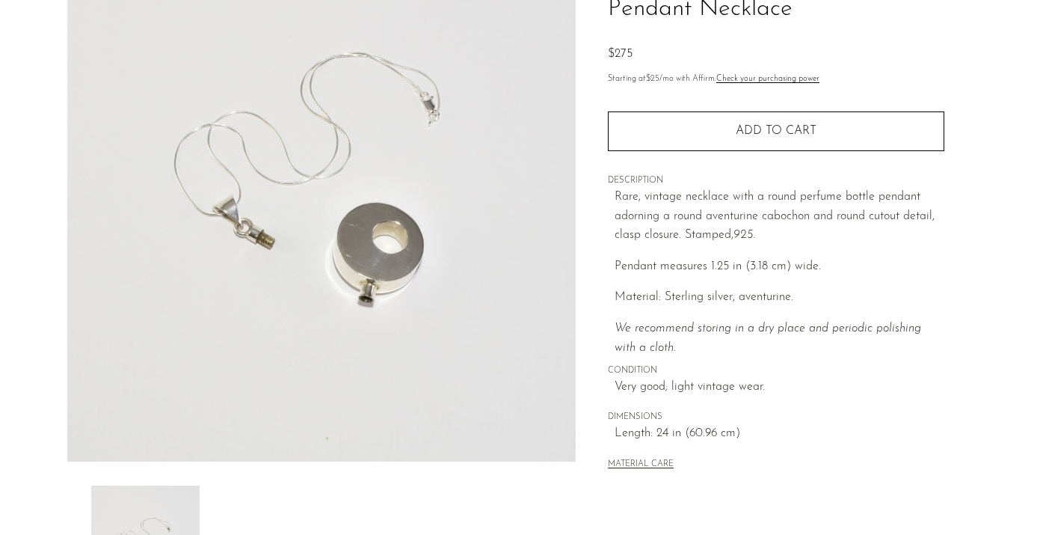
scroll to position [134, 0]
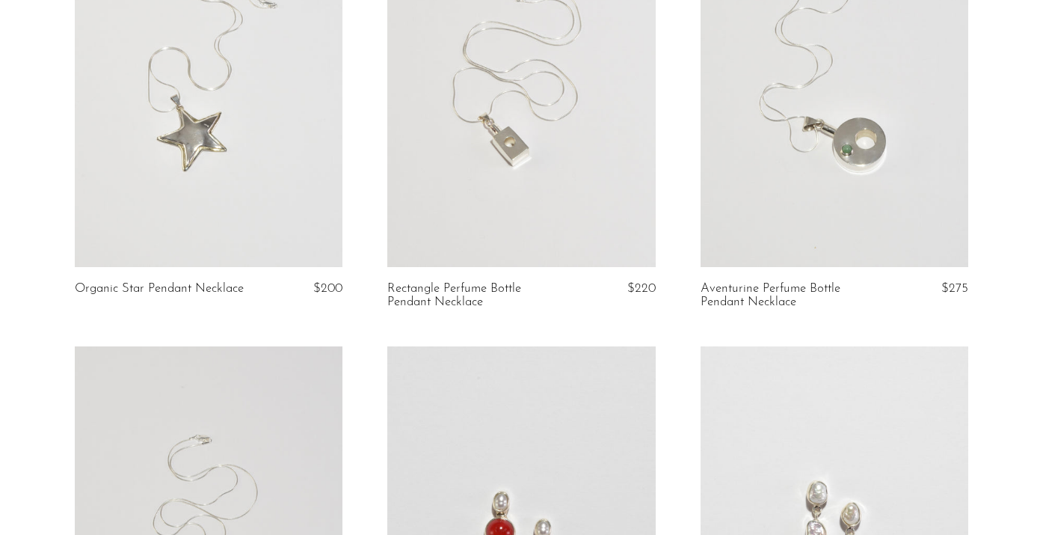
scroll to position [2469, 0]
click at [806, 233] on link at bounding box center [835, 77] width 268 height 375
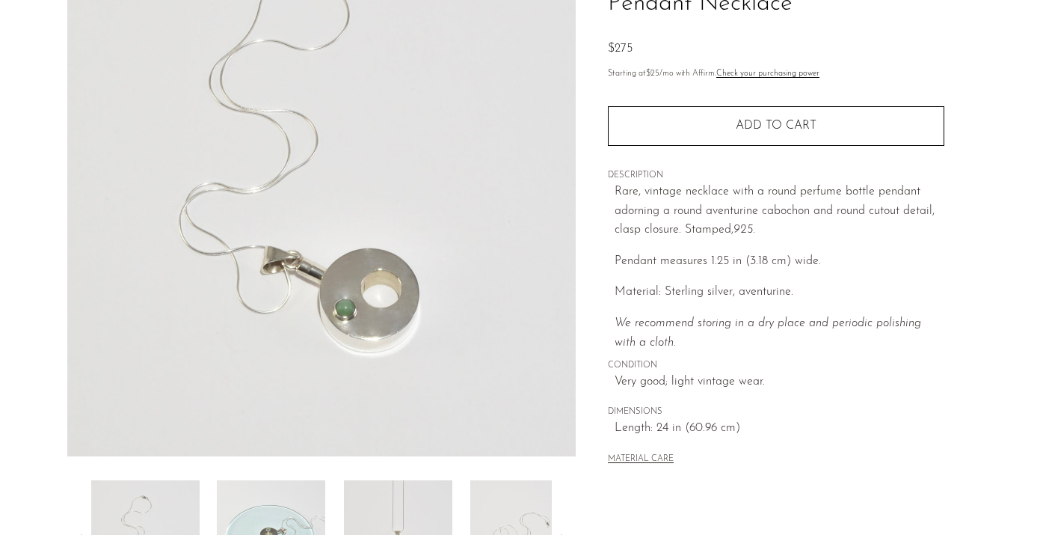
scroll to position [257, 0]
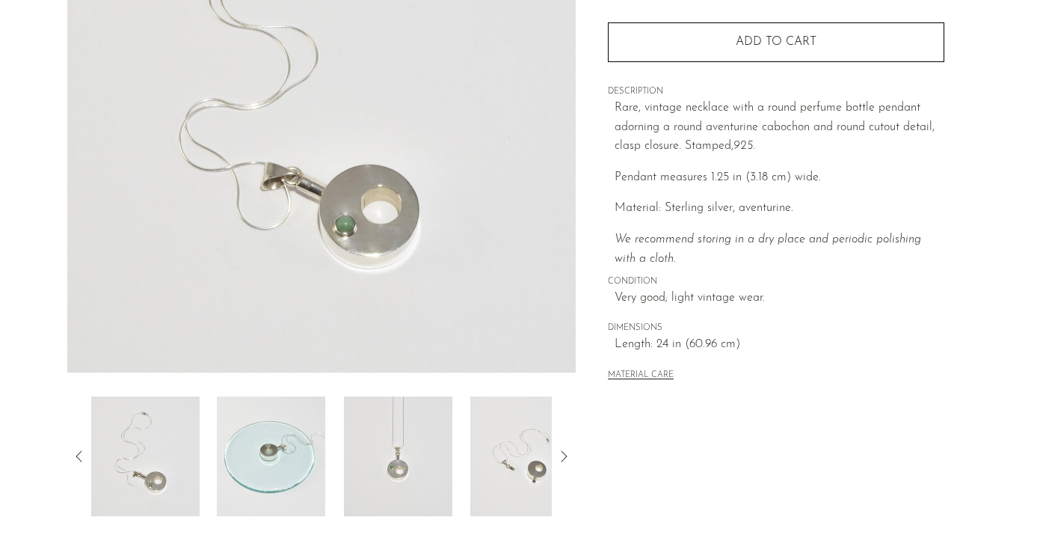
click at [320, 419] on img at bounding box center [271, 456] width 108 height 120
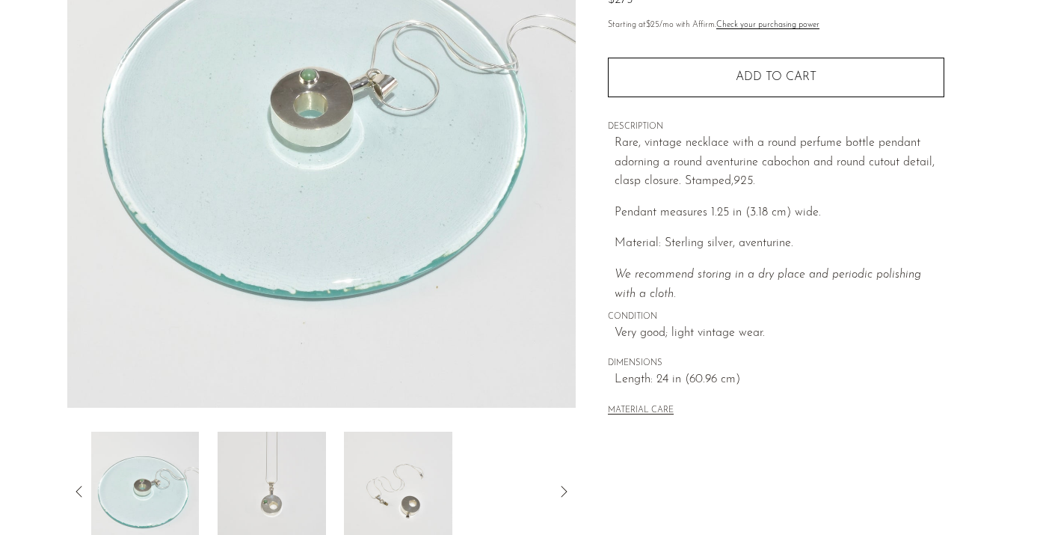
scroll to position [224, 0]
click at [277, 444] on img at bounding box center [272, 490] width 108 height 120
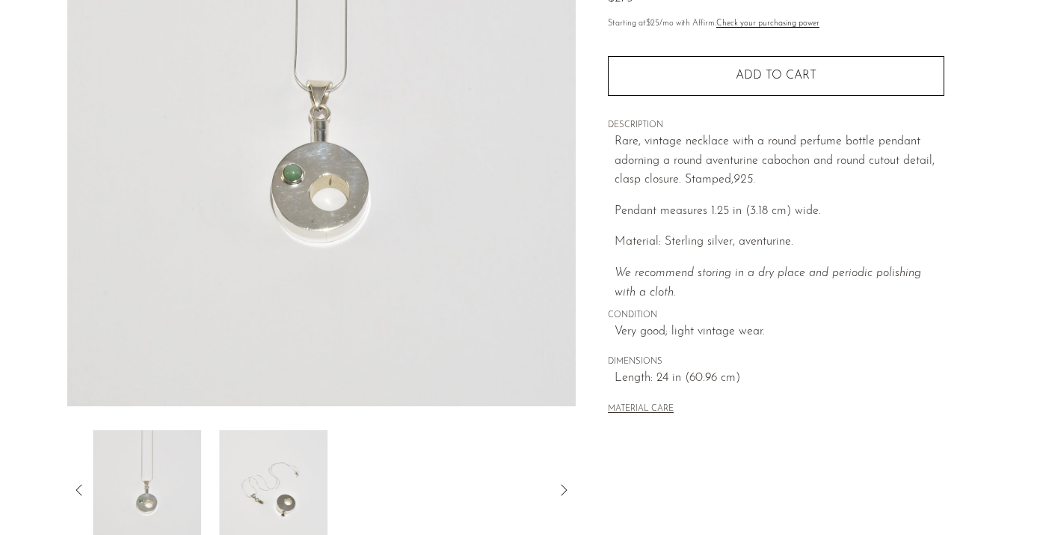
click at [263, 462] on img at bounding box center [273, 490] width 108 height 120
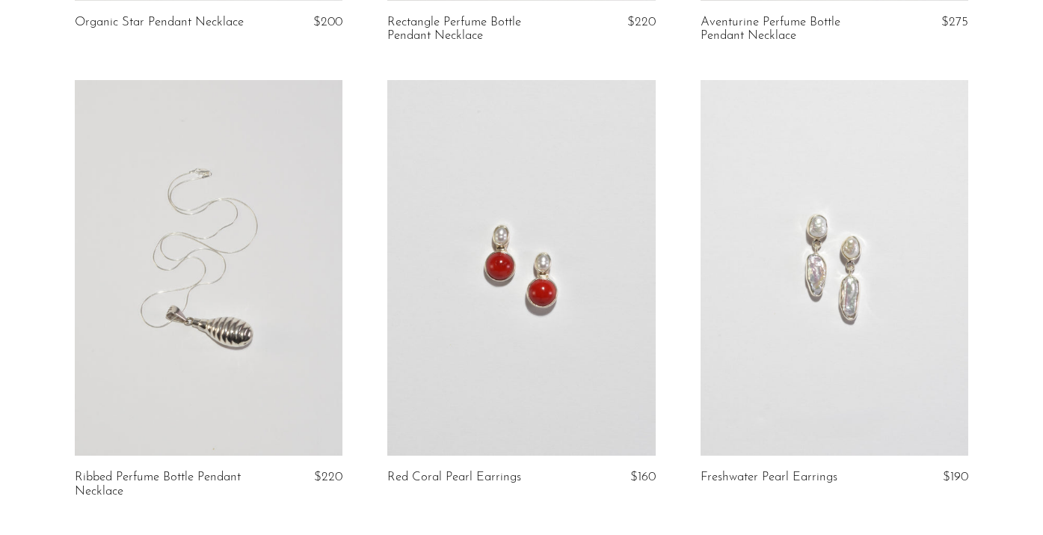
scroll to position [2848, 0]
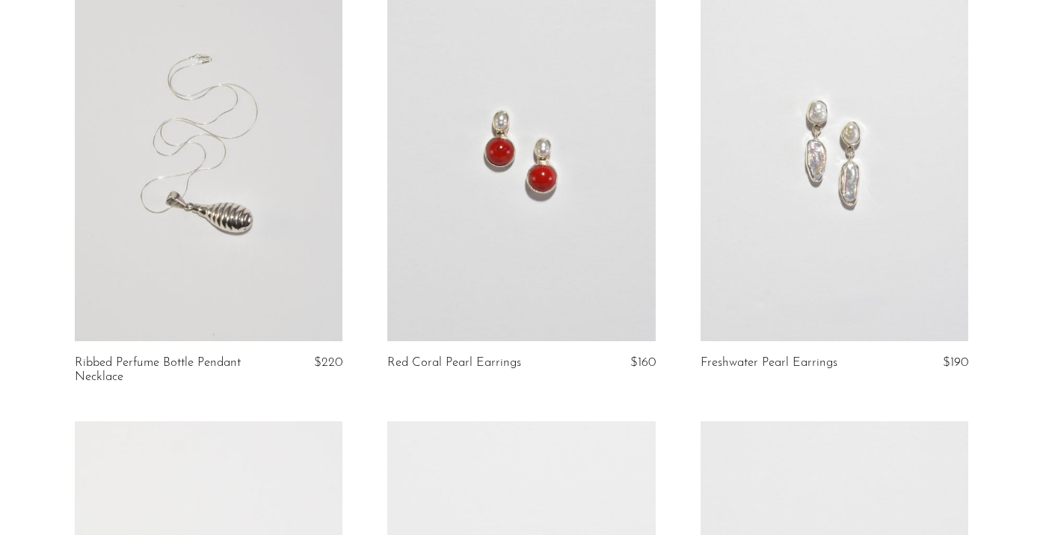
click at [534, 325] on link at bounding box center [521, 153] width 268 height 375
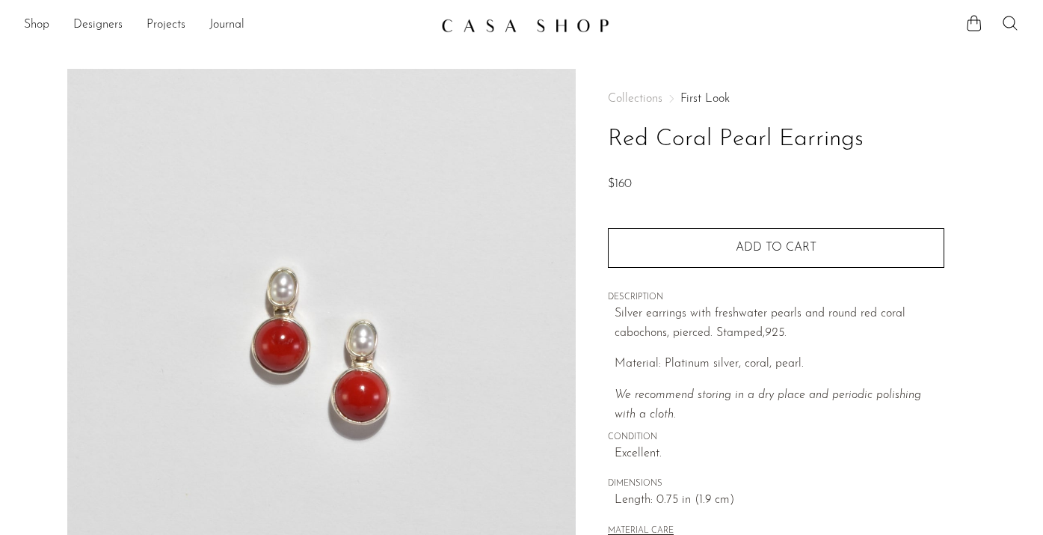
scroll to position [300, 0]
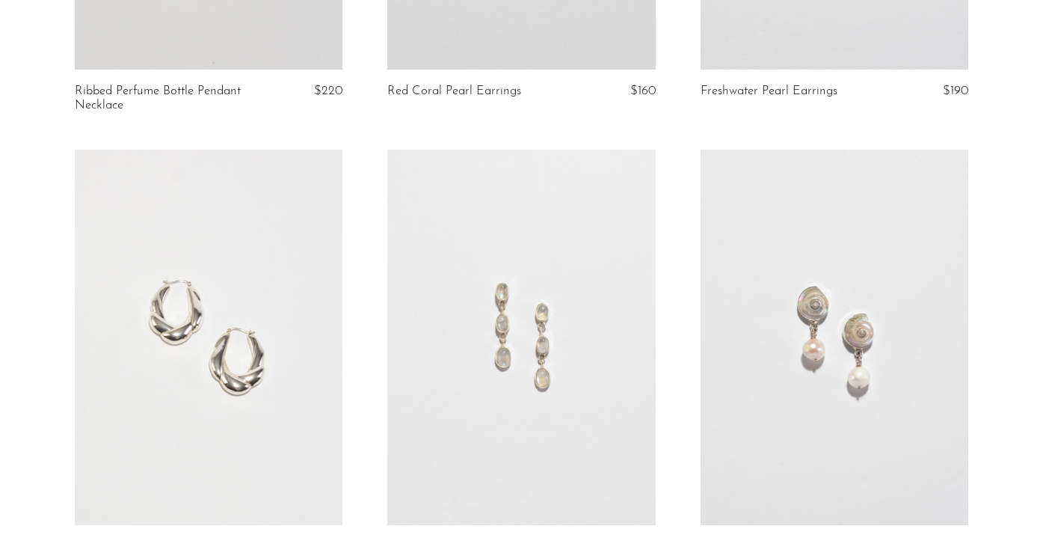
scroll to position [3130, 0]
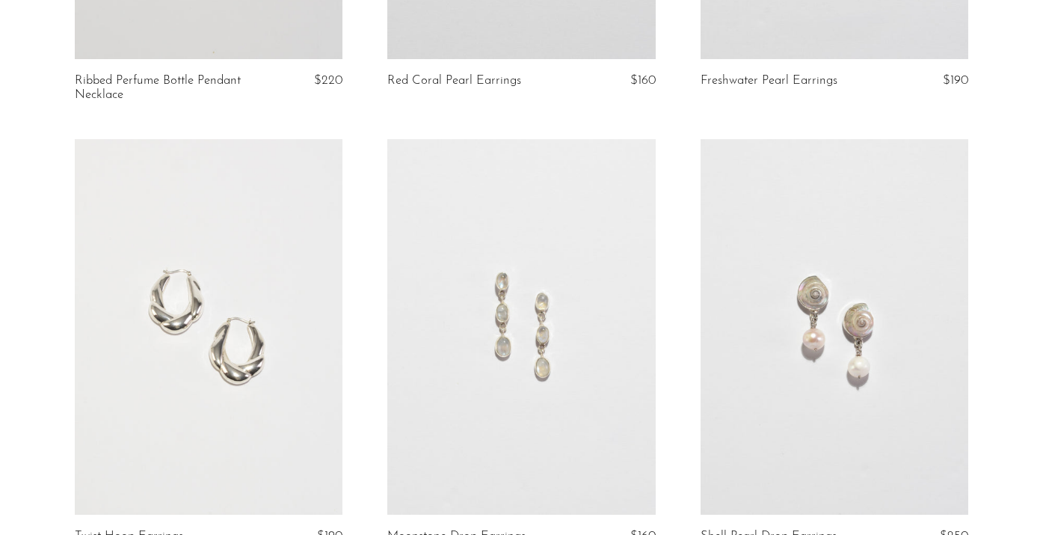
click at [281, 328] on link at bounding box center [209, 326] width 268 height 375
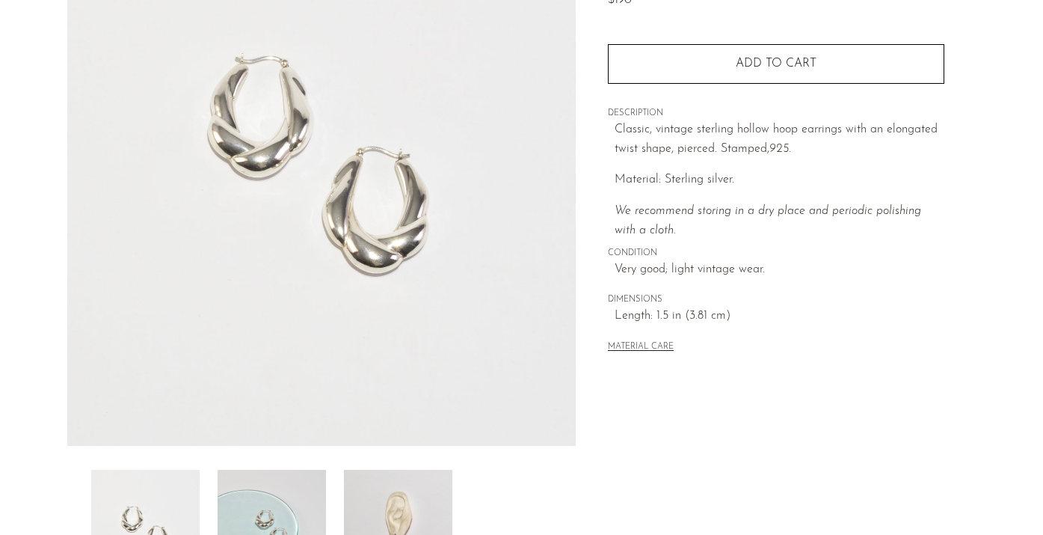
scroll to position [325, 0]
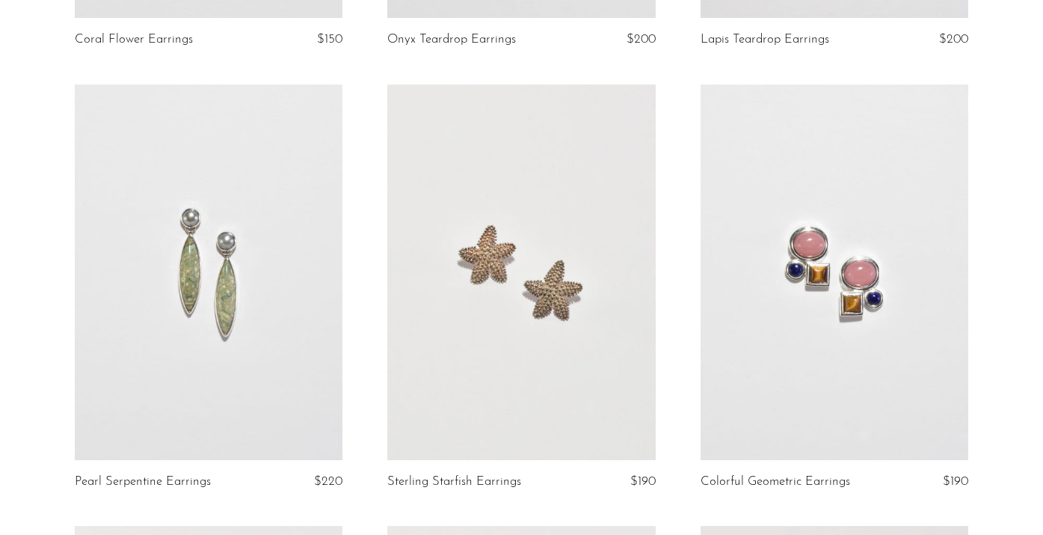
scroll to position [4095, 0]
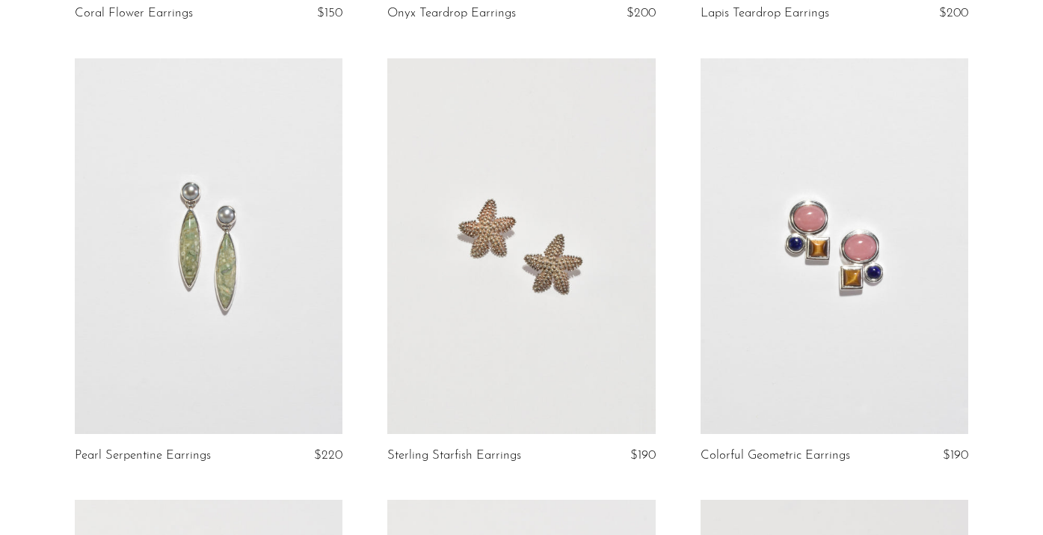
click at [556, 284] on link at bounding box center [521, 245] width 268 height 375
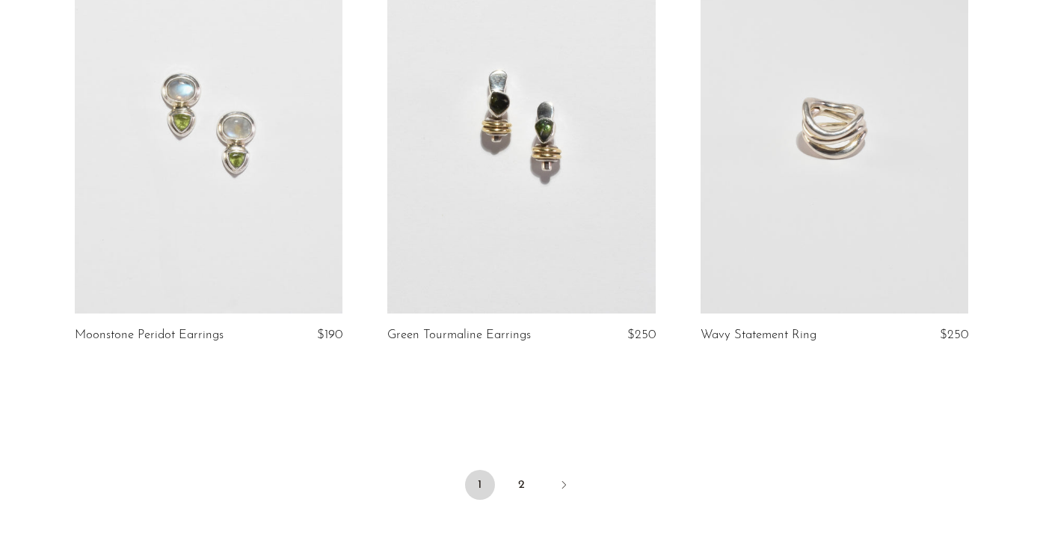
scroll to position [5101, 0]
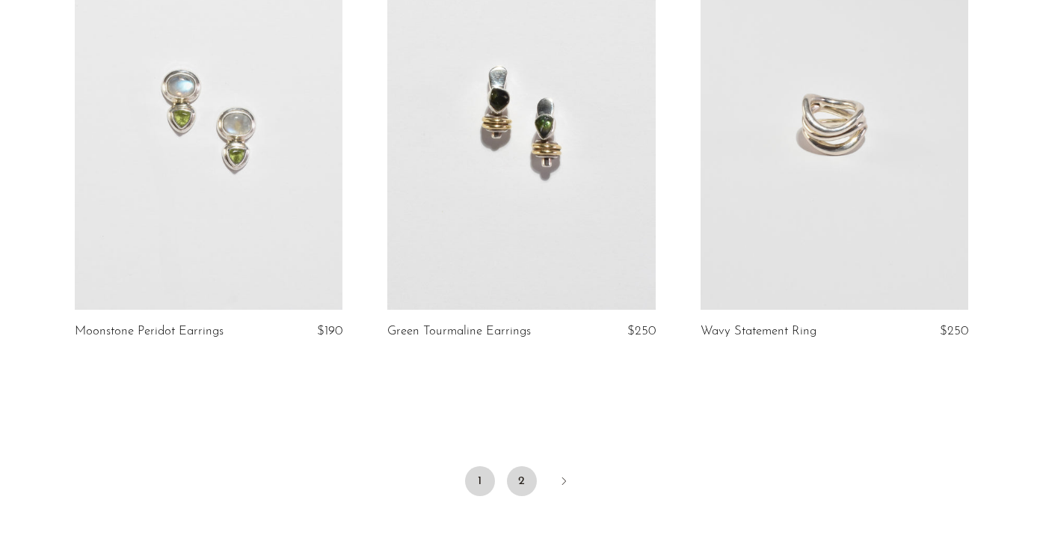
click at [513, 473] on link "2" at bounding box center [522, 481] width 30 height 30
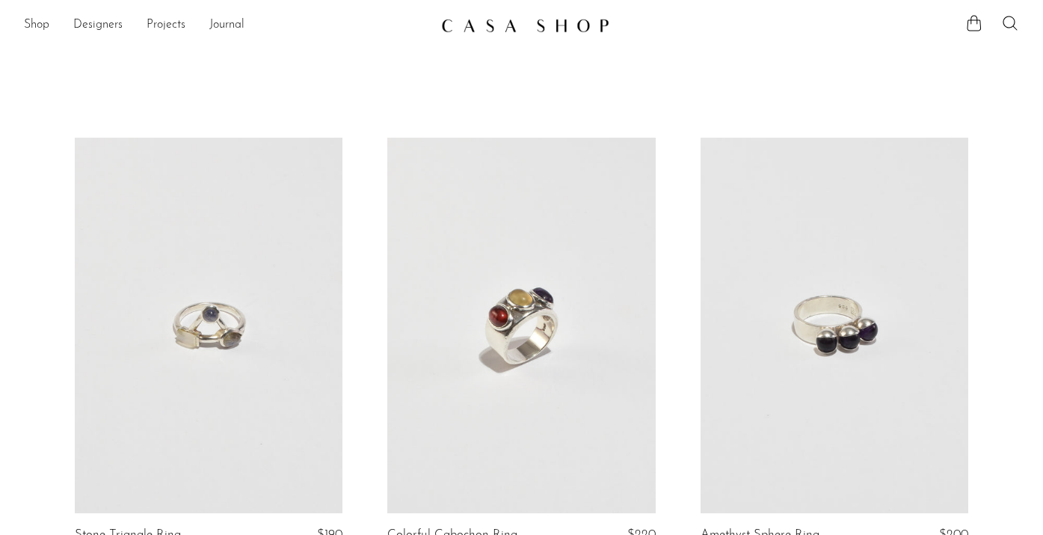
scroll to position [76, 0]
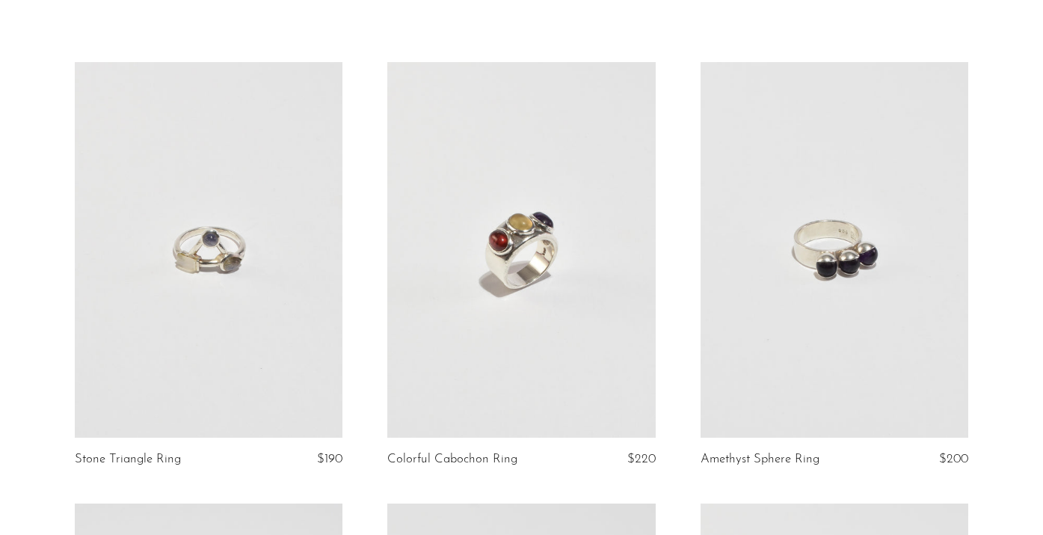
click at [494, 284] on link at bounding box center [521, 249] width 268 height 375
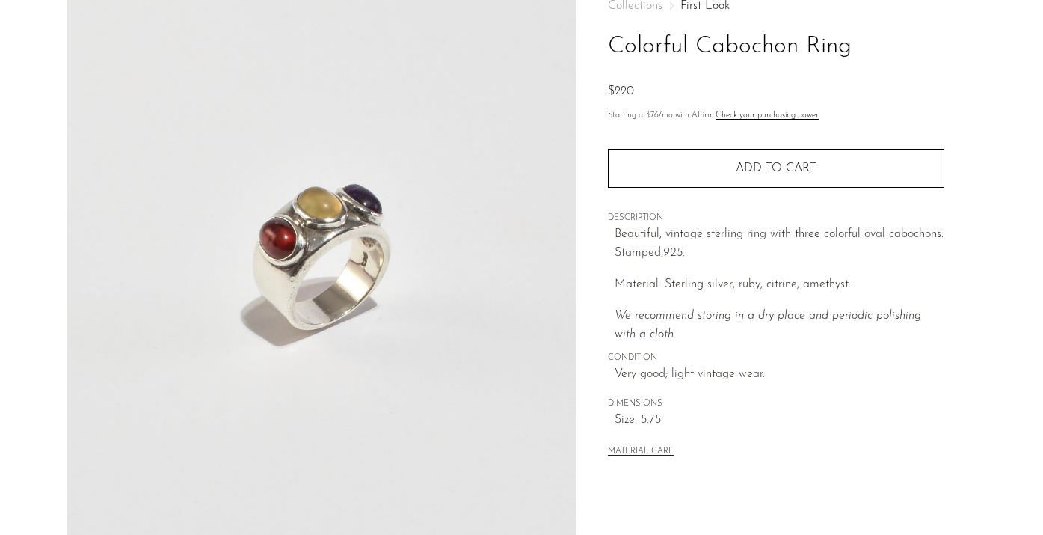
scroll to position [263, 0]
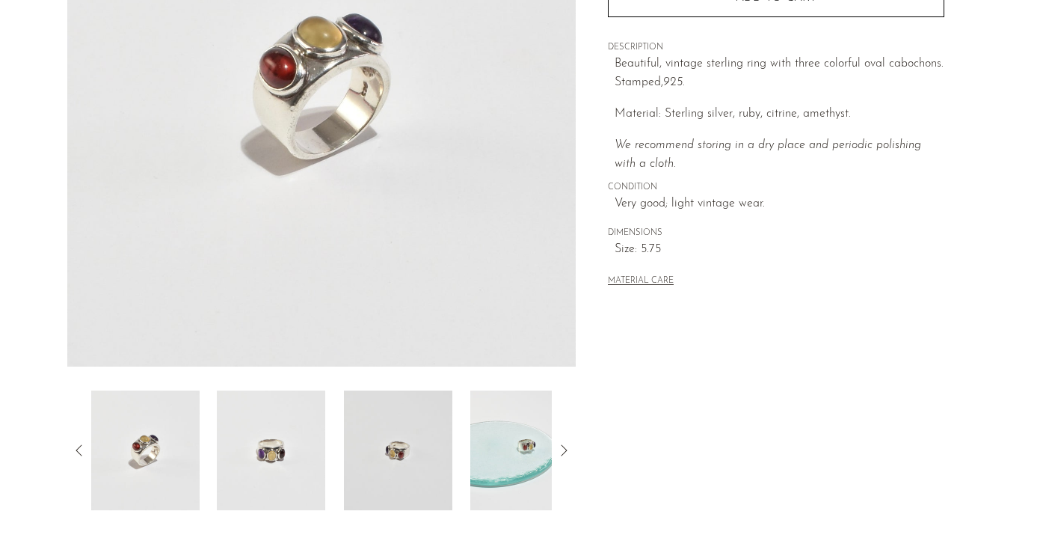
click at [509, 466] on img at bounding box center [524, 450] width 108 height 120
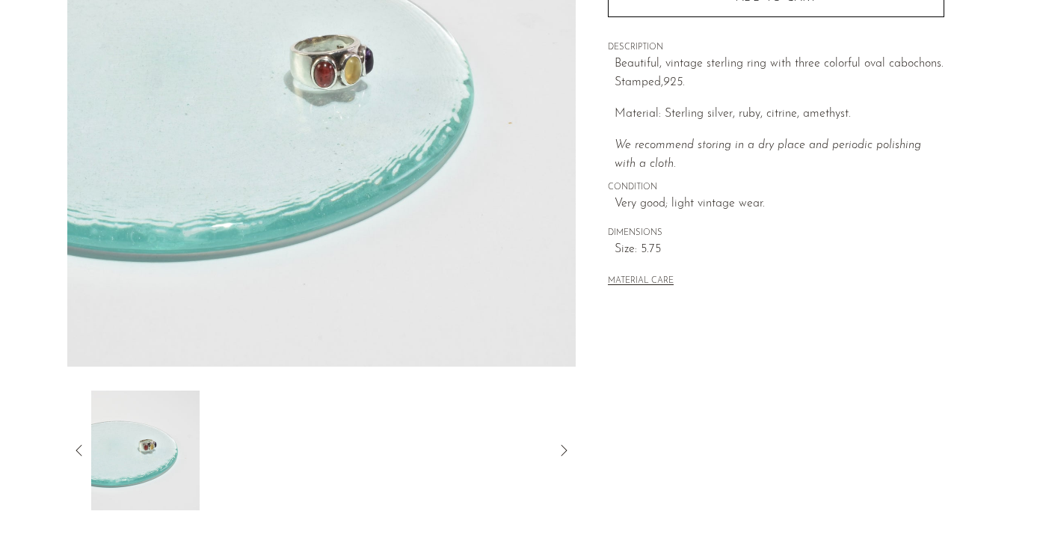
scroll to position [148, 0]
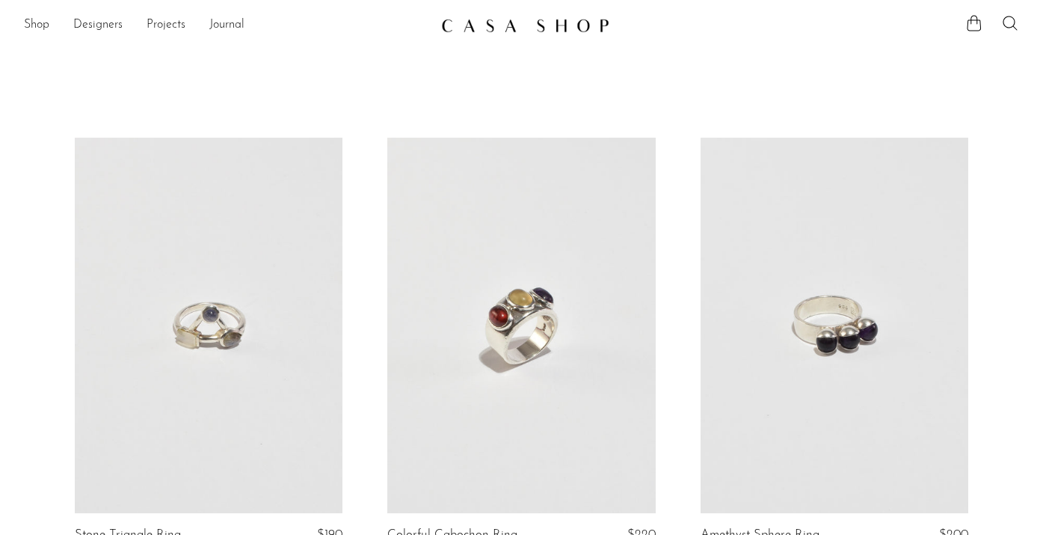
scroll to position [76, 0]
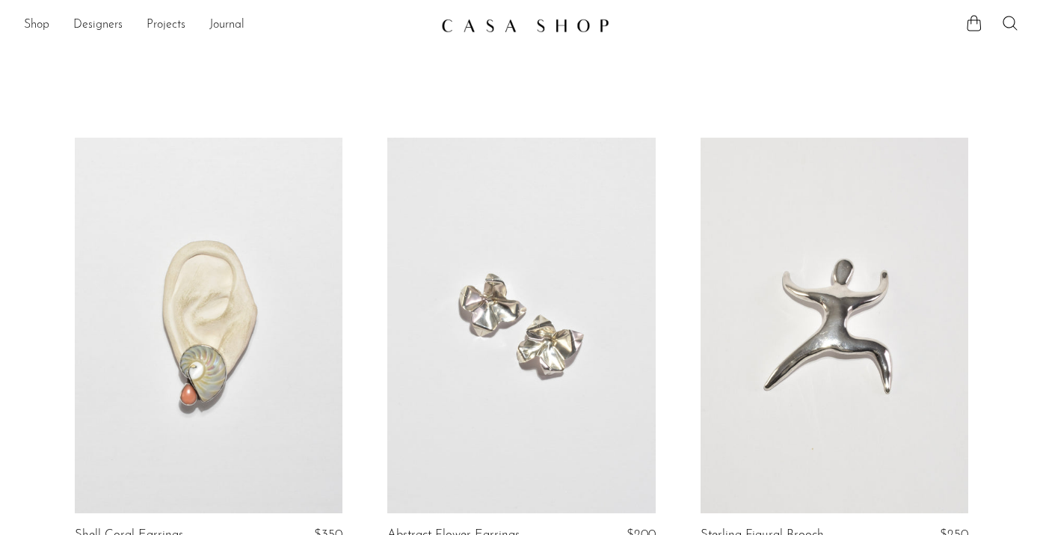
click at [43, 13] on li "Shop Featured New Arrivals Bestsellers Coming Soon Jewelry Jewelry All Earrings…" at bounding box center [36, 25] width 25 height 25
click at [40, 25] on link "Shop" at bounding box center [36, 25] width 25 height 19
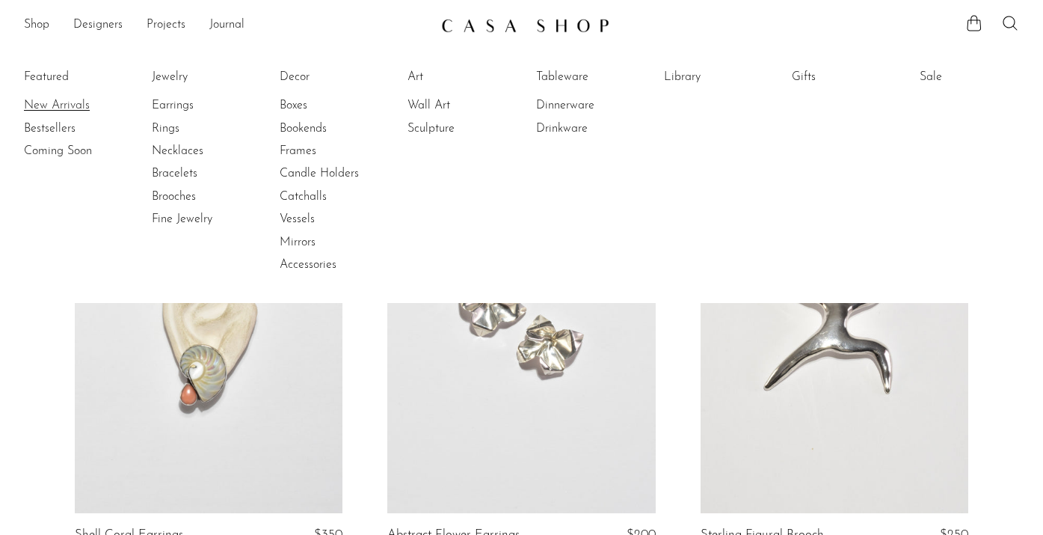
click at [52, 103] on link "New Arrivals" at bounding box center [80, 105] width 112 height 16
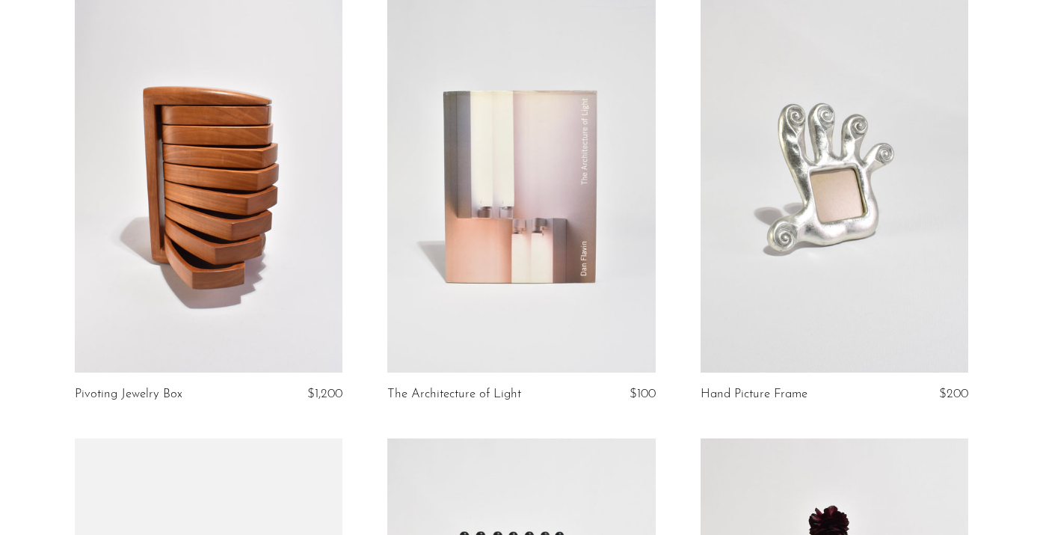
scroll to position [2835, 0]
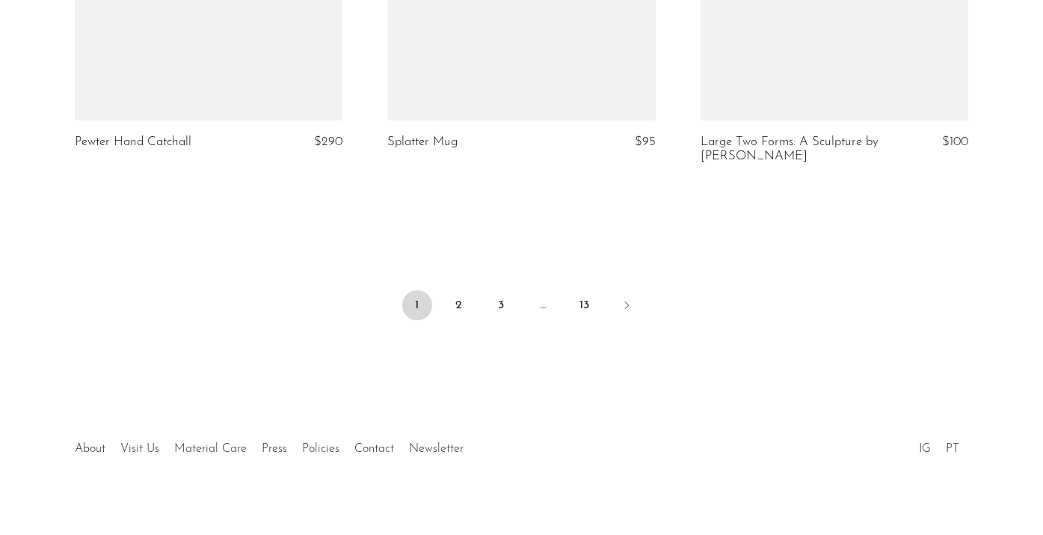
scroll to position [5318, 0]
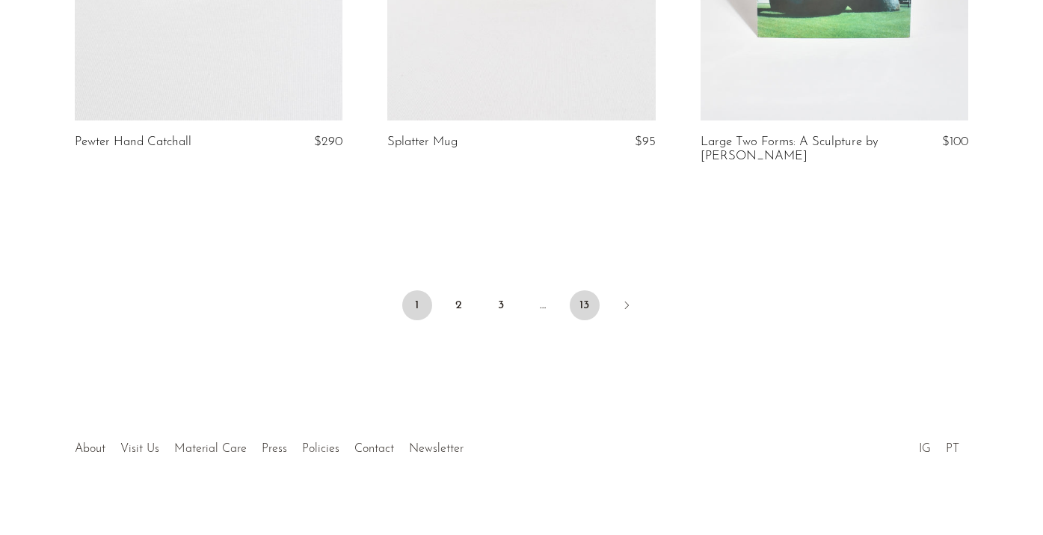
click at [594, 290] on link "13" at bounding box center [585, 305] width 30 height 30
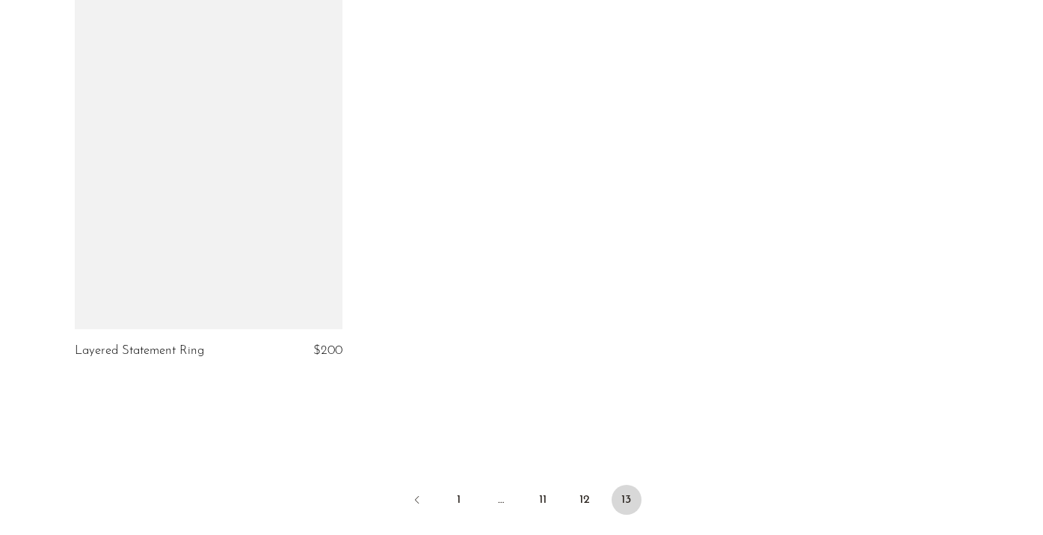
scroll to position [5225, 0]
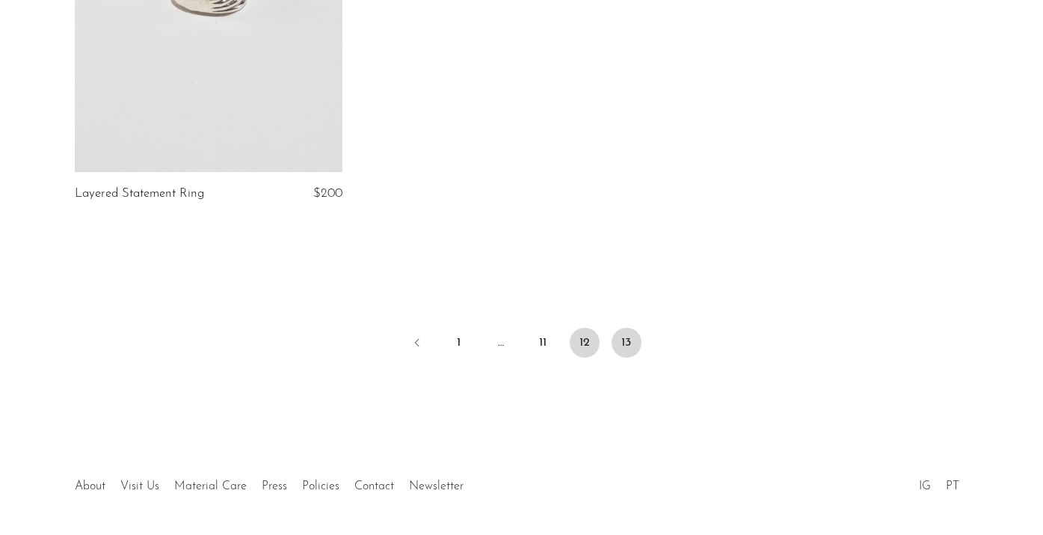
click at [582, 333] on link "12" at bounding box center [585, 343] width 30 height 30
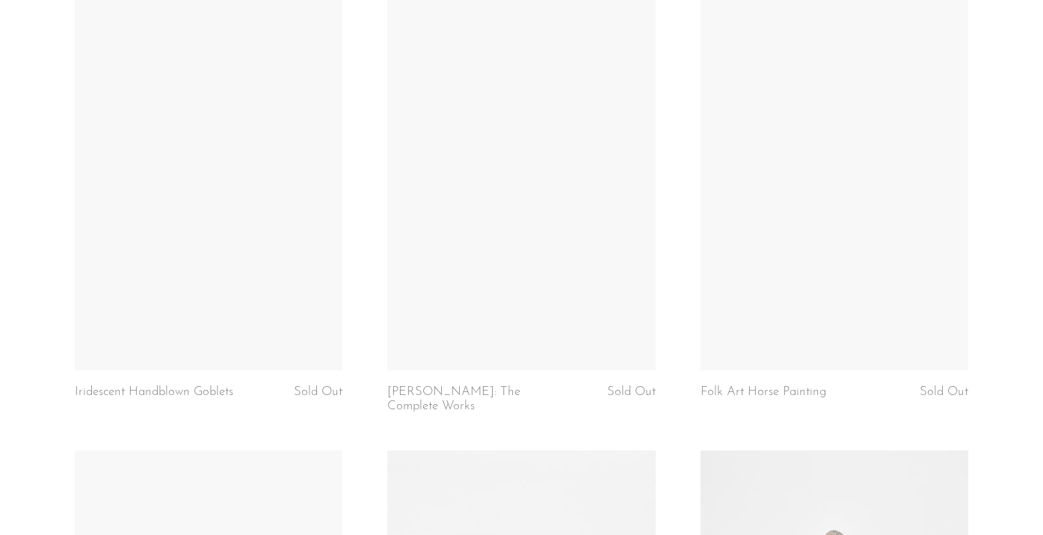
scroll to position [1473, 0]
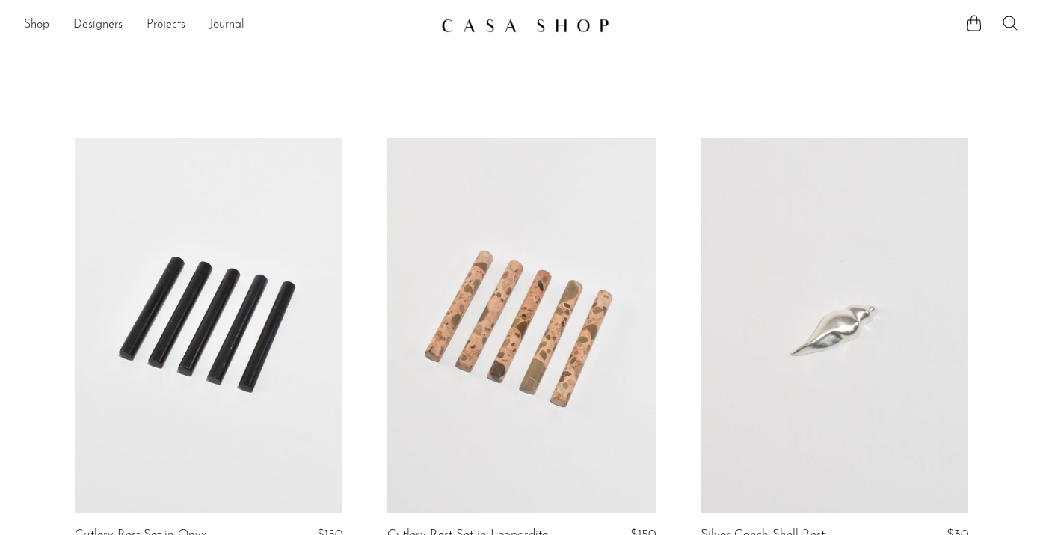
scroll to position [14, 0]
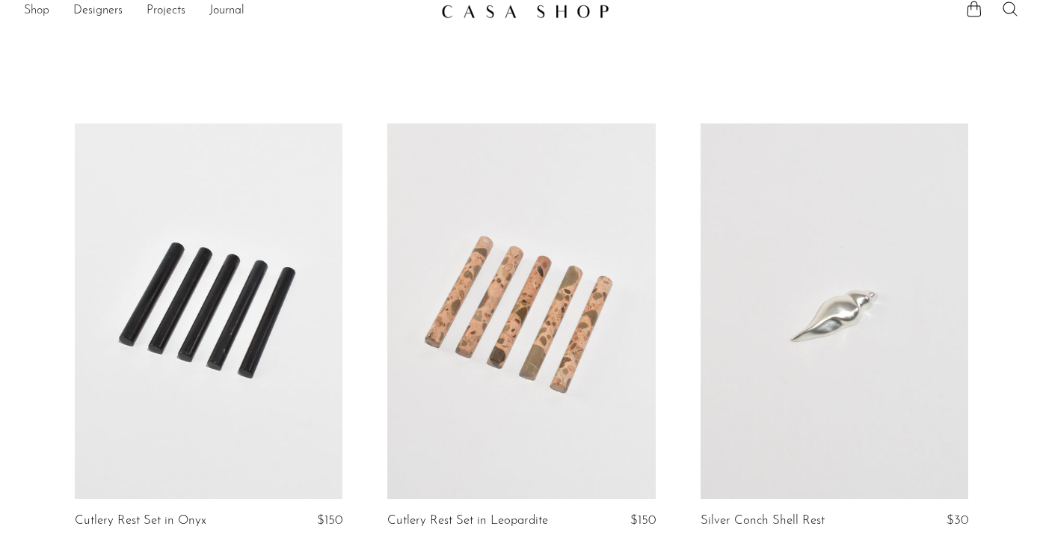
click at [37, 10] on link "Shop" at bounding box center [36, 10] width 25 height 19
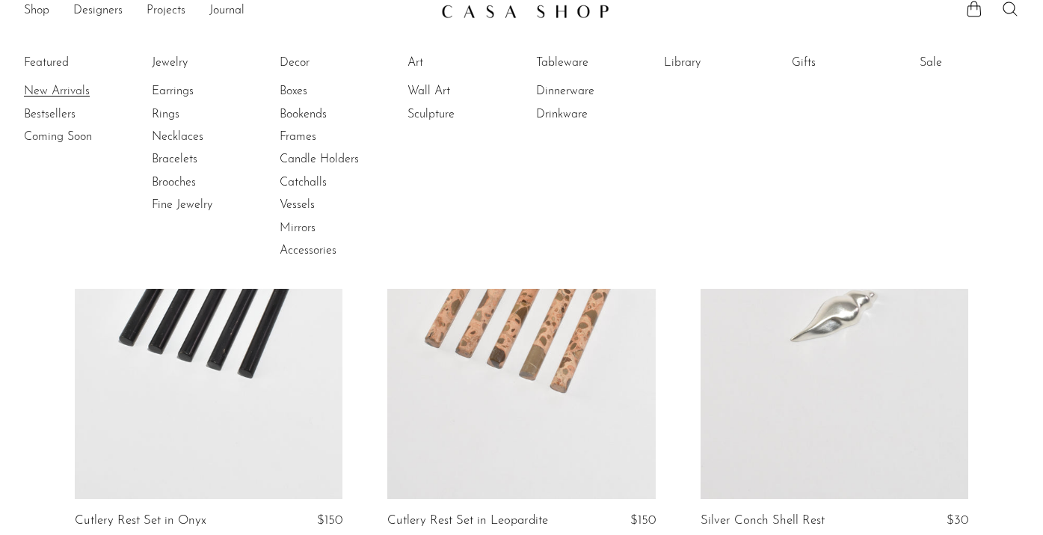
click at [56, 90] on link "New Arrivals" at bounding box center [80, 91] width 112 height 16
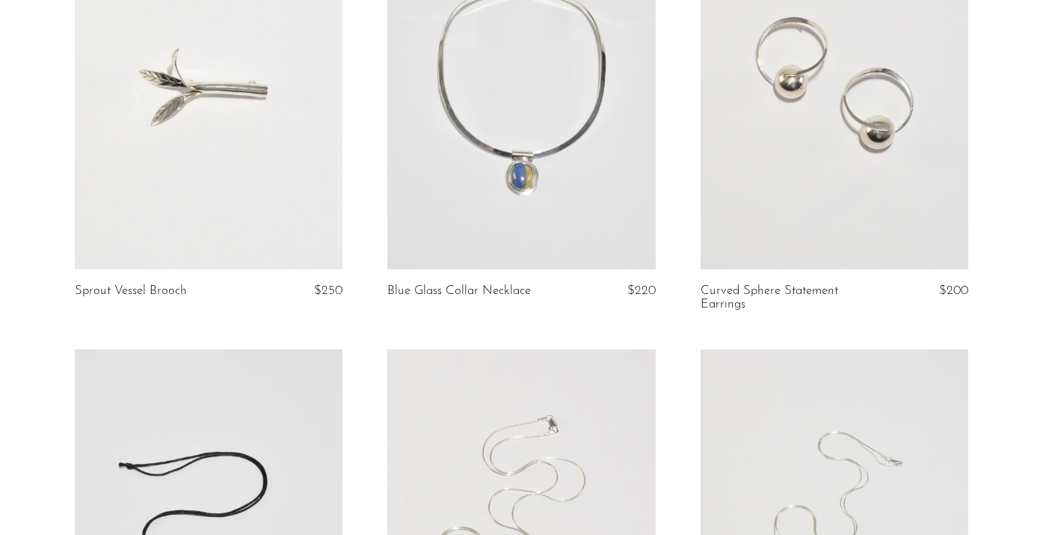
scroll to position [2409, 0]
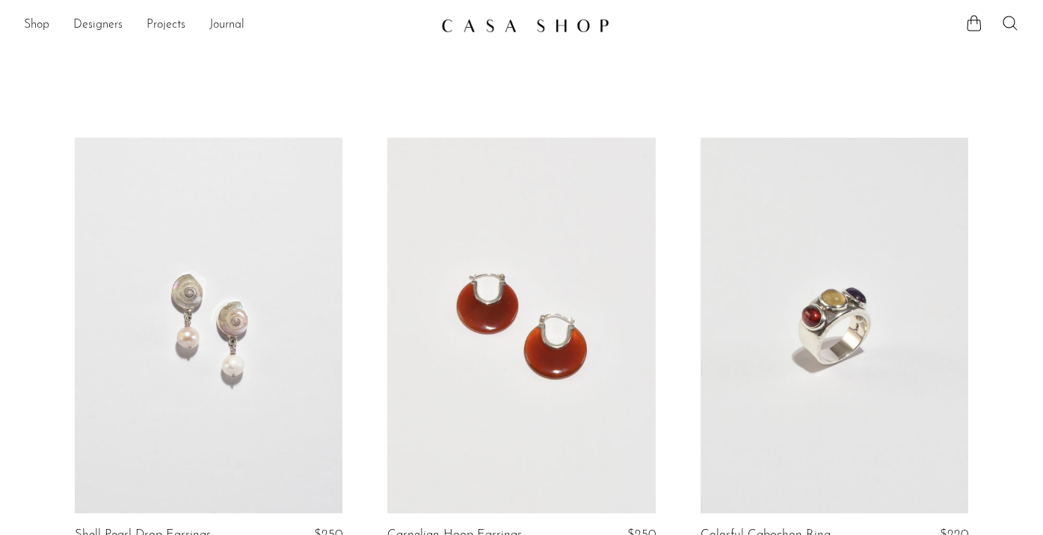
click at [595, 175] on link at bounding box center [521, 325] width 268 height 375
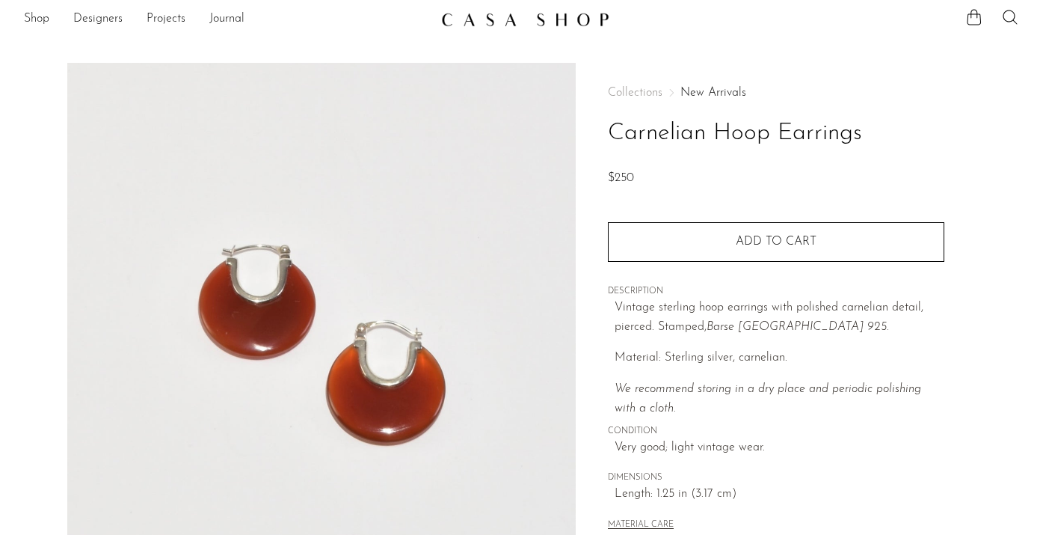
scroll to position [6, 0]
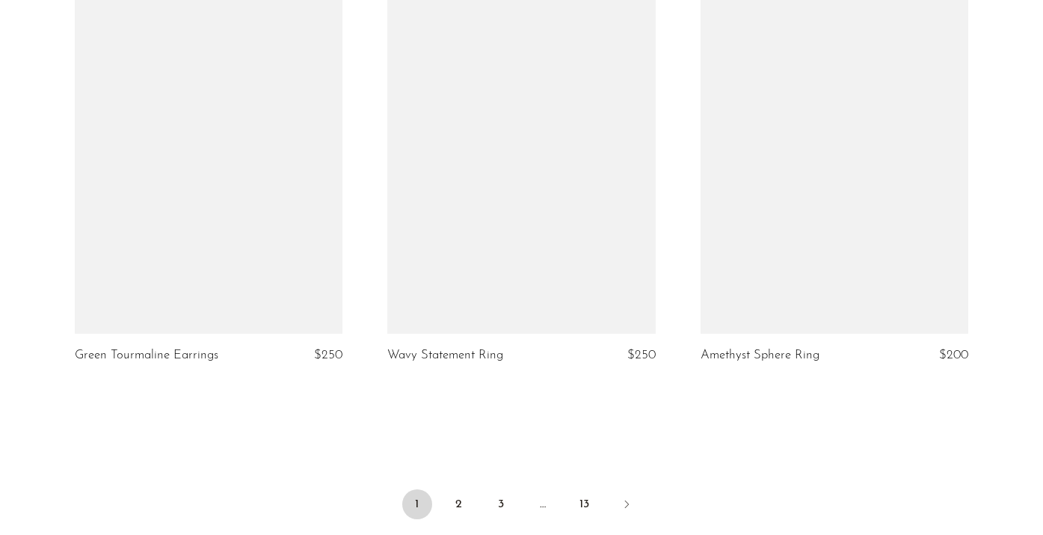
scroll to position [5153, 0]
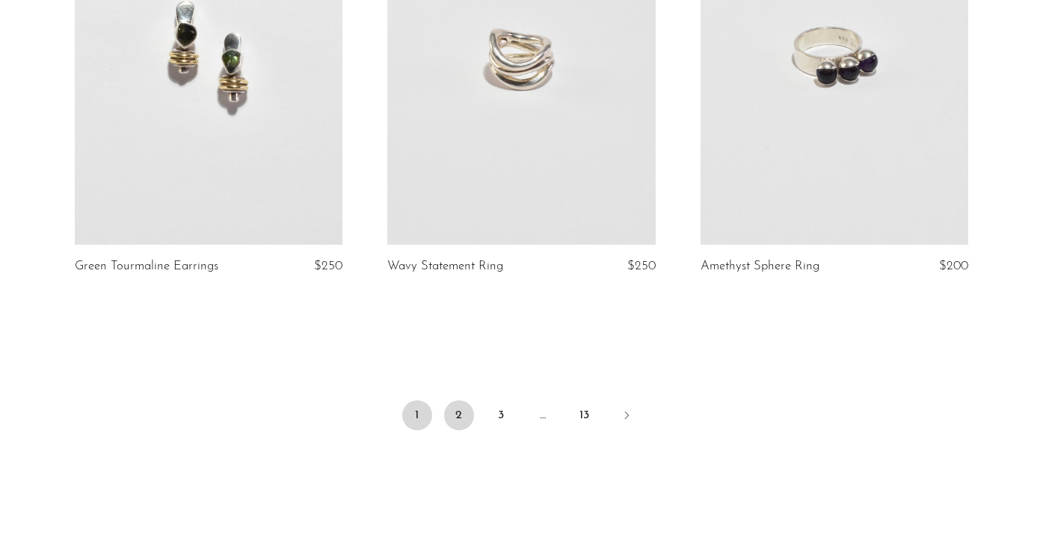
click at [461, 408] on link "2" at bounding box center [459, 415] width 30 height 30
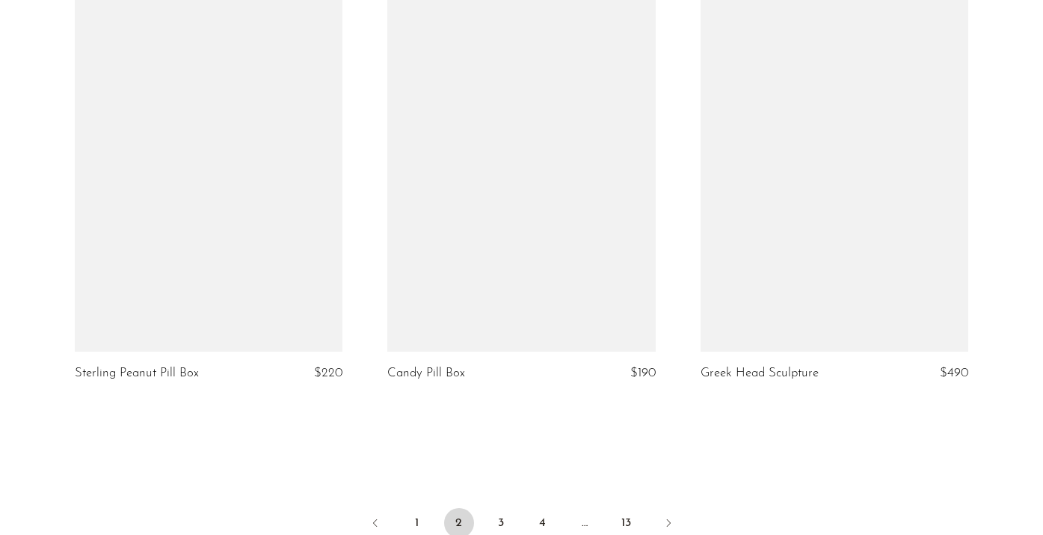
scroll to position [5305, 0]
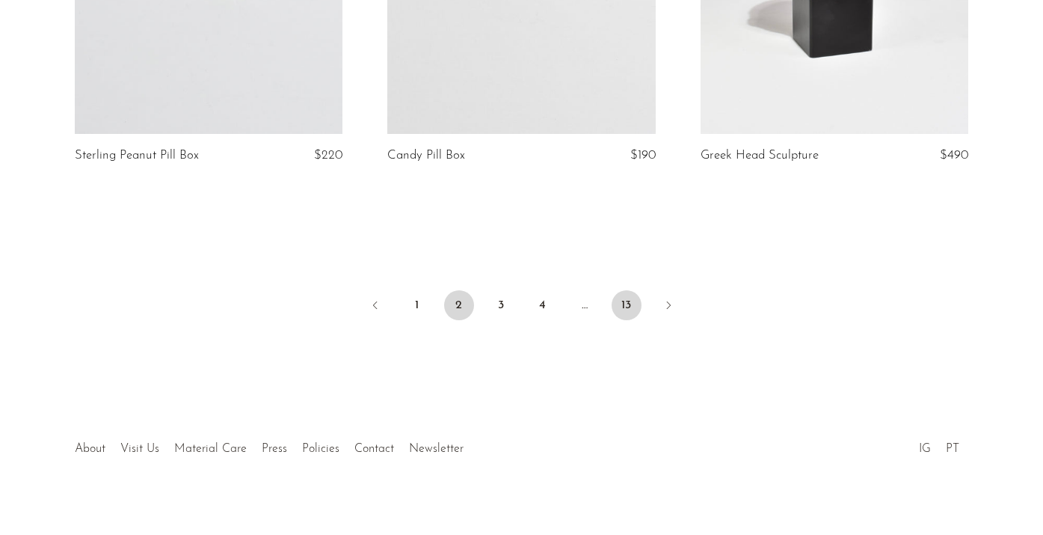
click at [625, 290] on link "13" at bounding box center [627, 305] width 30 height 30
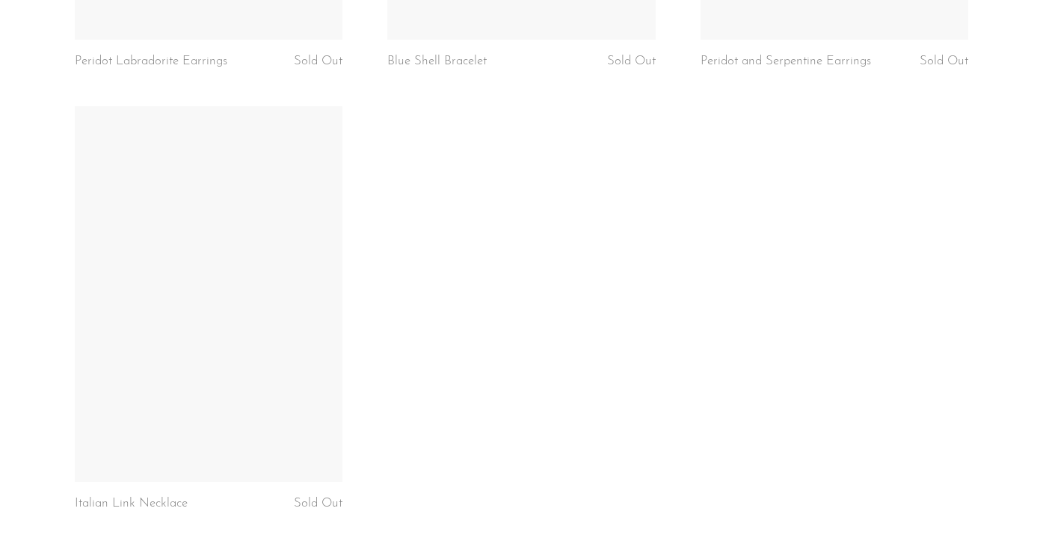
scroll to position [5190, 0]
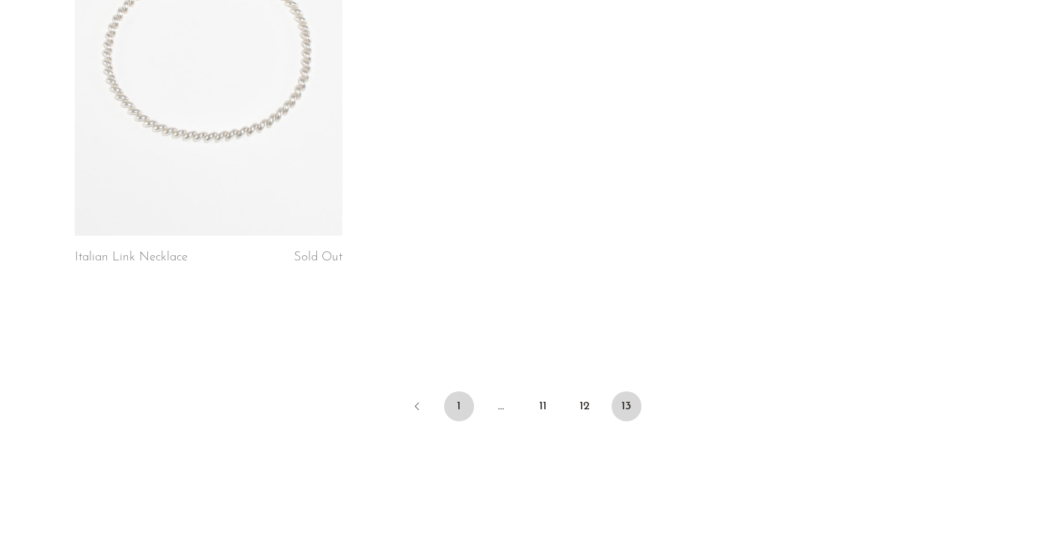
click at [461, 391] on link "1" at bounding box center [459, 406] width 30 height 30
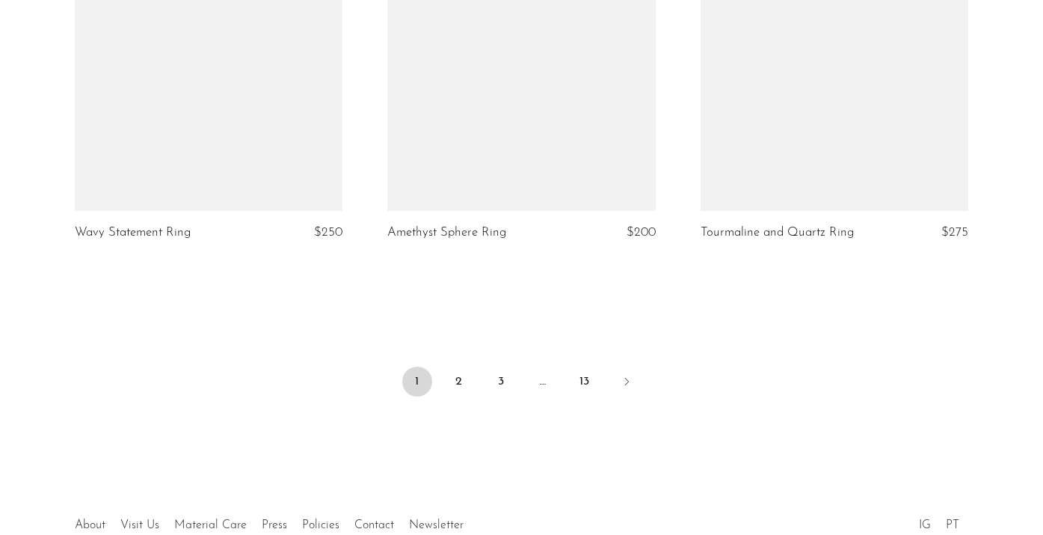
scroll to position [5209, 0]
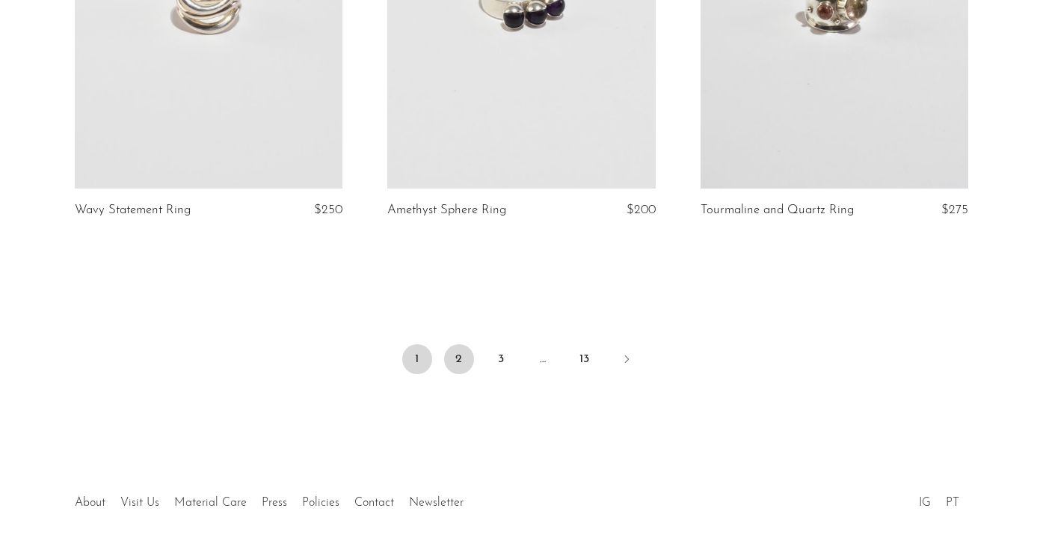
click at [457, 359] on link "2" at bounding box center [459, 359] width 30 height 30
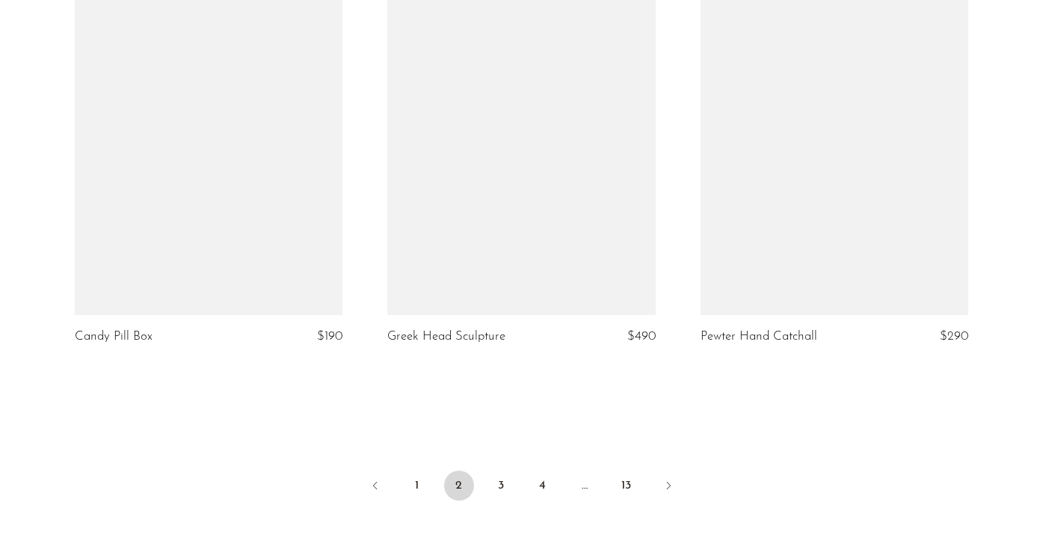
scroll to position [5305, 0]
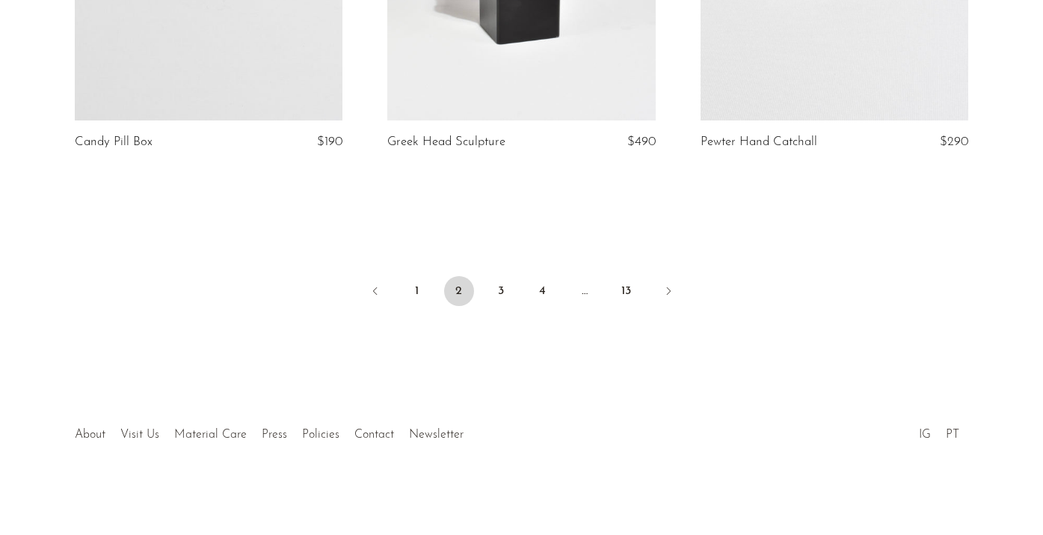
click at [430, 279] on li "1" at bounding box center [417, 292] width 30 height 33
click at [417, 284] on link "1" at bounding box center [417, 291] width 30 height 30
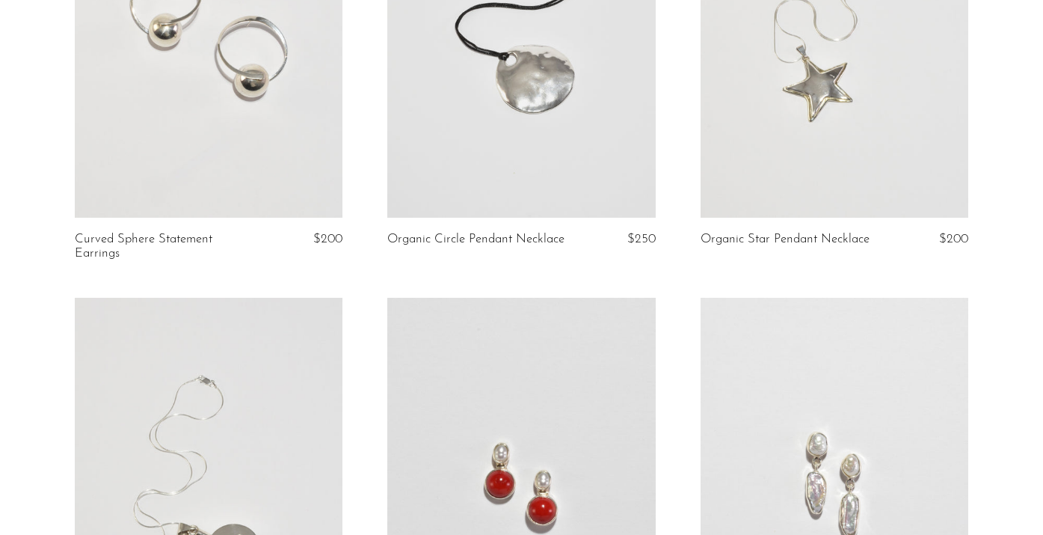
scroll to position [2231, 0]
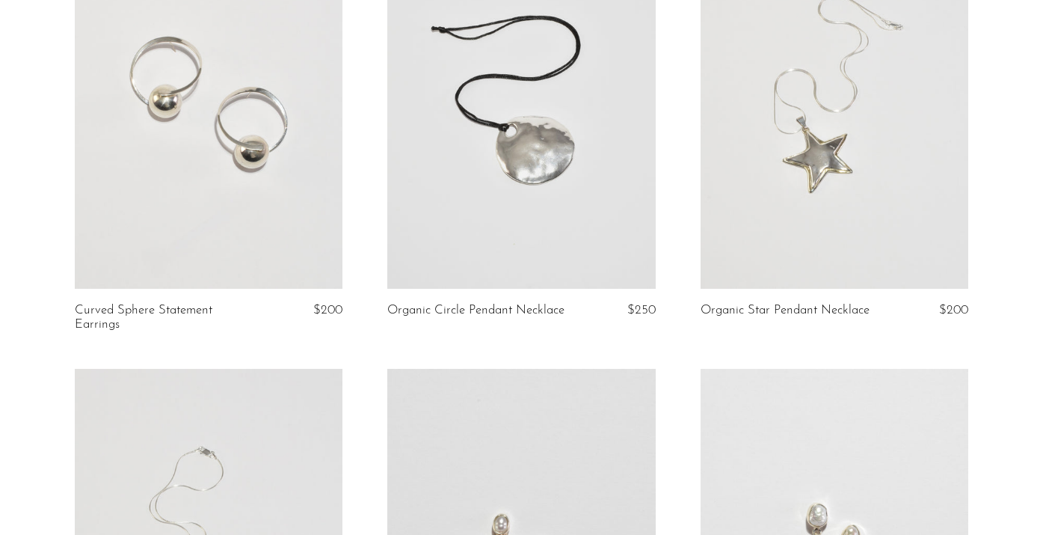
scroll to position [2325, 0]
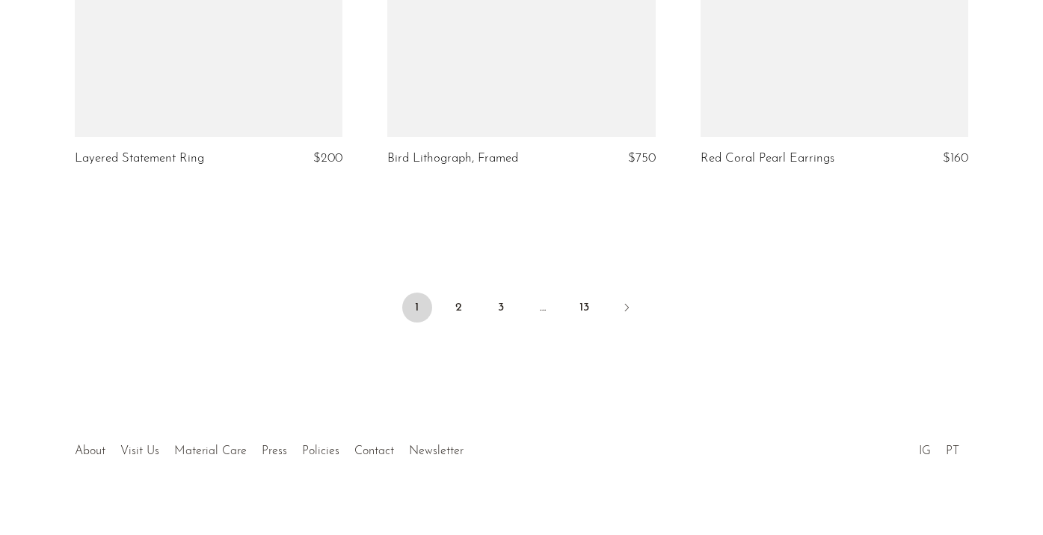
scroll to position [5277, 0]
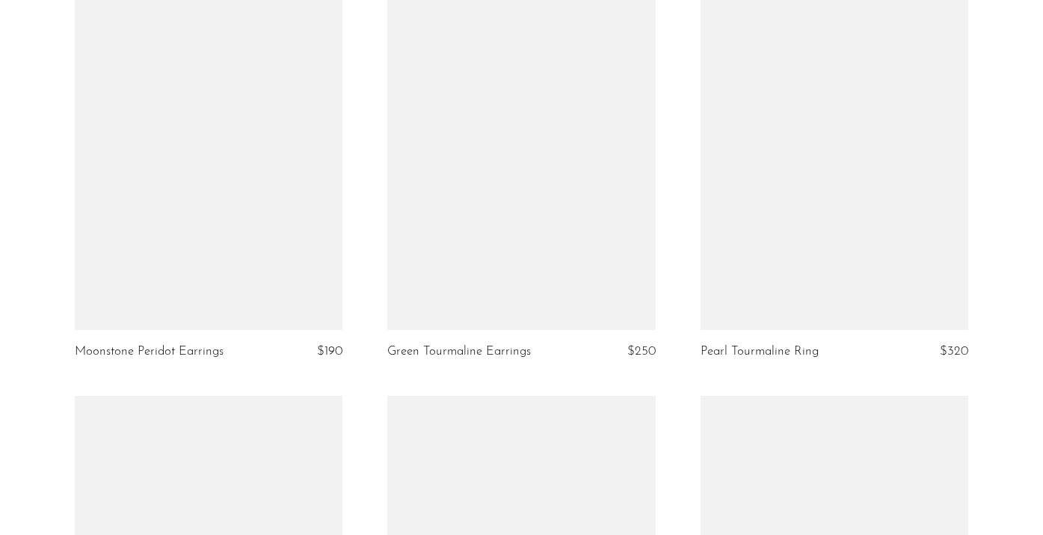
scroll to position [5277, 0]
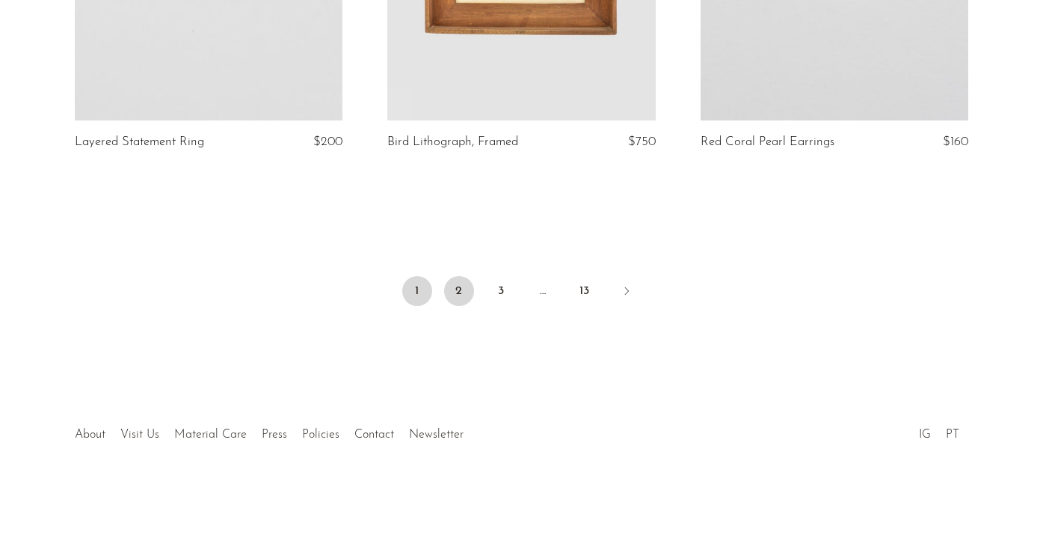
click at [462, 295] on link "2" at bounding box center [459, 291] width 30 height 30
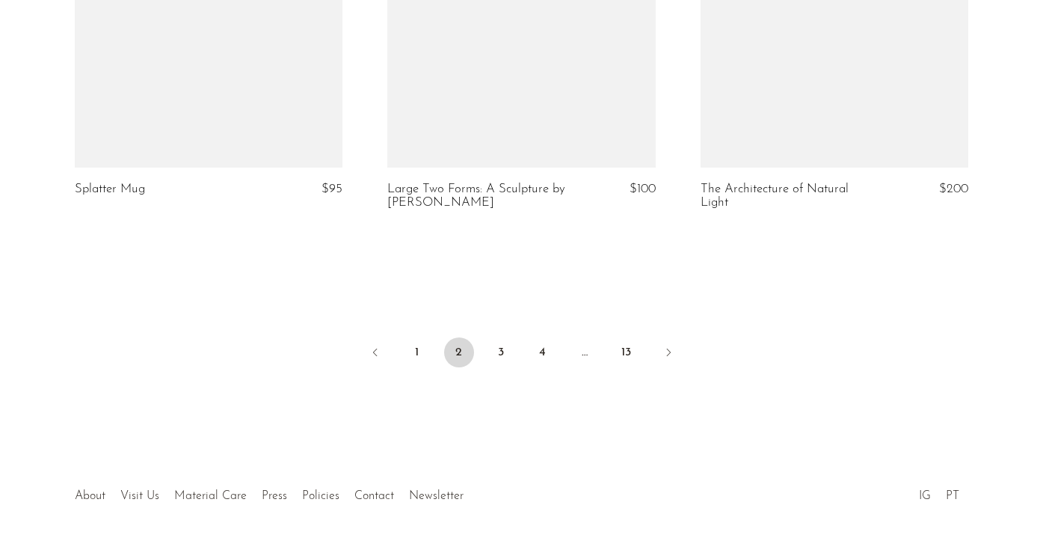
scroll to position [5318, 0]
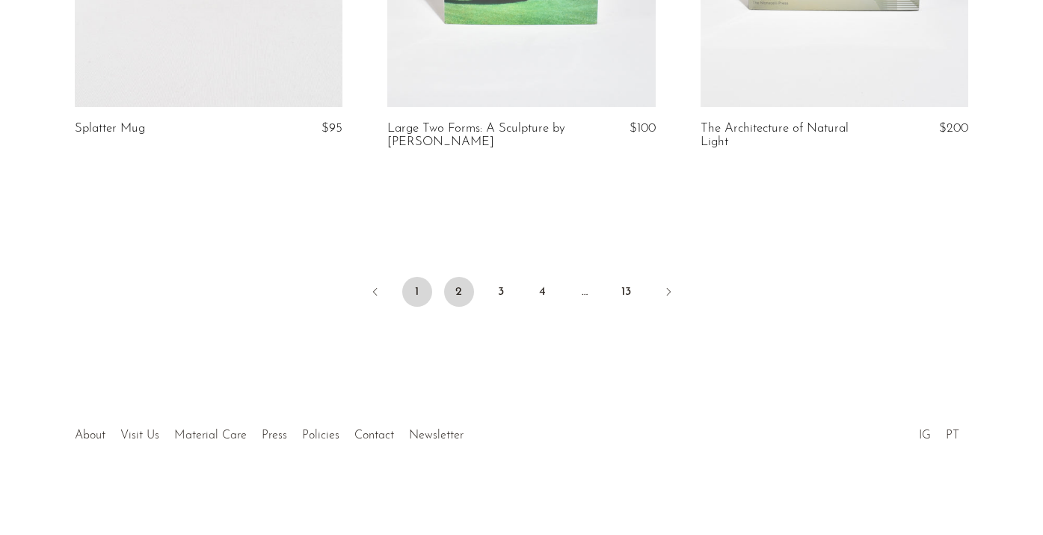
click at [416, 295] on link "1" at bounding box center [417, 292] width 30 height 30
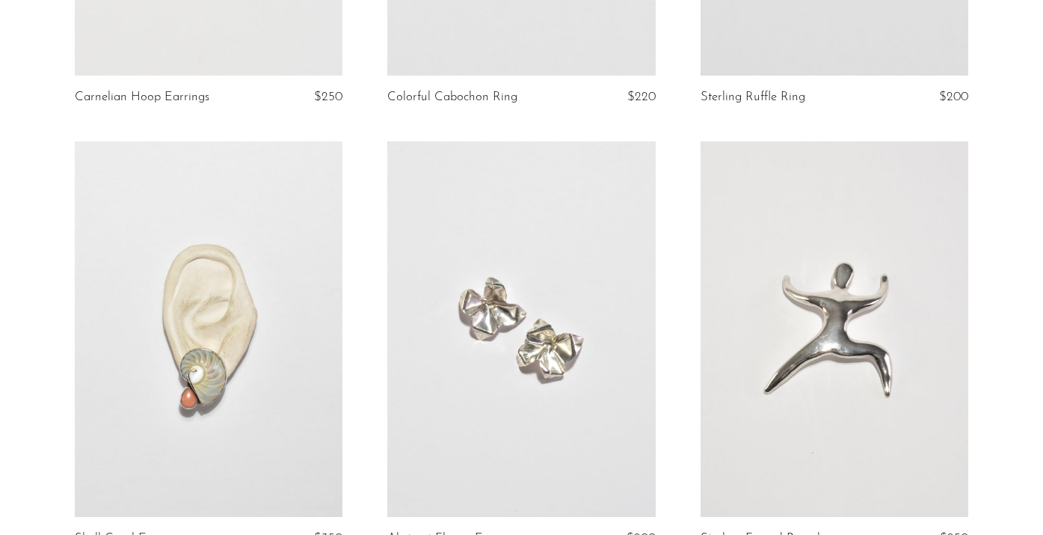
scroll to position [4, 0]
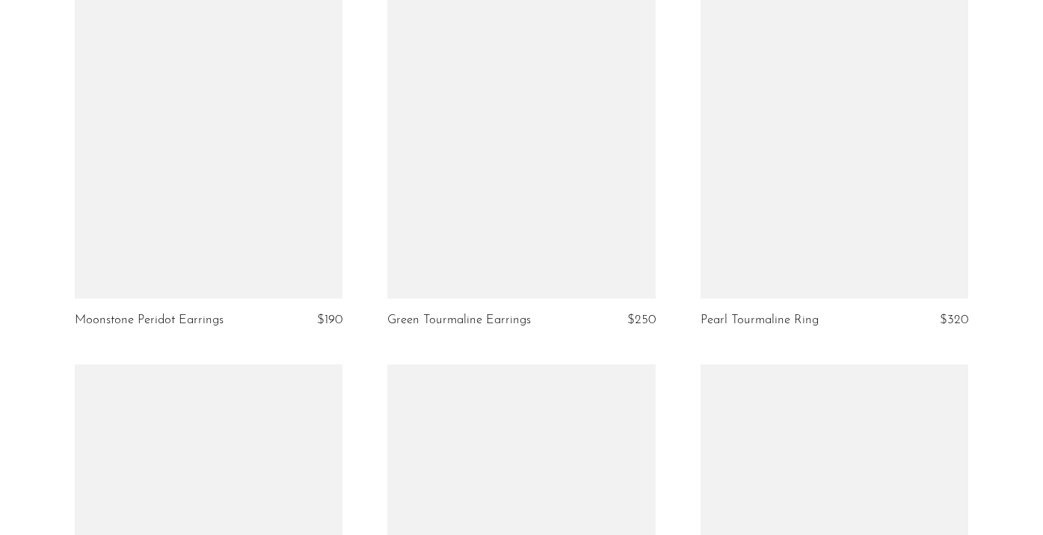
scroll to position [4372, 0]
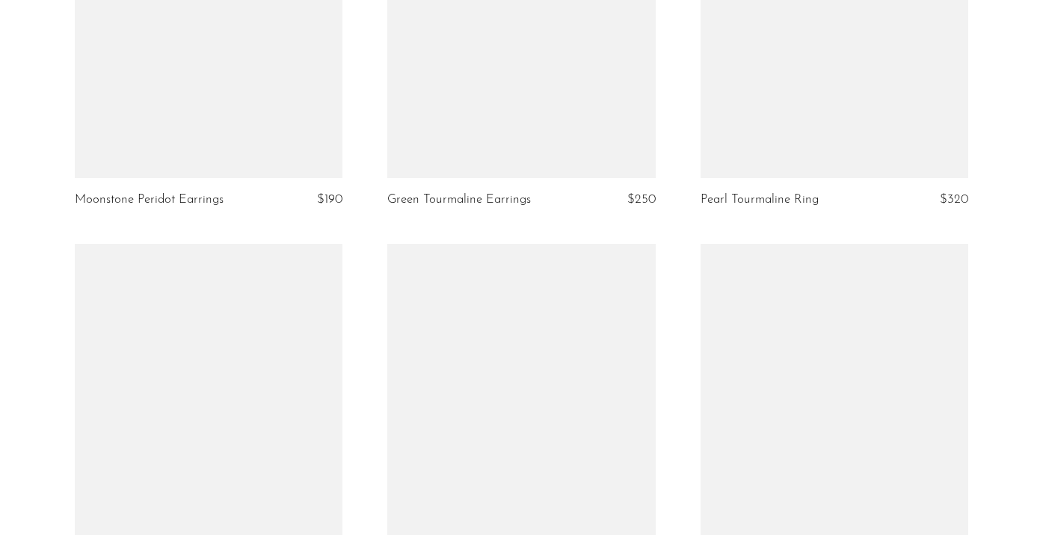
scroll to position [4927, 0]
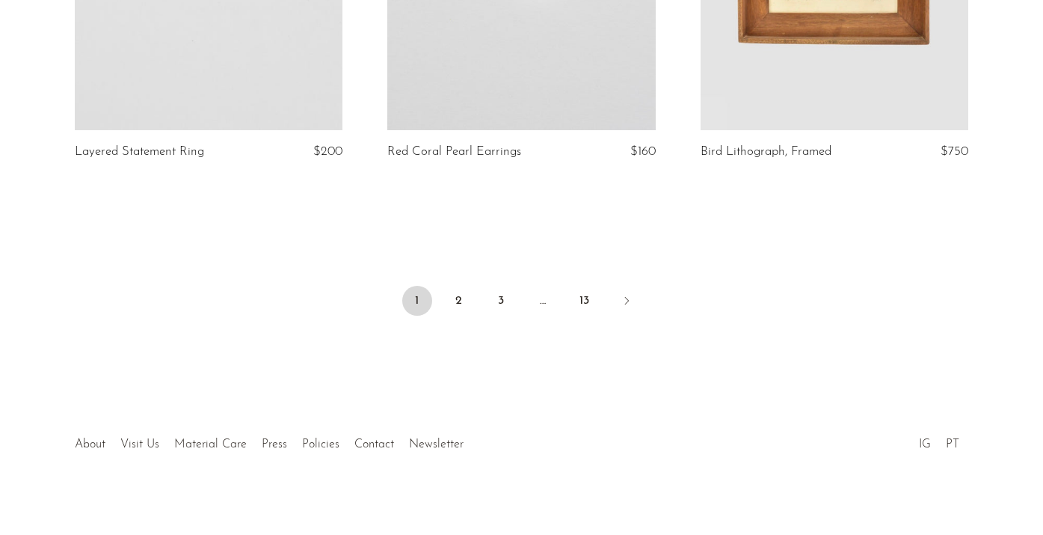
scroll to position [5270, 0]
click at [449, 290] on link "2" at bounding box center [459, 298] width 30 height 30
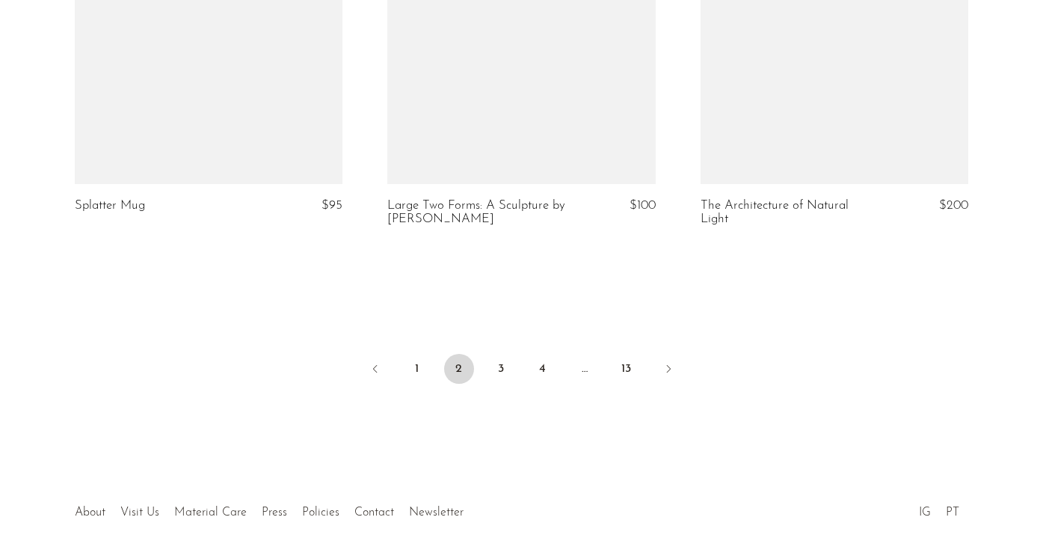
scroll to position [5318, 0]
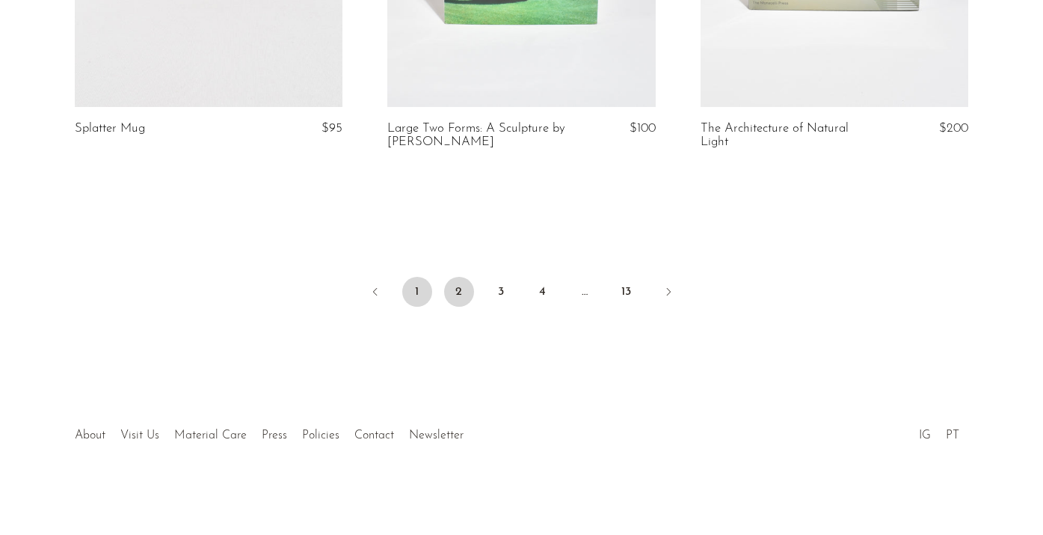
click at [417, 284] on link "1" at bounding box center [417, 292] width 30 height 30
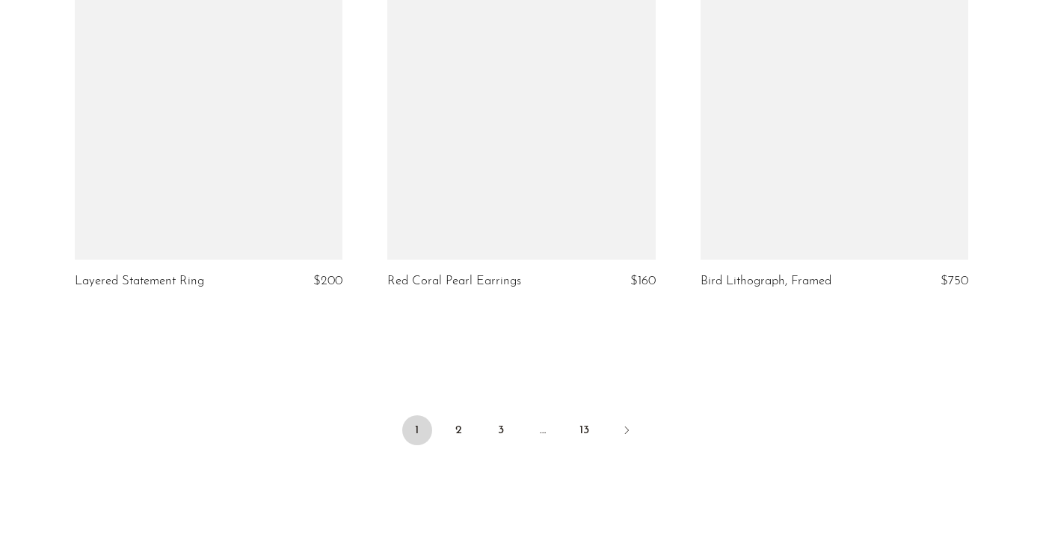
scroll to position [5277, 0]
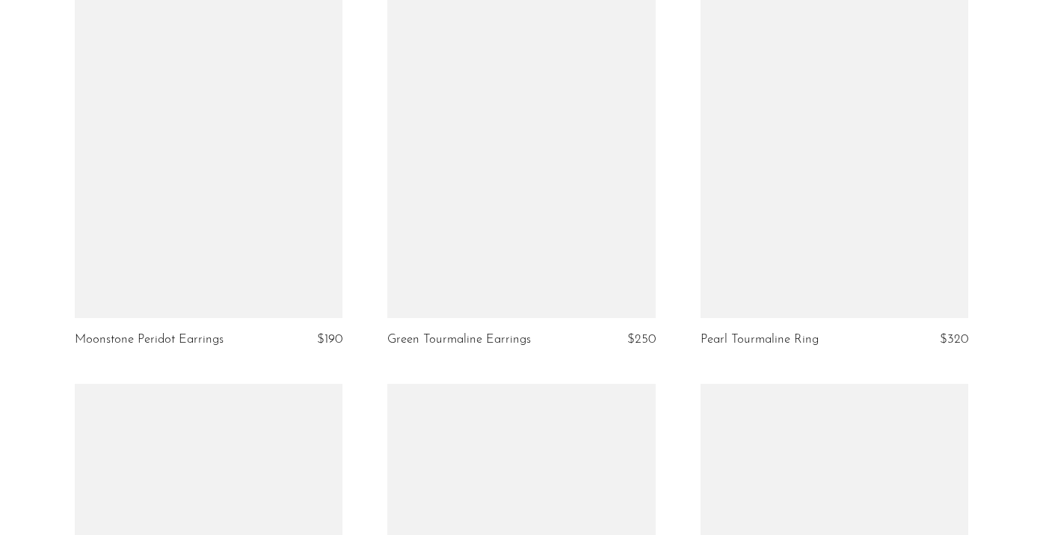
scroll to position [5277, 0]
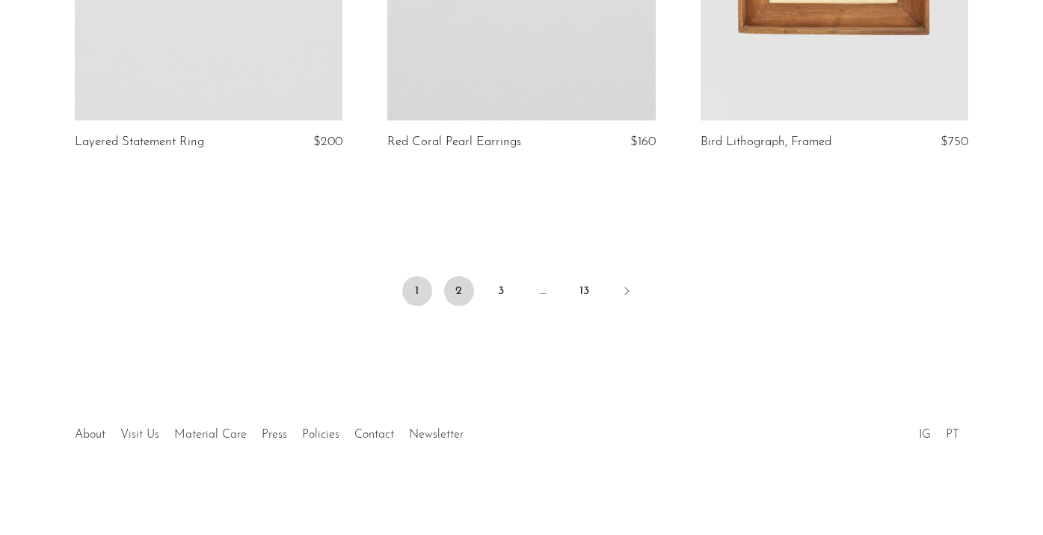
click at [465, 290] on link "2" at bounding box center [459, 291] width 30 height 30
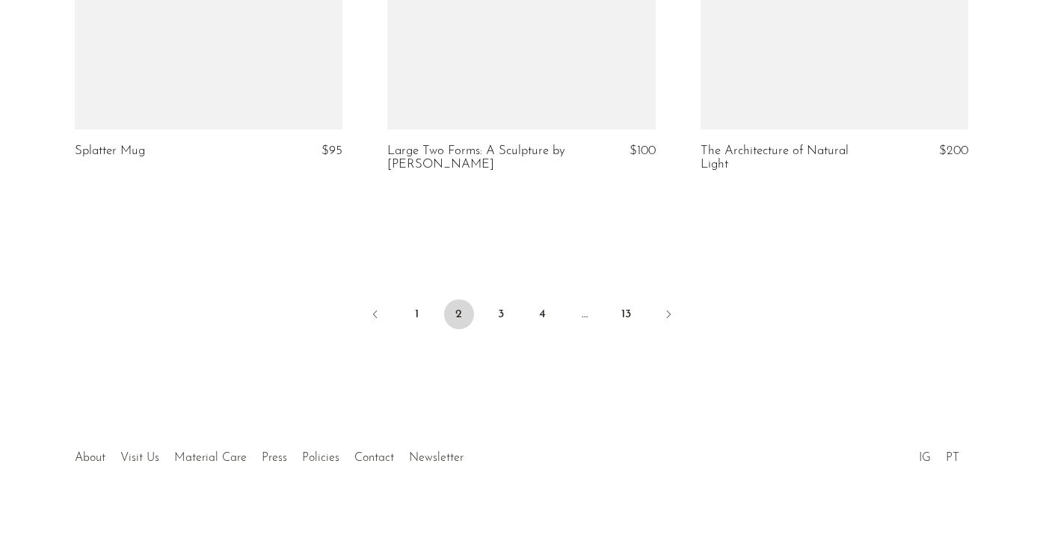
scroll to position [5318, 0]
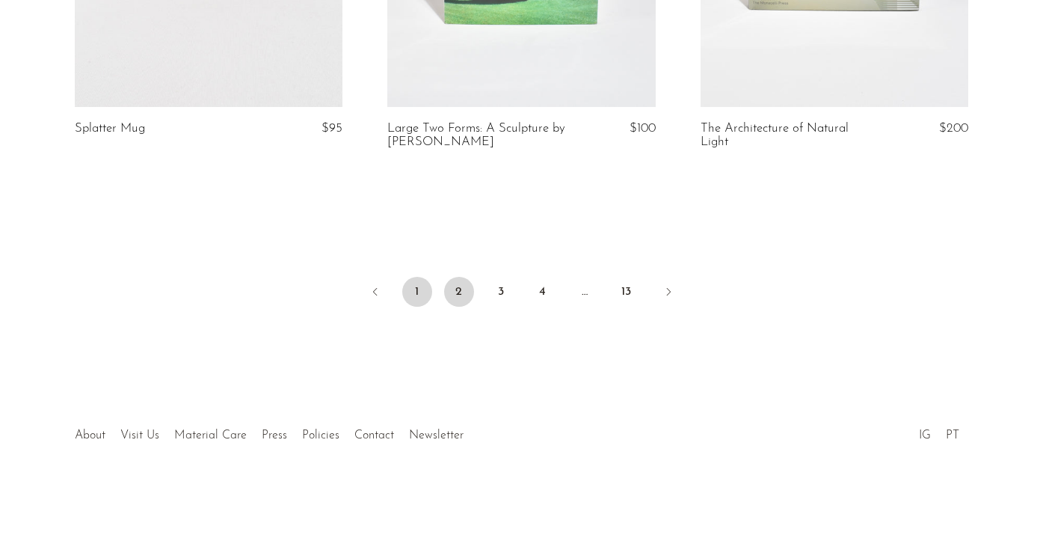
click at [423, 284] on link "1" at bounding box center [417, 292] width 30 height 30
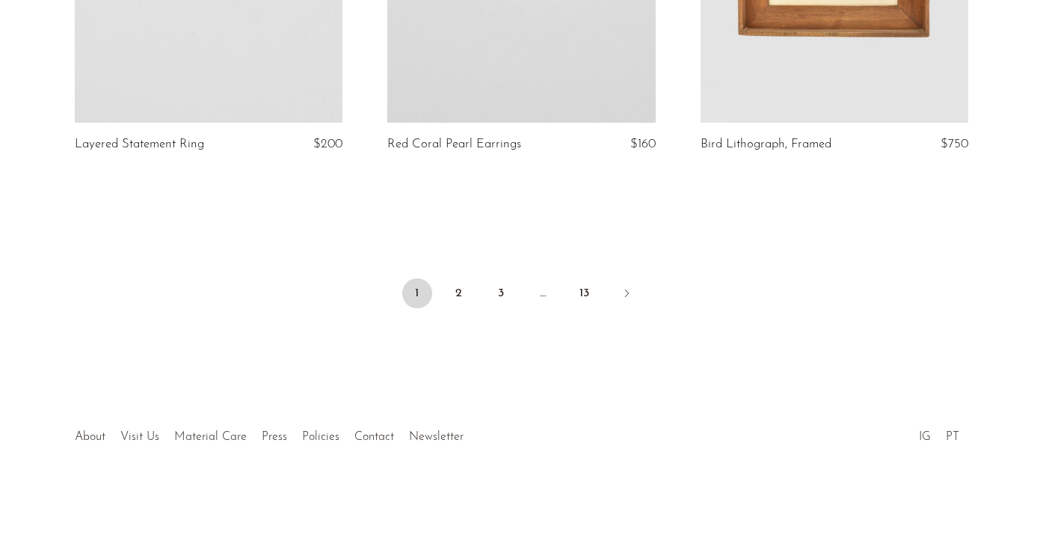
scroll to position [5277, 0]
click at [459, 287] on link "2" at bounding box center [459, 291] width 30 height 30
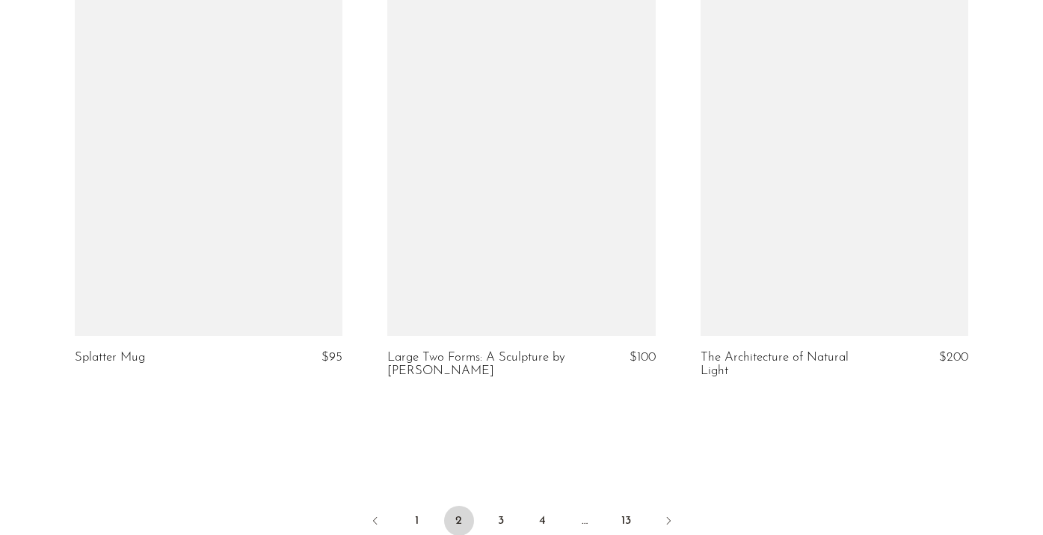
scroll to position [5318, 0]
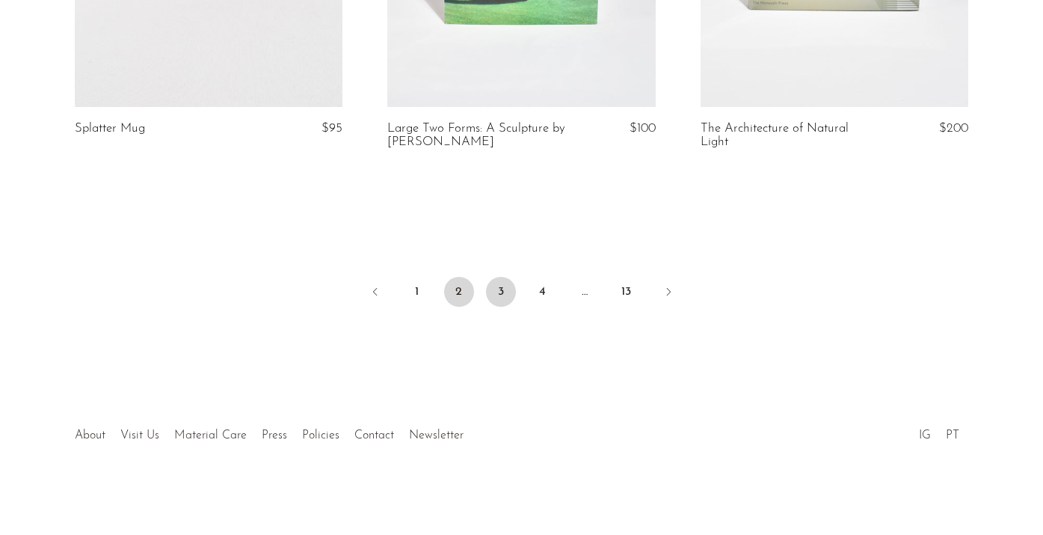
click at [499, 283] on link "3" at bounding box center [501, 292] width 30 height 30
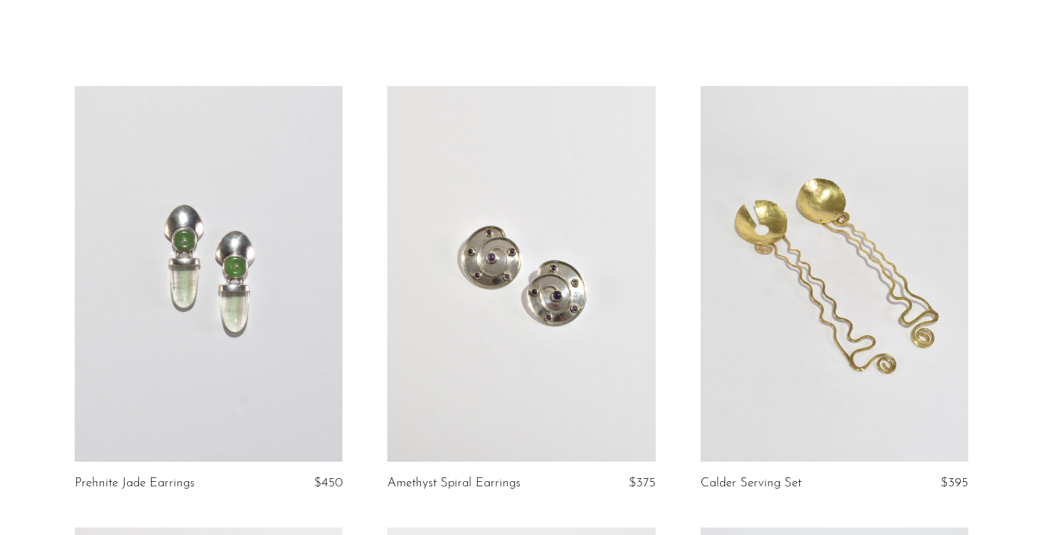
scroll to position [55, 0]
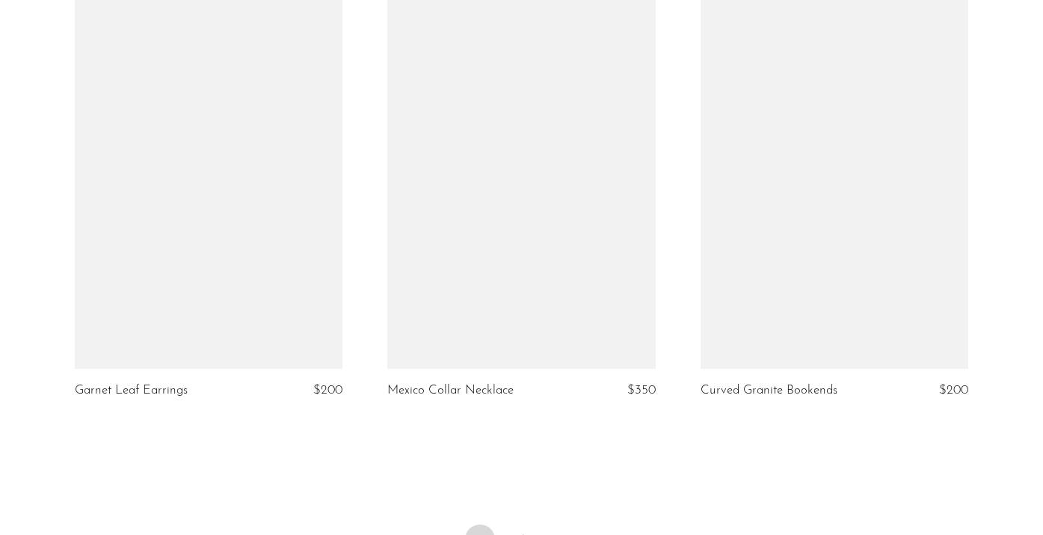
scroll to position [5291, 0]
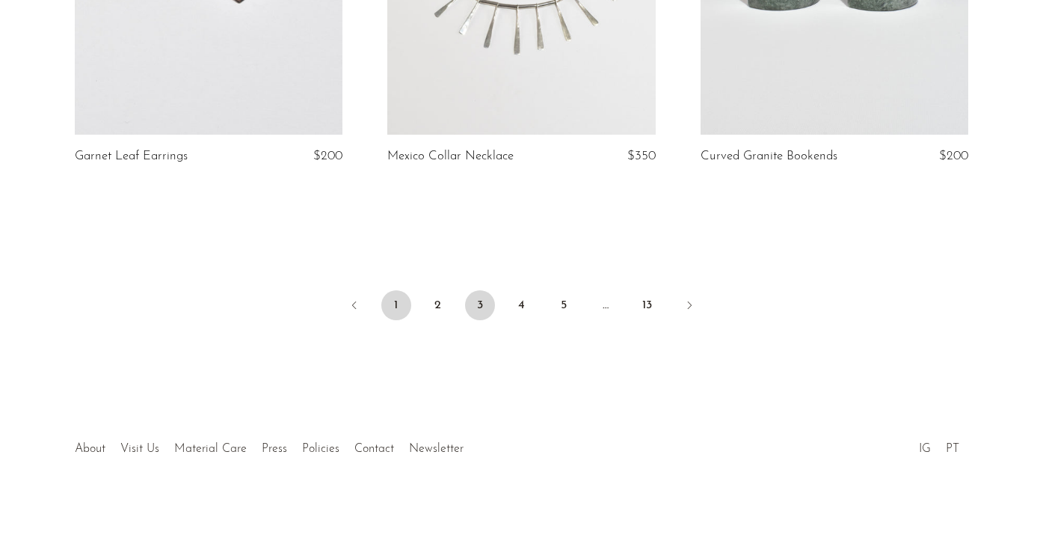
click at [398, 290] on link "1" at bounding box center [396, 305] width 30 height 30
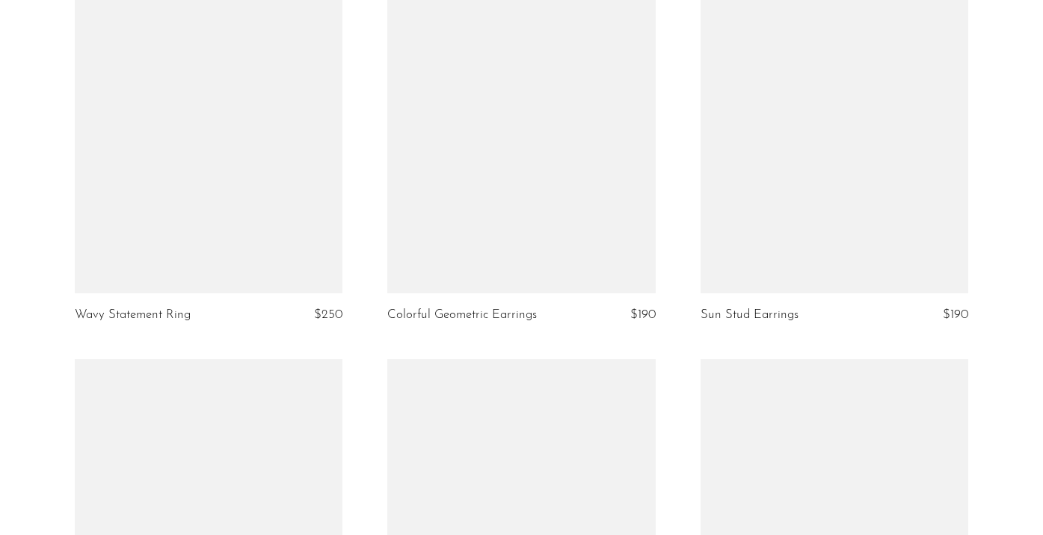
scroll to position [5128, 0]
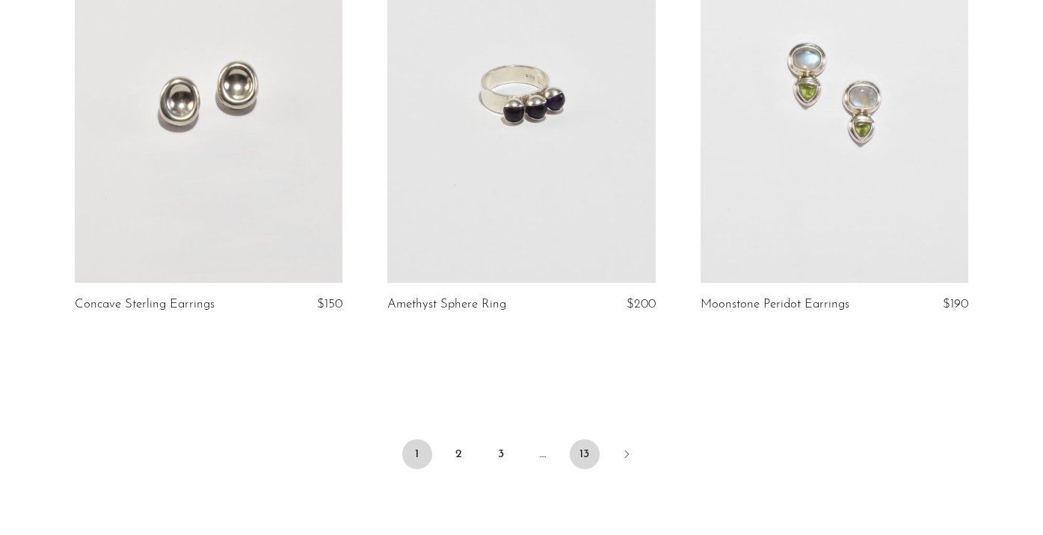
click at [586, 457] on link "13" at bounding box center [585, 454] width 30 height 30
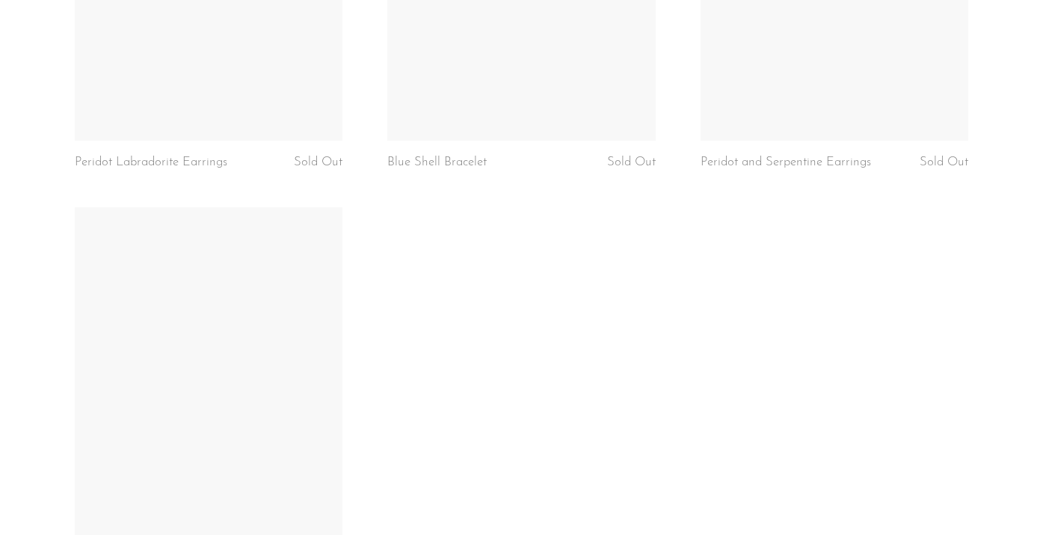
scroll to position [4161, 0]
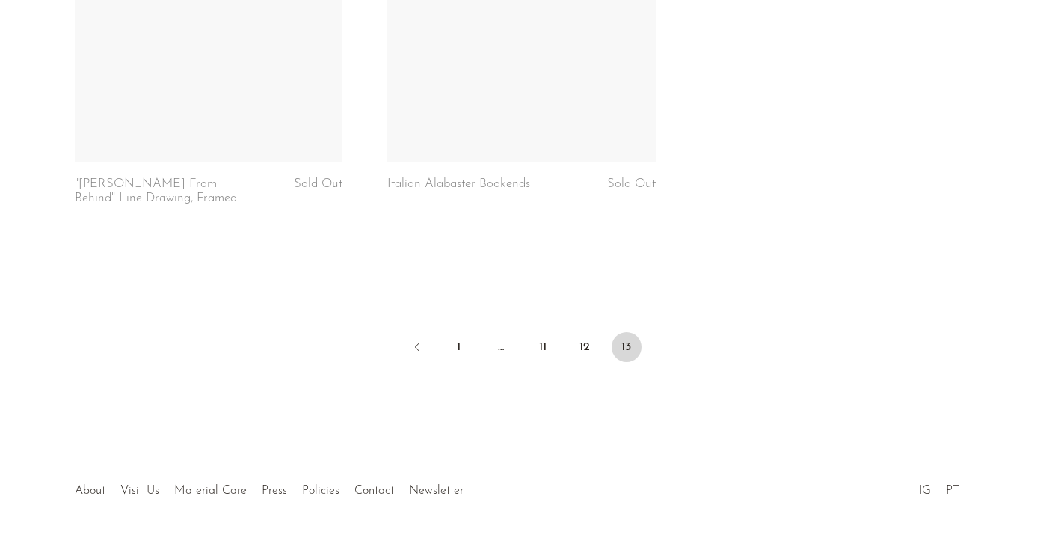
scroll to position [3938, 0]
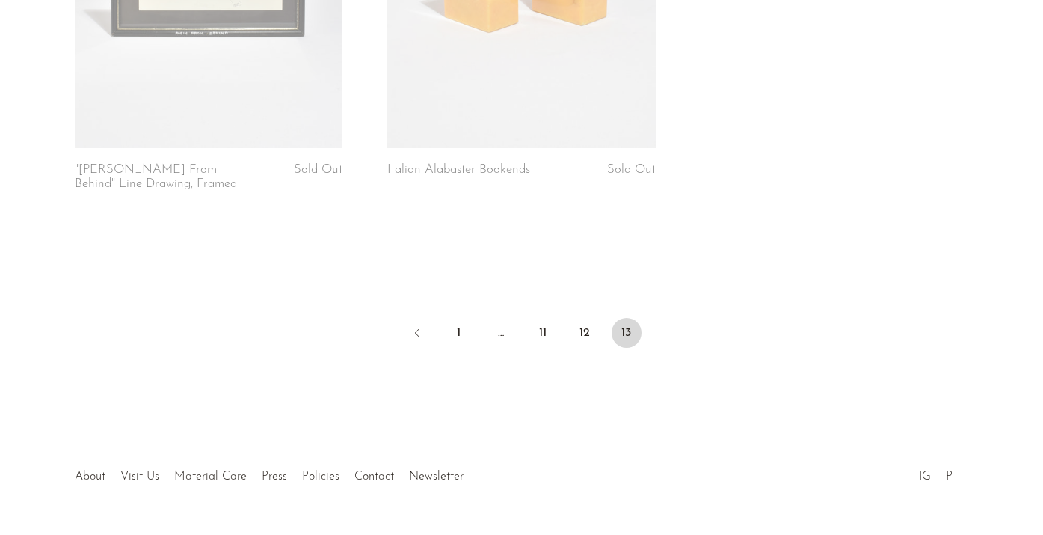
click at [591, 318] on li "12" at bounding box center [585, 334] width 30 height 33
click at [590, 318] on link "12" at bounding box center [585, 333] width 30 height 30
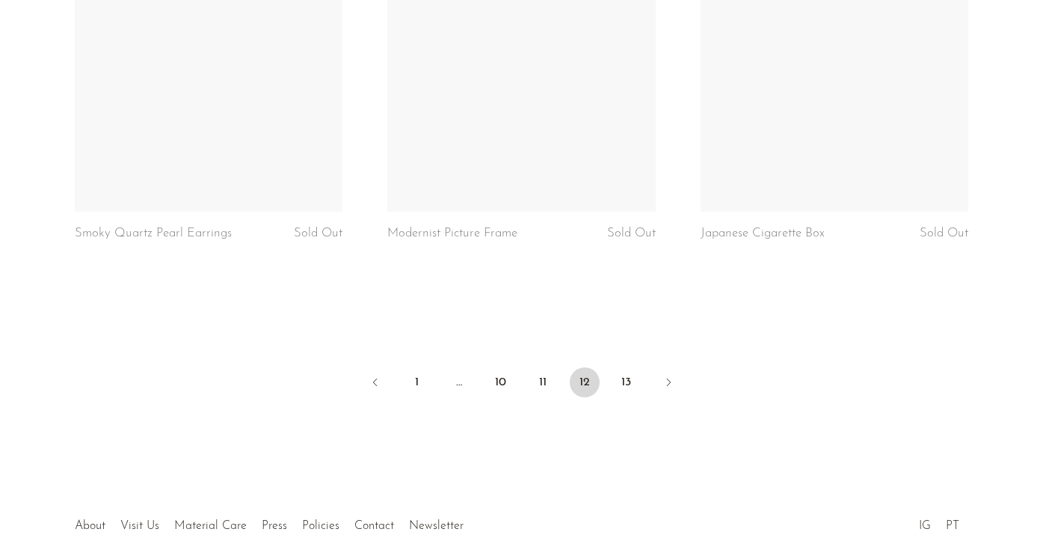
scroll to position [5277, 0]
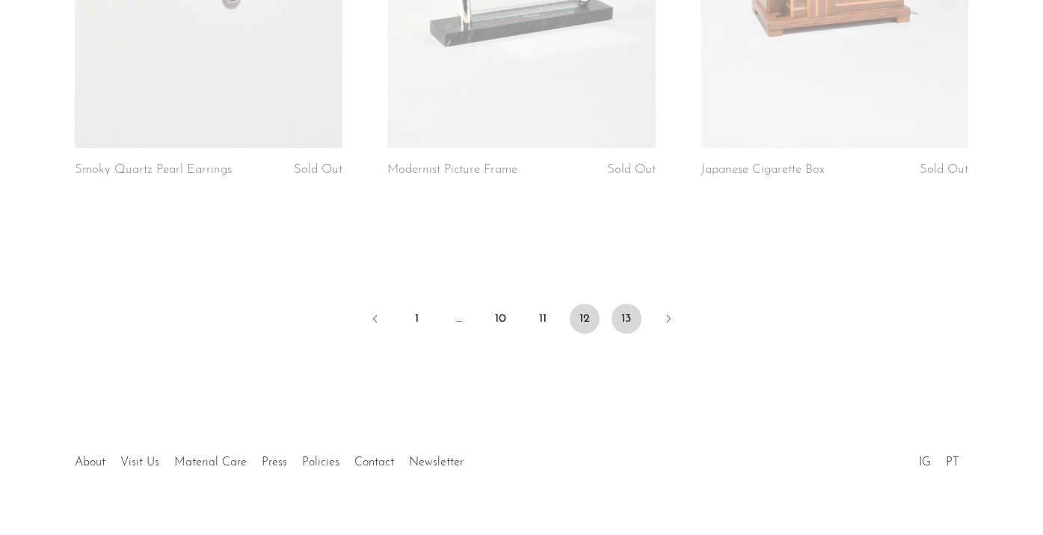
click at [621, 304] on link "13" at bounding box center [627, 319] width 30 height 30
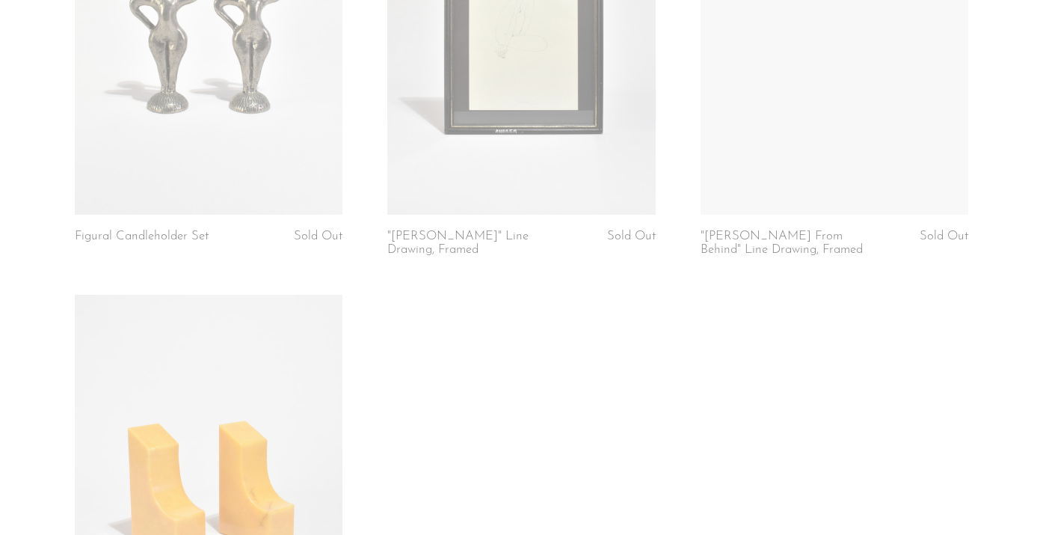
scroll to position [2966, 0]
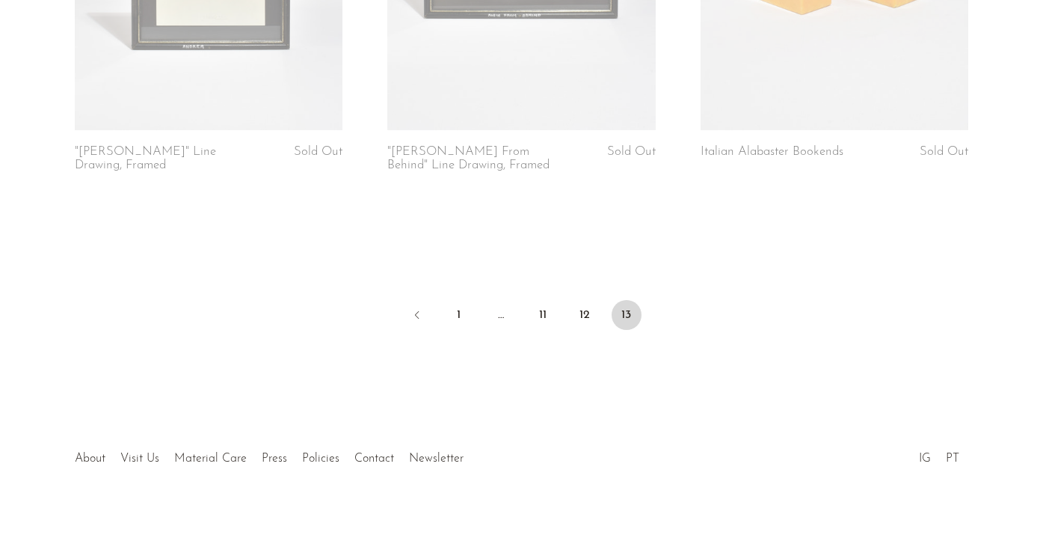
scroll to position [3056, 0]
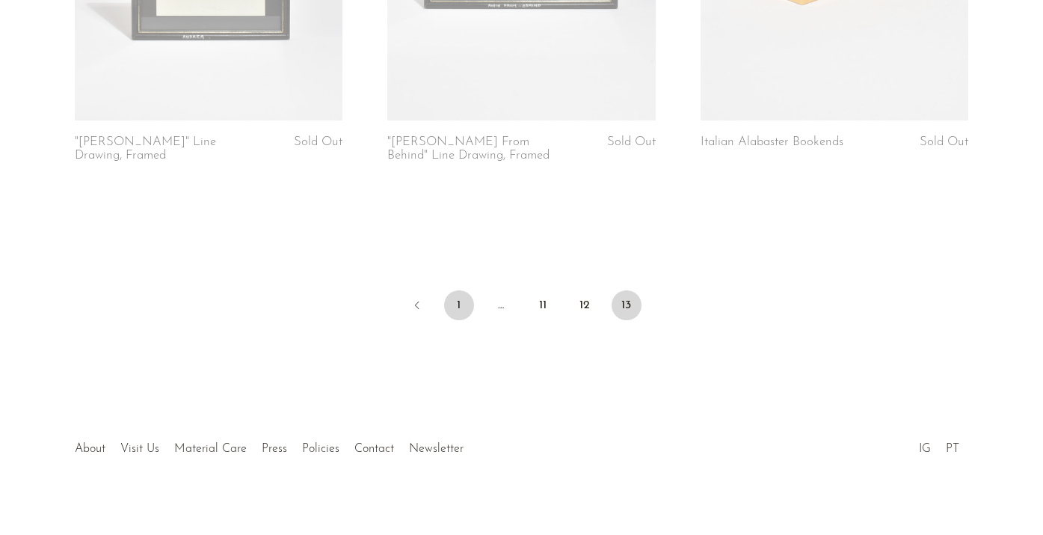
click at [463, 290] on link "1" at bounding box center [459, 305] width 30 height 30
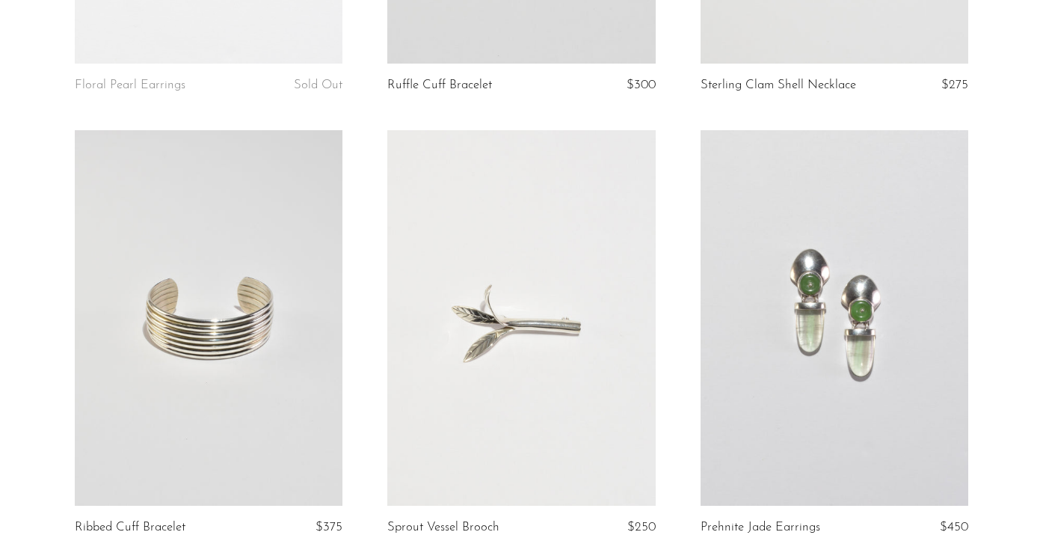
scroll to position [2128, 0]
